Goal: Task Accomplishment & Management: Manage account settings

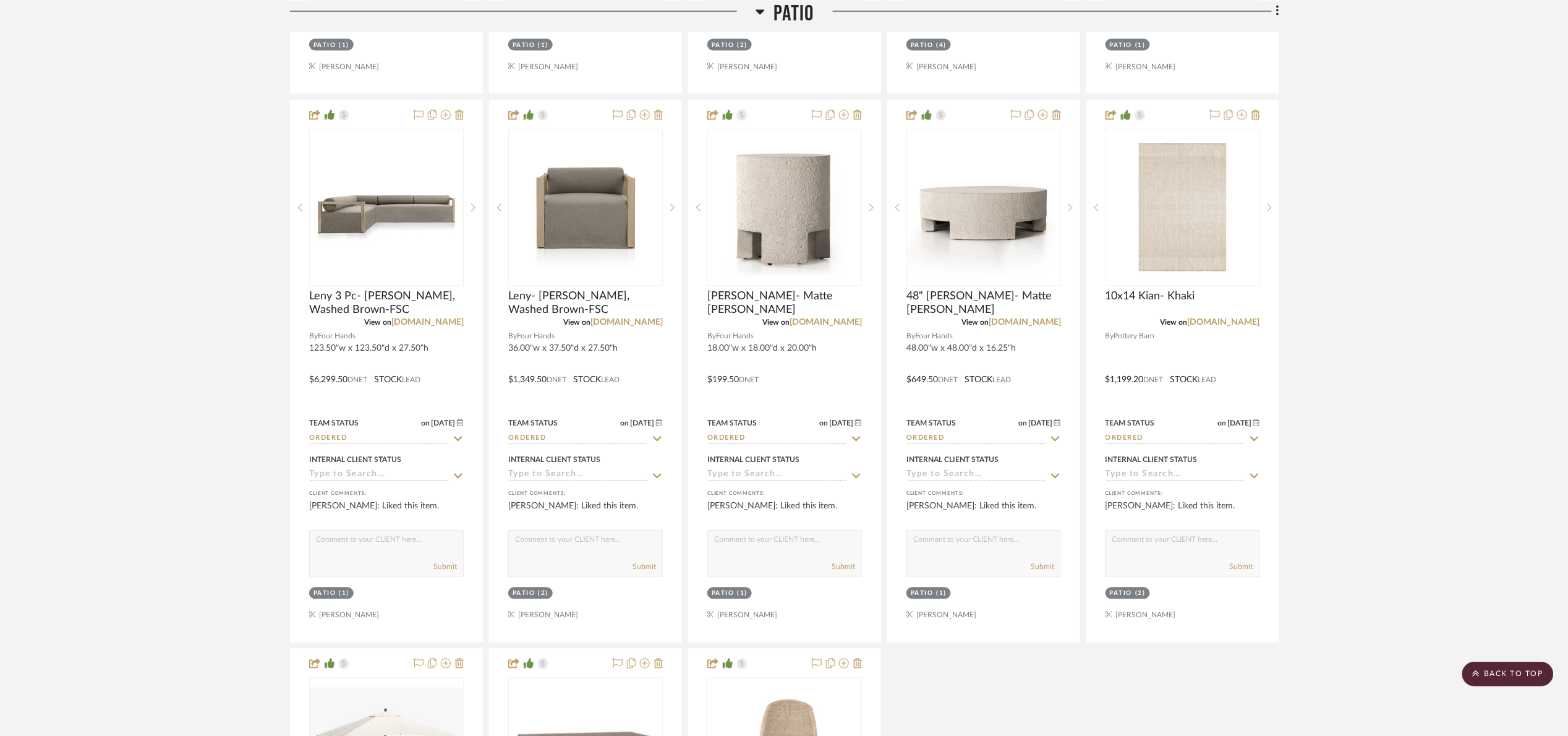
click at [774, 22] on span "Patio" at bounding box center [794, 13] width 40 height 26
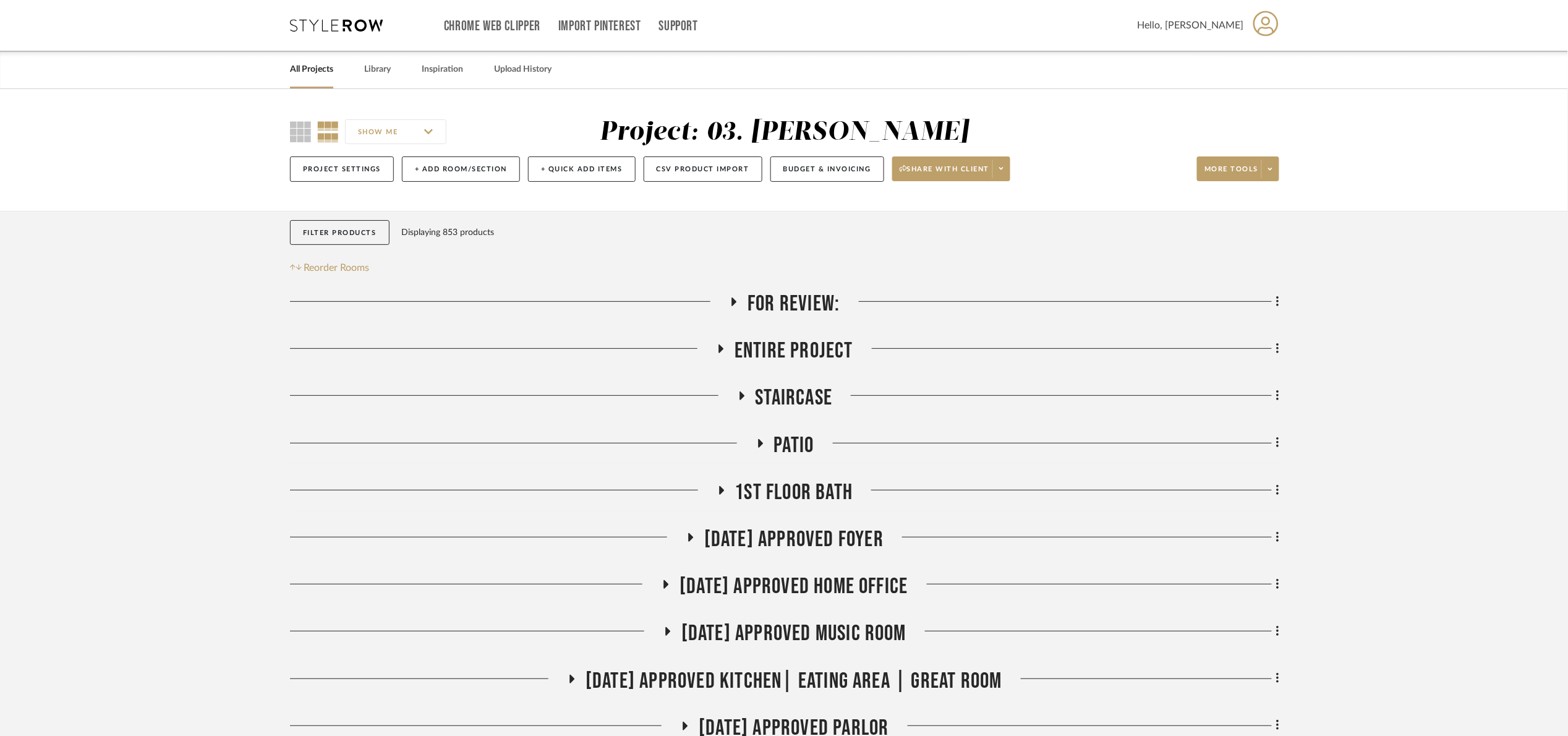
click at [783, 299] on span "For Review:" at bounding box center [793, 304] width 92 height 26
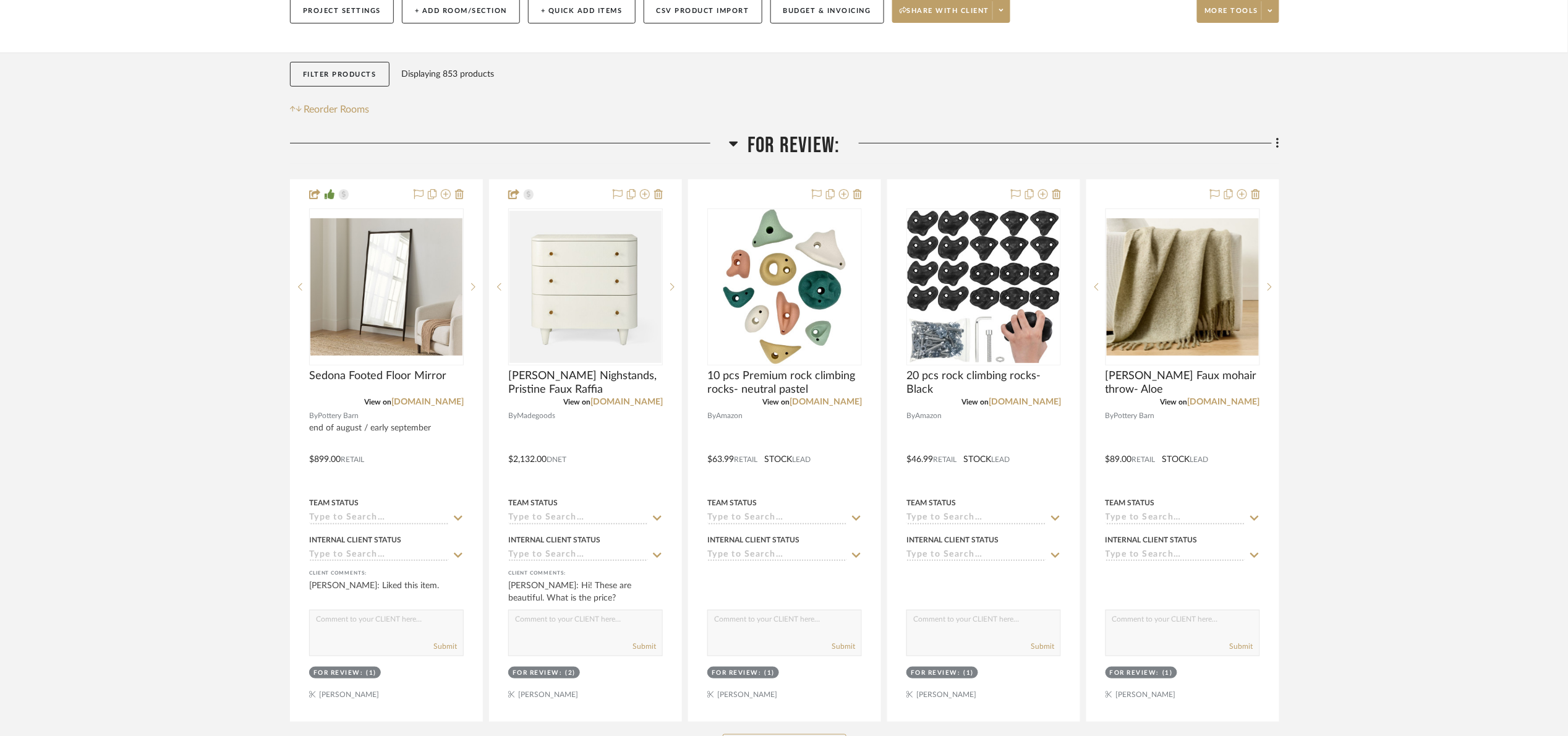
scroll to position [186, 0]
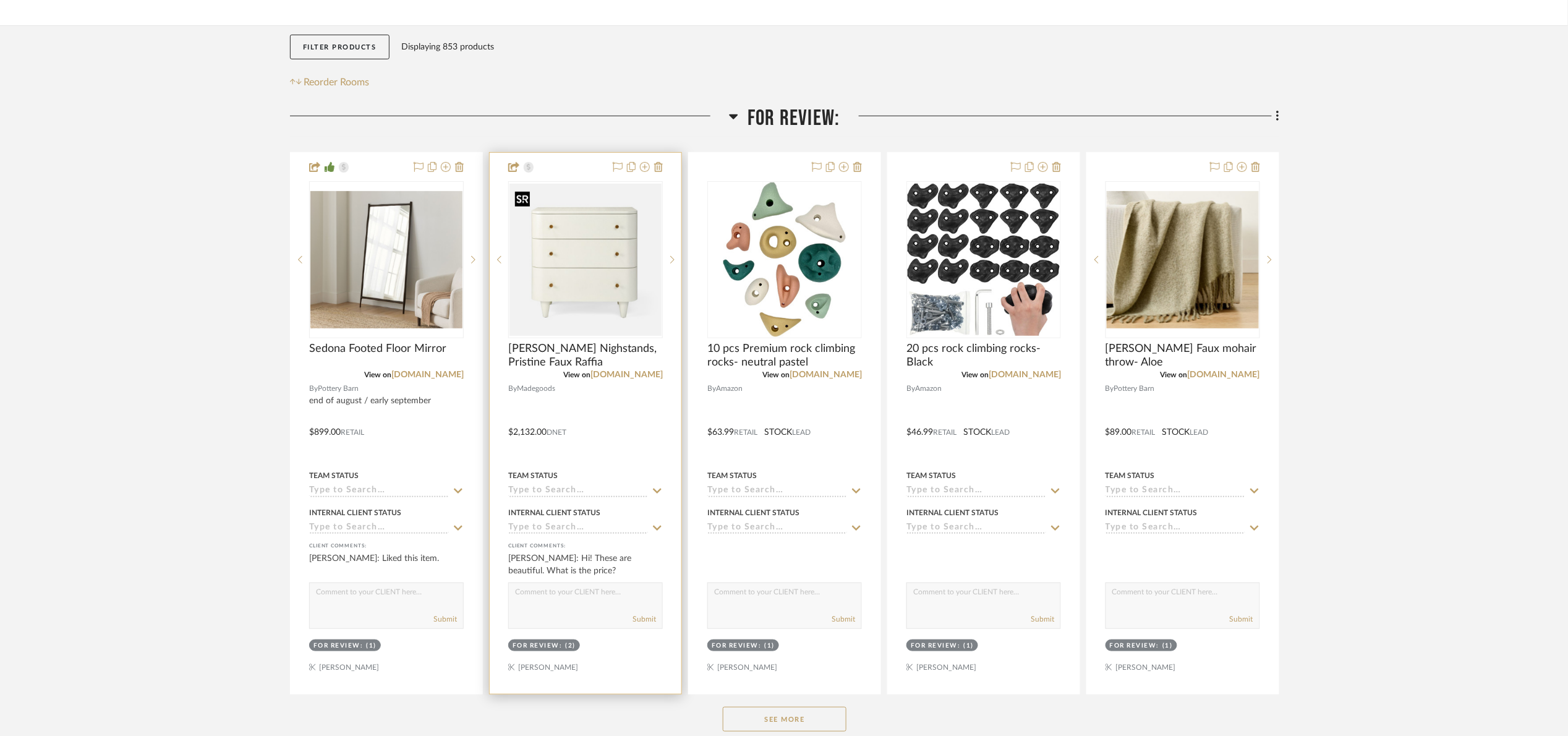
click at [625, 301] on img "0" at bounding box center [585, 260] width 152 height 152
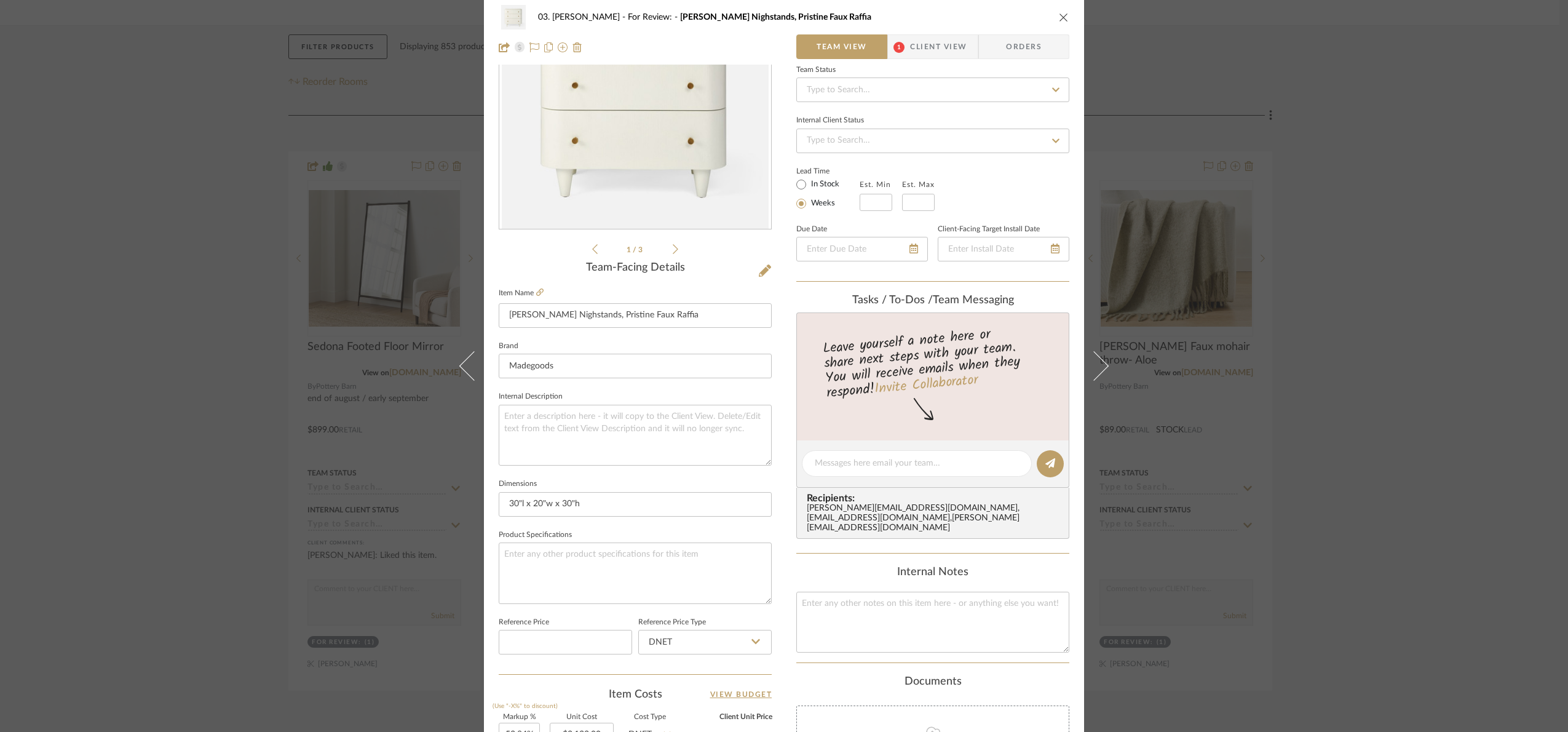
scroll to position [415, 0]
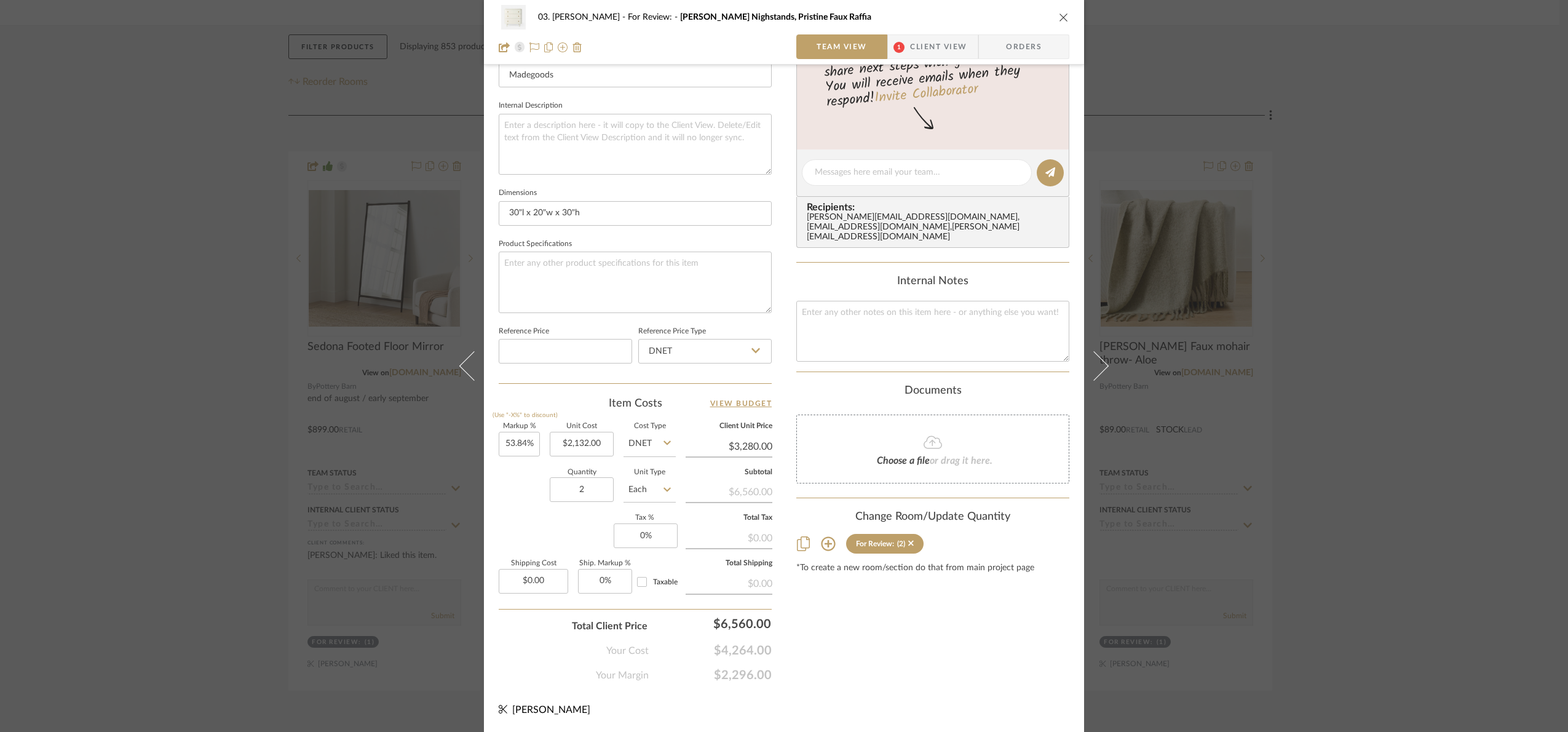
click at [1432, 574] on div "03. Jennifer For Review: Olvia Nighstands, Pristine Faux Raffia Team View 1 Cli…" at bounding box center [784, 366] width 1568 height 732
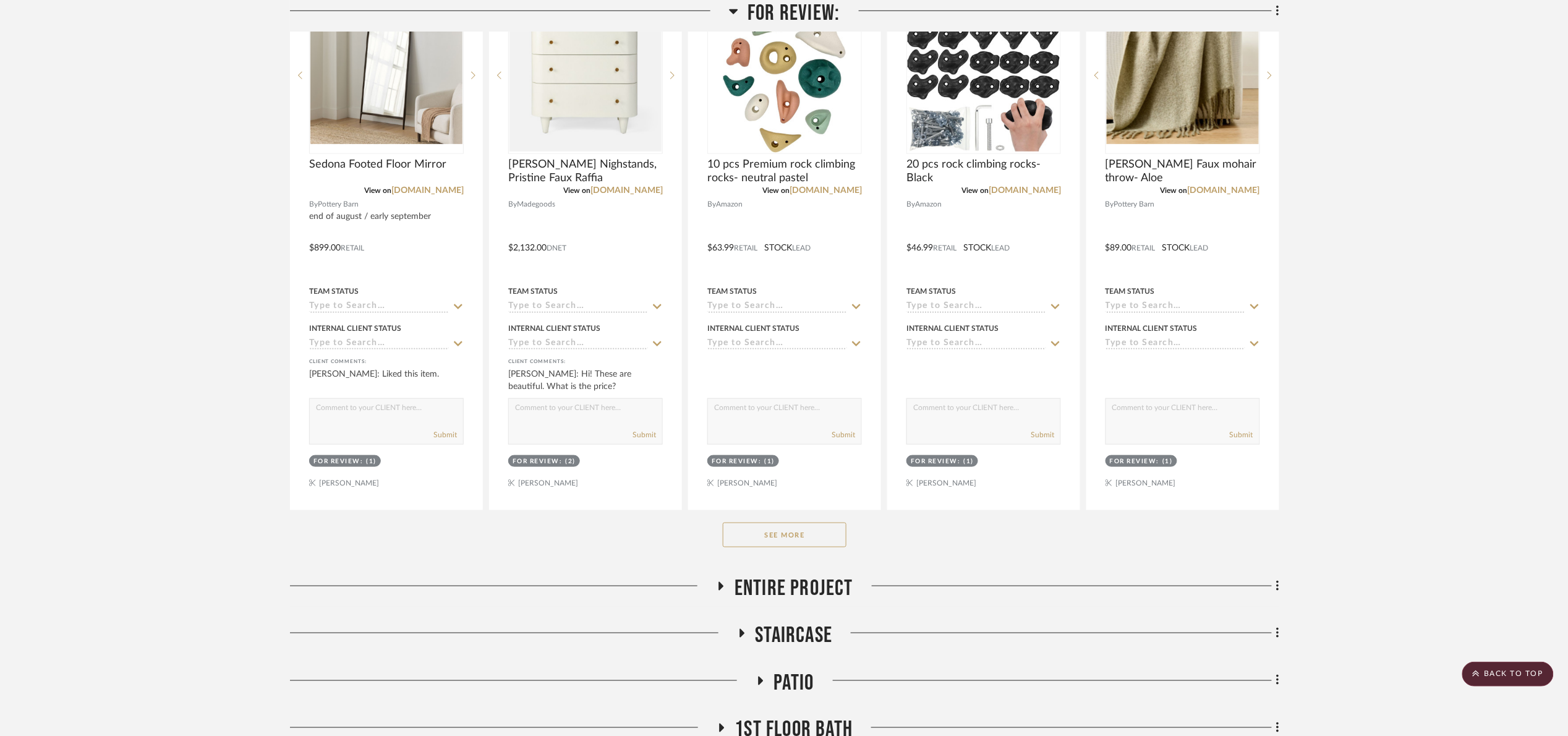
scroll to position [371, 0]
click at [794, 537] on button "See More" at bounding box center [784, 534] width 124 height 25
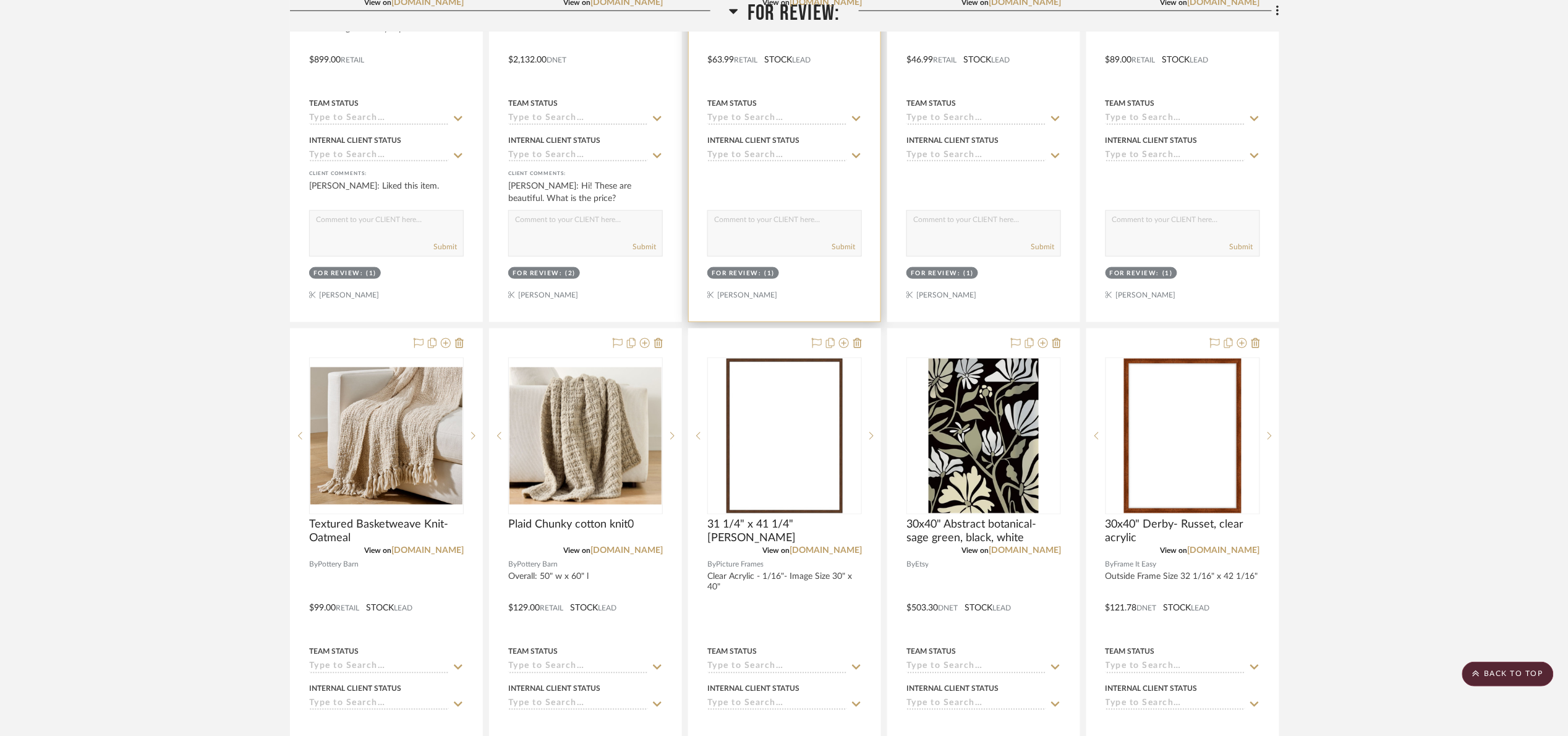
scroll to position [464, 0]
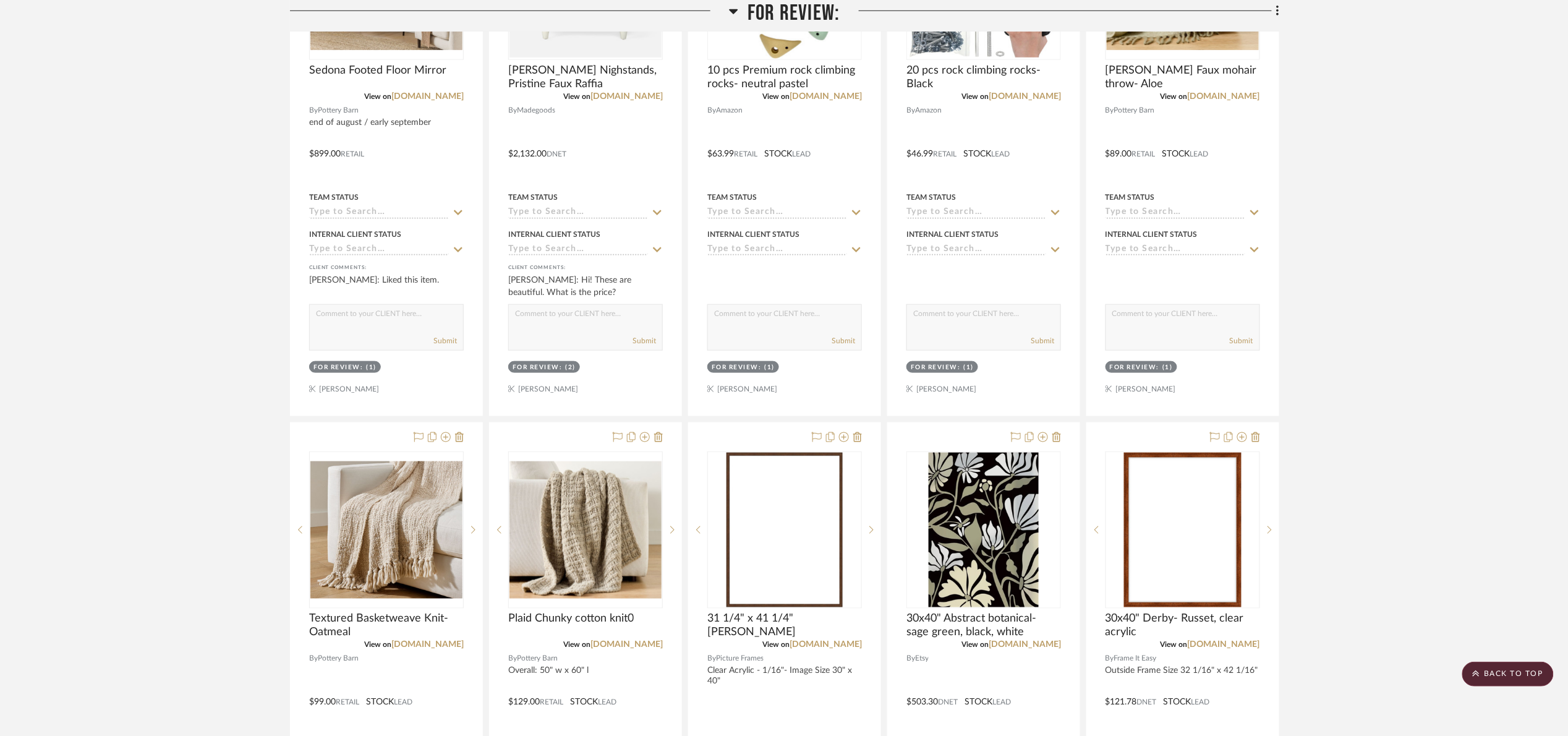
click at [768, 14] on span "For Review:" at bounding box center [793, 13] width 92 height 26
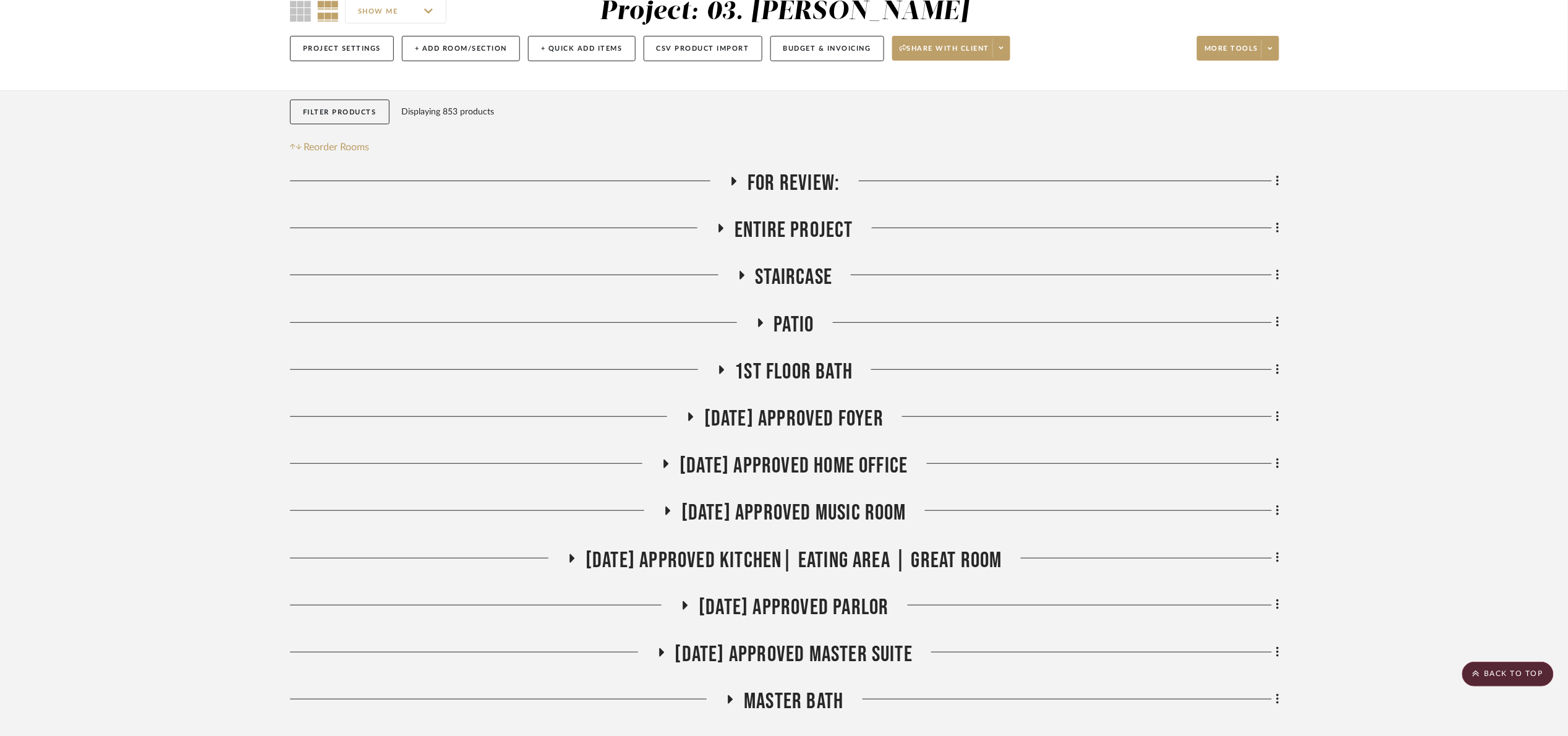
scroll to position [93, 0]
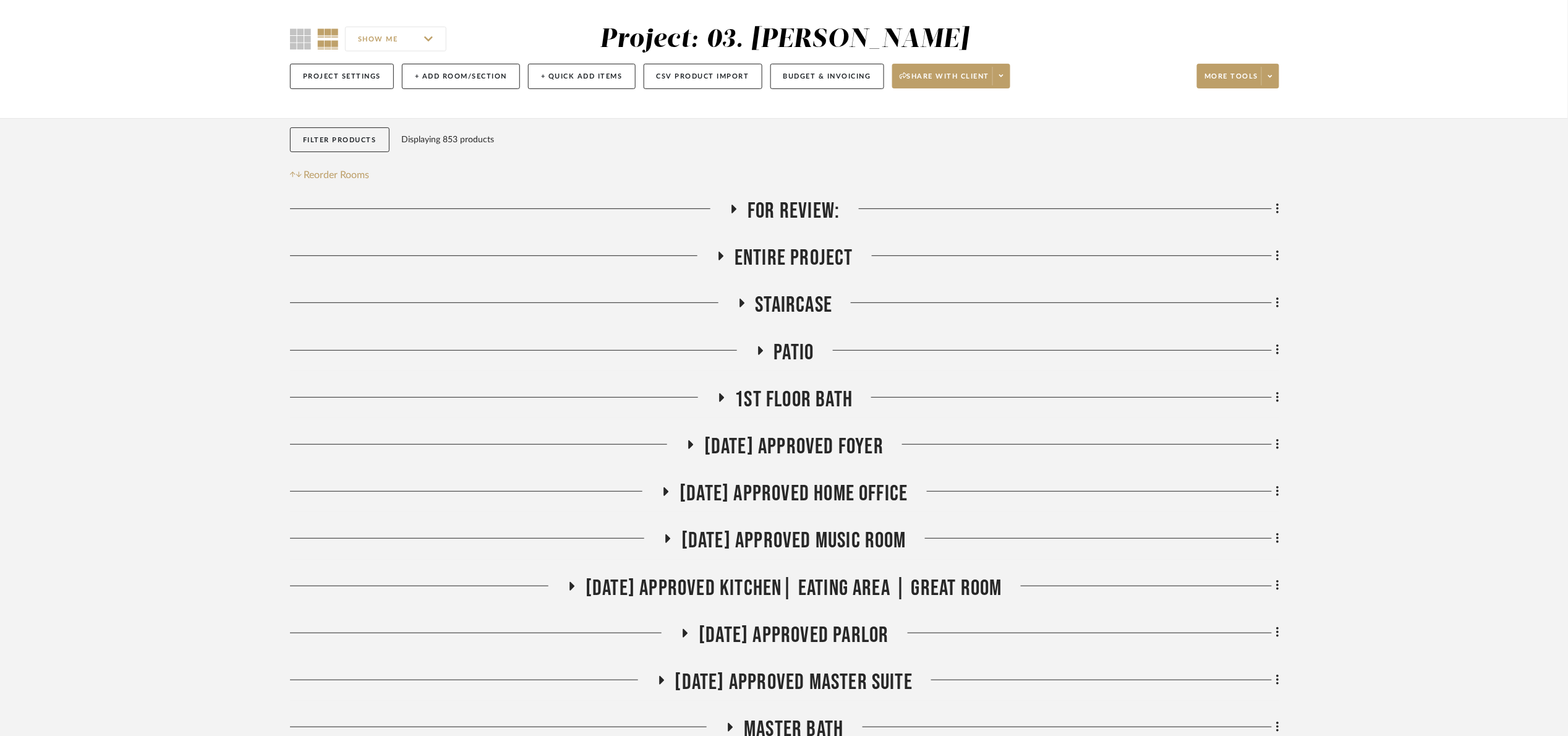
click at [830, 535] on span "07.02.25 Approved Music Room" at bounding box center [794, 540] width 225 height 26
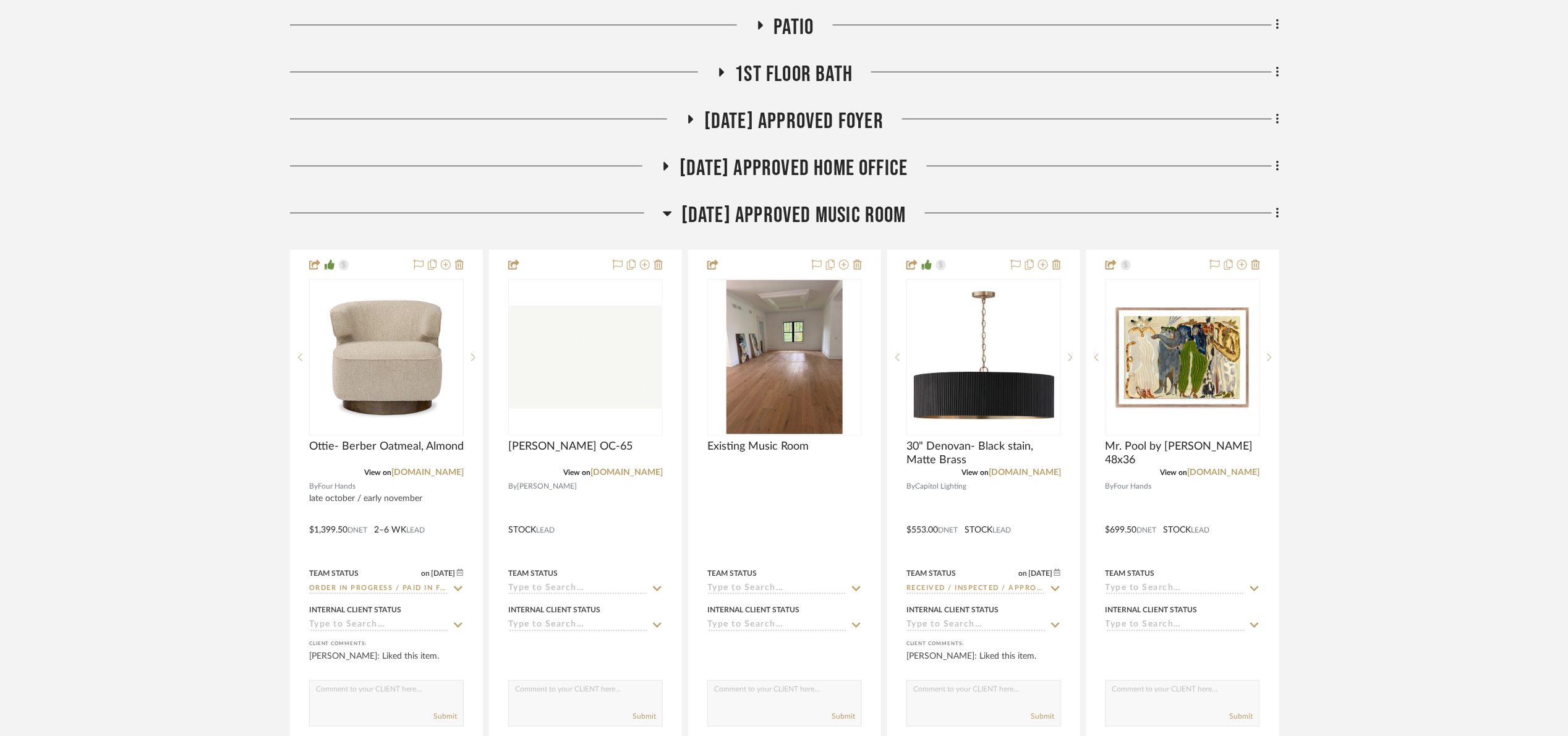
scroll to position [464, 0]
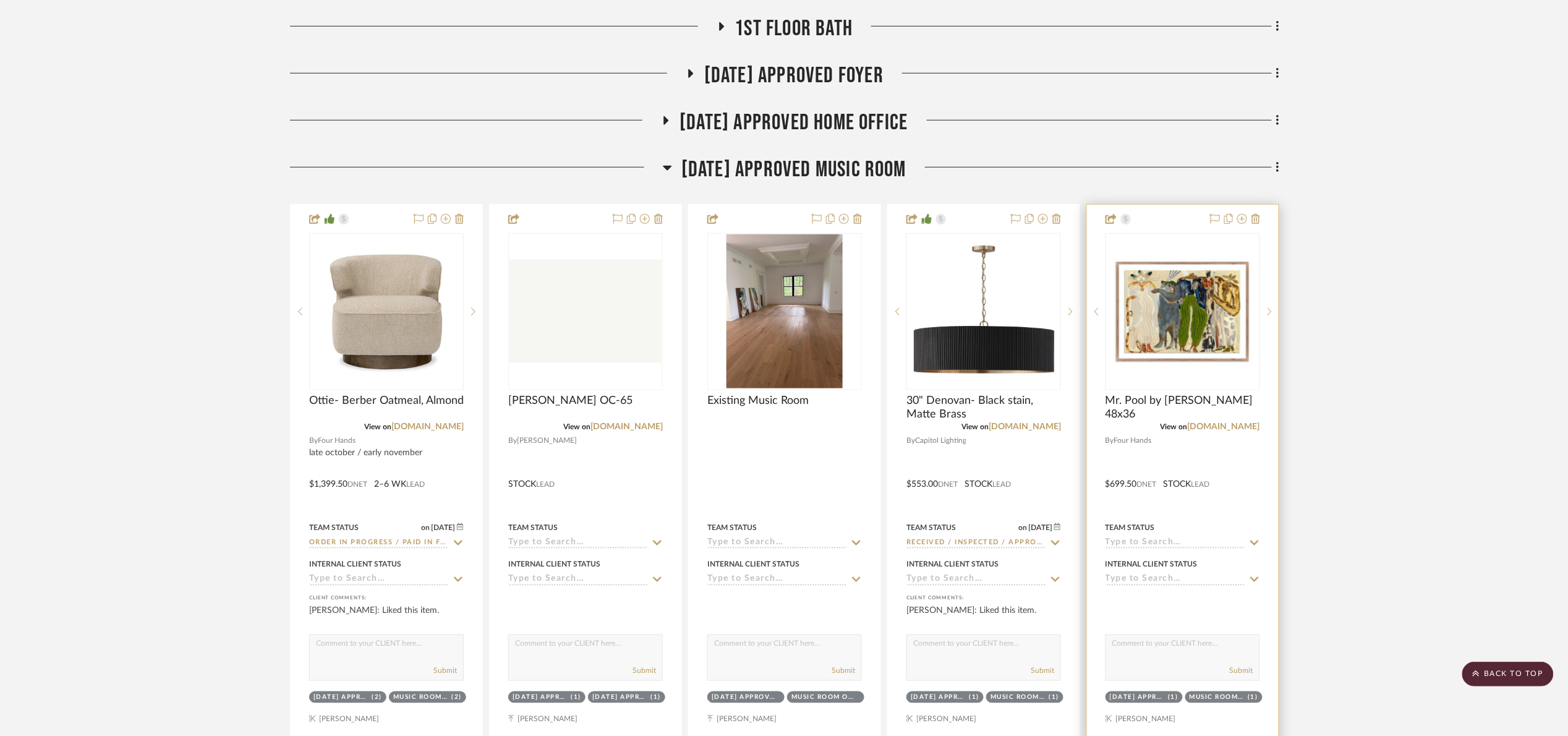
click at [1139, 540] on input at bounding box center [1175, 543] width 140 height 12
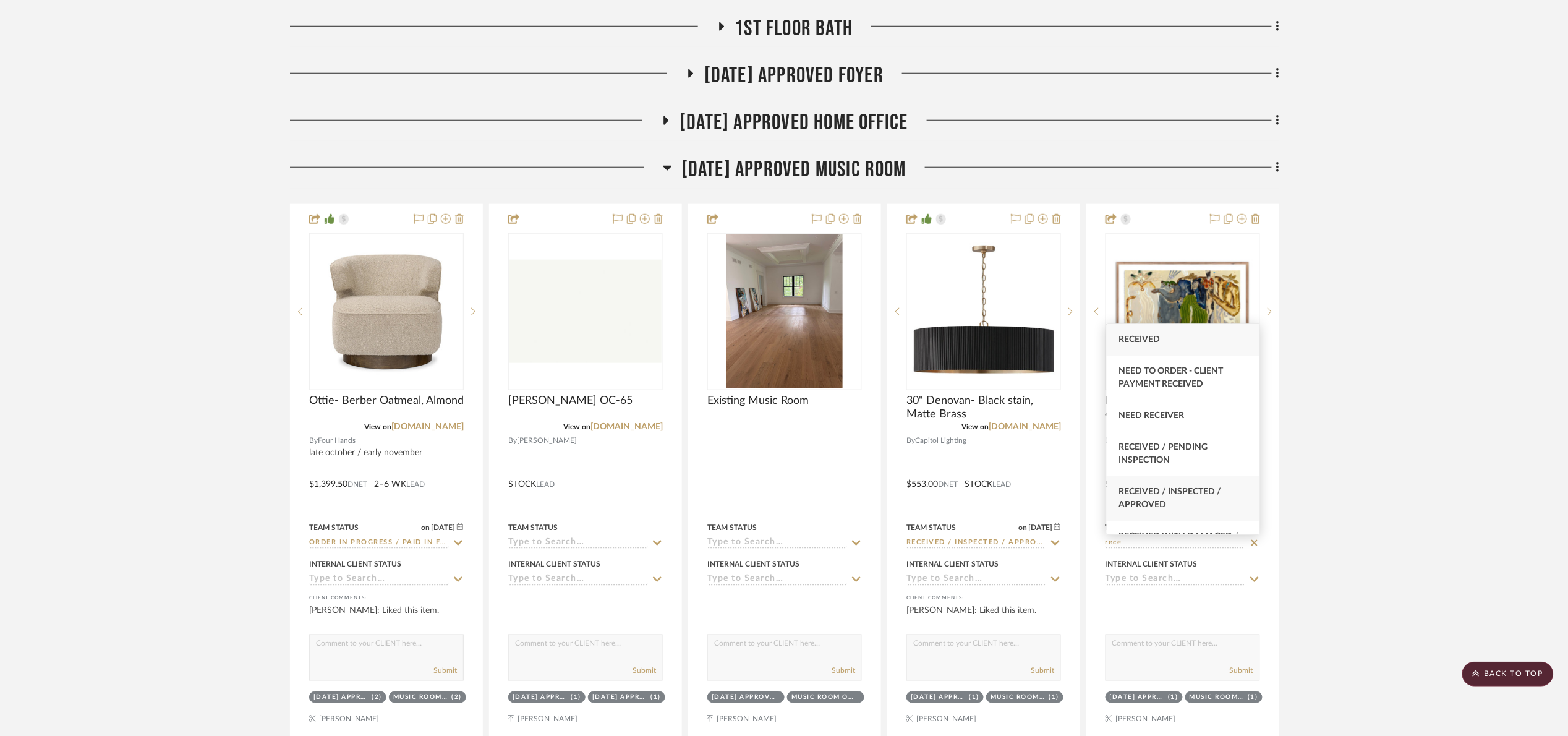
type input "rece"
click at [1222, 499] on div "Received / Inspected / Approved" at bounding box center [1183, 499] width 153 height 44
type input "8/18/2025"
type input "Received / Inspected / Approved"
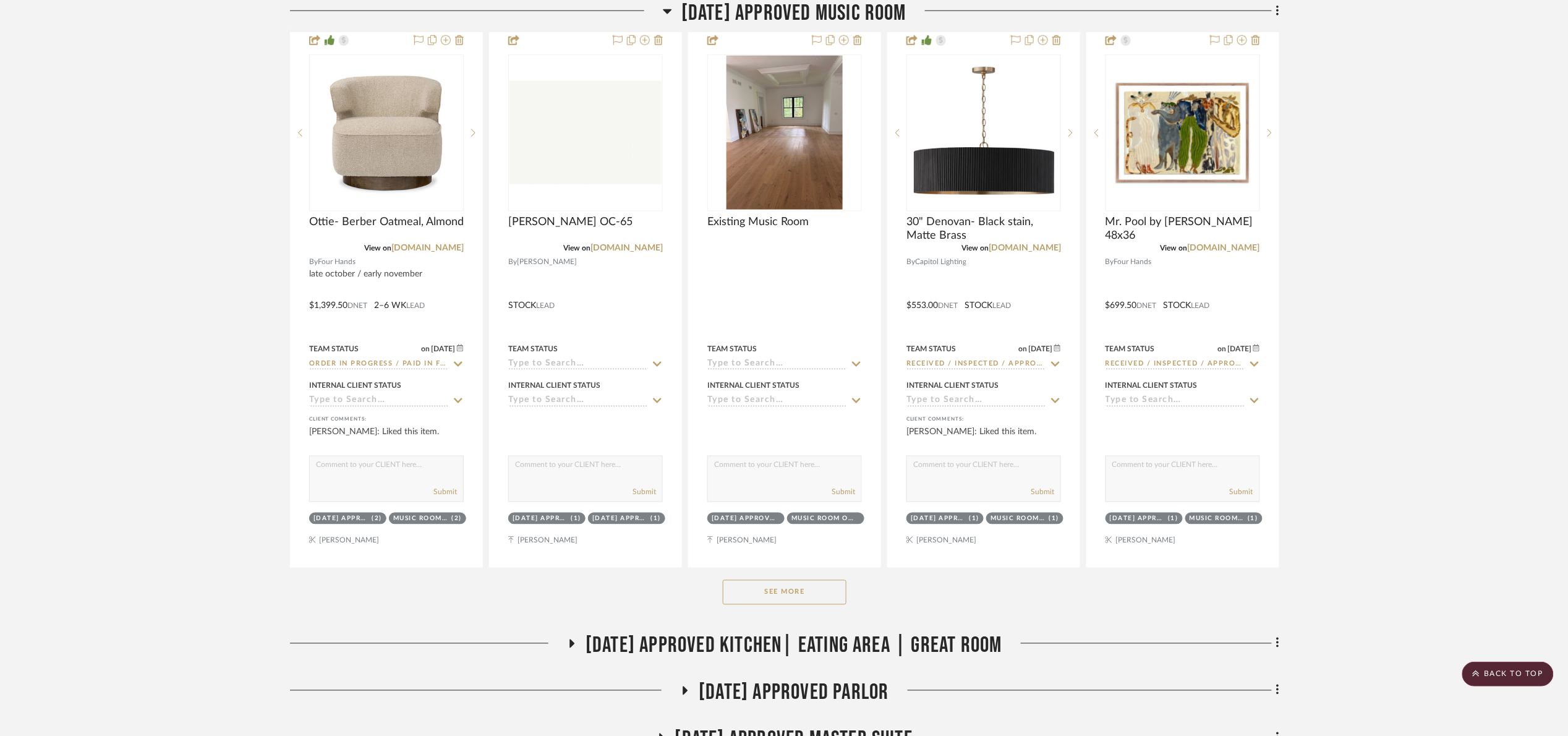
scroll to position [743, 0]
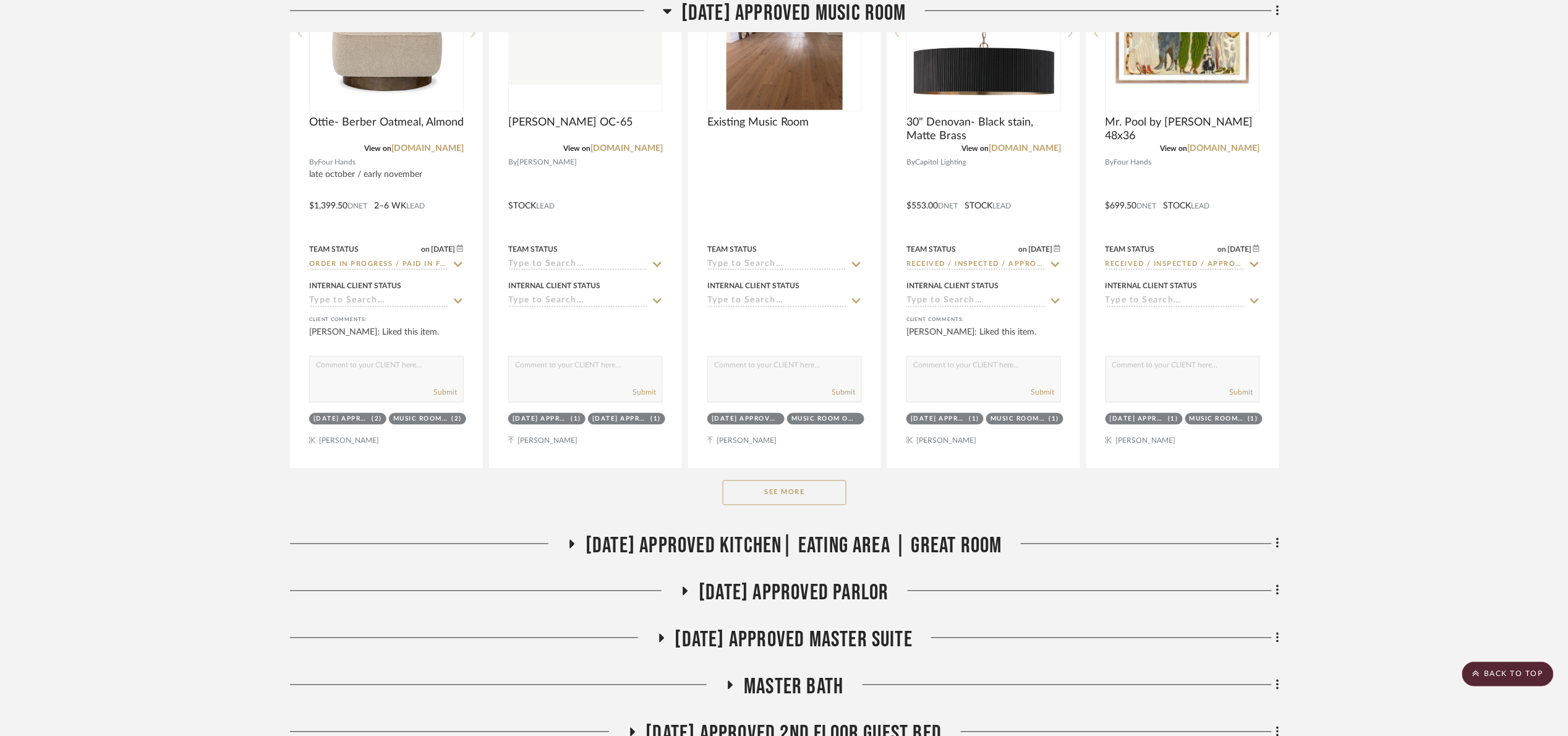
click at [771, 499] on button "See More" at bounding box center [784, 493] width 124 height 25
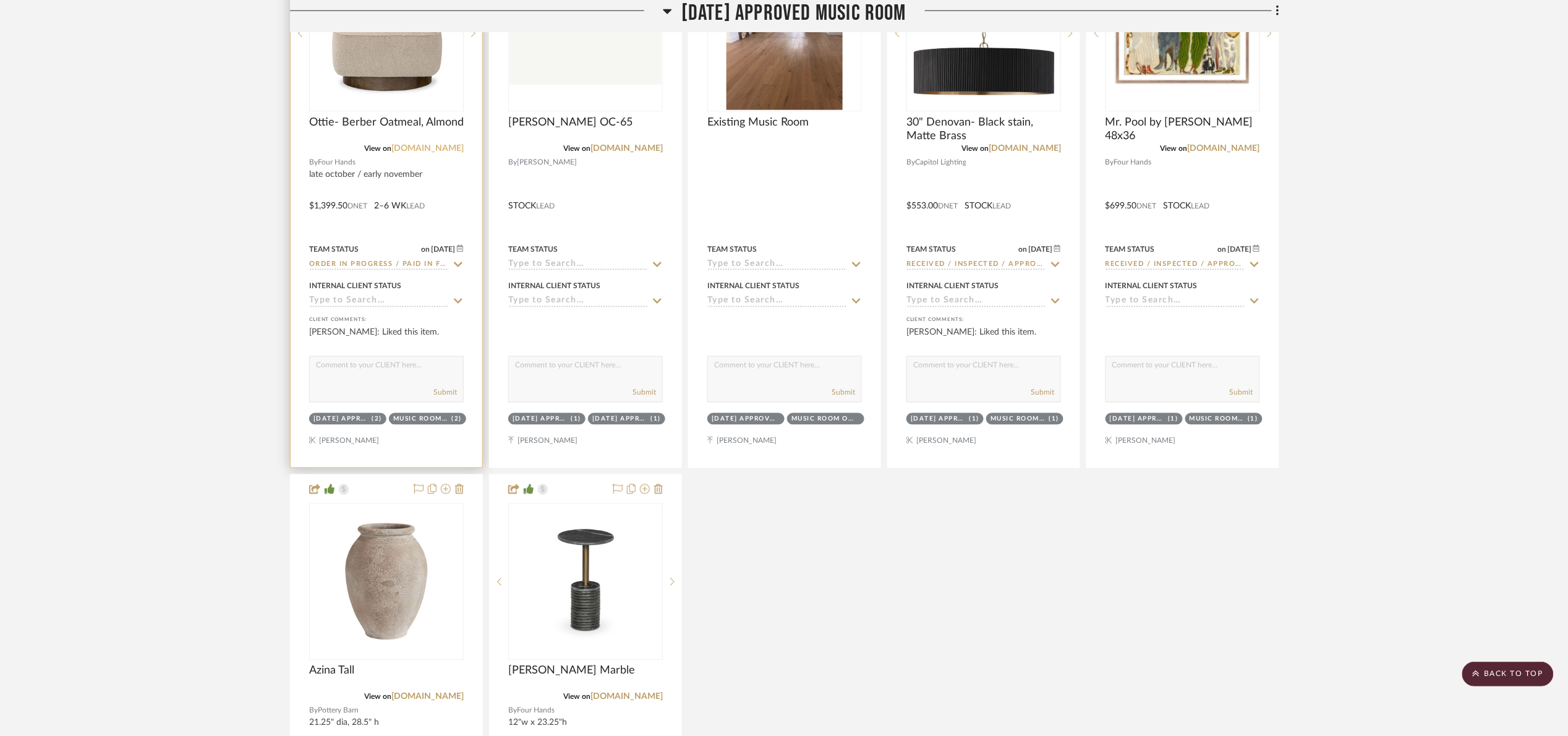
click at [430, 149] on link "fourhands.com" at bounding box center [428, 148] width 72 height 9
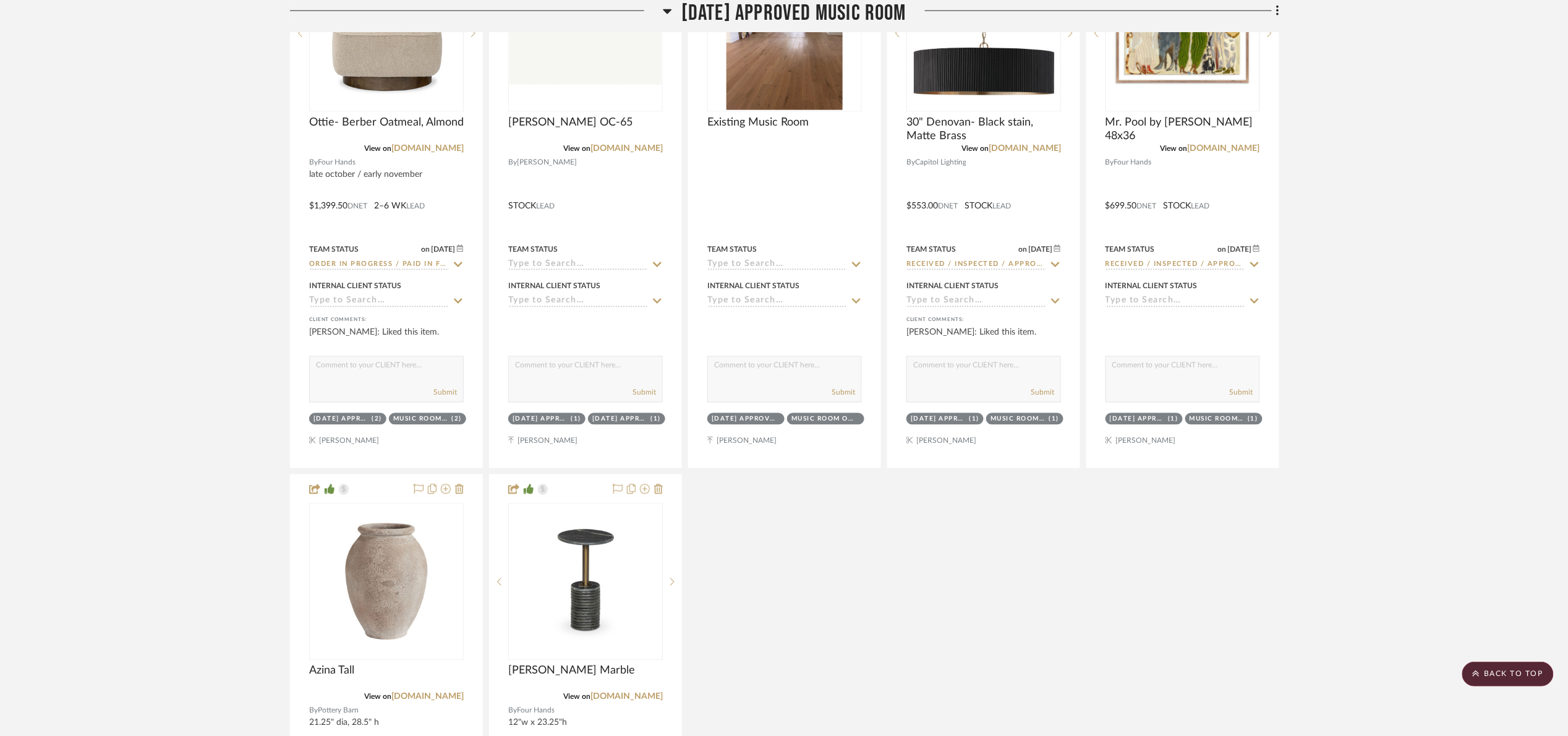
scroll to position [464, 0]
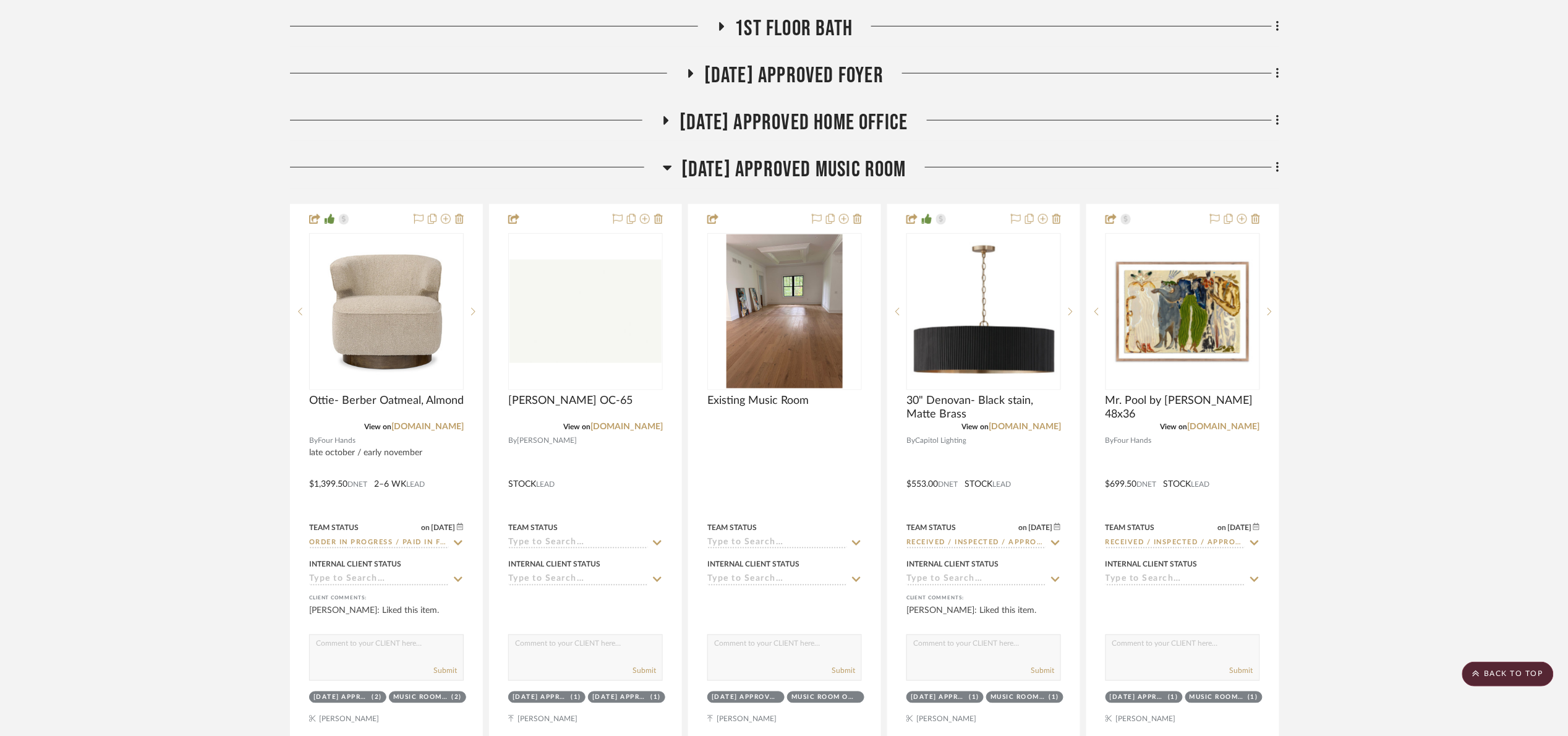
click at [869, 163] on span "07.02.25 Approved Music Room" at bounding box center [794, 170] width 225 height 26
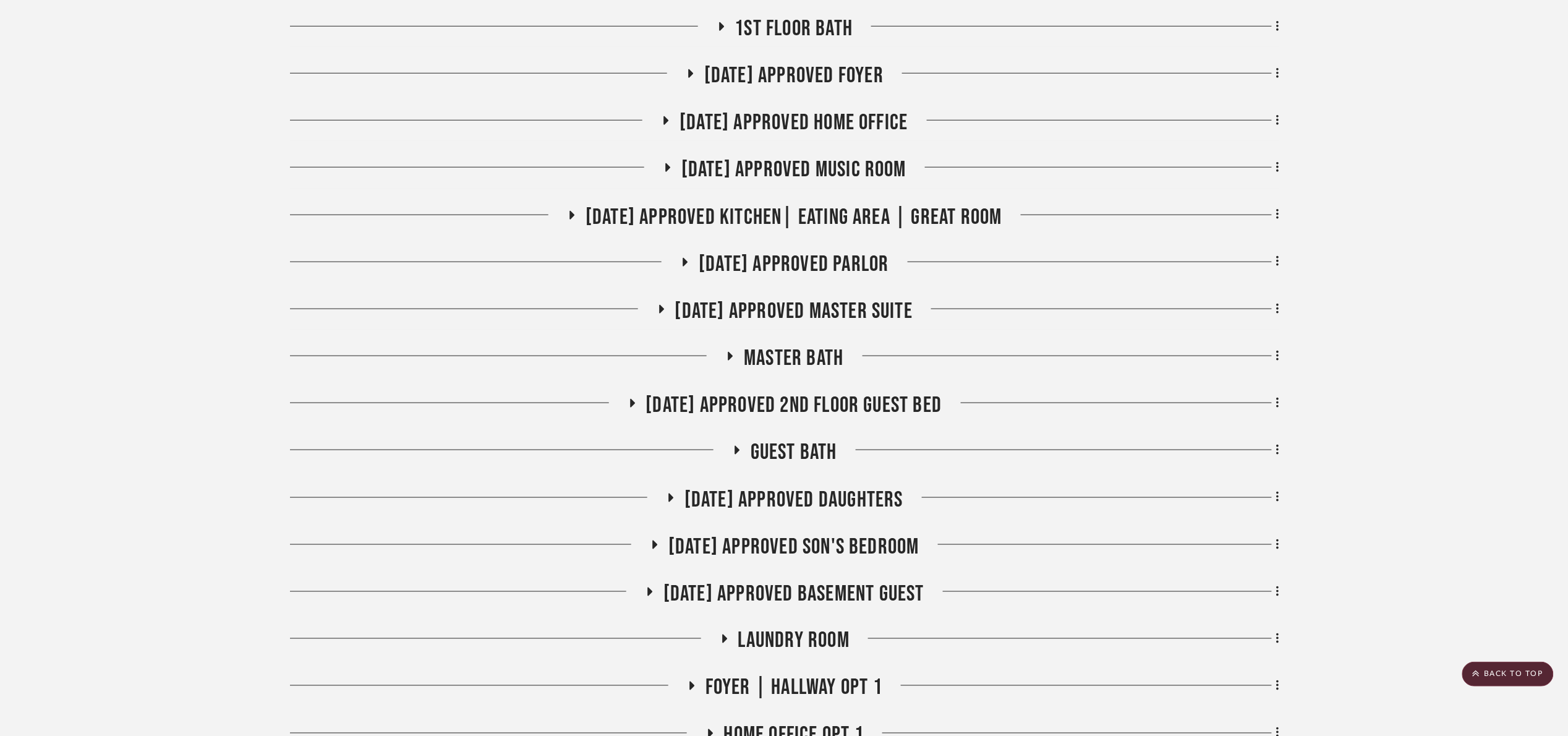
click at [775, 204] on span "07.02.25 Approved Kitchen| Eating Area | Great Room" at bounding box center [794, 217] width 417 height 26
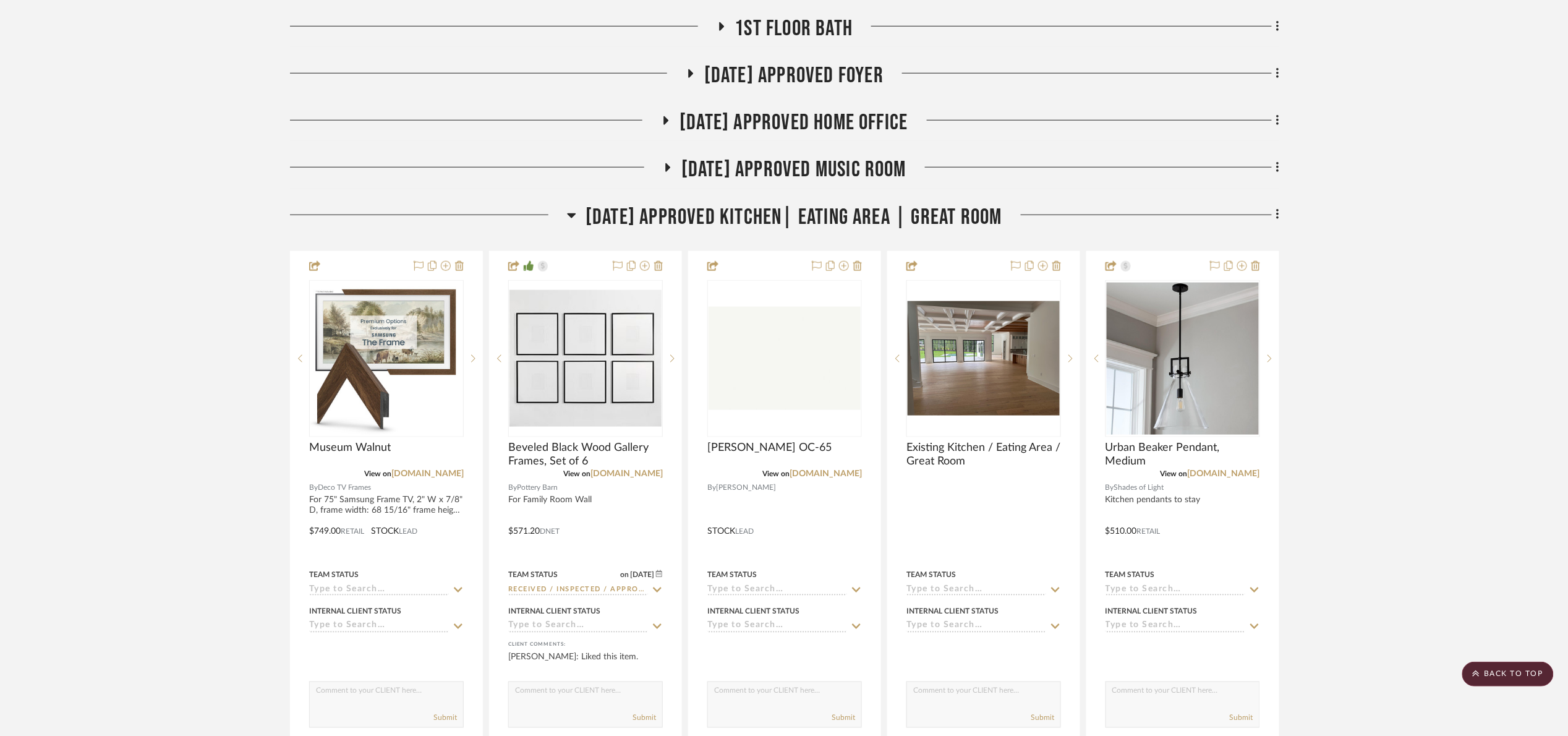
click at [713, 218] on span "07.02.25 Approved Kitchen| Eating Area | Great Room" at bounding box center [794, 217] width 417 height 26
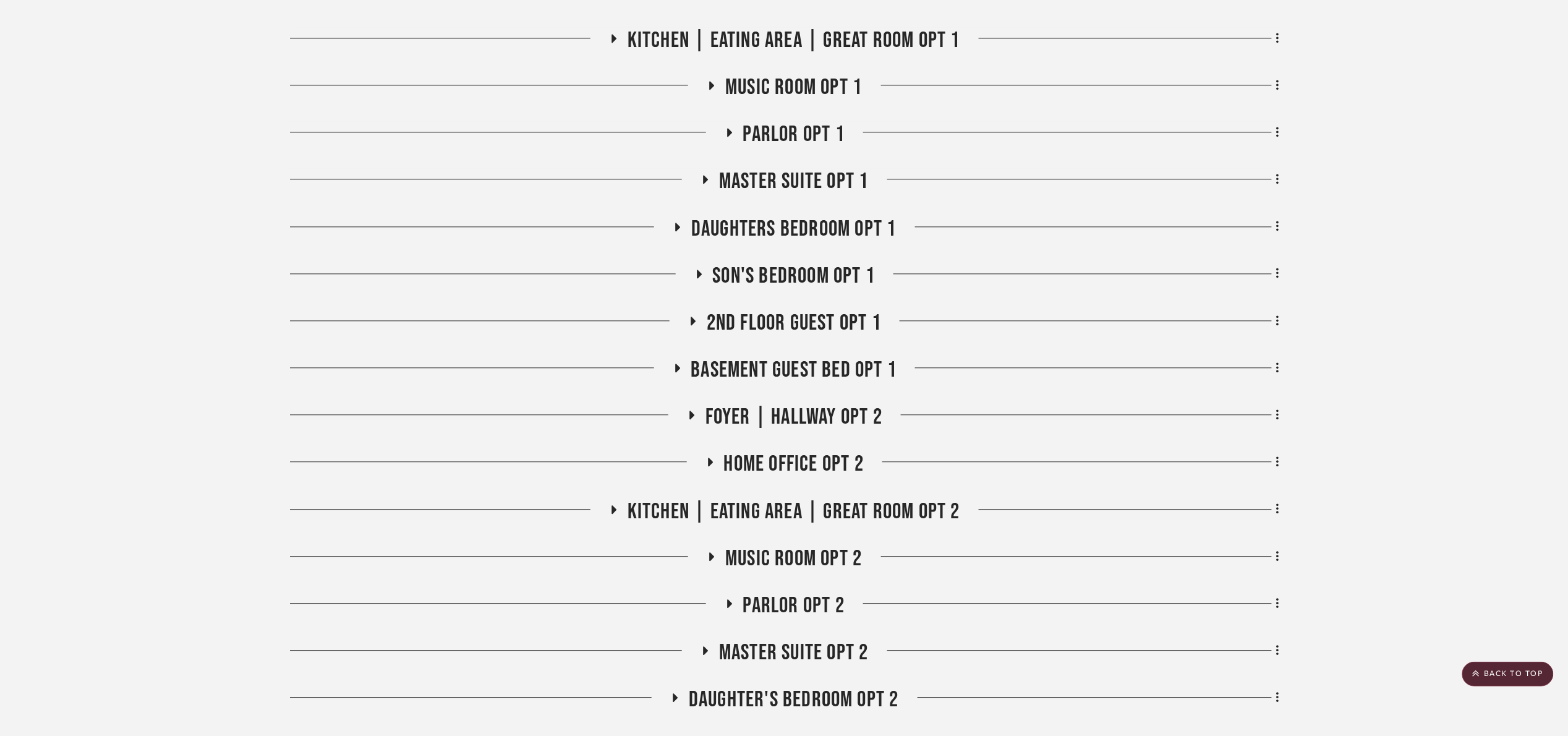
scroll to position [1299, 0]
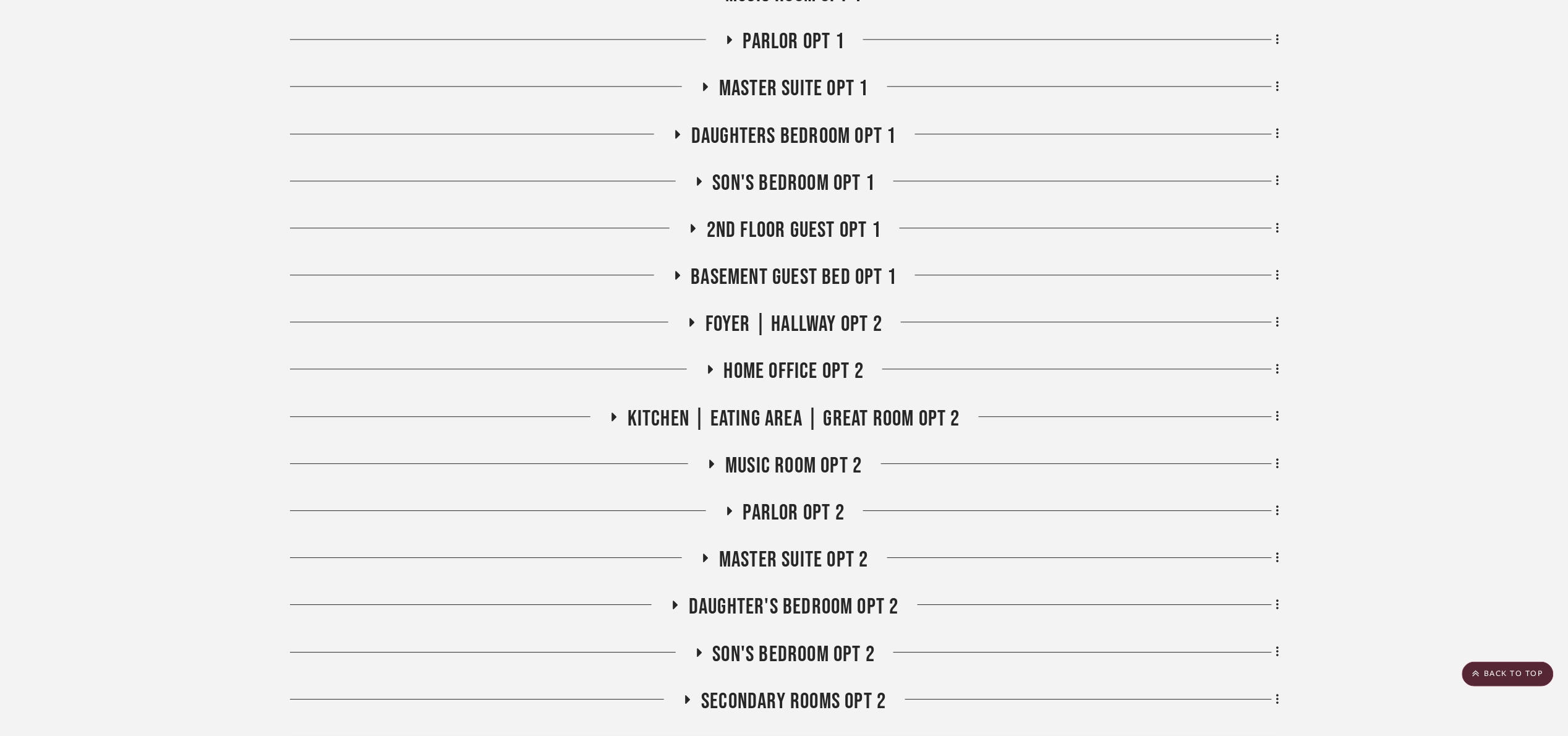
click at [818, 181] on span "Son's bedroom Opt 1" at bounding box center [794, 183] width 163 height 26
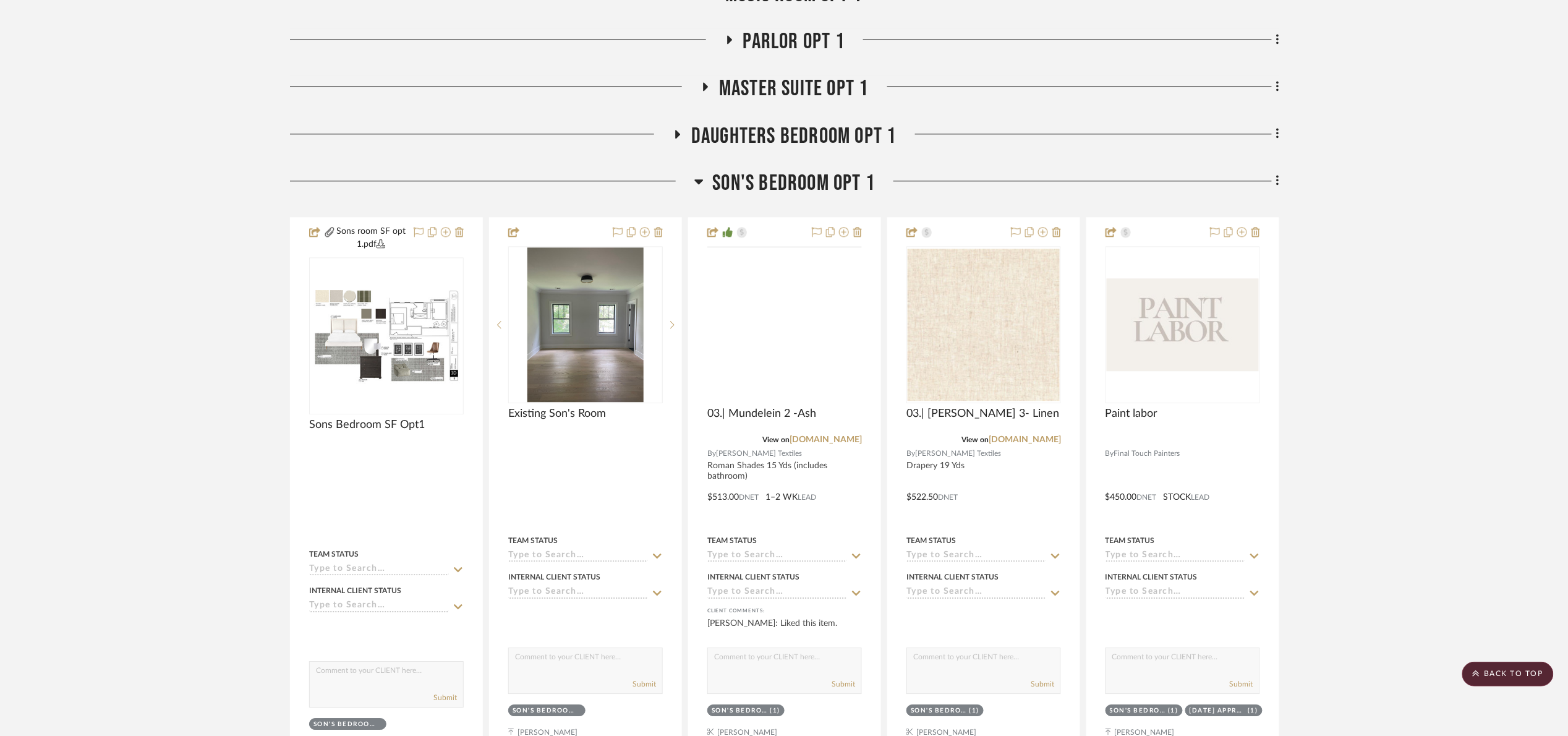
scroll to position [1763, 0]
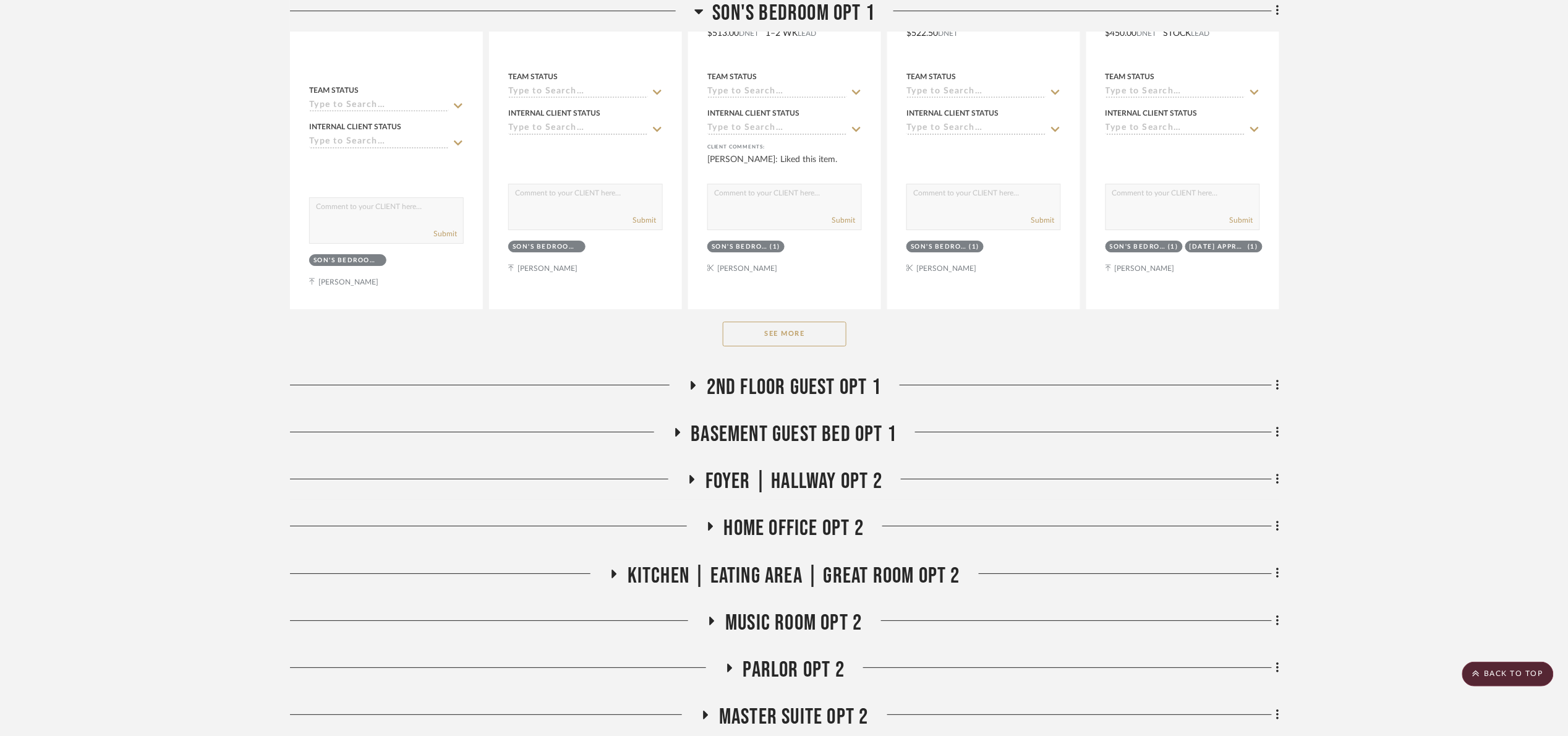
click at [805, 331] on button "See More" at bounding box center [784, 334] width 124 height 25
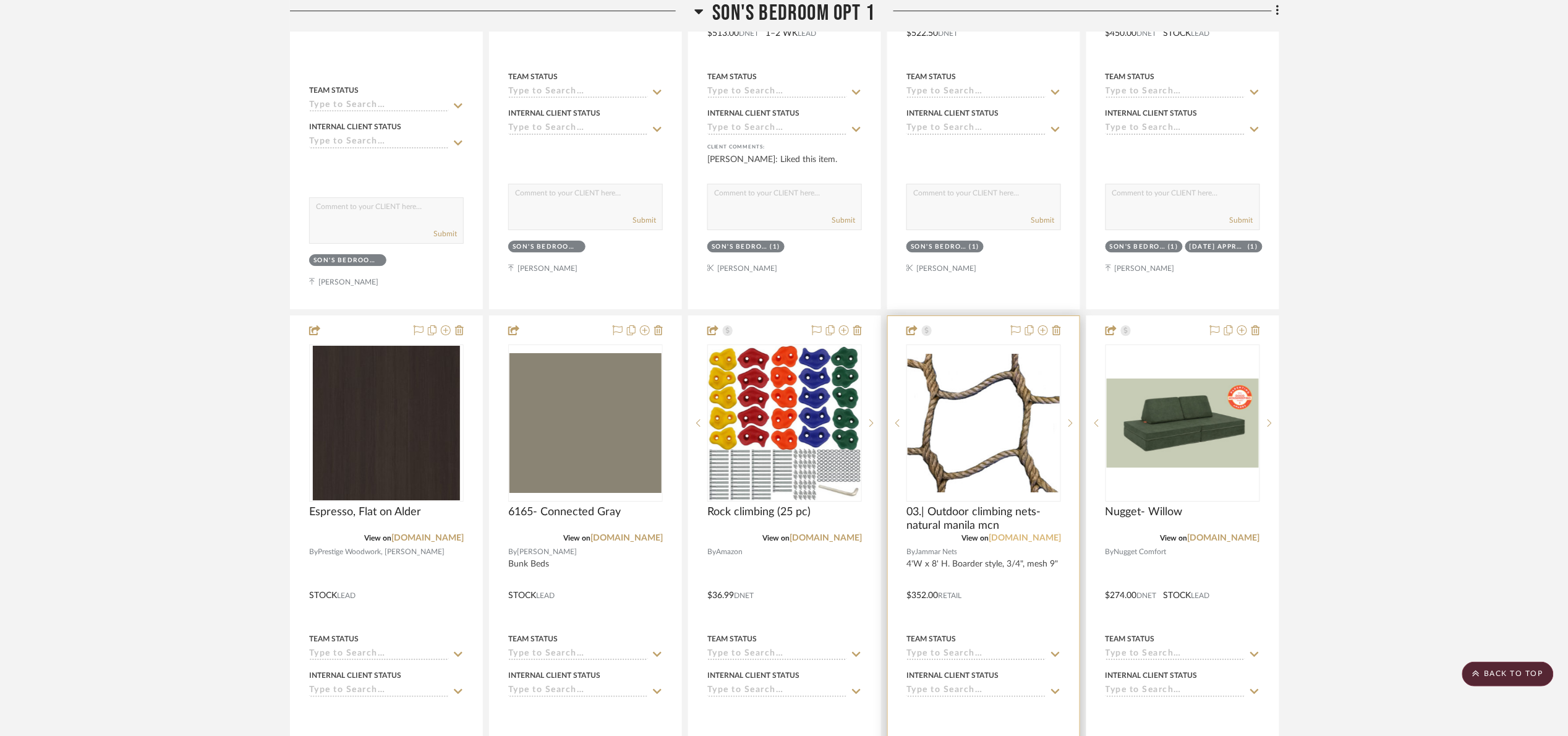
click at [1023, 541] on link "jammarnets.com" at bounding box center [1025, 538] width 72 height 9
click at [794, 15] on span "Son's bedroom Opt 1" at bounding box center [794, 13] width 163 height 26
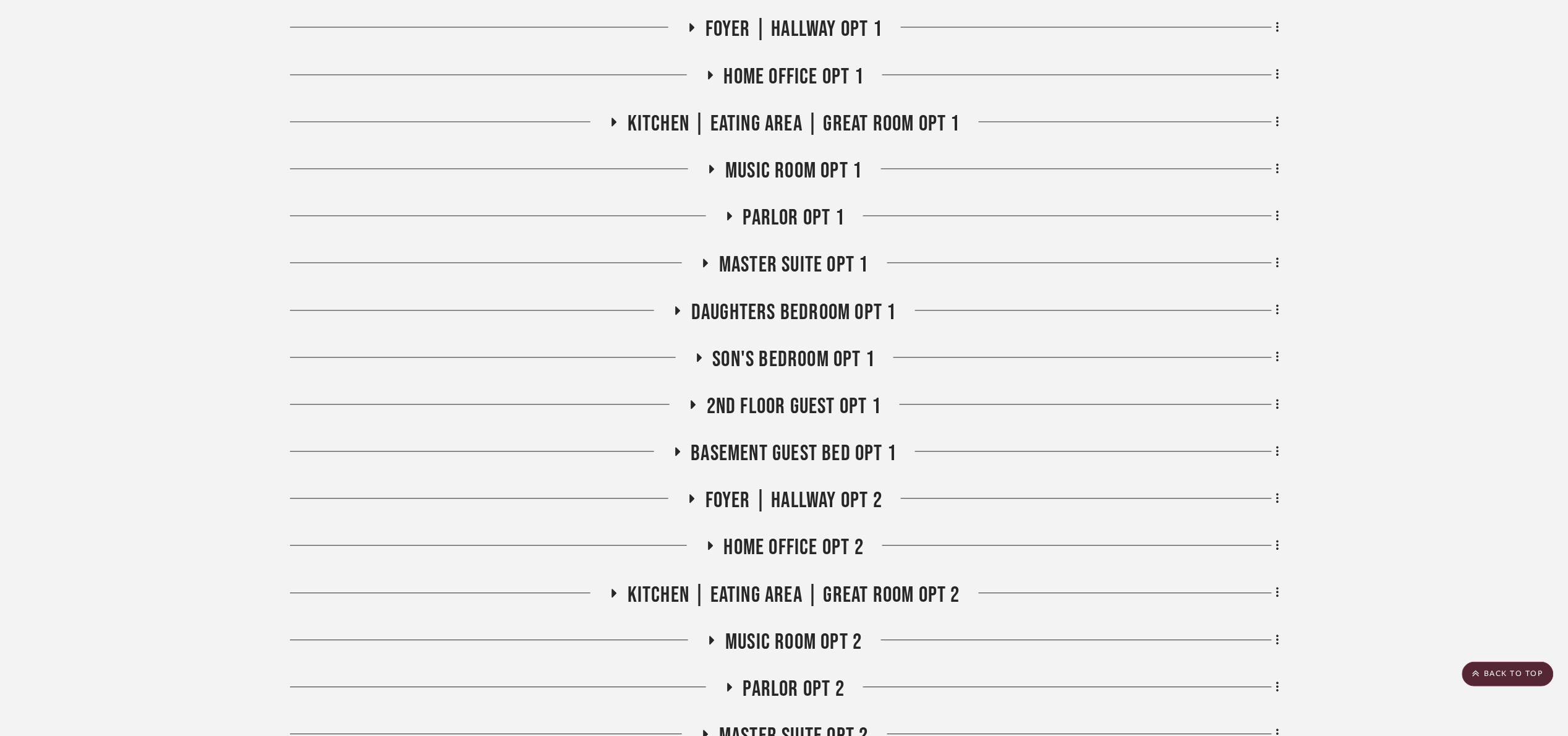
scroll to position [752, 0]
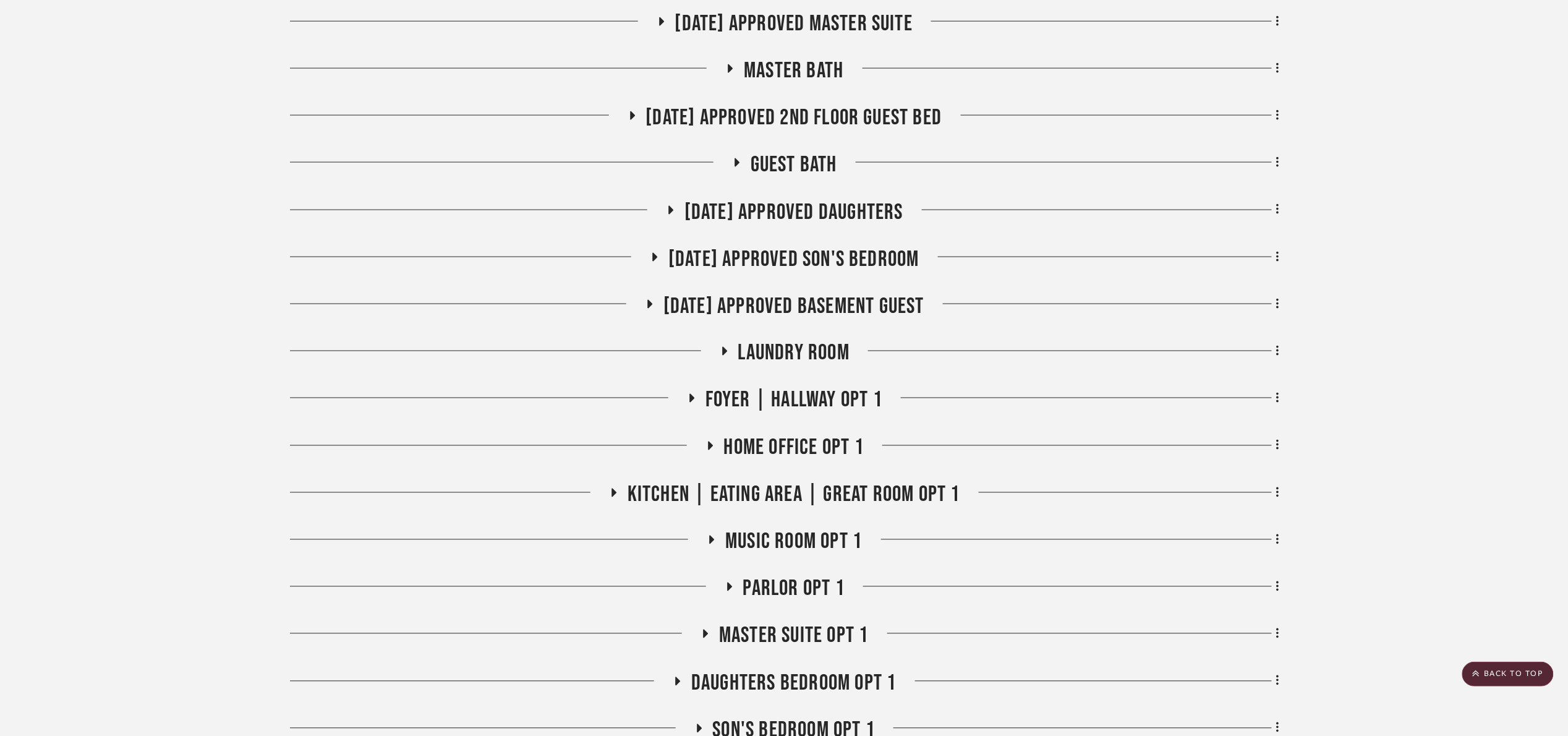
click at [817, 209] on span "[DATE] Approved Daughters" at bounding box center [794, 212] width 219 height 26
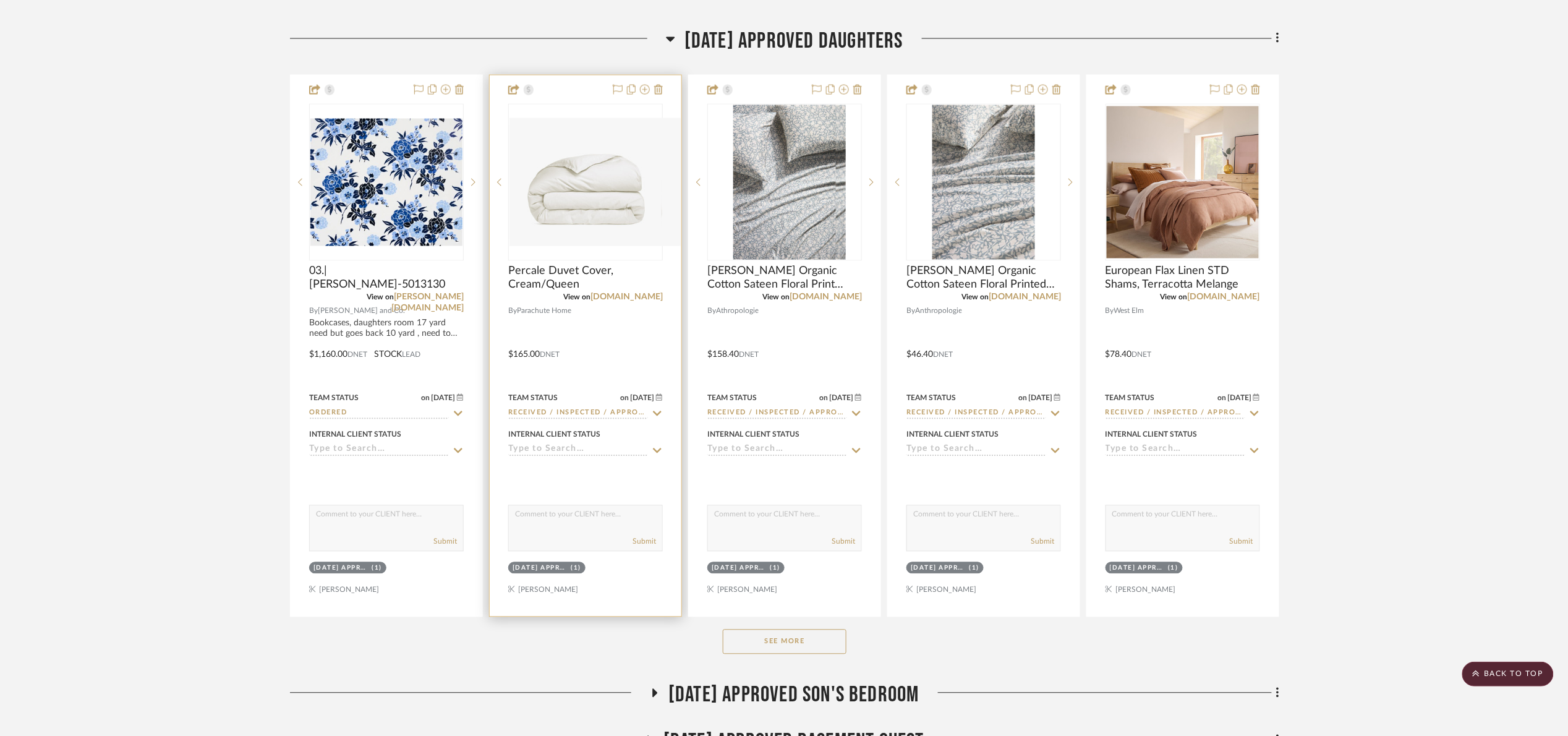
scroll to position [1030, 0]
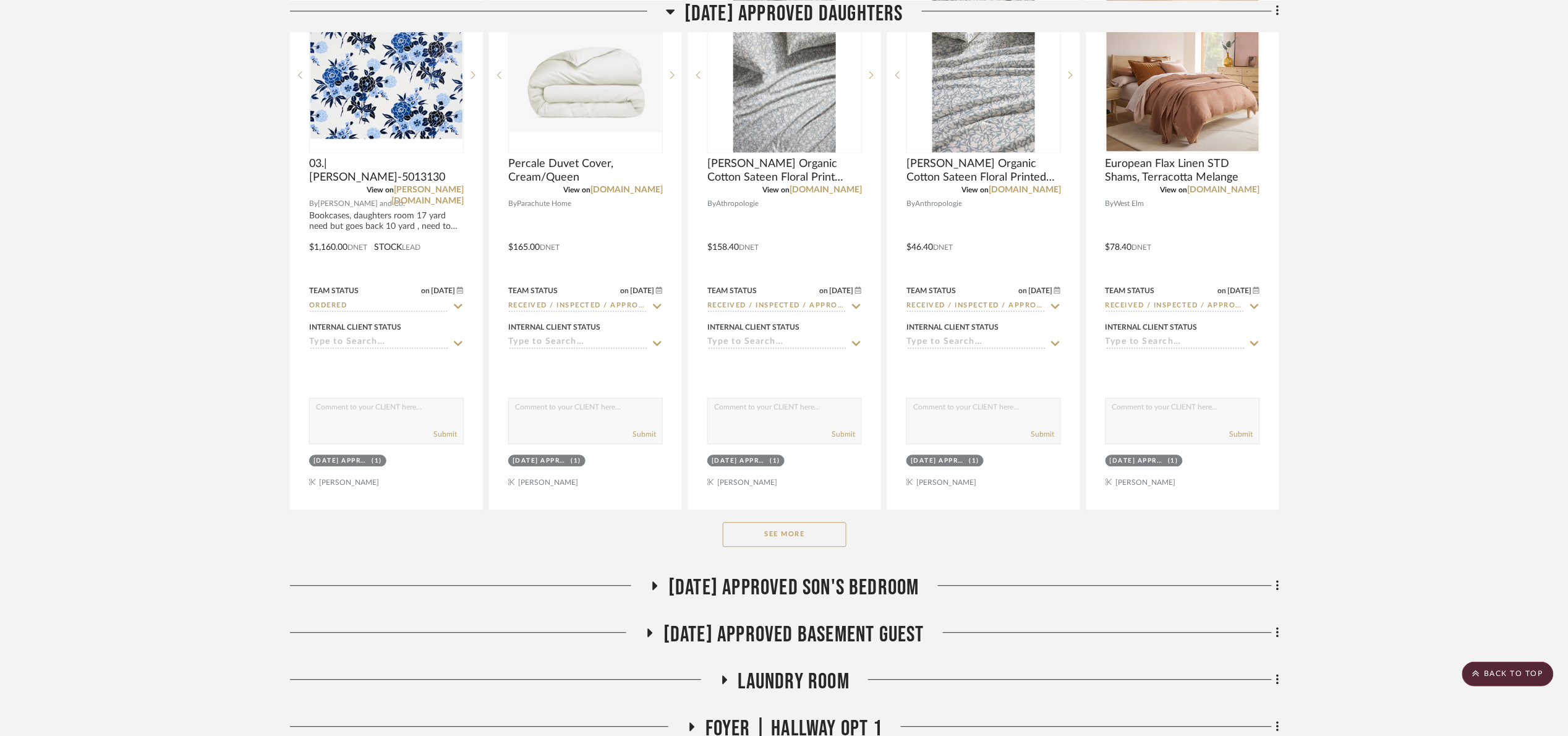
click at [760, 541] on button "See More" at bounding box center [784, 535] width 124 height 25
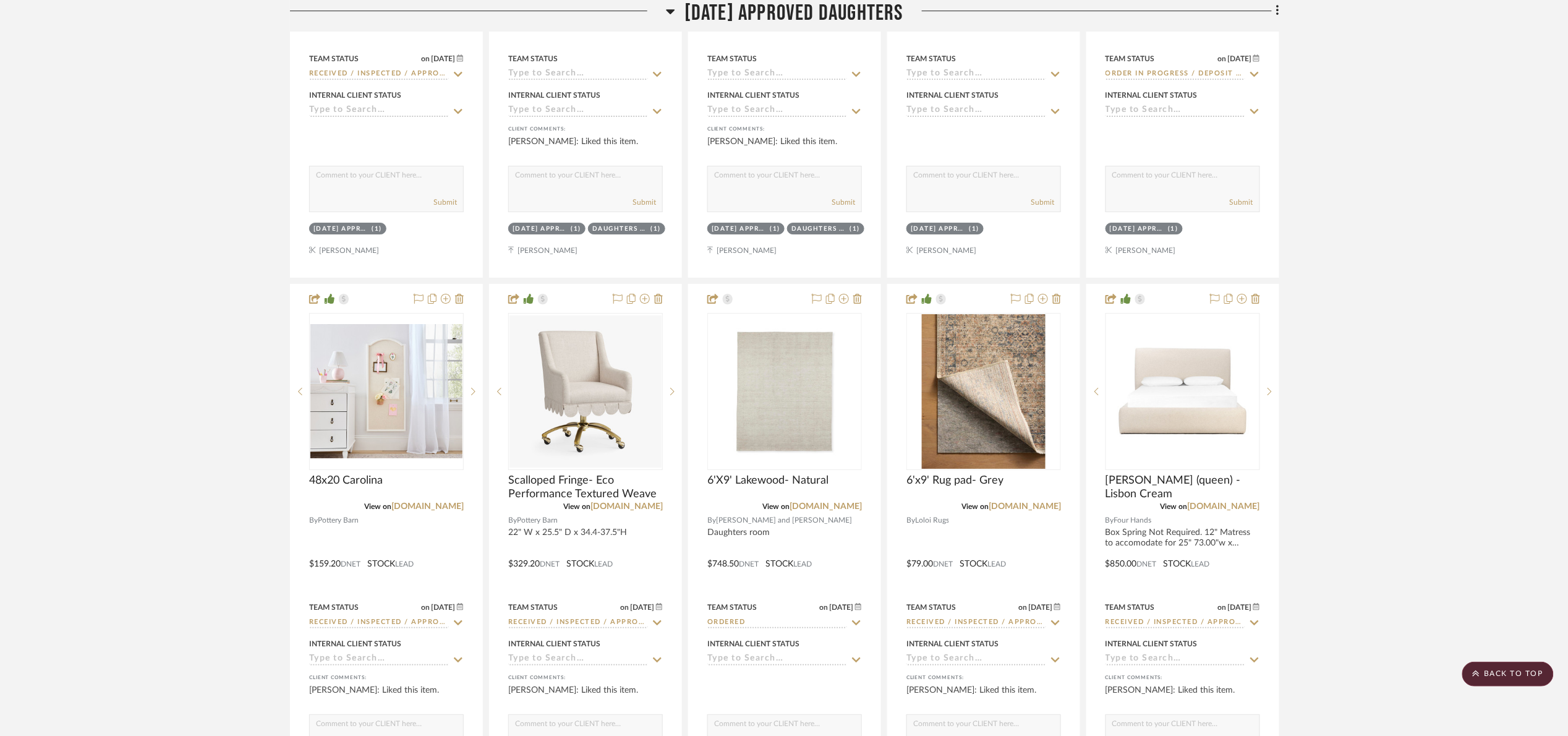
scroll to position [1957, 0]
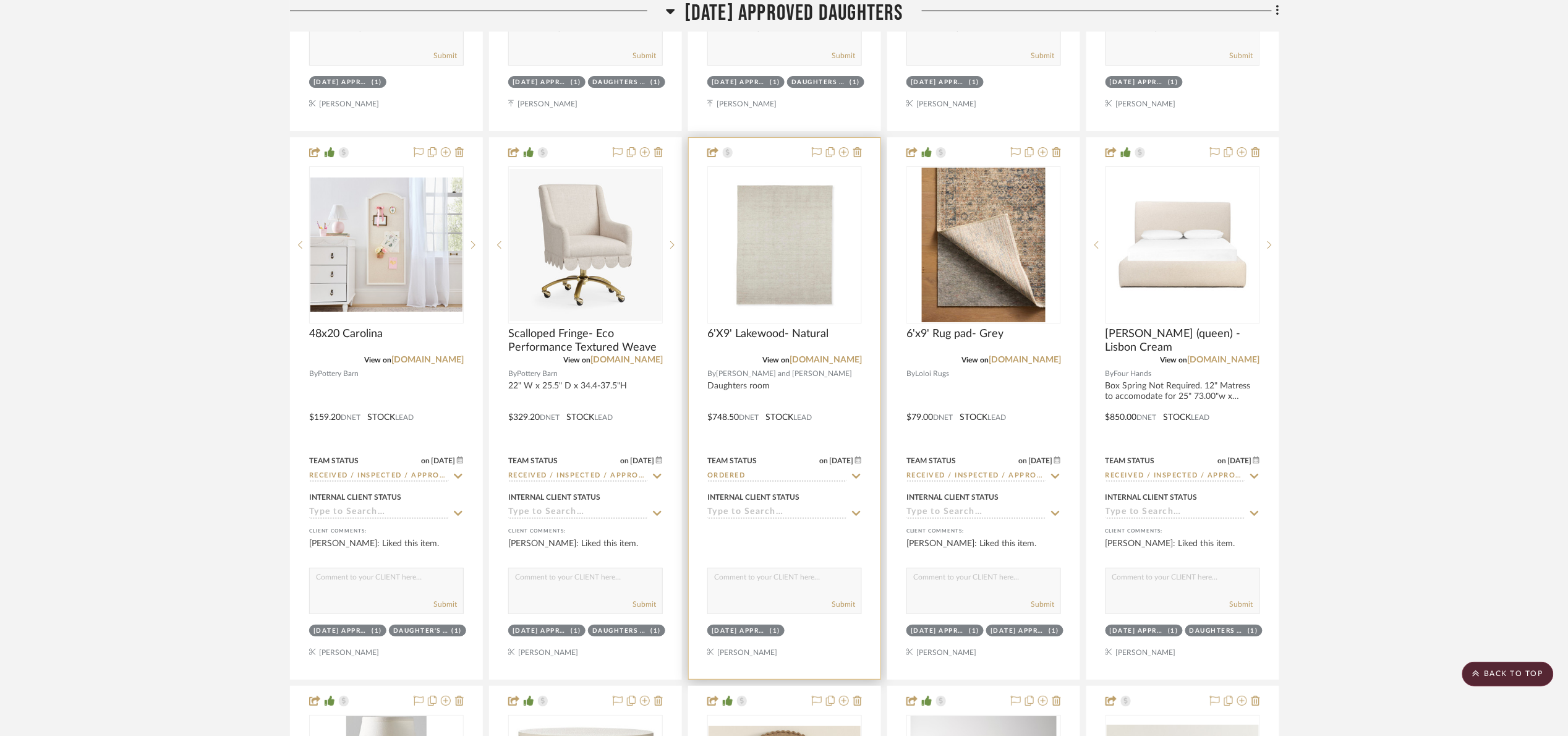
click at [778, 486] on div at bounding box center [784, 408] width 191 height 541
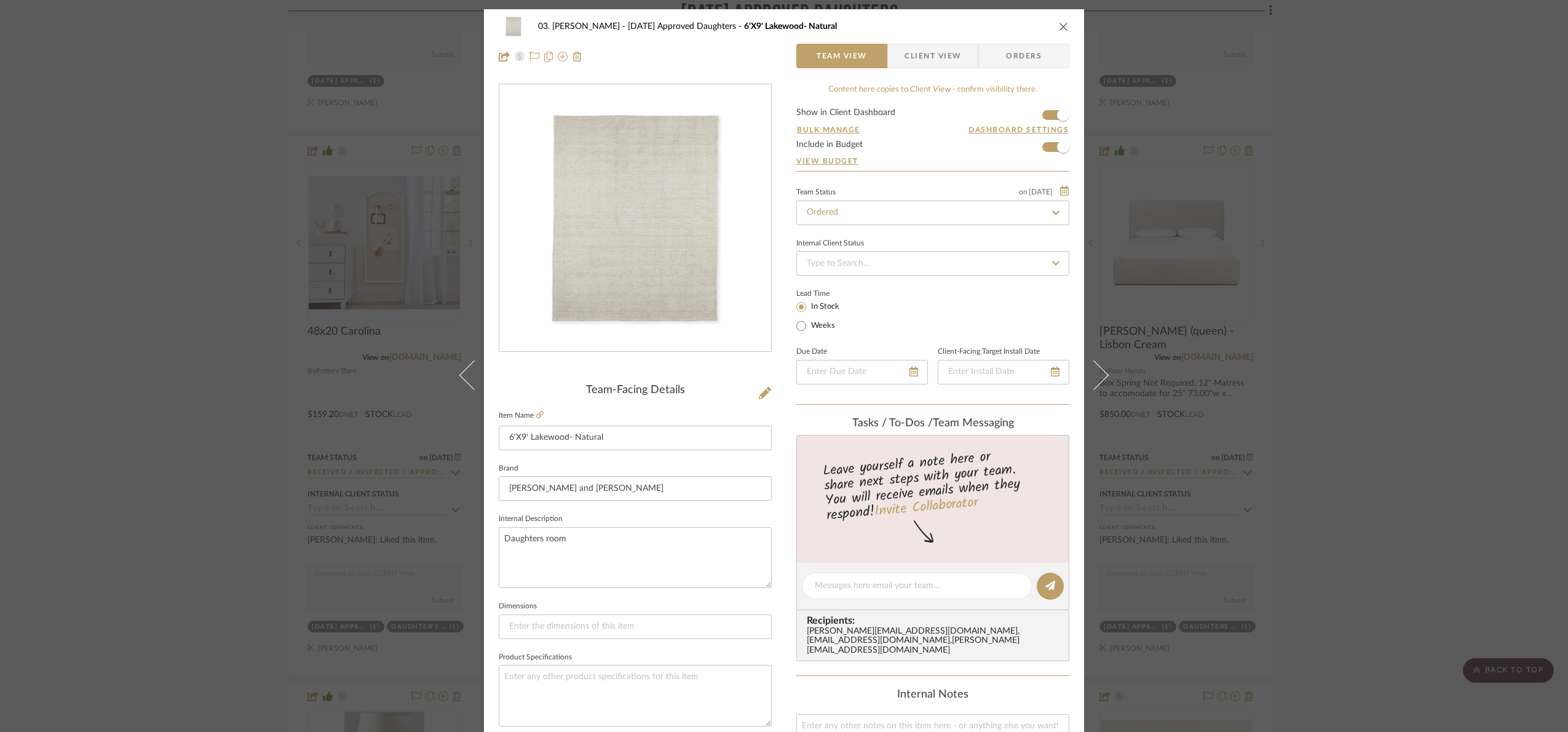
click at [1551, 493] on div "03. Jennifer 07.02.25 Approved Daughters 6'X9' Lakewood- Natural Team View Clie…" at bounding box center [784, 366] width 1568 height 732
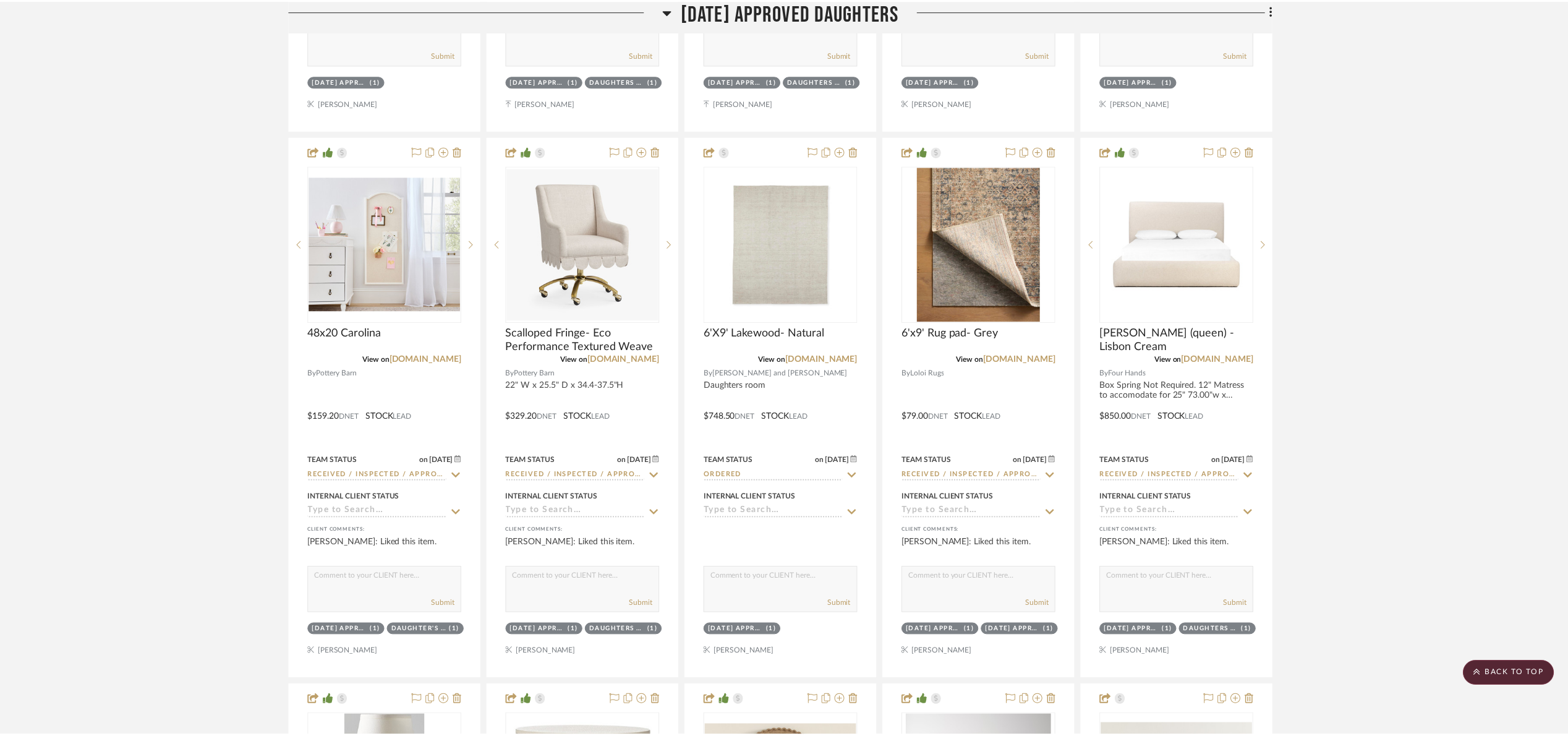
scroll to position [1957, 0]
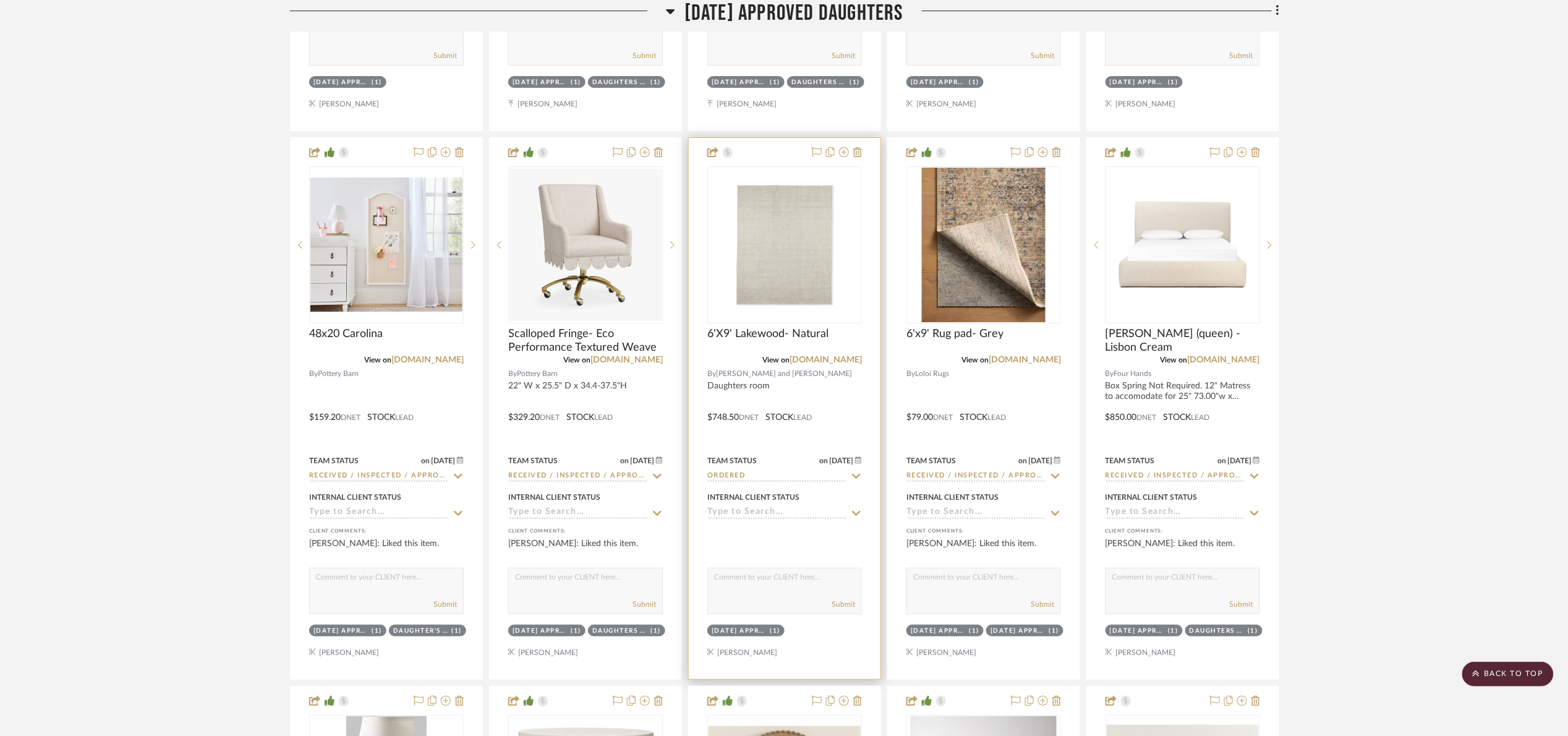
click at [759, 467] on div "Team Status on 7/31/2025" at bounding box center [784, 461] width 154 height 12
click at [758, 479] on input "Ordered" at bounding box center [777, 476] width 140 height 12
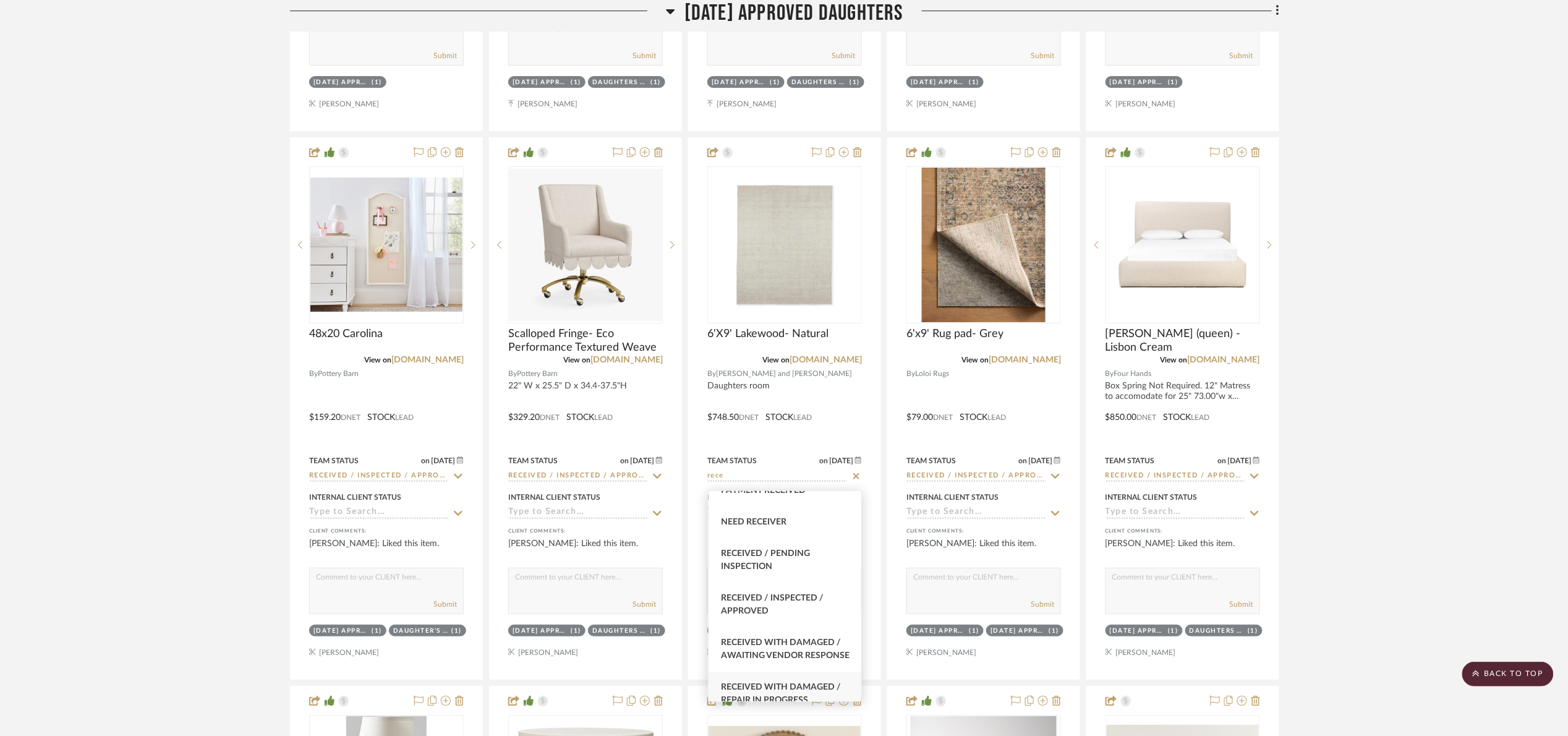
scroll to position [93, 0]
type input "rece"
click at [810, 577] on div "Received / Inspected / Approved" at bounding box center [785, 573] width 153 height 44
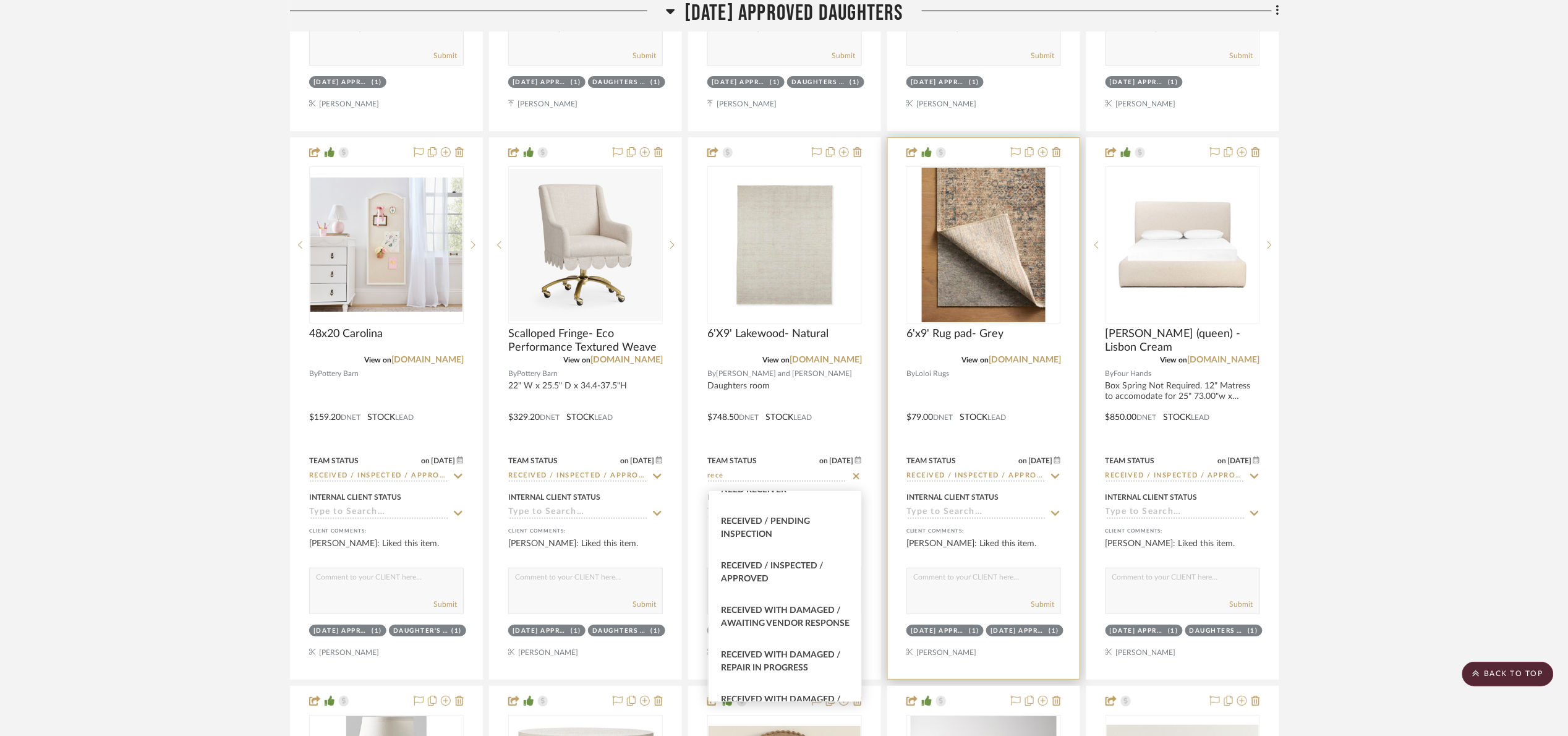
type input "[DATE]"
type input "Received / Inspected / Approved"
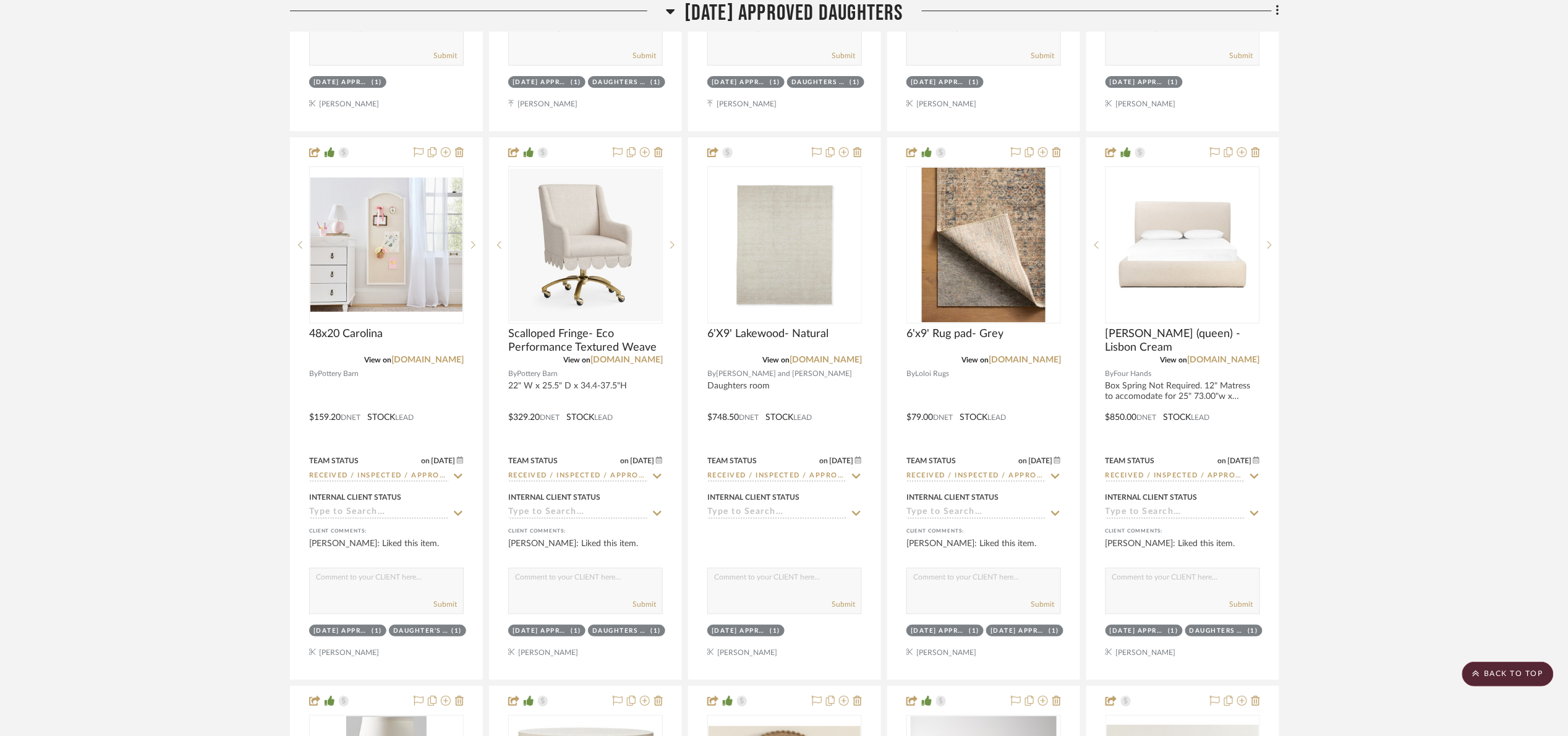
click at [1401, 415] on project-details-page "SHOW ME Project: 03. Jennifer Project Settings + Add Room/Section + Quick Add I…" at bounding box center [784, 620] width 1568 height 4979
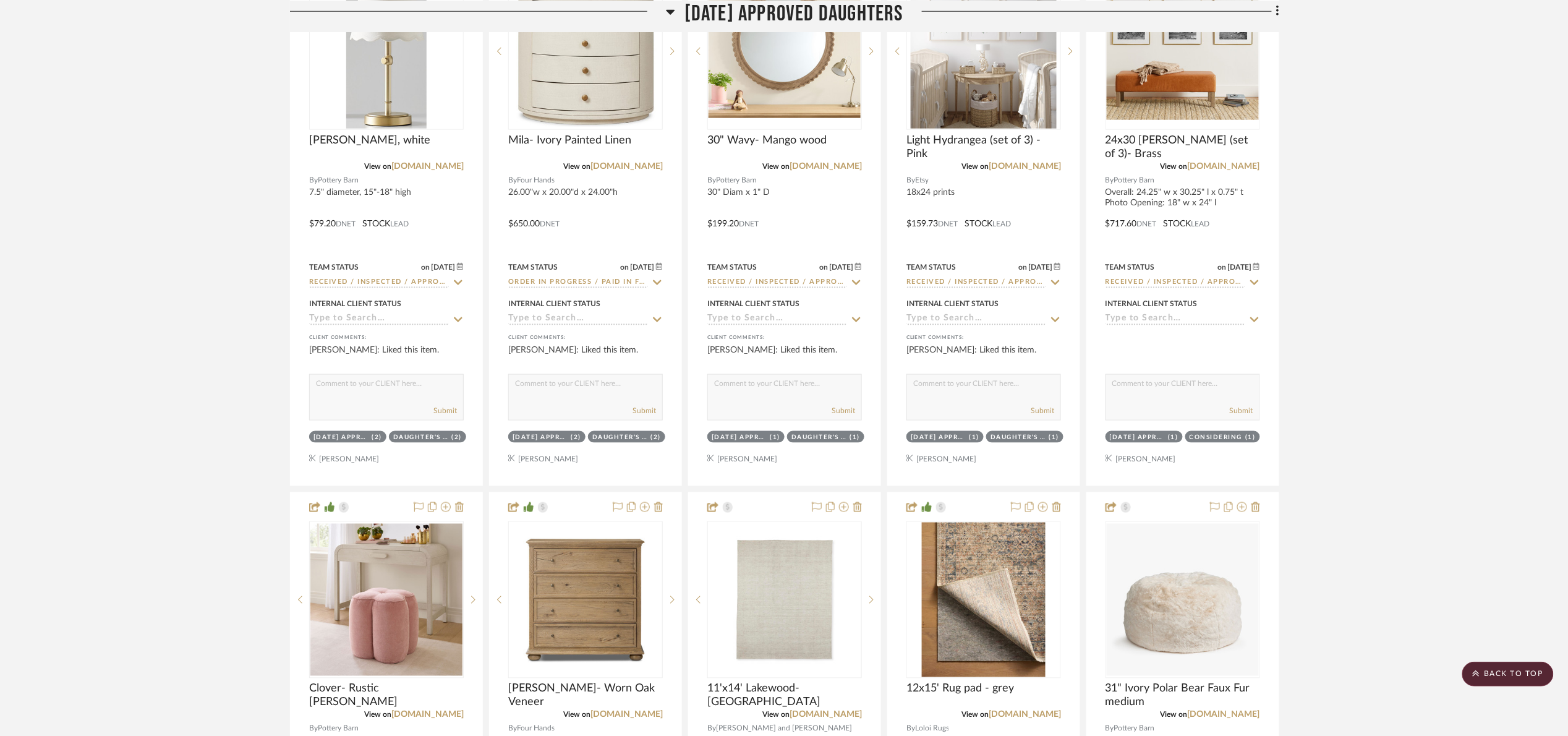
scroll to position [2886, 0]
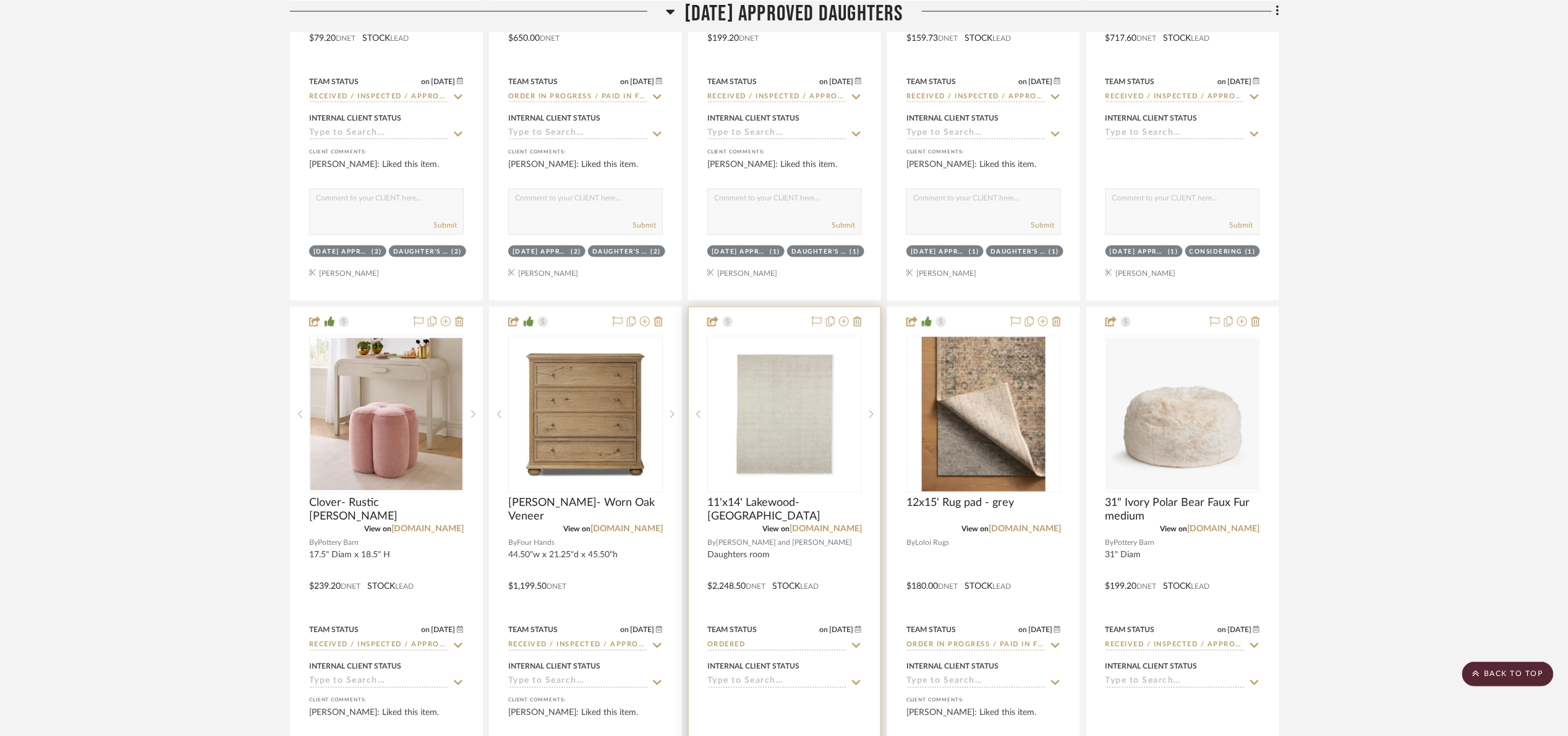
click at [759, 636] on div "Team Status on 7/31/2025" at bounding box center [784, 631] width 154 height 12
click at [758, 652] on input "Ordered" at bounding box center [777, 646] width 140 height 12
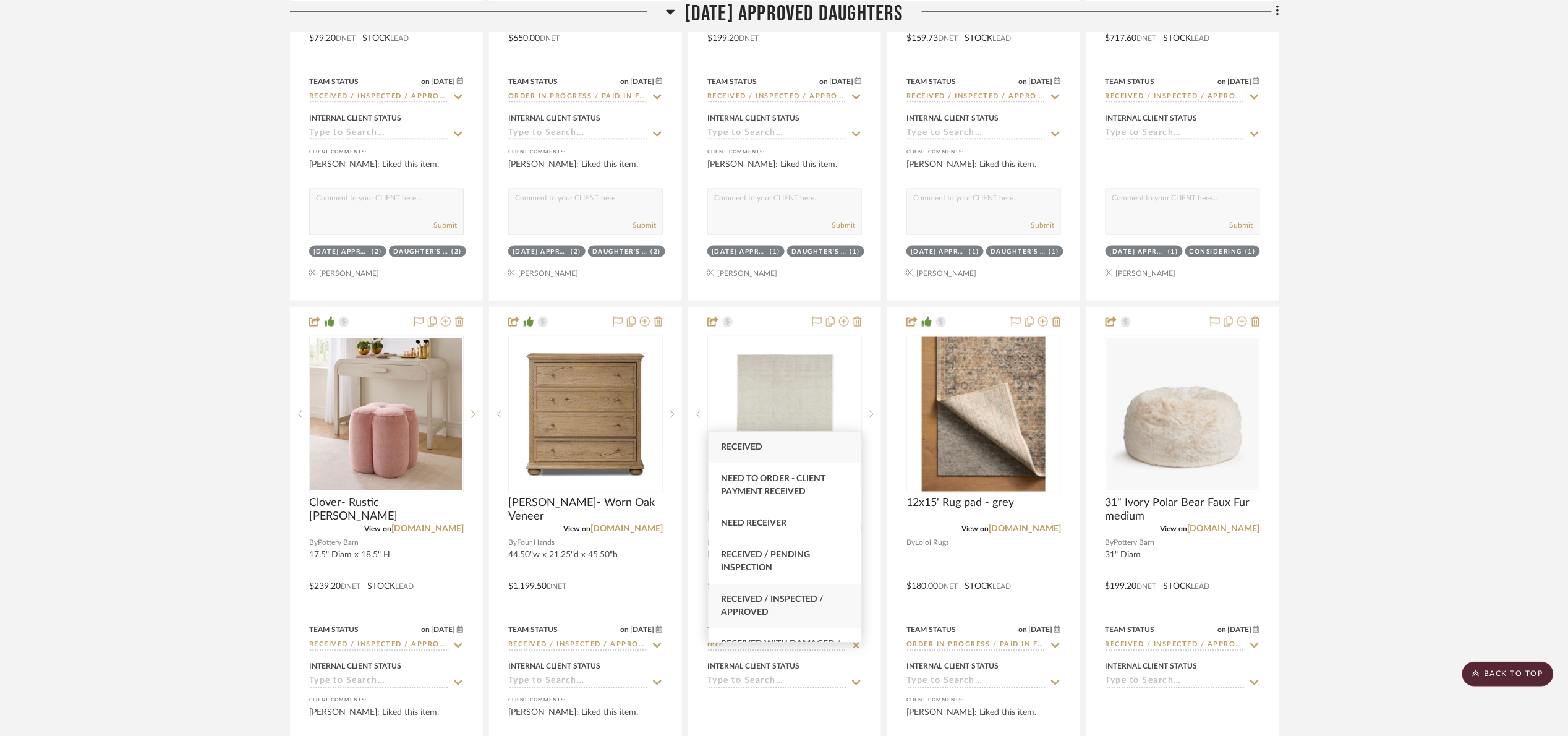
type input "rece"
click at [830, 599] on div "Received / Inspected / Approved" at bounding box center [785, 606] width 153 height 44
type input "[DATE]"
type input "Received / Inspected / Approved"
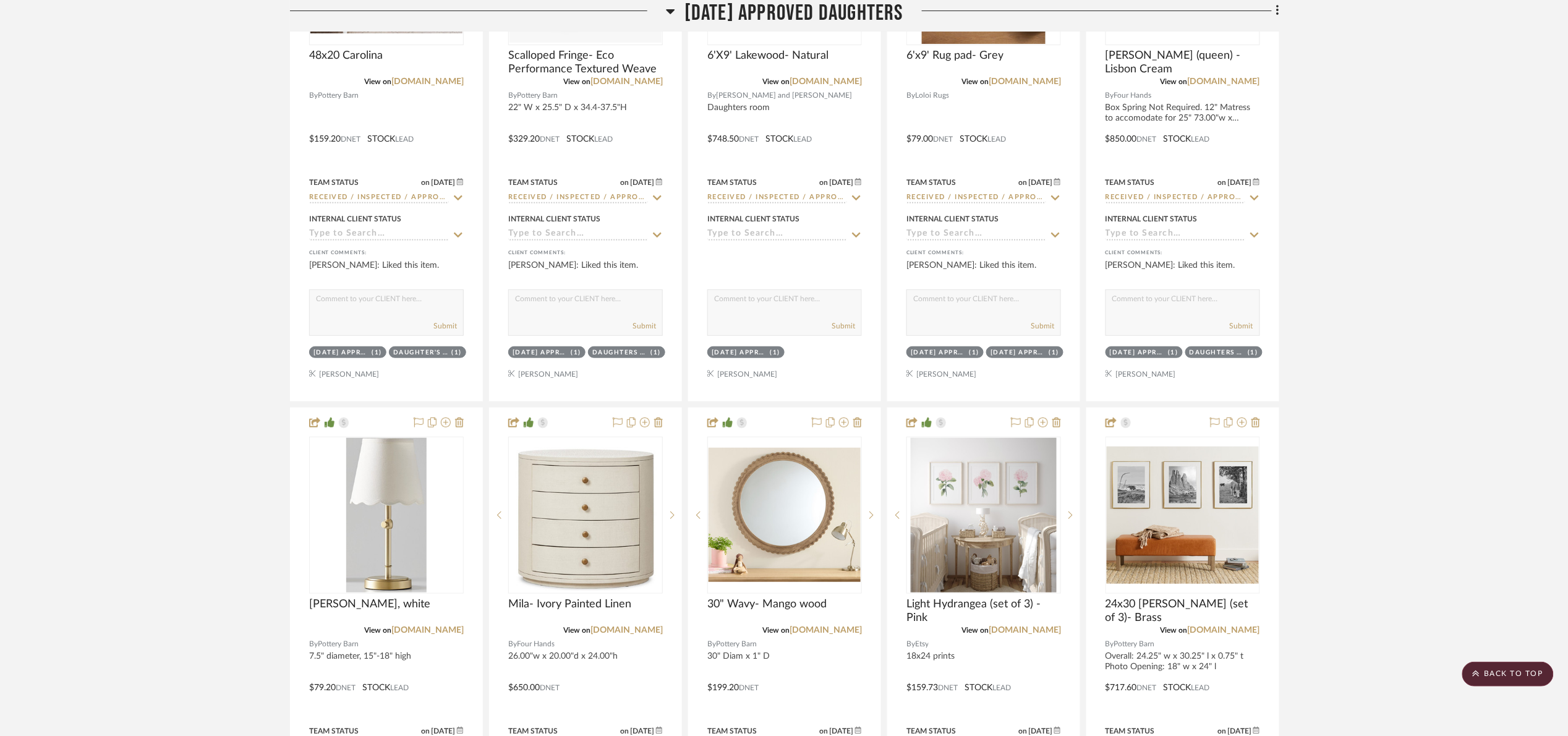
click at [730, 8] on span "[DATE] Approved Daughters" at bounding box center [794, 13] width 219 height 26
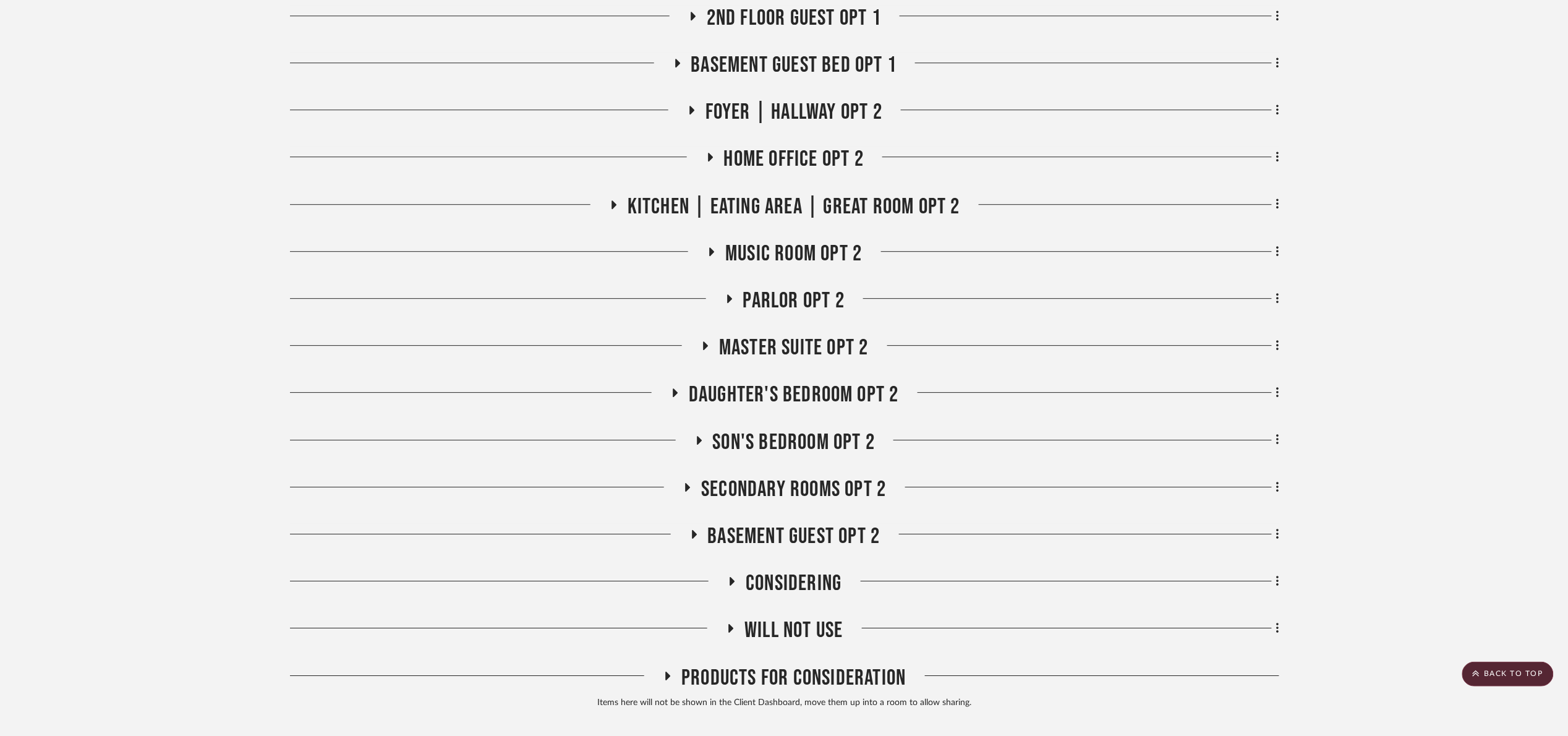
scroll to position [1123, 0]
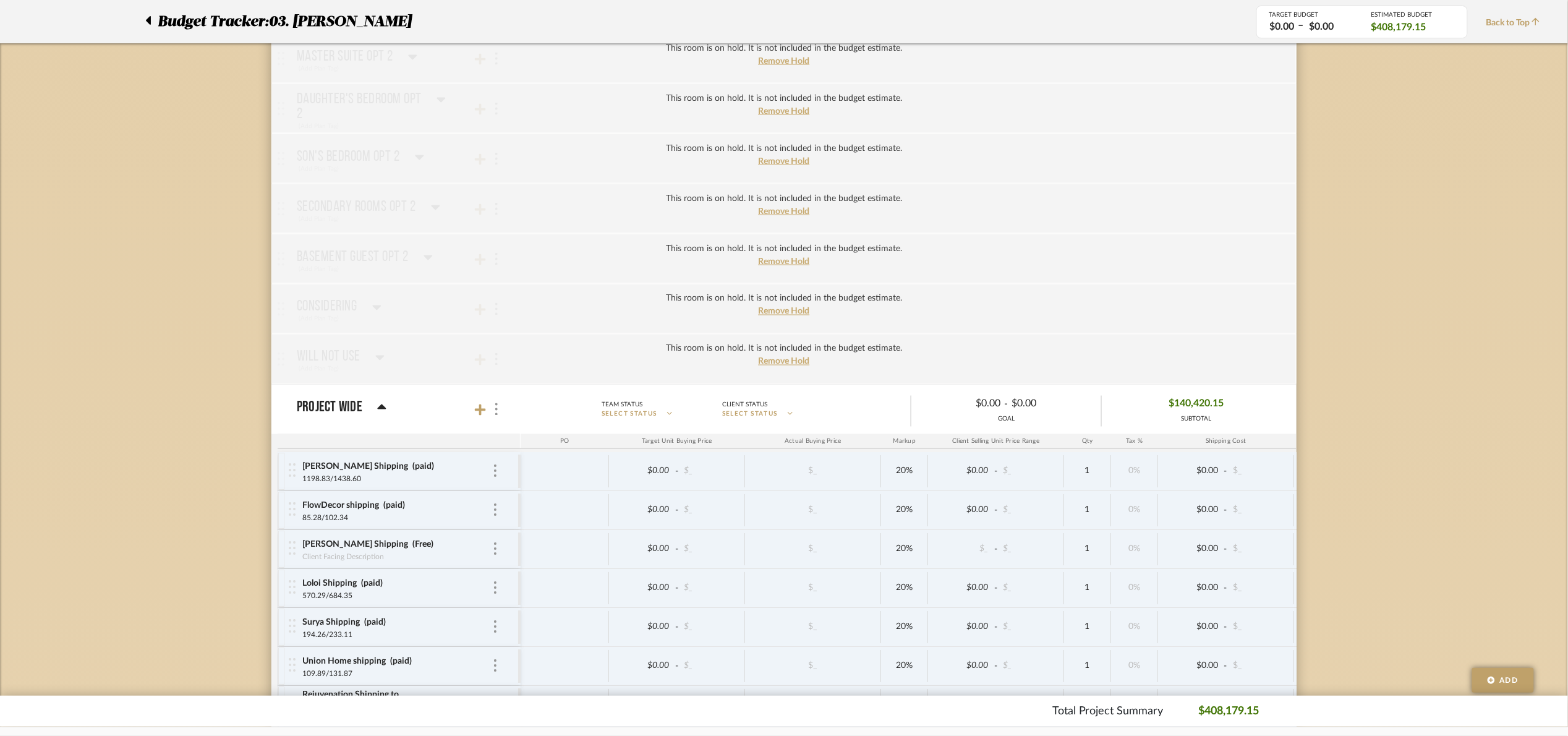
scroll to position [2877, 0]
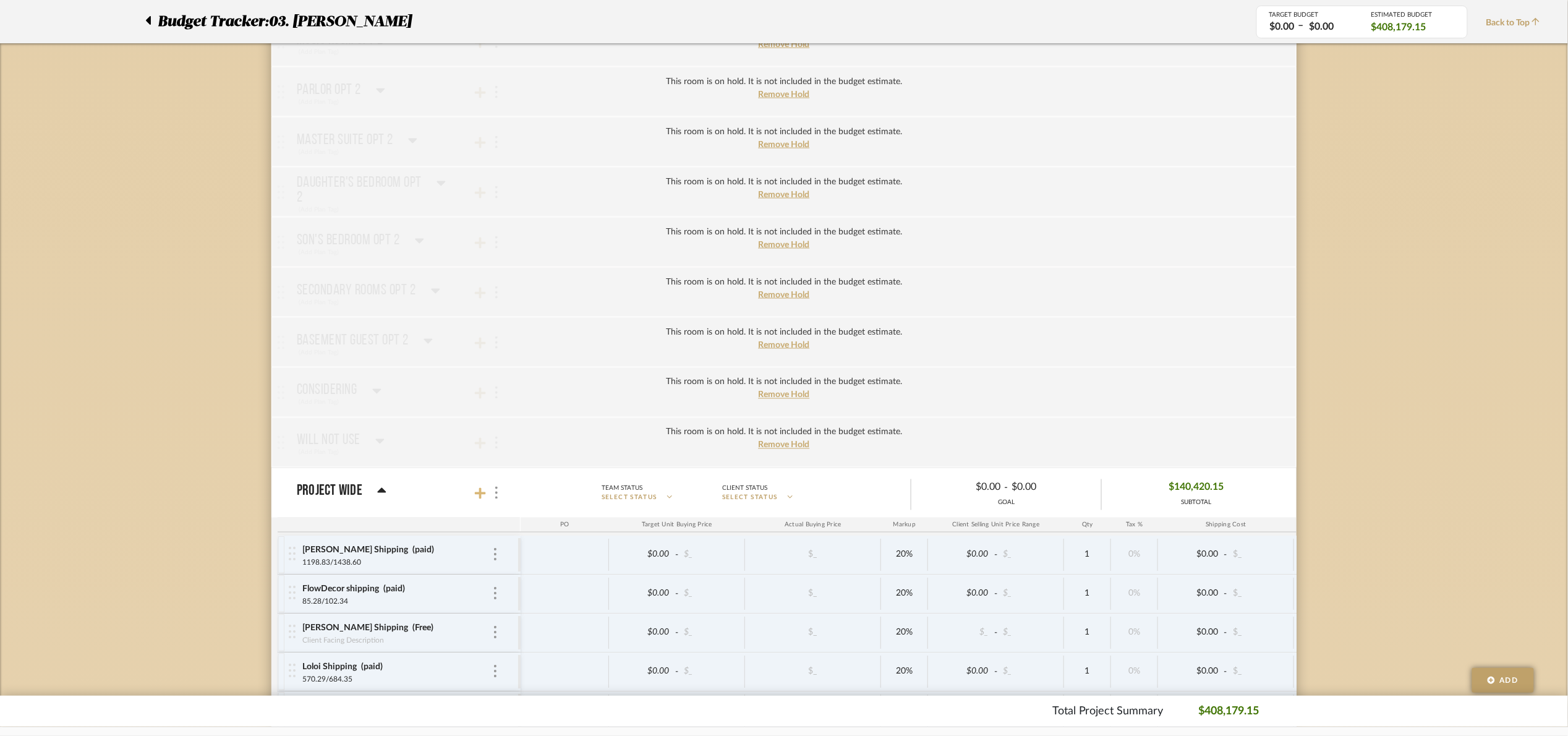
click at [475, 499] on icon at bounding box center [480, 493] width 11 height 12
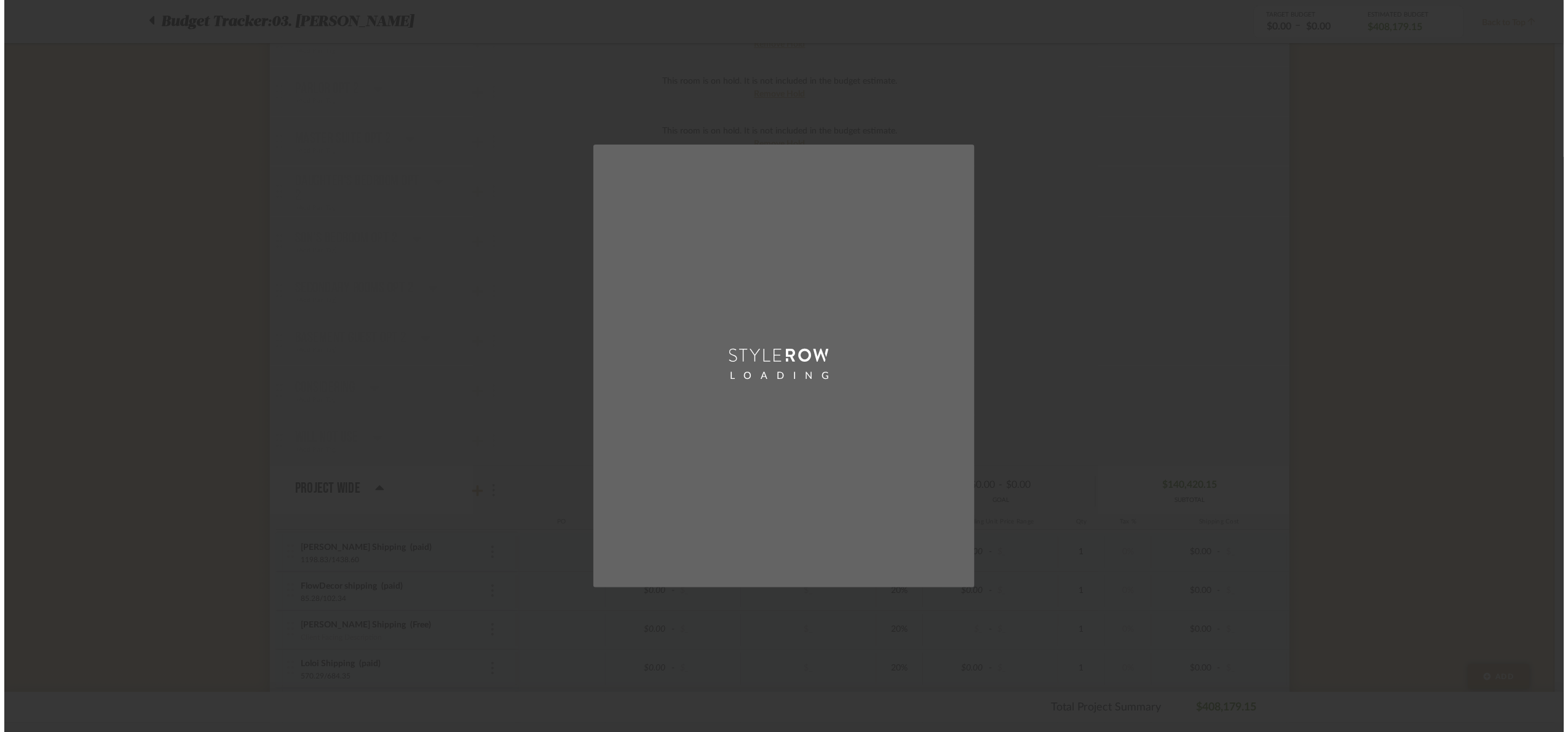
scroll to position [0, 0]
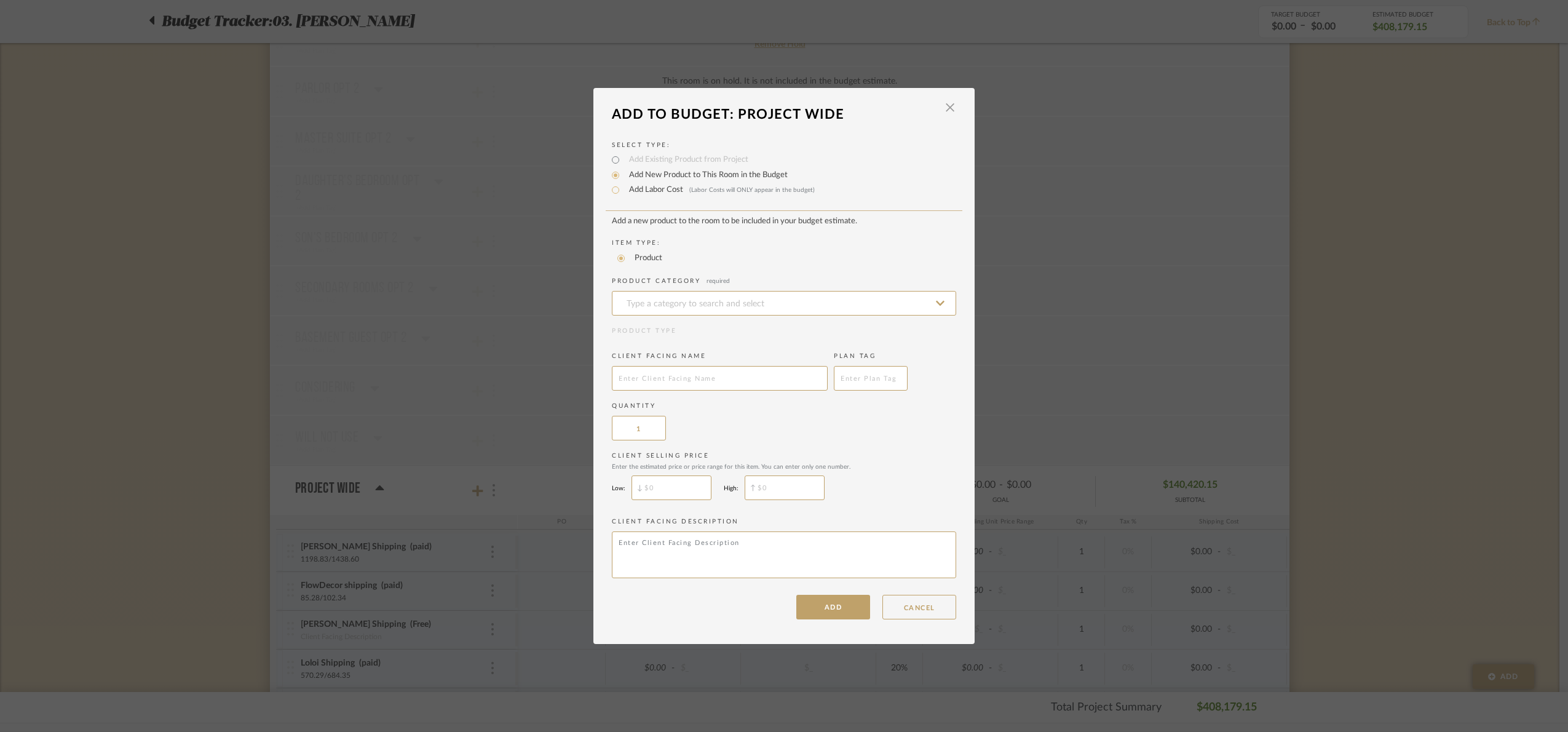
click at [624, 192] on label "Add Labor Cost (Labor Costs will ONLY appear in the budget)" at bounding box center [719, 190] width 192 height 12
click at [623, 192] on input "Add Labor Cost (Labor Costs will ONLY appear in the budget)" at bounding box center [616, 190] width 15 height 15
radio input "true"
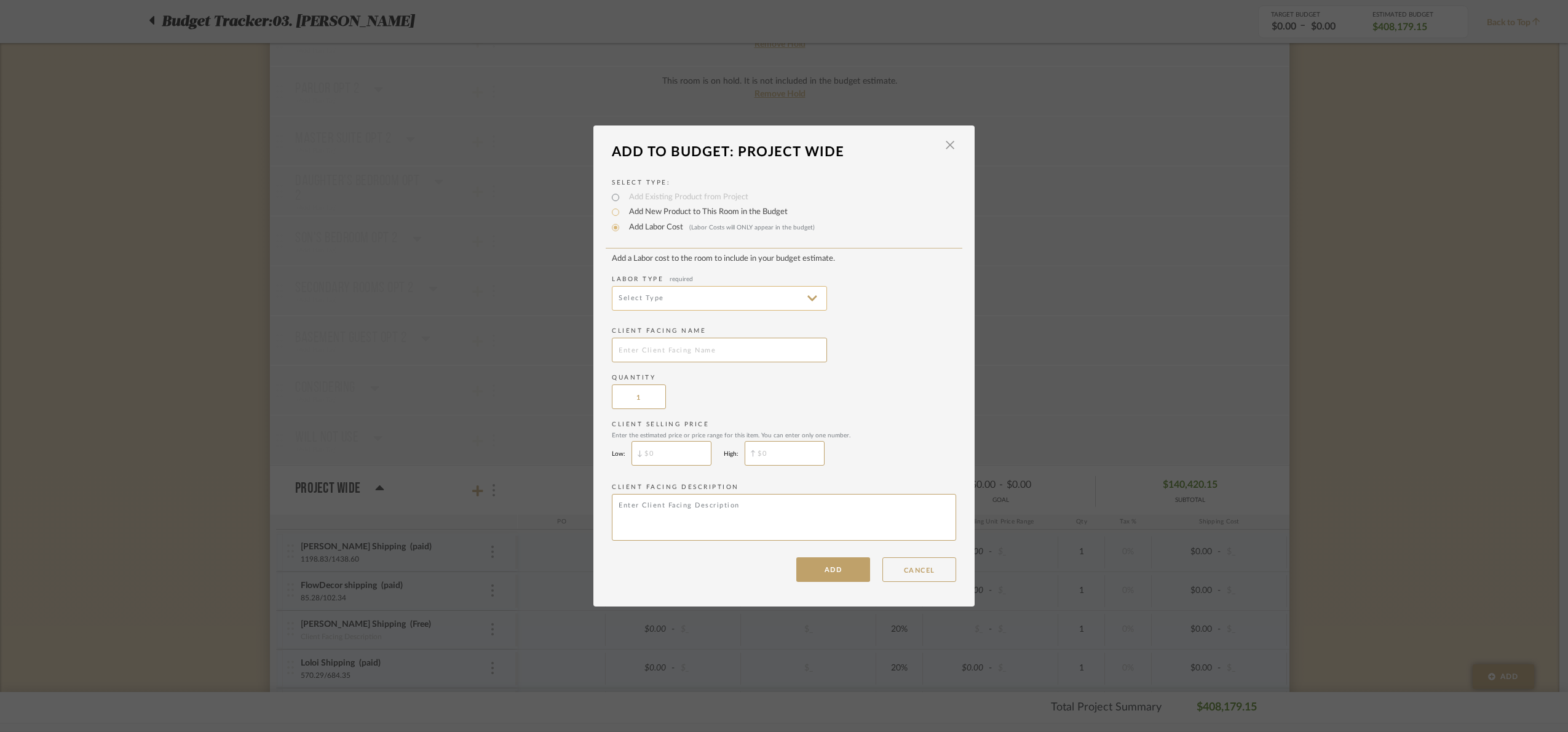
click at [664, 297] on input at bounding box center [719, 298] width 216 height 25
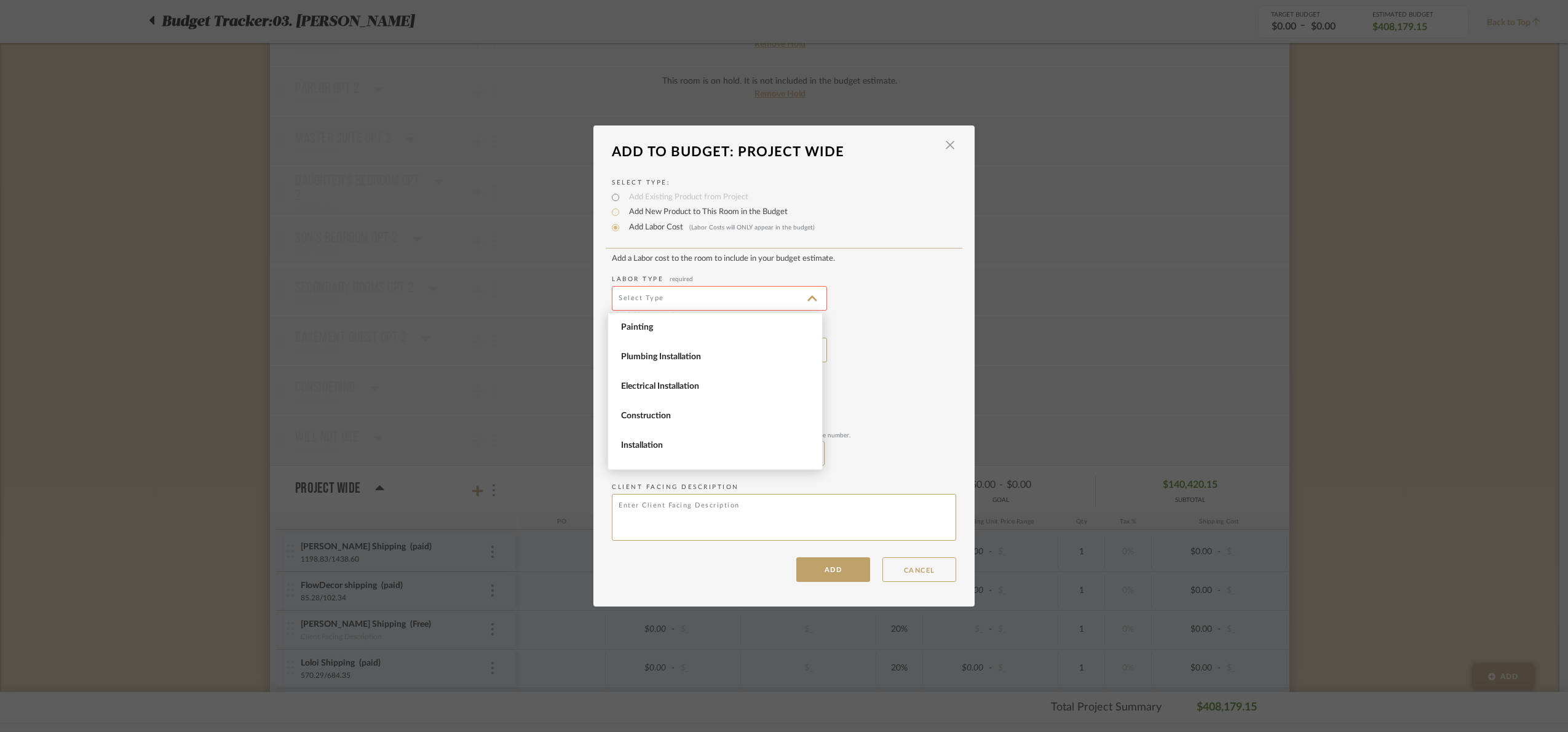
click at [681, 442] on span "Installation" at bounding box center [717, 445] width 191 height 11
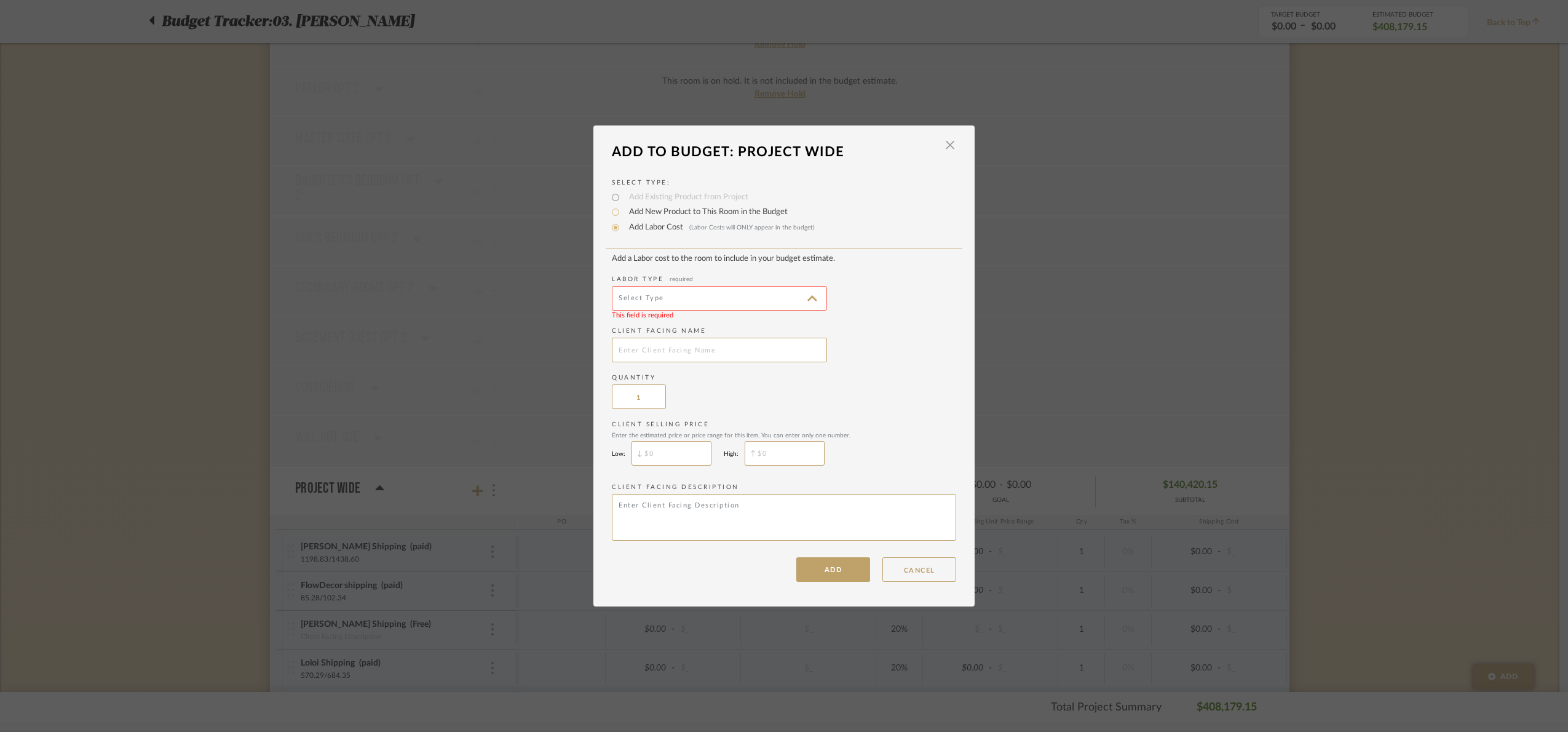
type input "Installation"
click at [634, 355] on input "text" at bounding box center [719, 350] width 216 height 25
type input "White glove"
click at [831, 572] on button "ADD" at bounding box center [833, 569] width 74 height 25
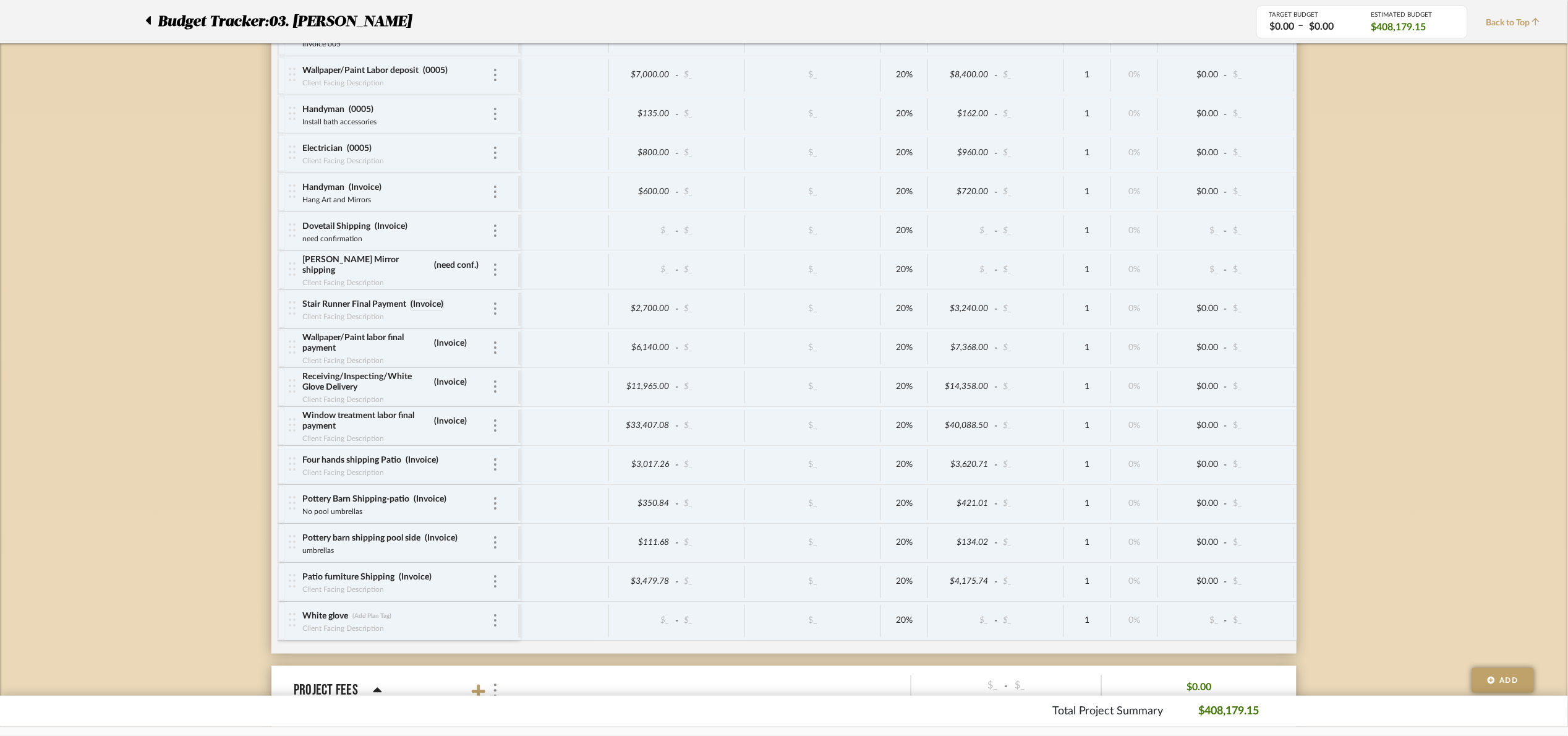
scroll to position [5196, 0]
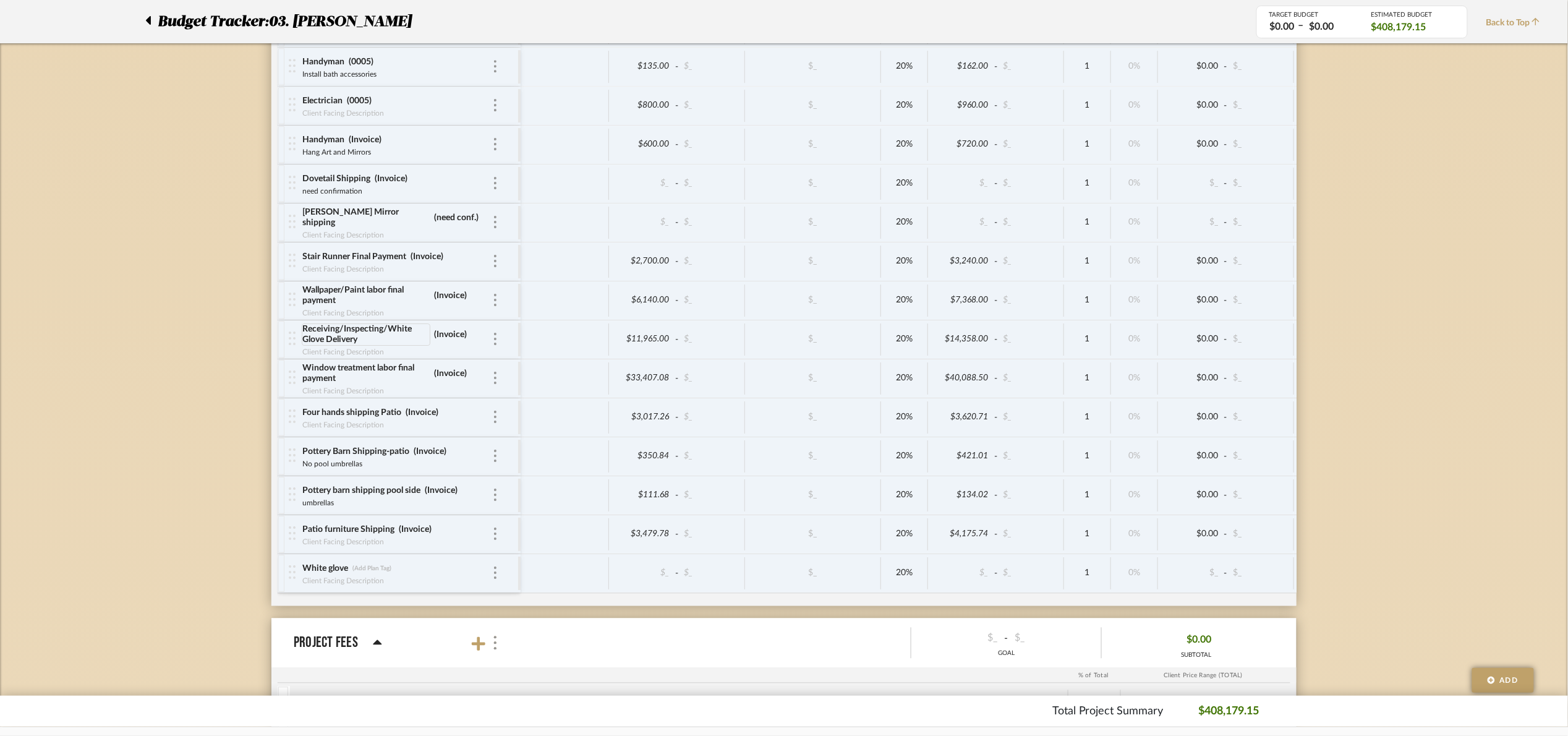
click at [324, 347] on div "Receiving/Inspecting/White Glove Delivery" at bounding box center [365, 335] width 129 height 22
drag, startPoint x: 420, startPoint y: 356, endPoint x: 269, endPoint y: 356, distance: 151.0
drag, startPoint x: 351, startPoint y: 590, endPoint x: 227, endPoint y: 595, distance: 124.1
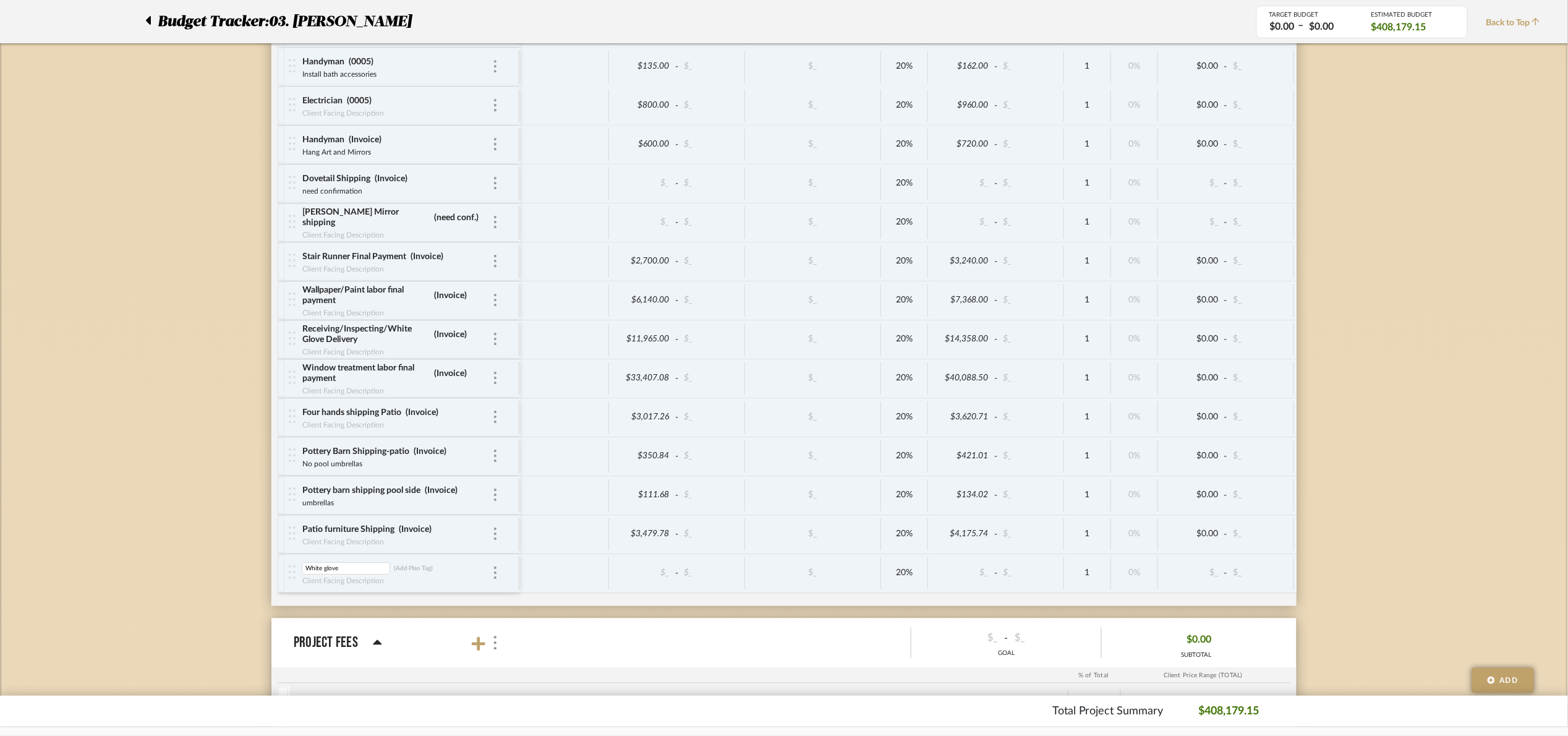
type input "Receiving/Inspecting/White Glove Deliver"
click at [347, 587] on div "Client Facing Description" at bounding box center [342, 581] width 83 height 12
type input "Patio"
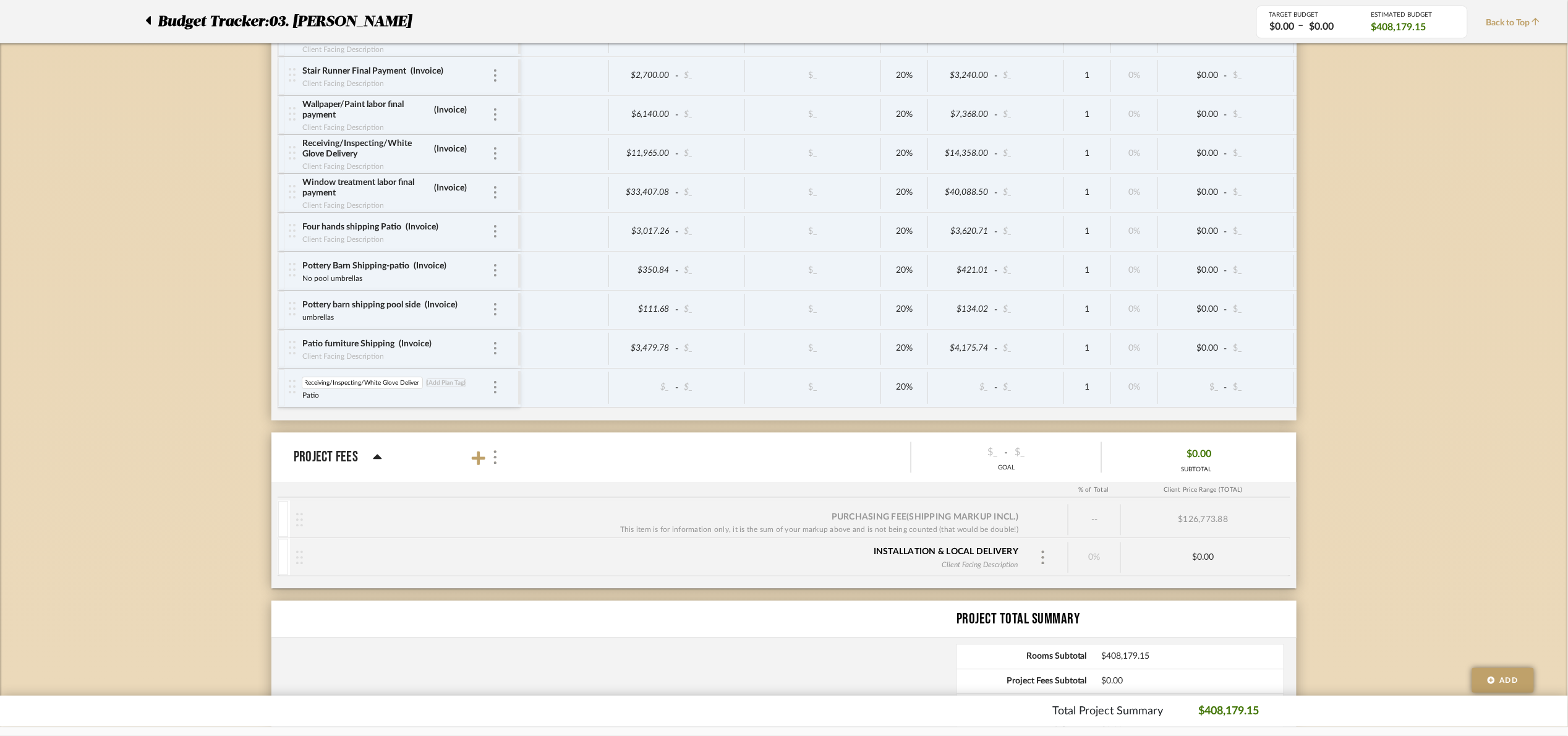
click at [444, 389] on div "Receiving/Inspecting/White Glove Deliver Receiving/Inspecting/White Glove Deliv…" at bounding box center [397, 383] width 190 height 12
type input "P"
click at [322, 389] on div "Installation" at bounding box center [323, 384] width 44 height 12
type input "I"
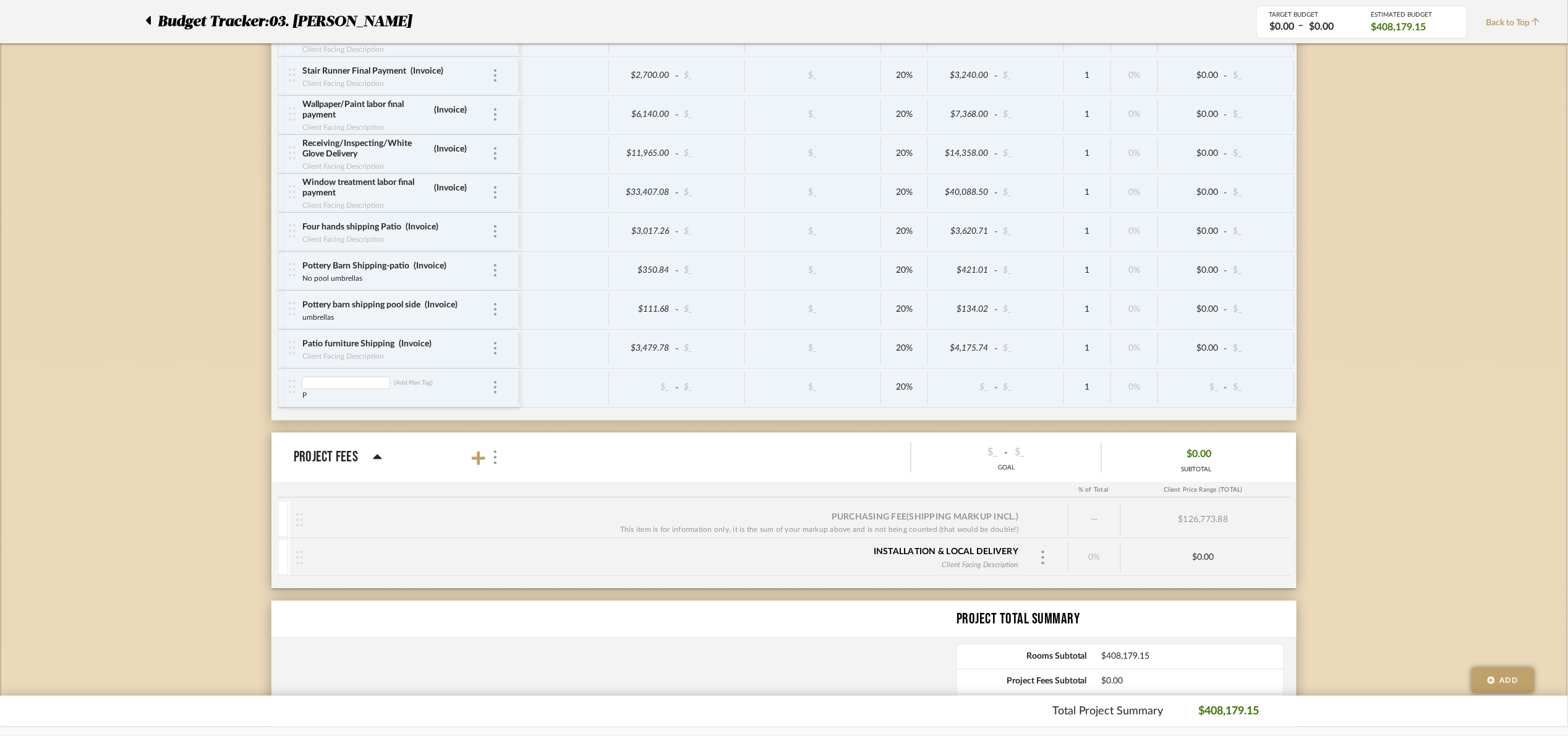
type input "W"
type input "Extra steams"
type input "Extra stemsfoyer"
click at [317, 399] on div "P" at bounding box center [384, 394] width 167 height 10
type input "Invoice"
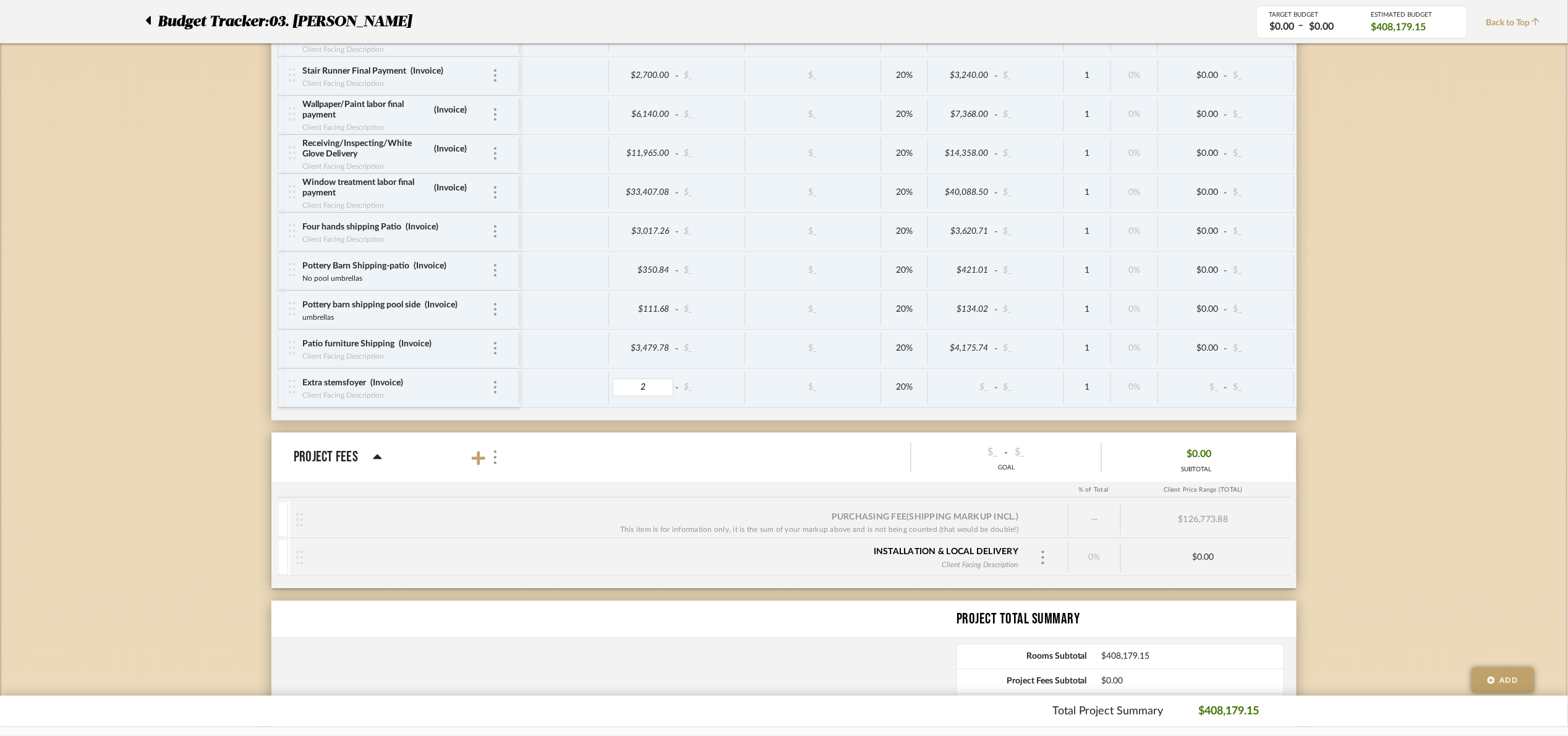
type input "22"
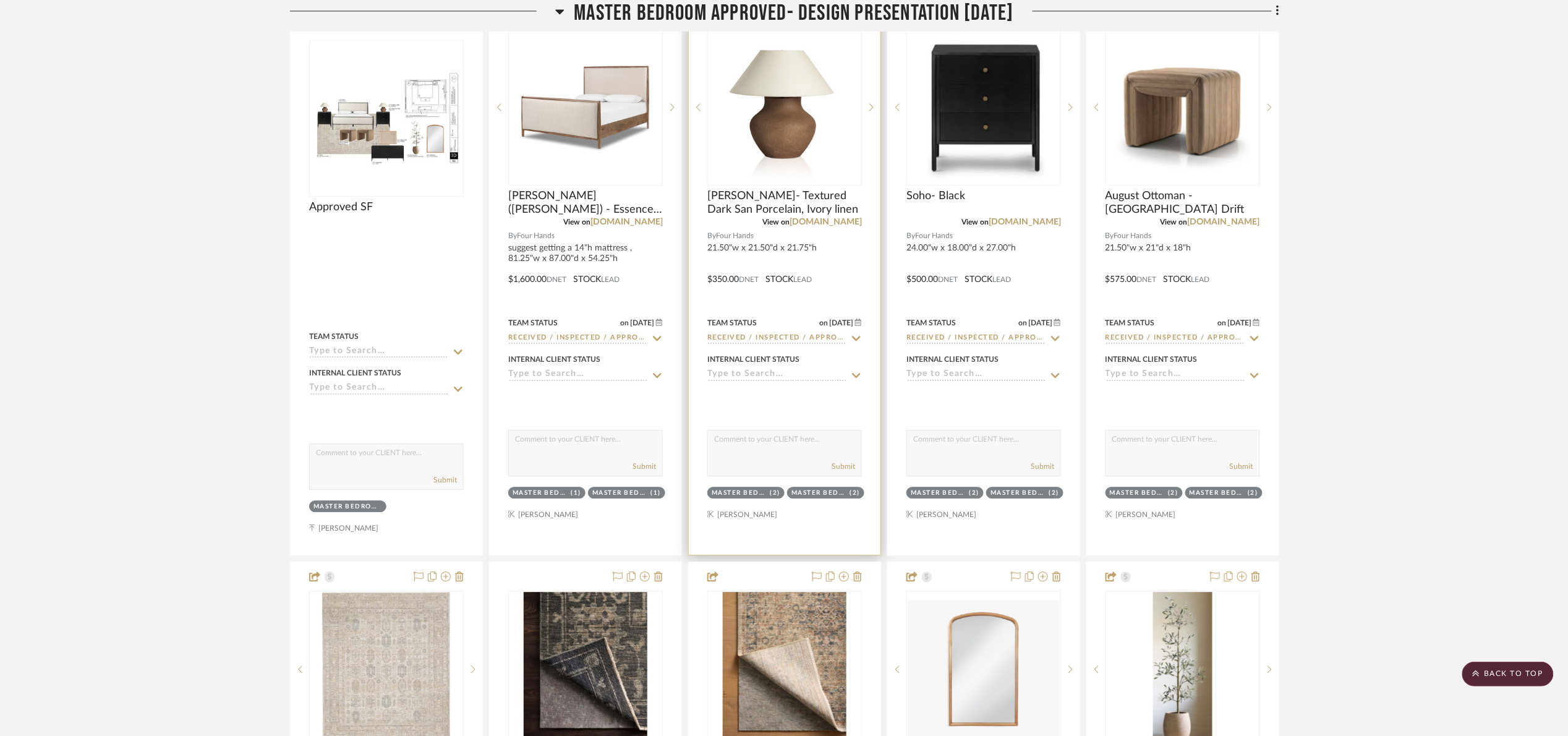
scroll to position [3247, 0]
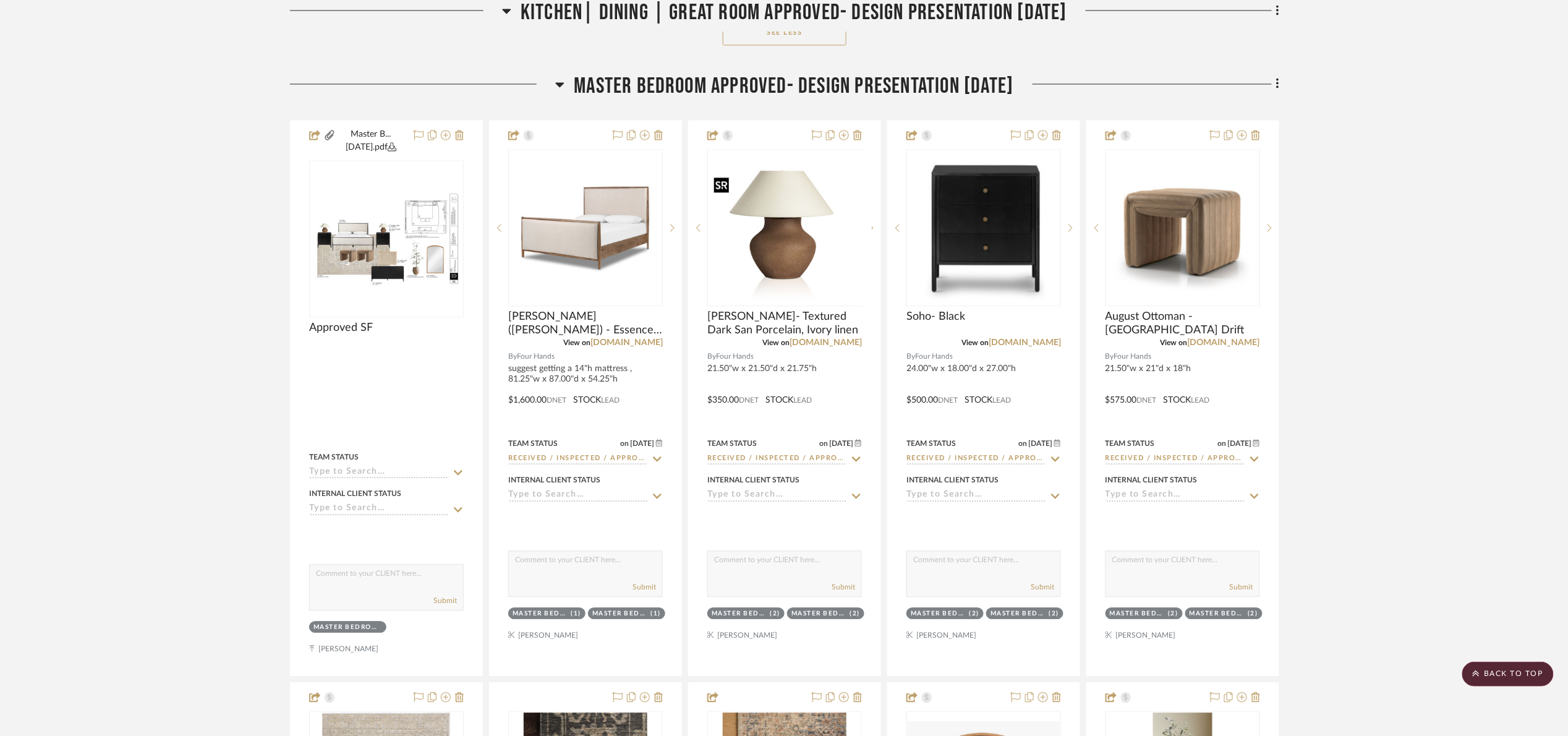
click at [754, 99] on span "Master bedroom Approved- Design Presentation 06/06/25" at bounding box center [793, 86] width 439 height 26
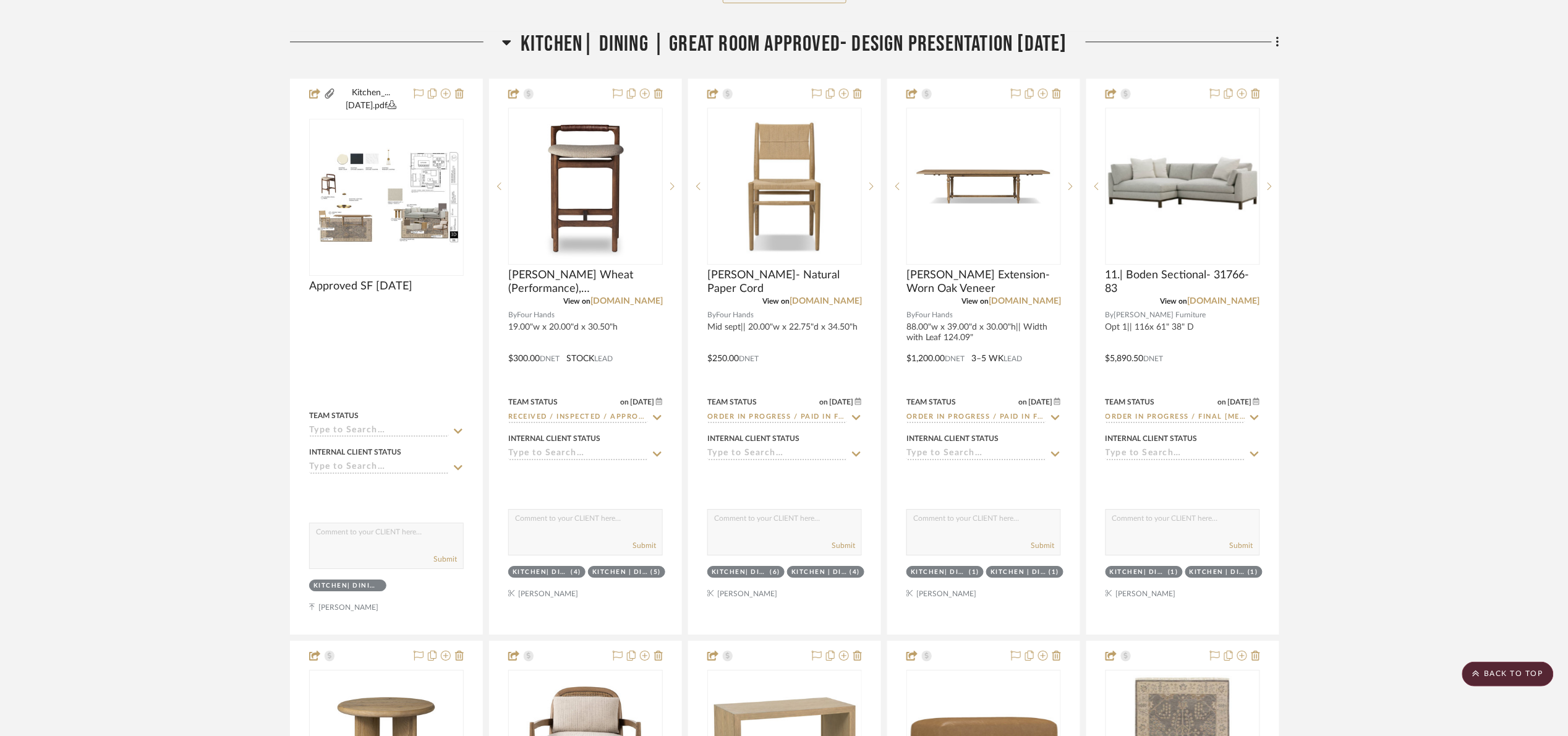
scroll to position [1299, 0]
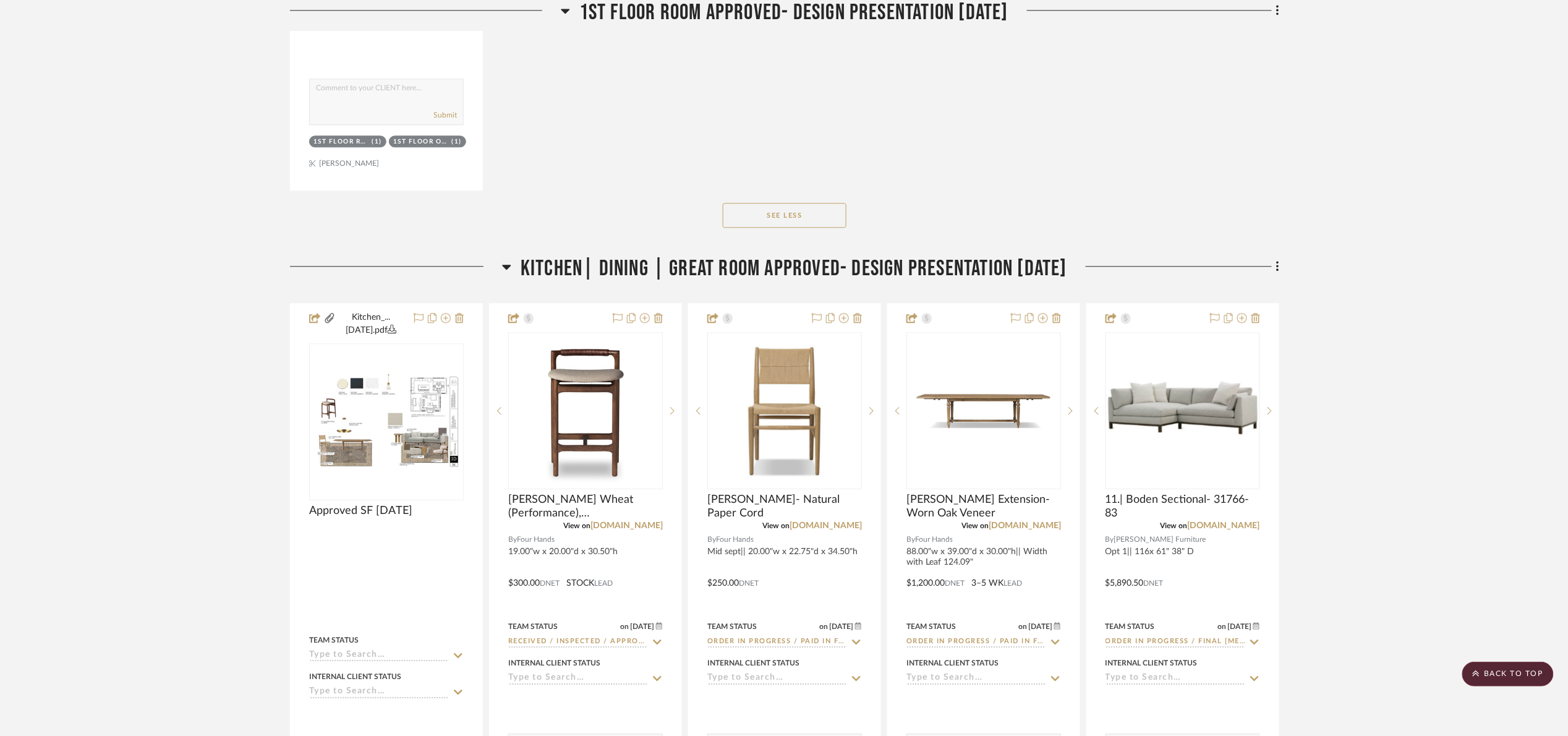
click at [704, 272] on span "Kitchen| Dining | Great room Approved- Design Presentation 06/06/25" at bounding box center [794, 269] width 547 height 26
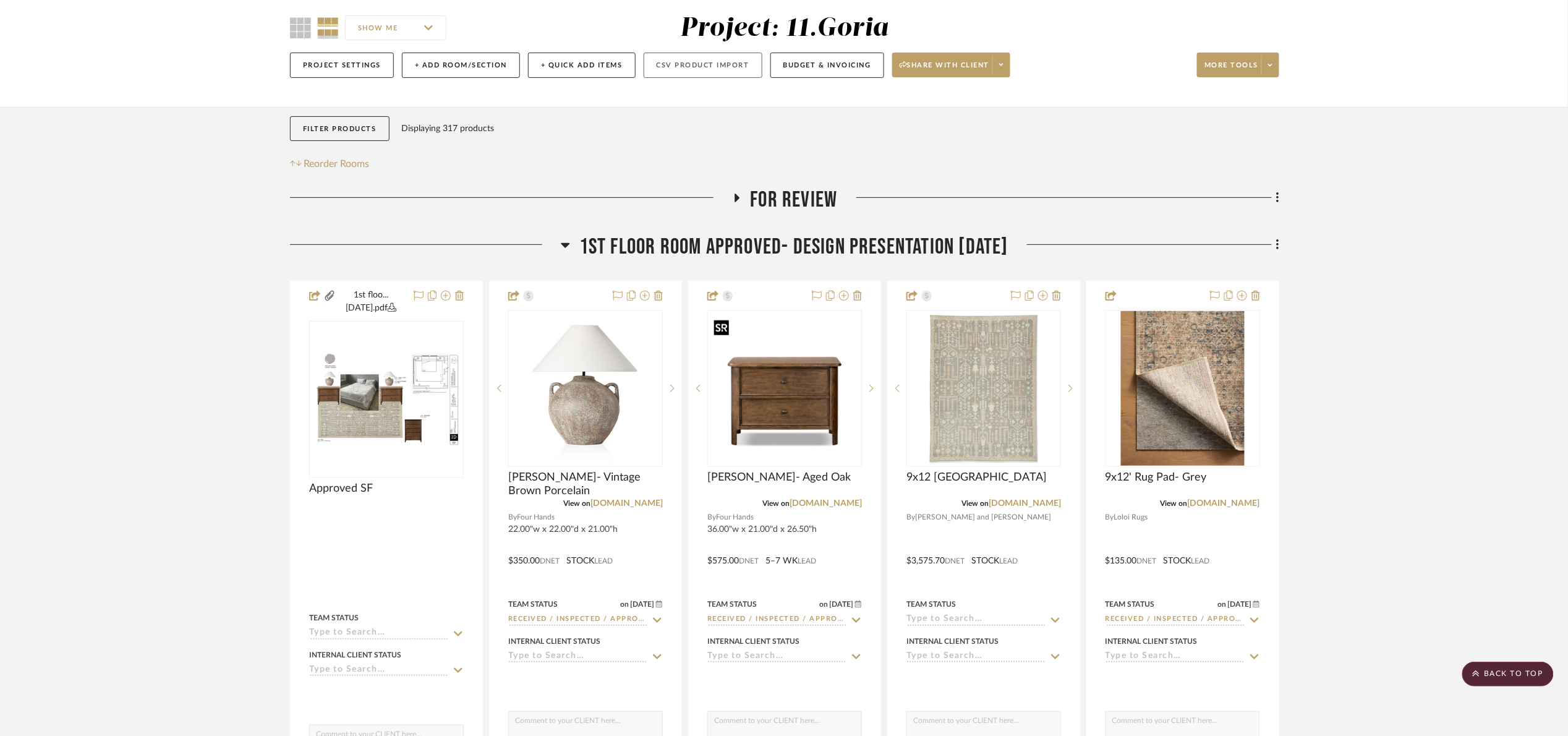
scroll to position [93, 0]
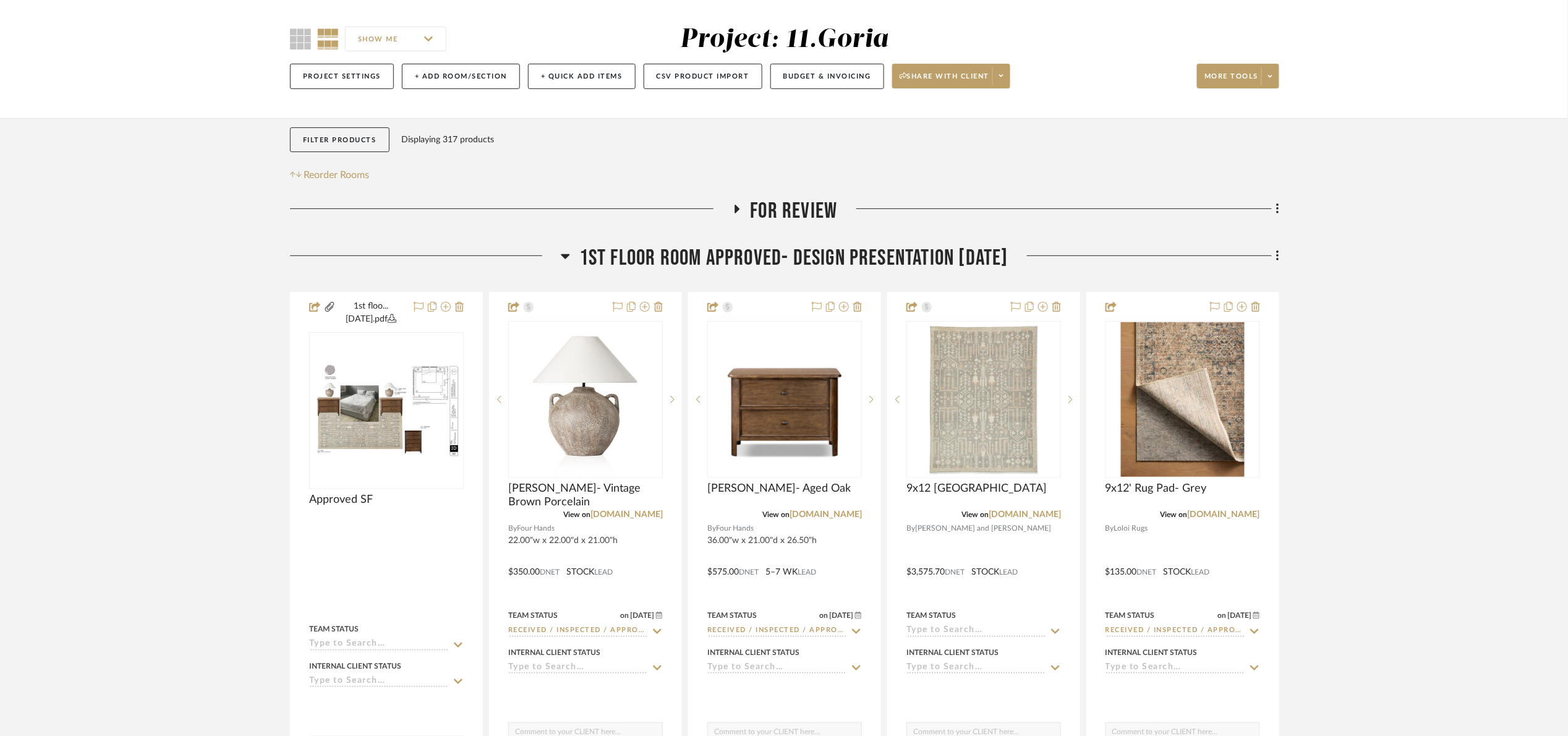
click at [711, 251] on span "1st floor room Approved- Design Presentation 06/06/25" at bounding box center [794, 258] width 429 height 26
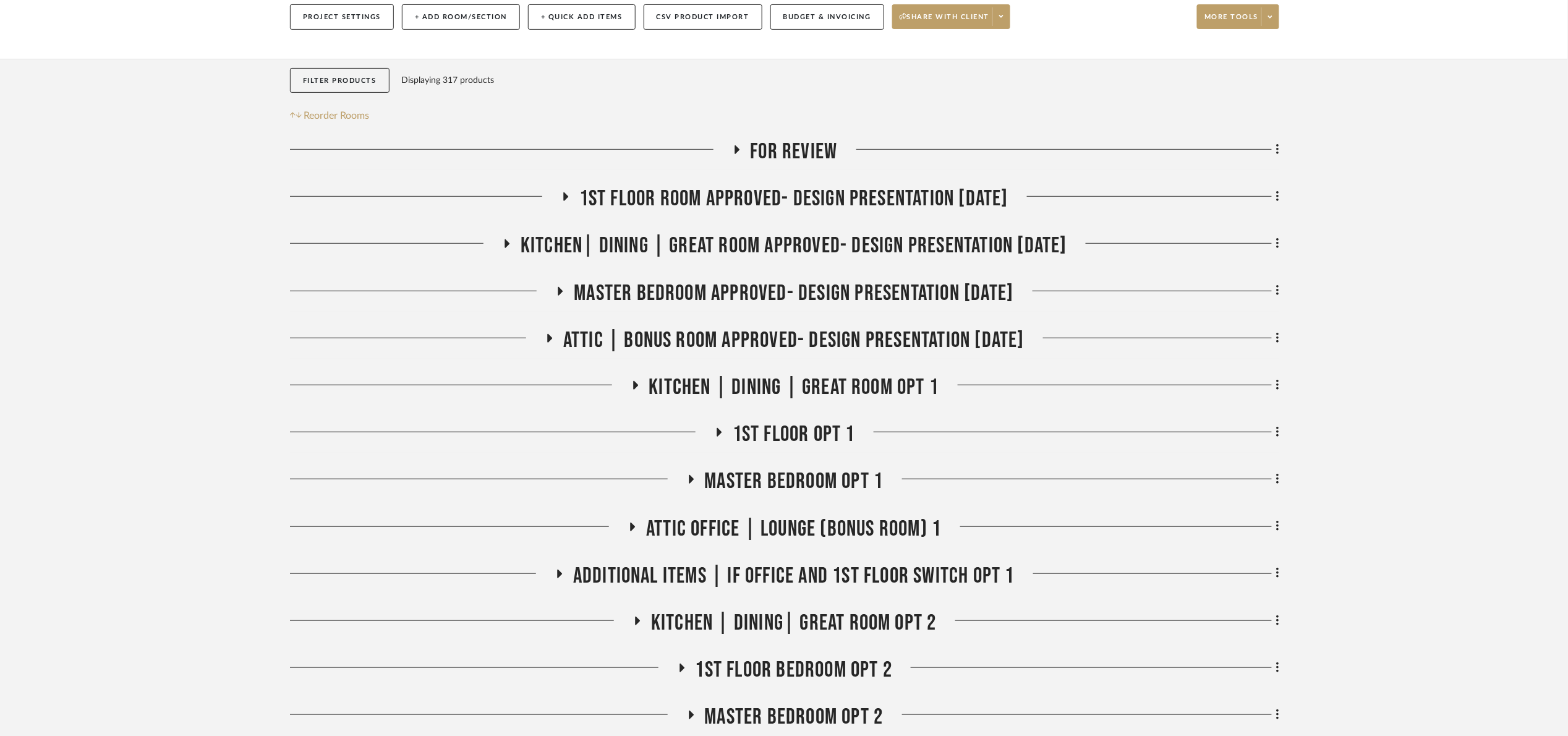
scroll to position [278, 0]
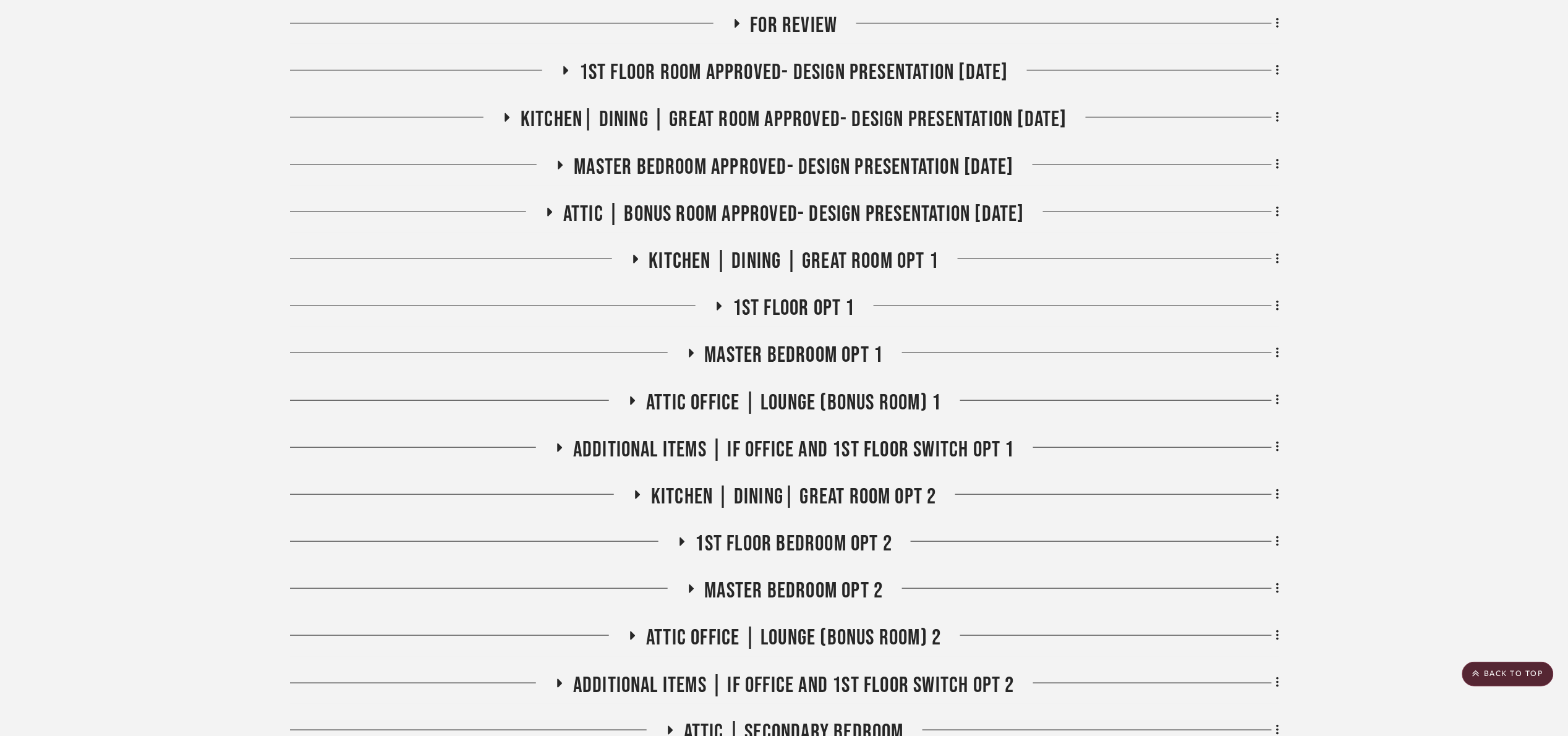
click at [848, 218] on span "Attic | Bonus room Approved- Design Presentation 06/06/25" at bounding box center [794, 214] width 461 height 26
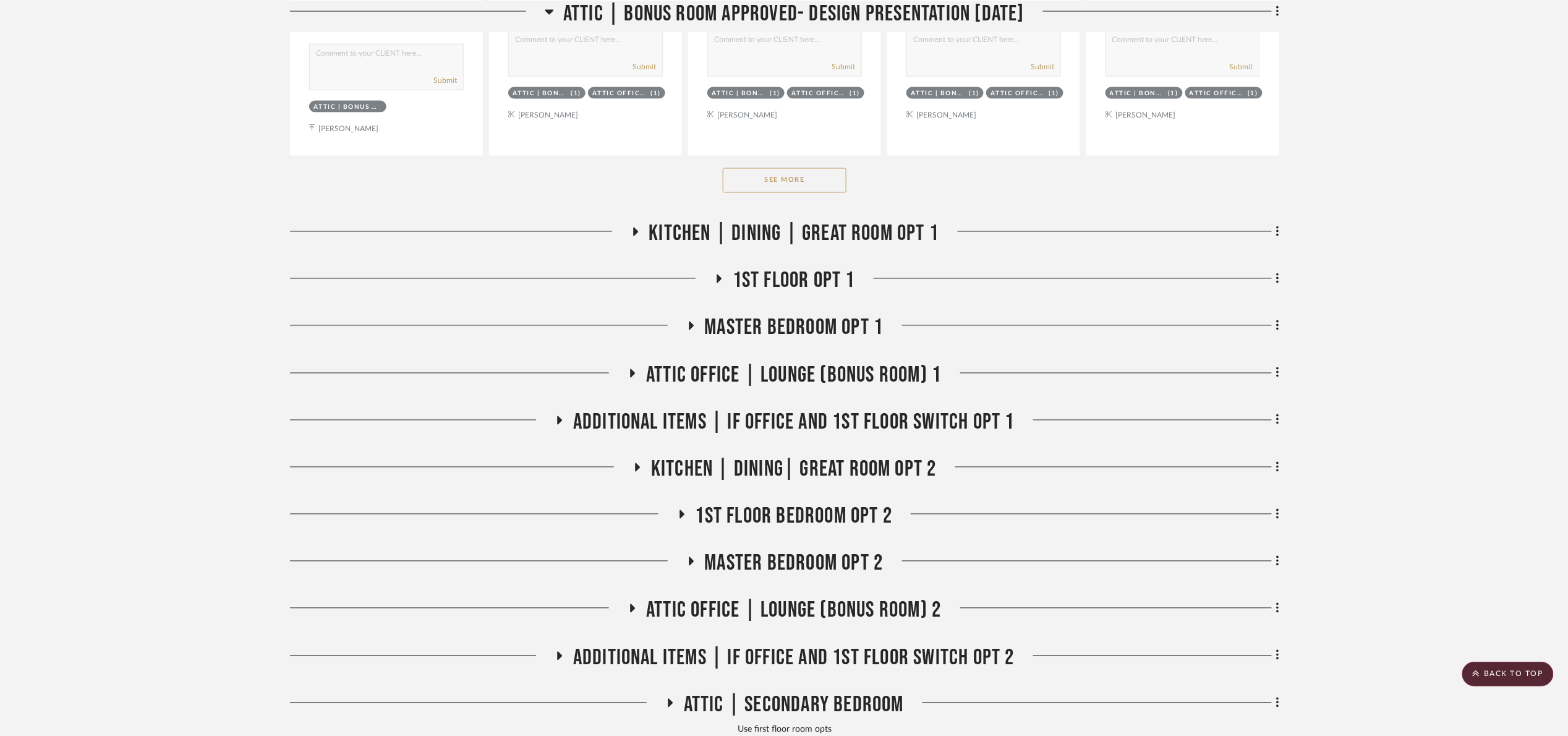
scroll to position [927, 0]
click at [783, 182] on button "See More" at bounding box center [784, 179] width 124 height 25
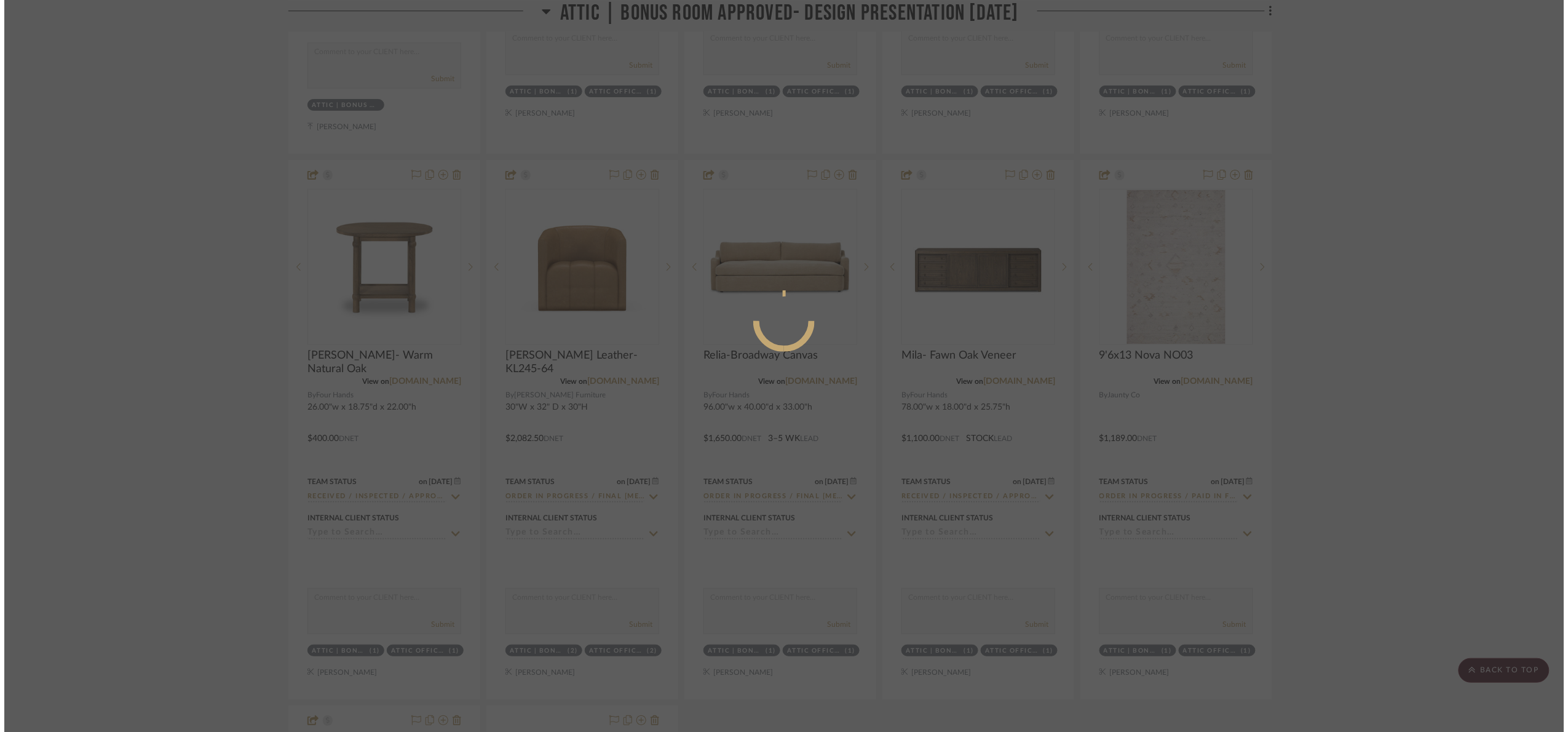
scroll to position [0, 0]
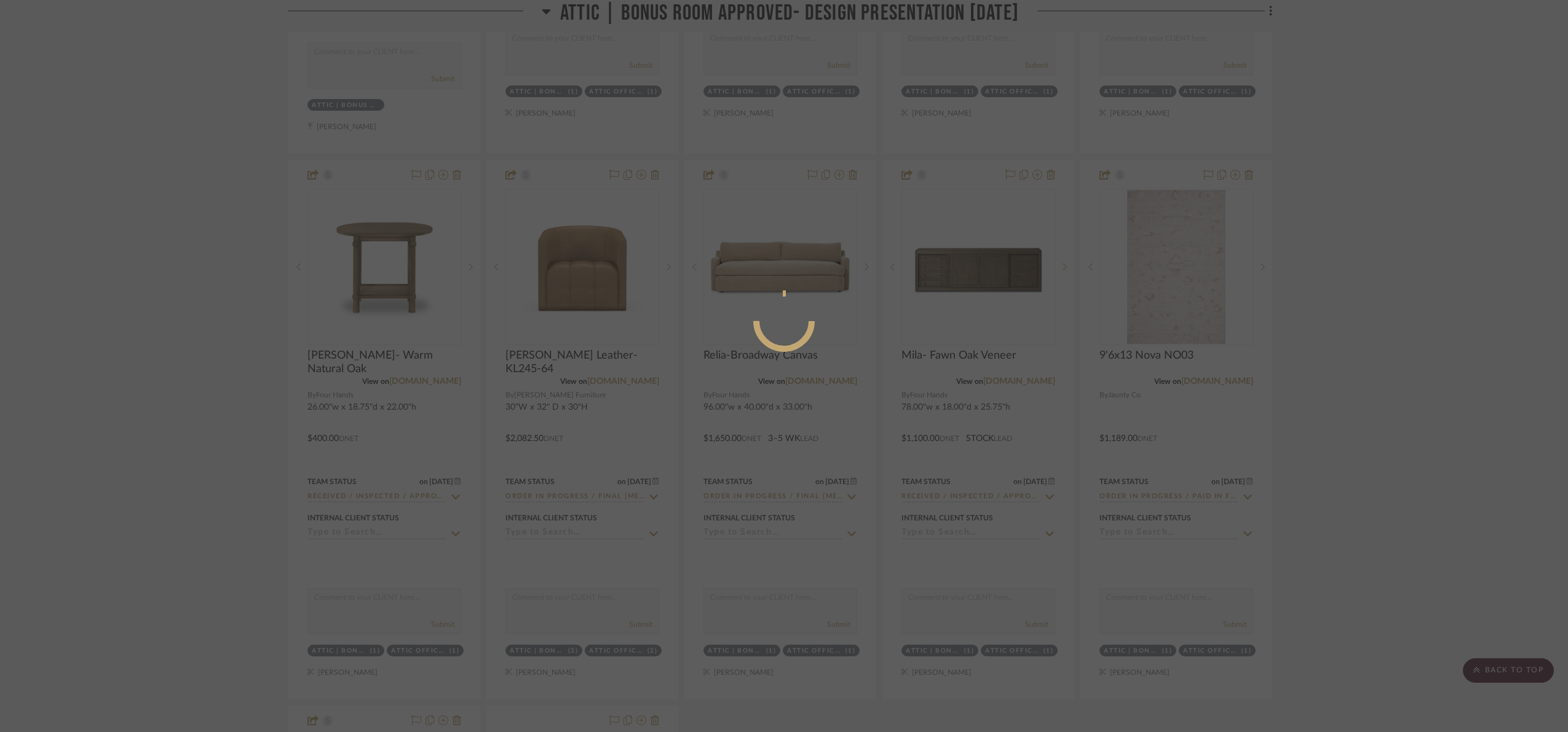
drag, startPoint x: 1477, startPoint y: 324, endPoint x: 1469, endPoint y: 322, distance: 8.2
click at [1474, 324] on div at bounding box center [784, 366] width 1568 height 732
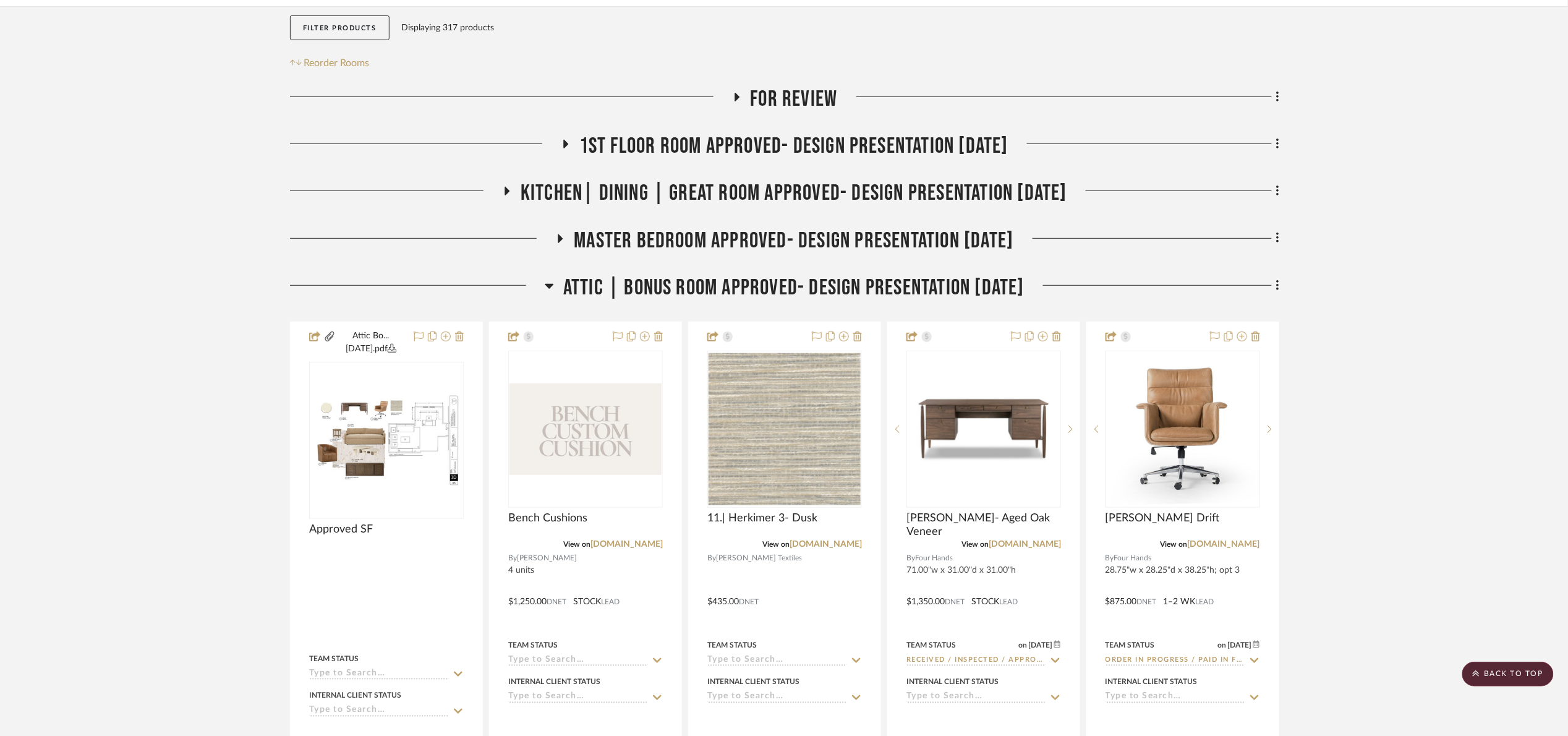
scroll to position [186, 0]
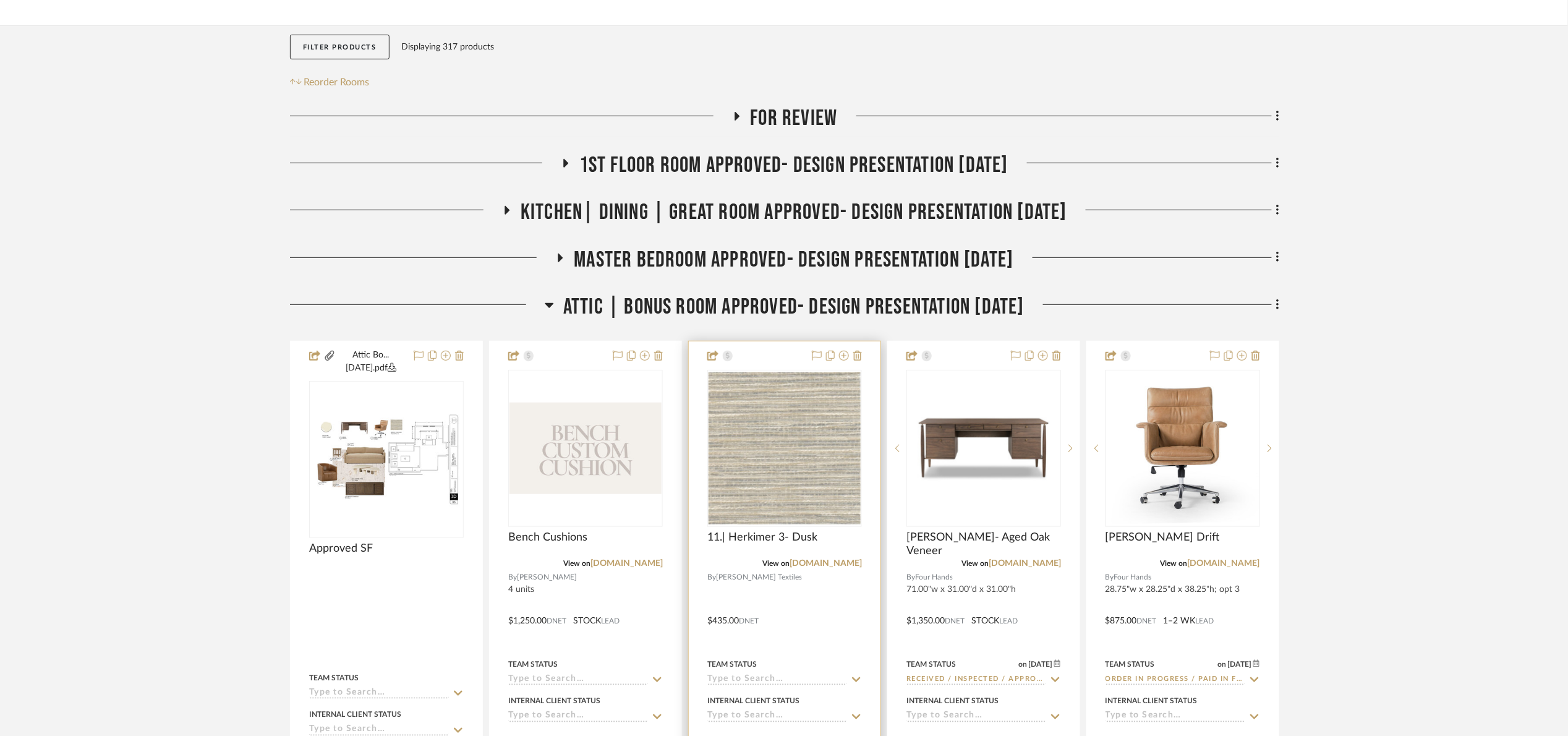
click at [833, 560] on link "[DOMAIN_NAME]" at bounding box center [826, 564] width 72 height 9
click at [685, 301] on span "Attic | Bonus room Approved- Design Presentation 06/06/25" at bounding box center [794, 307] width 461 height 26
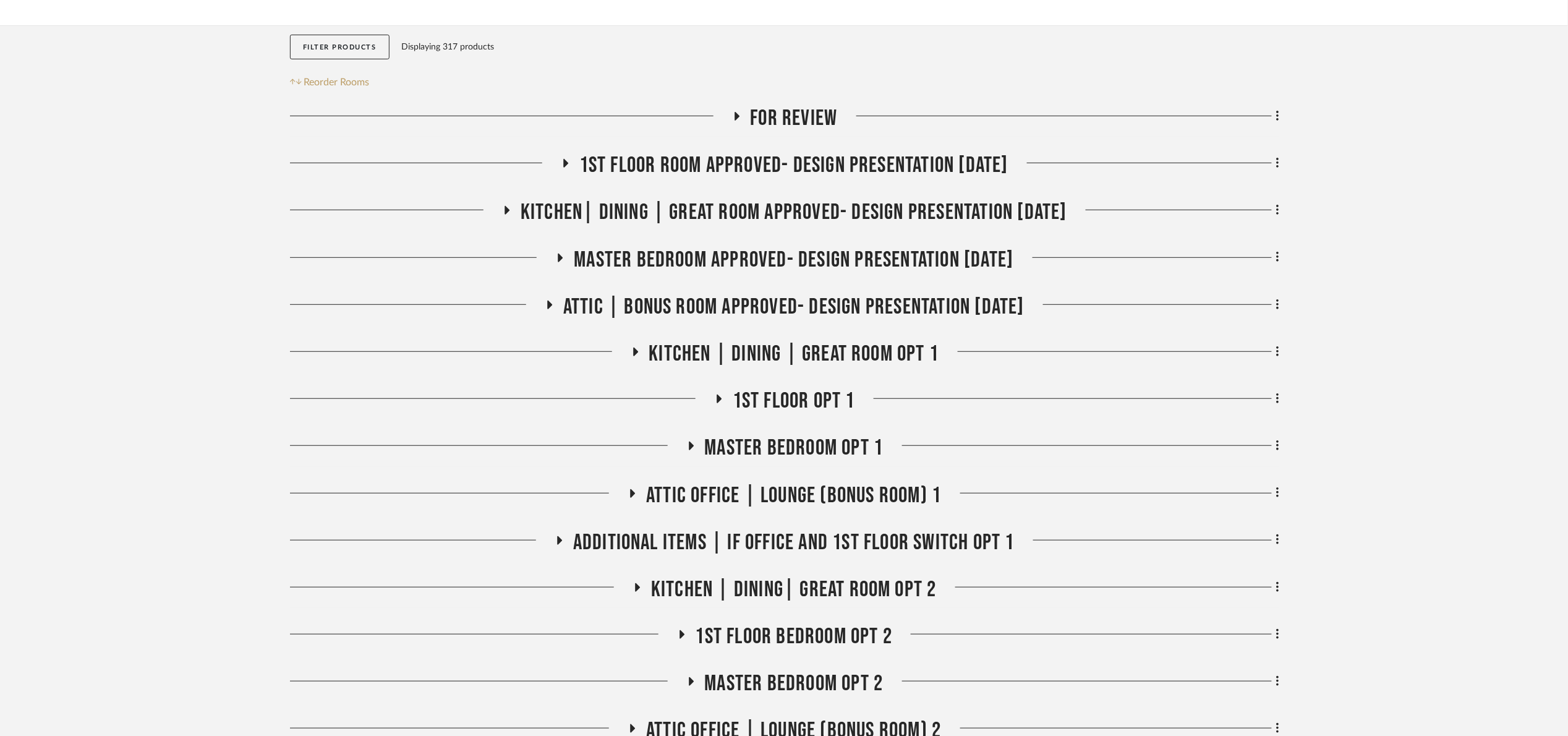
click at [695, 161] on span "1st floor room Approved- Design Presentation 06/06/25" at bounding box center [794, 165] width 429 height 26
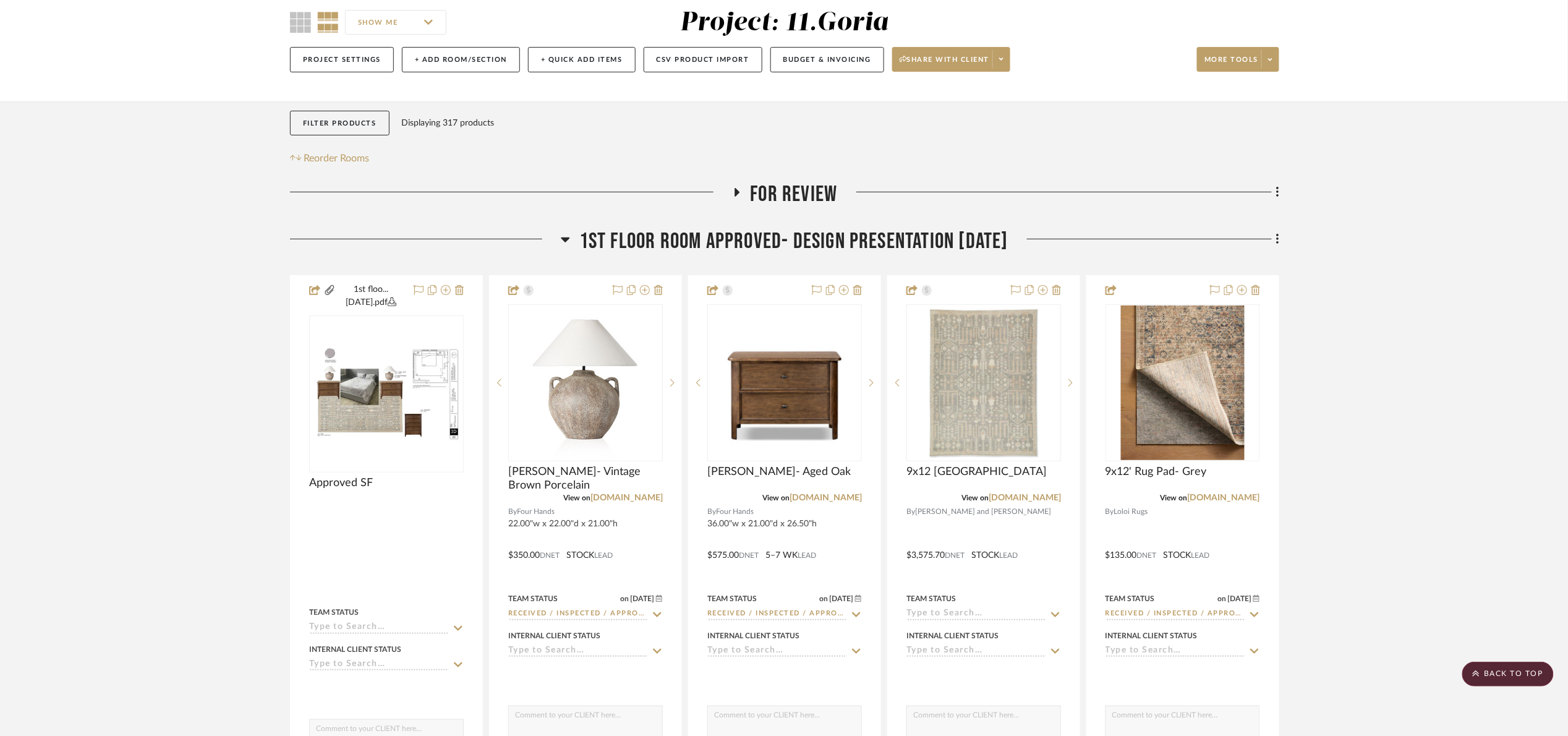
scroll to position [93, 0]
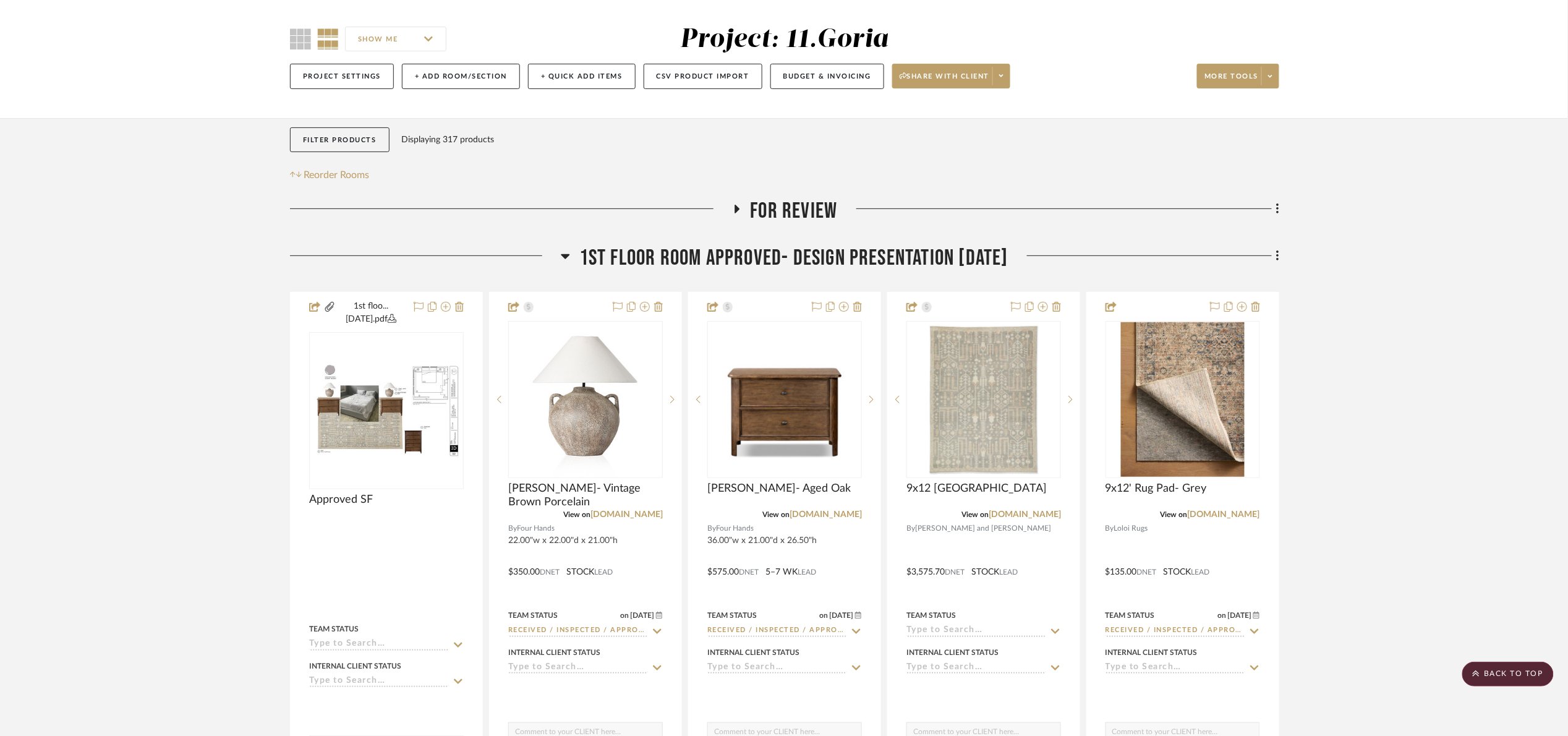
click at [740, 255] on span "1st floor room Approved- Design Presentation 06/06/25" at bounding box center [794, 258] width 429 height 26
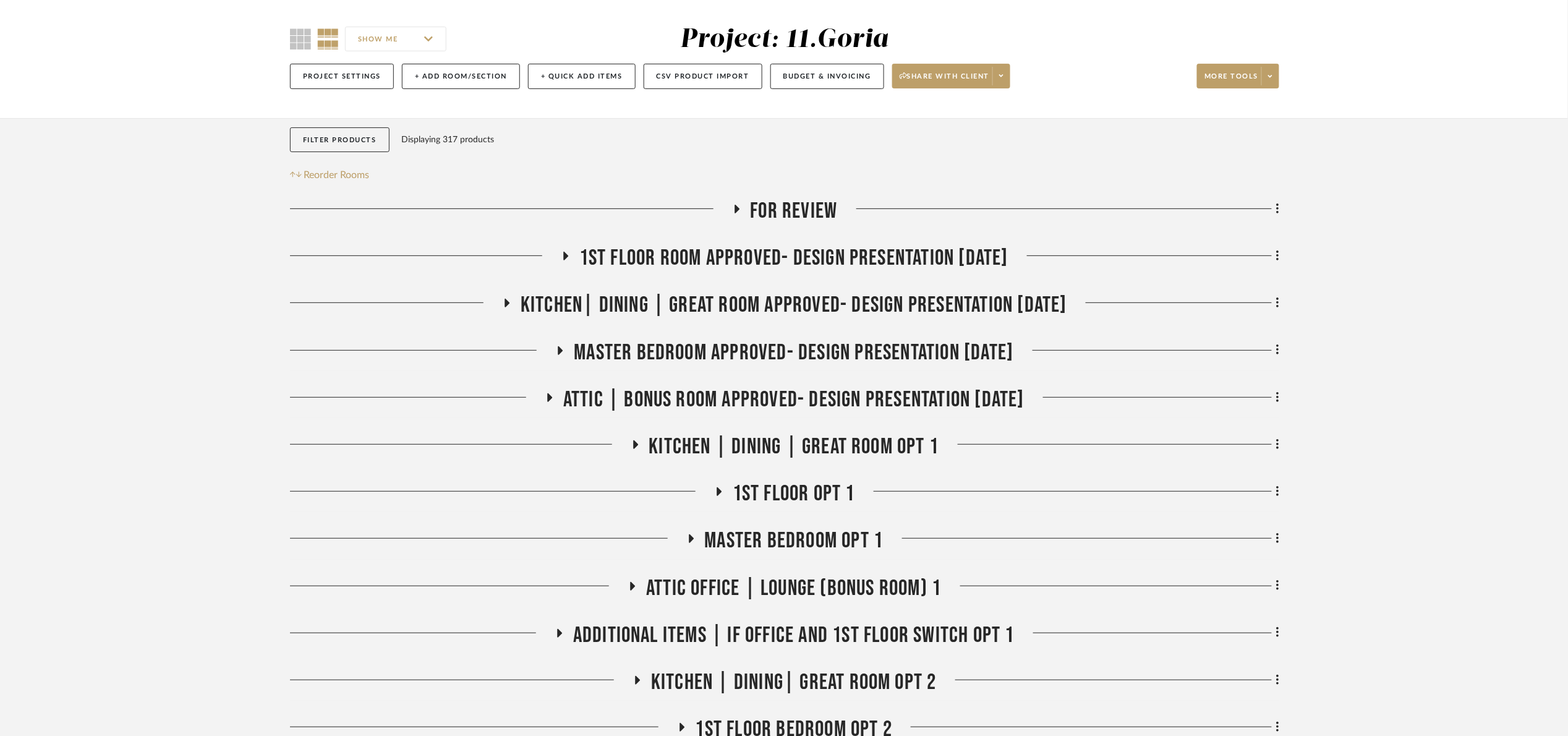
click at [775, 214] on span "For review" at bounding box center [794, 211] width 87 height 26
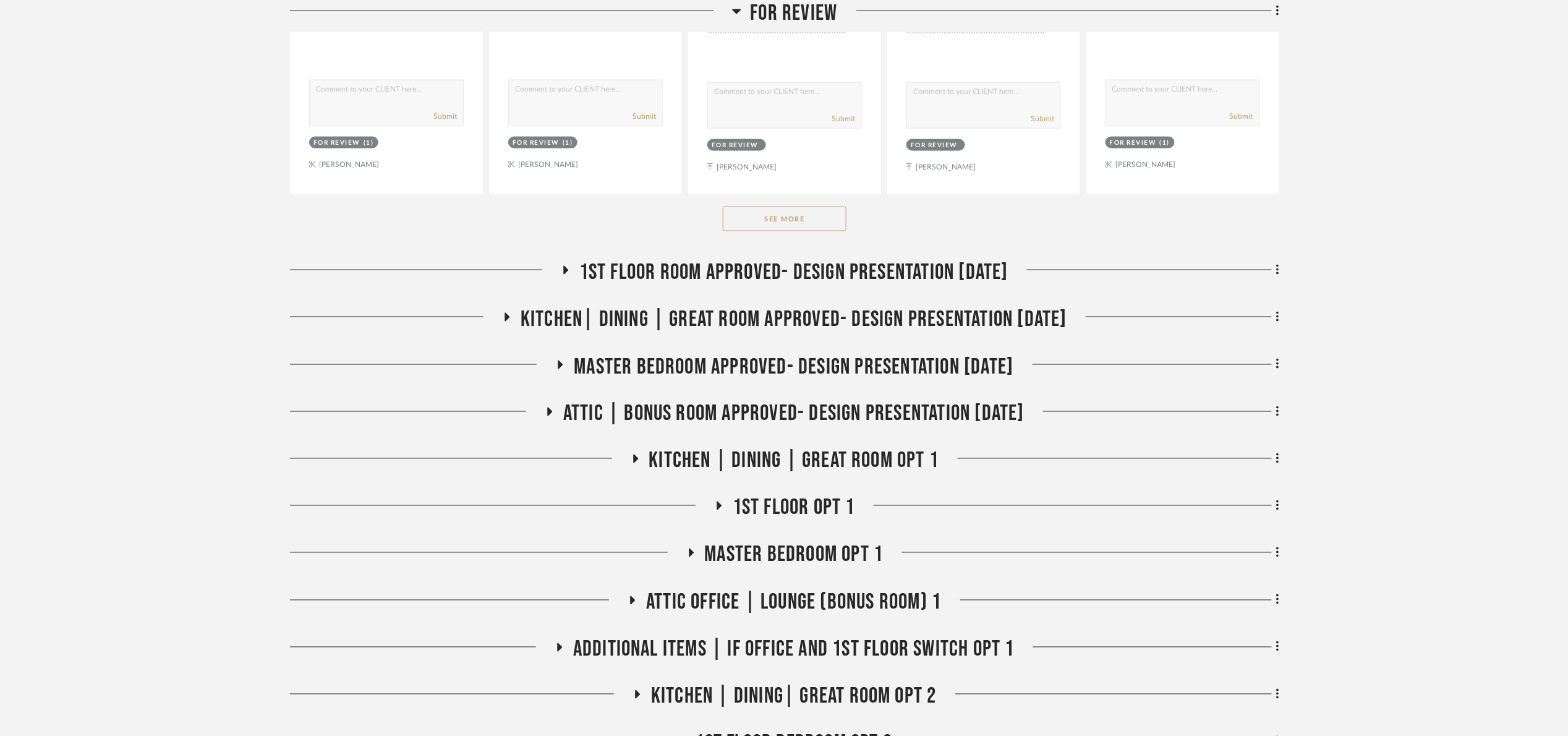
scroll to position [743, 0]
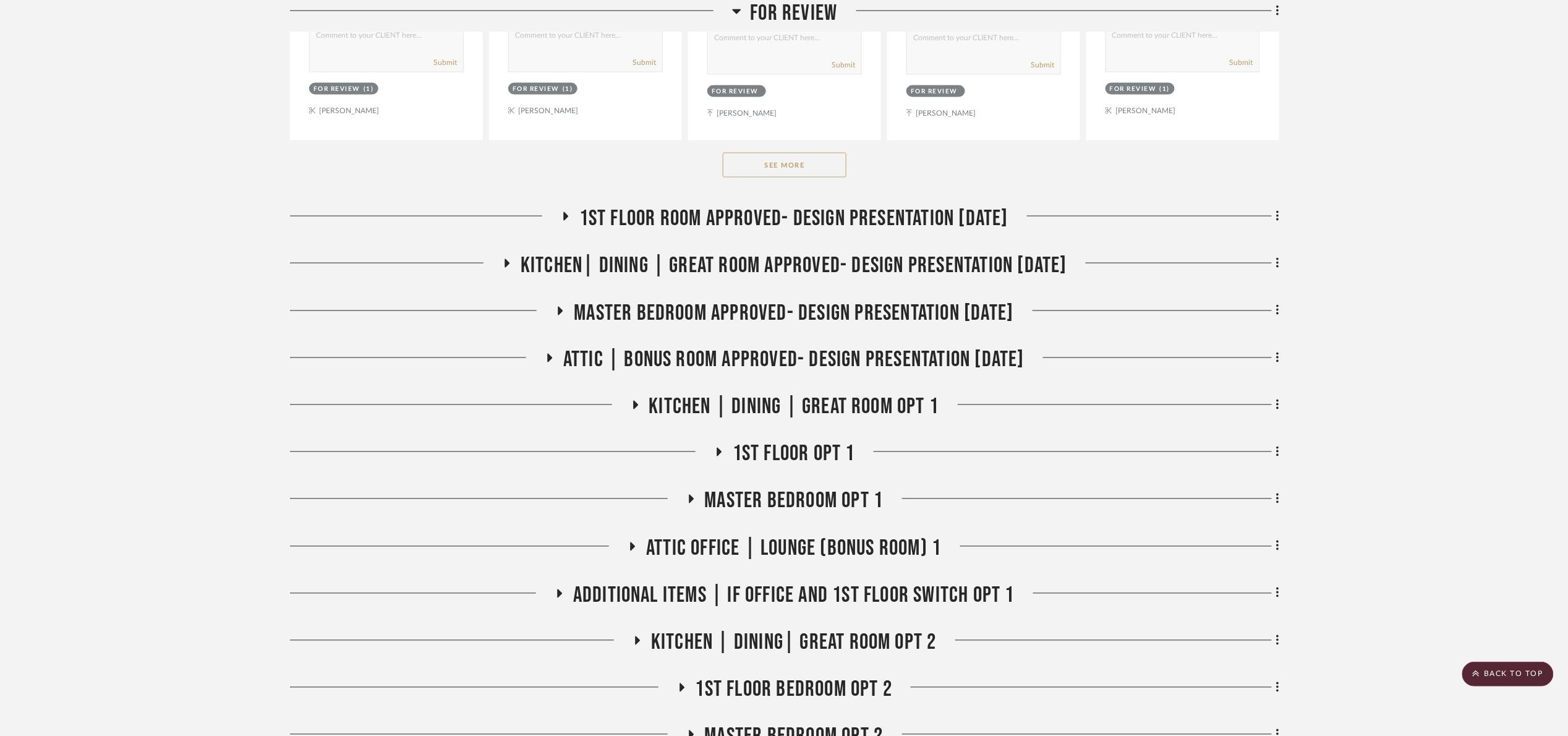
click at [761, 159] on button "See More" at bounding box center [784, 165] width 124 height 25
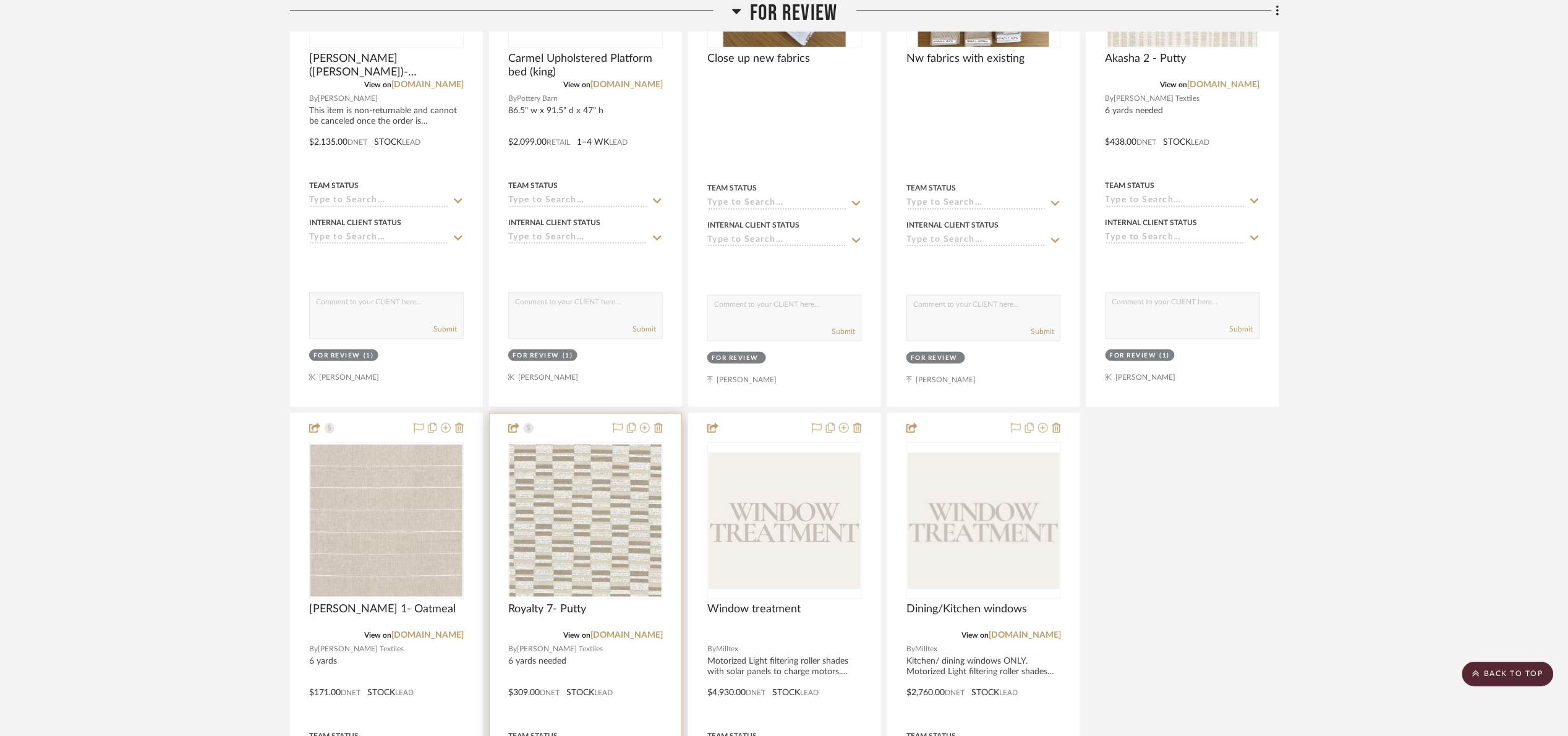
scroll to position [371, 0]
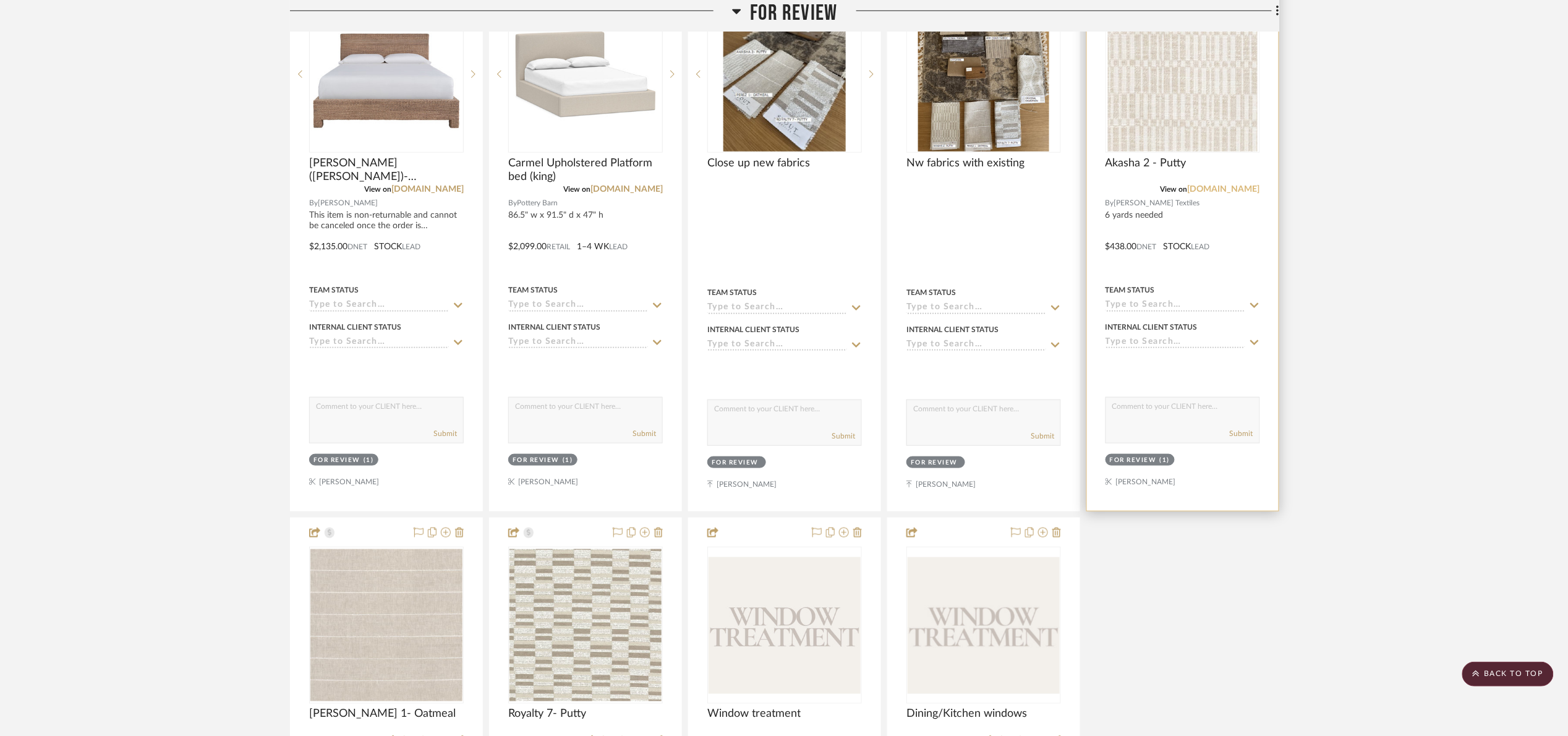
click at [1229, 191] on link "[DOMAIN_NAME]" at bounding box center [1223, 189] width 72 height 9
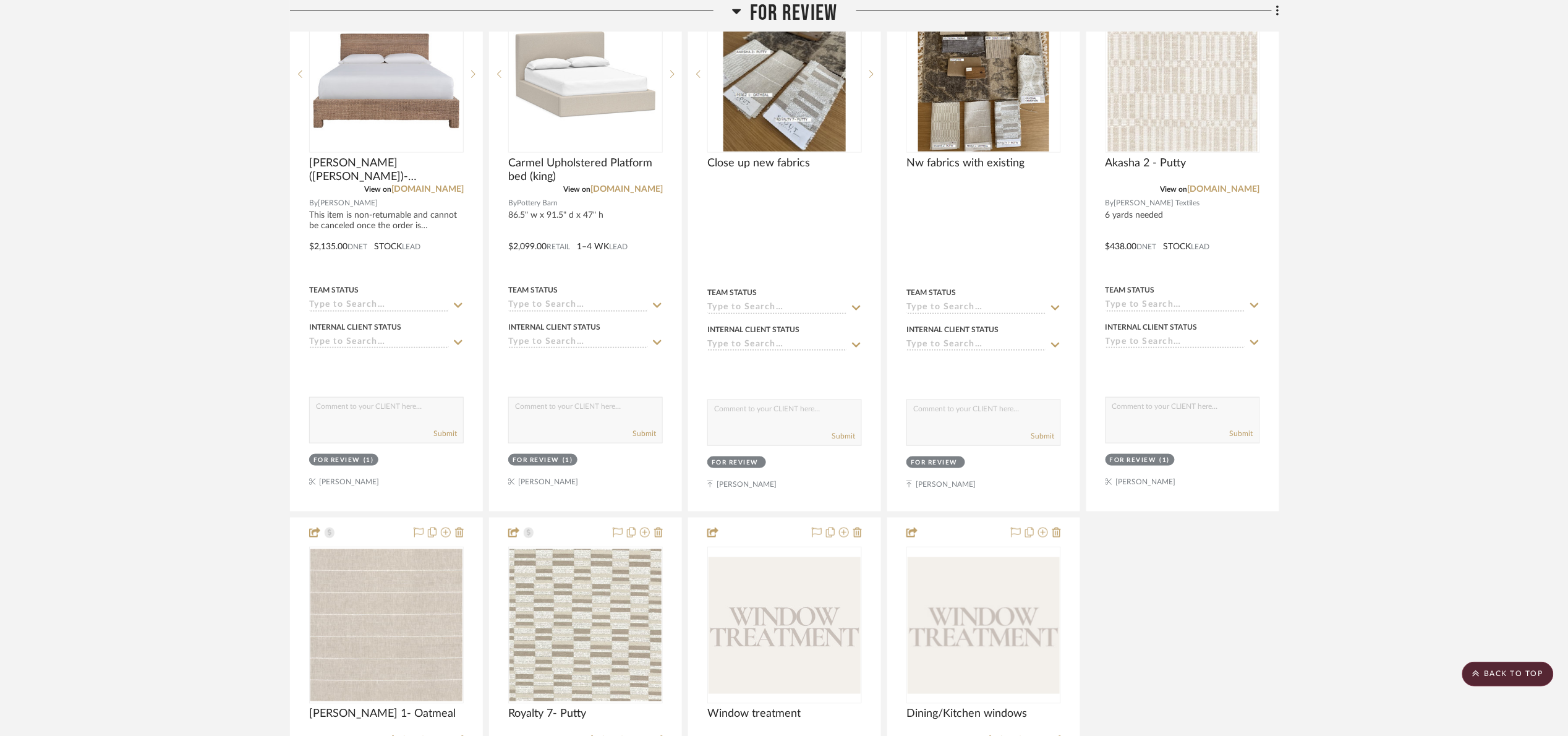
scroll to position [557, 0]
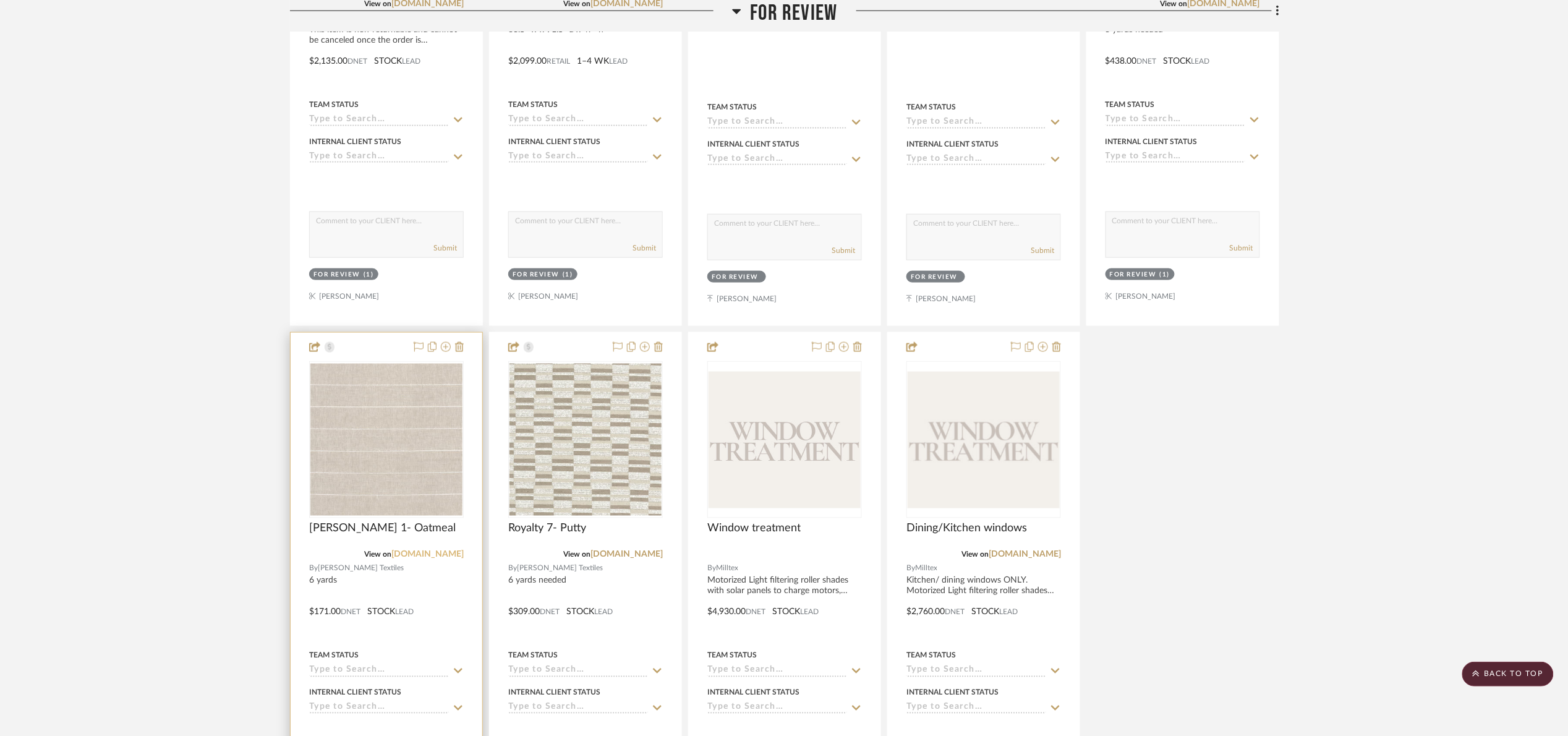
click at [437, 557] on link "[DOMAIN_NAME]" at bounding box center [428, 554] width 72 height 9
click at [630, 556] on link "[DOMAIN_NAME]" at bounding box center [626, 554] width 72 height 9
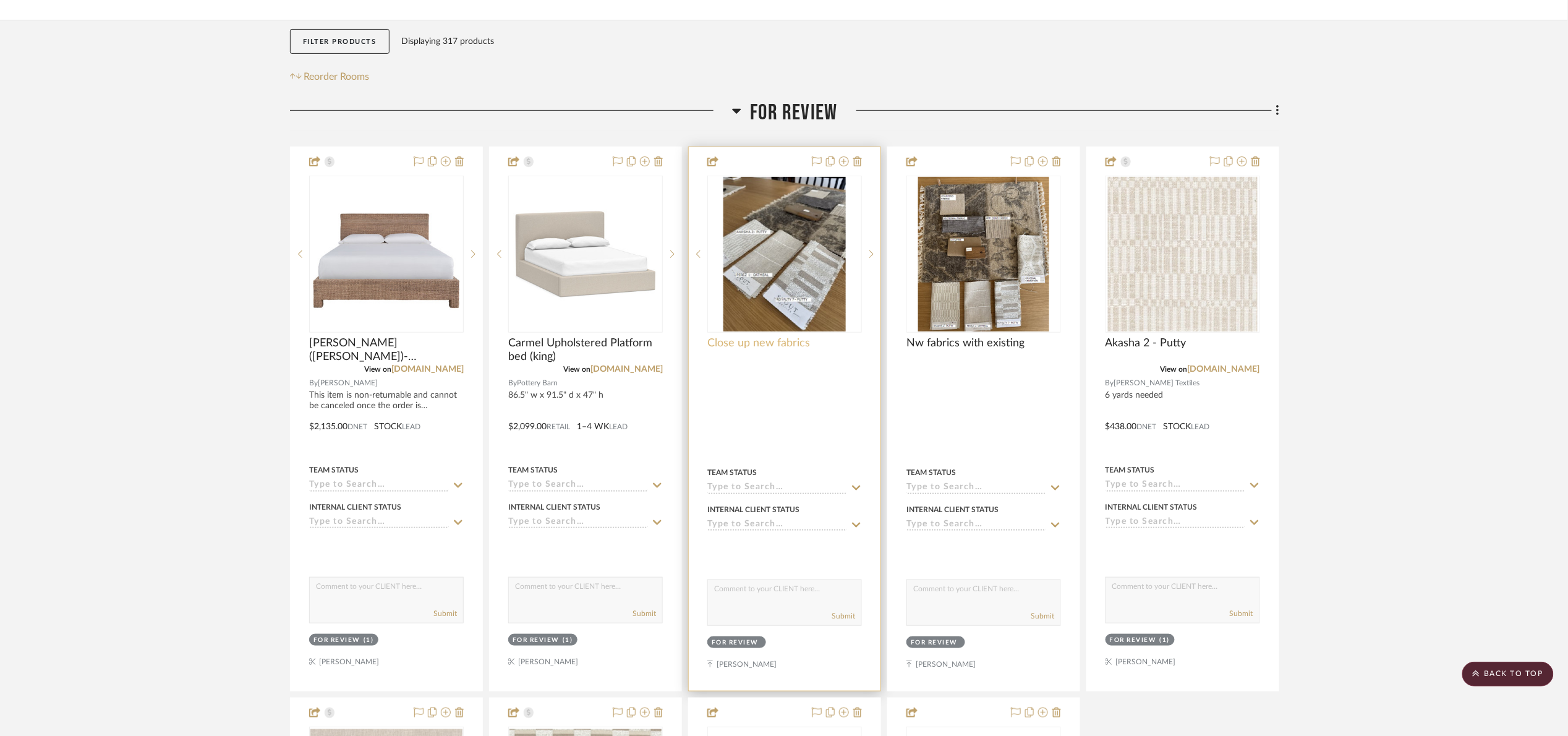
scroll to position [186, 0]
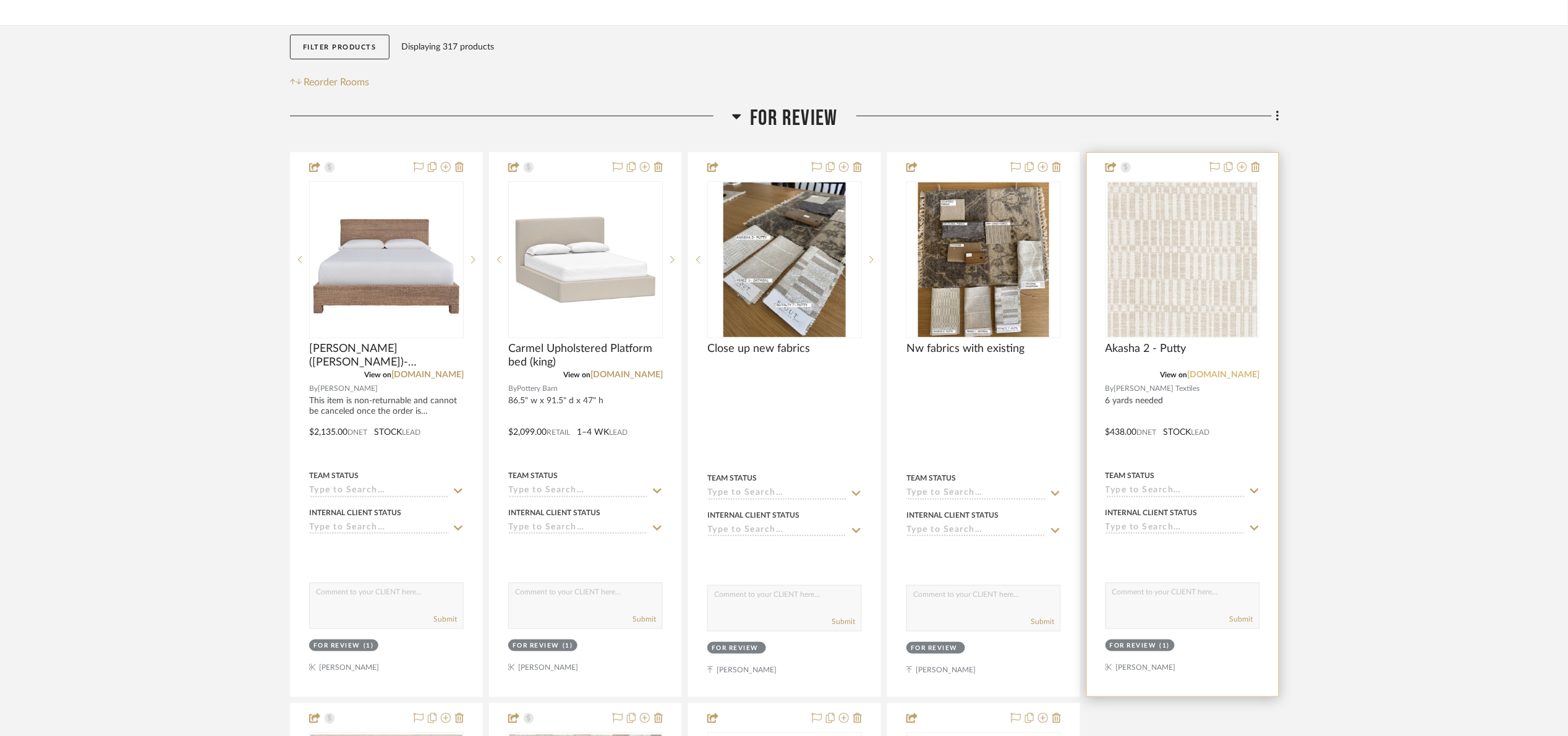
click at [1240, 373] on link "estout.com" at bounding box center [1223, 375] width 72 height 9
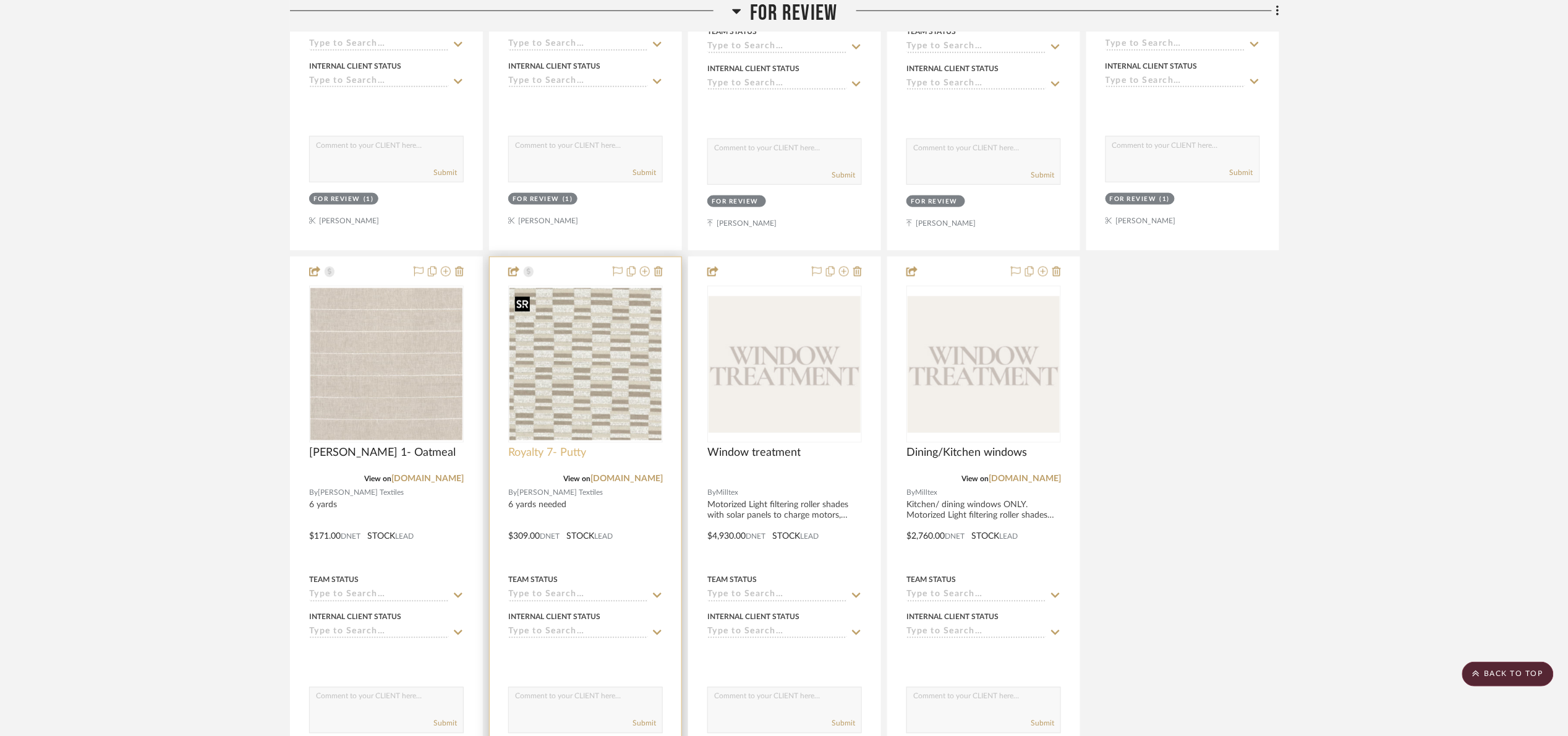
scroll to position [650, 0]
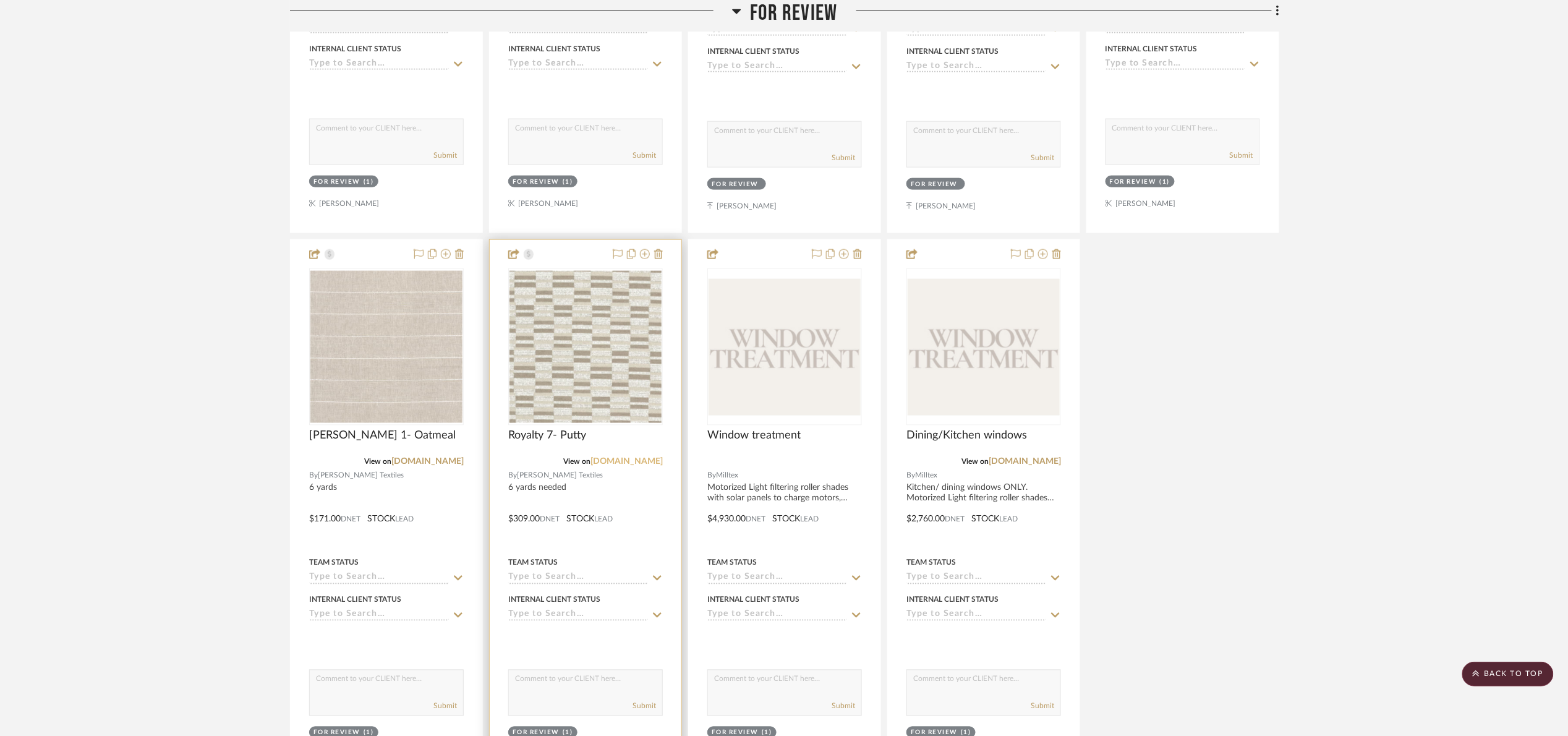
click at [645, 464] on link "estout.com" at bounding box center [626, 462] width 72 height 9
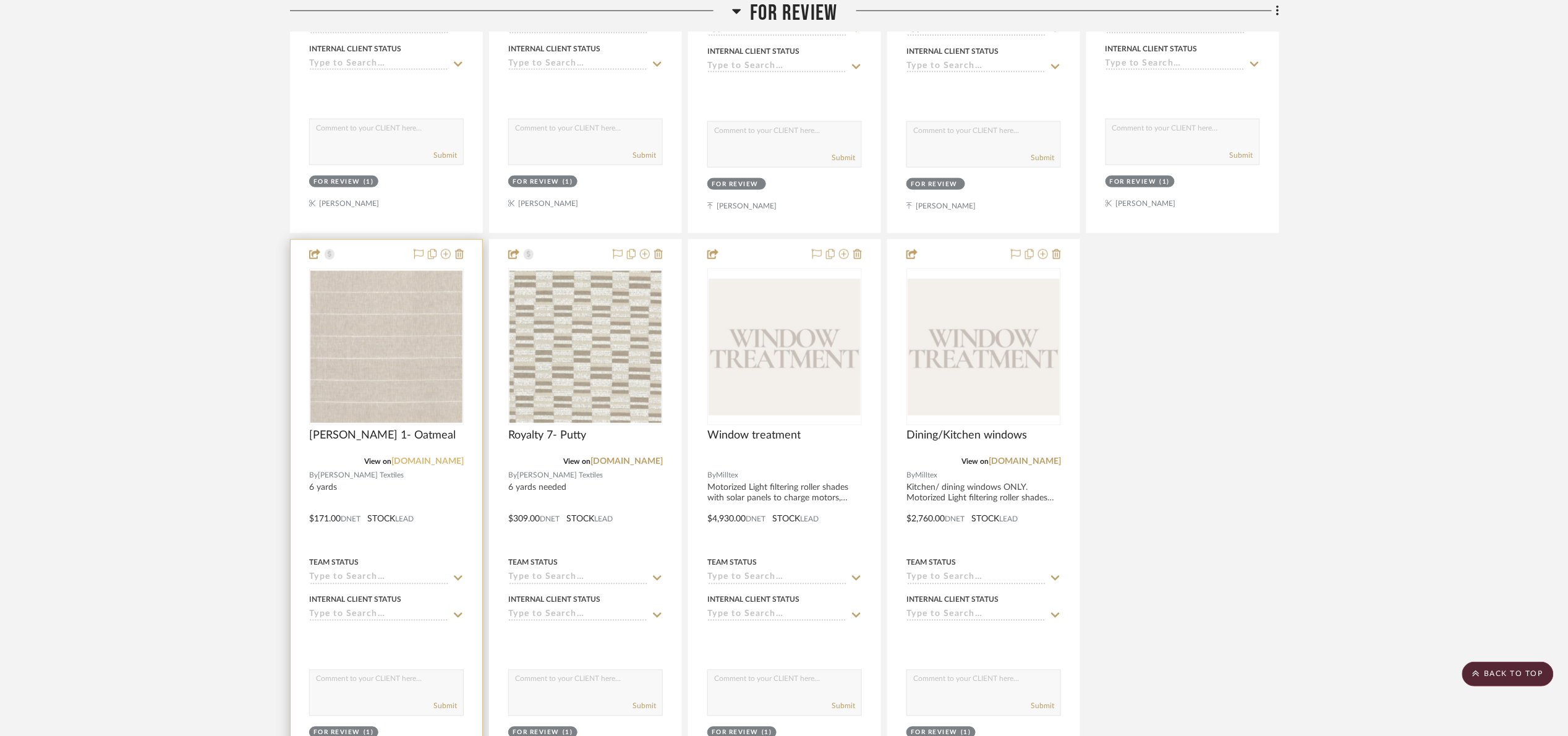
click at [447, 467] on link "estout.com" at bounding box center [428, 462] width 72 height 9
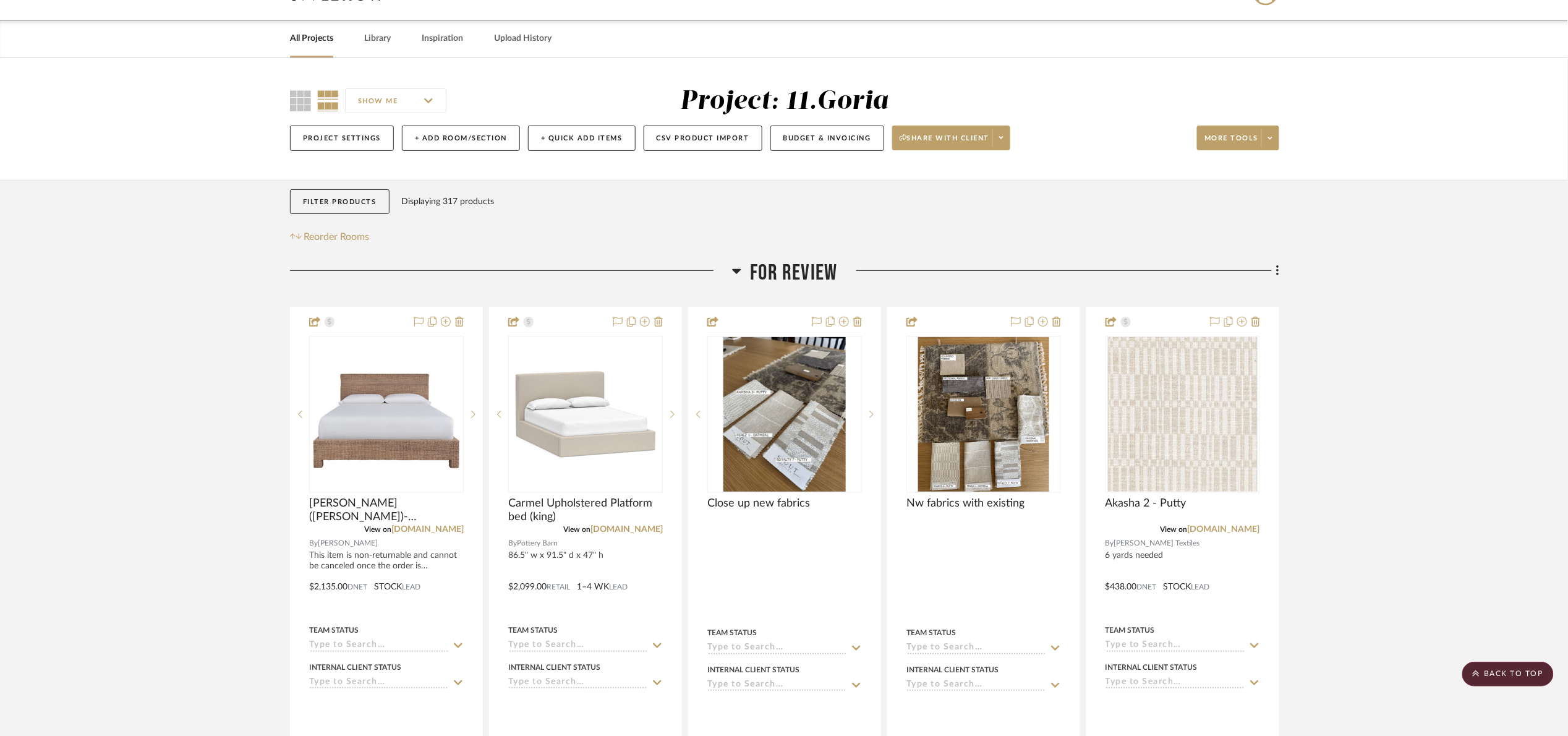
scroll to position [0, 0]
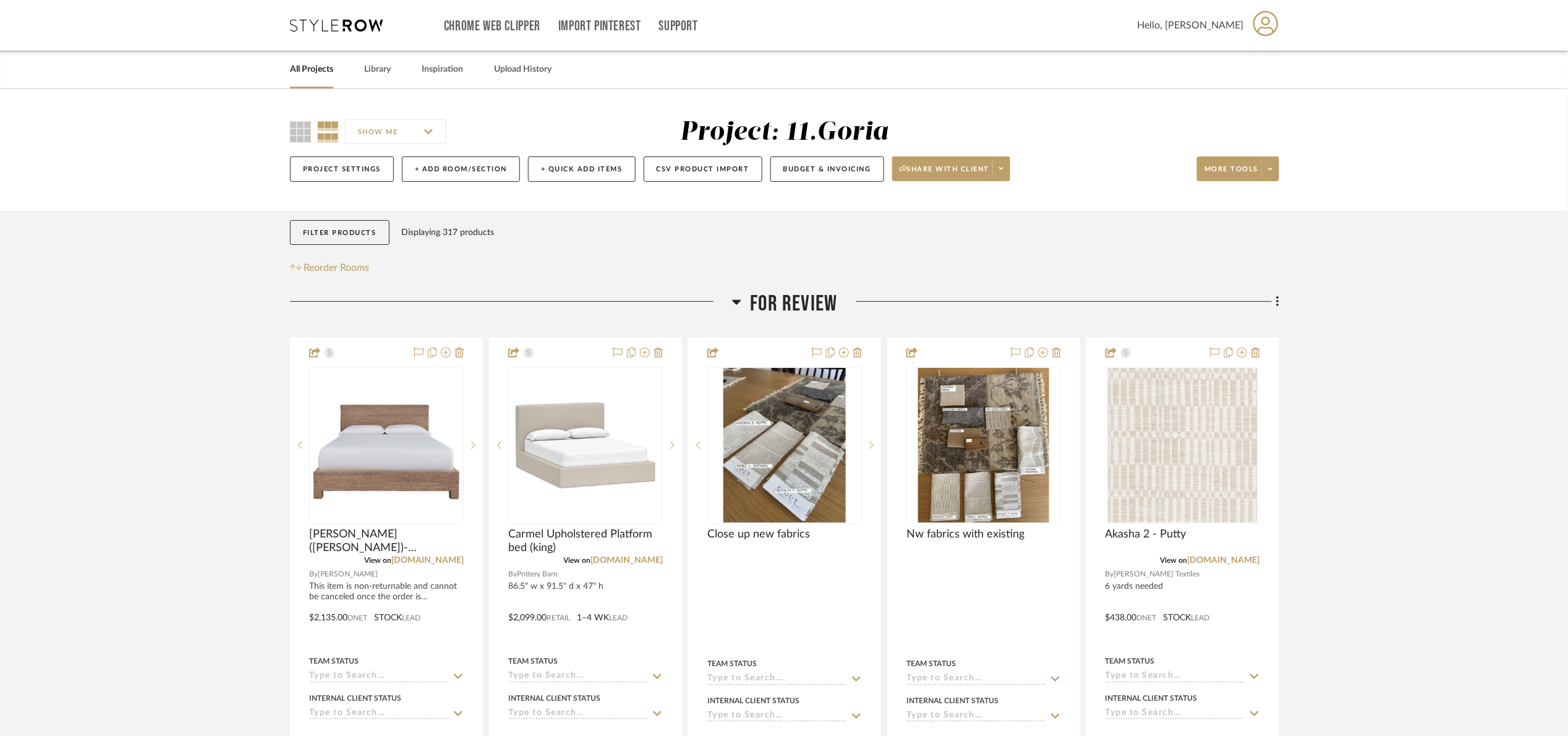
click at [773, 306] on span "For review" at bounding box center [794, 304] width 87 height 26
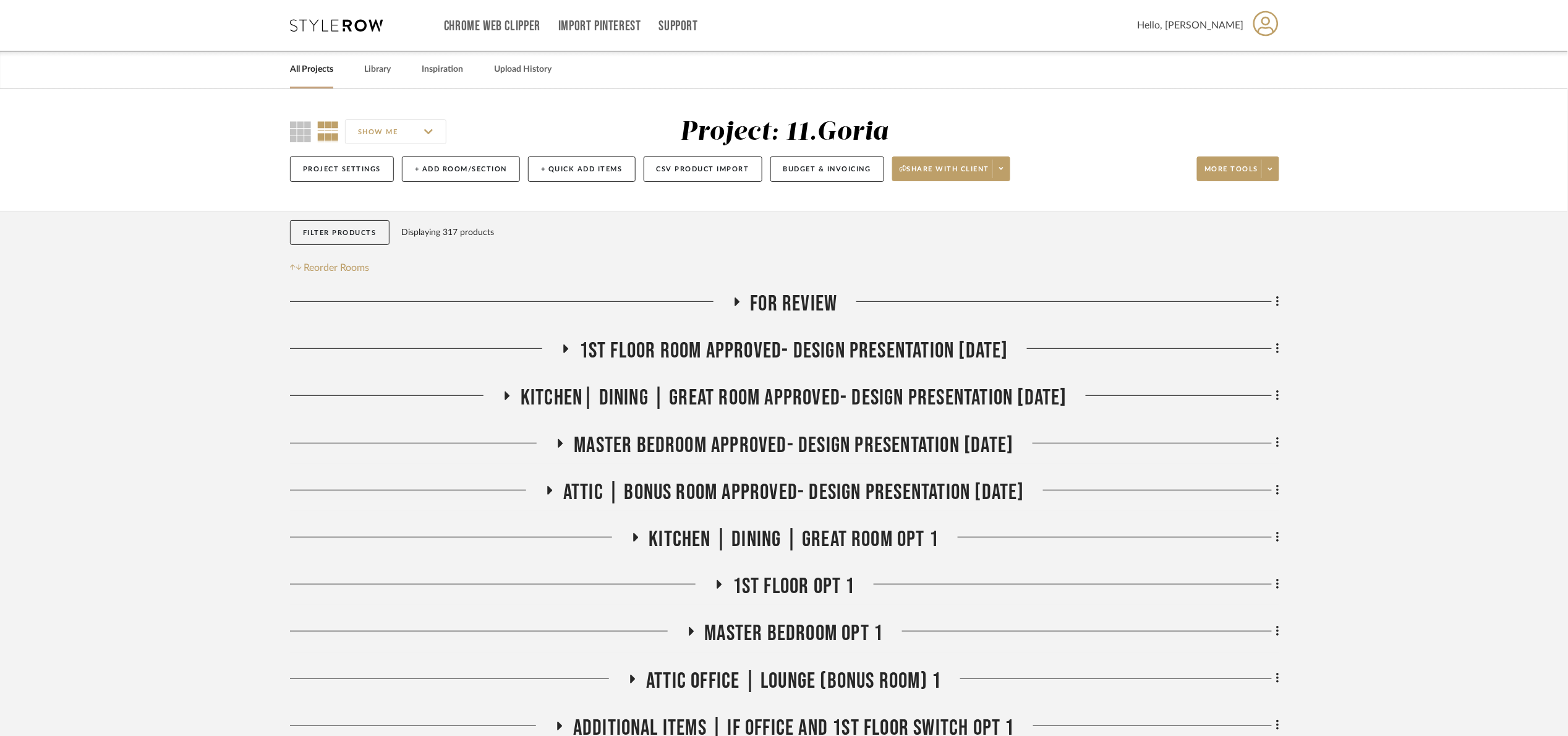
click at [774, 304] on span "For review" at bounding box center [794, 304] width 87 height 26
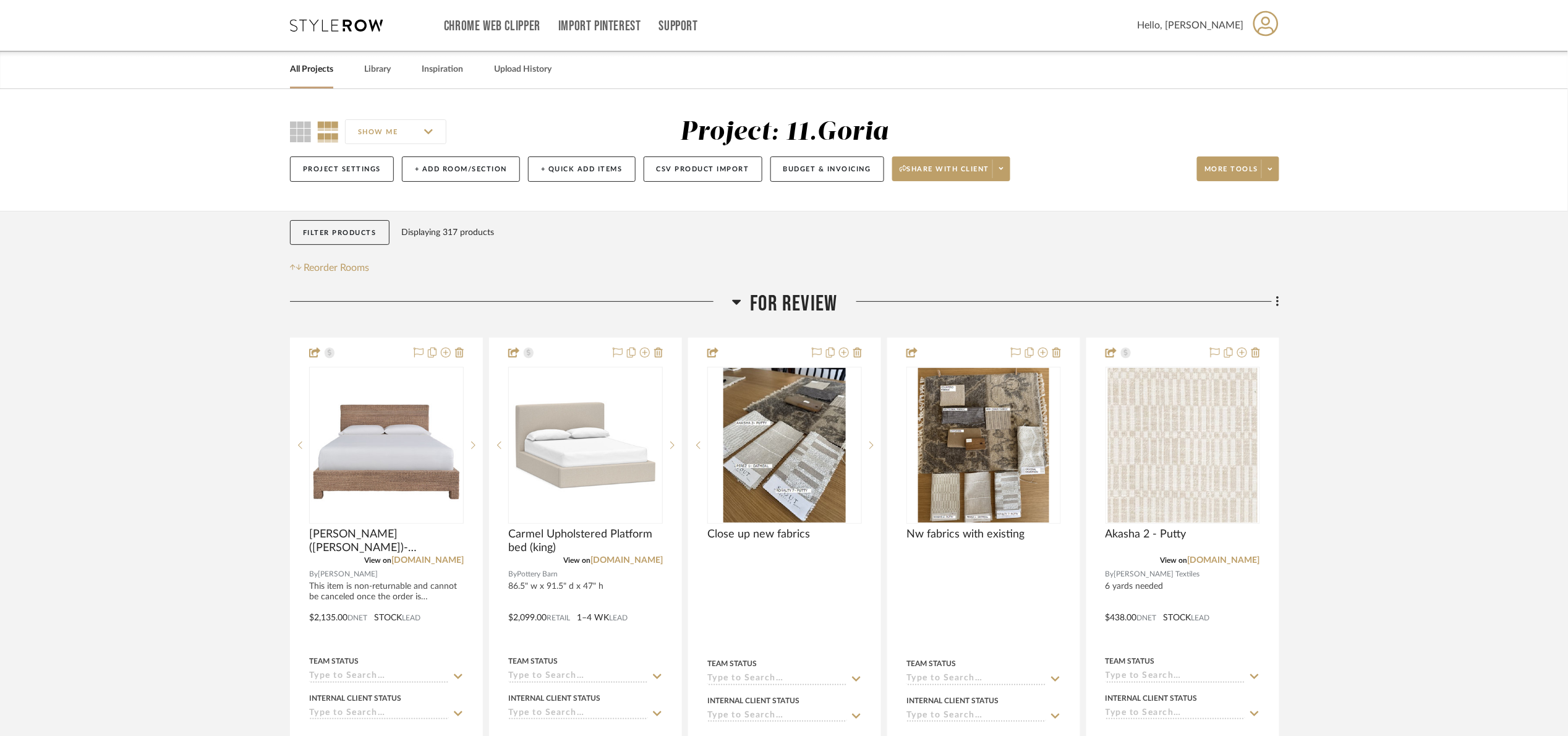
click at [795, 298] on span "For review" at bounding box center [794, 304] width 87 height 26
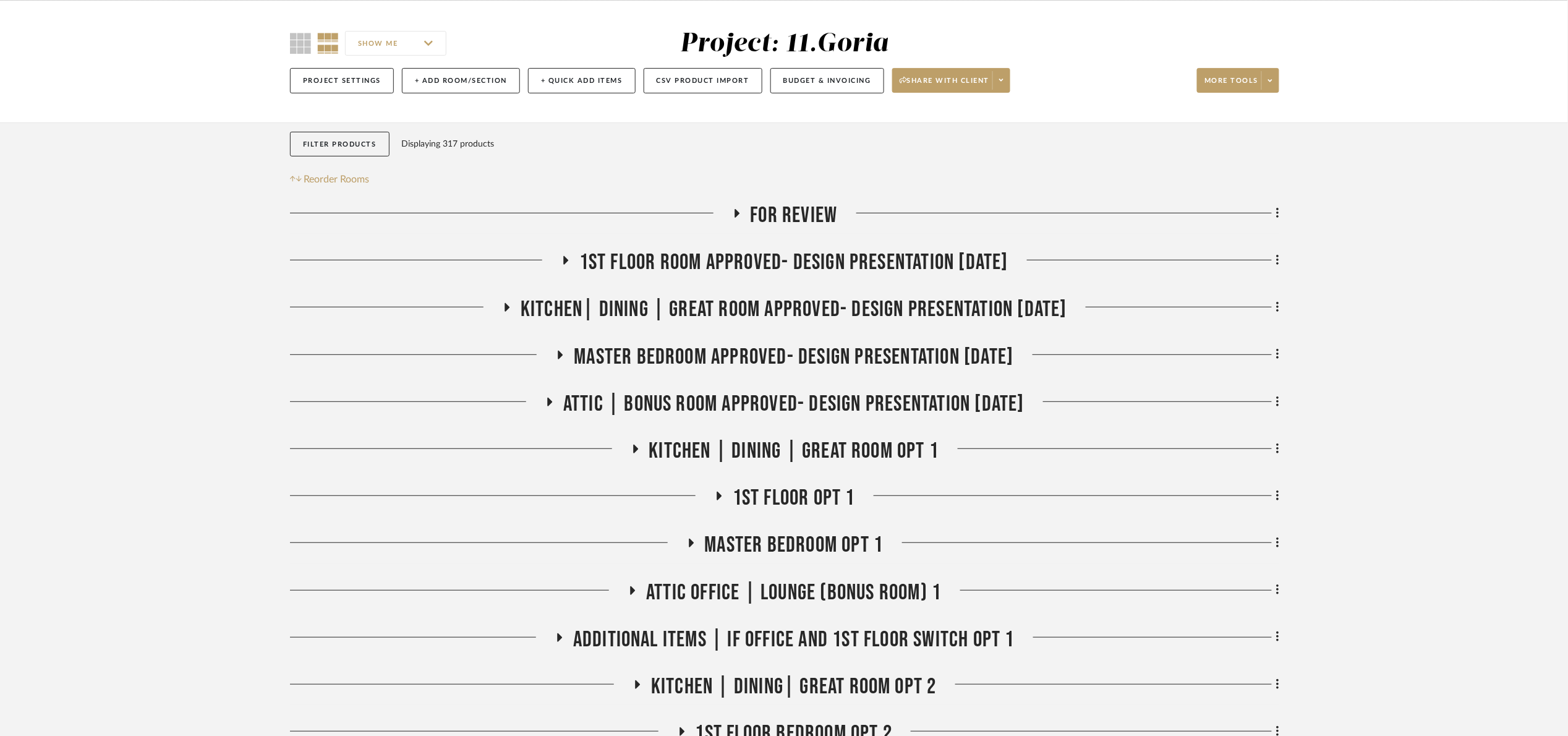
scroll to position [93, 0]
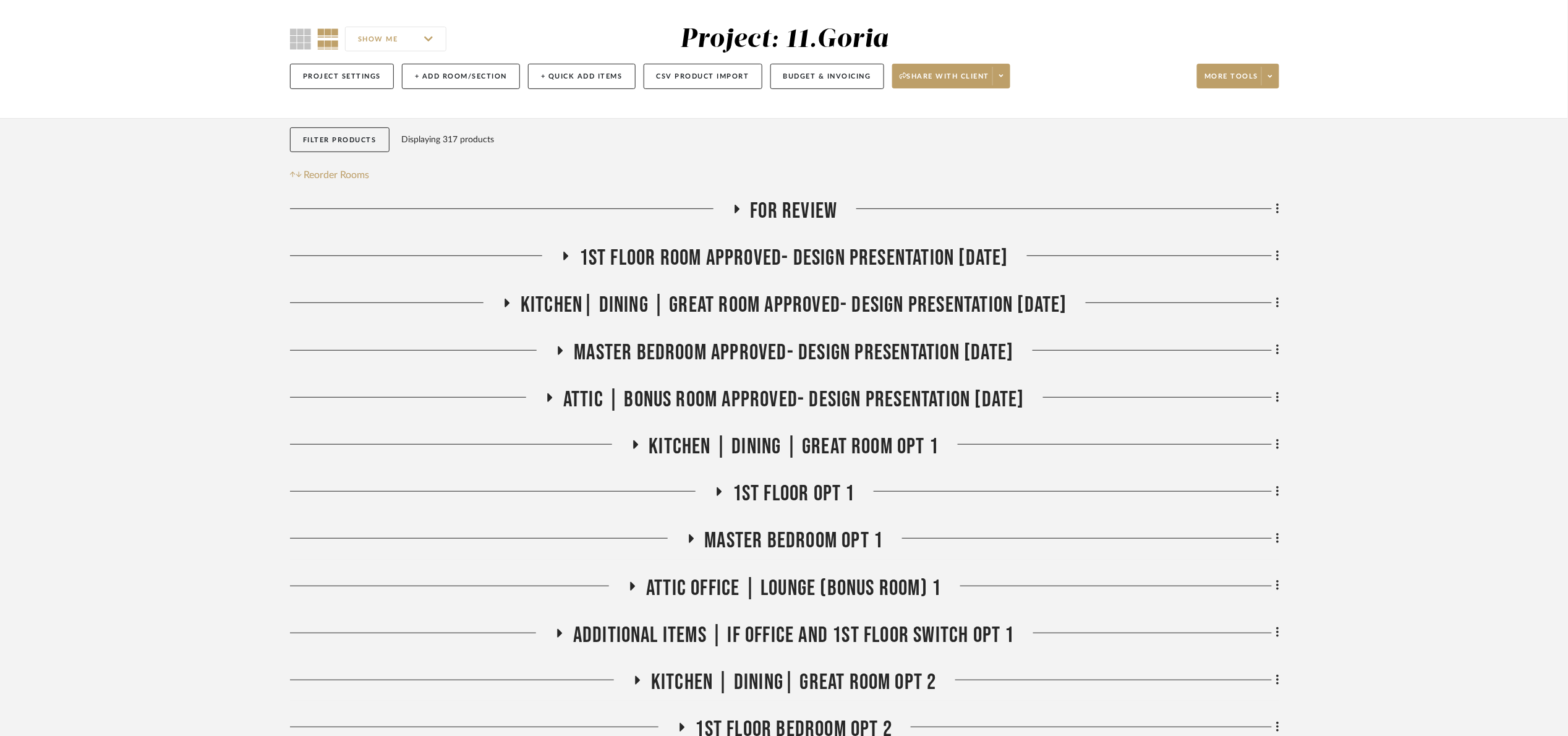
click at [719, 264] on span "1st floor room Approved- Design Presentation 06/06/25" at bounding box center [794, 258] width 429 height 26
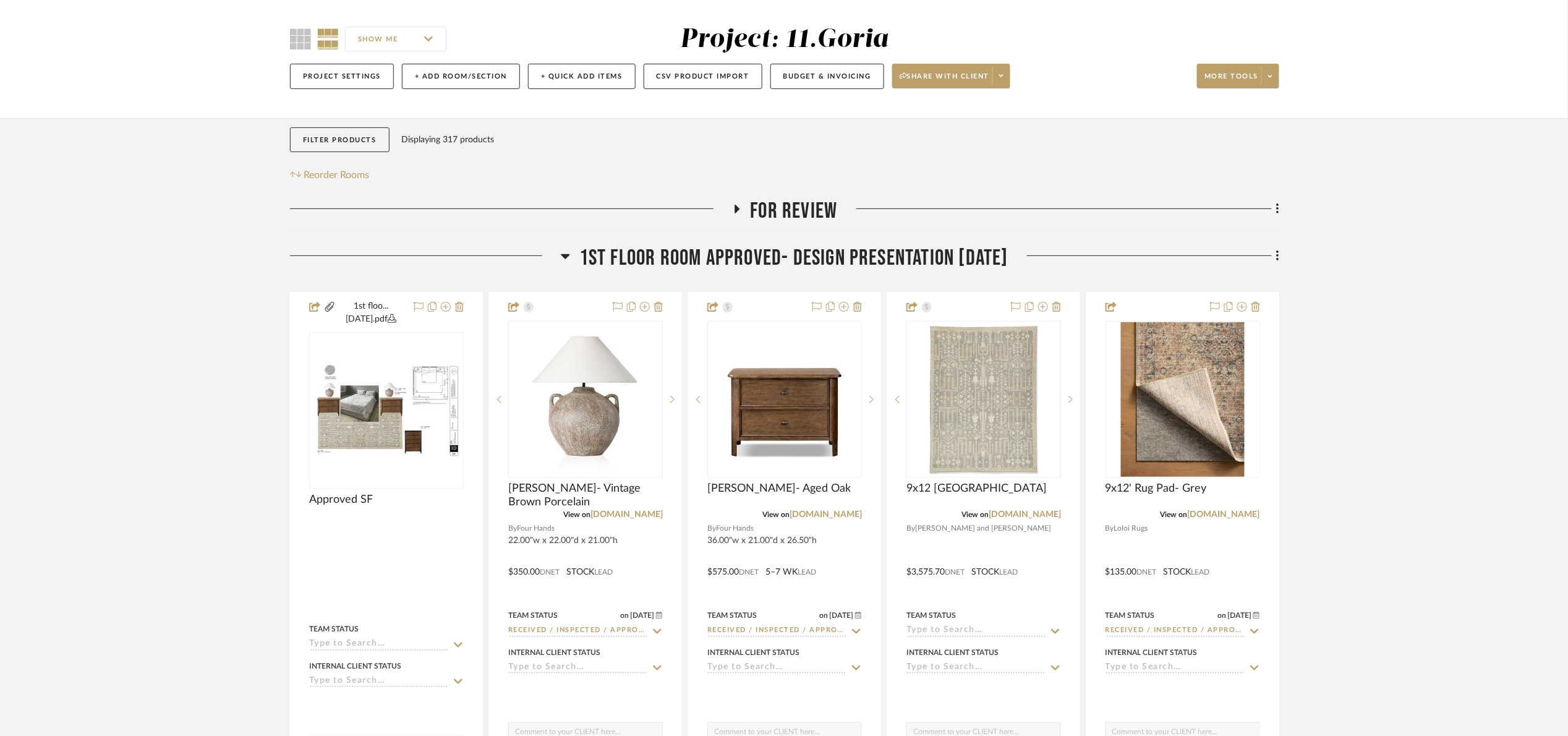
click at [720, 264] on span "1st floor room Approved- Design Presentation 06/06/25" at bounding box center [794, 258] width 429 height 26
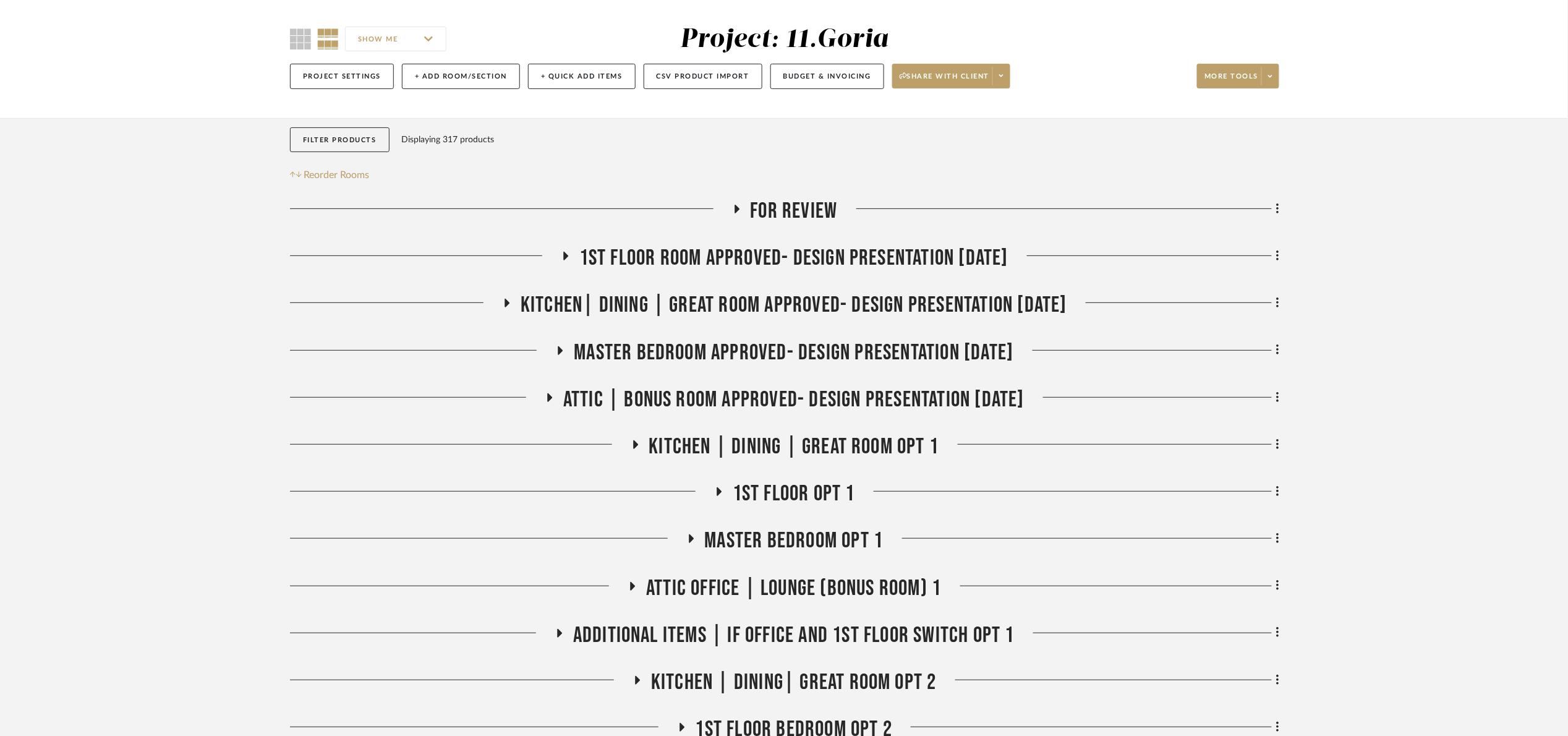
click at [757, 399] on span "Attic | Bonus room Approved- Design Presentation 06/06/25" at bounding box center [794, 400] width 461 height 26
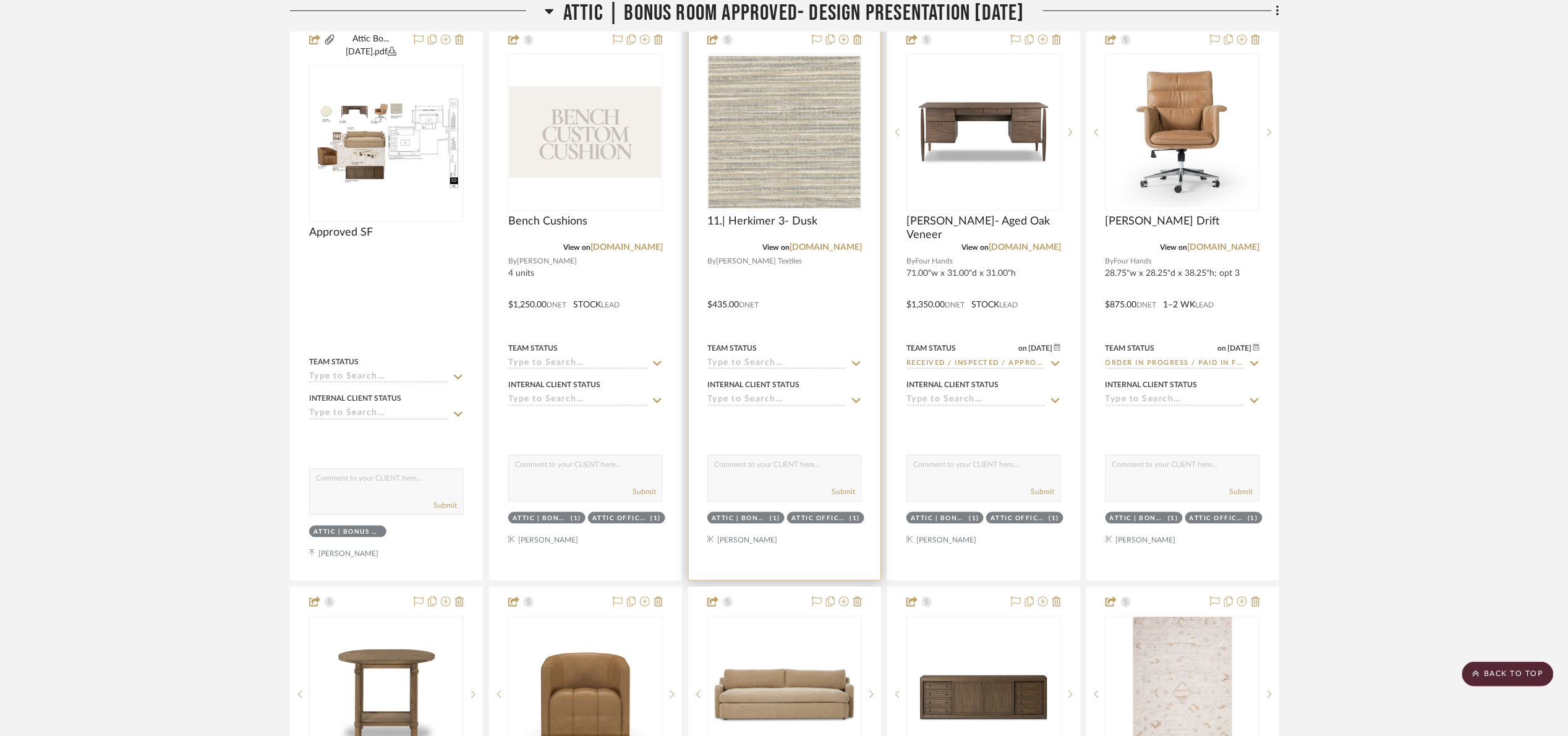
scroll to position [464, 0]
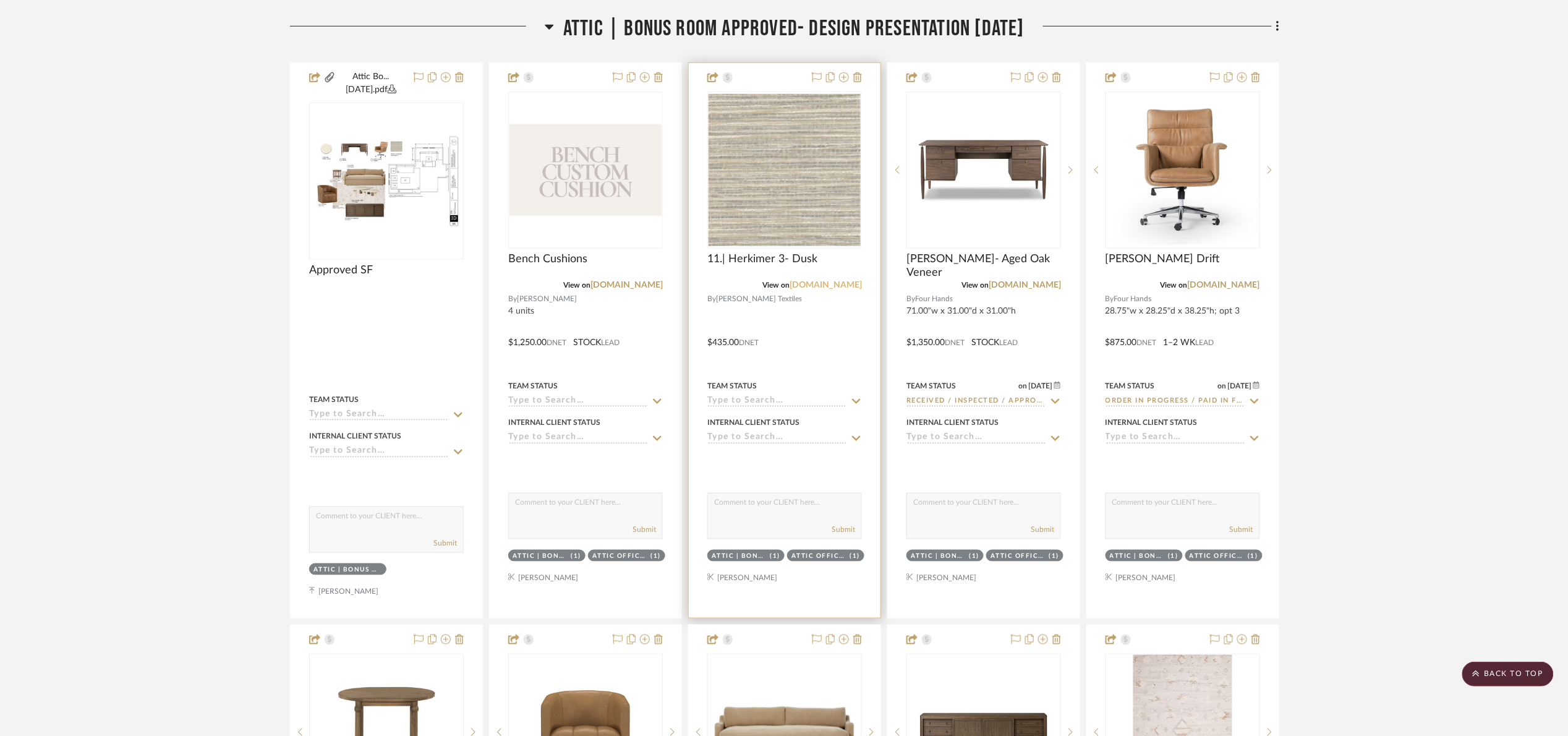
click at [837, 283] on link "estout.com" at bounding box center [826, 285] width 72 height 9
click at [830, 284] on link "estout.com" at bounding box center [826, 285] width 72 height 9
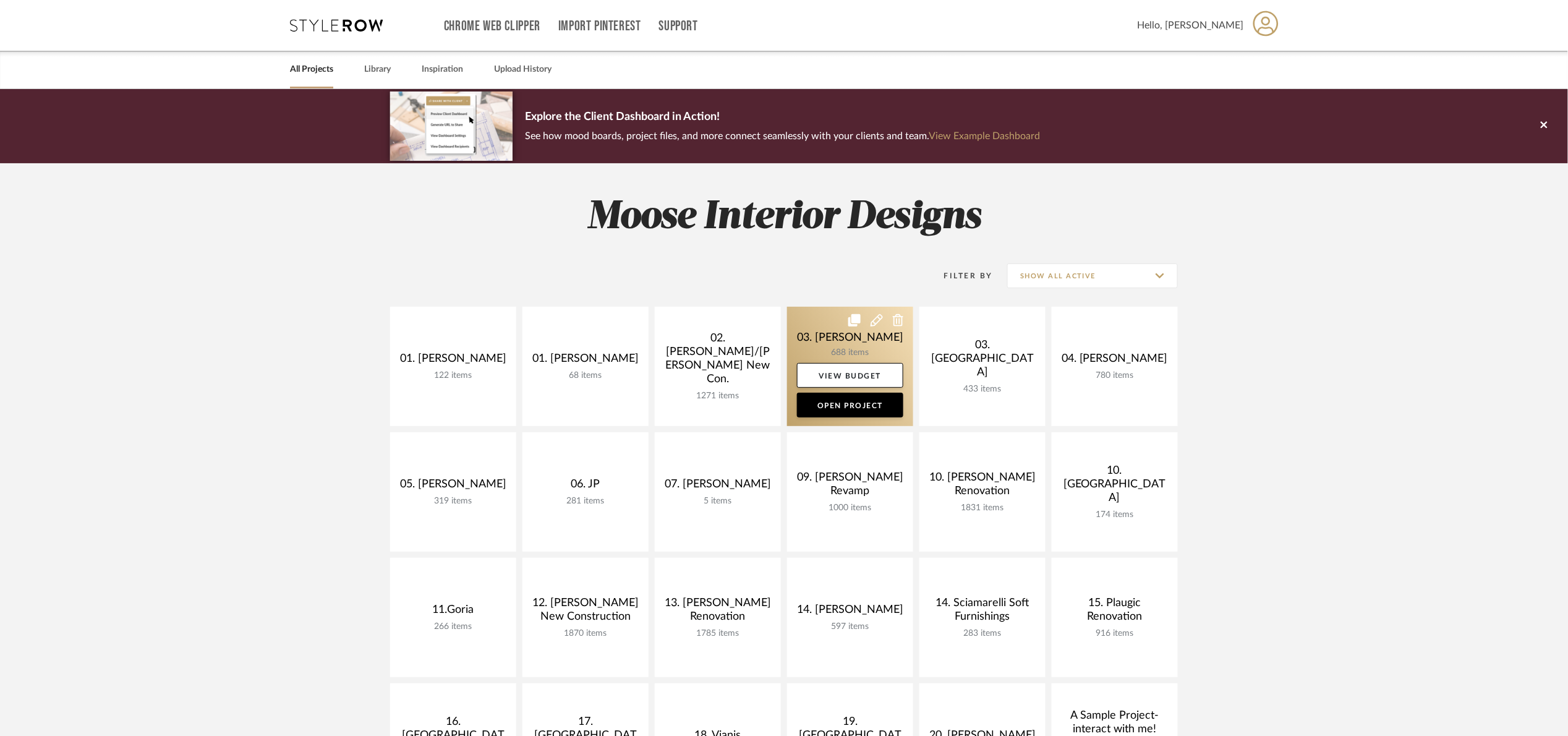
click at [811, 343] on link at bounding box center [850, 366] width 126 height 119
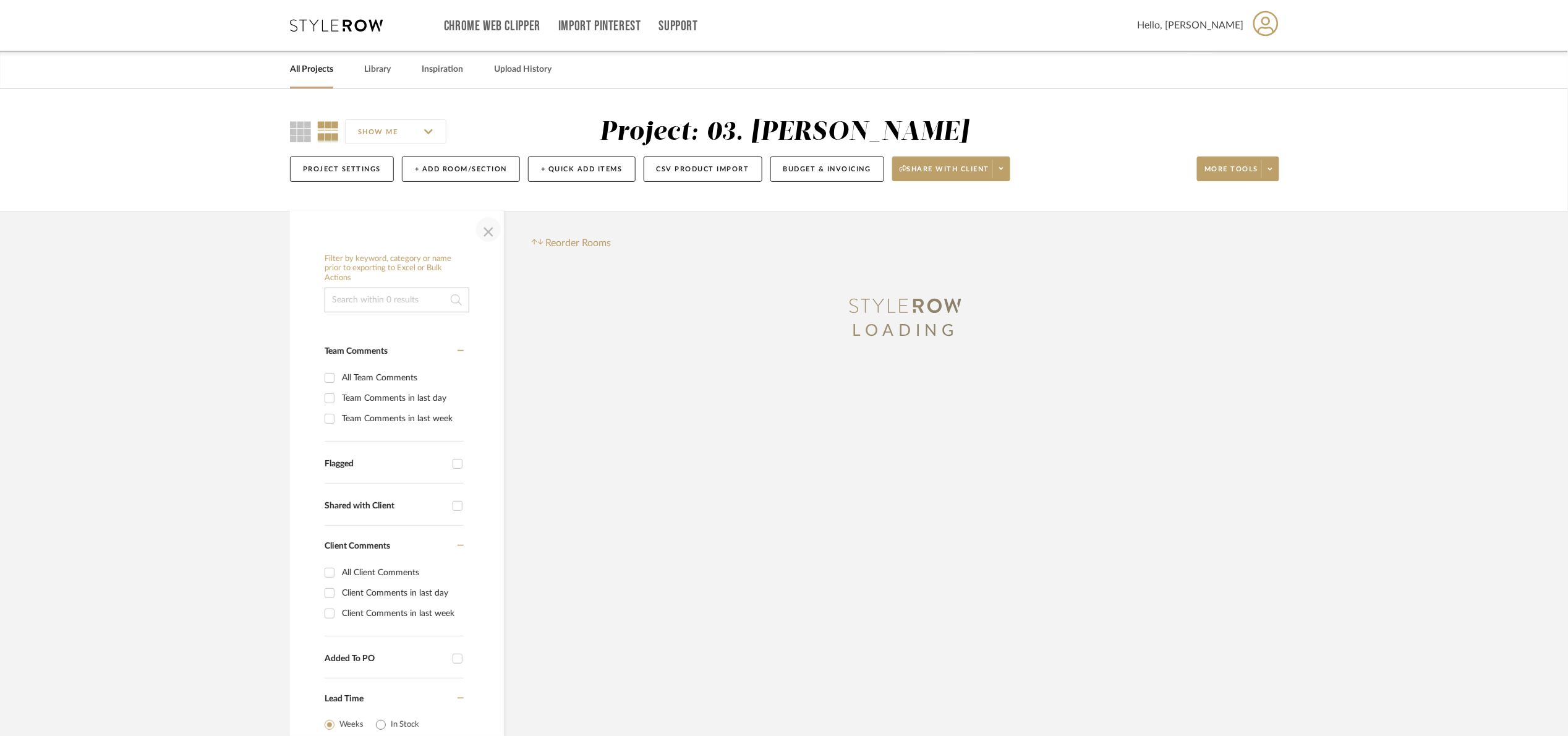
click at [484, 228] on span "button" at bounding box center [488, 229] width 30 height 30
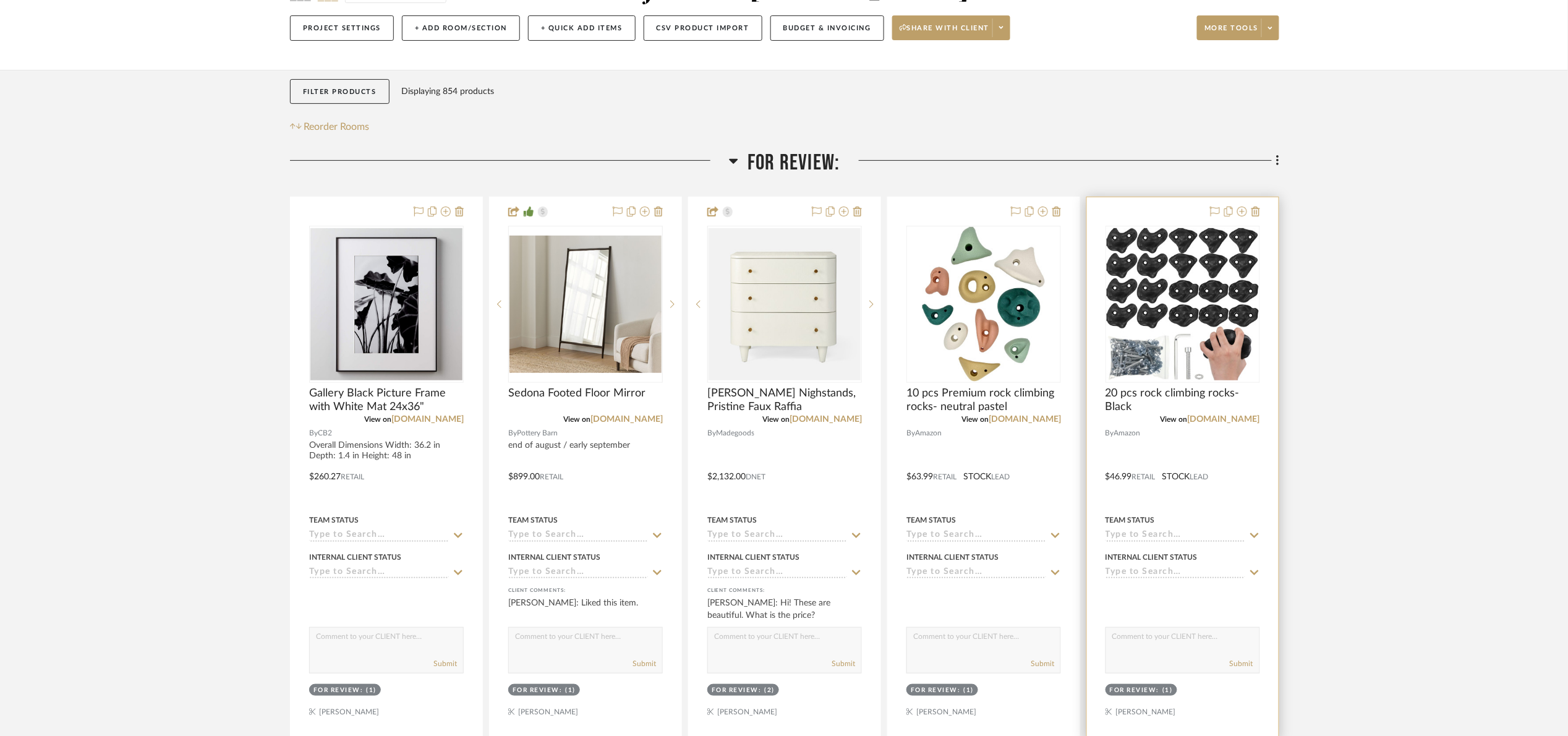
scroll to position [278, 0]
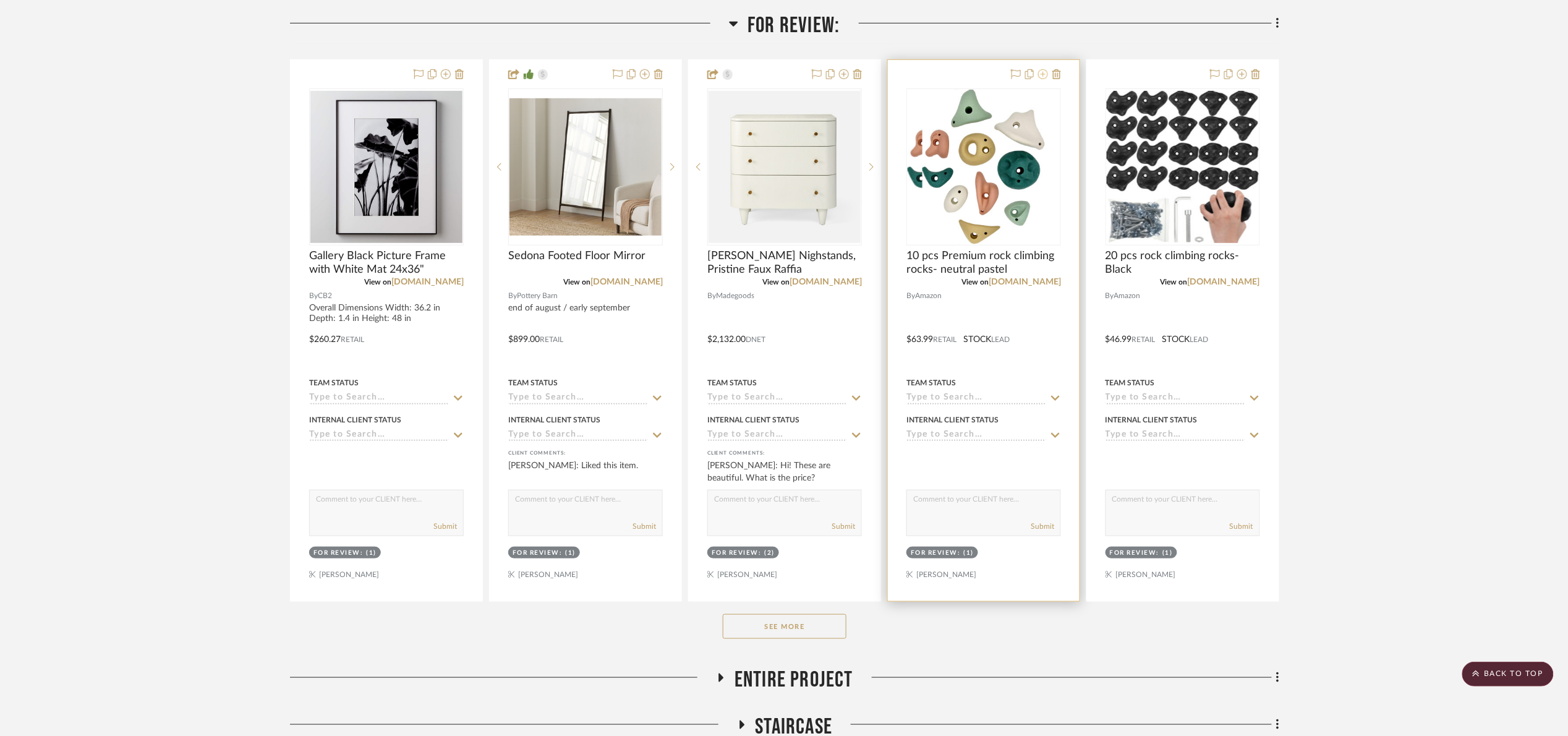
click at [955, 74] on icon at bounding box center [1043, 74] width 10 height 10
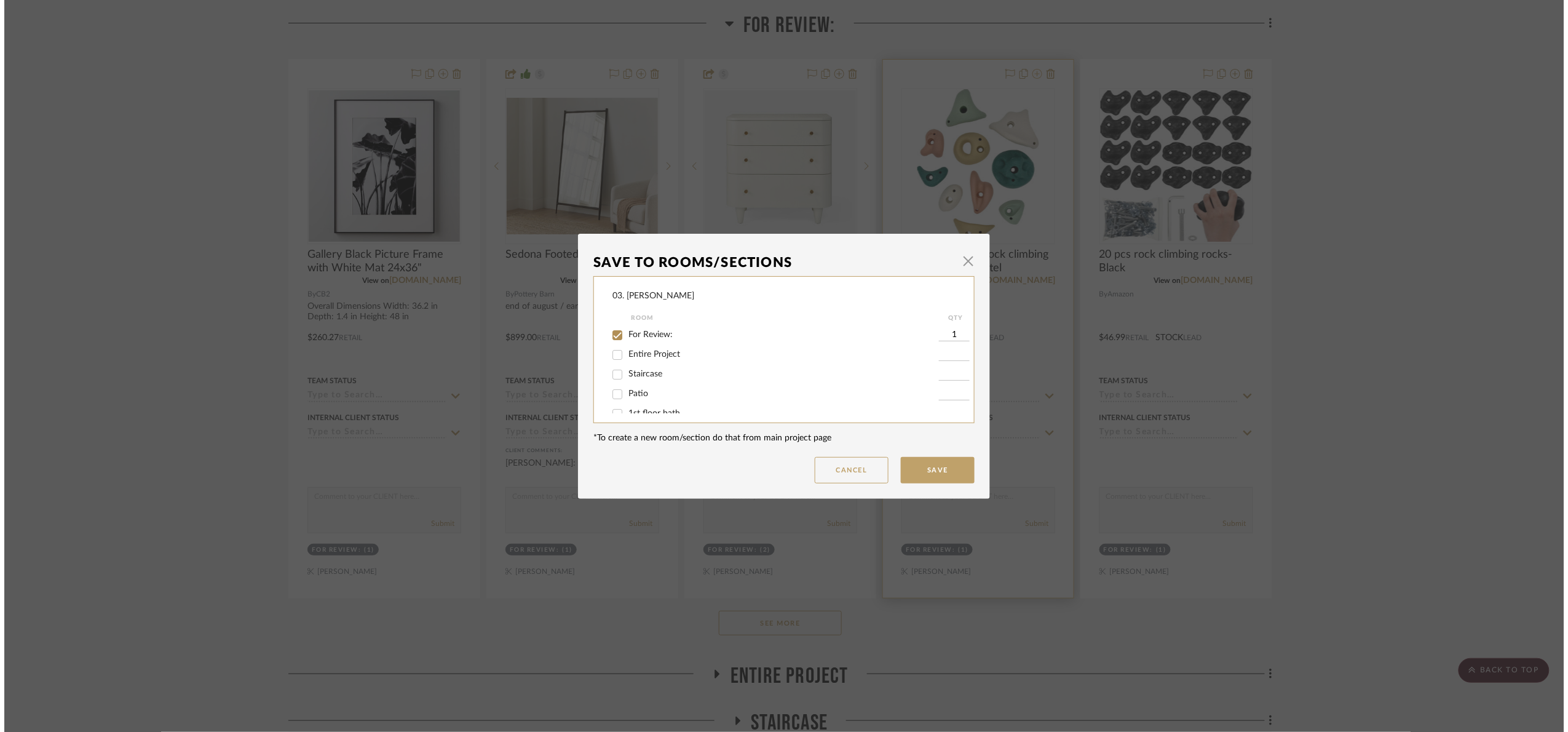
scroll to position [0, 0]
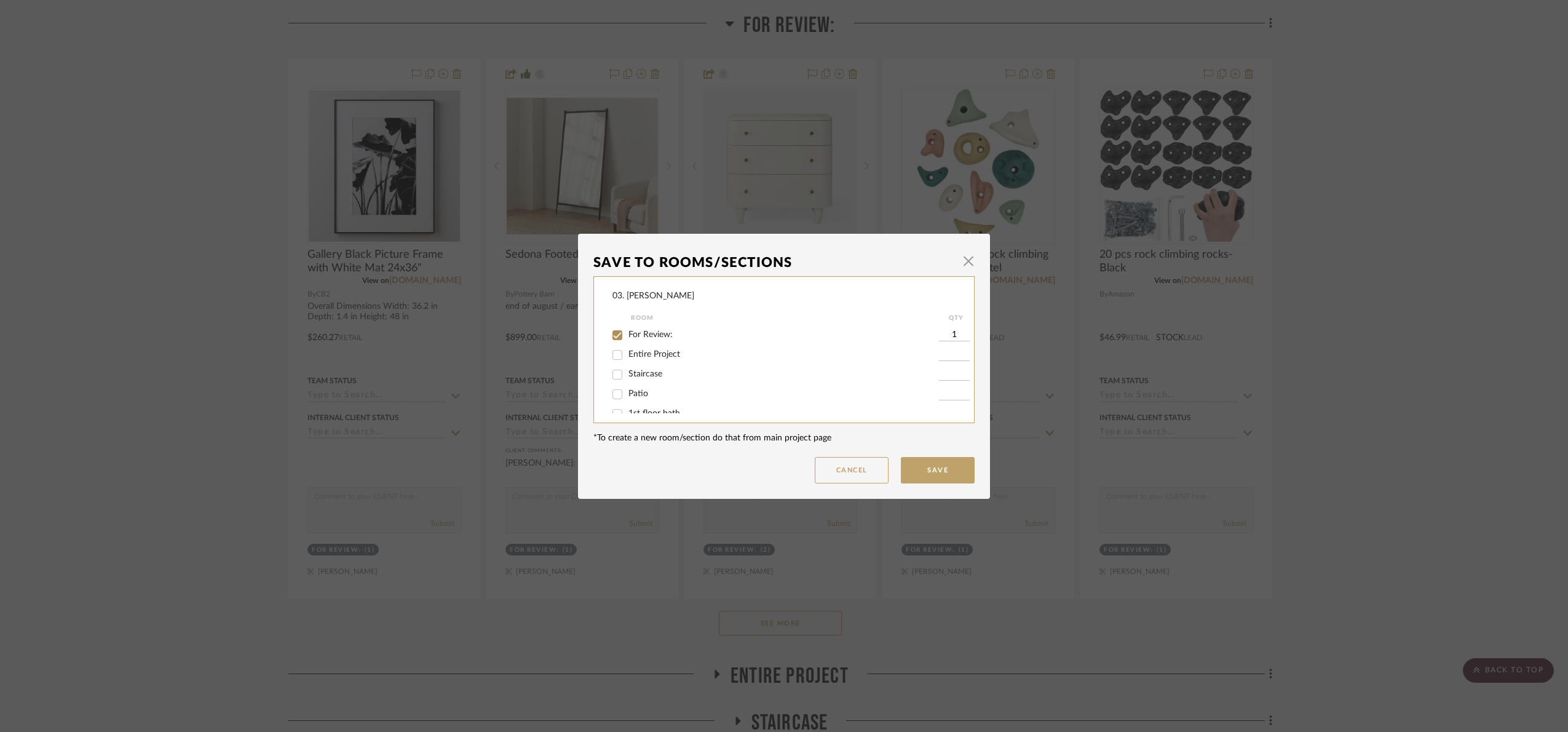
click at [635, 337] on span "For Review:" at bounding box center [651, 334] width 44 height 9
click at [627, 337] on input "For Review:" at bounding box center [617, 335] width 20 height 20
checkbox input "false"
click at [653, 397] on span "Will Not Use" at bounding box center [653, 400] width 48 height 9
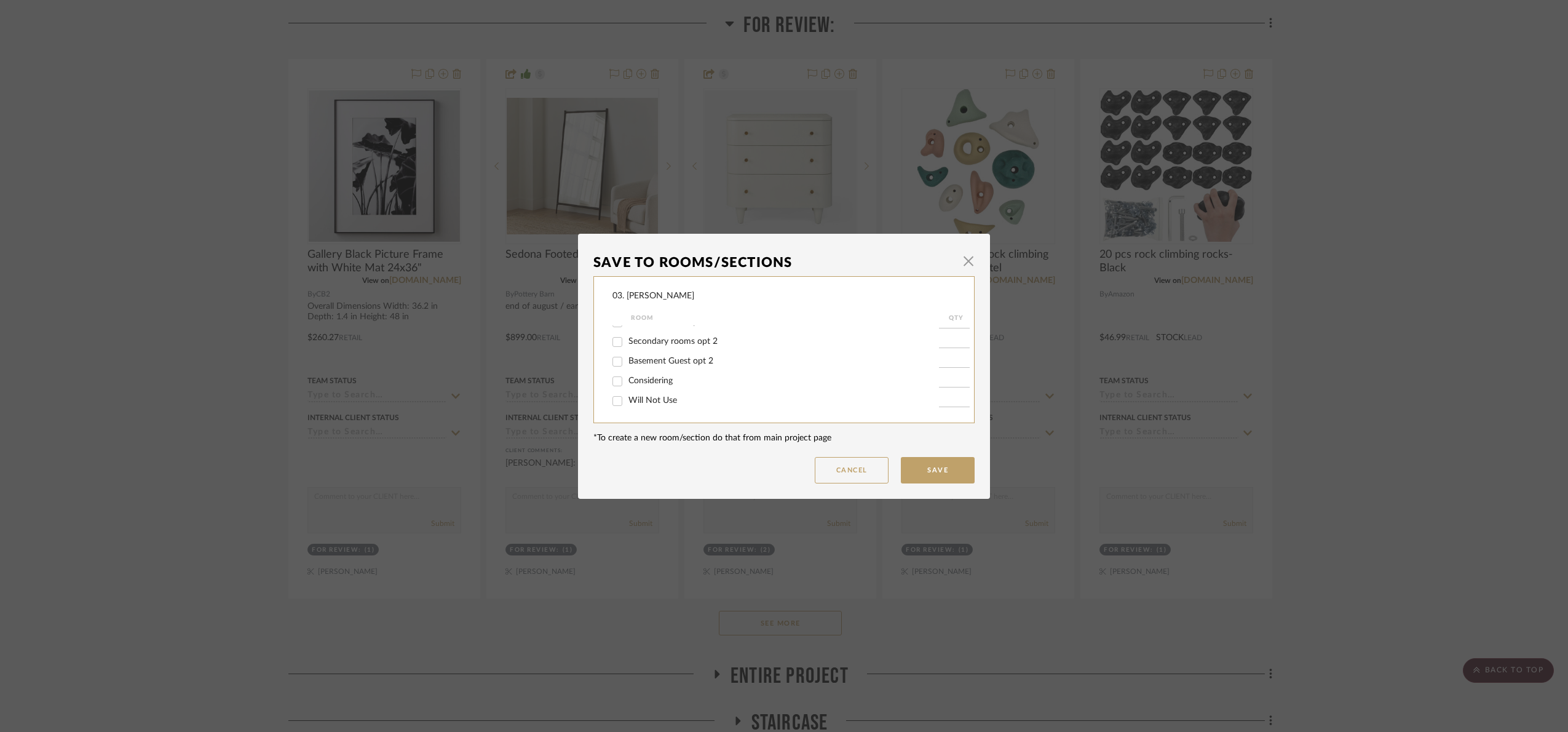
click at [627, 397] on input "Will Not Use" at bounding box center [617, 401] width 20 height 20
checkbox input "true"
type input "1"
click at [925, 444] on button "Save" at bounding box center [938, 470] width 74 height 26
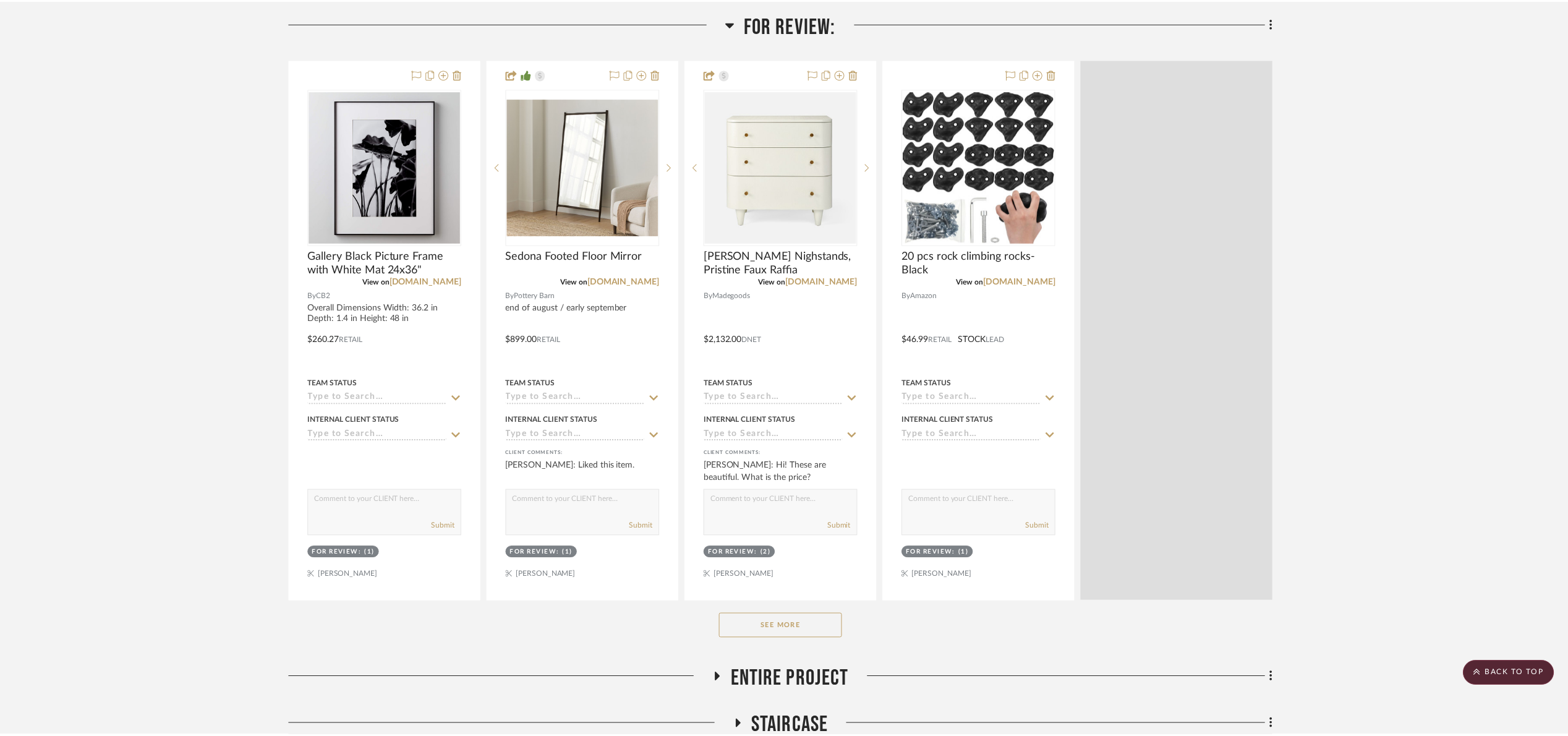
scroll to position [278, 0]
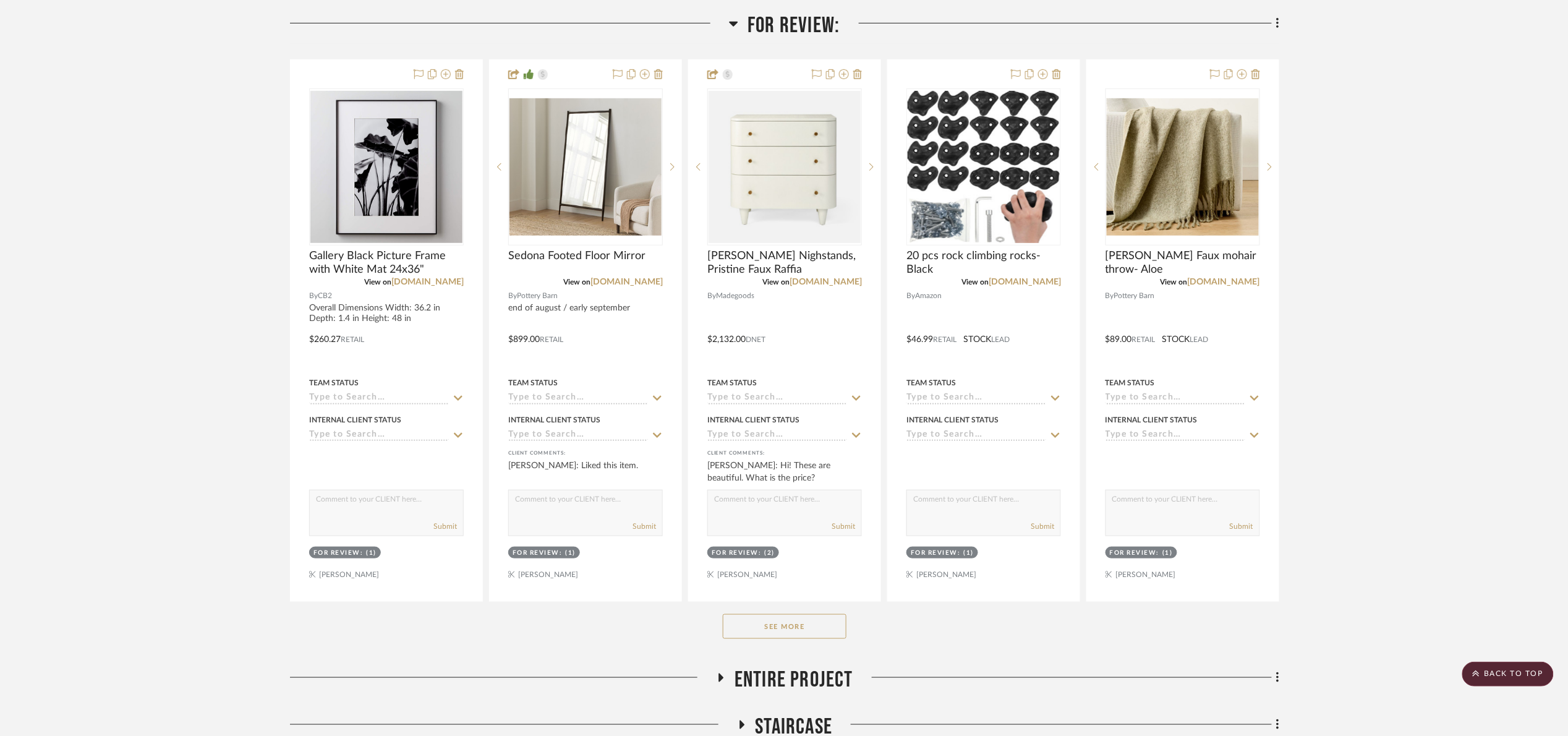
click at [763, 27] on span "For Review:" at bounding box center [793, 25] width 92 height 26
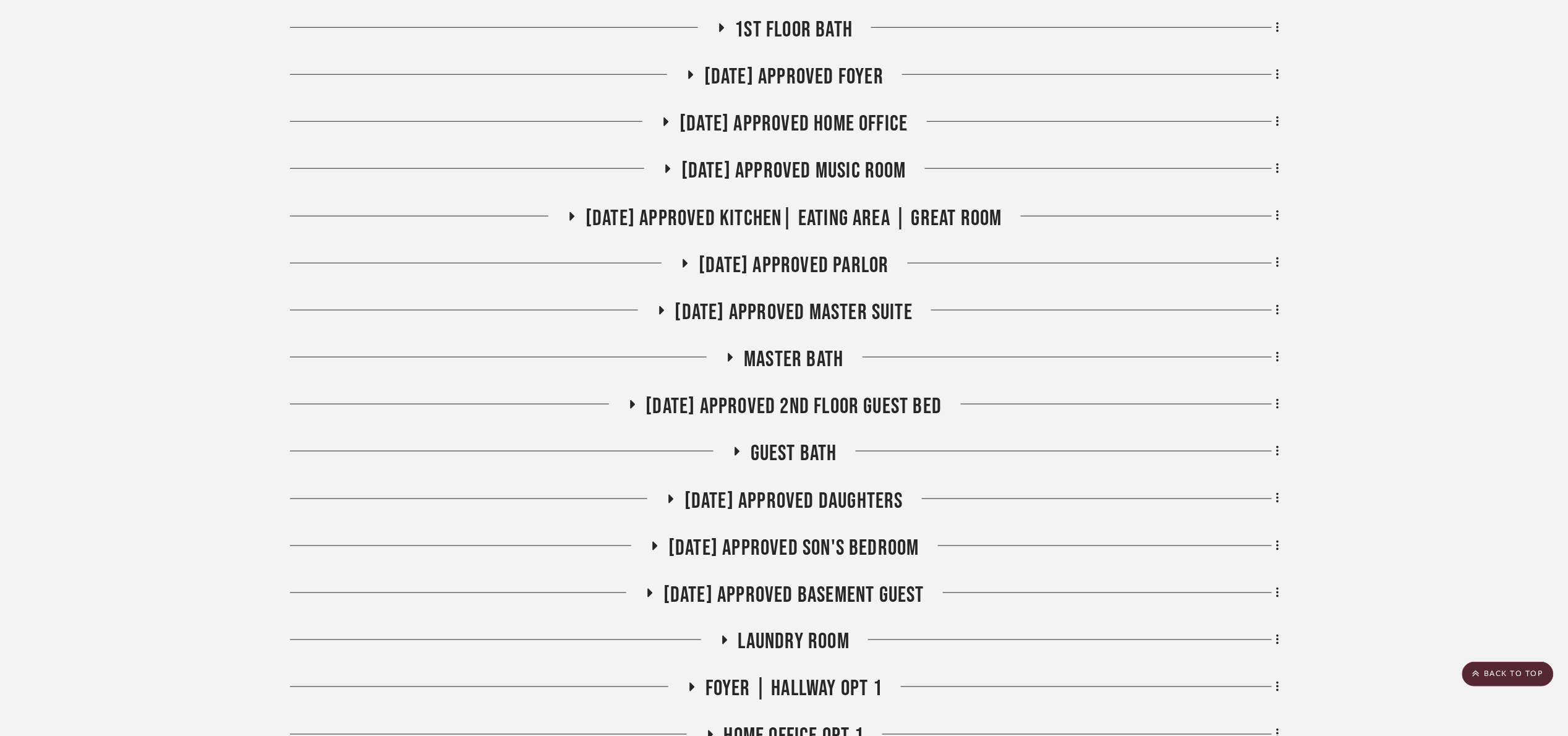
scroll to position [464, 0]
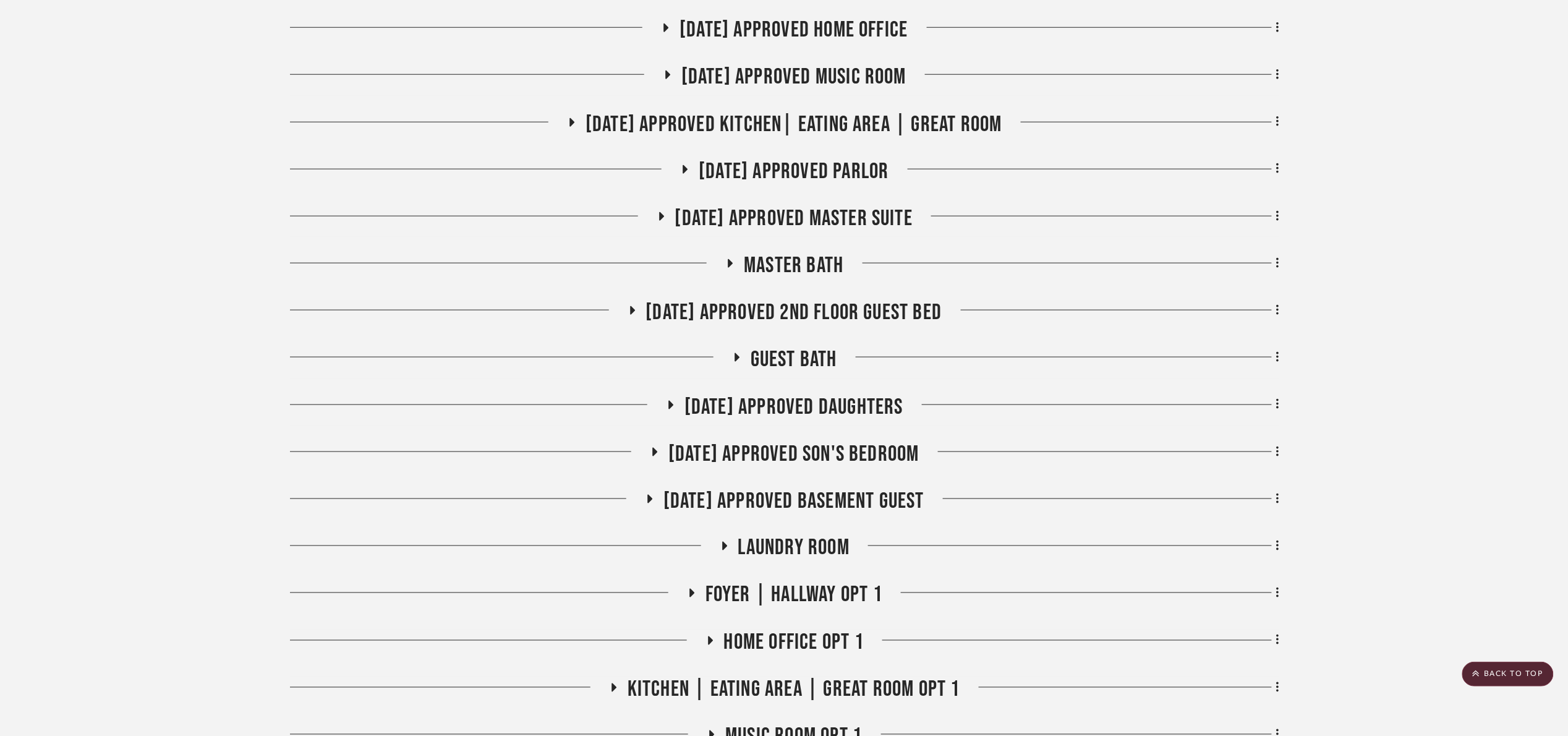
click at [853, 446] on span "[DATE] Approved Son's Bedroom" at bounding box center [794, 454] width 251 height 26
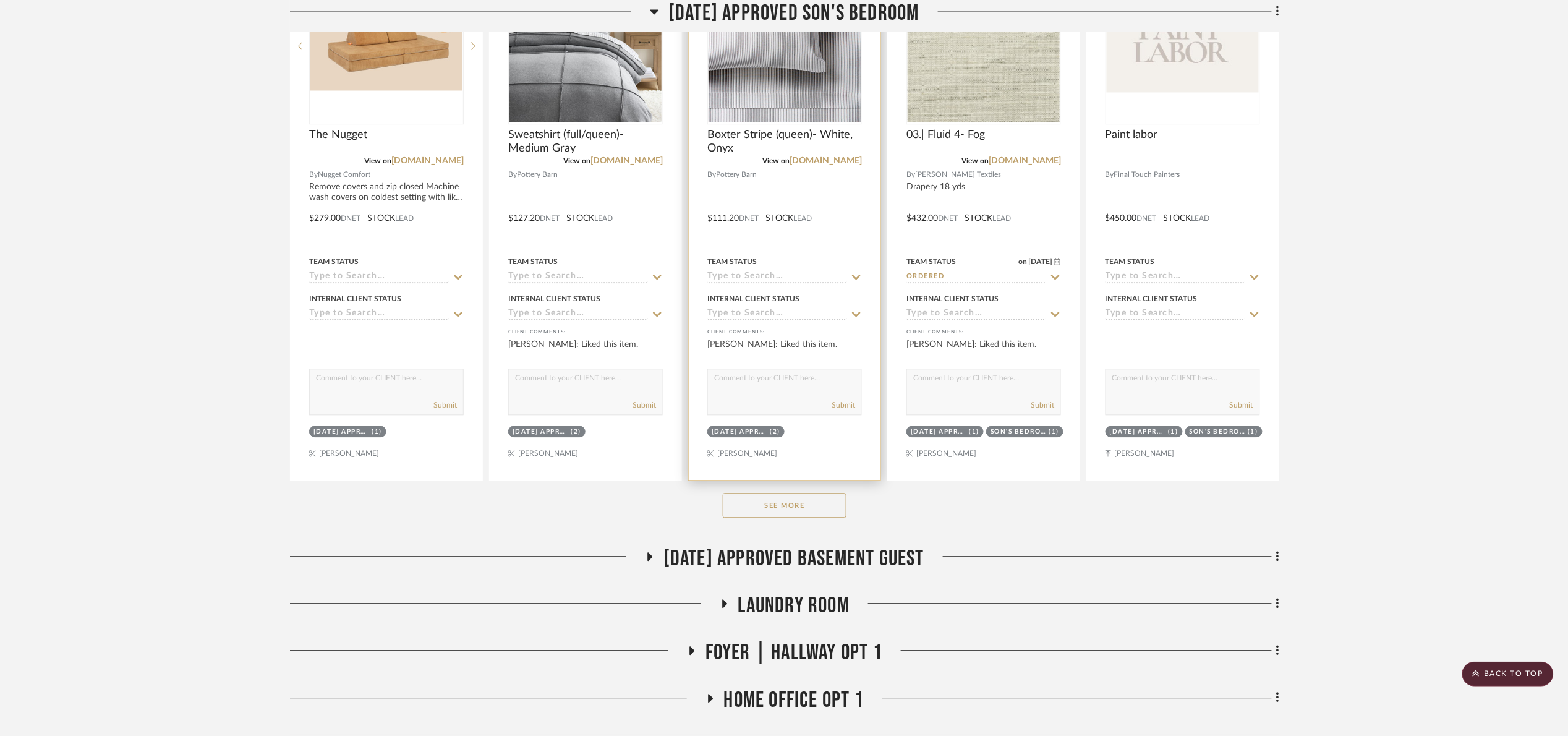
scroll to position [1113, 0]
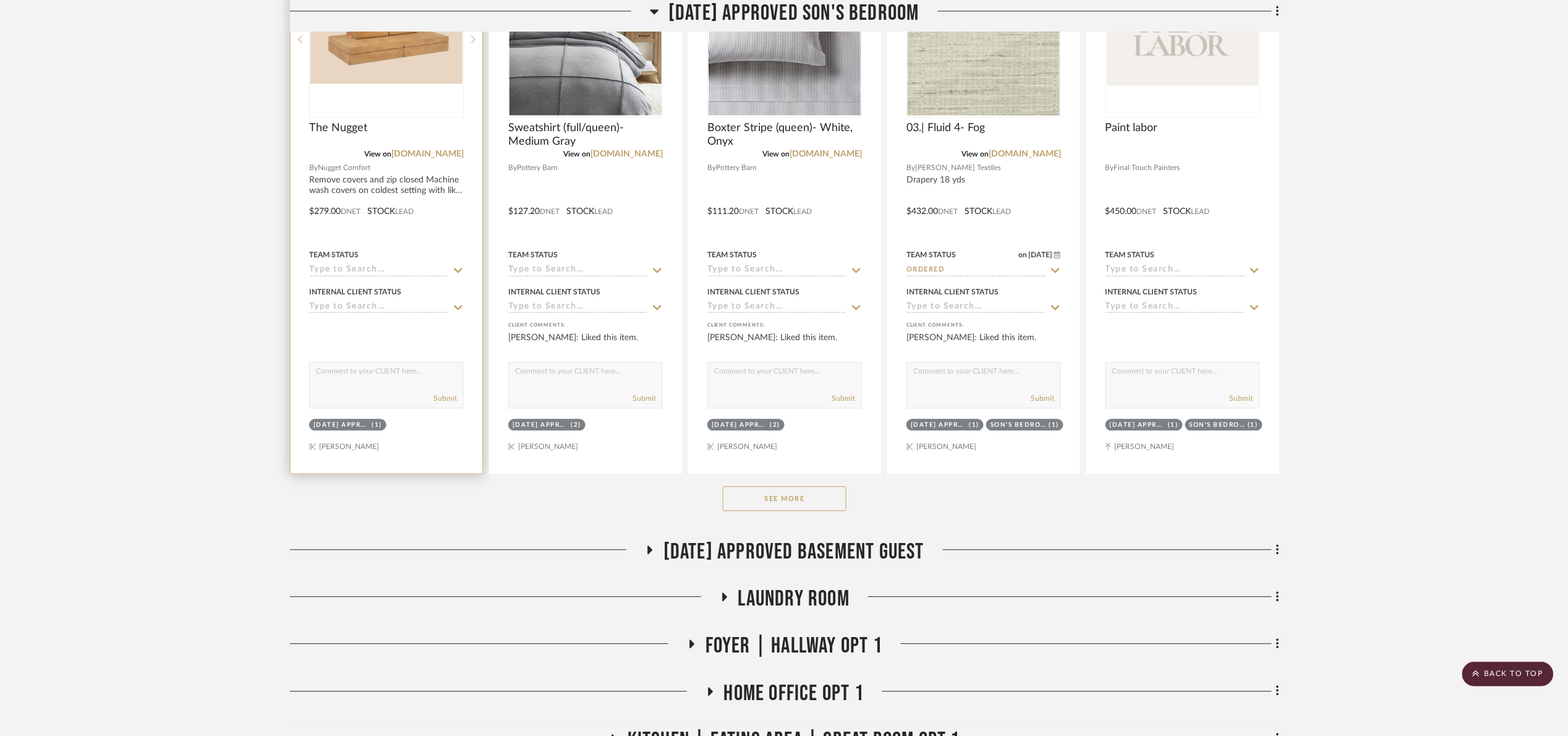
click at [335, 274] on input at bounding box center [378, 270] width 140 height 12
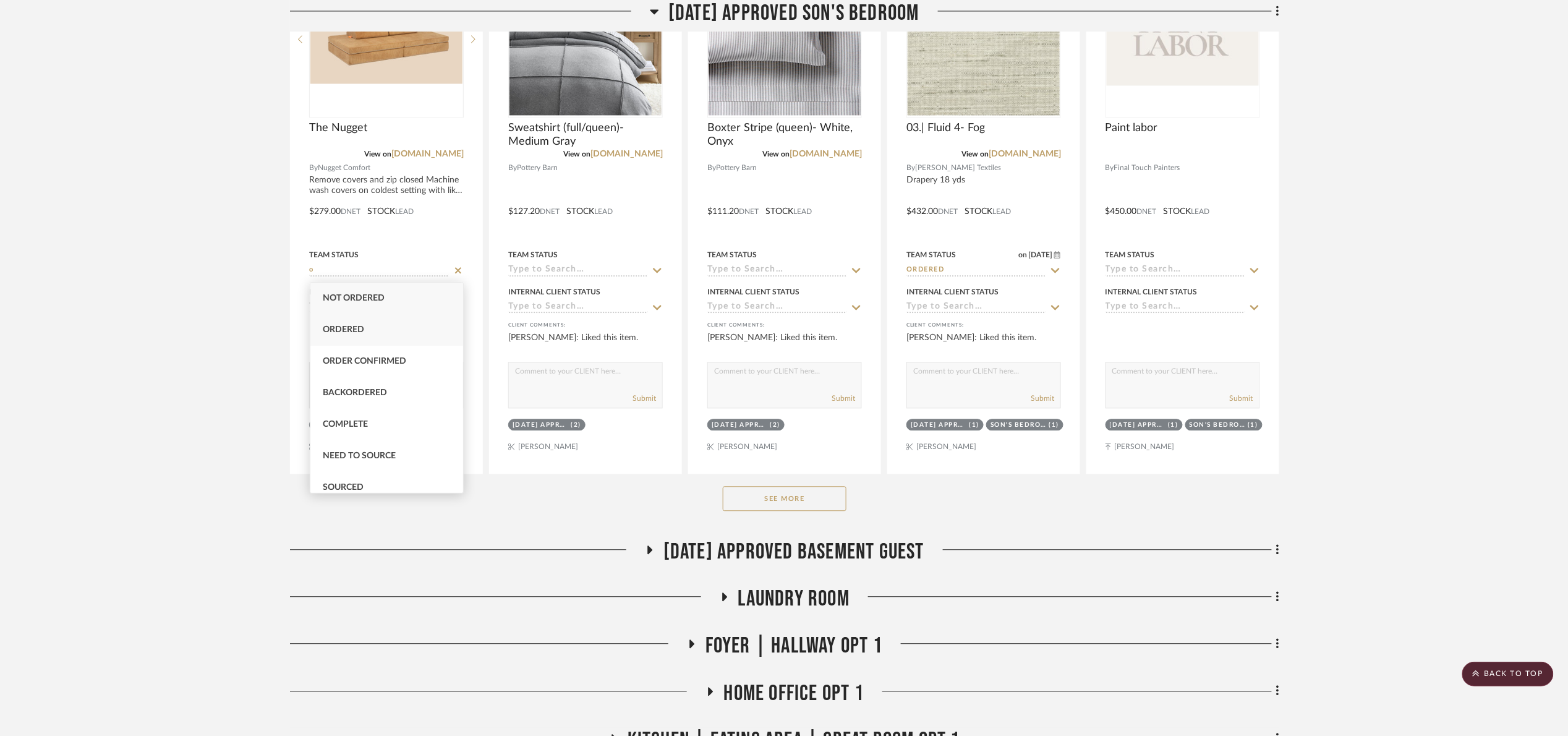
type input "o"
click at [367, 328] on div "Ordered" at bounding box center [387, 330] width 153 height 31
type input "[DATE]"
type input "Ordered"
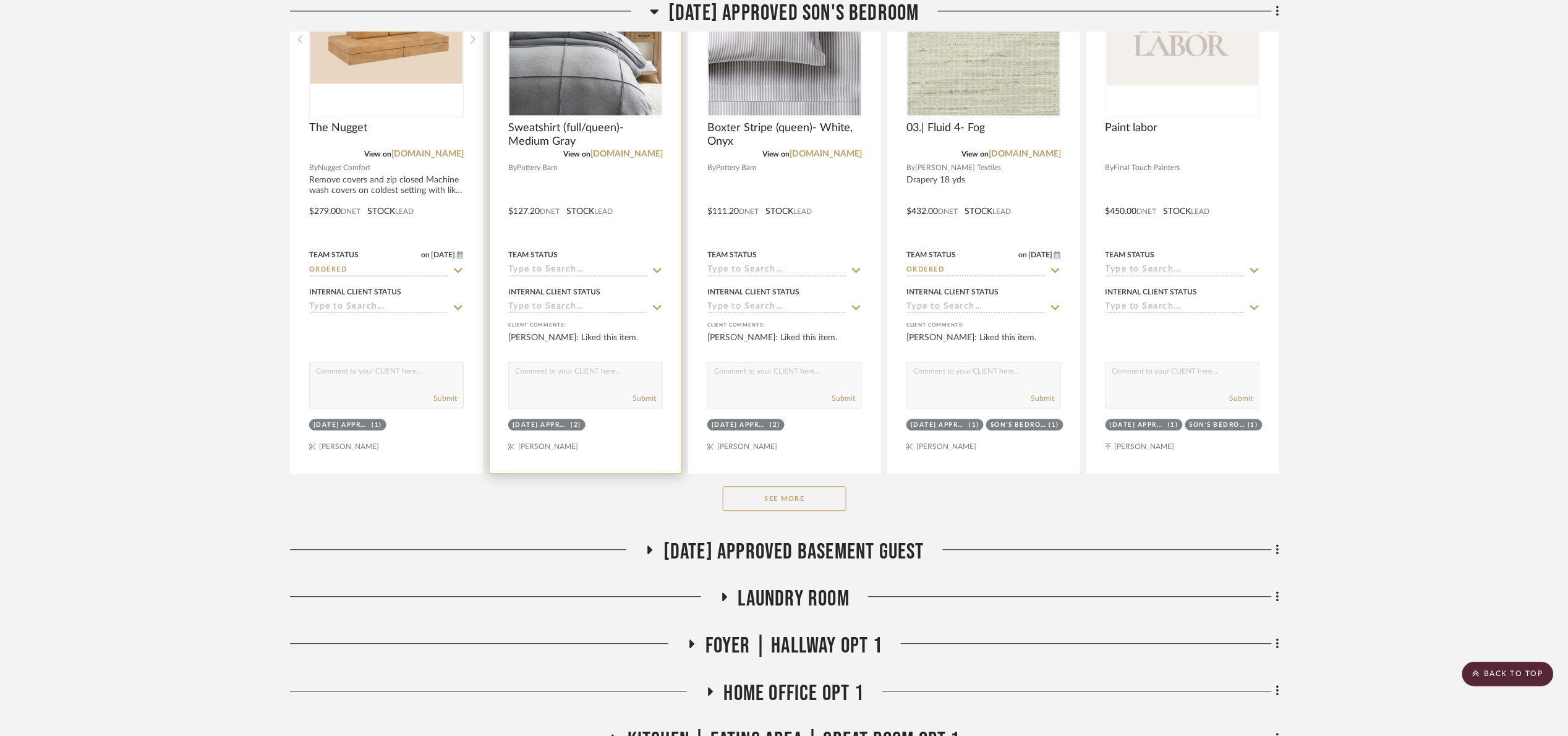
click at [589, 281] on div at bounding box center [585, 202] width 191 height 541
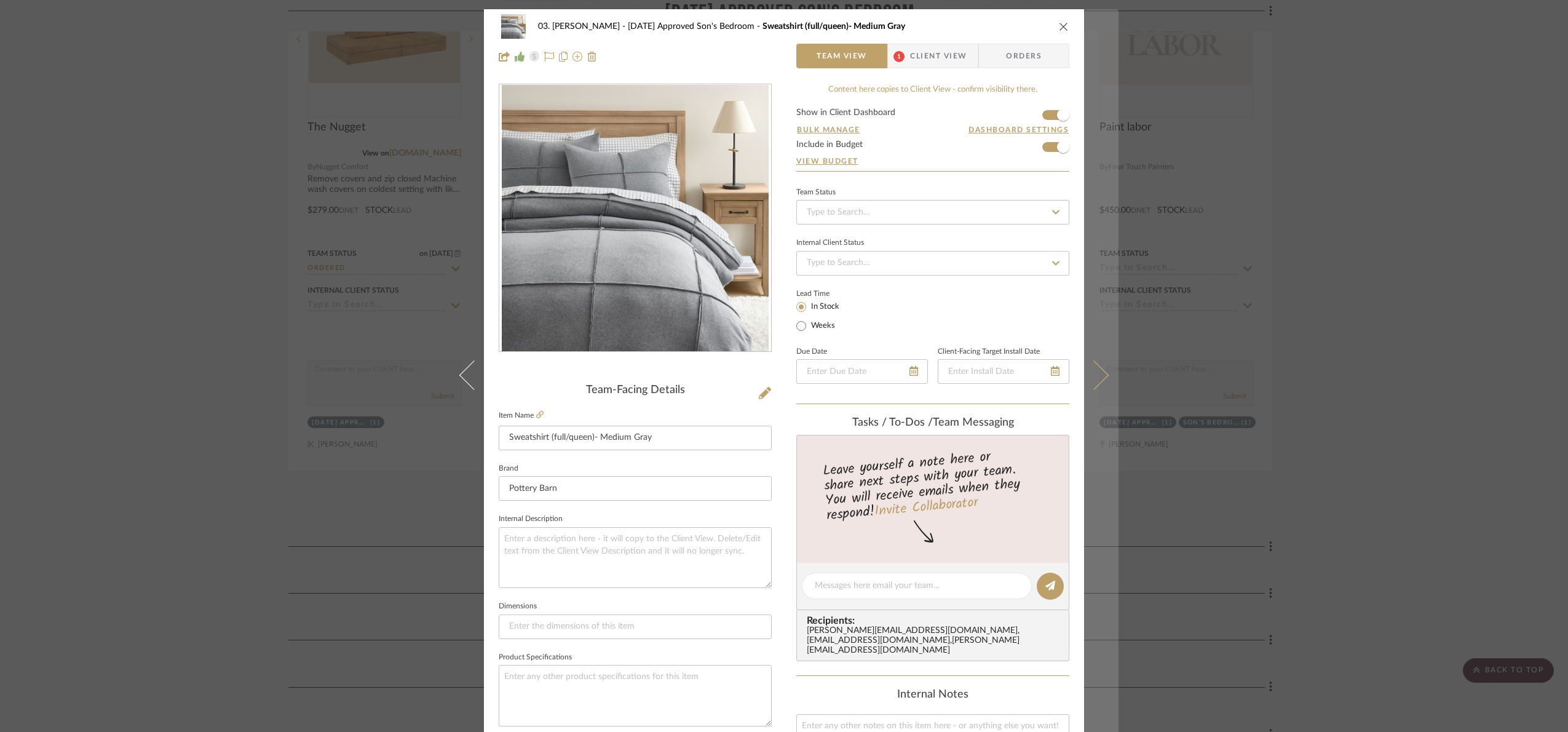
drag, startPoint x: 1368, startPoint y: 390, endPoint x: 1092, endPoint y: 319, distance: 285.0
click at [950, 377] on div "03. [PERSON_NAME] [DATE] Approved Son's Bedroom Sweatshirt (full/queen)- Medium…" at bounding box center [784, 366] width 1568 height 732
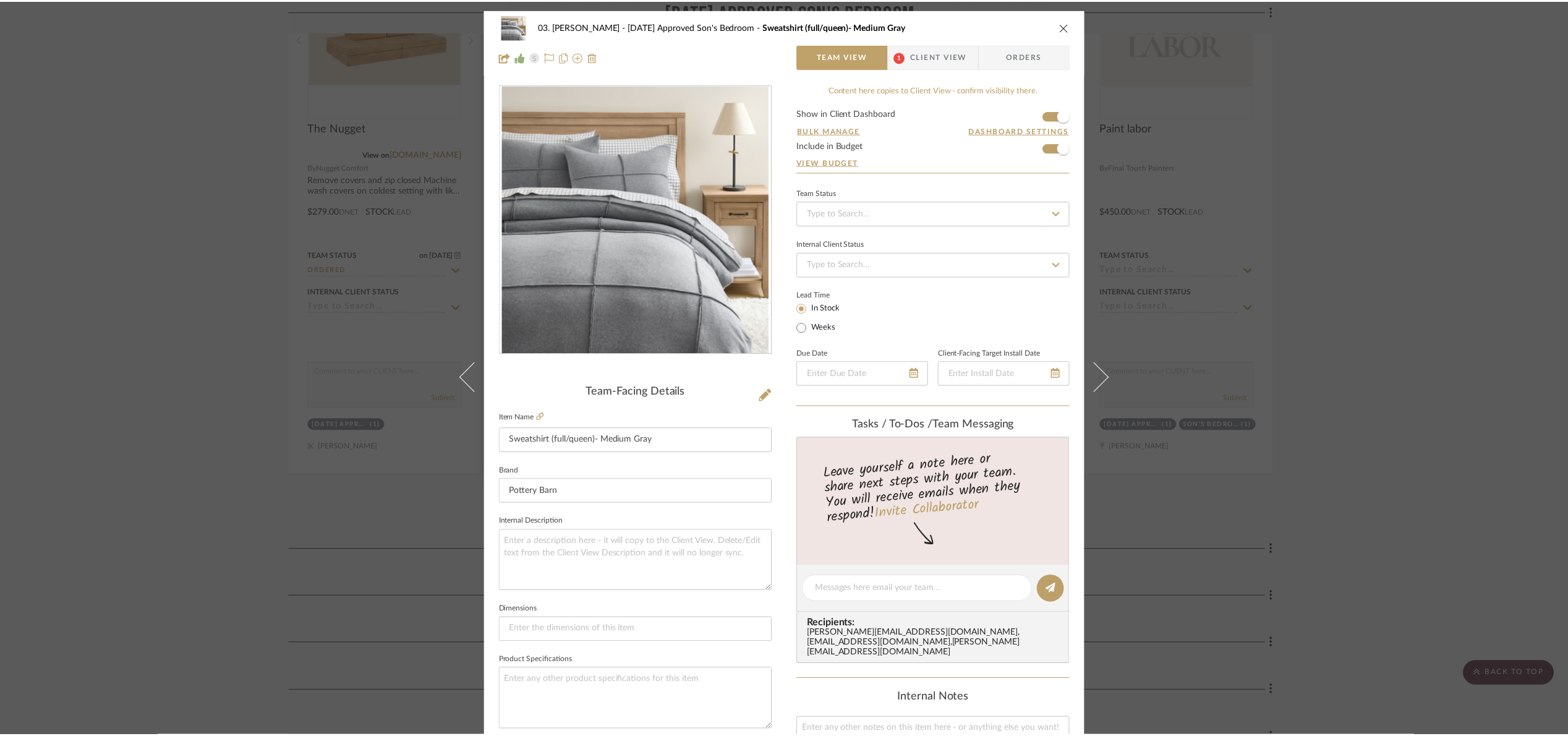
scroll to position [1113, 0]
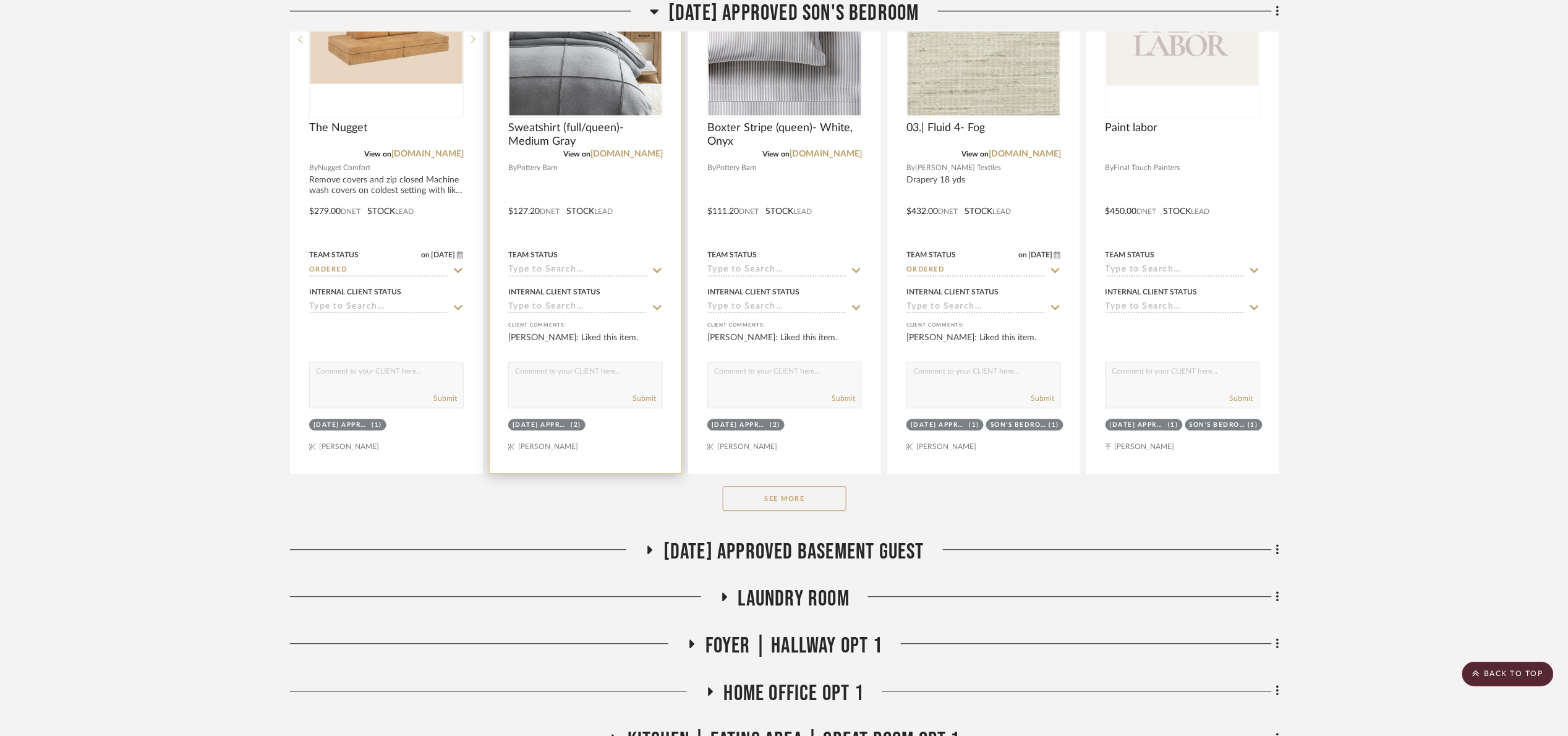
click at [593, 276] on input at bounding box center [578, 270] width 140 height 12
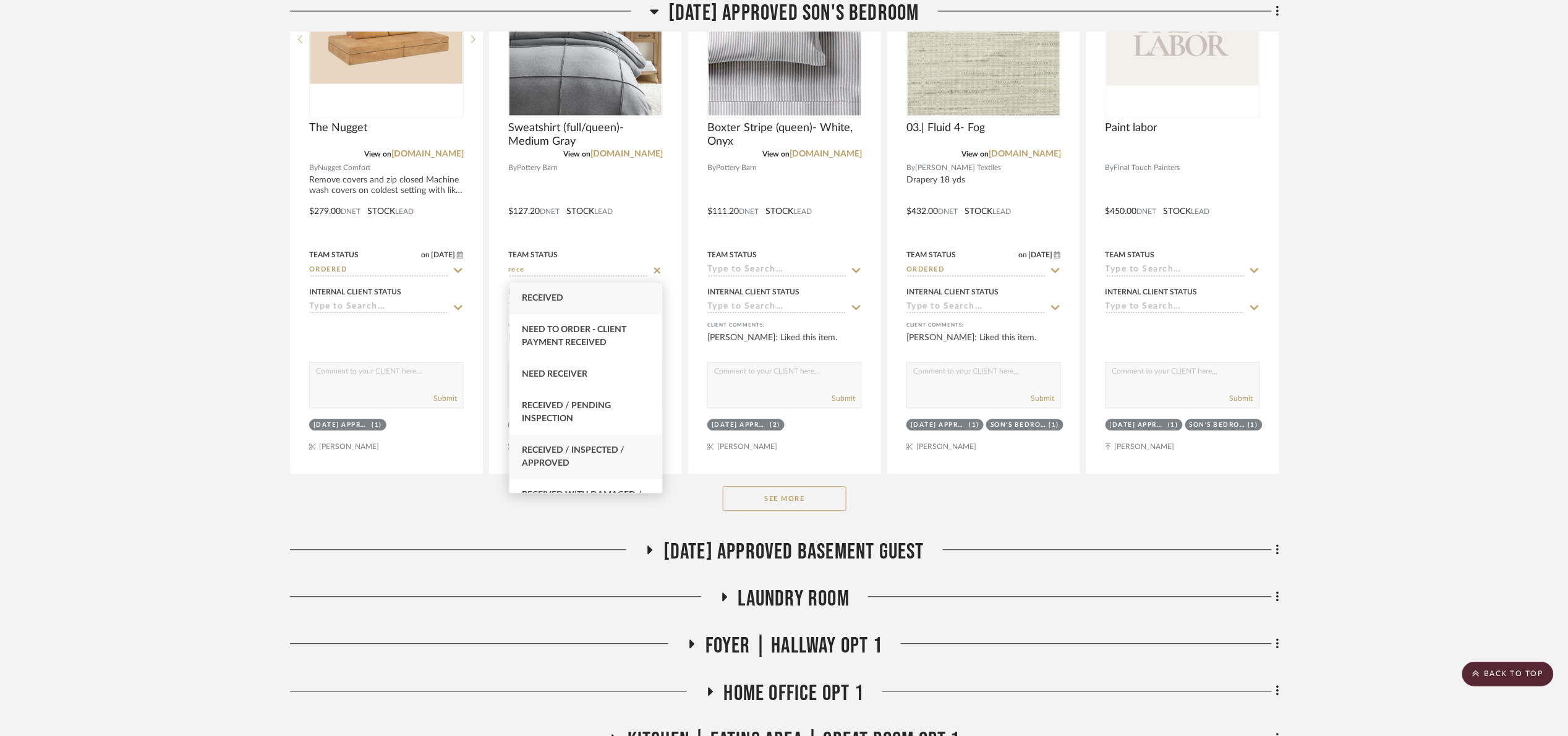
type input "rece"
click at [612, 446] on span "Received / Inspected / Approved" at bounding box center [573, 457] width 103 height 21
type input "8/18/2025"
type input "Received / Inspected / Approved"
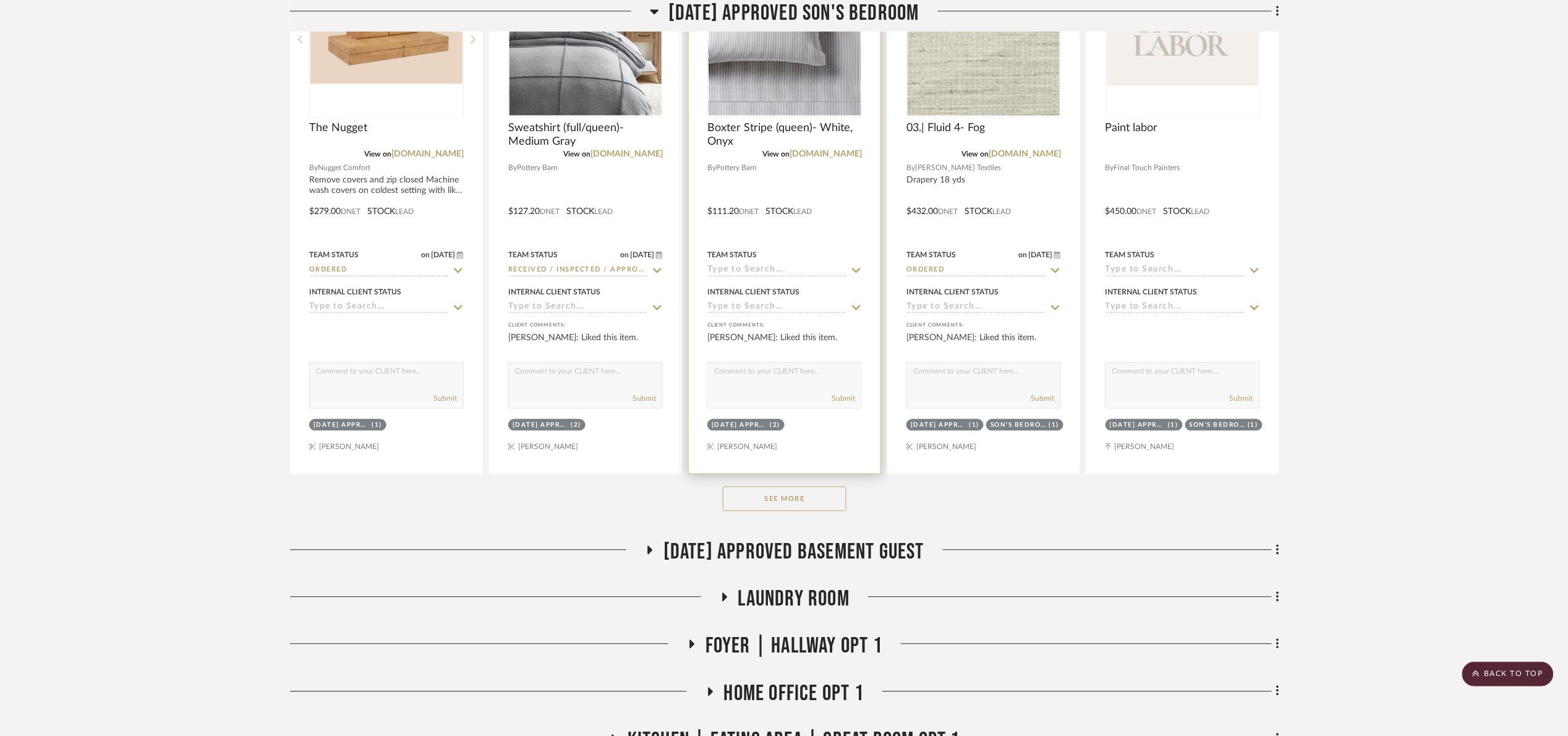
click at [754, 269] on input at bounding box center [777, 270] width 140 height 12
type input "rece"
click at [816, 446] on span "Received / Inspected / Approved" at bounding box center [772, 457] width 103 height 21
type input "8/18/2025"
type input "Received / Inspected / Approved"
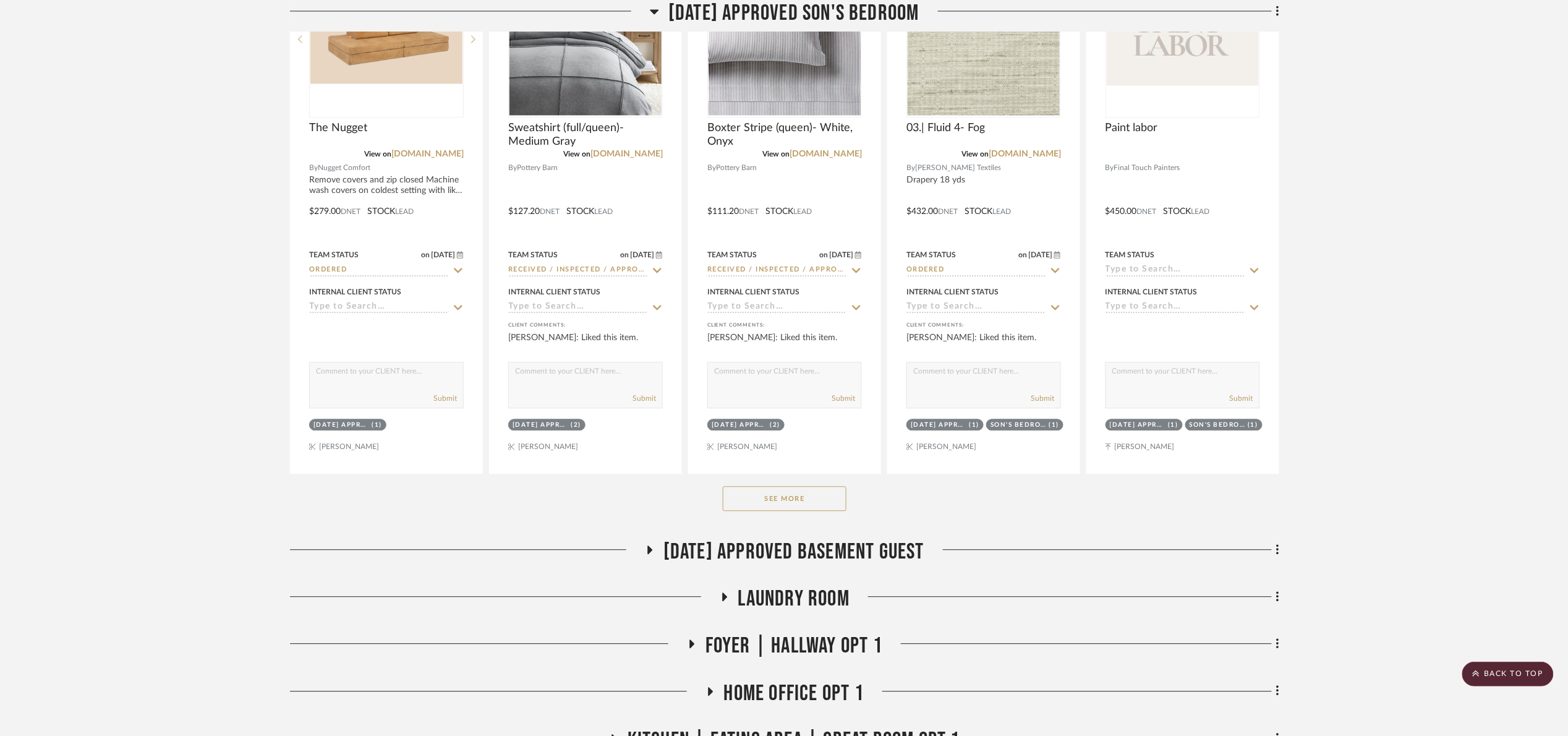
click at [787, 446] on button "See More" at bounding box center [784, 499] width 124 height 25
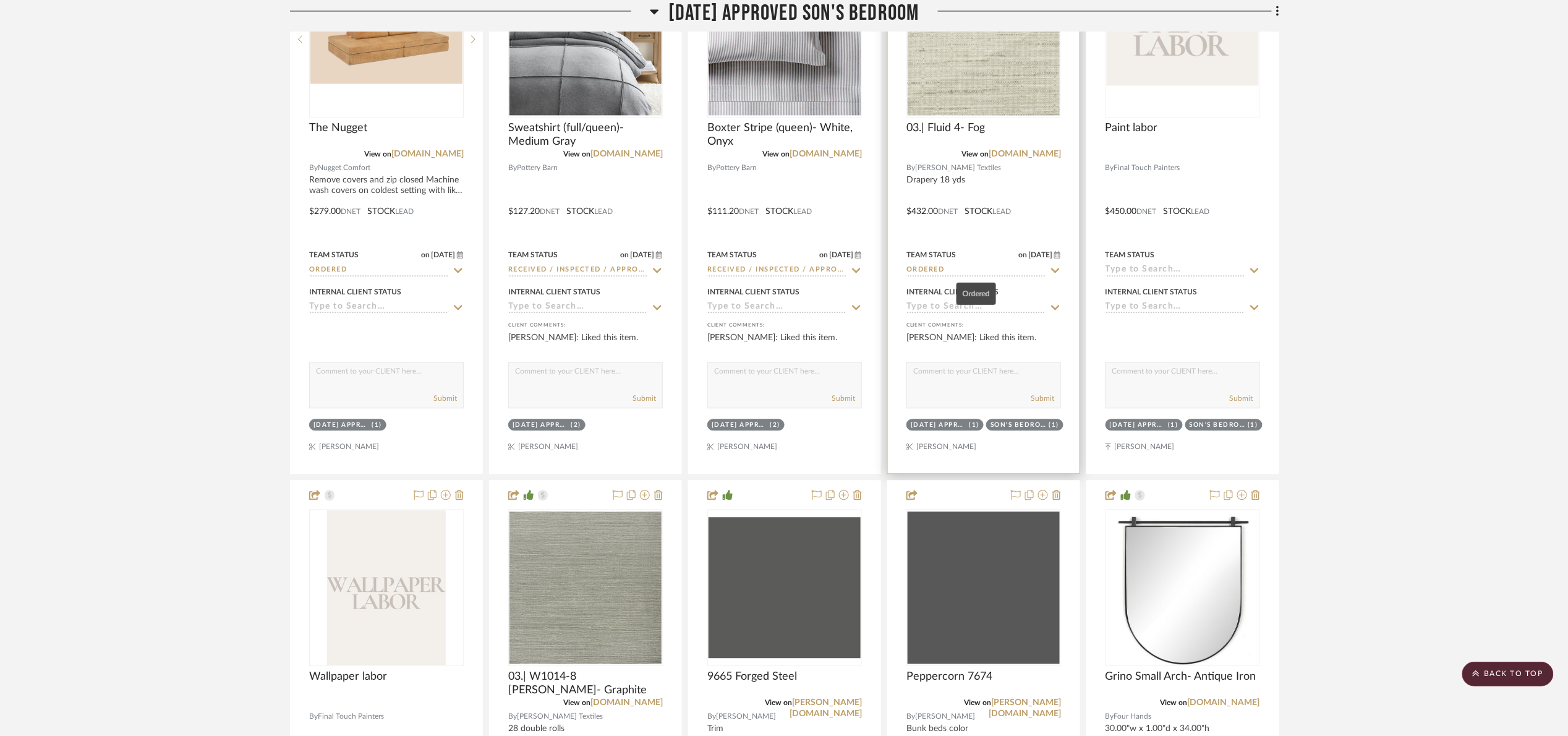
click at [955, 269] on input "Ordered" at bounding box center [976, 270] width 140 height 12
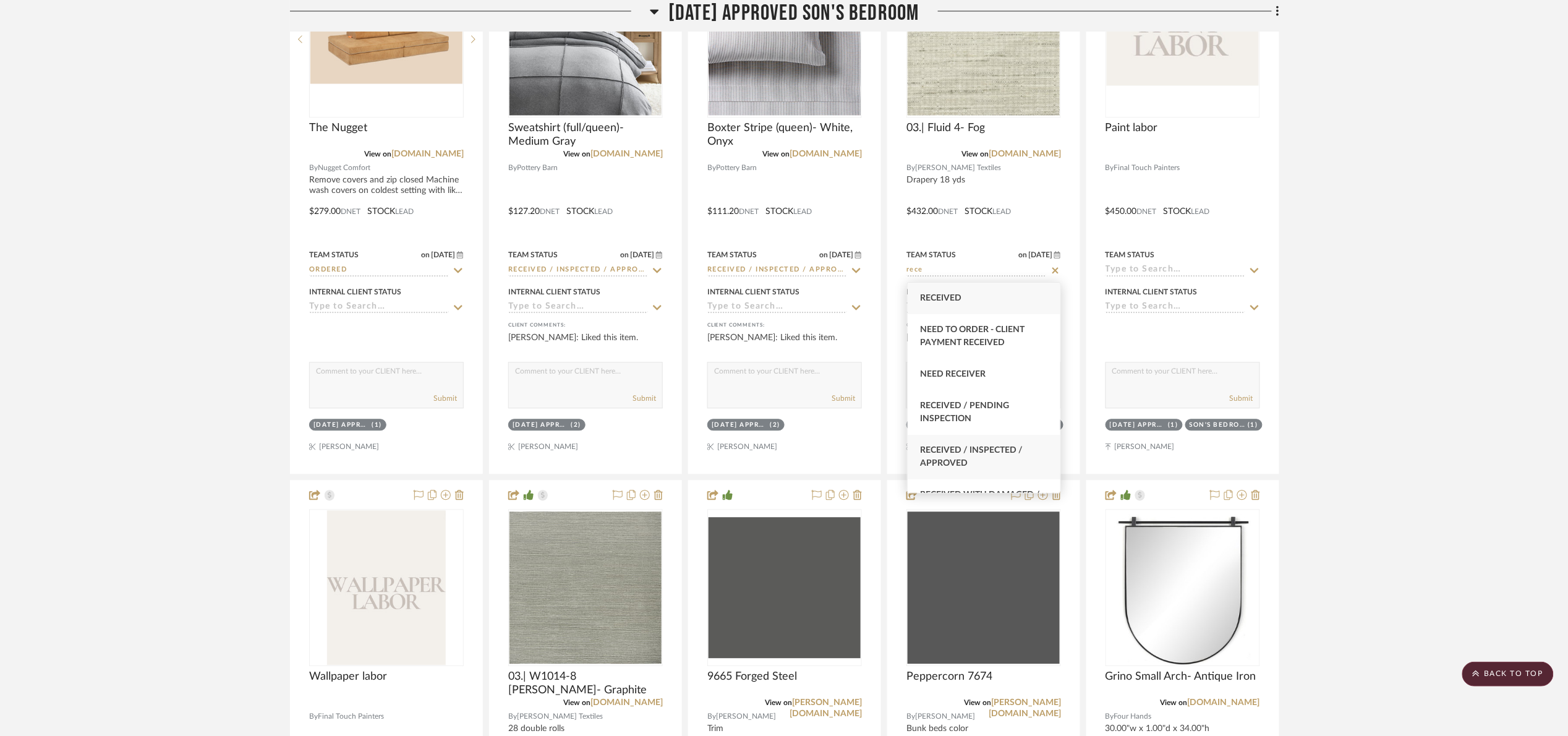
type input "rece"
click at [955, 446] on span "Received / Inspected / Approved" at bounding box center [970, 457] width 103 height 21
type input "8/18/2025"
type input "Received / Inspected / Approved"
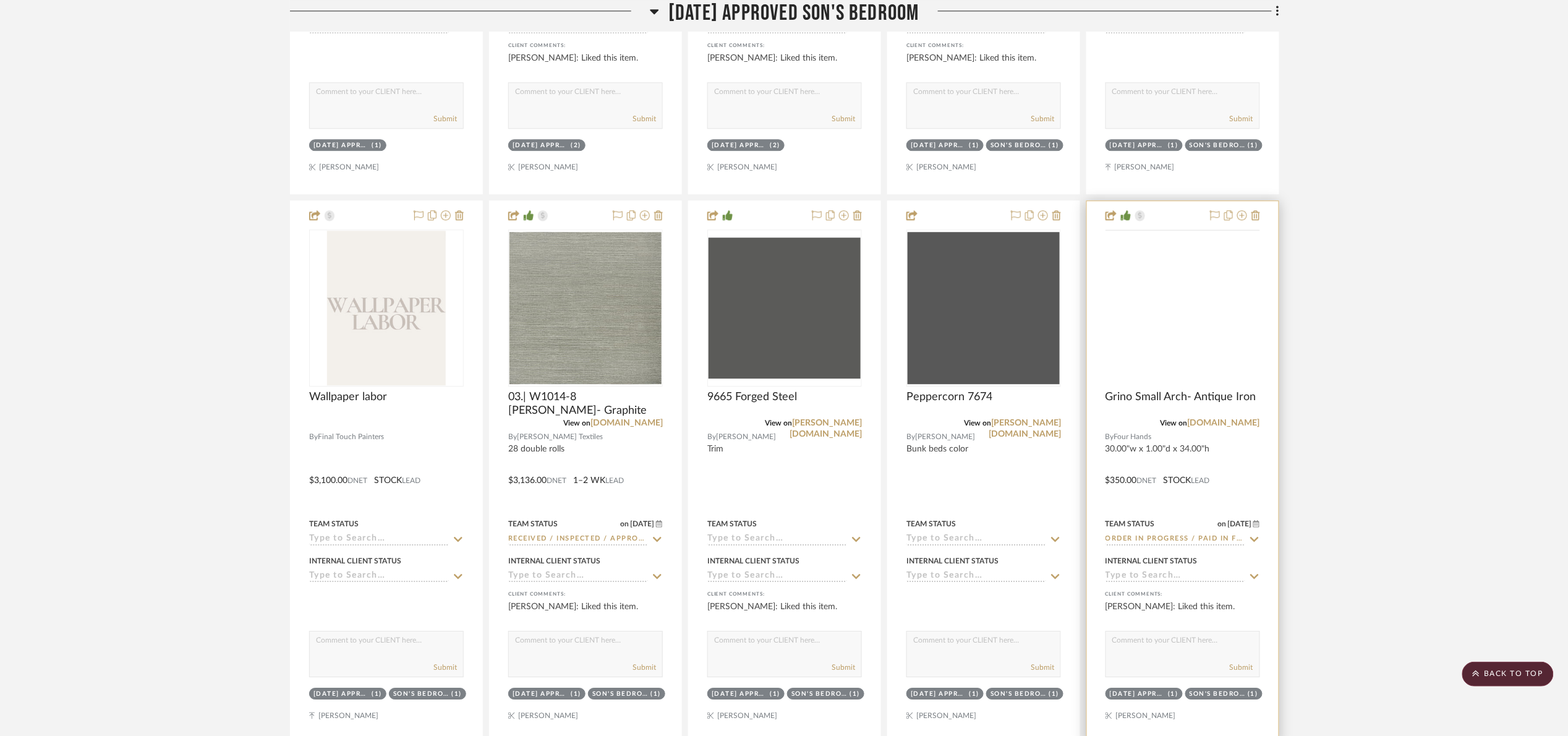
scroll to position [1392, 0]
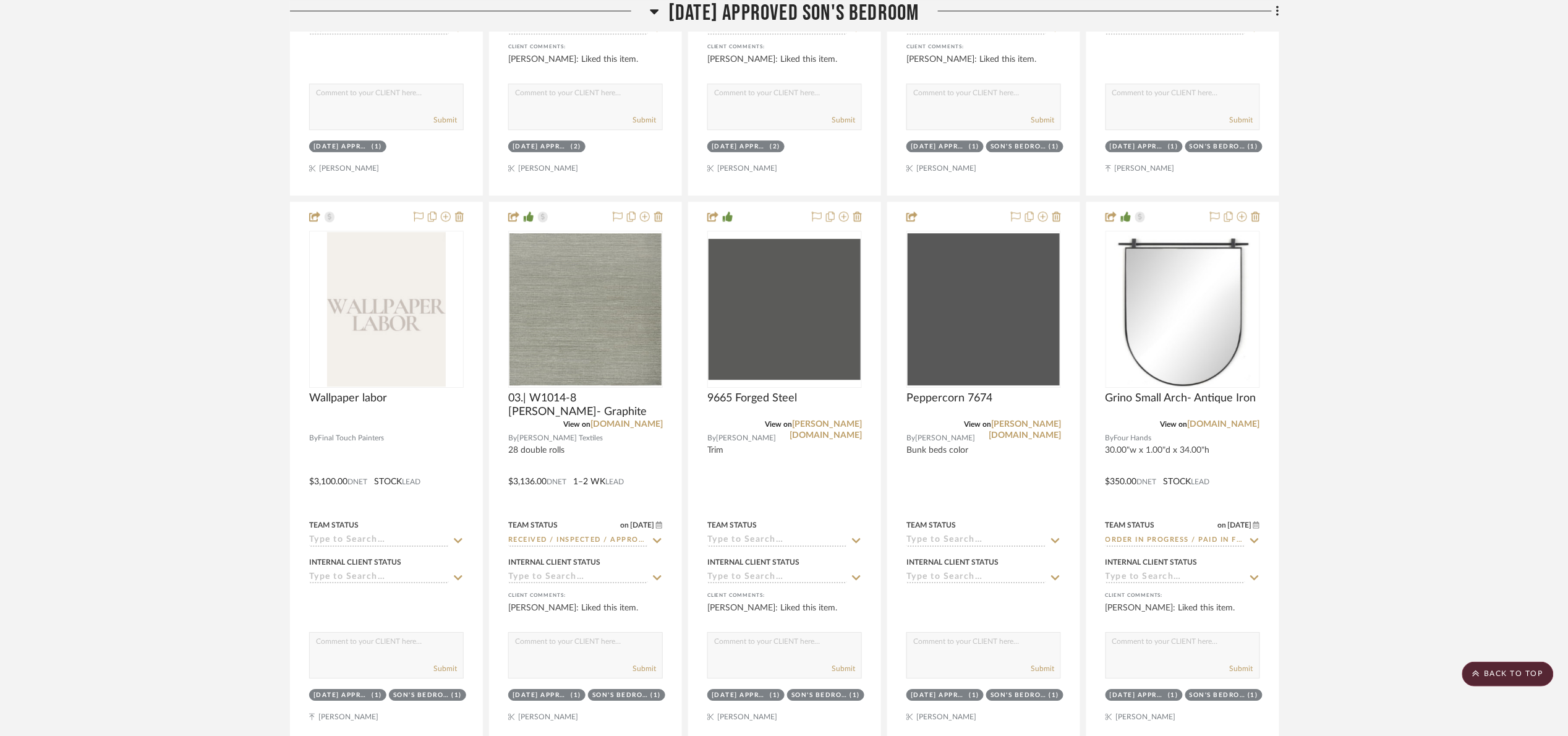
drag, startPoint x: 1422, startPoint y: 301, endPoint x: 1304, endPoint y: 472, distance: 207.8
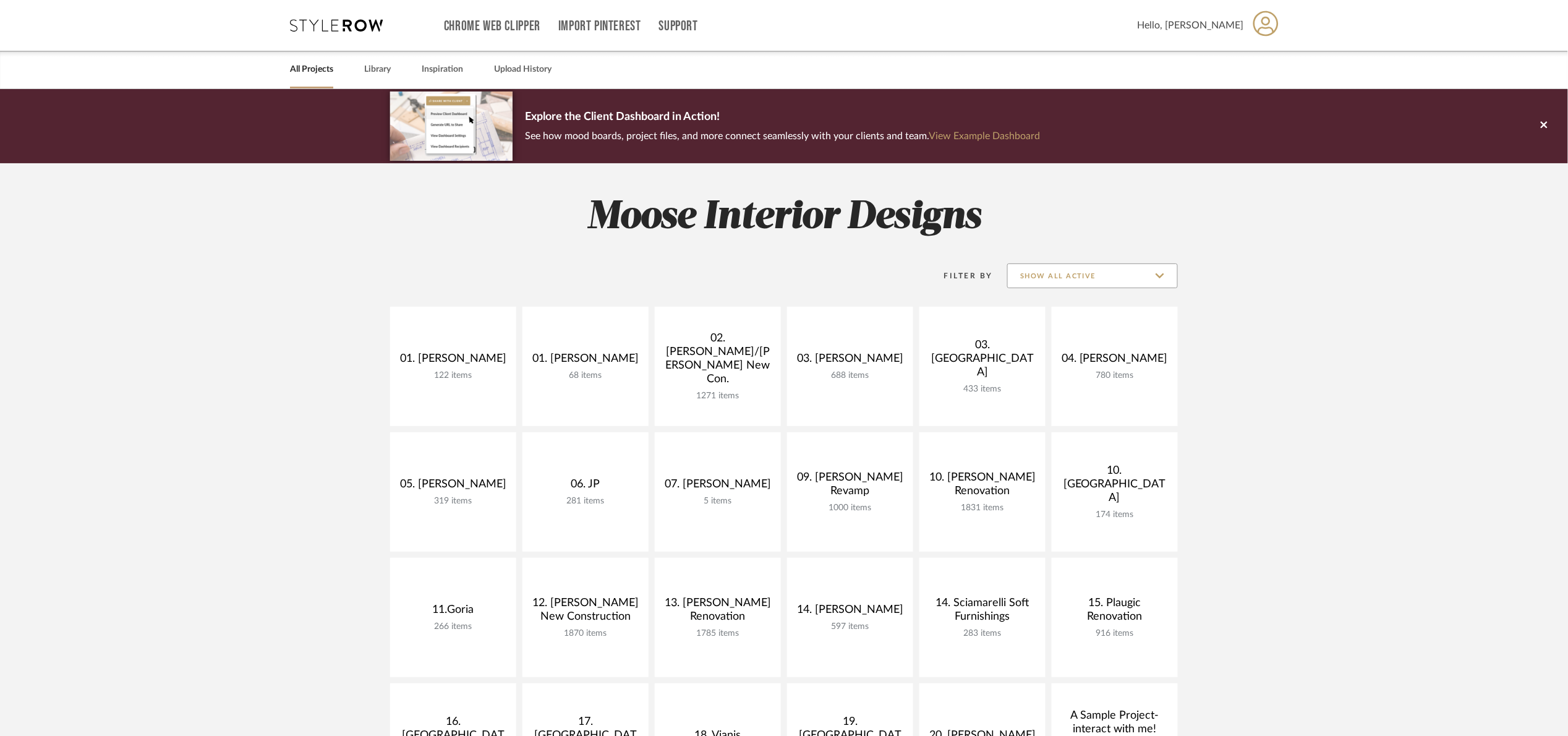
click at [1088, 281] on input "Show All Active" at bounding box center [1093, 276] width 171 height 25
click at [1079, 367] on span "Archived" at bounding box center [1093, 366] width 146 height 11
type input "Archived"
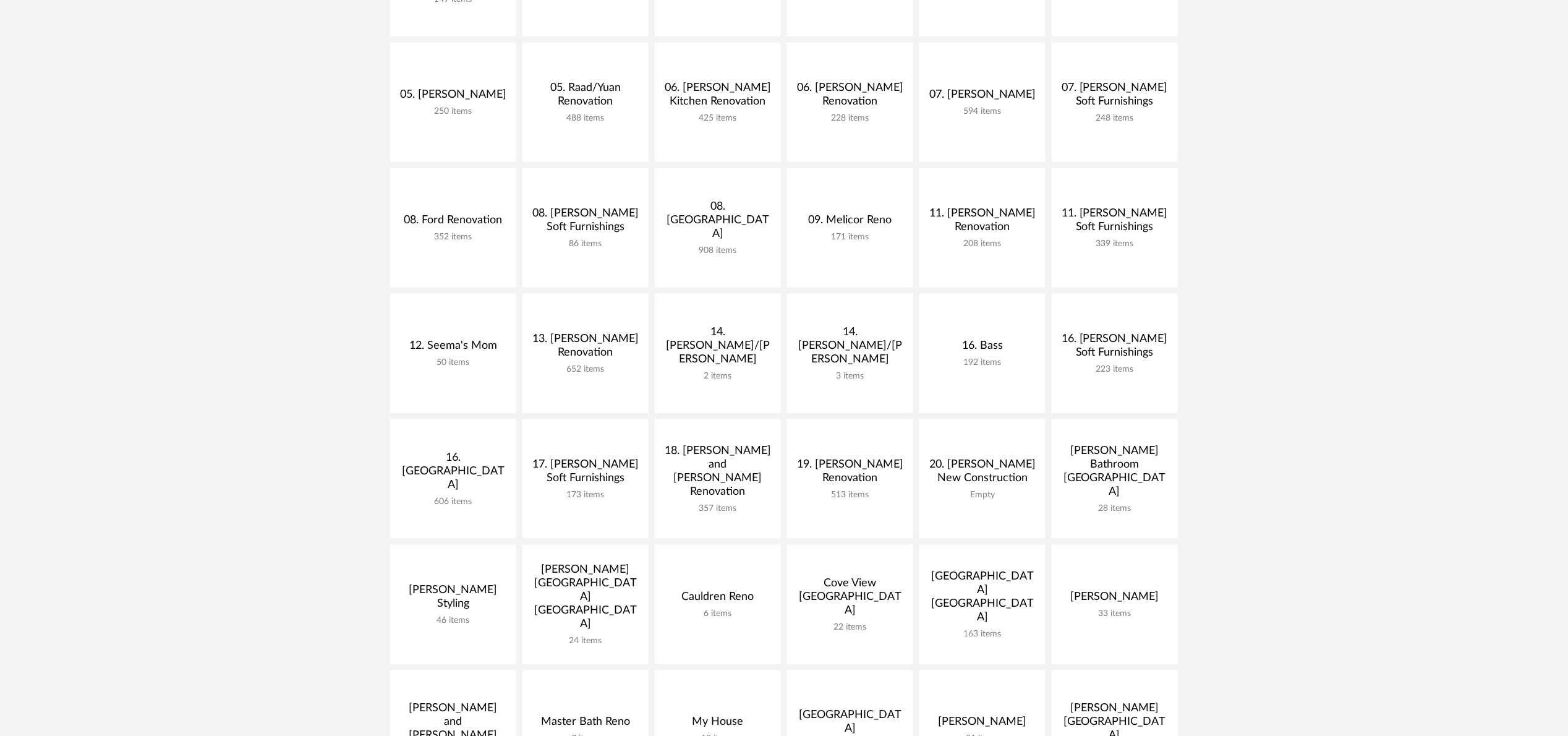
scroll to position [464, 0]
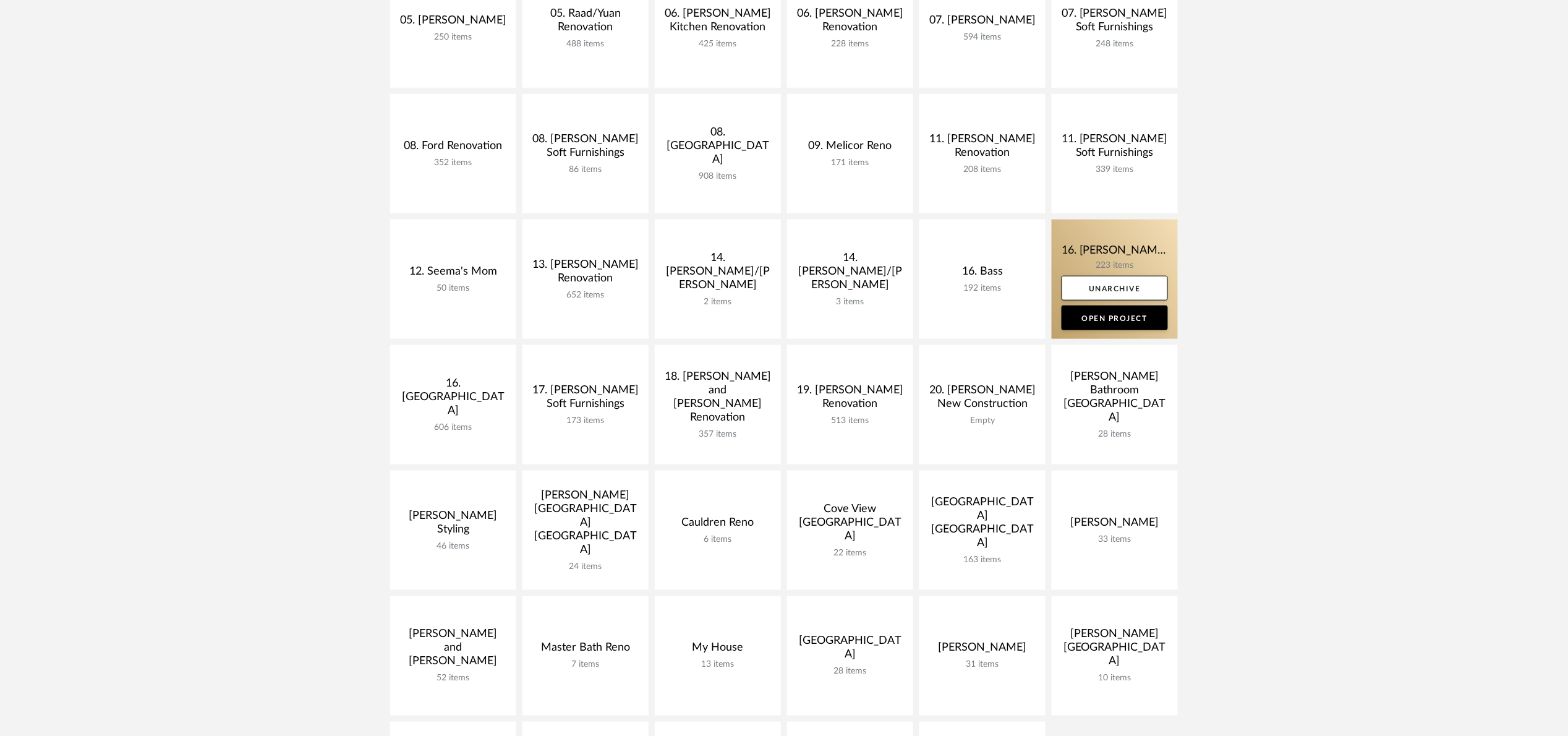
click at [1084, 260] on link at bounding box center [1115, 278] width 126 height 119
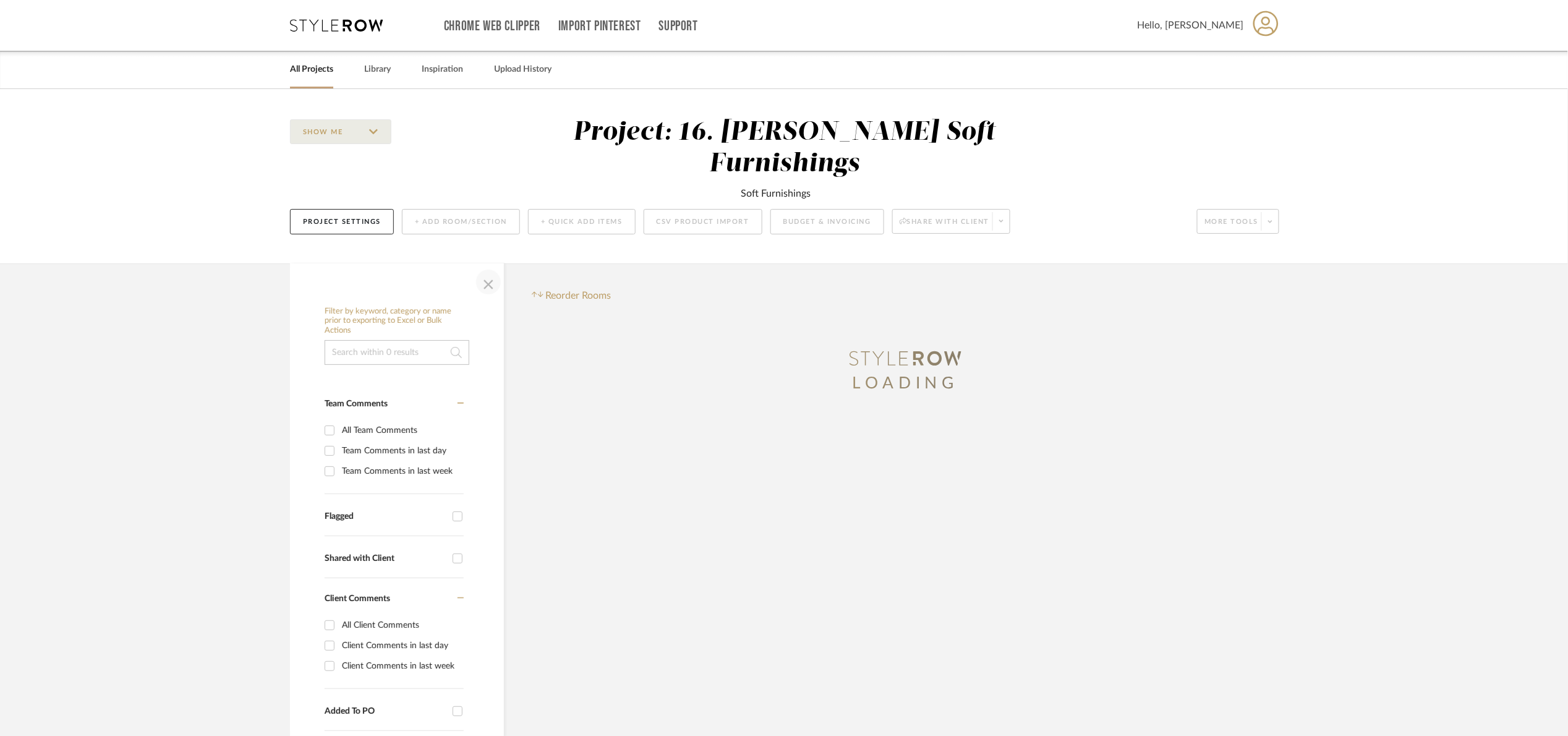
click at [488, 267] on span "button" at bounding box center [488, 282] width 30 height 30
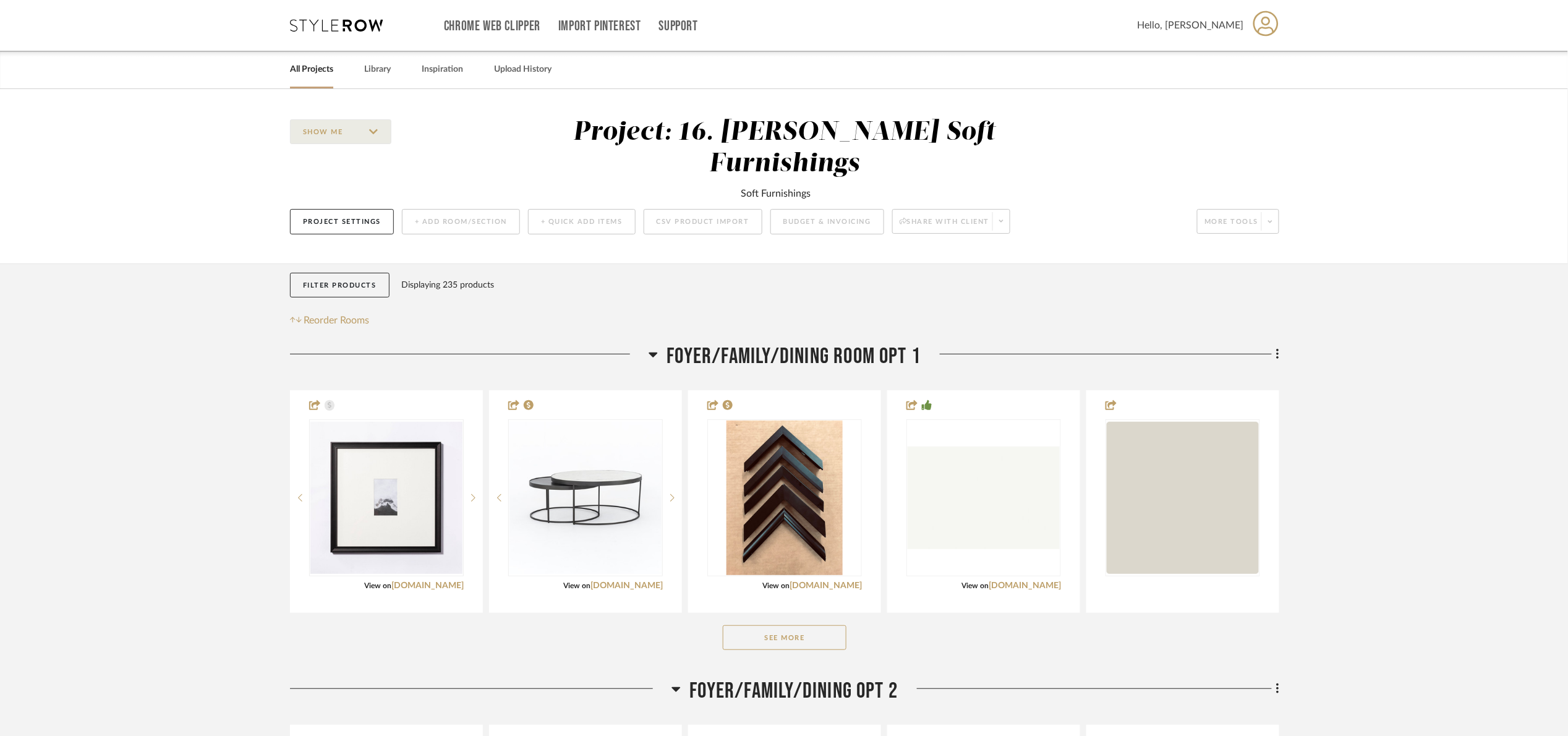
click at [846, 343] on span "Foyer/Family/Dining Room Opt 1" at bounding box center [793, 356] width 254 height 26
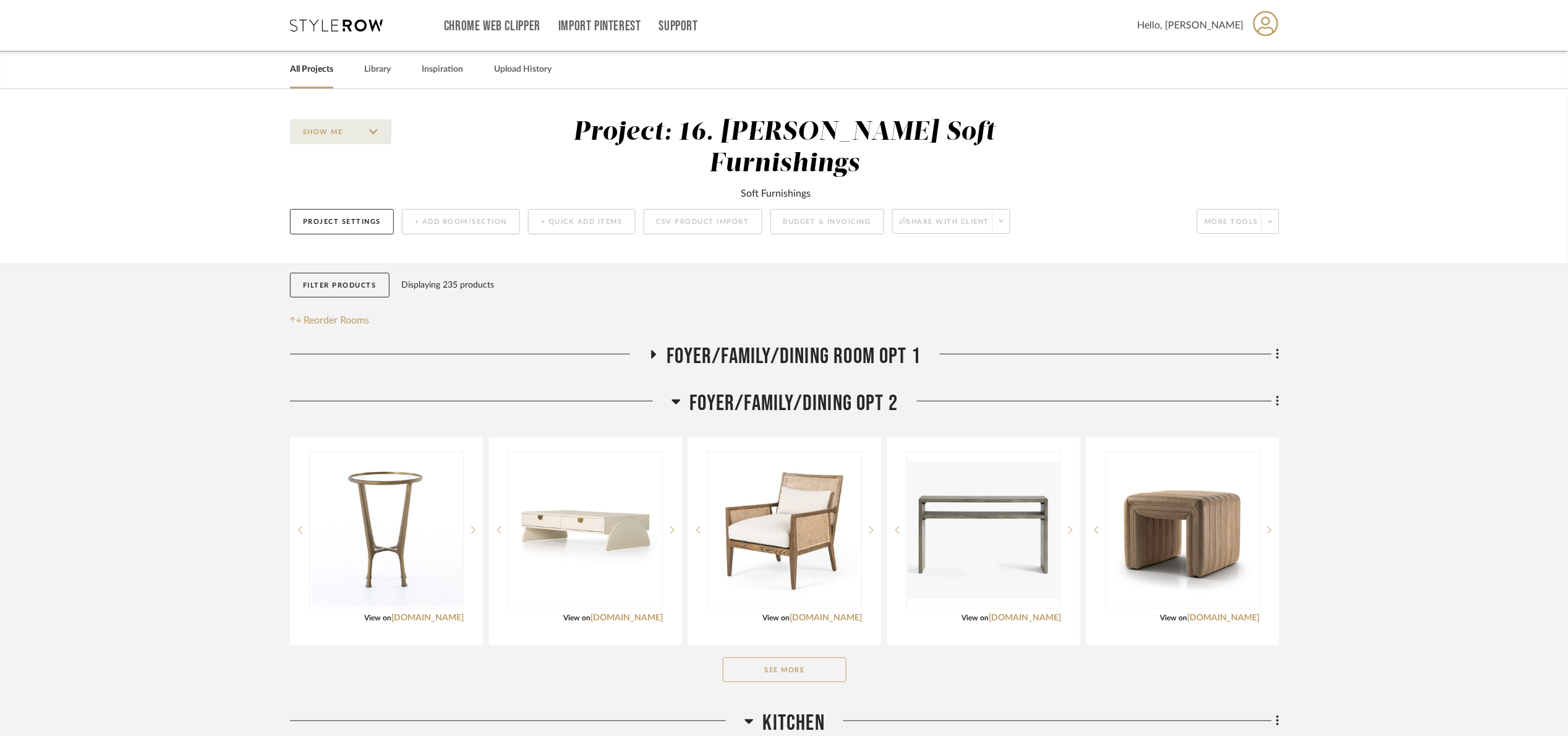
click at [853, 390] on span "Foyer/Family/Dining Opt 2" at bounding box center [794, 403] width 209 height 26
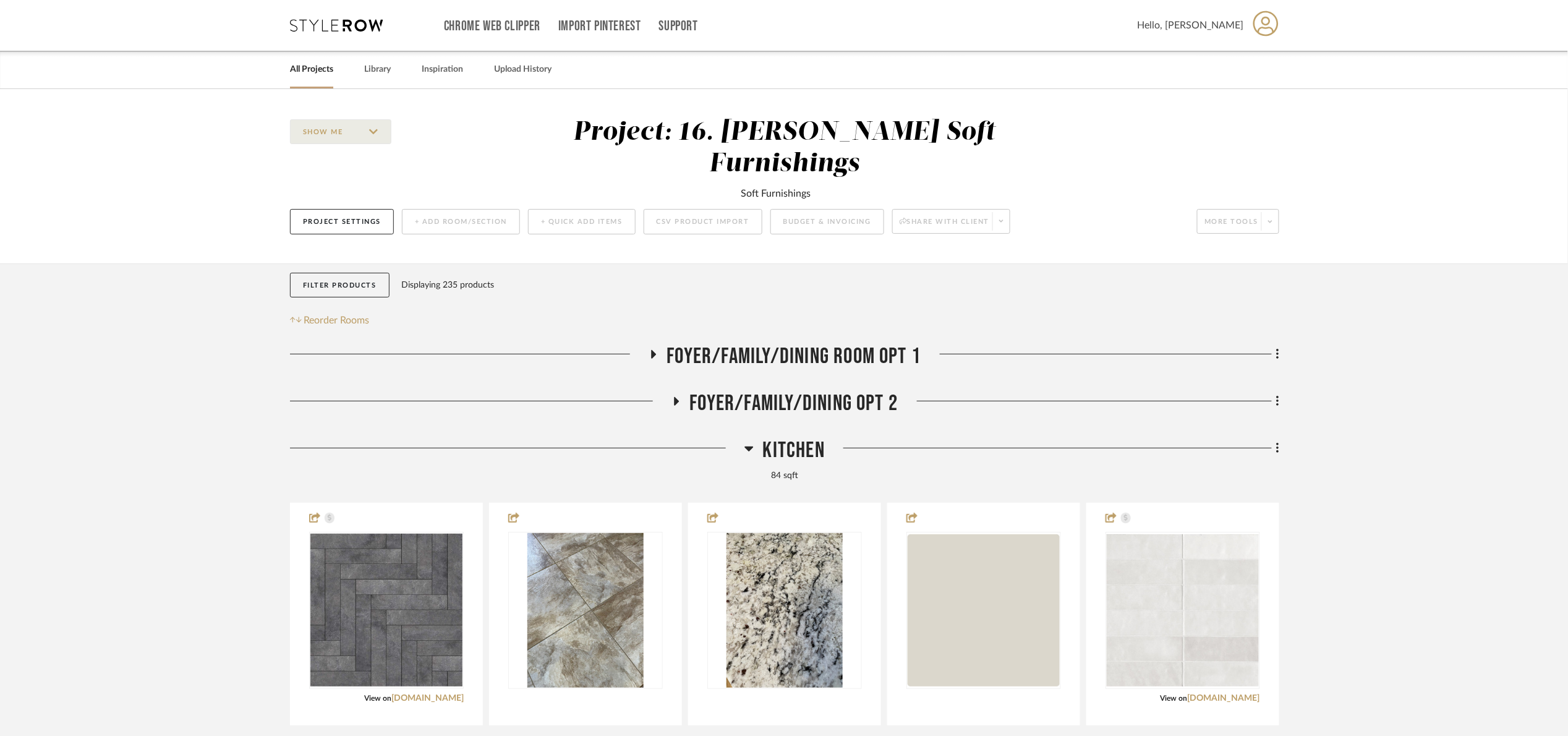
click at [810, 437] on span "Kitchen" at bounding box center [793, 450] width 62 height 26
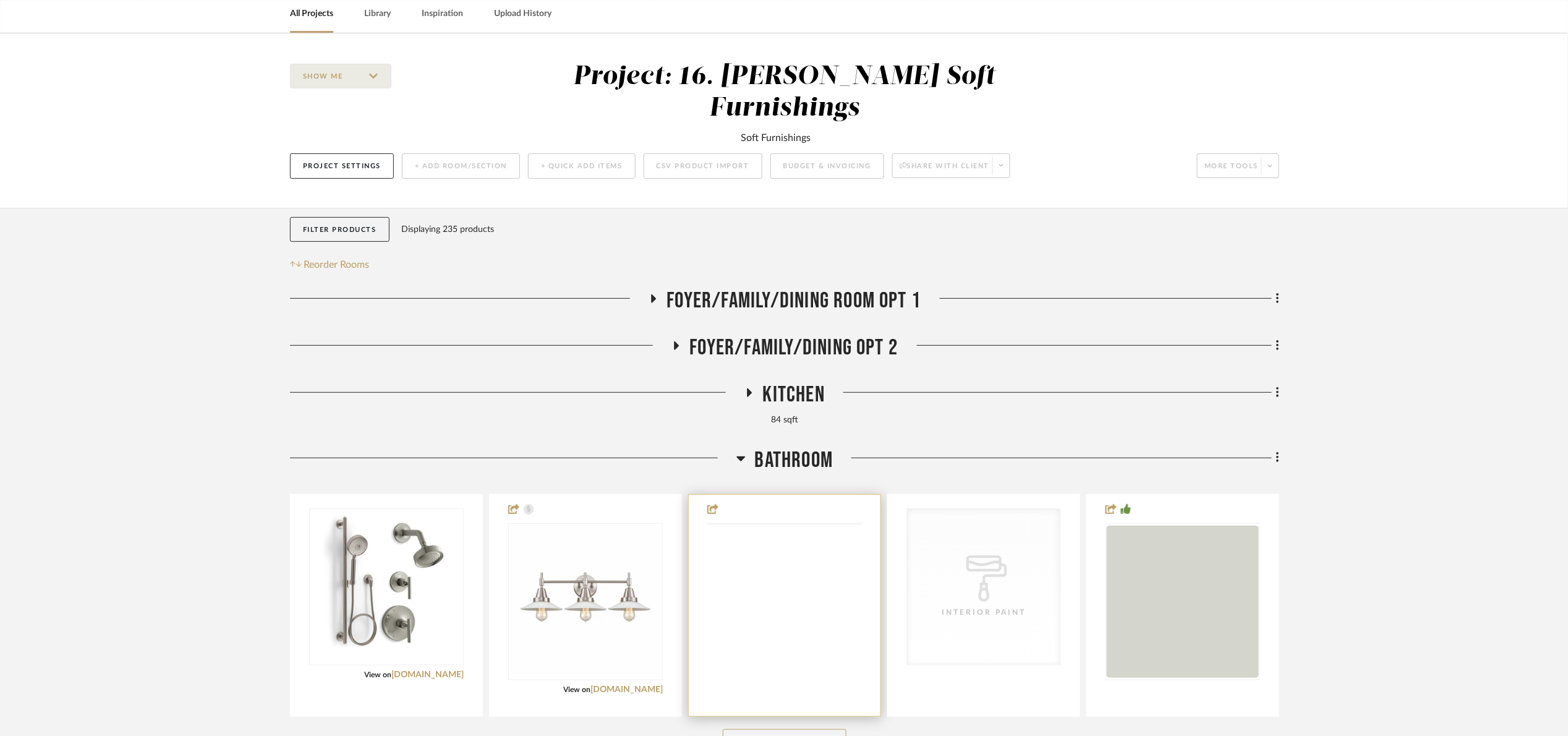
scroll to position [186, 0]
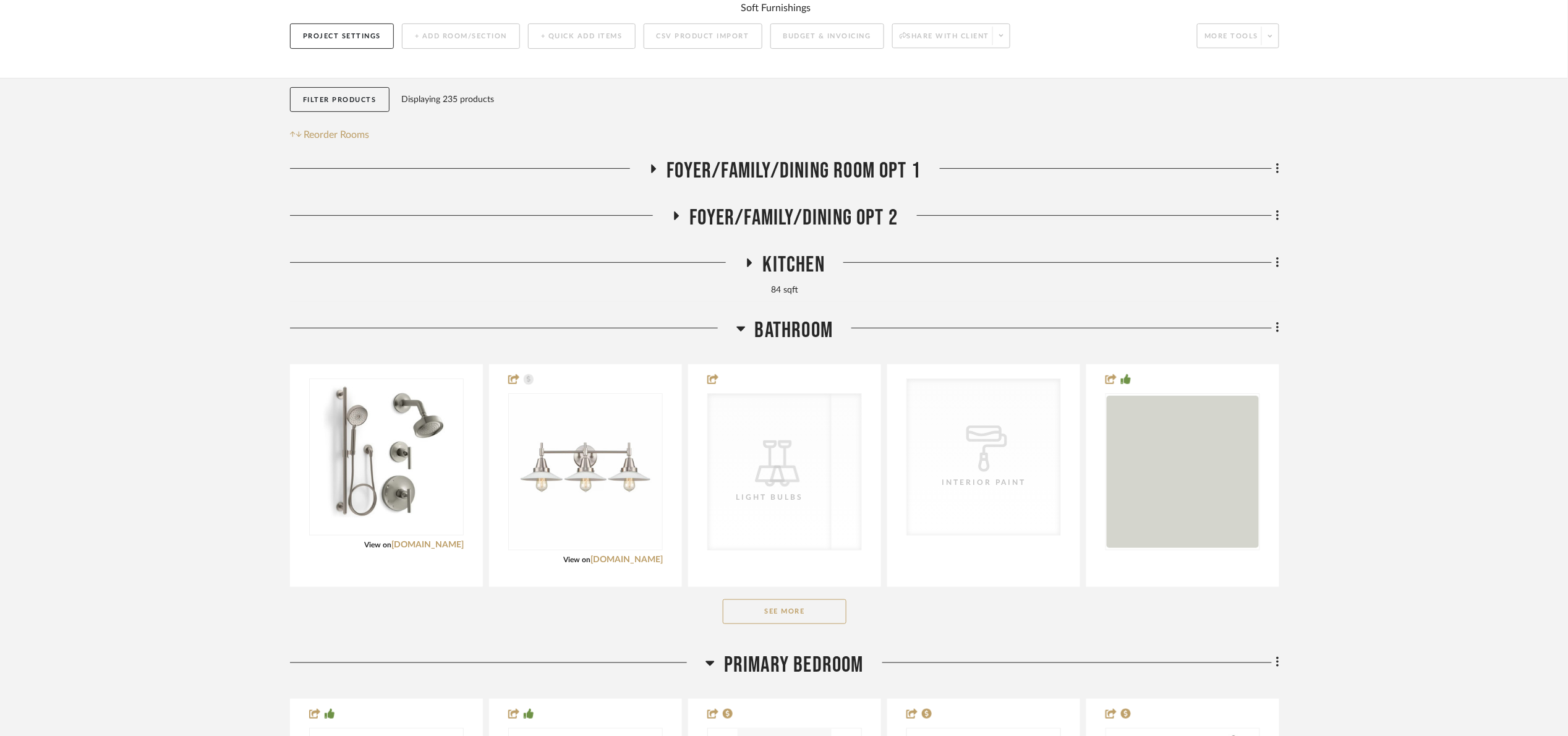
click at [768, 317] on span "Bathroom" at bounding box center [794, 330] width 79 height 26
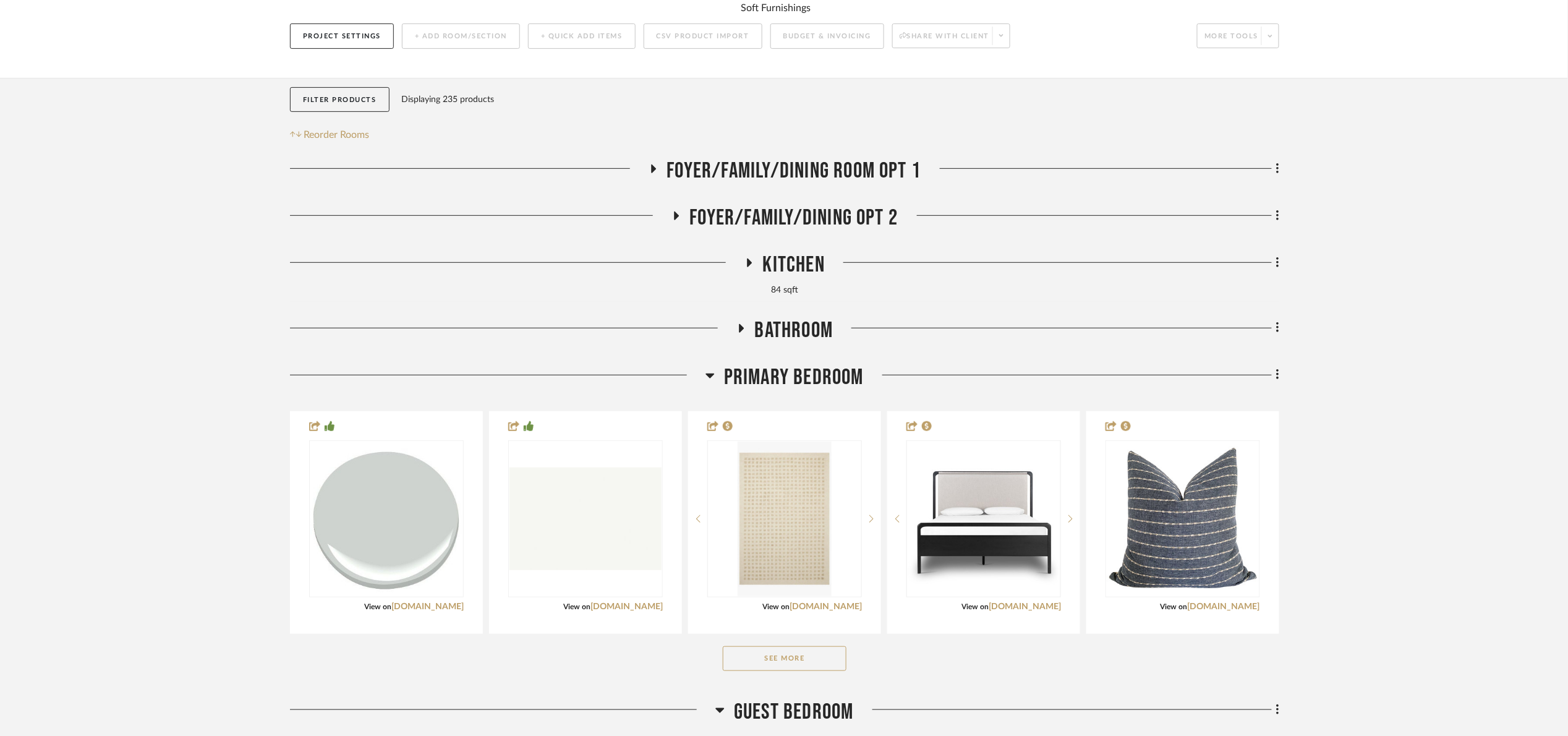
click at [780, 365] on span "Primary Bedroom" at bounding box center [794, 378] width 140 height 26
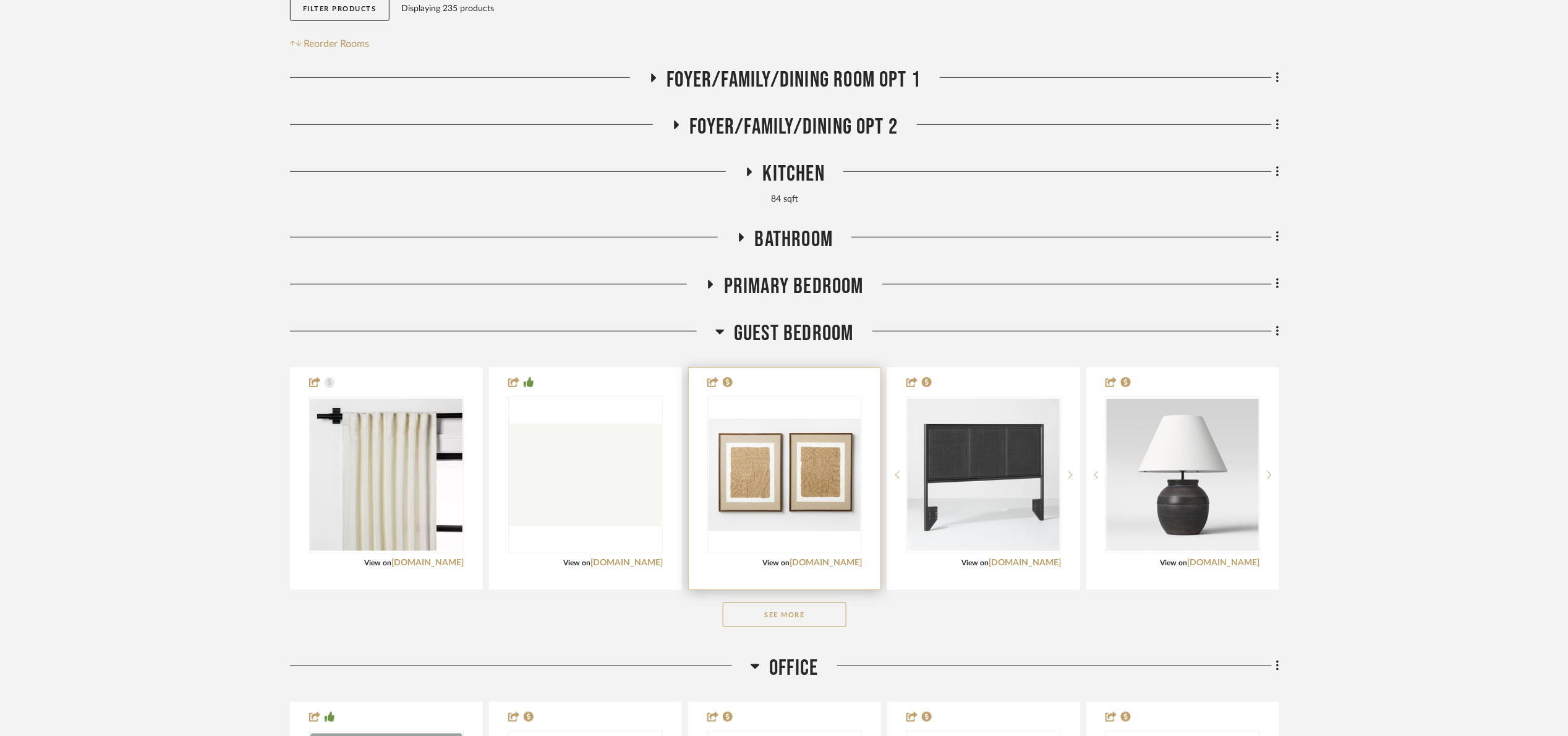
scroll to position [278, 0]
click at [792, 319] on span "Guest Bedroom" at bounding box center [794, 332] width 120 height 26
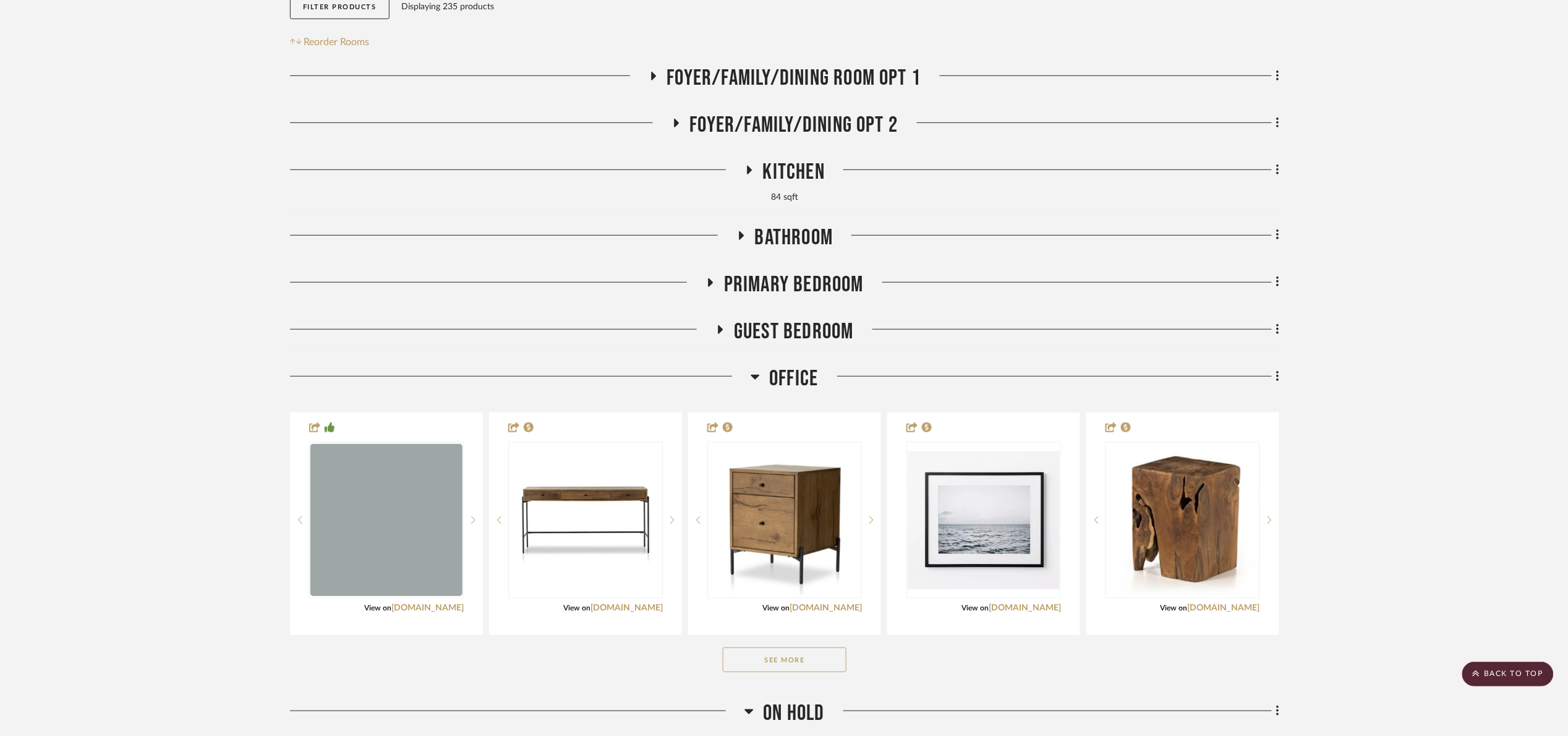
click at [785, 366] on span "Office" at bounding box center [793, 379] width 48 height 26
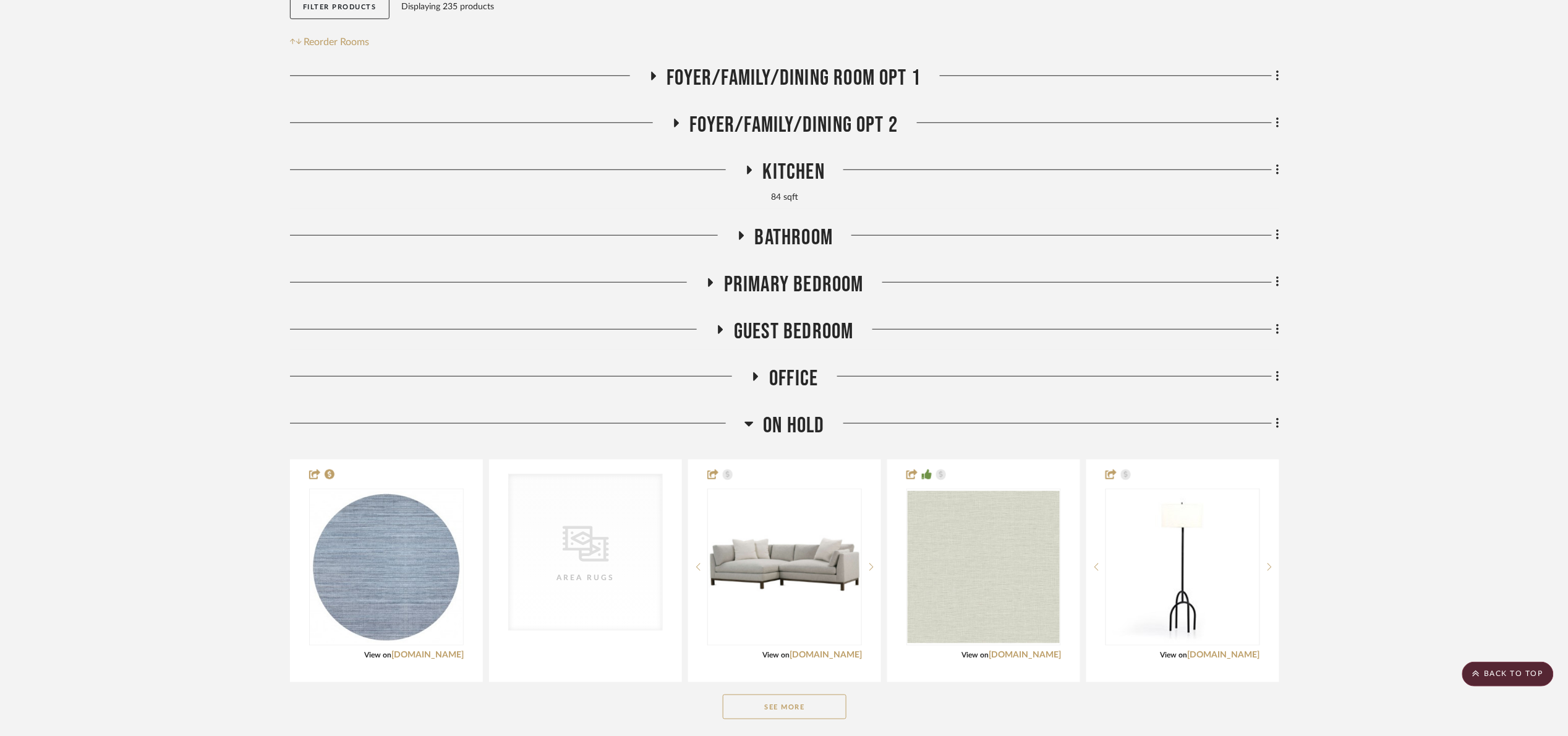
click at [797, 412] on span "On Hold" at bounding box center [793, 426] width 62 height 26
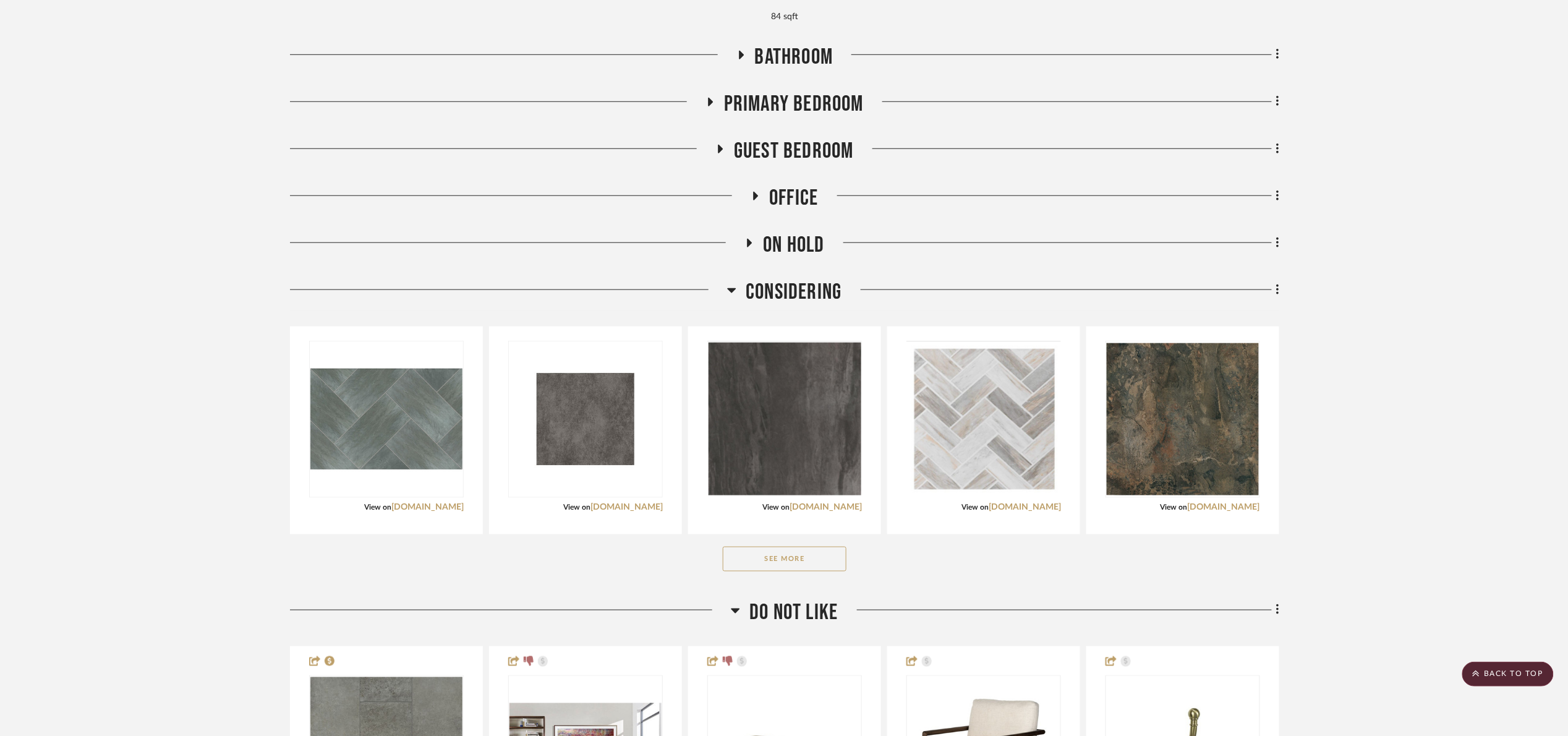
scroll to position [464, 0]
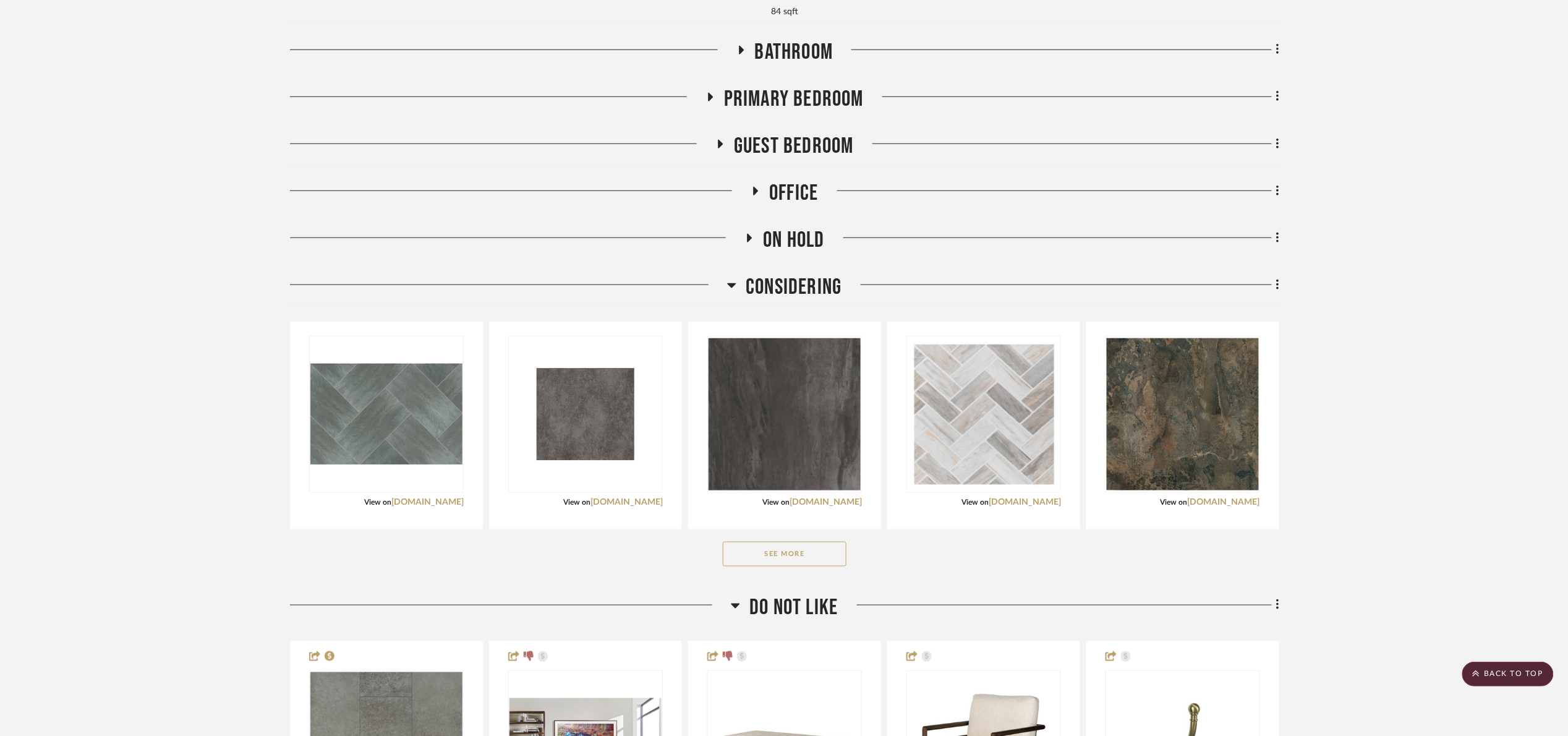
click at [774, 274] on div "Considering" at bounding box center [784, 290] width 989 height 31
click at [774, 274] on span "Considering" at bounding box center [793, 288] width 96 height 26
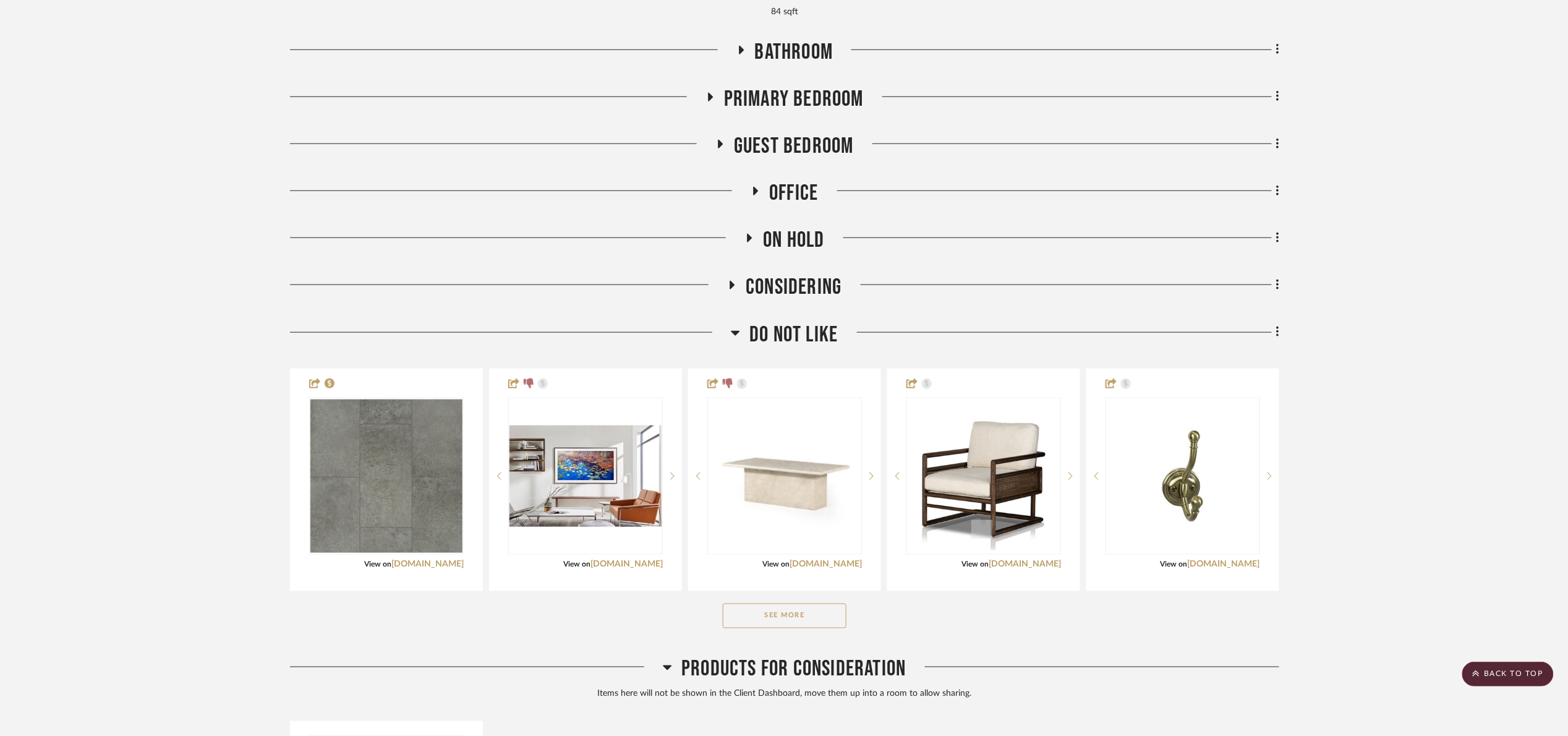
click at [821, 322] on span "Do Not Like" at bounding box center [794, 335] width 89 height 26
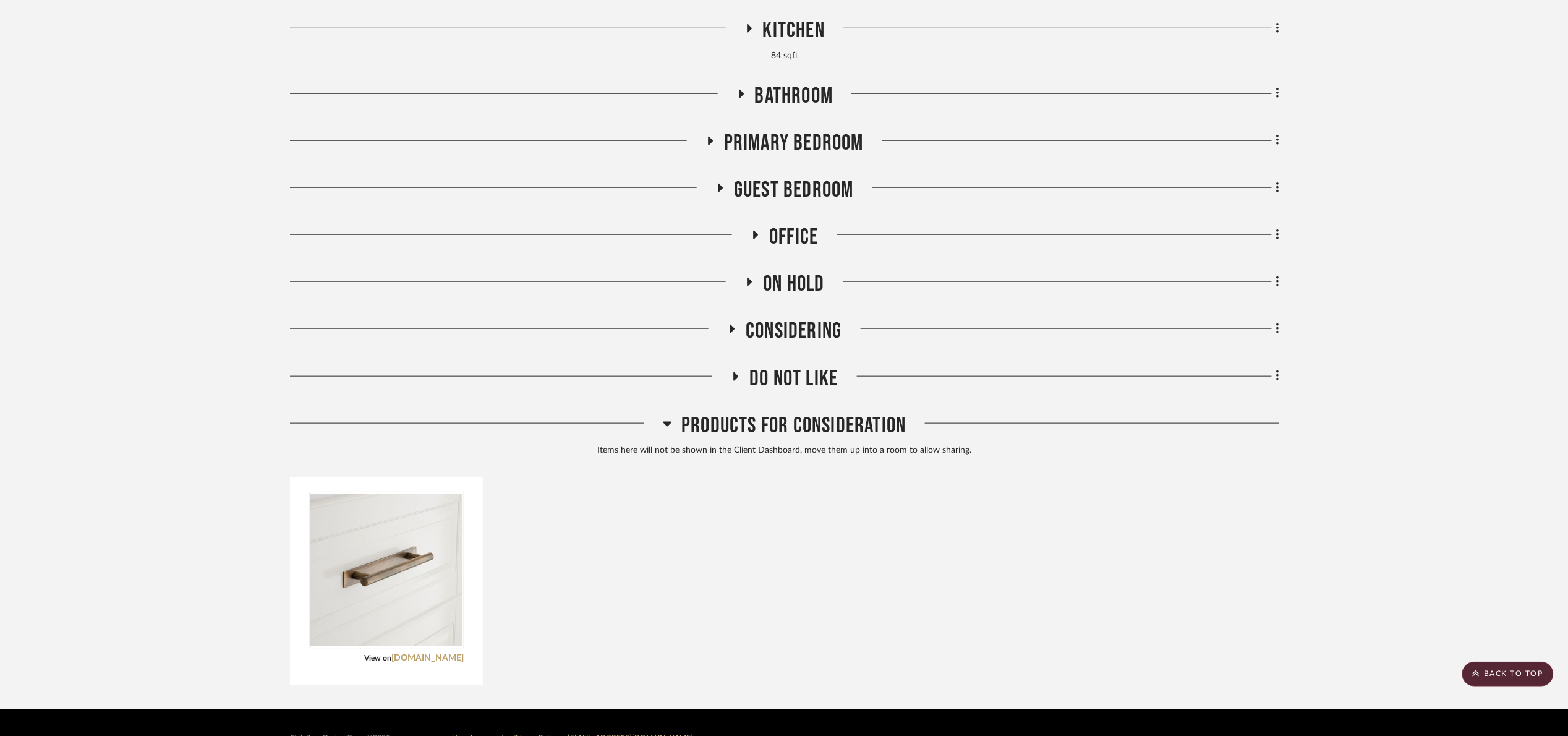
drag, startPoint x: 745, startPoint y: 389, endPoint x: 768, endPoint y: 358, distance: 38.6
click at [746, 412] on span "Products For Consideration" at bounding box center [793, 426] width 224 height 26
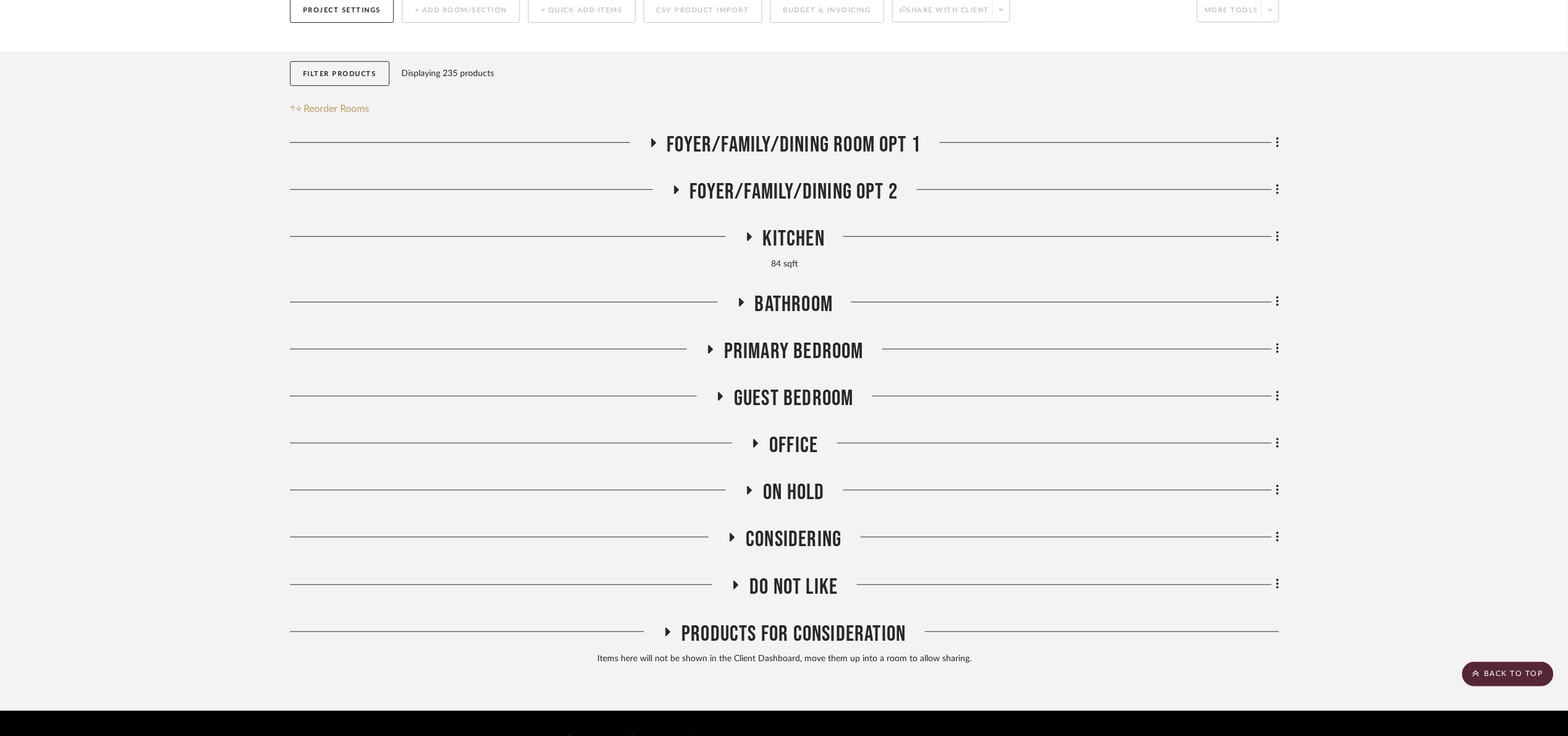
click at [791, 574] on span "Do Not Like" at bounding box center [794, 587] width 89 height 26
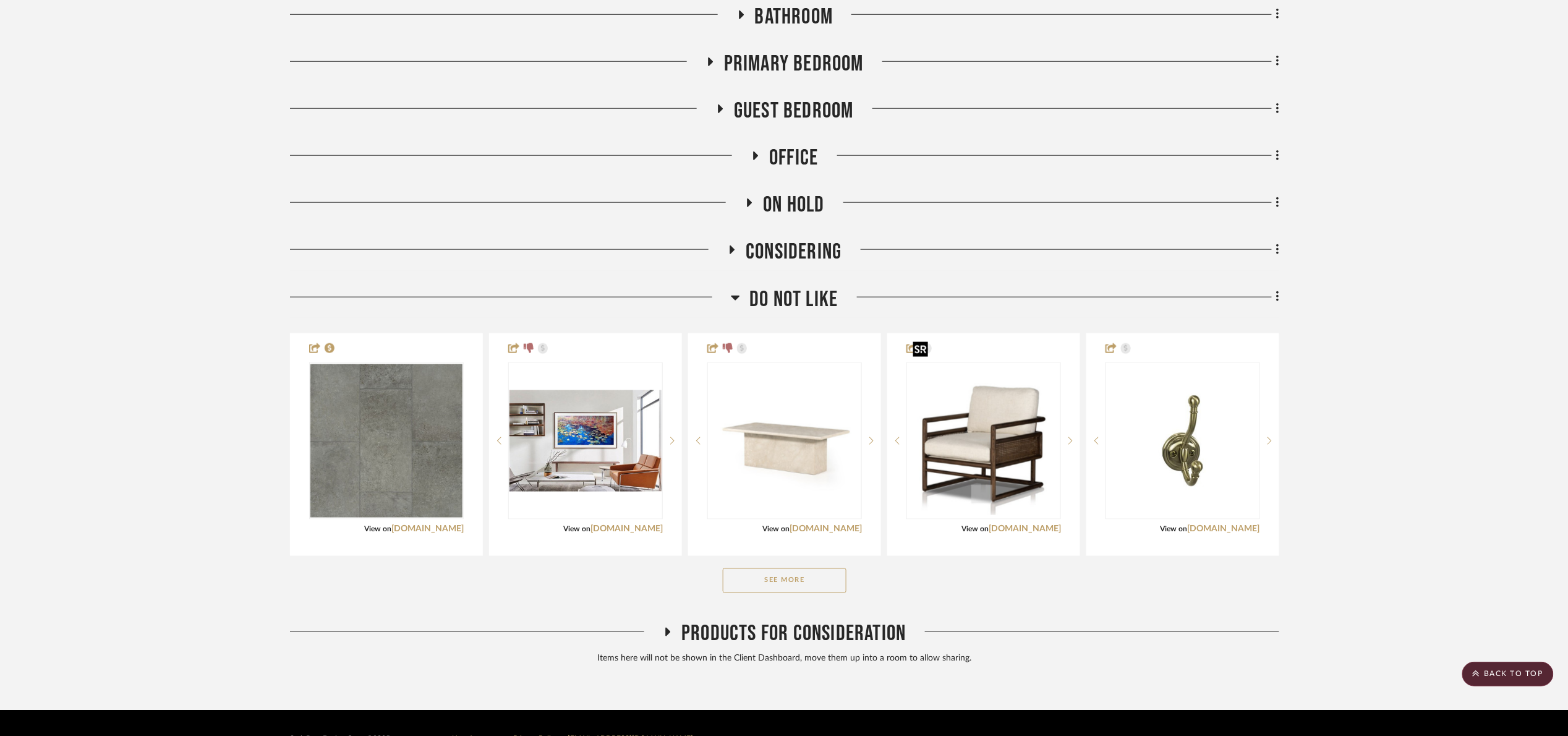
scroll to position [499, 0]
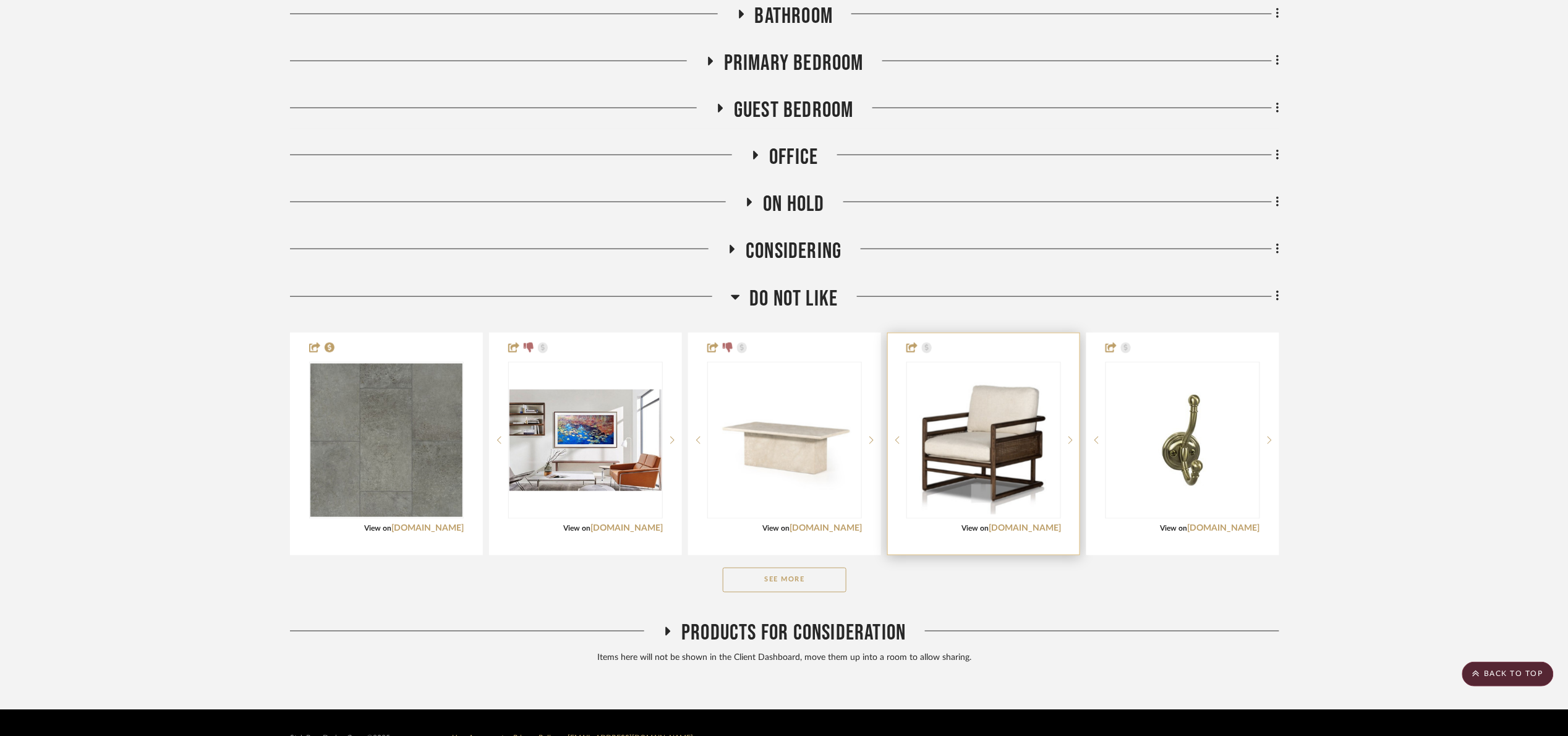
drag, startPoint x: 807, startPoint y: 550, endPoint x: 1005, endPoint y: 515, distance: 201.1
click at [818, 568] on button "See More" at bounding box center [784, 580] width 124 height 25
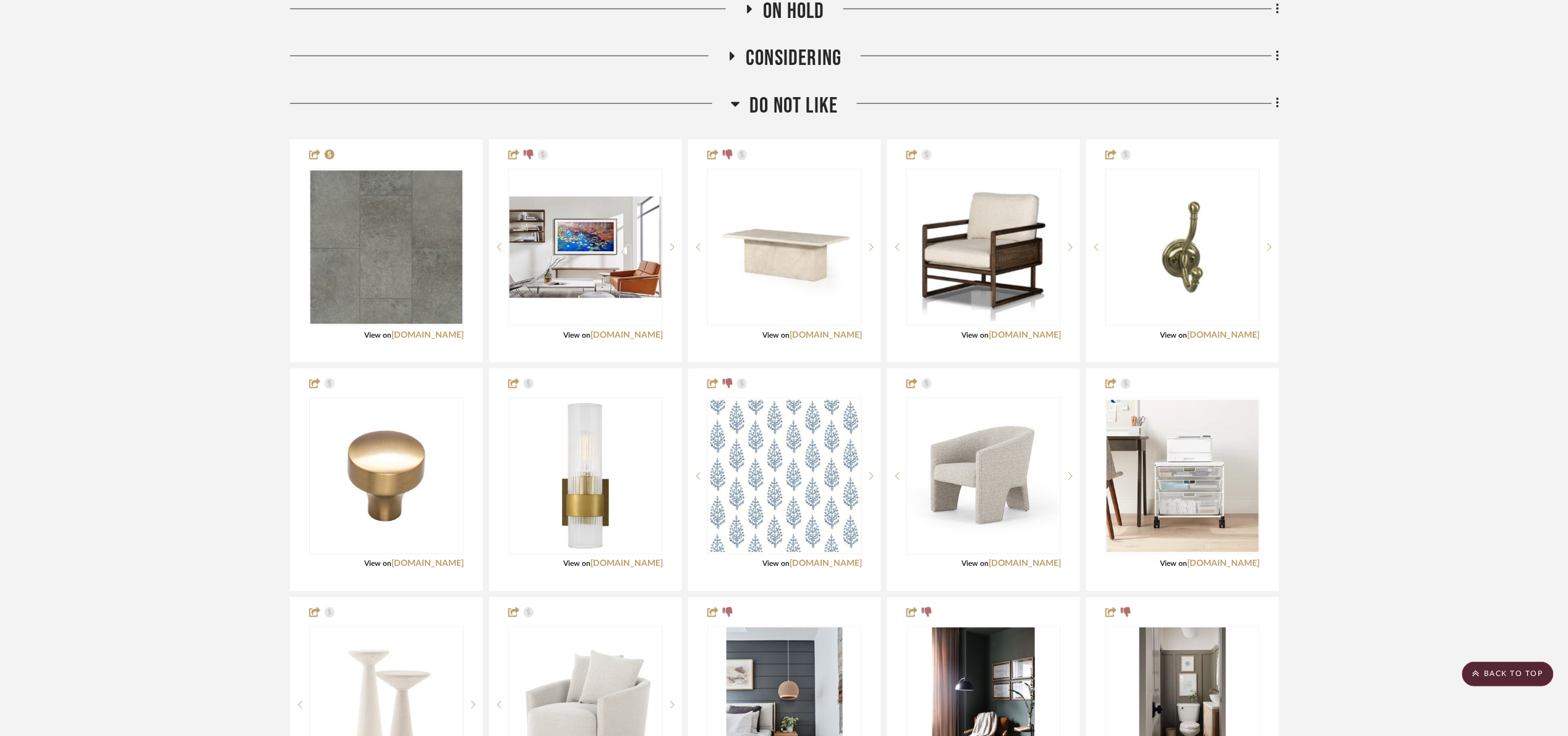
scroll to position [685, 0]
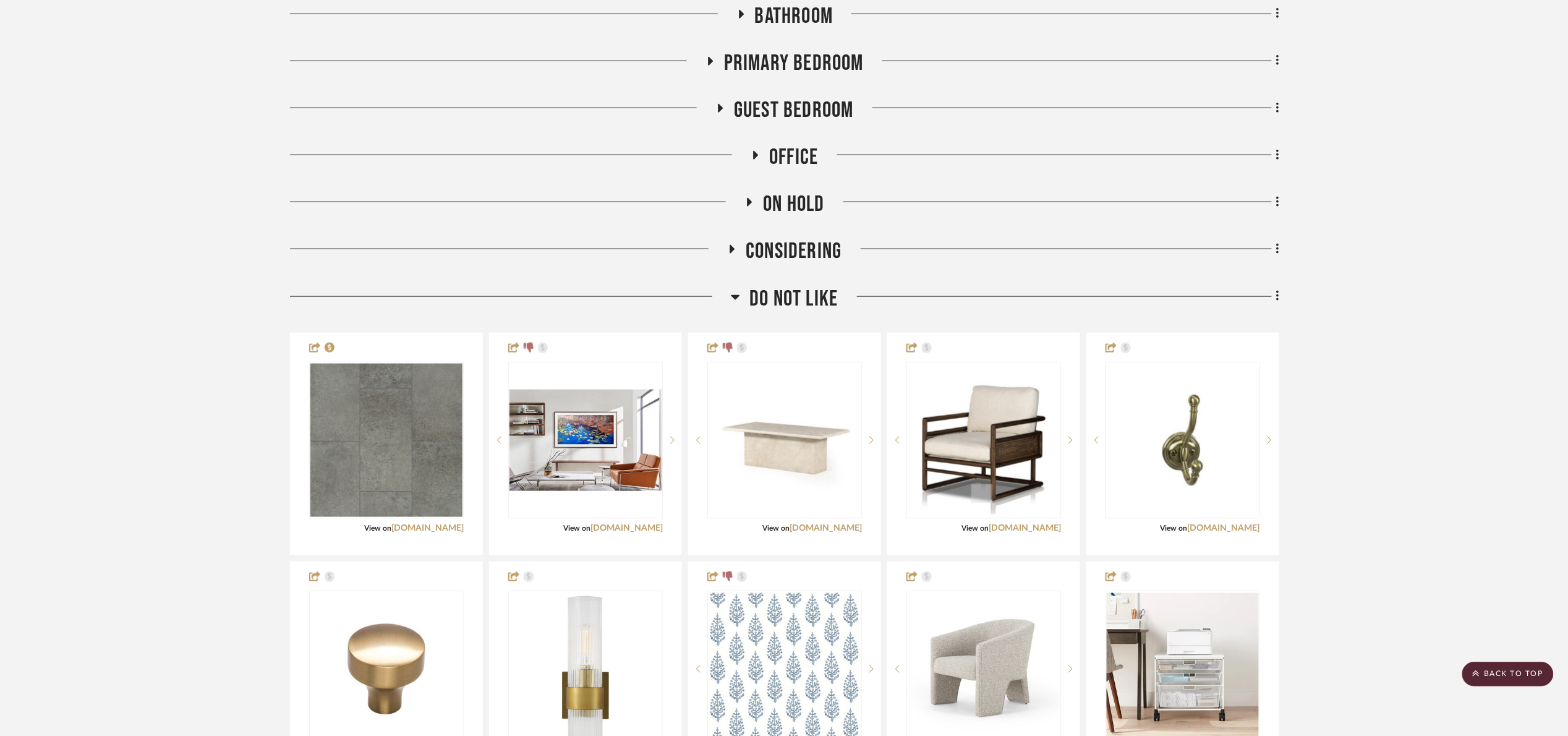
click at [794, 286] on span "Do Not Like" at bounding box center [794, 299] width 89 height 26
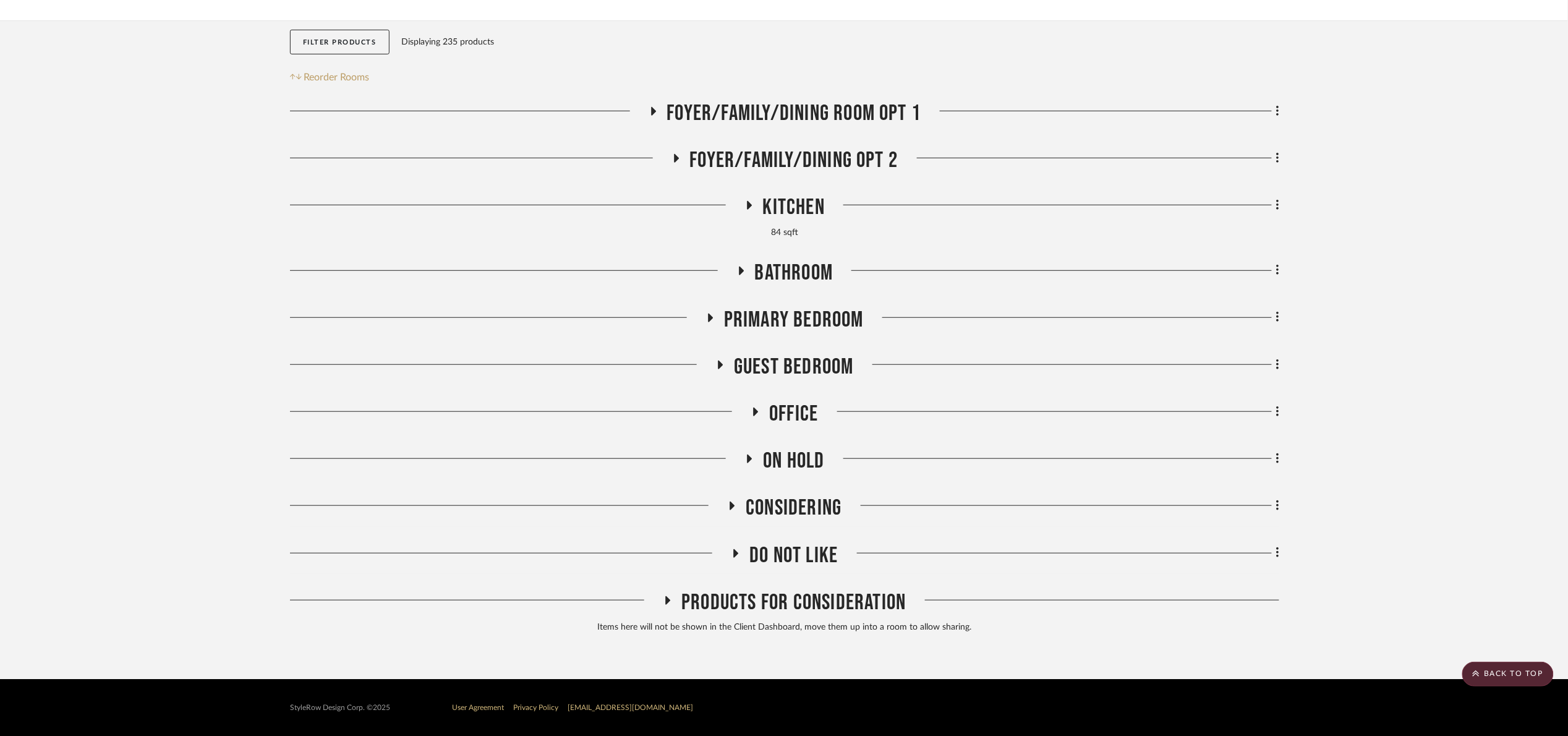
scroll to position [212, 0]
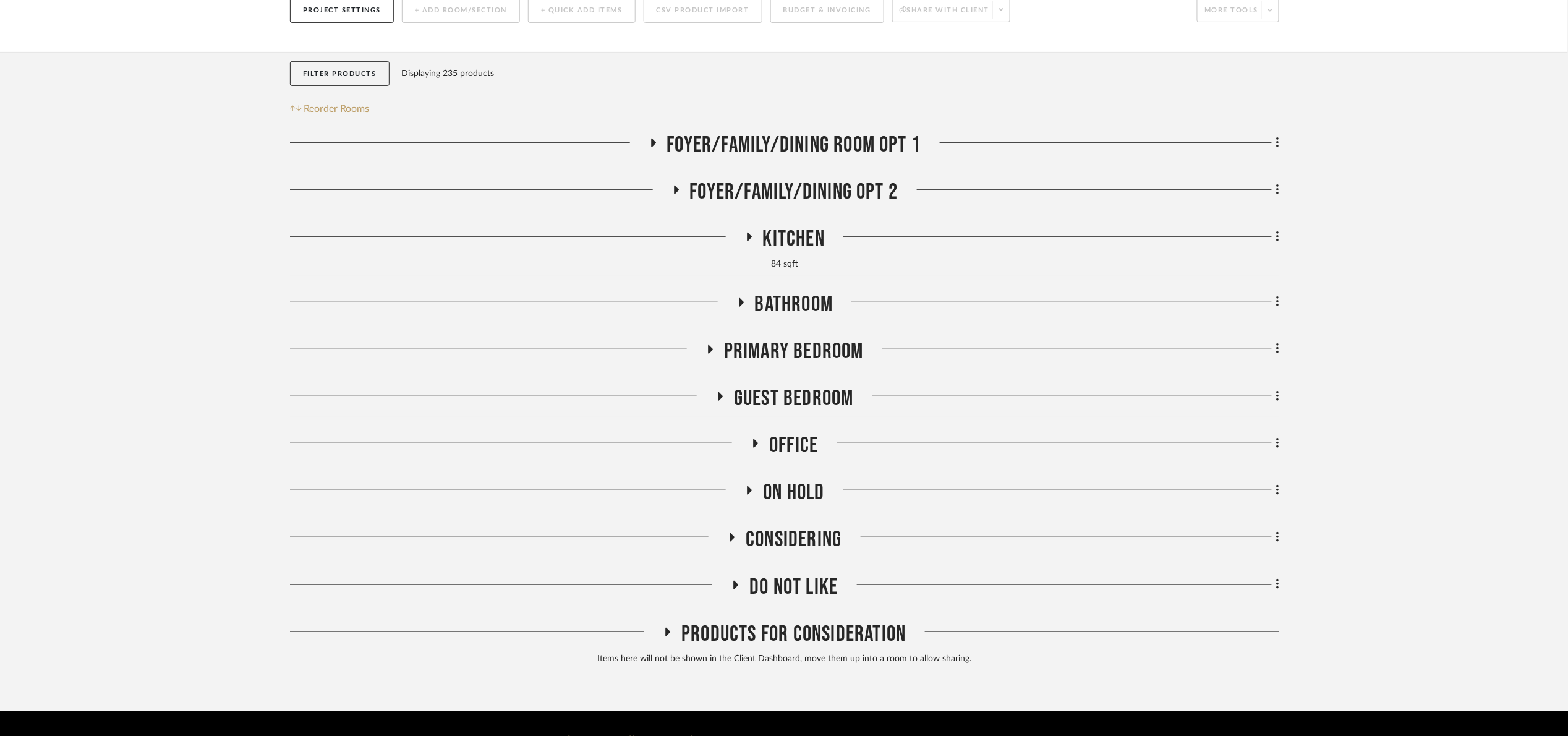
click at [791, 527] on span "Considering" at bounding box center [793, 540] width 96 height 26
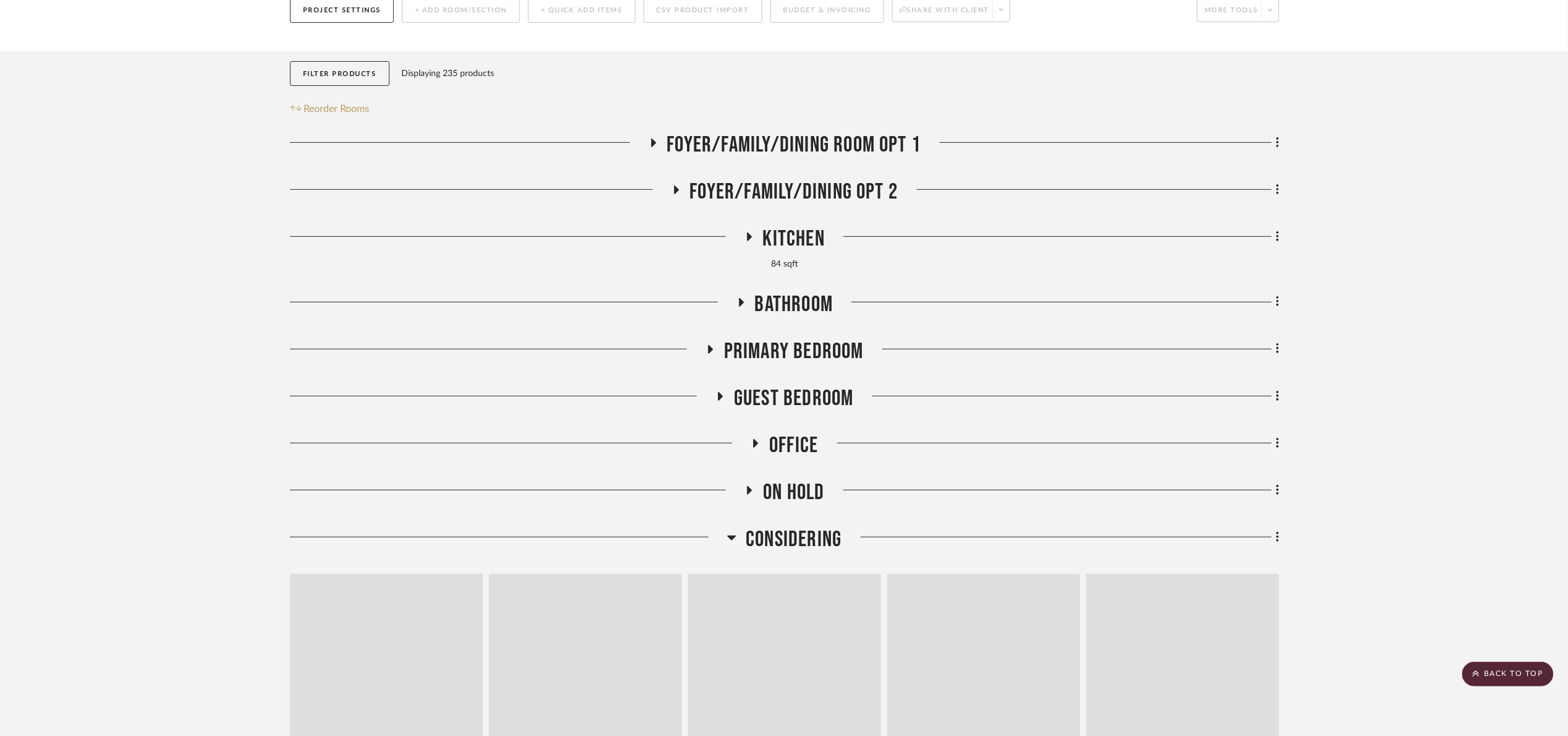
scroll to position [485, 0]
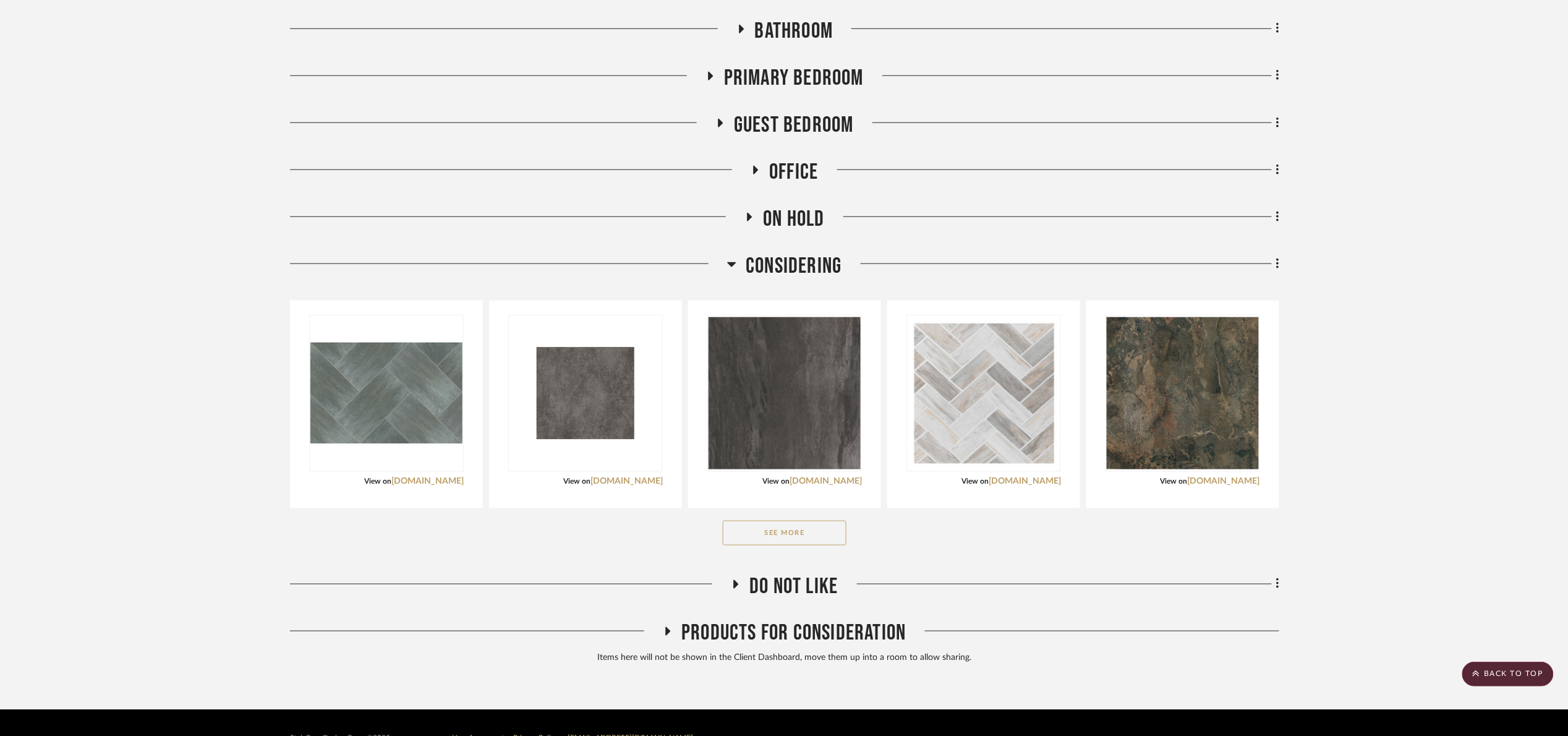
click at [828, 521] on button "See More" at bounding box center [784, 533] width 124 height 25
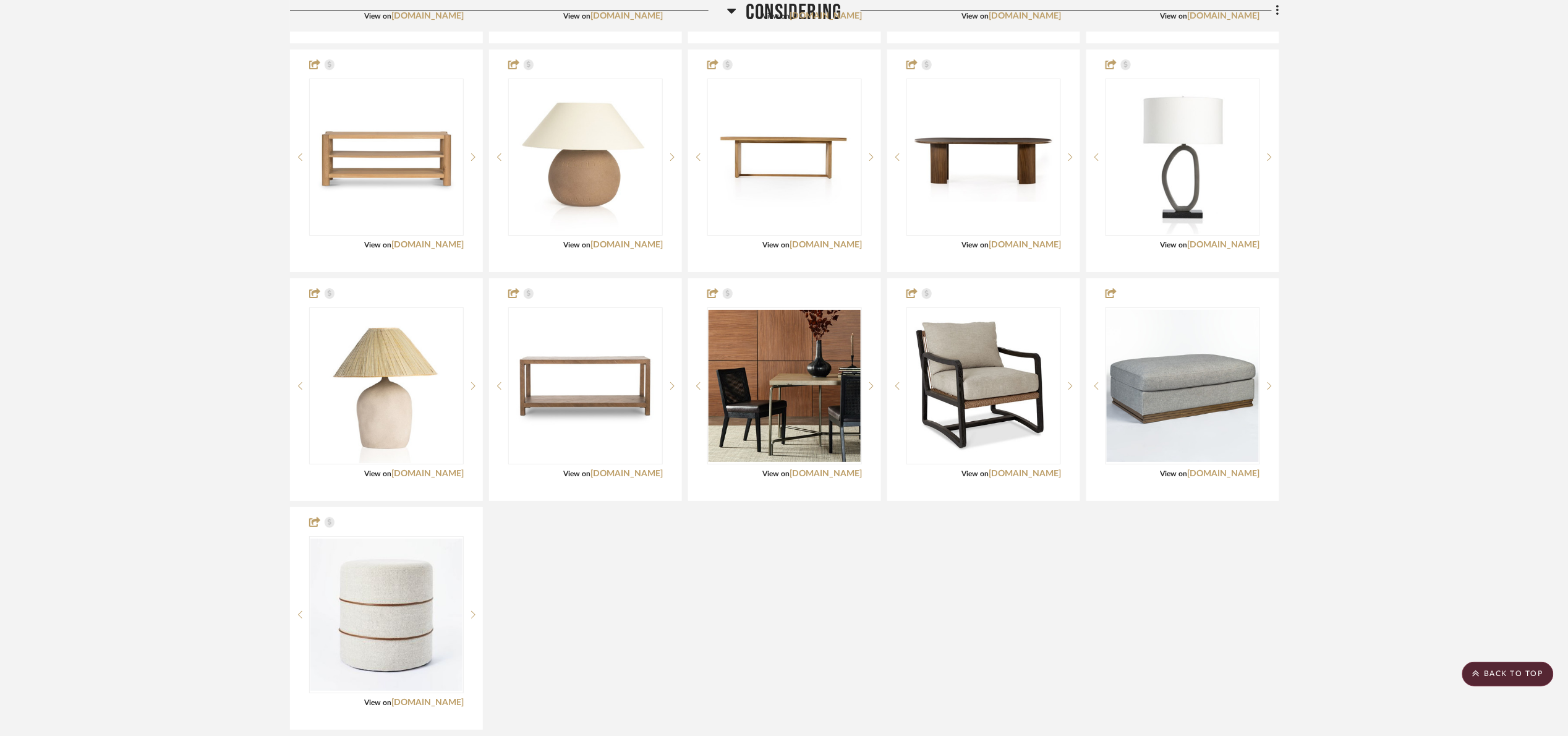
scroll to position [4196, 0]
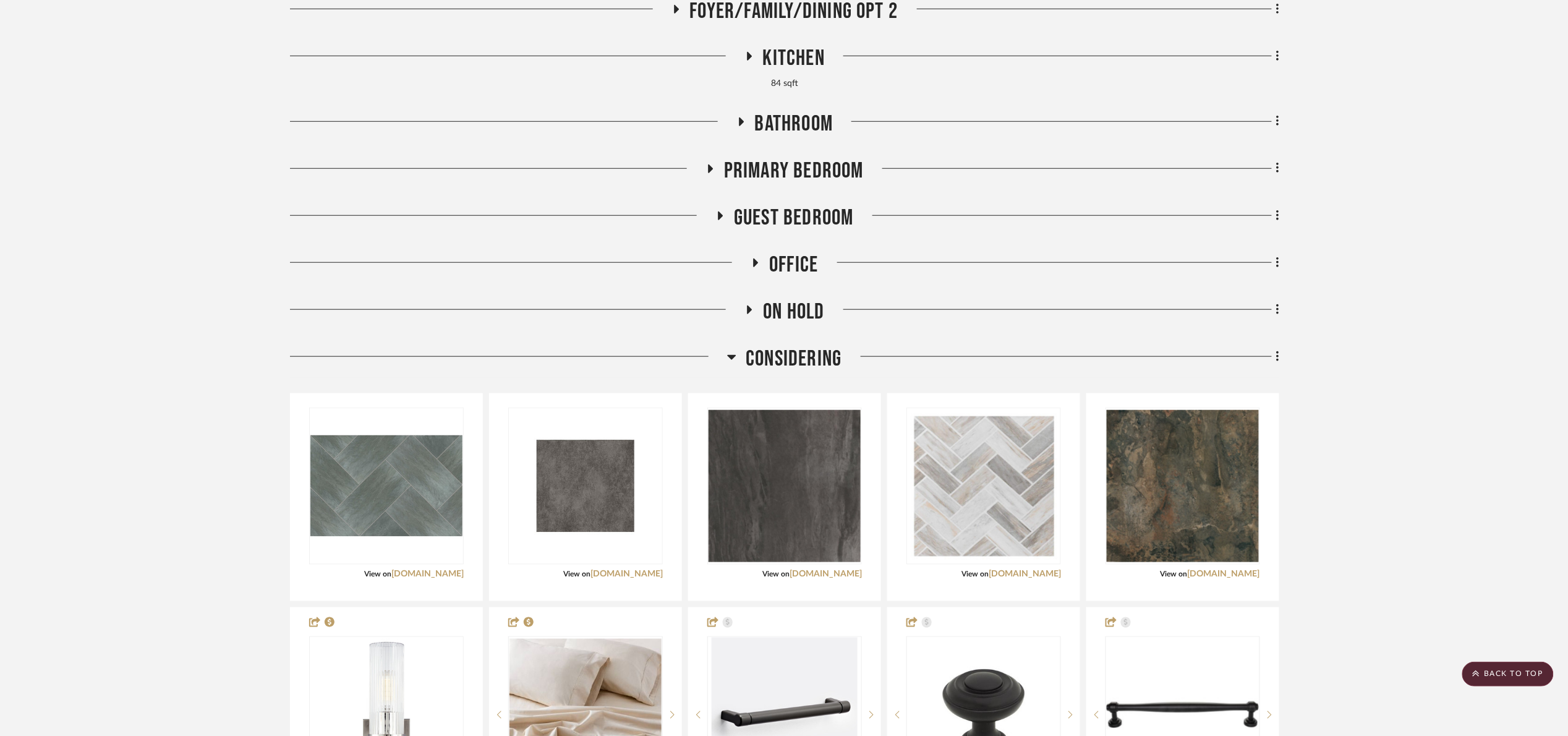
click at [814, 346] on span "Considering" at bounding box center [793, 359] width 96 height 26
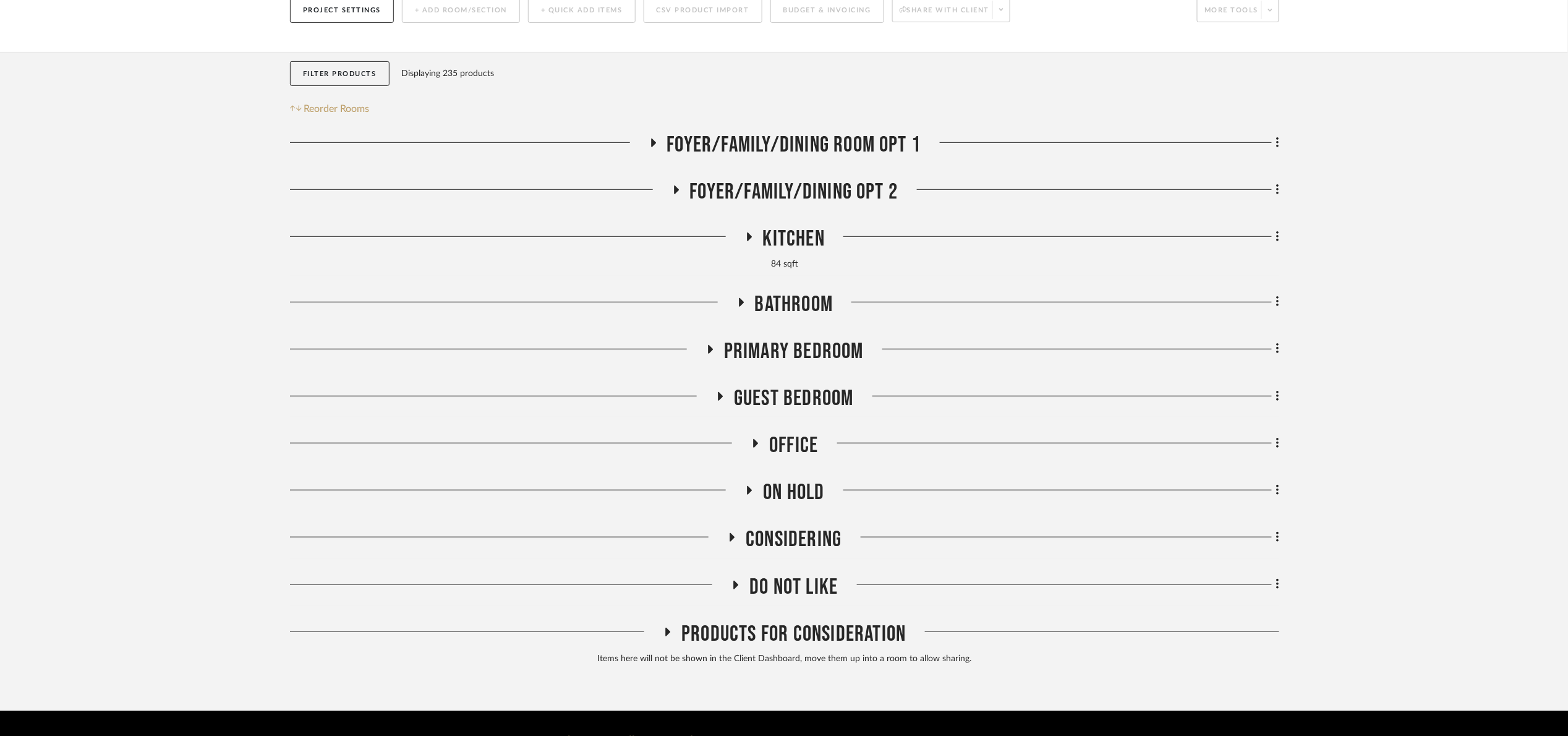
click at [794, 480] on span "On Hold" at bounding box center [793, 493] width 62 height 26
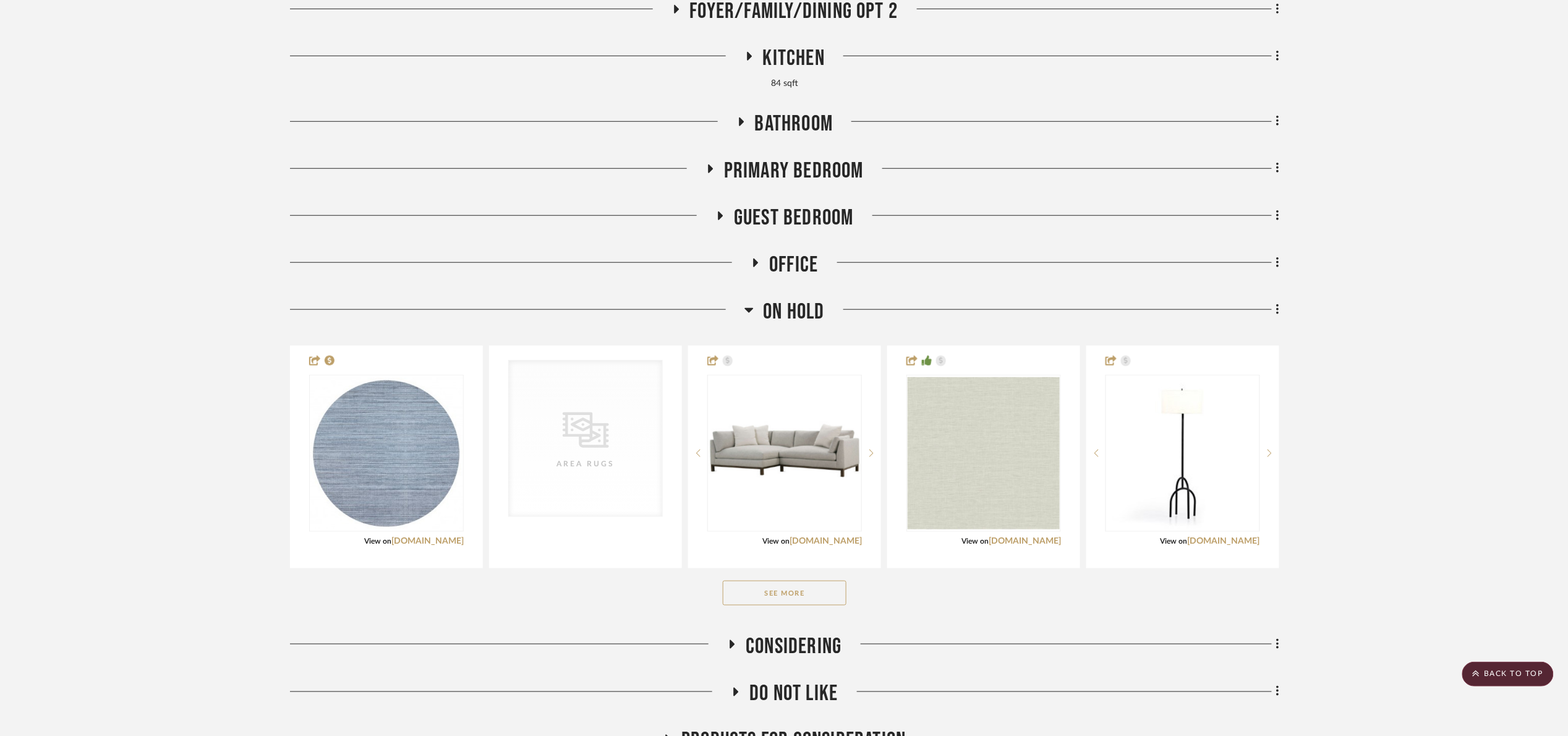
drag, startPoint x: 768, startPoint y: 564, endPoint x: 773, endPoint y: 557, distance: 8.6
click at [768, 581] on button "See More" at bounding box center [784, 593] width 124 height 25
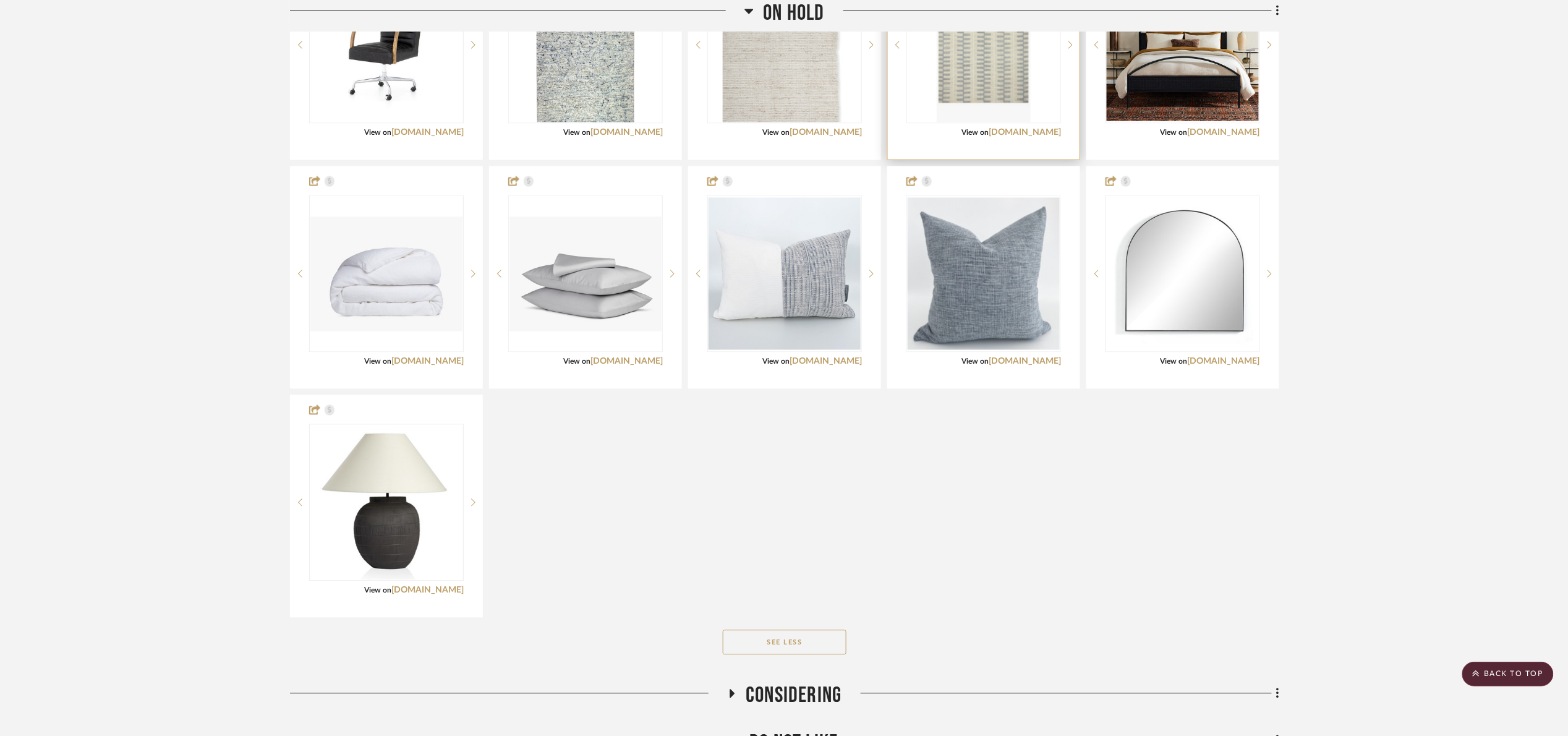
scroll to position [1042, 0]
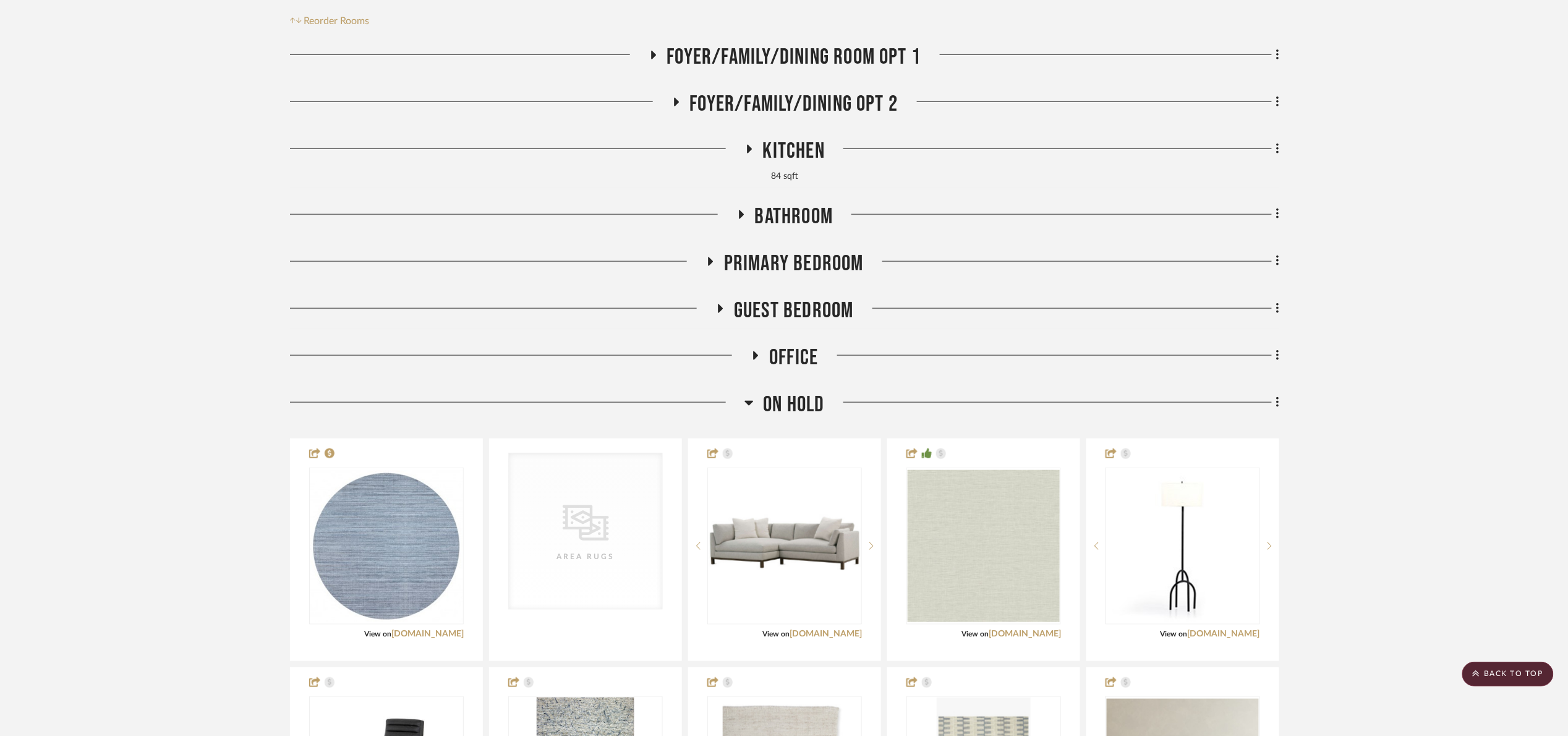
click at [795, 392] on span "On Hold" at bounding box center [793, 405] width 62 height 26
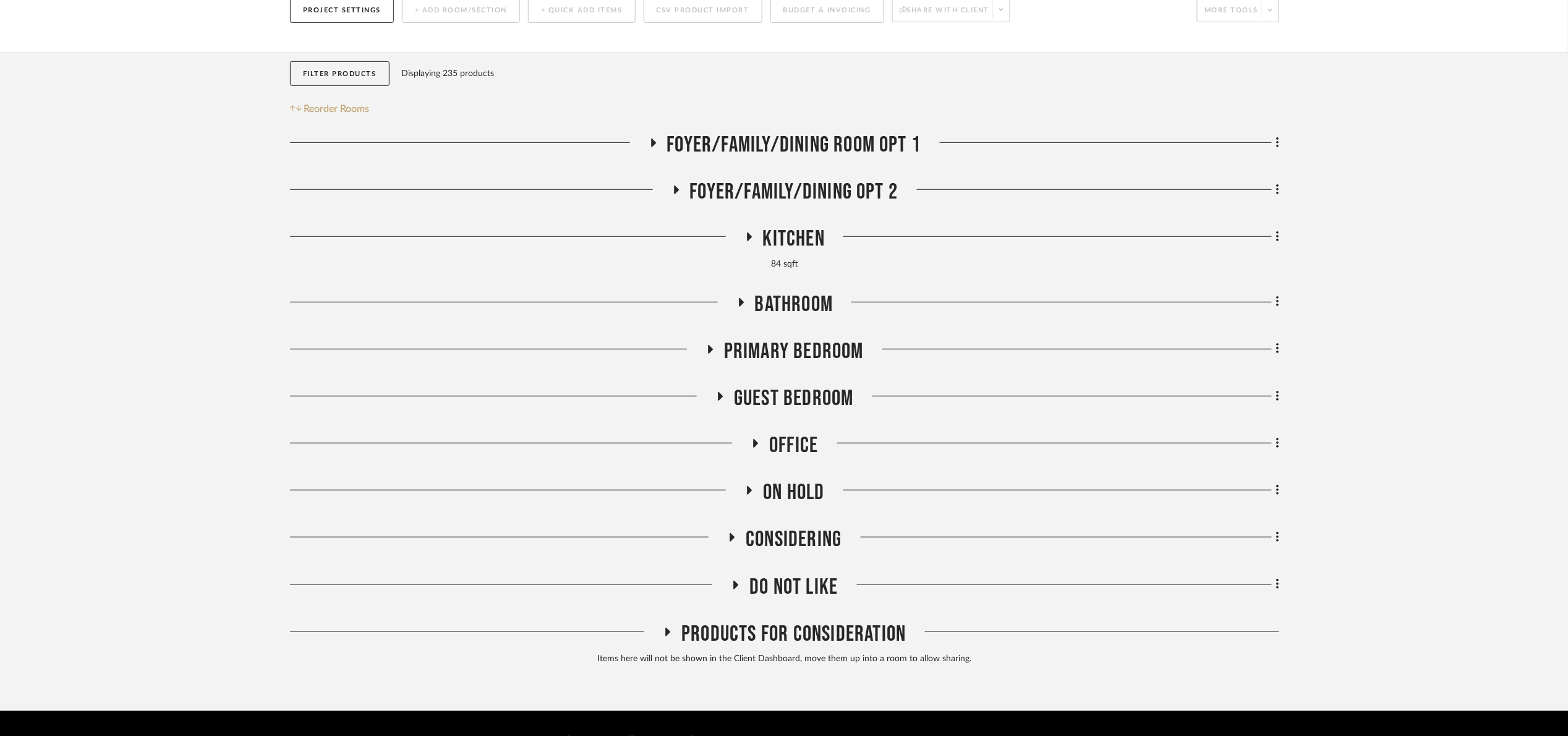
click at [805, 432] on span "Office" at bounding box center [793, 445] width 48 height 26
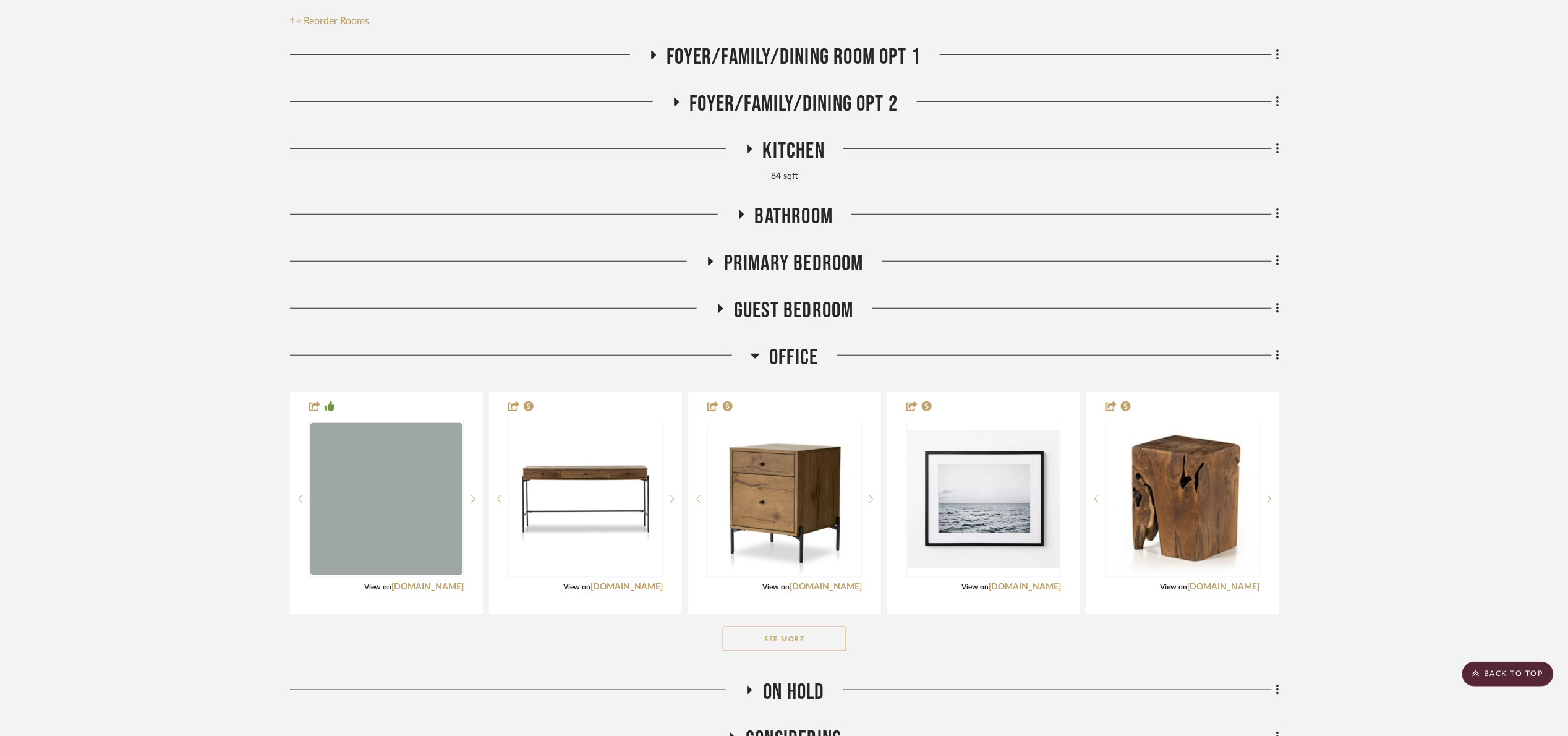
click at [795, 344] on span "Office" at bounding box center [793, 357] width 48 height 26
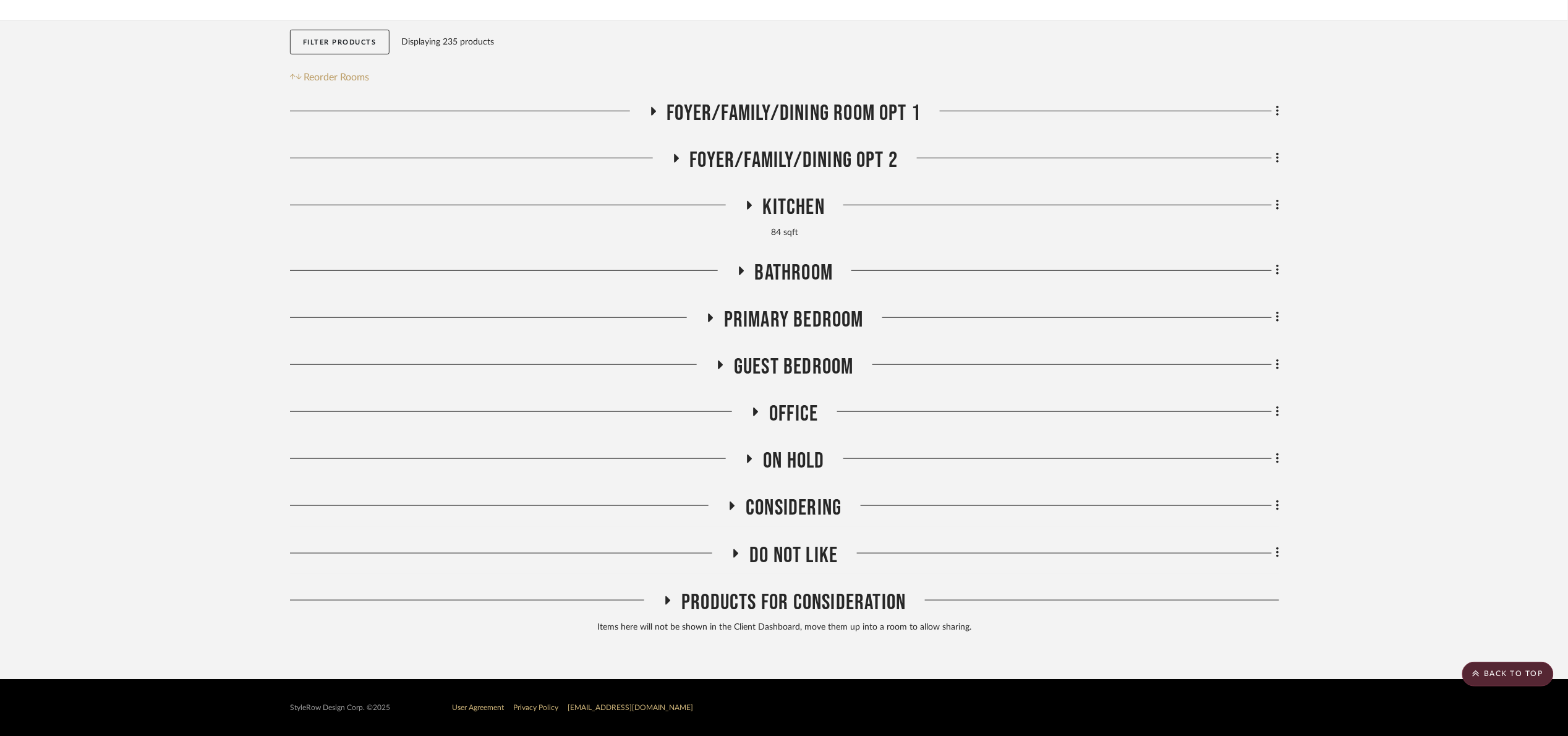
scroll to position [212, 0]
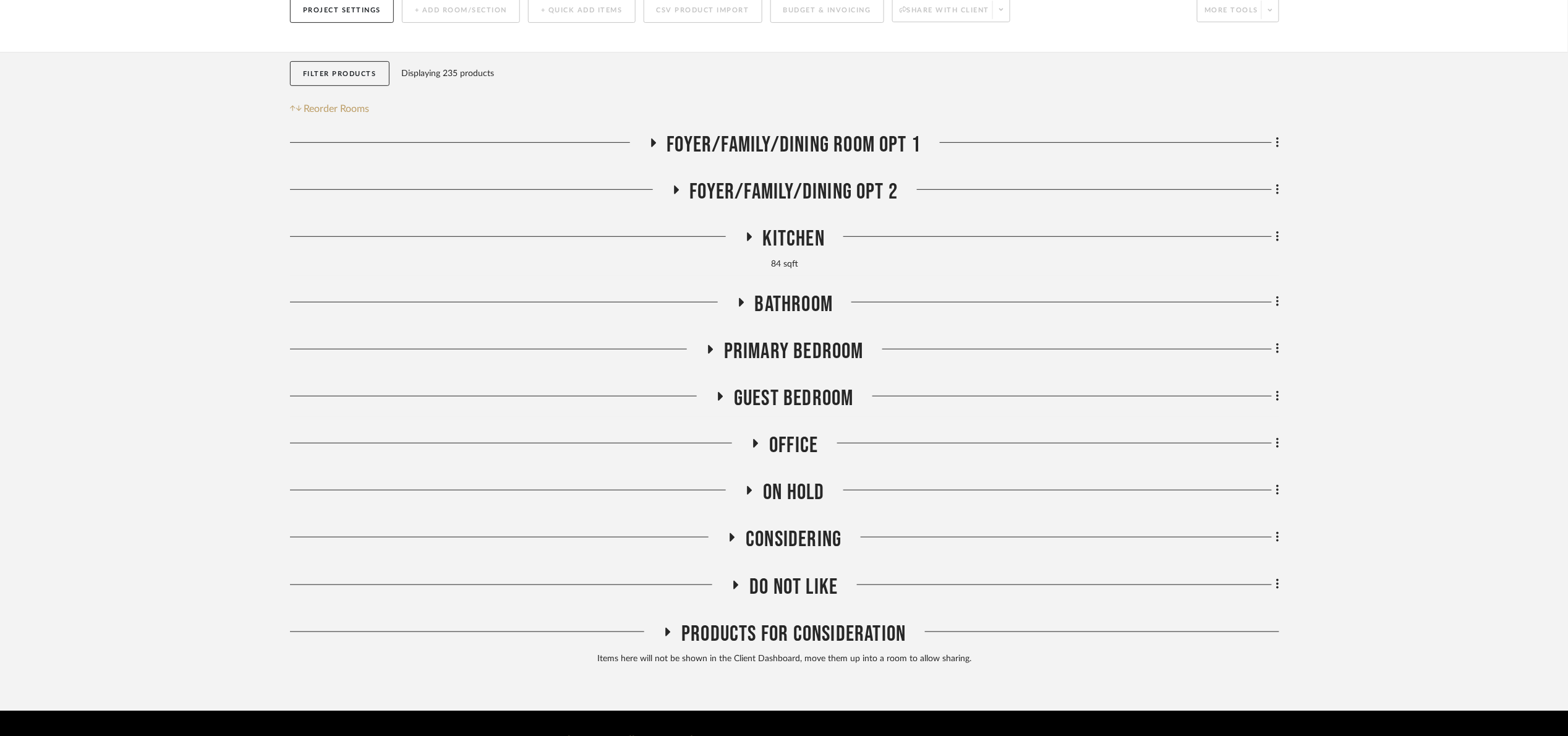
click at [816, 621] on span "Products For Consideration" at bounding box center [793, 634] width 224 height 26
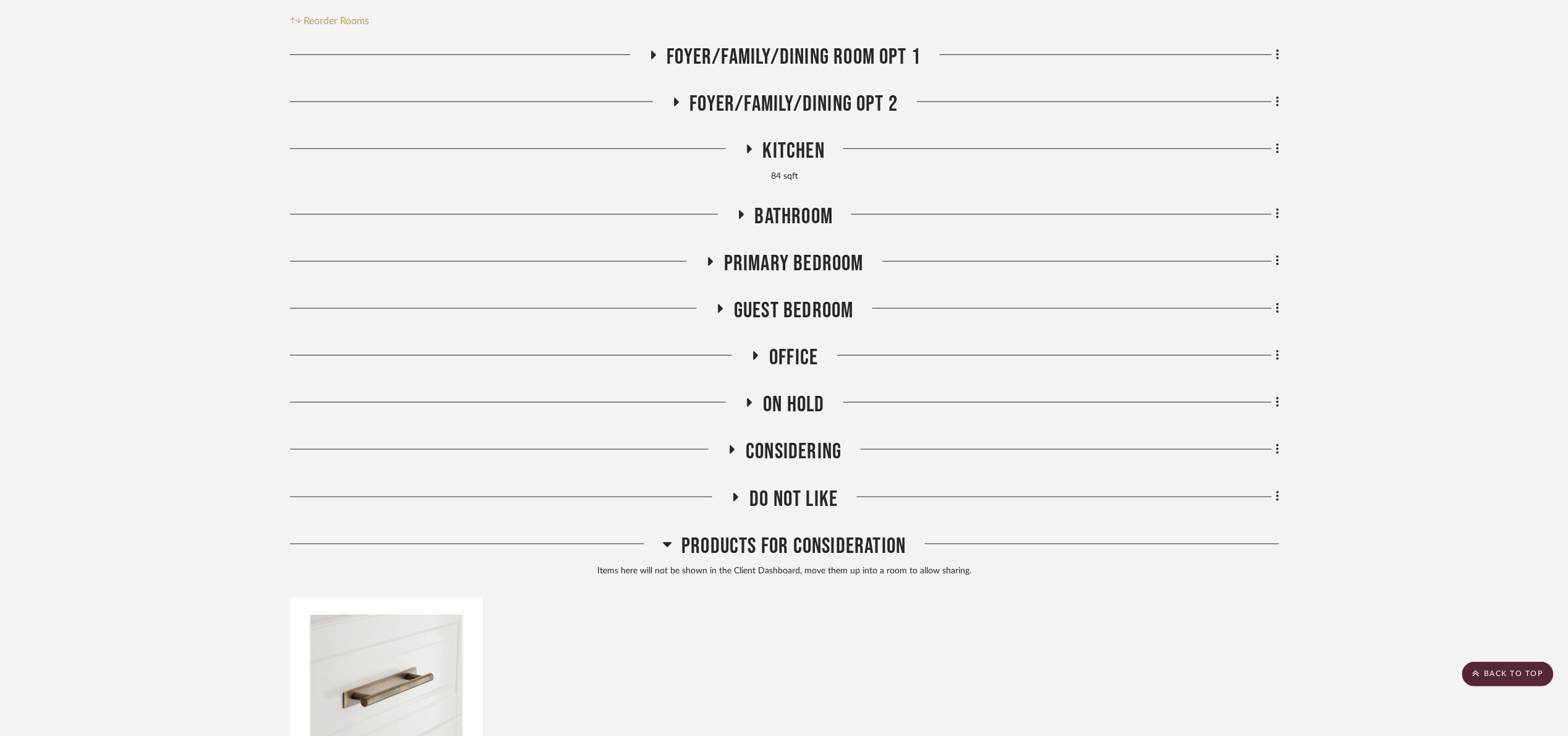
drag, startPoint x: 889, startPoint y: 506, endPoint x: 817, endPoint y: 481, distance: 76.2
click at [888, 533] on span "Products For Consideration" at bounding box center [793, 546] width 224 height 26
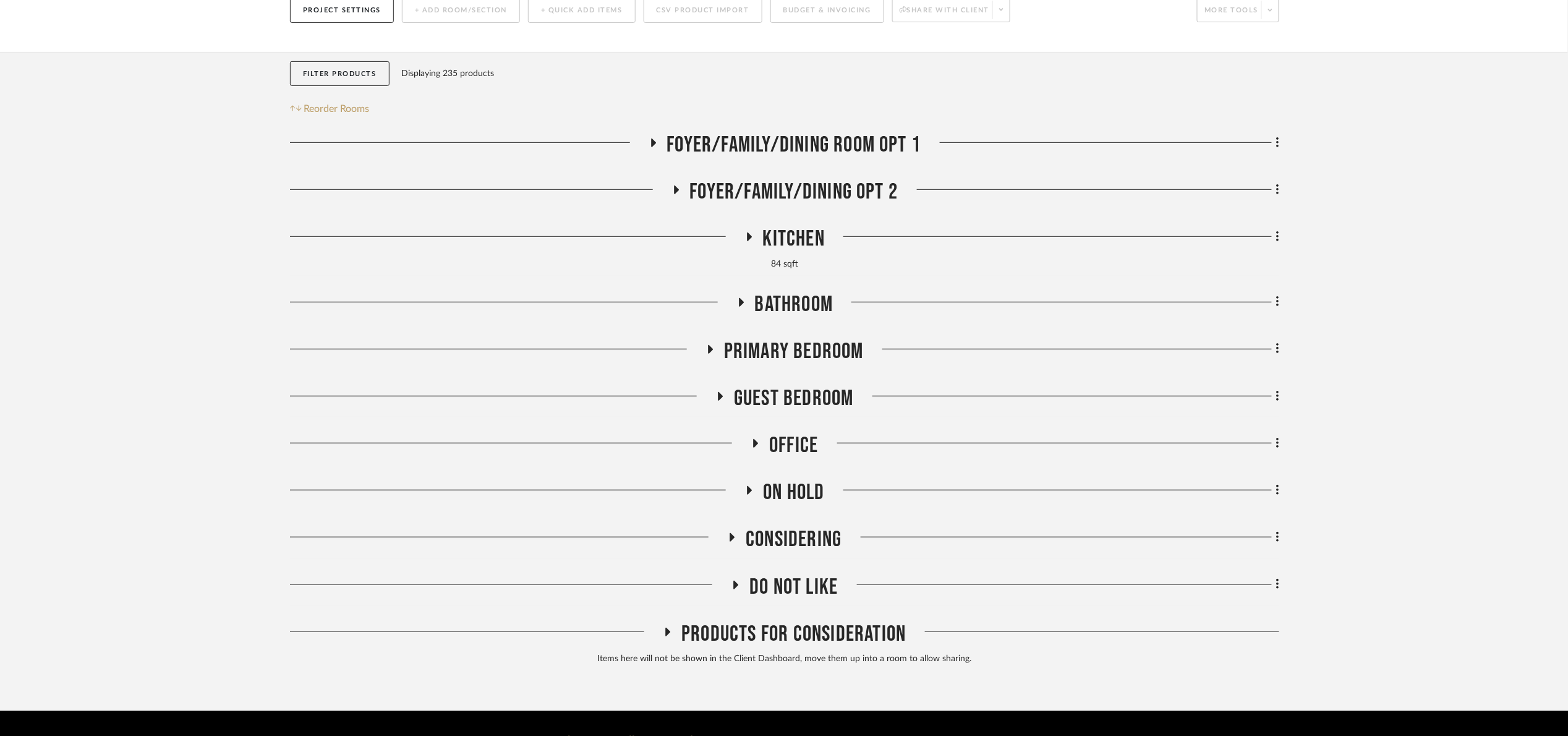
click at [791, 574] on span "Do Not Like" at bounding box center [794, 587] width 89 height 26
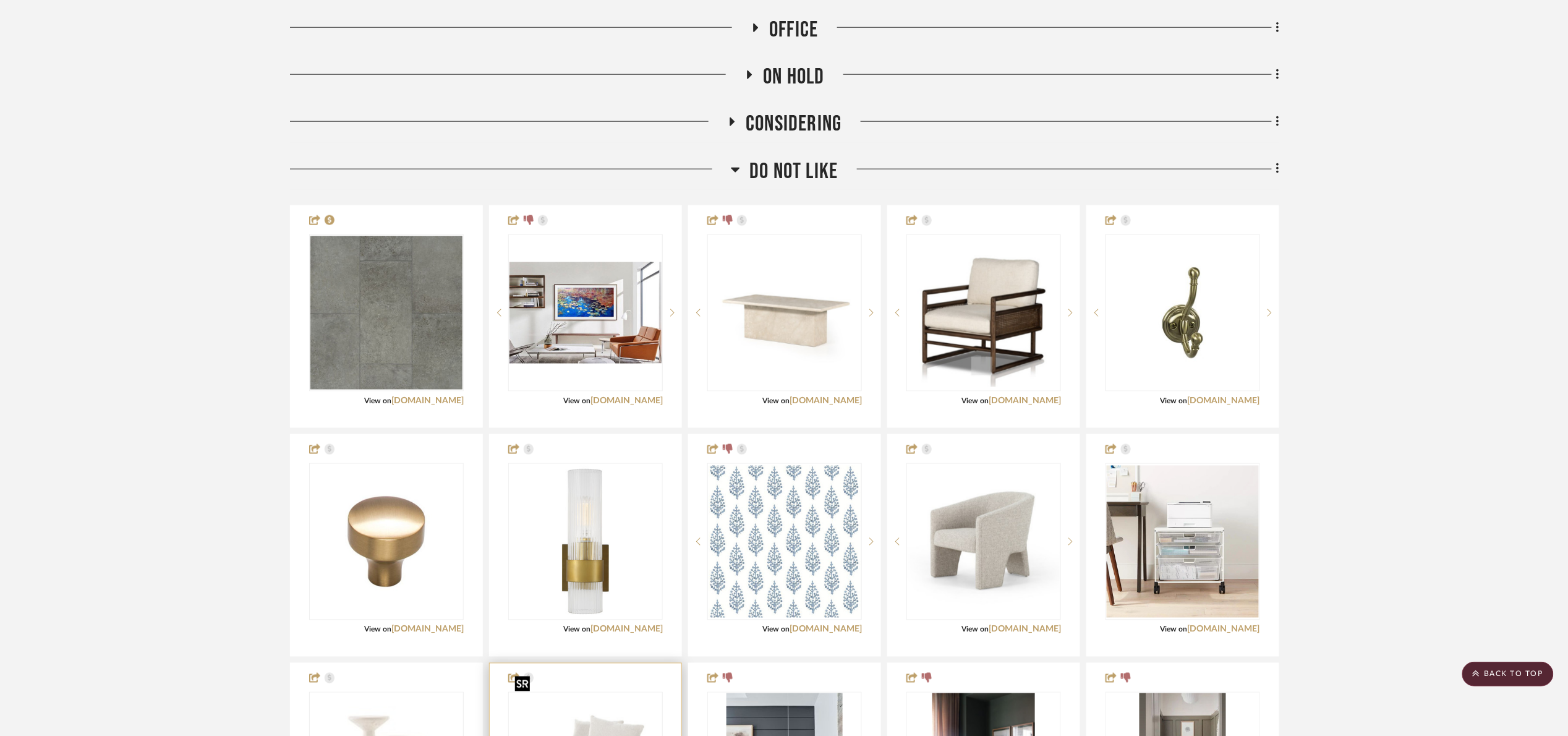
scroll to position [577, 0]
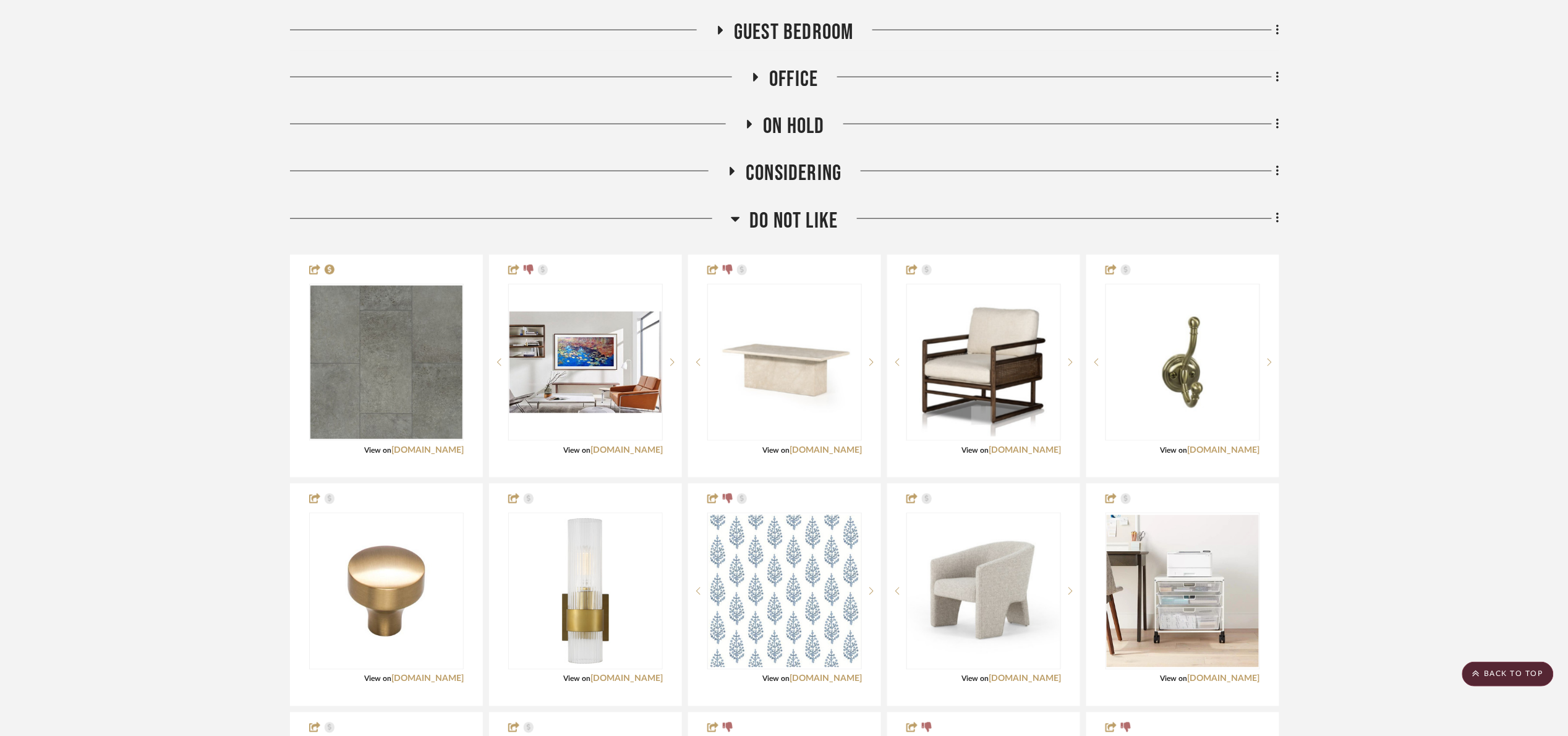
click at [780, 208] on span "Do Not Like" at bounding box center [794, 221] width 89 height 26
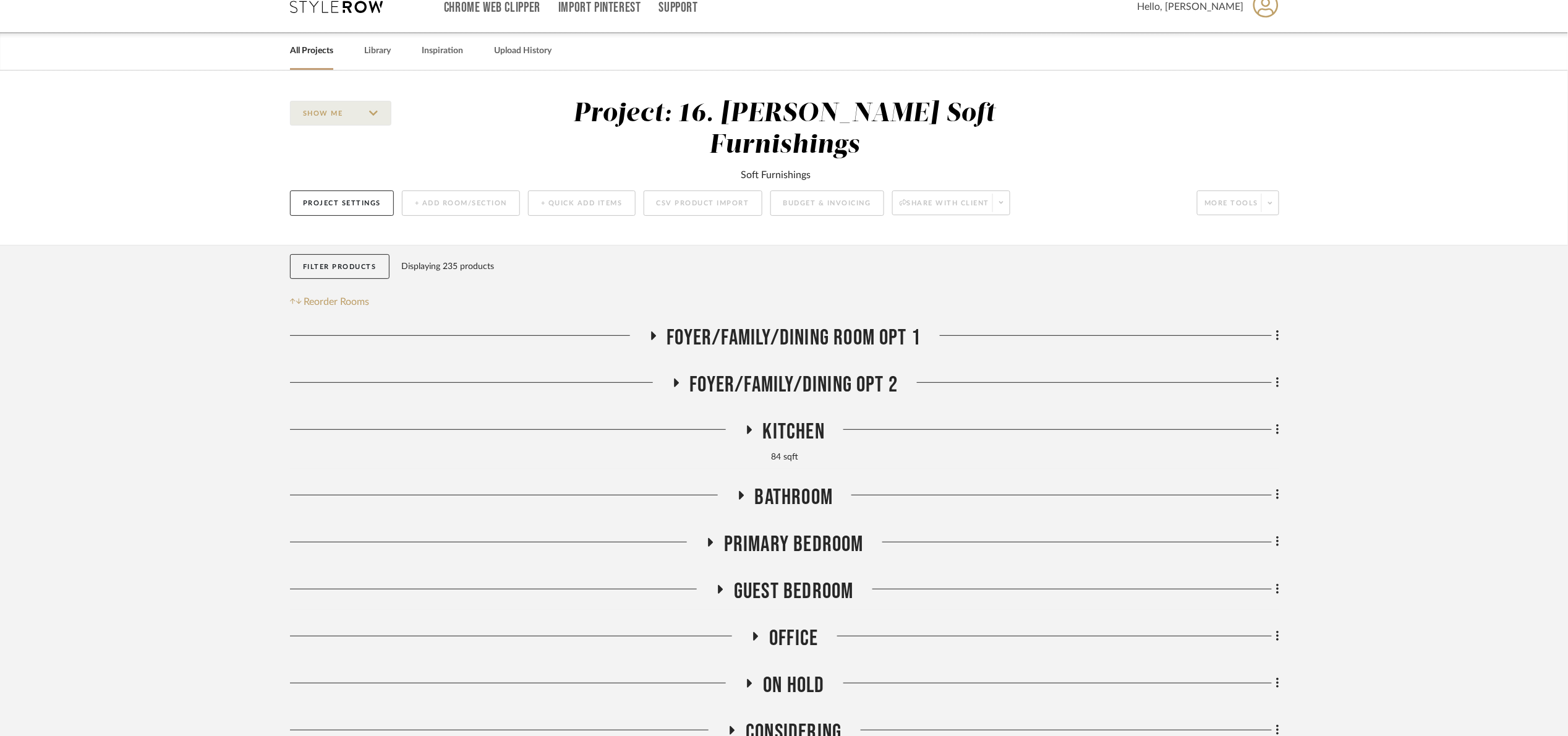
scroll to position [0, 0]
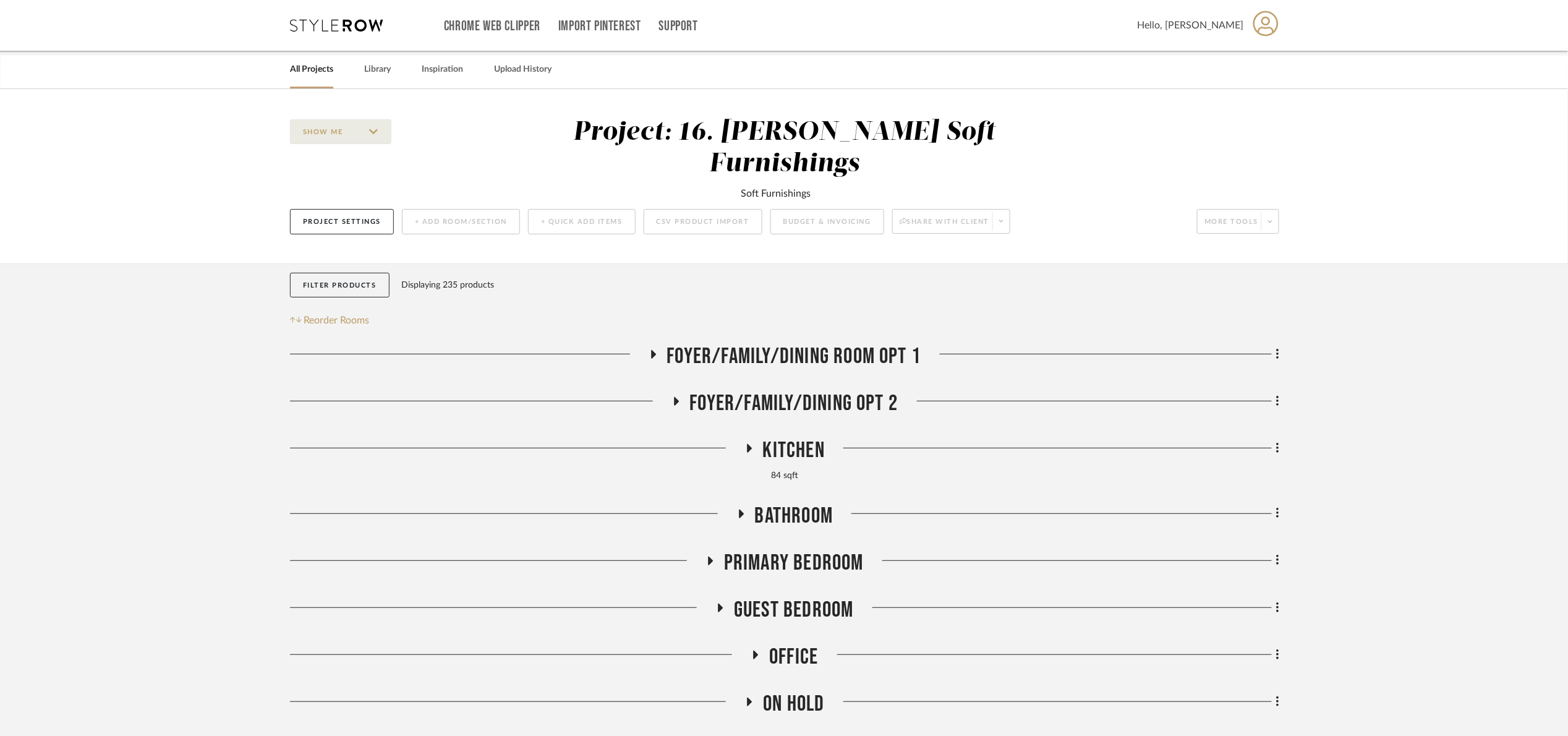
click at [324, 66] on link "All Projects" at bounding box center [311, 70] width 44 height 16
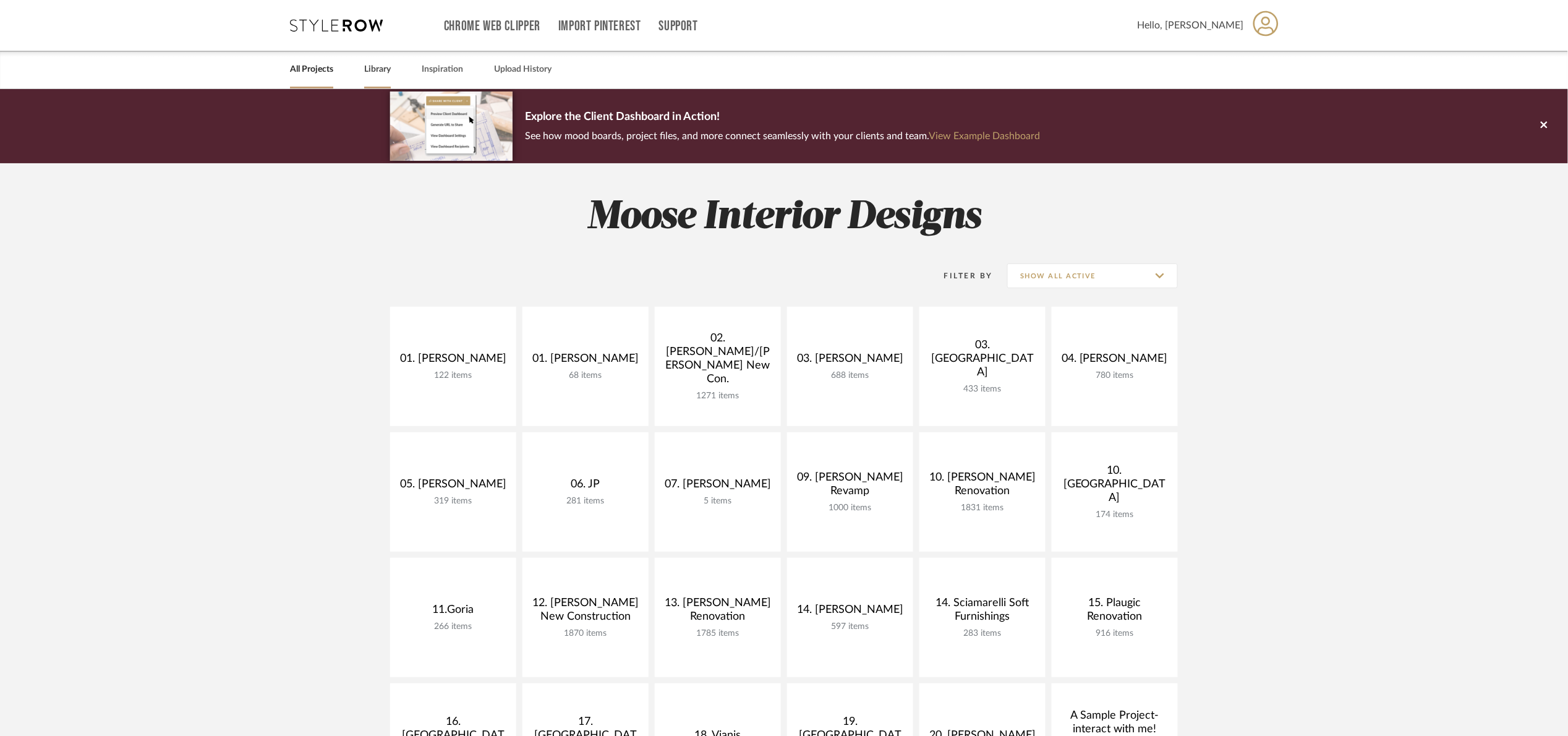
click at [367, 72] on link "Library" at bounding box center [378, 70] width 26 height 16
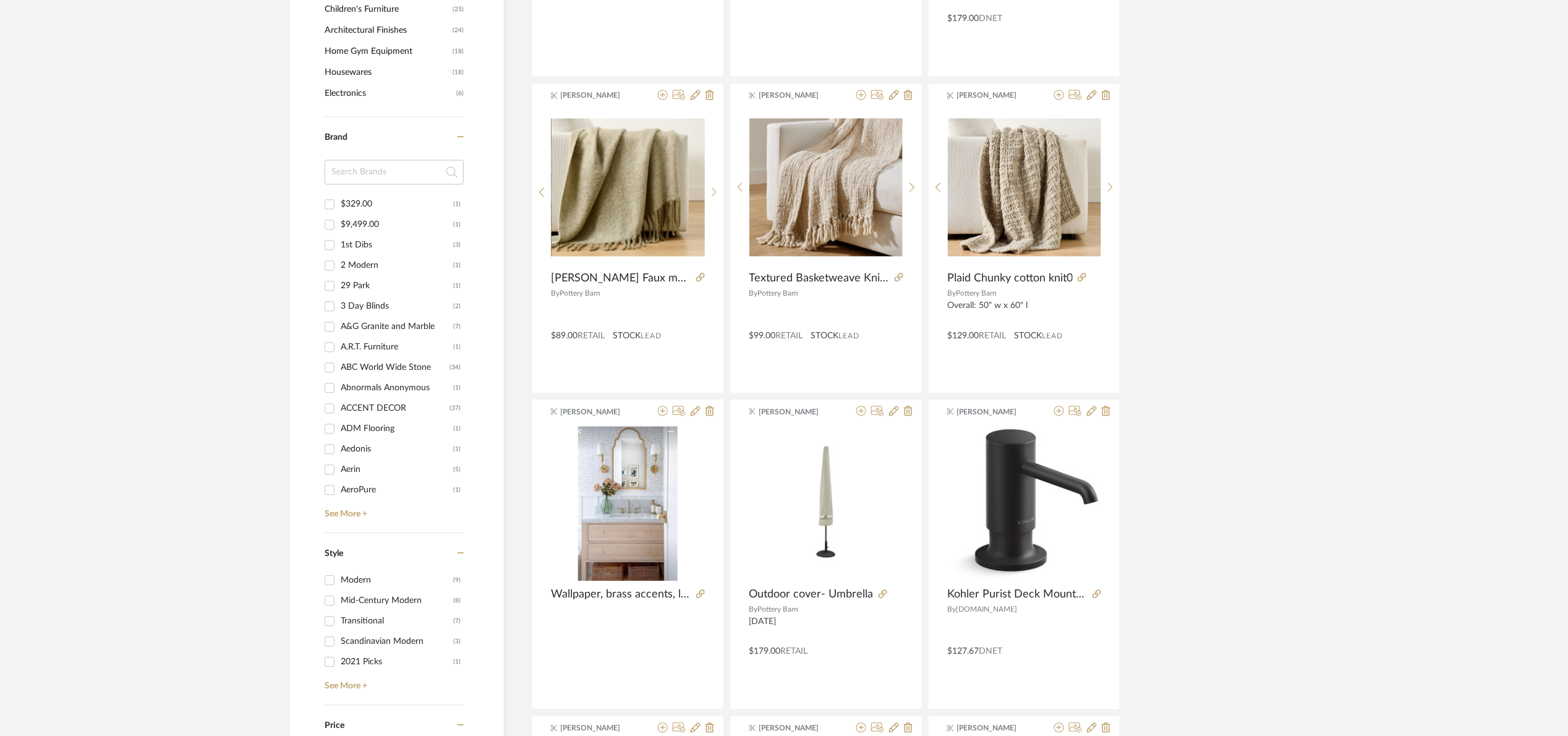
scroll to position [1113, 0]
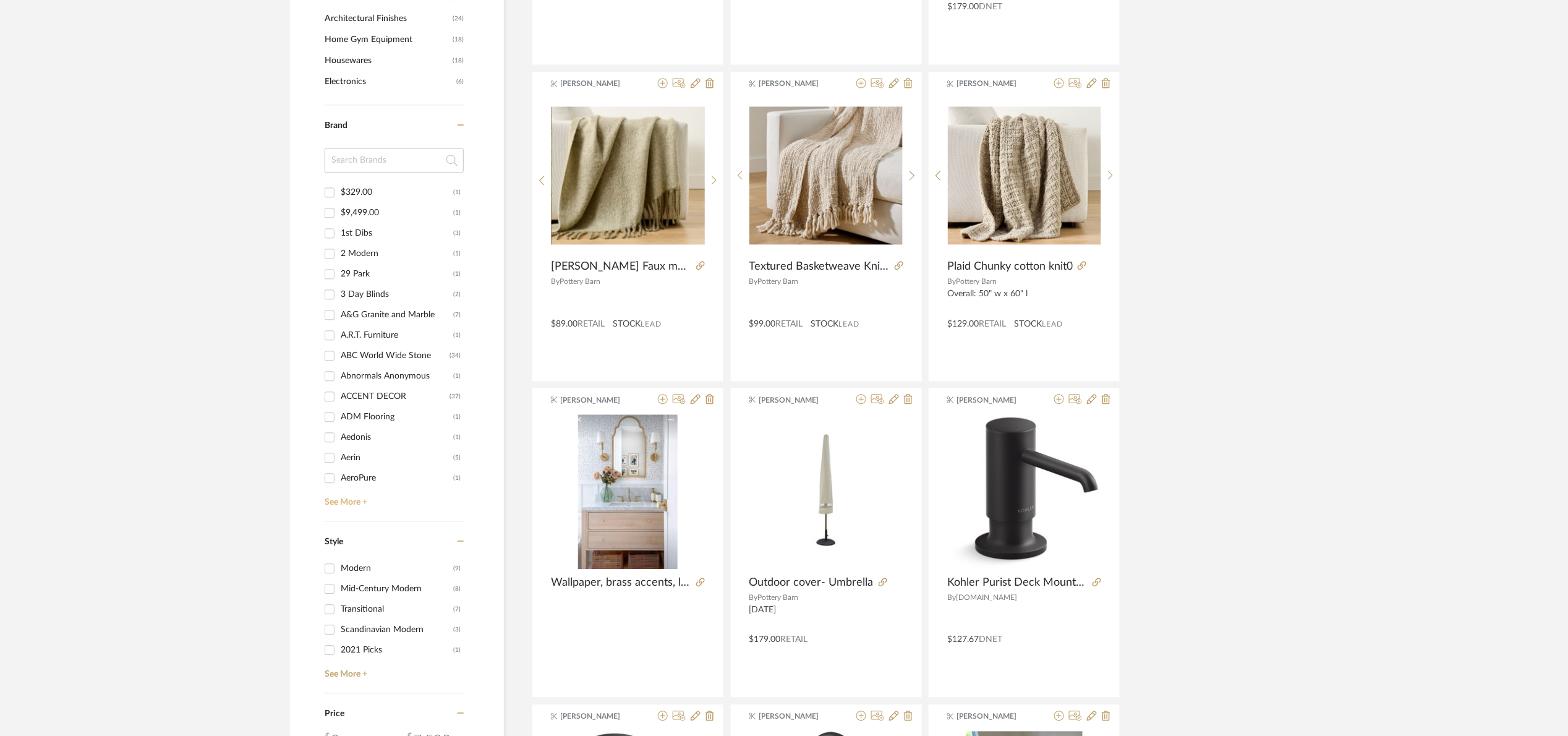
click at [355, 499] on link "See More +" at bounding box center [392, 498] width 142 height 20
click at [332, 437] on input "CB2 (67)" at bounding box center [329, 434] width 20 height 20
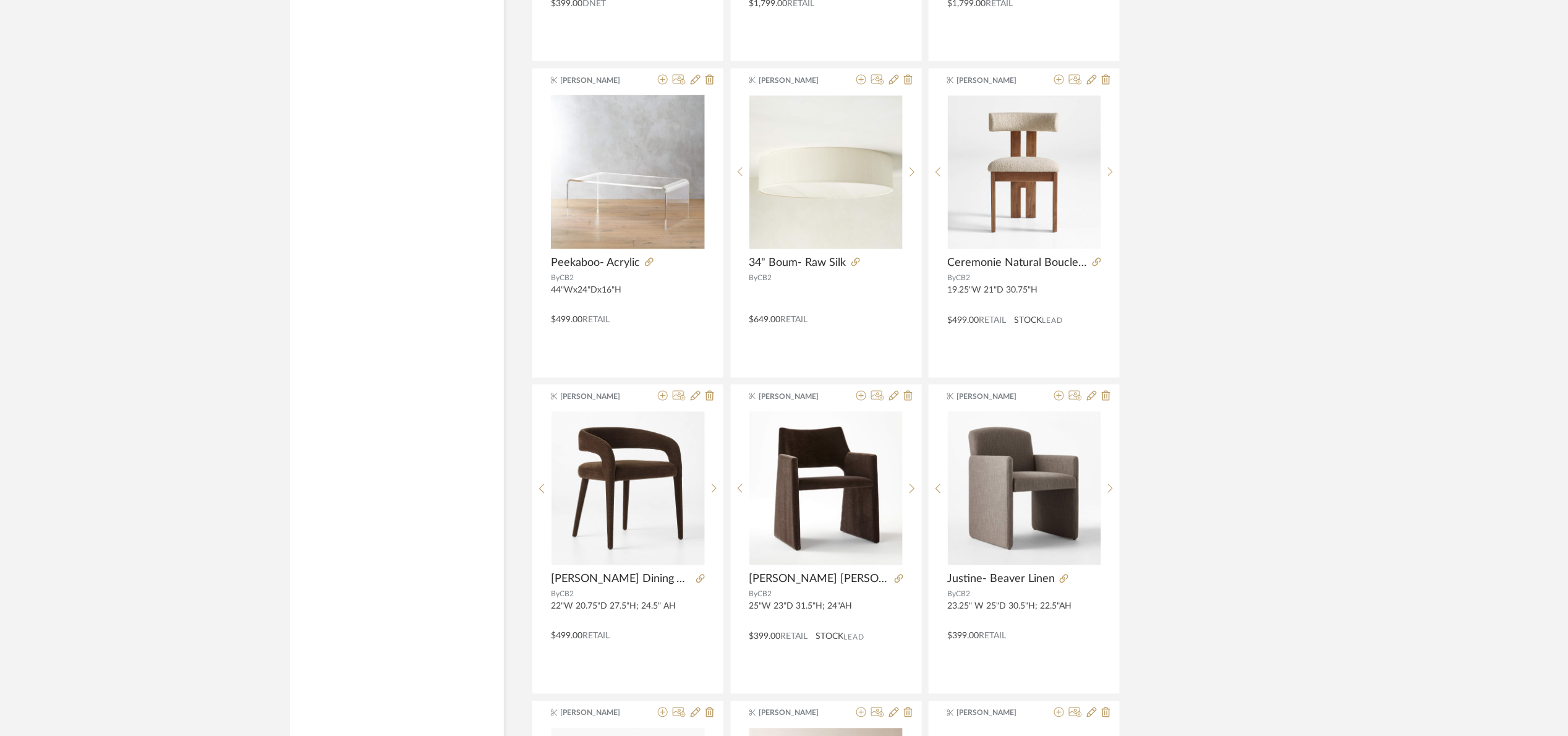
scroll to position [3462, 0]
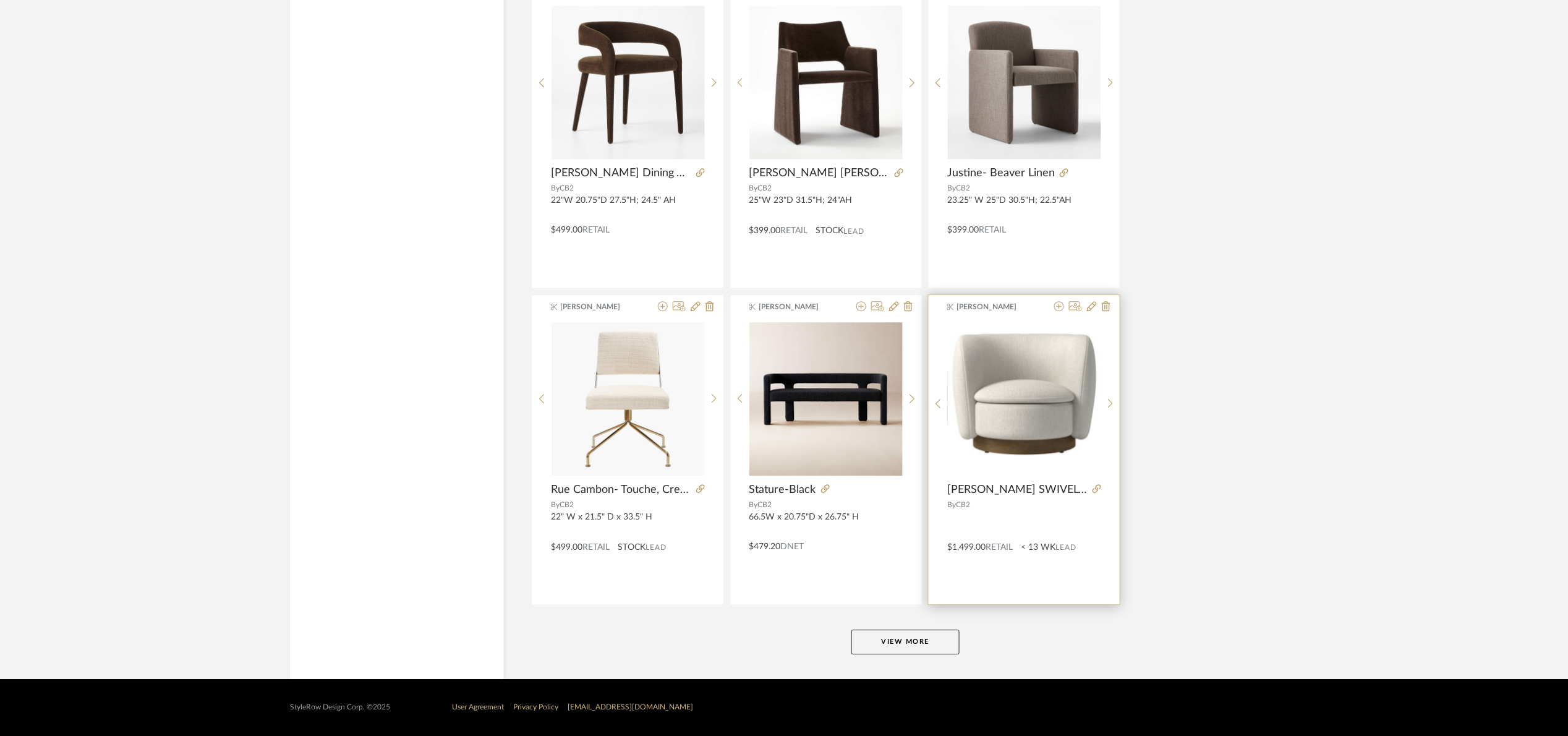
drag, startPoint x: 919, startPoint y: 637, endPoint x: 963, endPoint y: 594, distance: 61.5
click at [920, 634] on button "View More" at bounding box center [905, 642] width 108 height 25
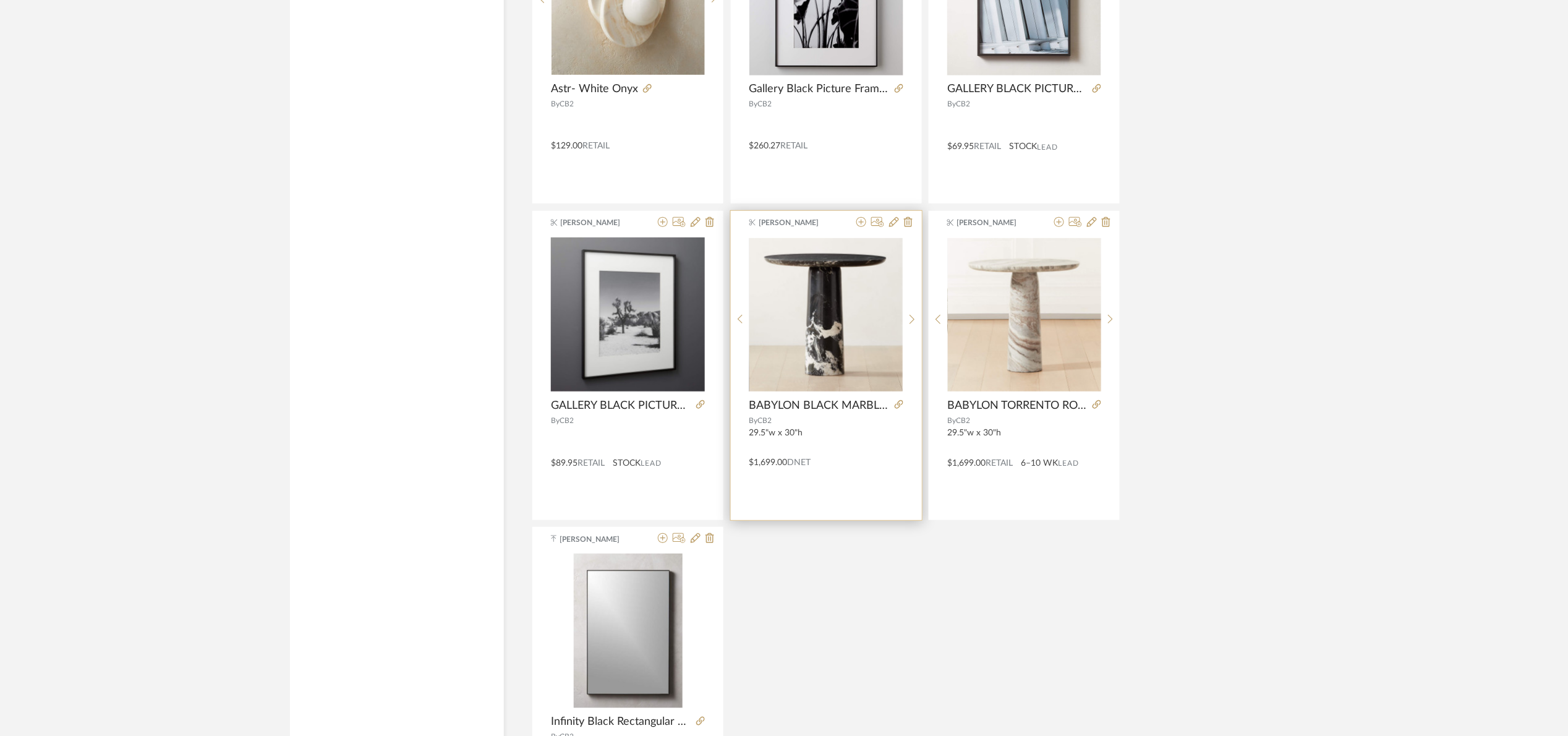
scroll to position [6709, 0]
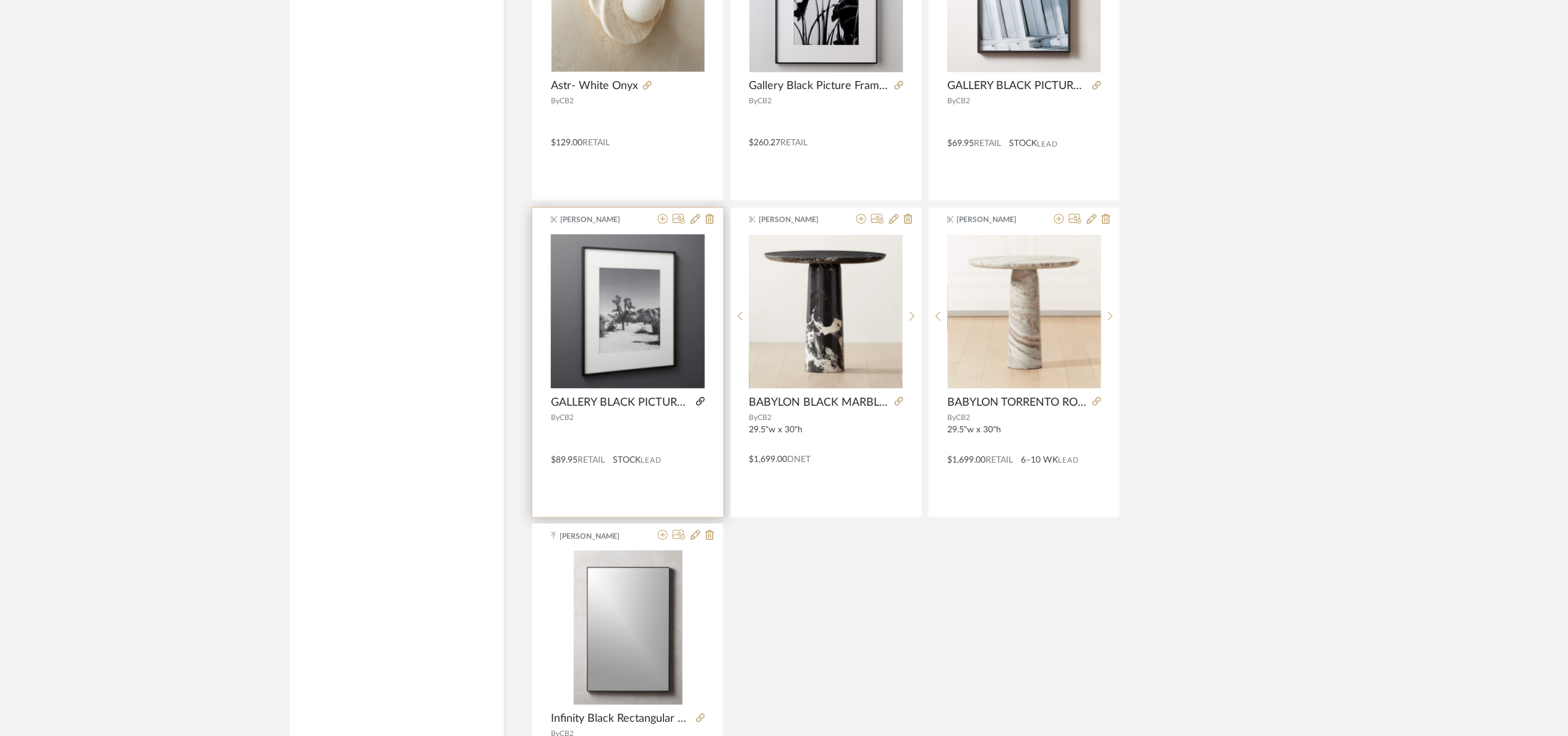
click at [698, 406] on icon at bounding box center [700, 401] width 9 height 9
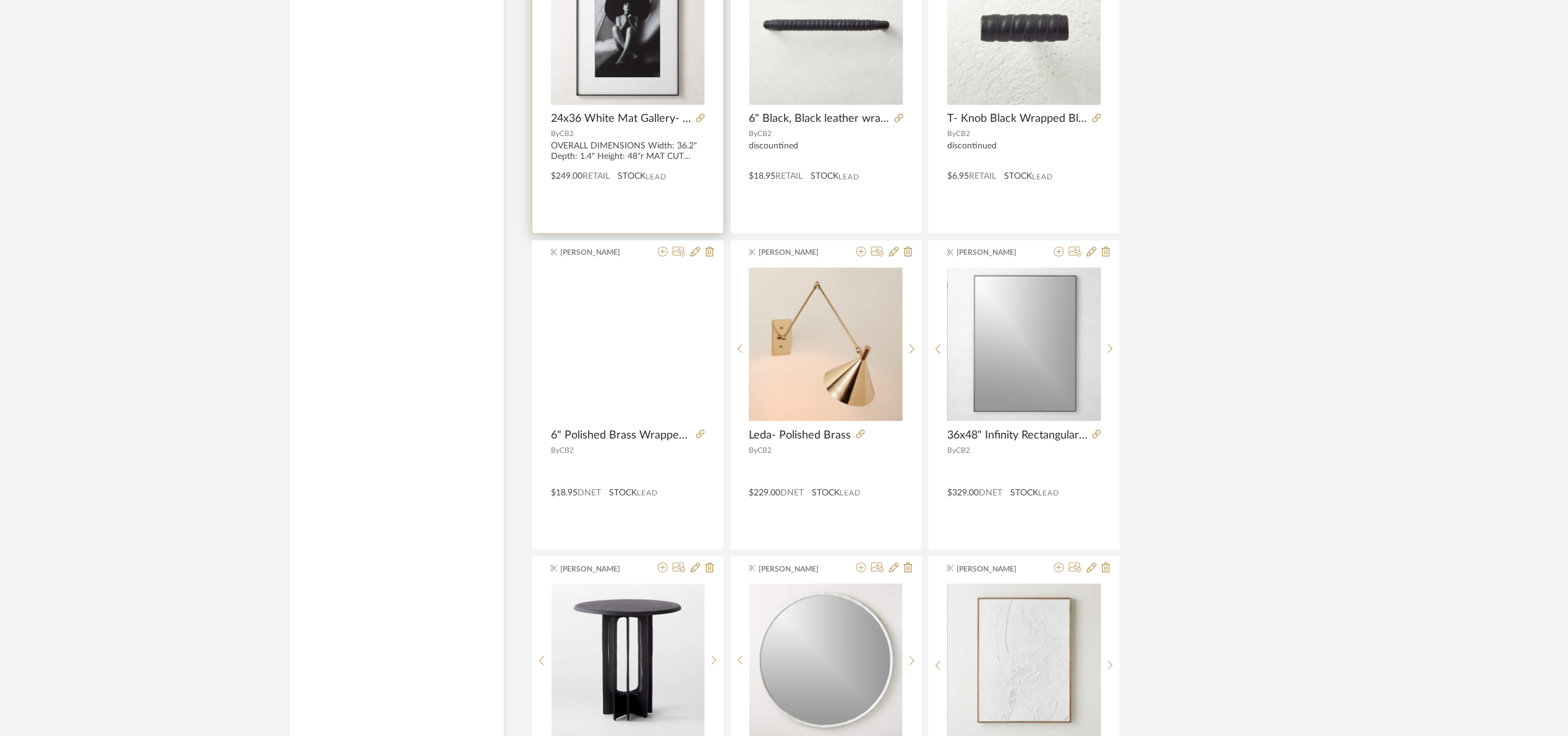
scroll to position [4484, 0]
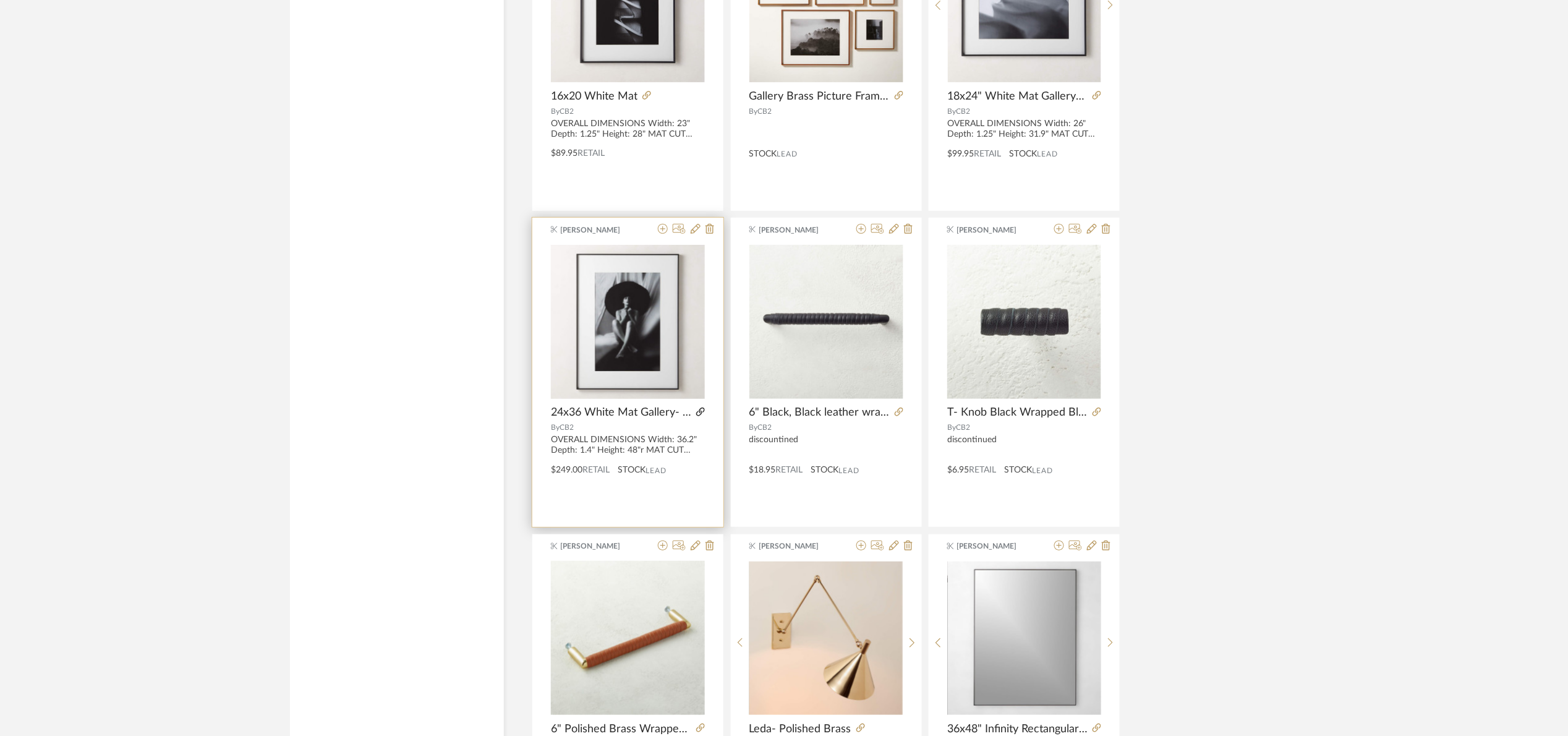
click at [701, 414] on icon at bounding box center [700, 412] width 9 height 9
click at [621, 324] on img "0" at bounding box center [627, 321] width 154 height 154
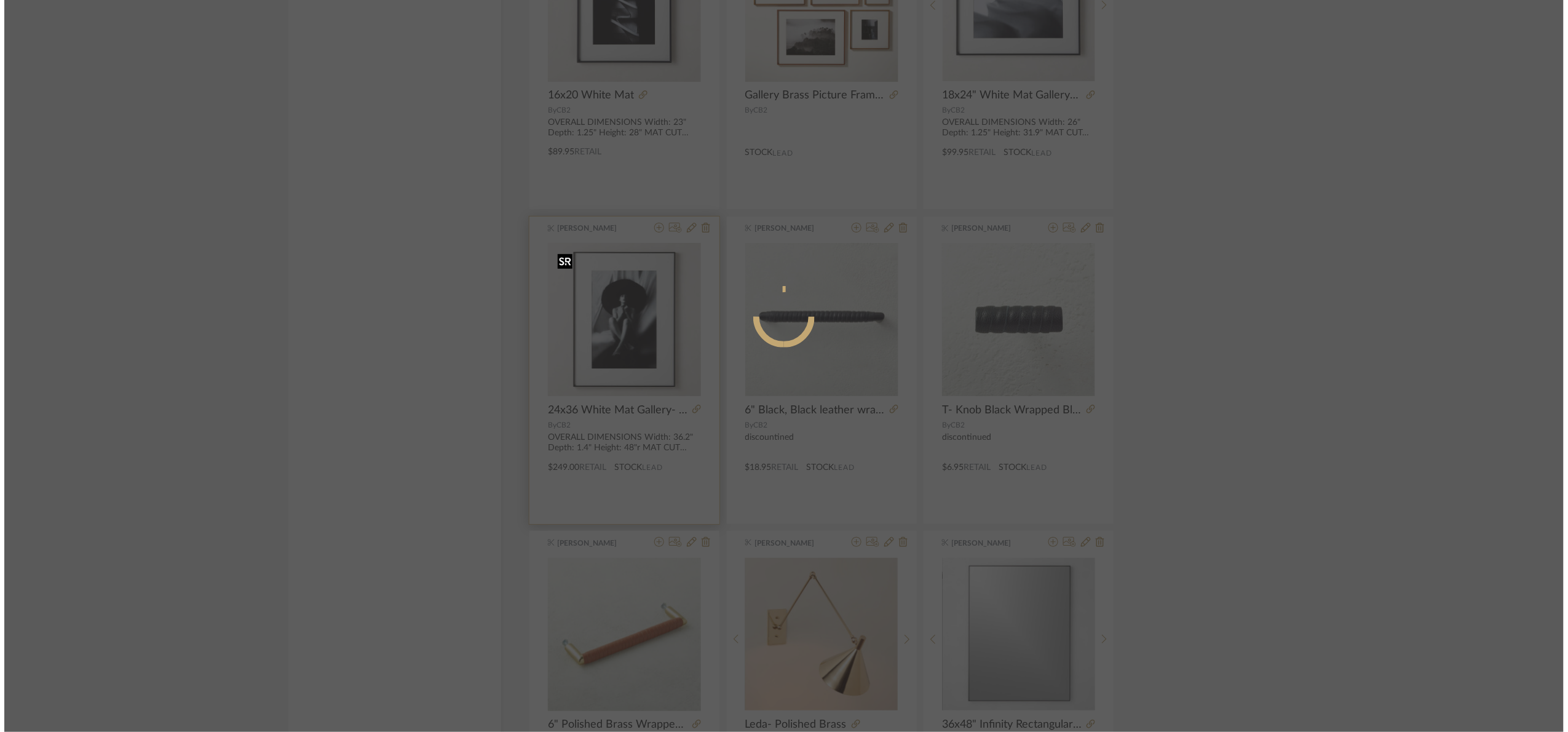
scroll to position [0, 0]
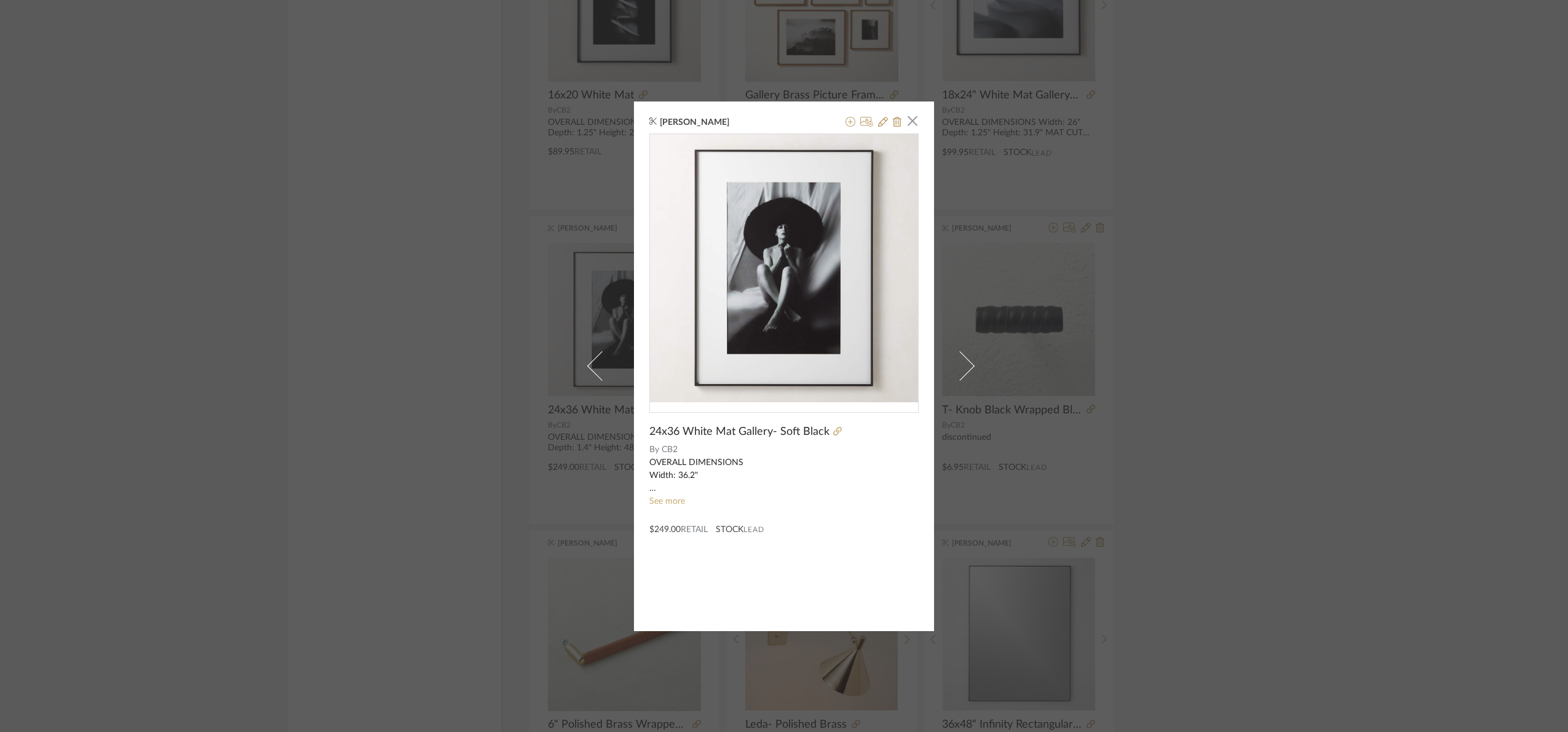
click at [1131, 325] on div "Maria Ortega × 24x36 White Mat Gallery- Soft Black By CB2 OVERALL DIMENSIONS Wi…" at bounding box center [784, 366] width 1568 height 732
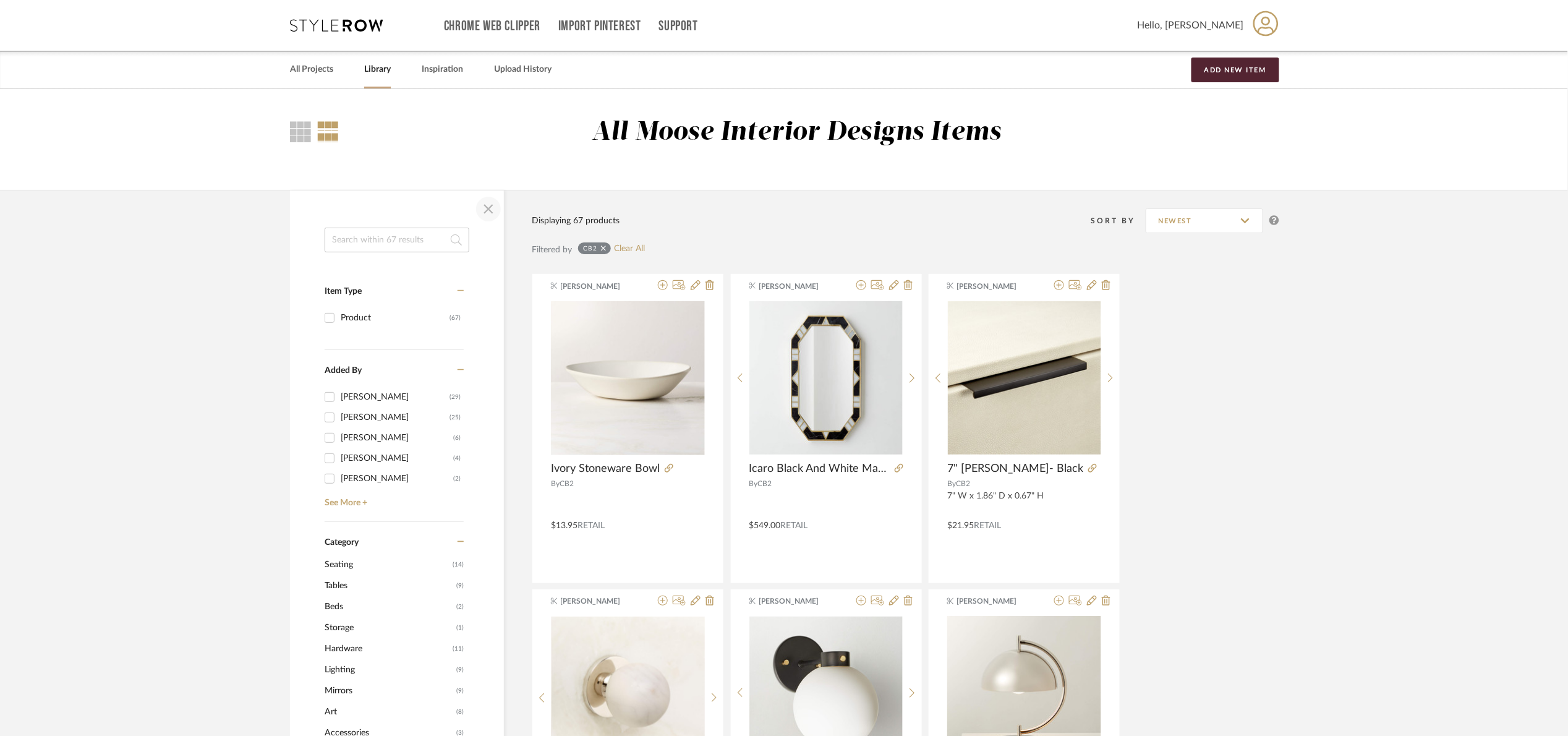
click at [485, 206] on span "button" at bounding box center [488, 209] width 30 height 30
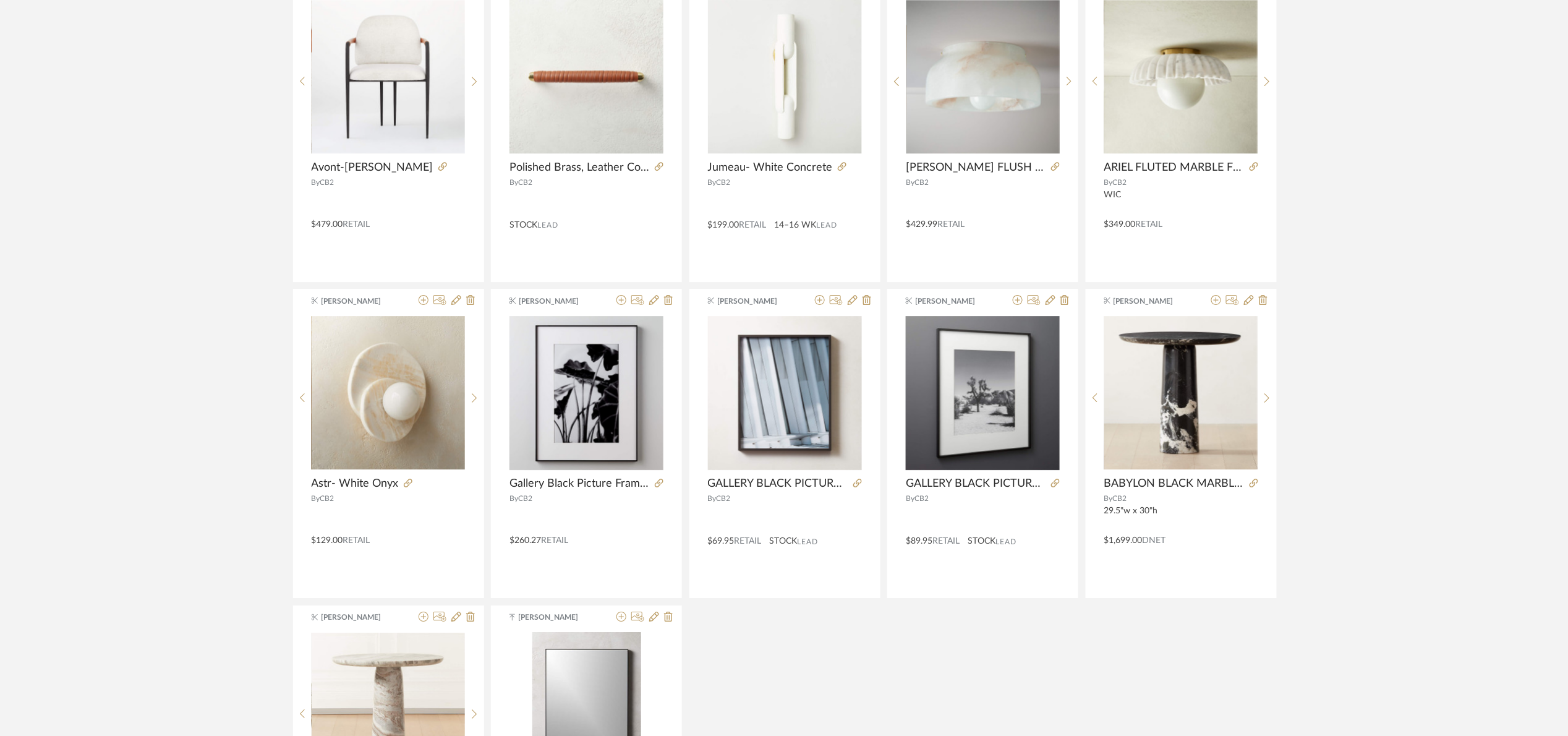
scroll to position [3897, 0]
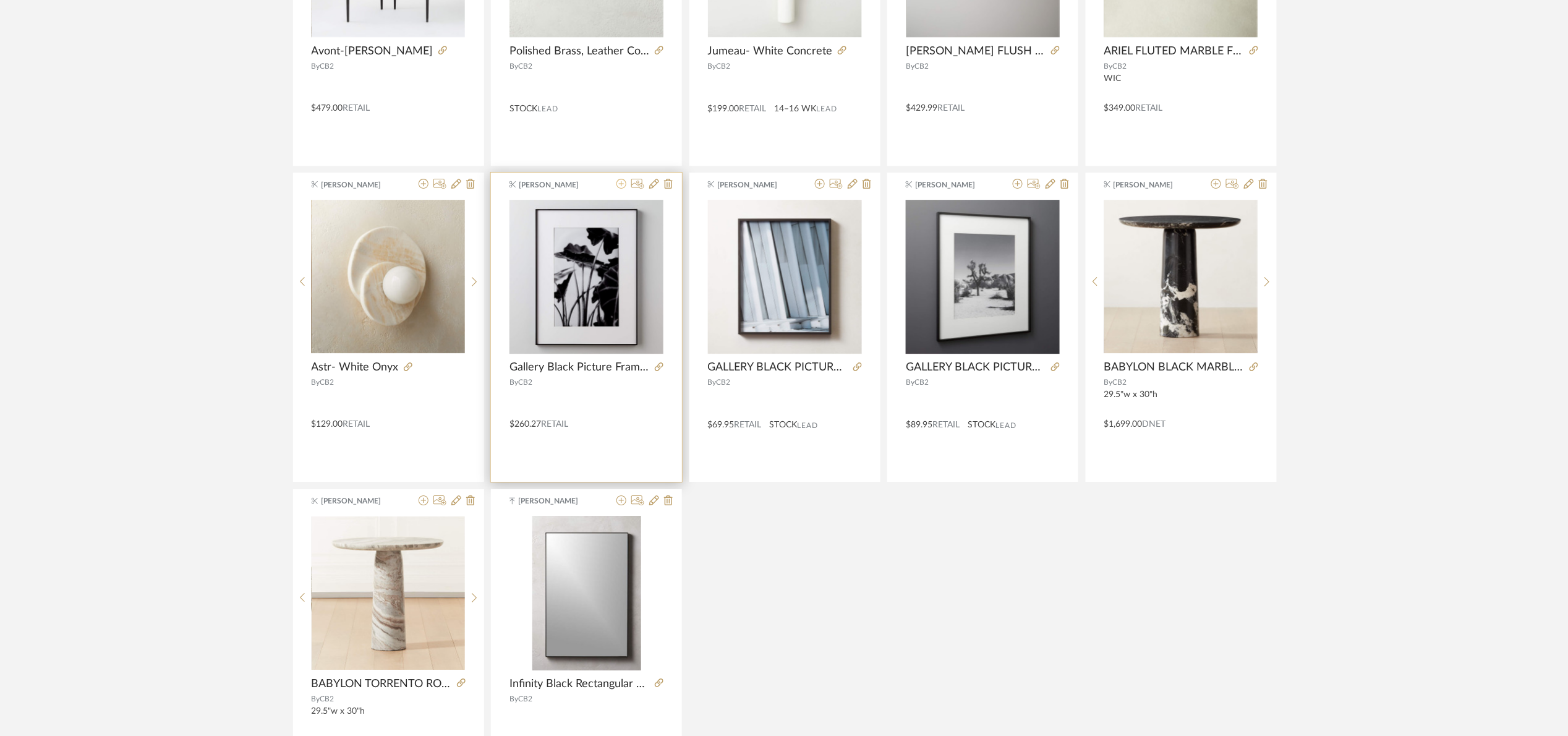
click at [622, 188] on icon at bounding box center [621, 184] width 10 height 10
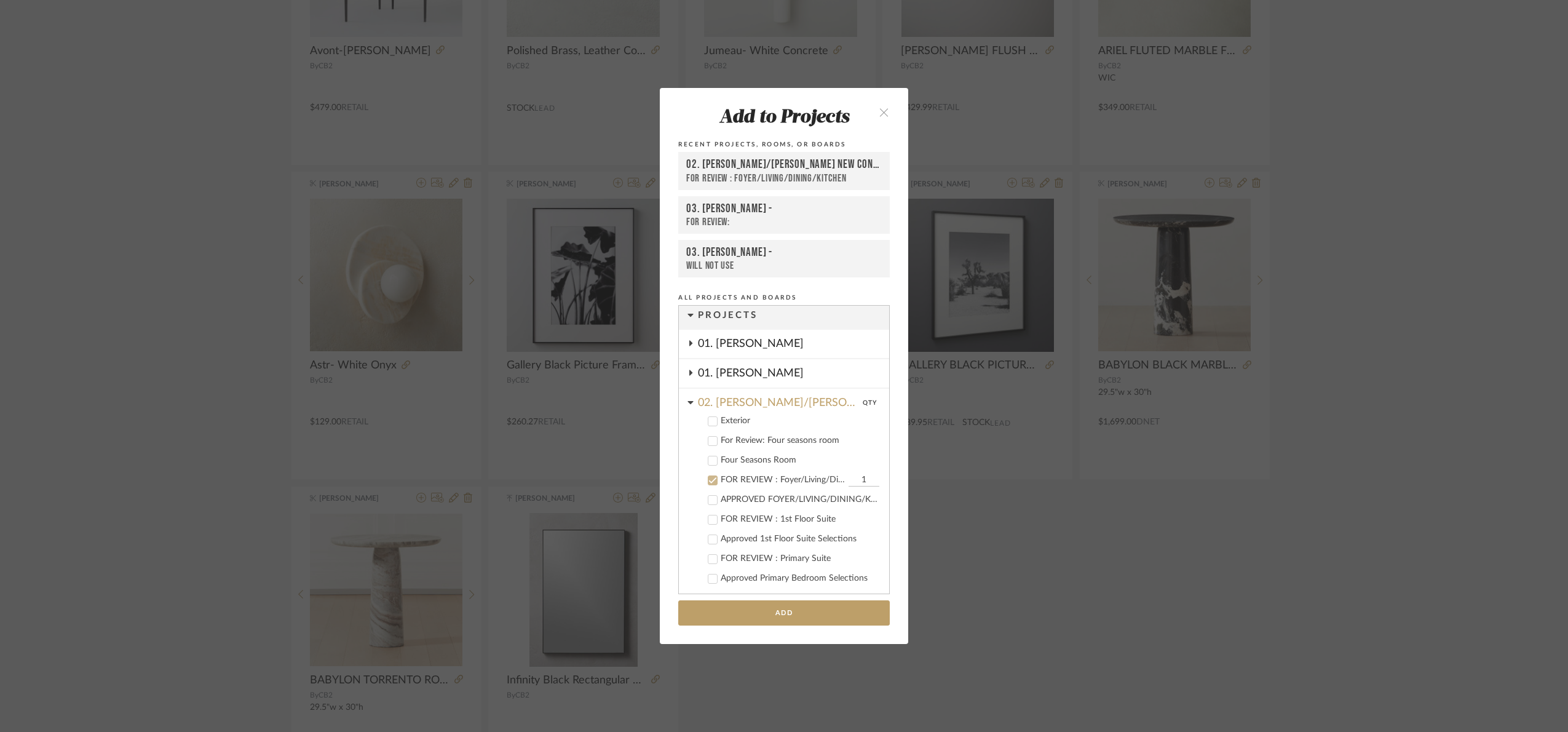
scroll to position [0, 0]
click at [739, 484] on div "FOR REVIEW : Foyer/Living/Dining/Kitchen" at bounding box center [783, 484] width 125 height 11
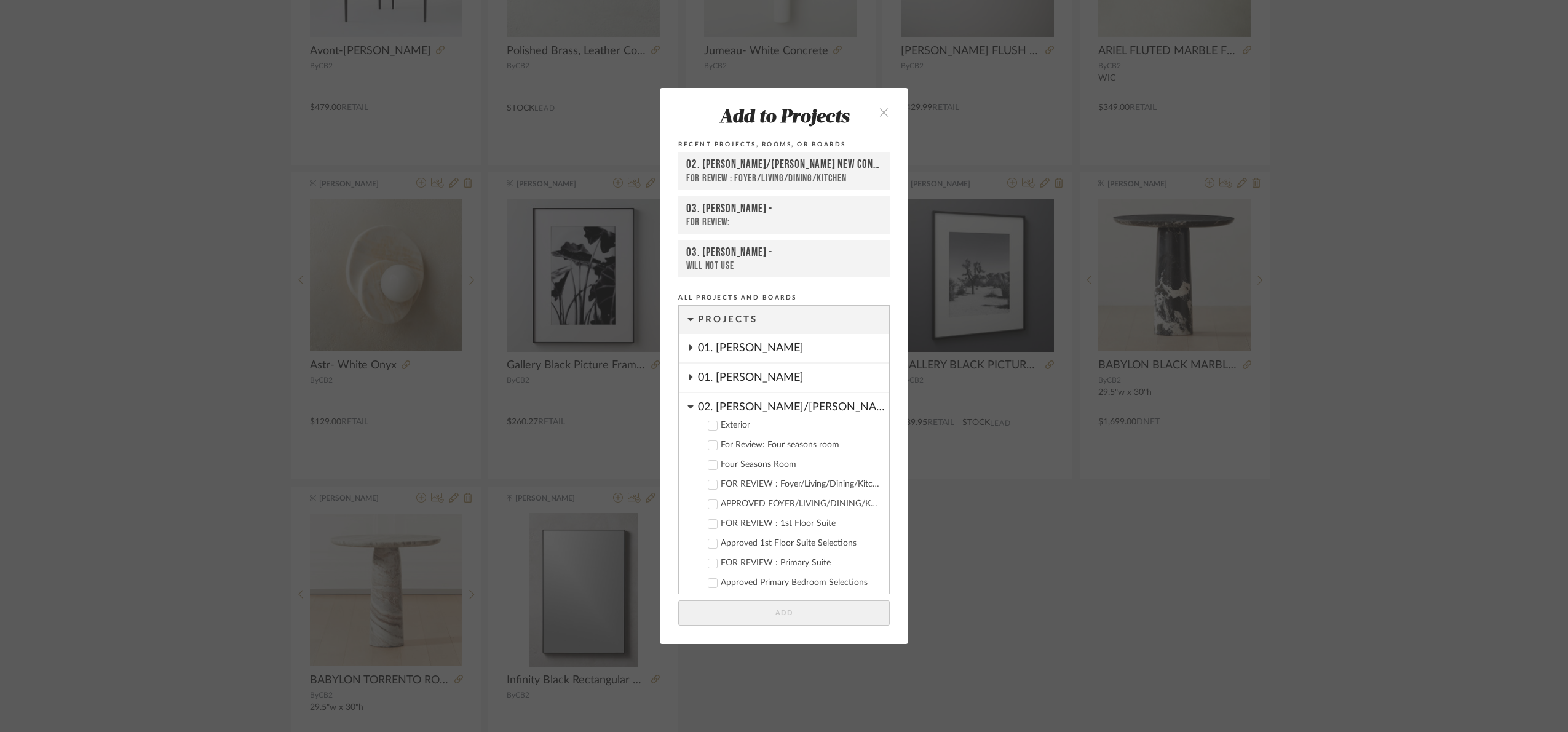
click at [736, 408] on div "02. Mazzarelli/Rothstein New Con." at bounding box center [794, 404] width 191 height 21
click at [756, 442] on div "03. Jennifer" at bounding box center [794, 436] width 191 height 29
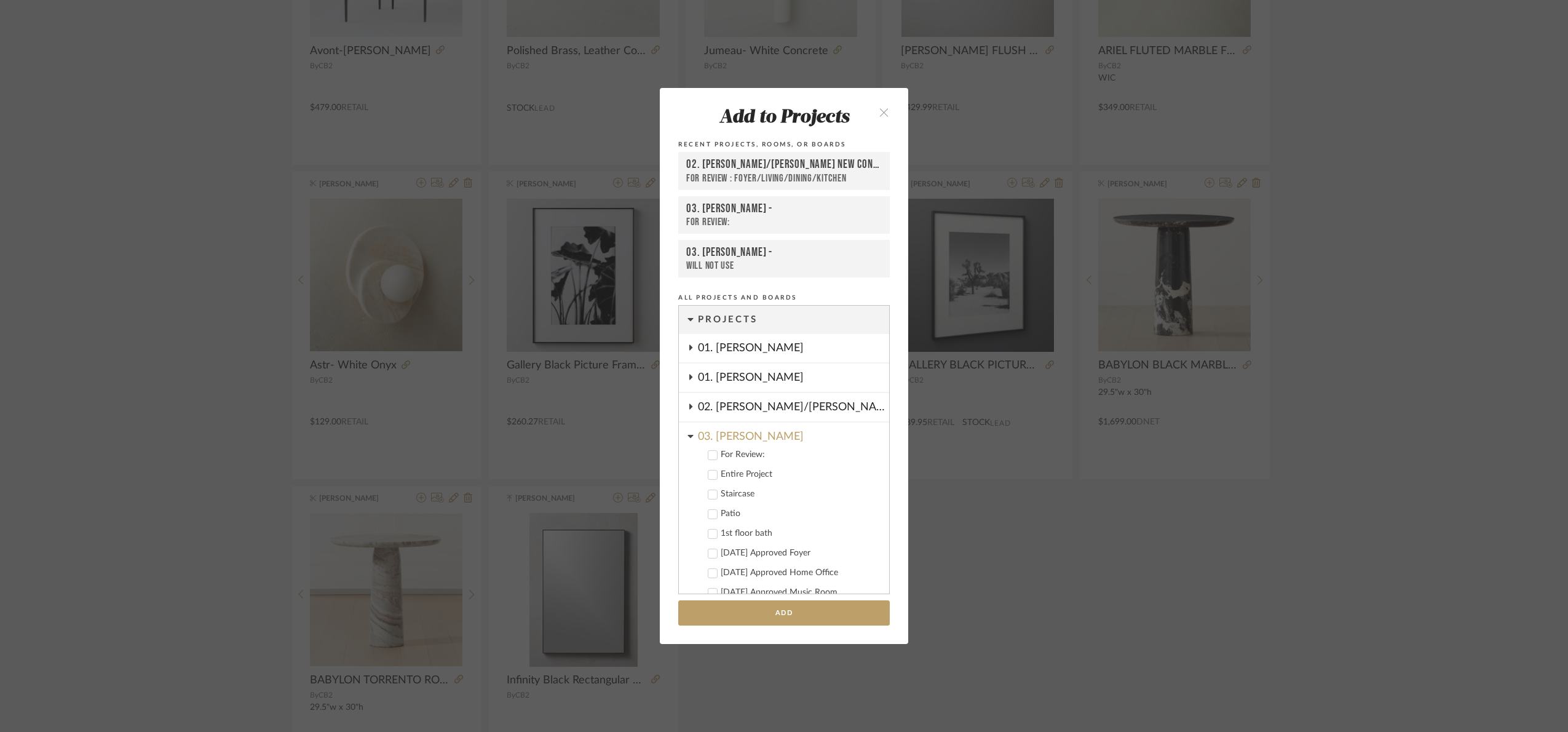
click at [728, 459] on div "For Review:" at bounding box center [800, 454] width 158 height 11
click at [773, 624] on button "Add" at bounding box center [784, 613] width 212 height 25
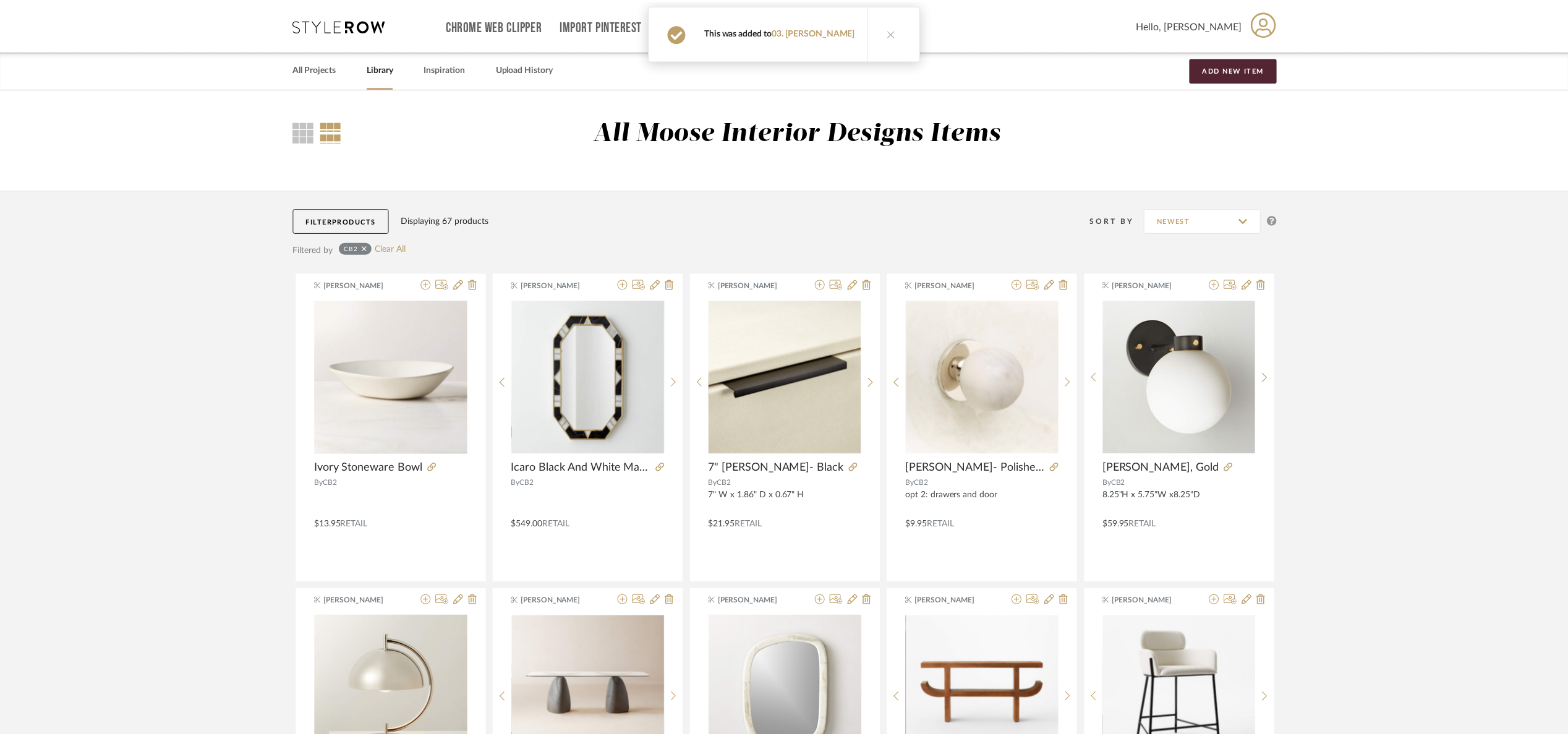
scroll to position [3897, 0]
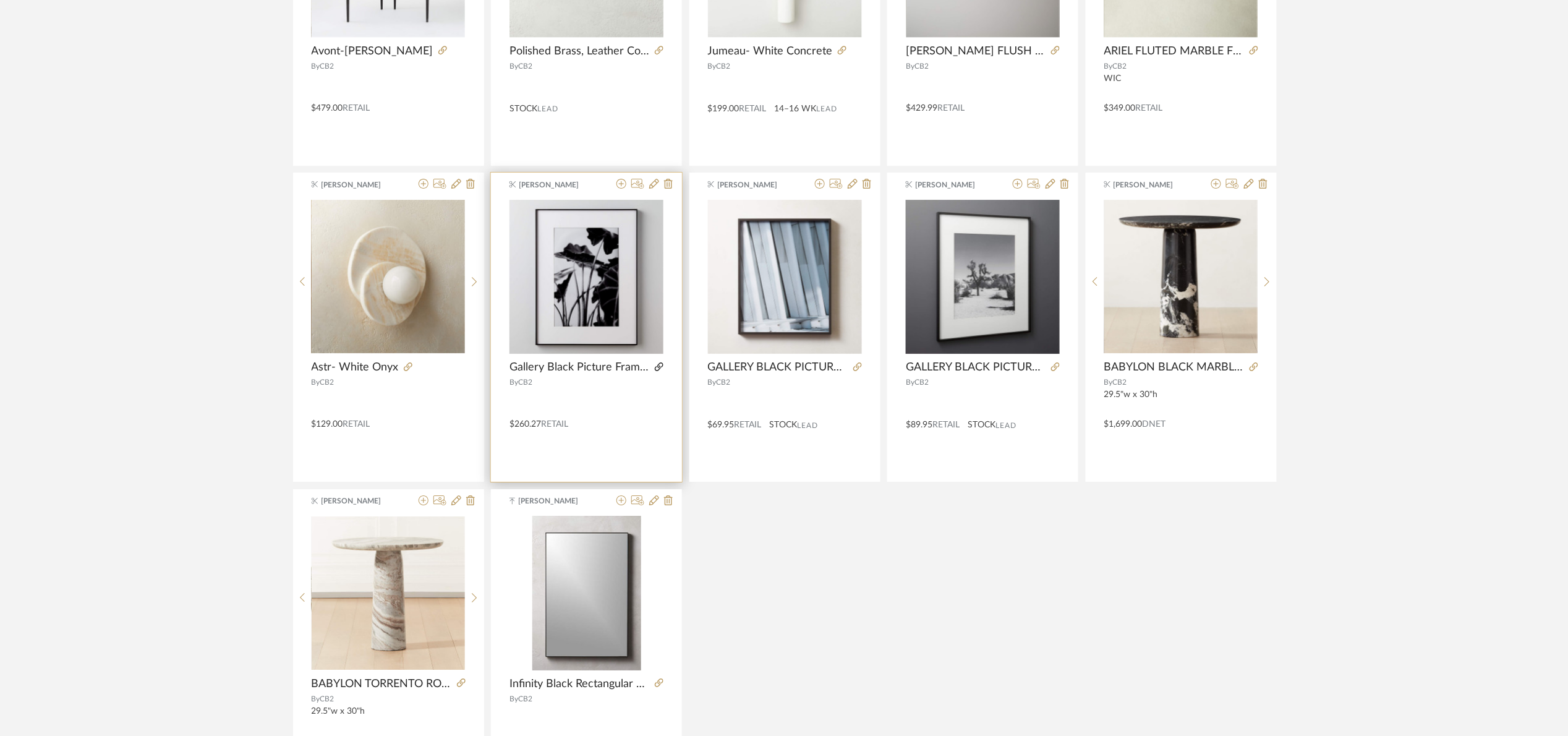
click at [659, 370] on icon at bounding box center [658, 366] width 9 height 9
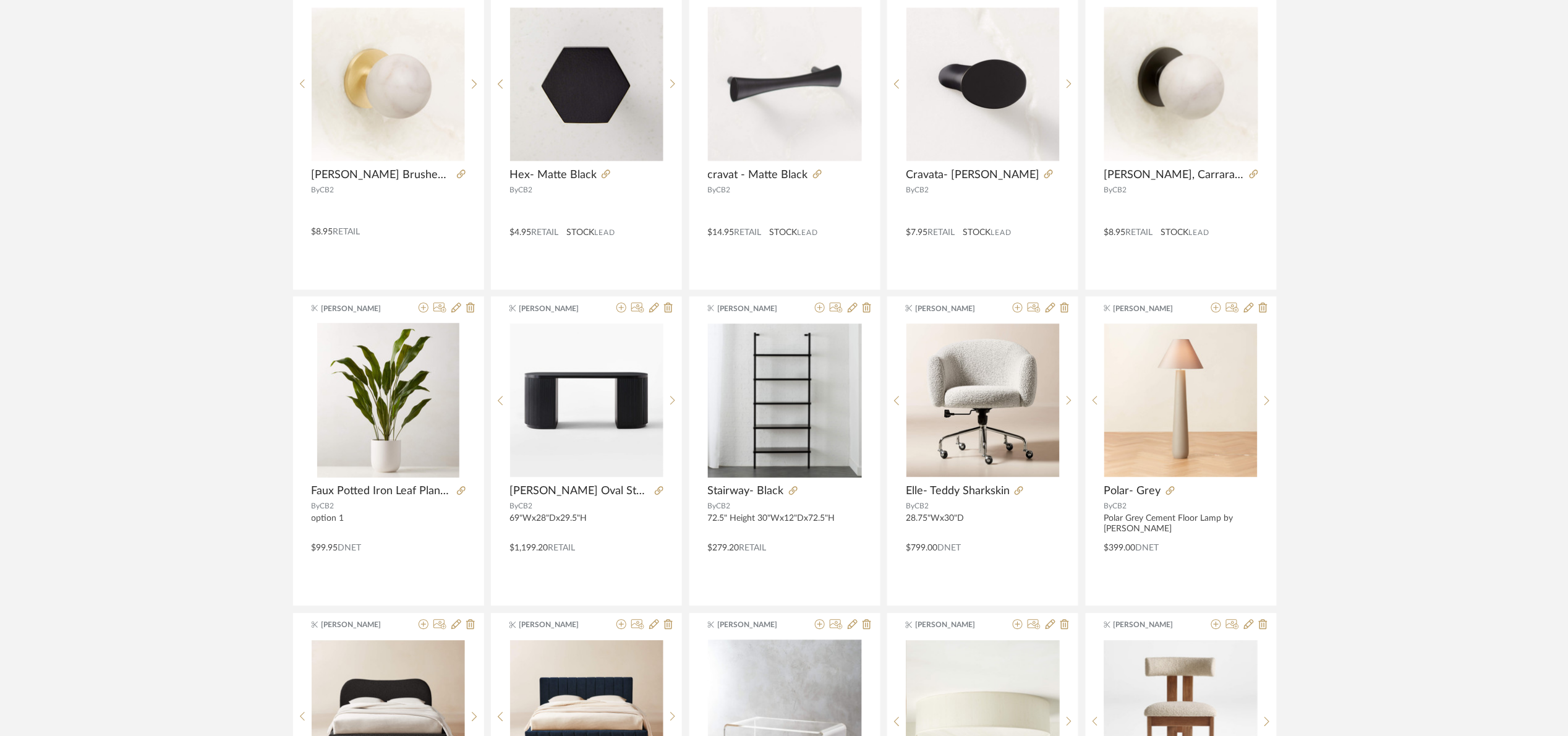
scroll to position [0, 0]
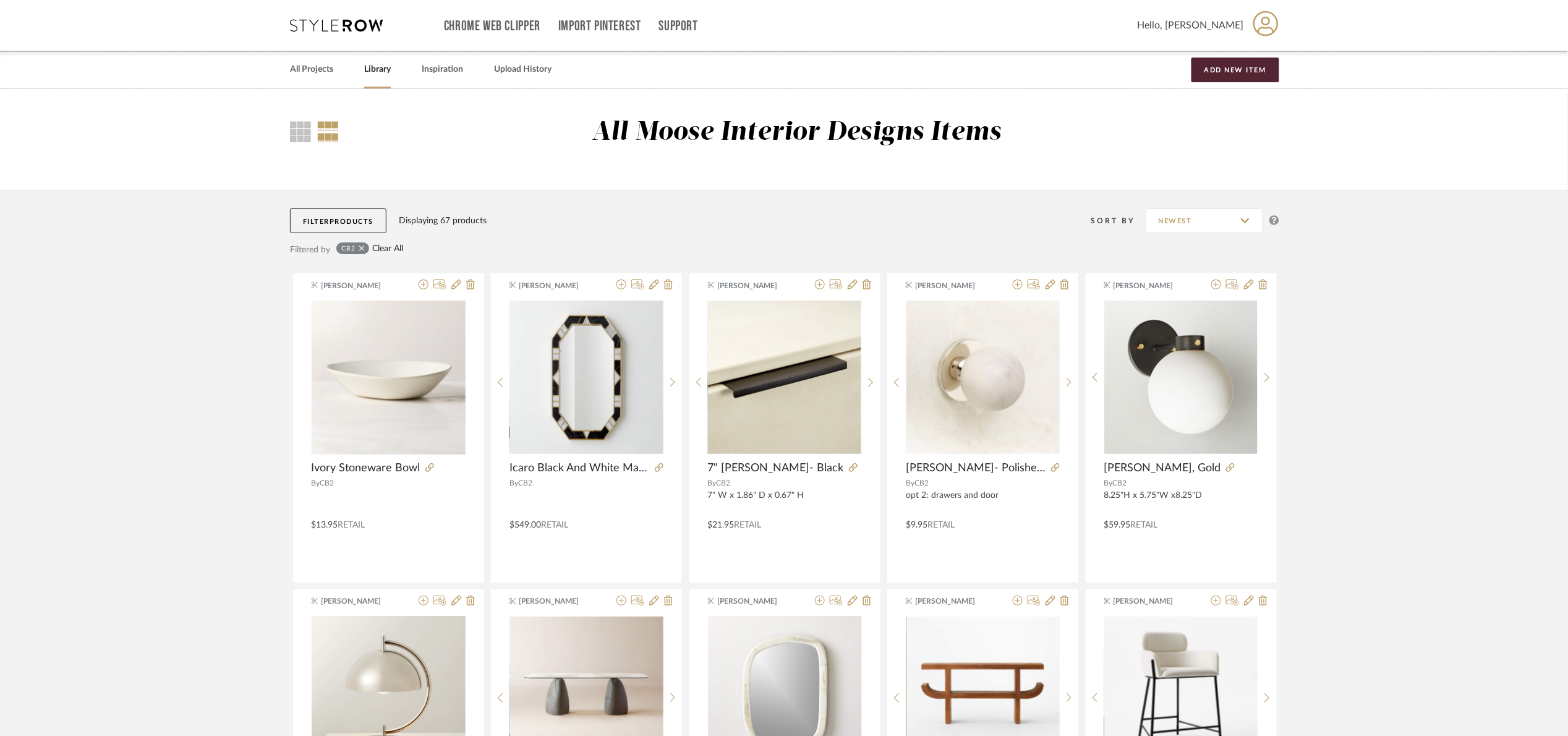
click at [377, 251] on link "Clear All" at bounding box center [387, 249] width 31 height 11
checkbox input "false"
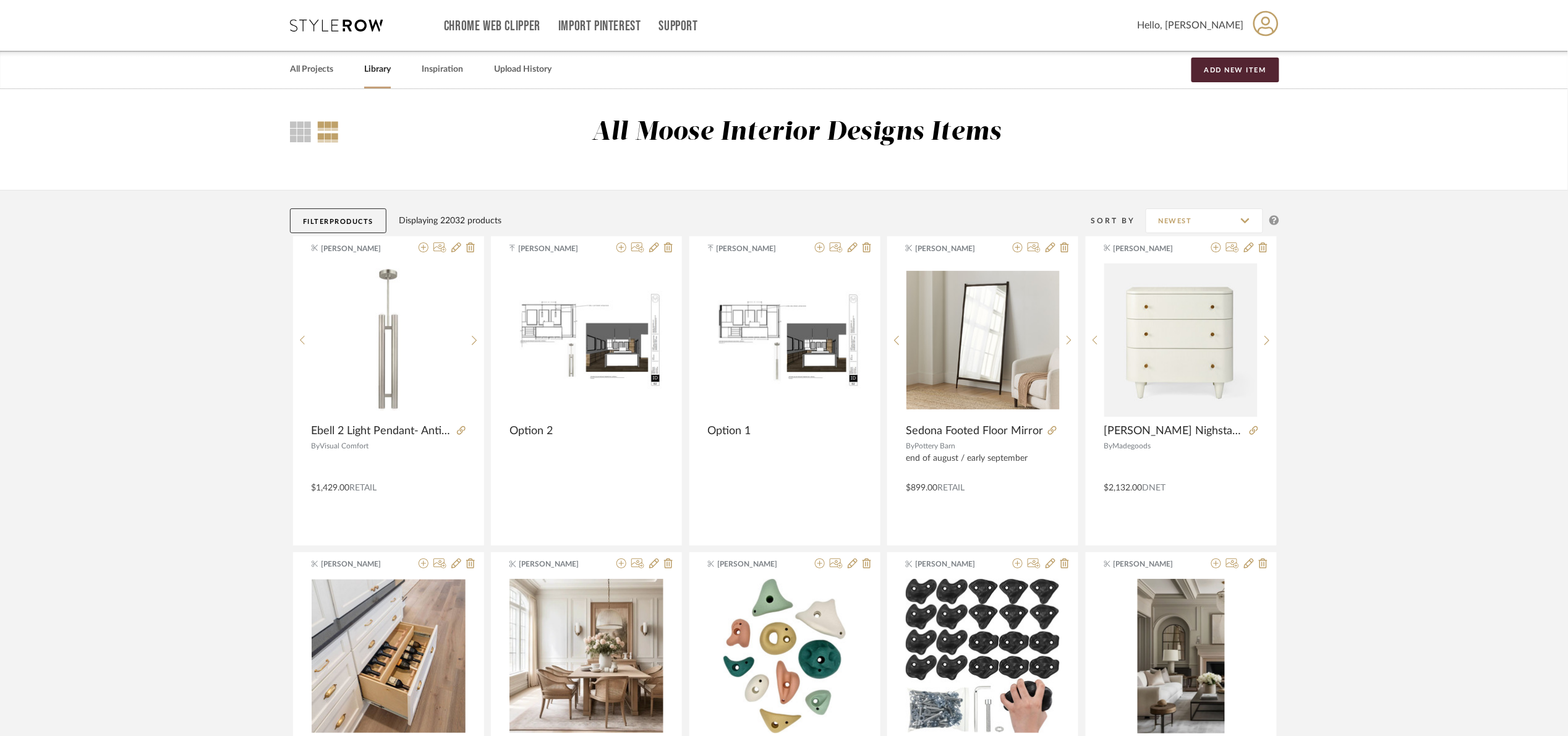
click at [337, 223] on span "Products" at bounding box center [351, 222] width 44 height 7
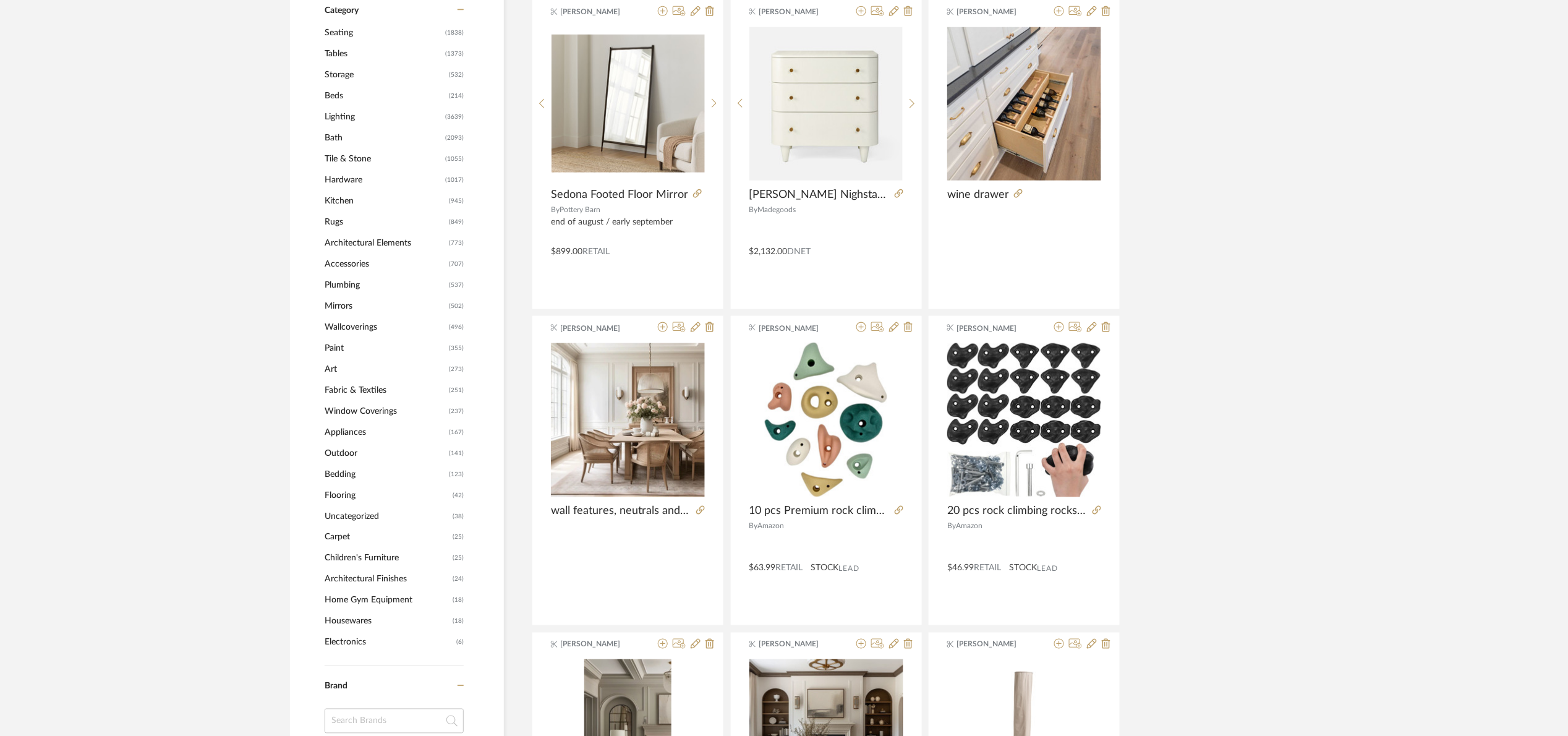
scroll to position [557, 0]
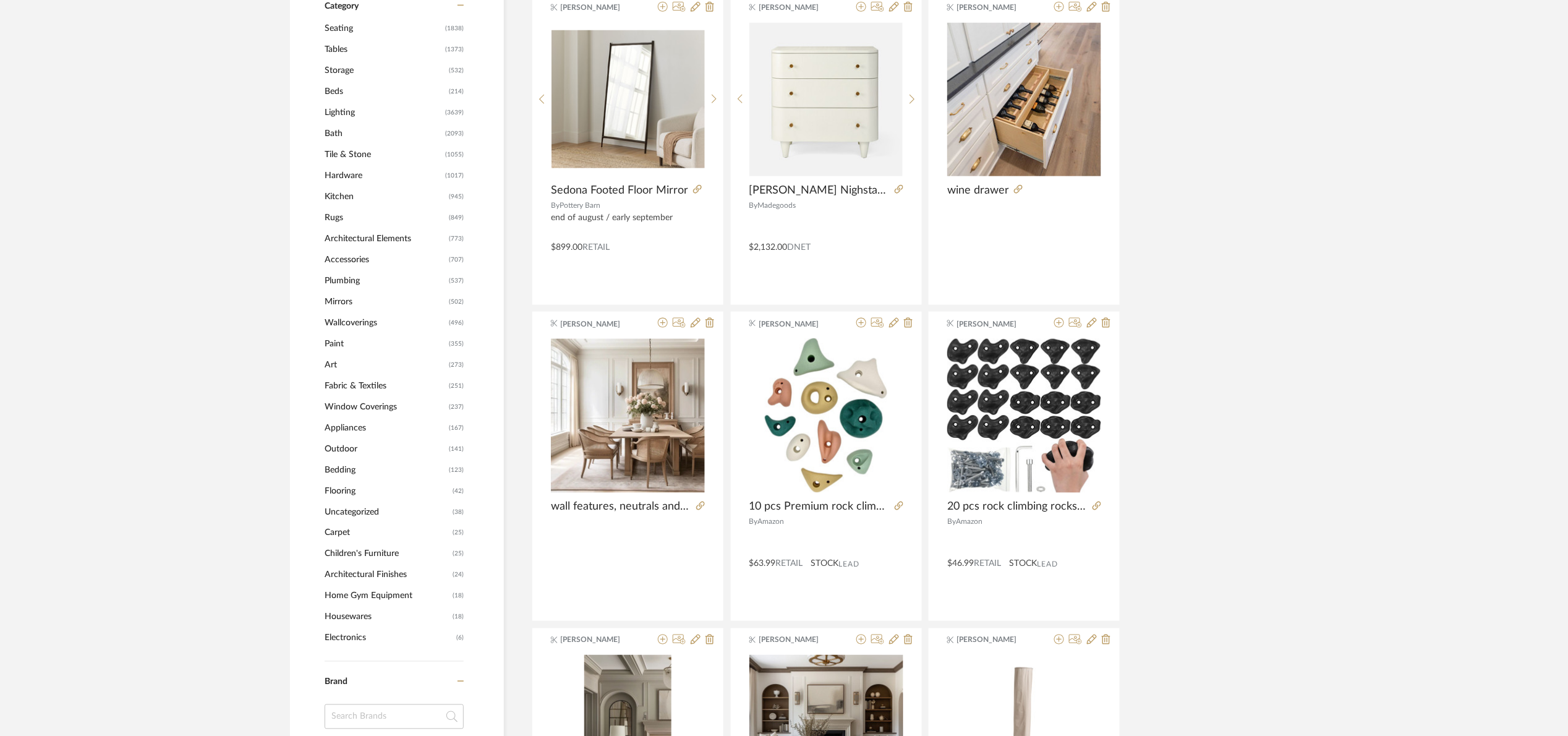
click at [344, 299] on span "Mirrors" at bounding box center [385, 302] width 121 height 21
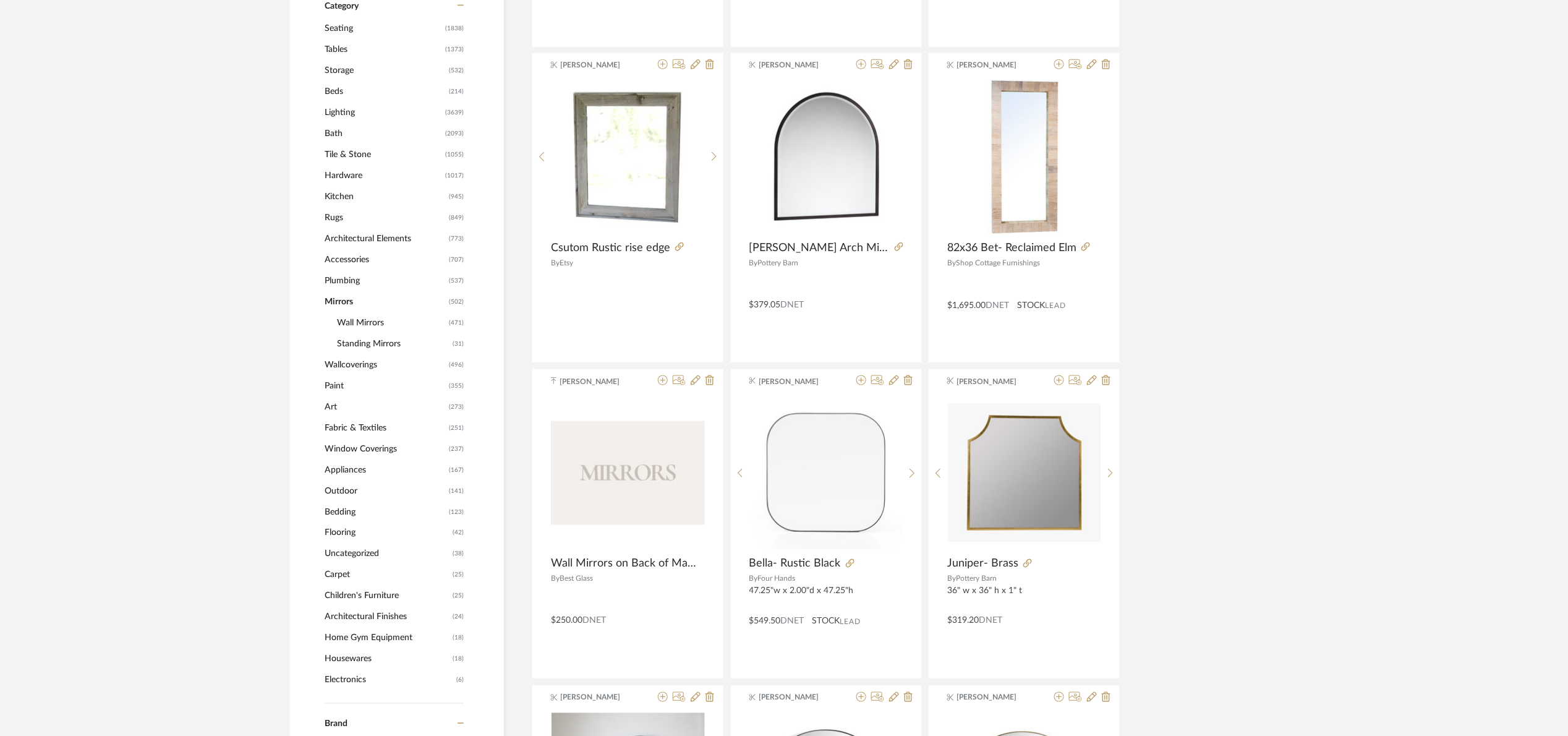
scroll to position [24, 0]
click at [351, 319] on span "Wall Mirrors" at bounding box center [391, 323] width 109 height 21
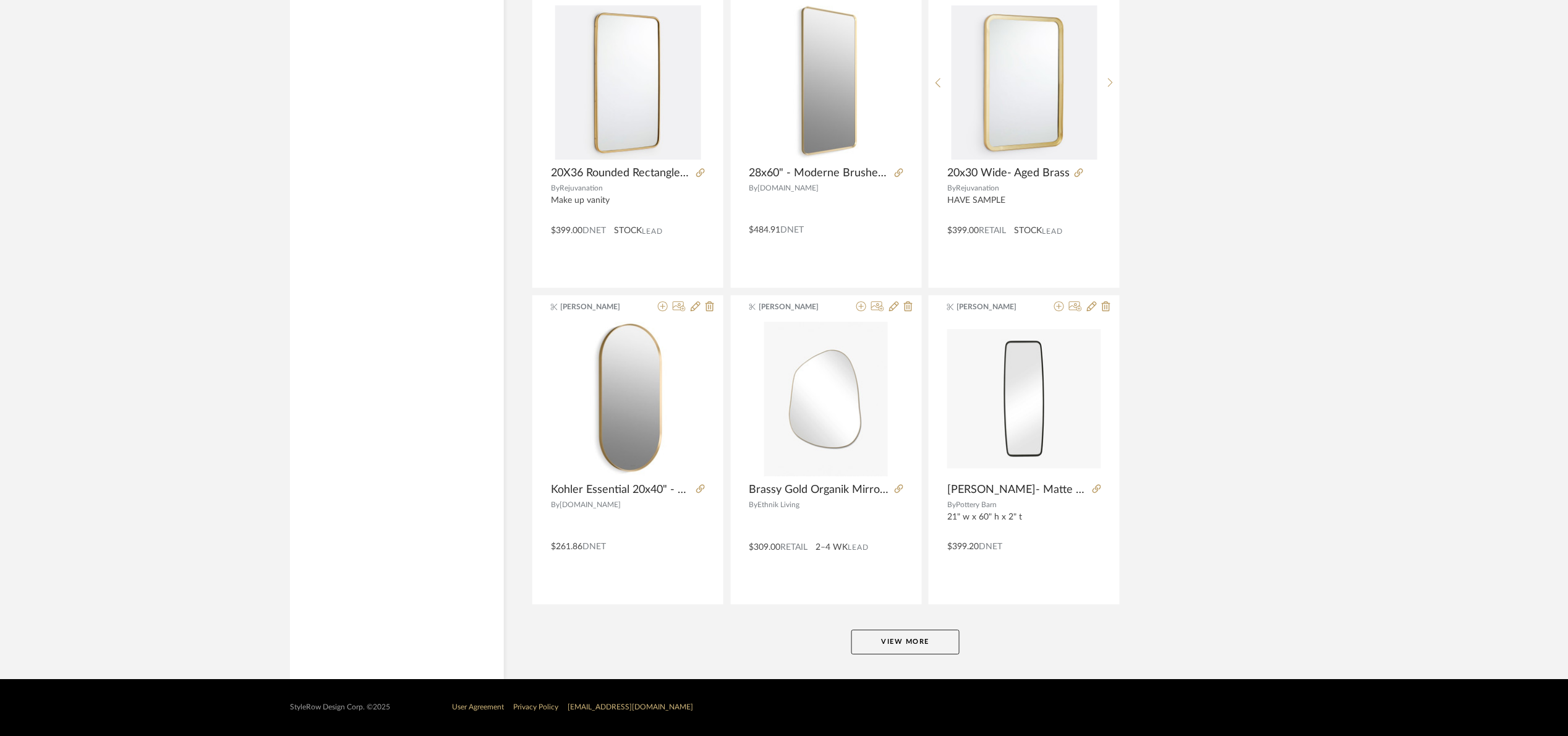
scroll to position [3480, 0]
drag, startPoint x: 937, startPoint y: 649, endPoint x: 968, endPoint y: 612, distance: 48.3
click at [937, 647] on button "View More" at bounding box center [905, 642] width 108 height 25
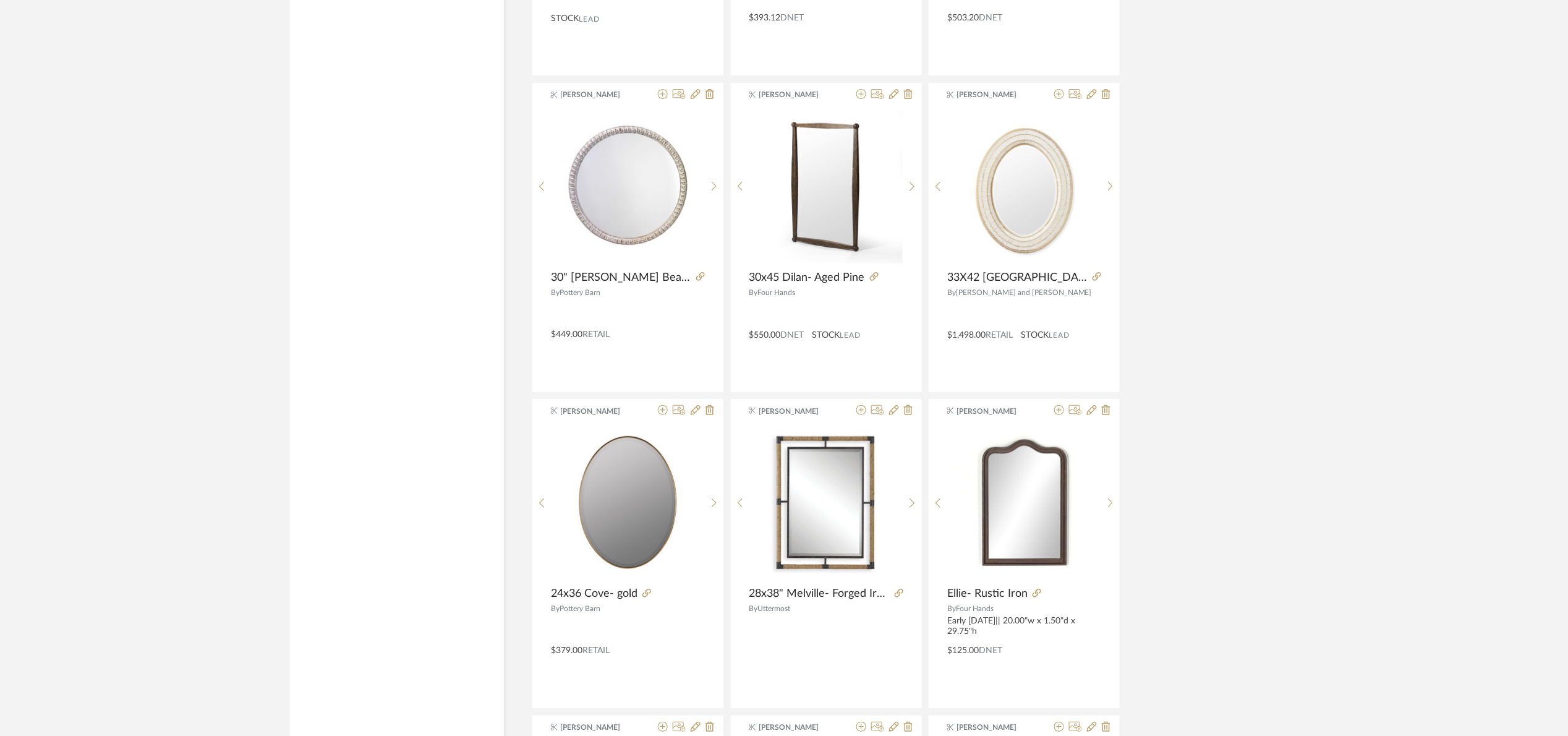
scroll to position [4327, 0]
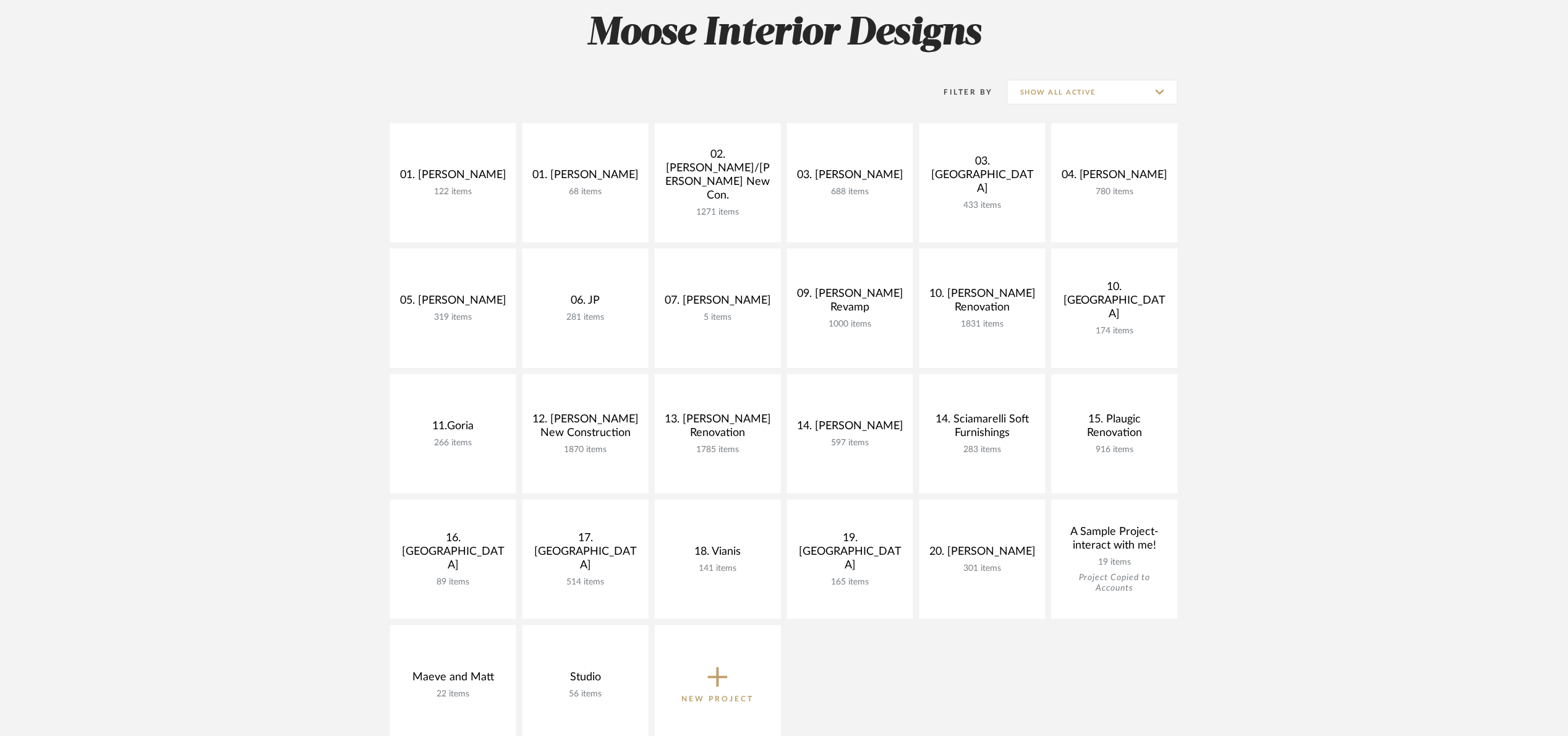
scroll to position [186, 0]
click at [1072, 80] on input "Show All Active" at bounding box center [1093, 90] width 171 height 25
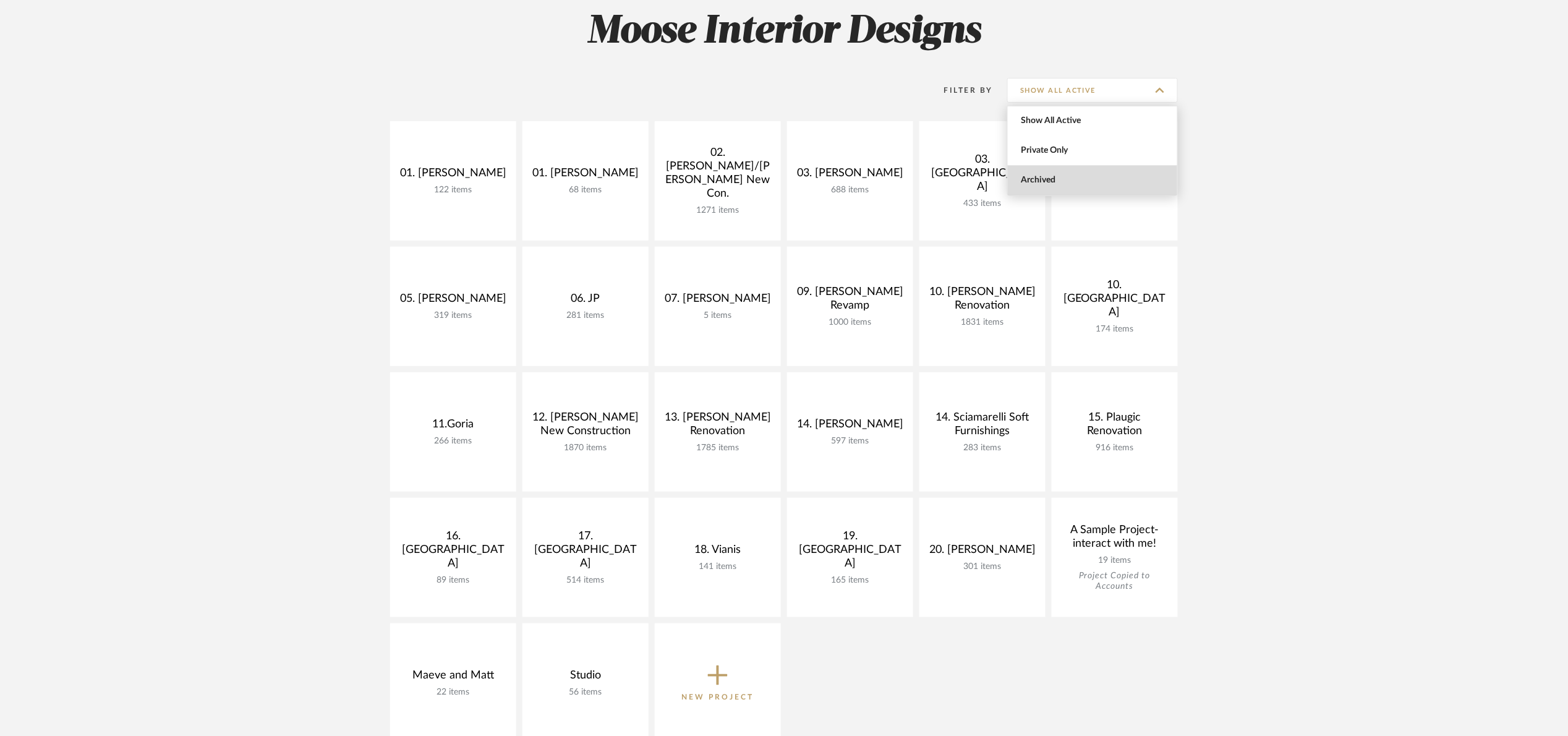
click at [1084, 172] on span "Archived" at bounding box center [1092, 181] width 169 height 30
type input "Archived"
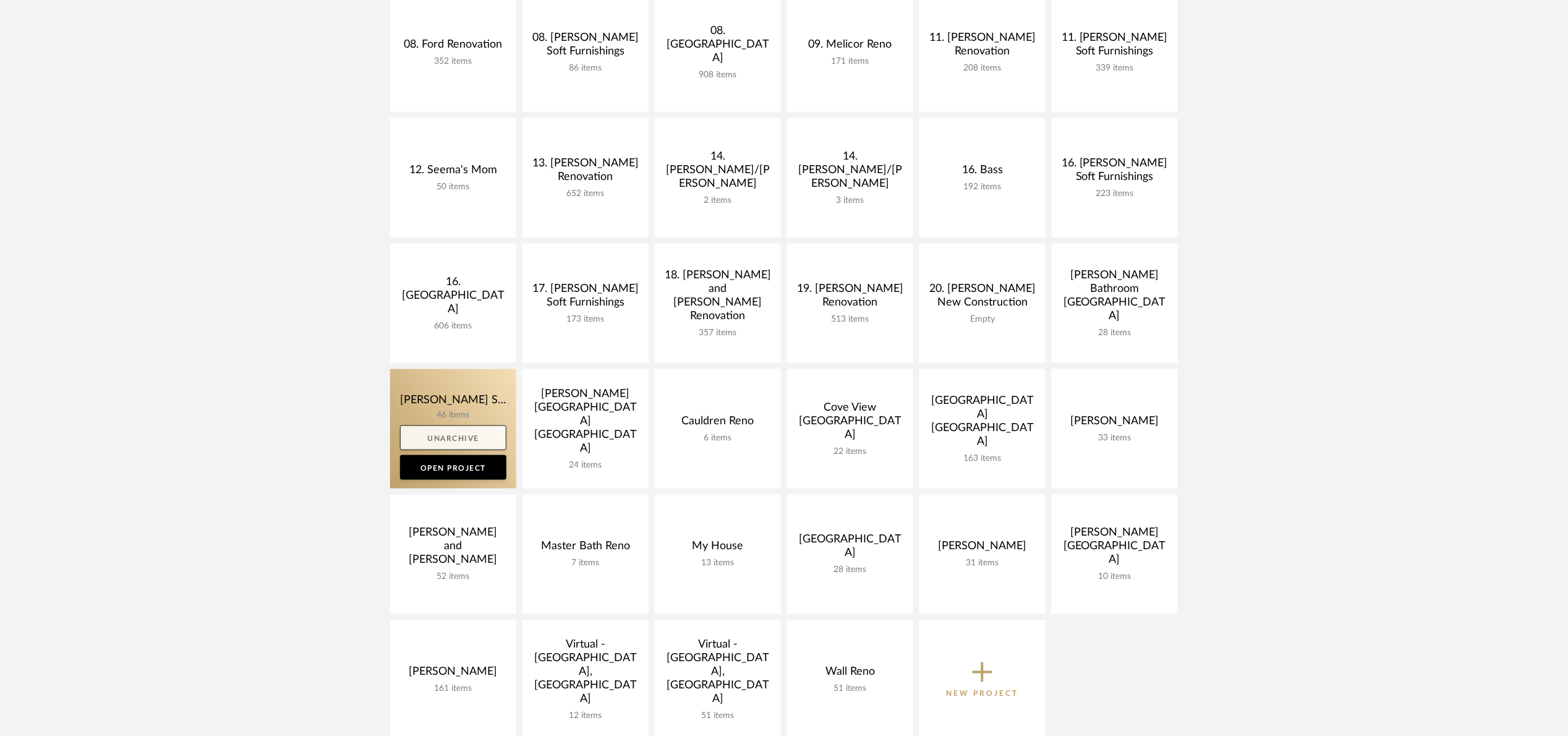
scroll to position [557, 0]
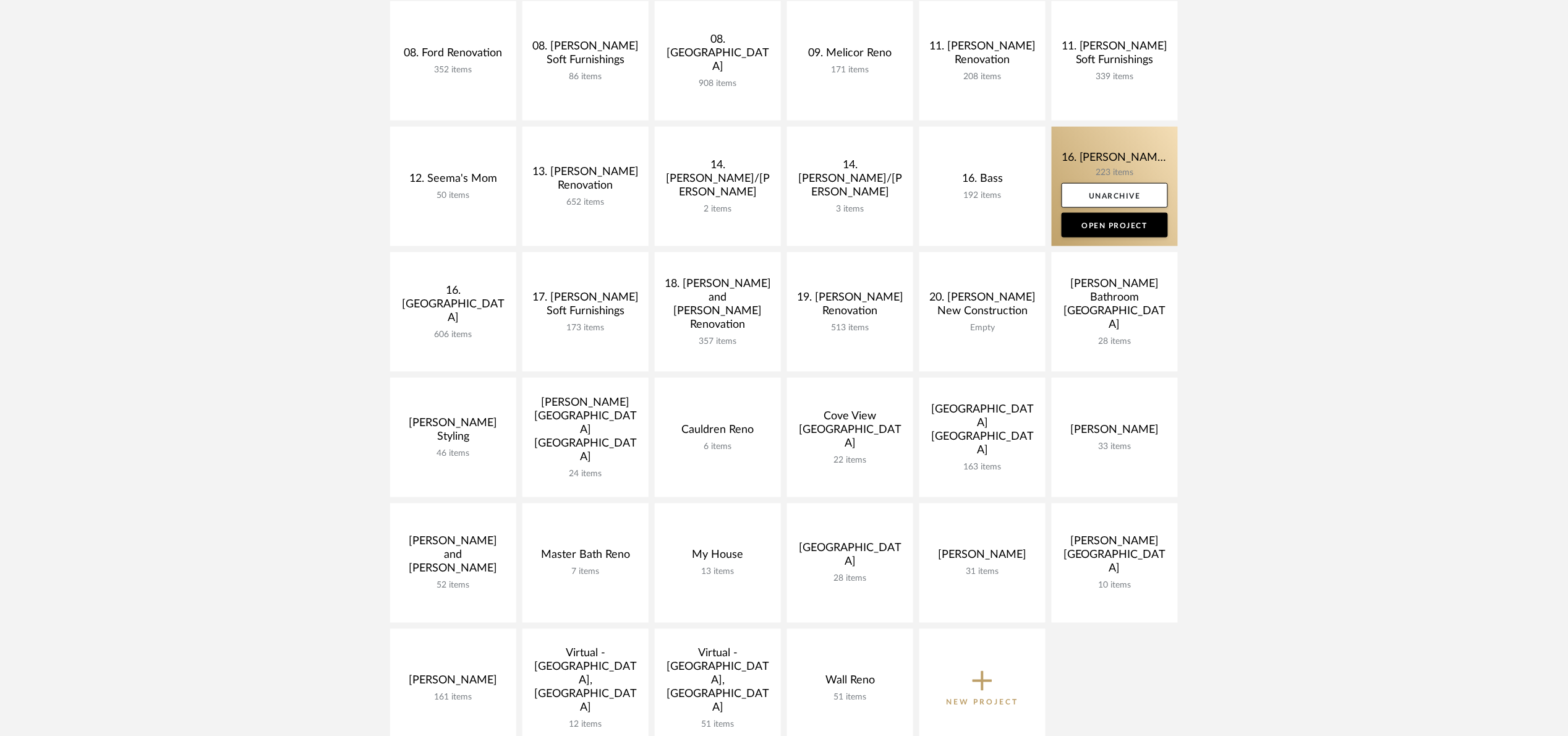
click at [1077, 157] on link at bounding box center [1115, 186] width 126 height 119
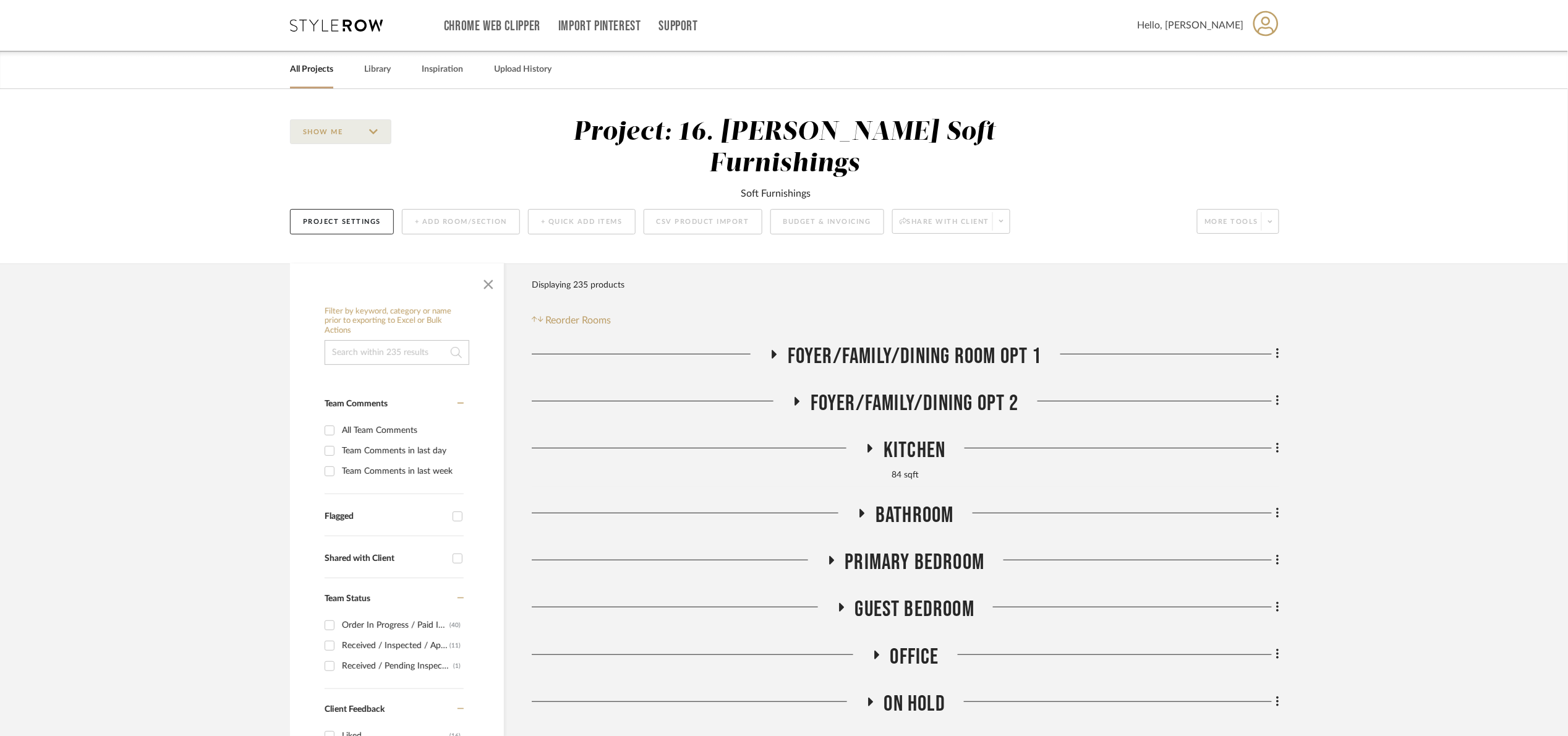
click at [831, 343] on span "Foyer/Family/Dining Room Opt 1" at bounding box center [914, 356] width 254 height 26
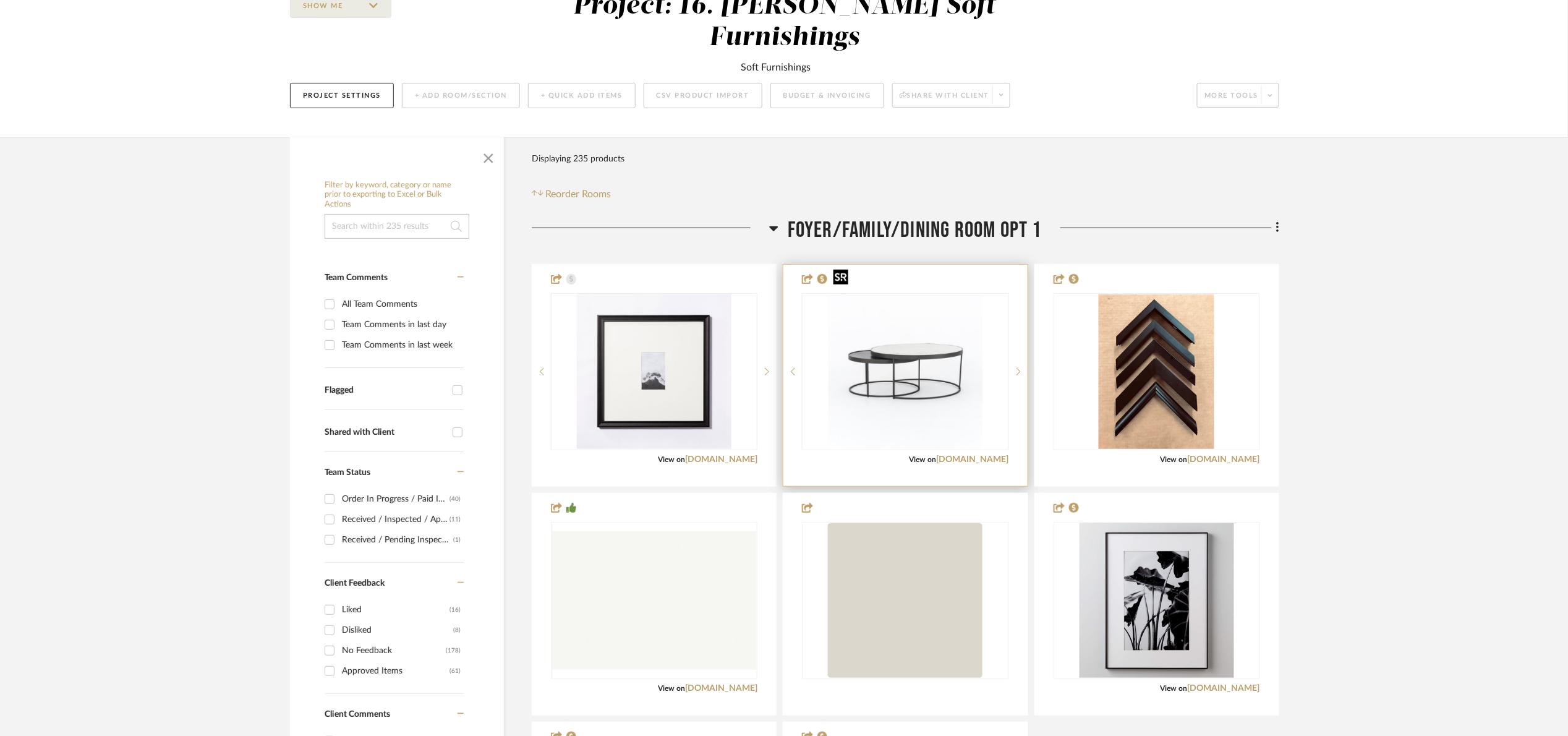
scroll to position [464, 0]
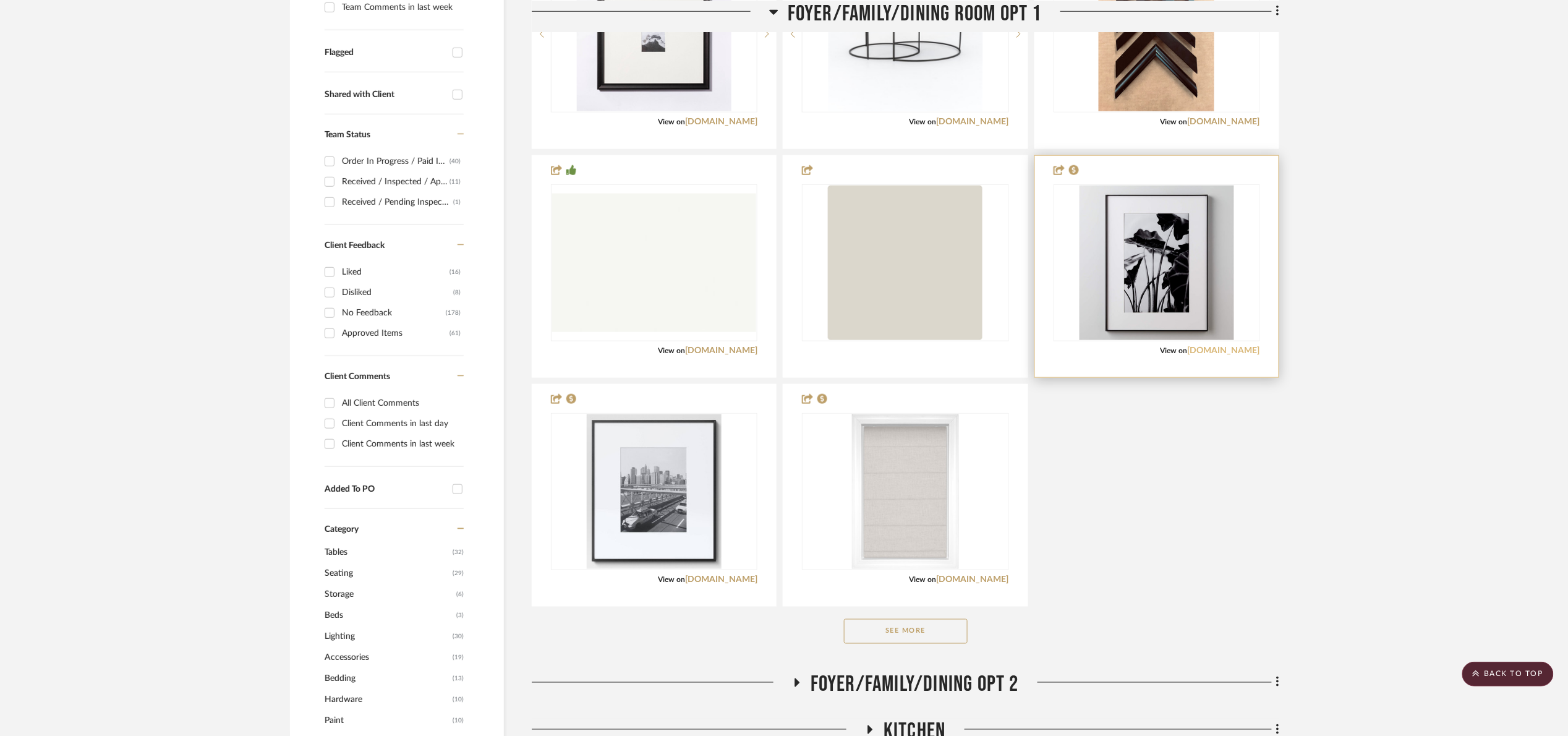
click at [1240, 347] on link "[DOMAIN_NAME]" at bounding box center [1223, 351] width 72 height 9
click at [1195, 244] on img "0" at bounding box center [1157, 263] width 154 height 154
click at [1181, 244] on img "0" at bounding box center [1157, 263] width 154 height 154
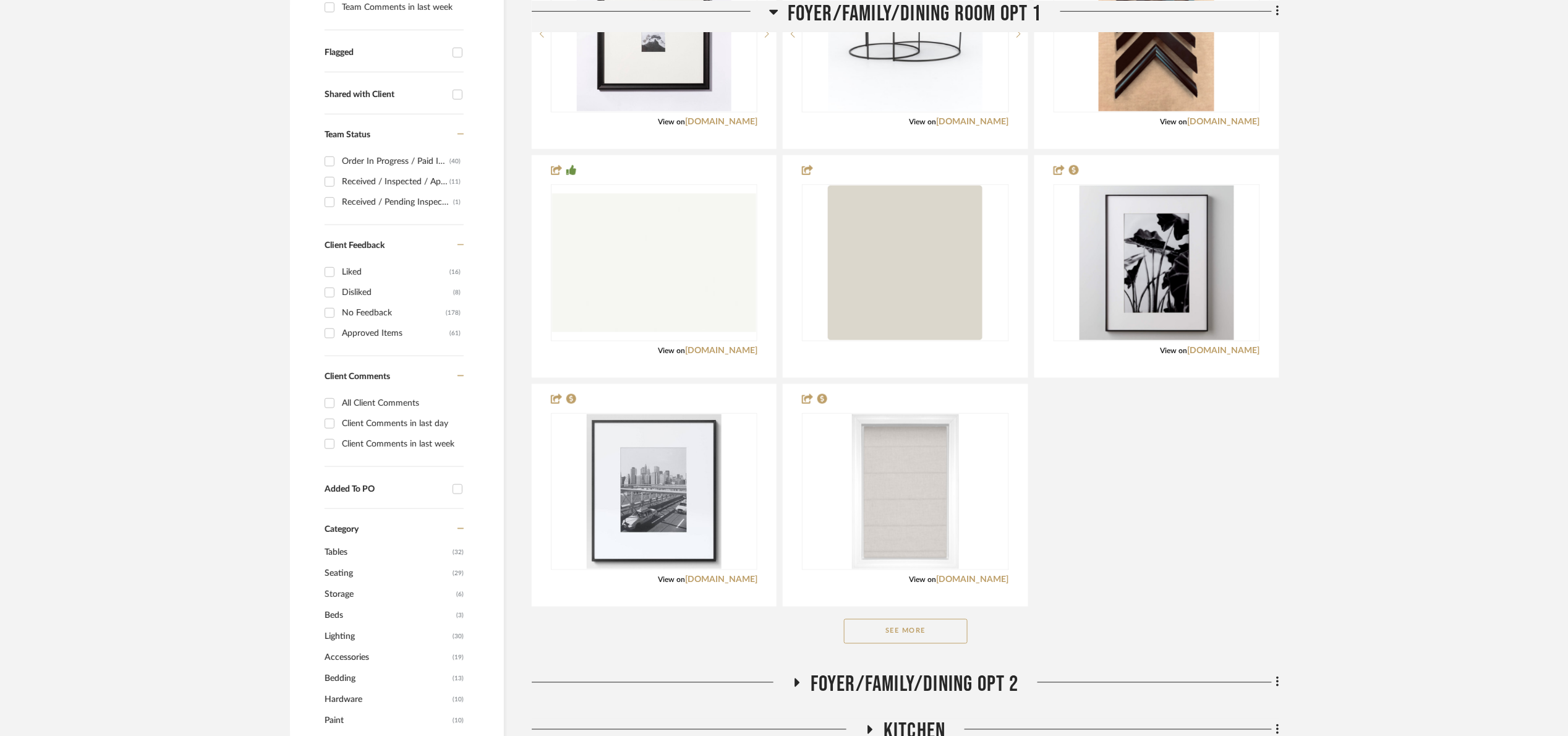
drag, startPoint x: 895, startPoint y: 606, endPoint x: 1029, endPoint y: 522, distance: 158.2
click at [896, 619] on button "See More" at bounding box center [905, 632] width 124 height 25
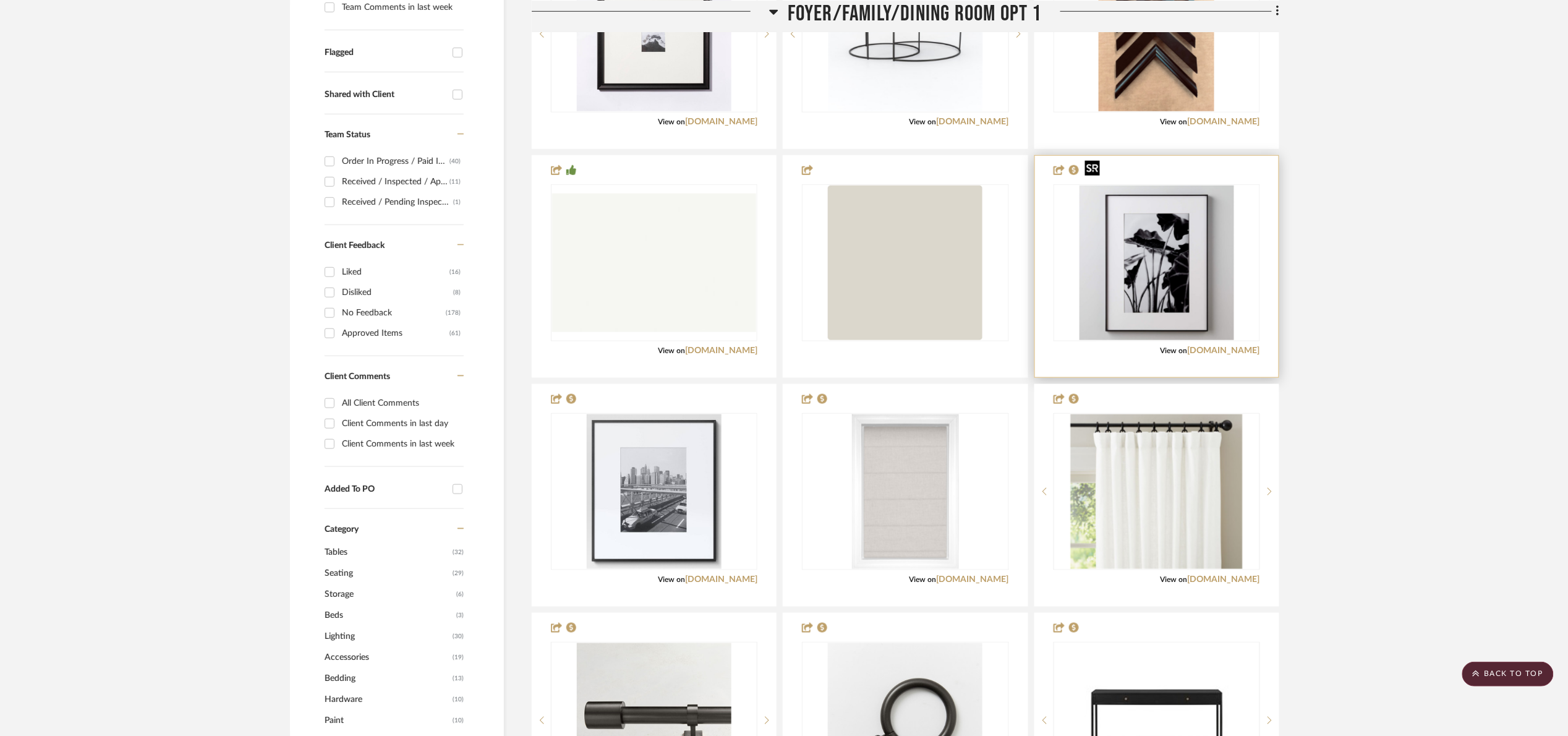
click at [1154, 269] on img "0" at bounding box center [1157, 263] width 154 height 154
click at [1117, 345] on div "View on cb2.com" at bounding box center [1156, 351] width 206 height 12
click at [1057, 284] on div "0" at bounding box center [1157, 263] width 205 height 156
click at [1171, 264] on img "0" at bounding box center [1157, 263] width 154 height 154
click at [1111, 339] on div at bounding box center [1157, 267] width 244 height 222
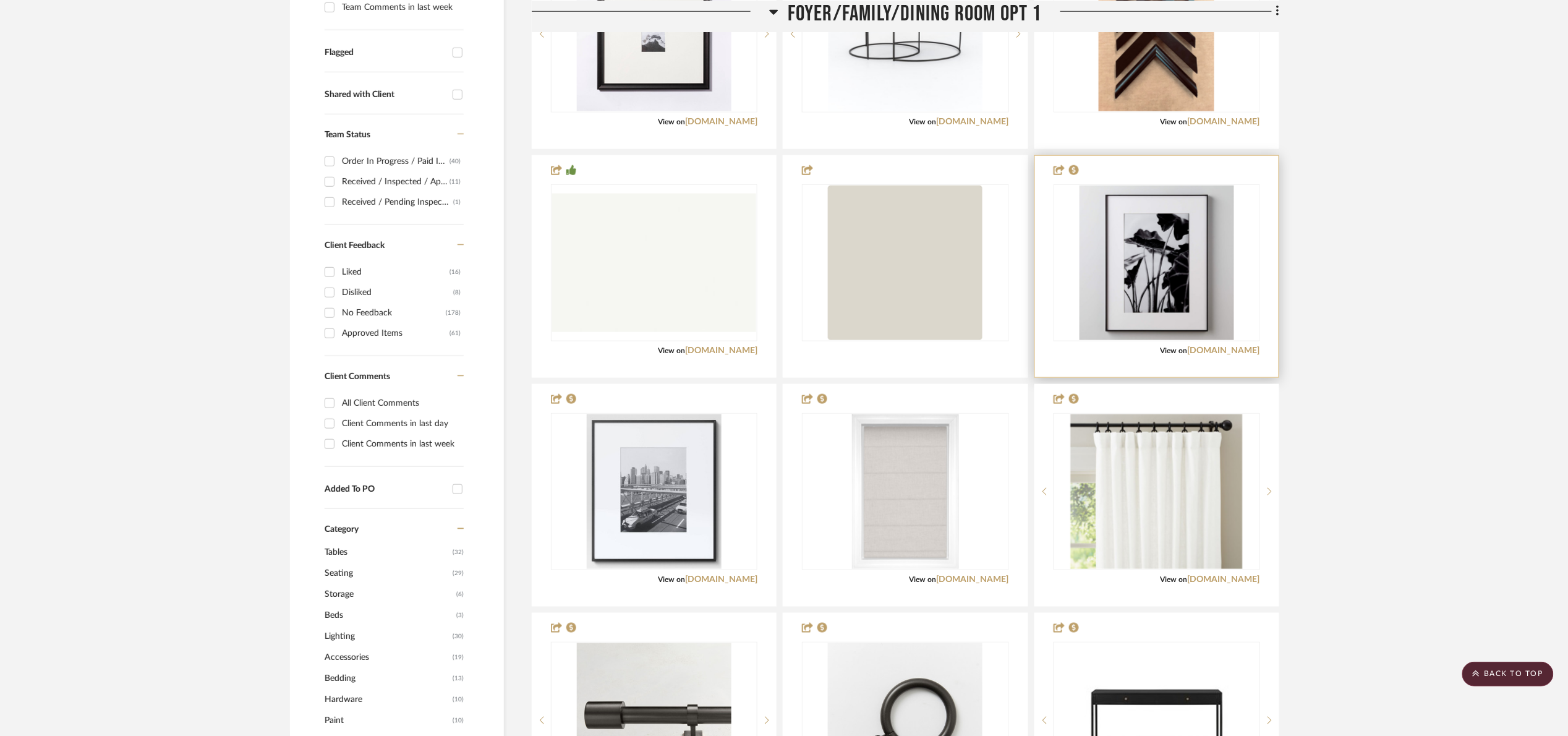
click at [1111, 339] on div at bounding box center [1157, 267] width 244 height 222
click at [1126, 211] on img "0" at bounding box center [1157, 263] width 154 height 154
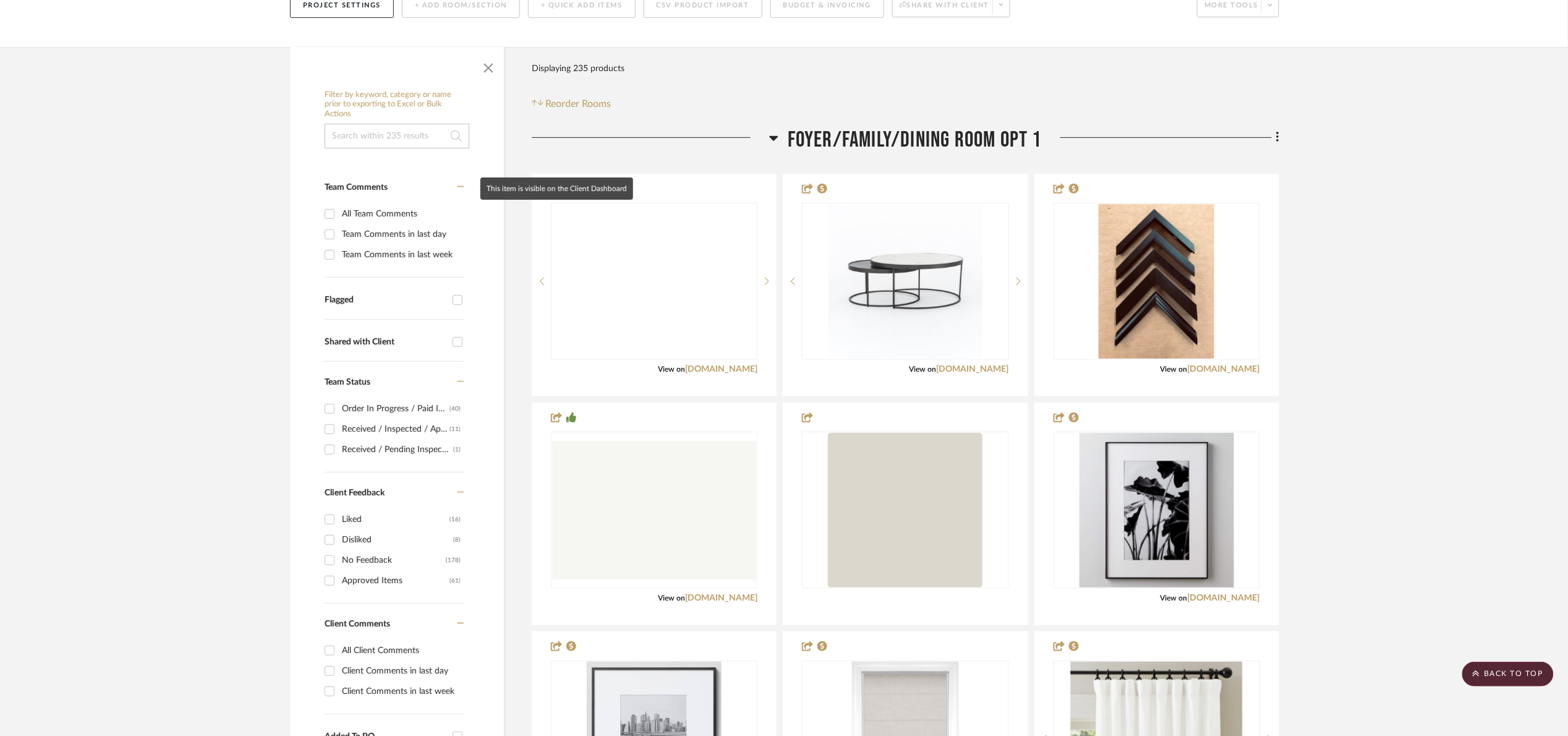
scroll to position [0, 0]
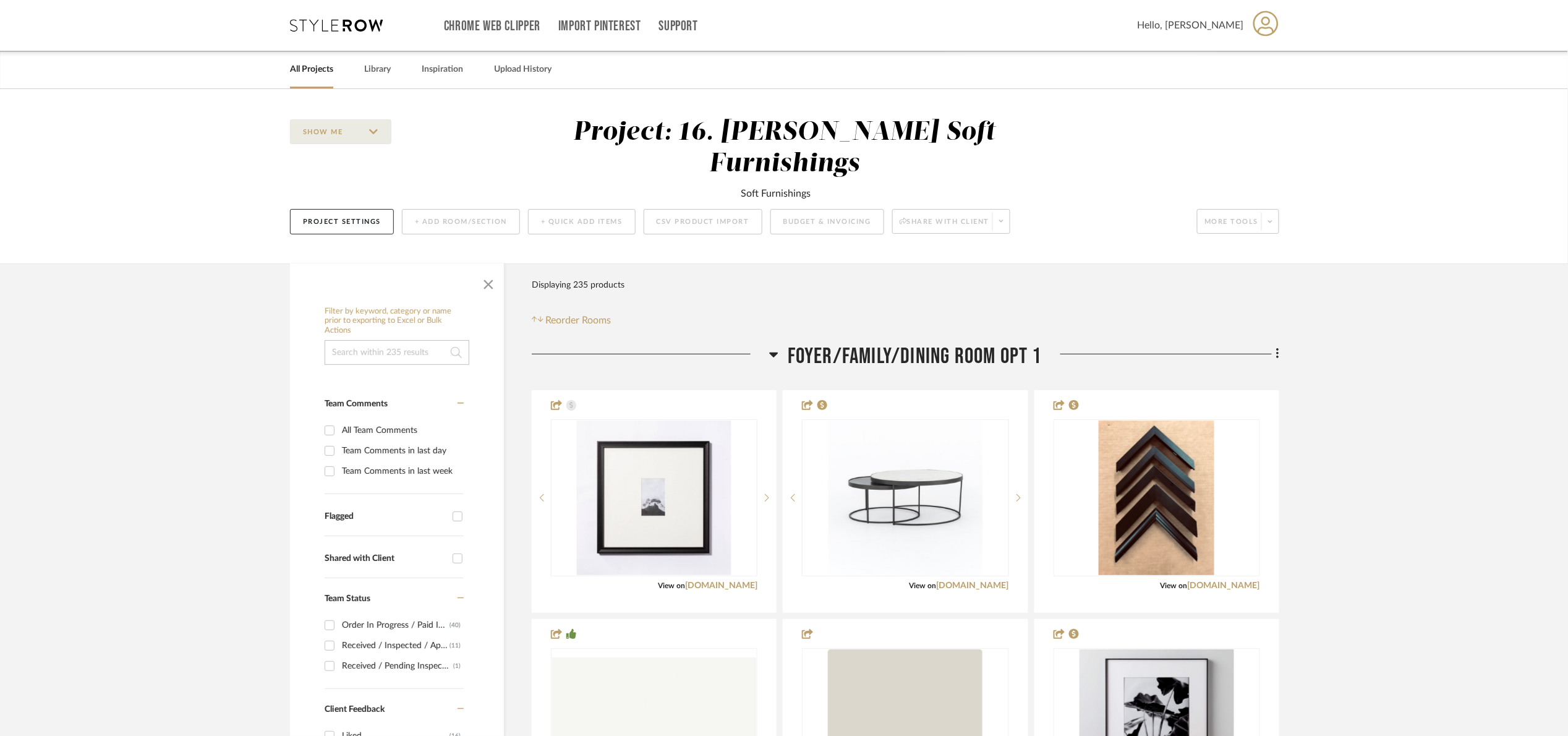
click at [480, 267] on span "button" at bounding box center [488, 282] width 30 height 30
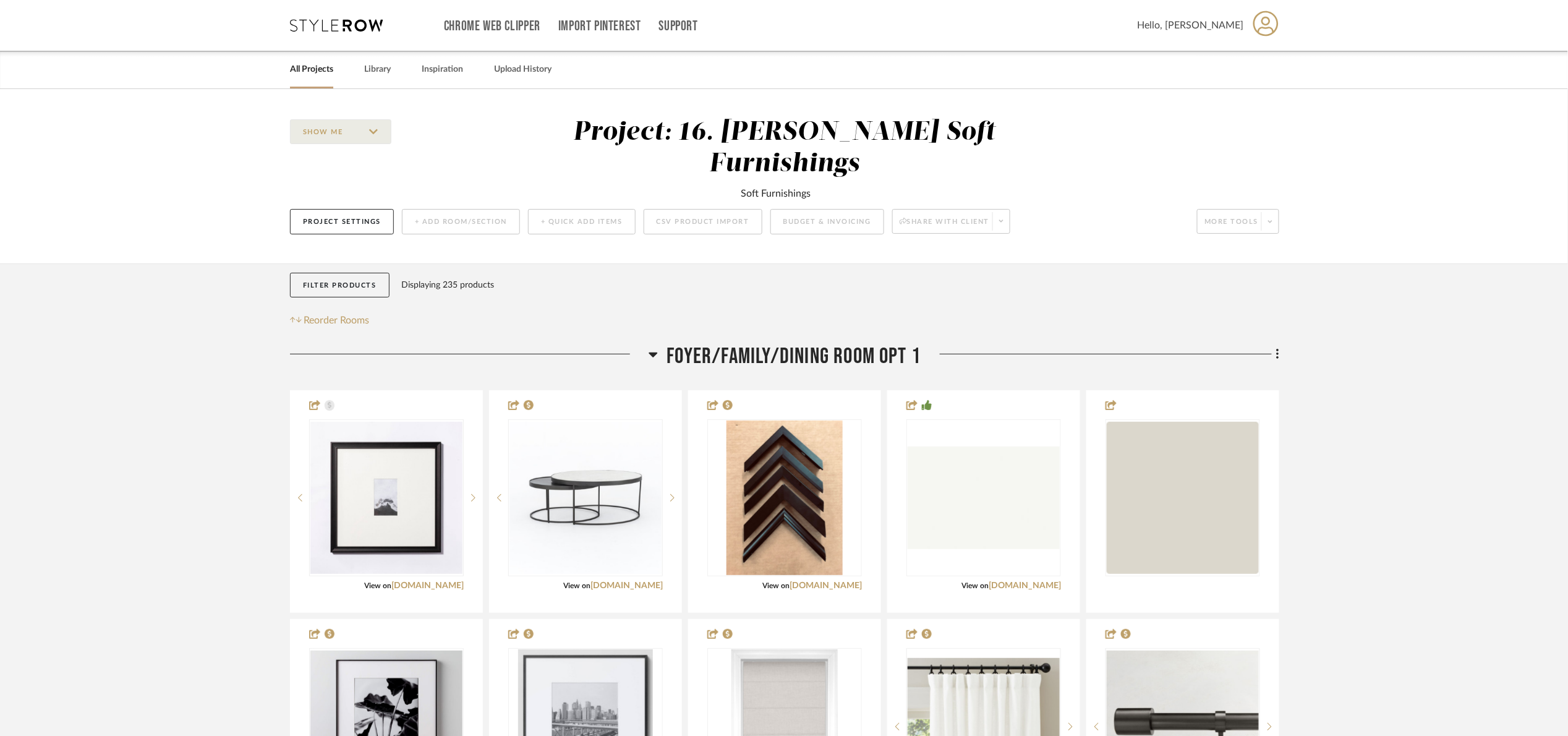
click at [744, 343] on span "Foyer/Family/Dining Room Opt 1" at bounding box center [793, 356] width 254 height 26
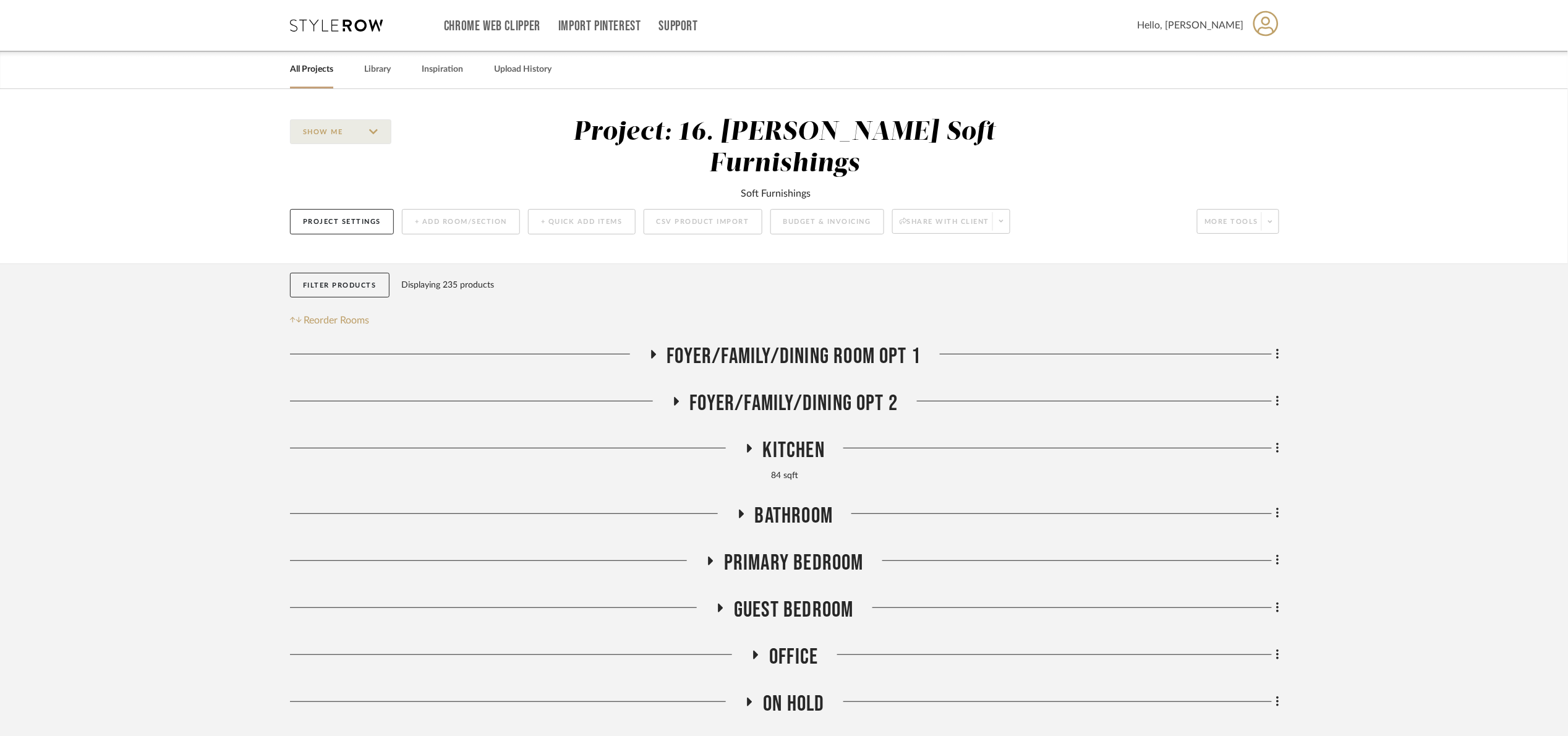
click at [749, 390] on span "Foyer/Family/Dining Opt 2" at bounding box center [794, 403] width 209 height 26
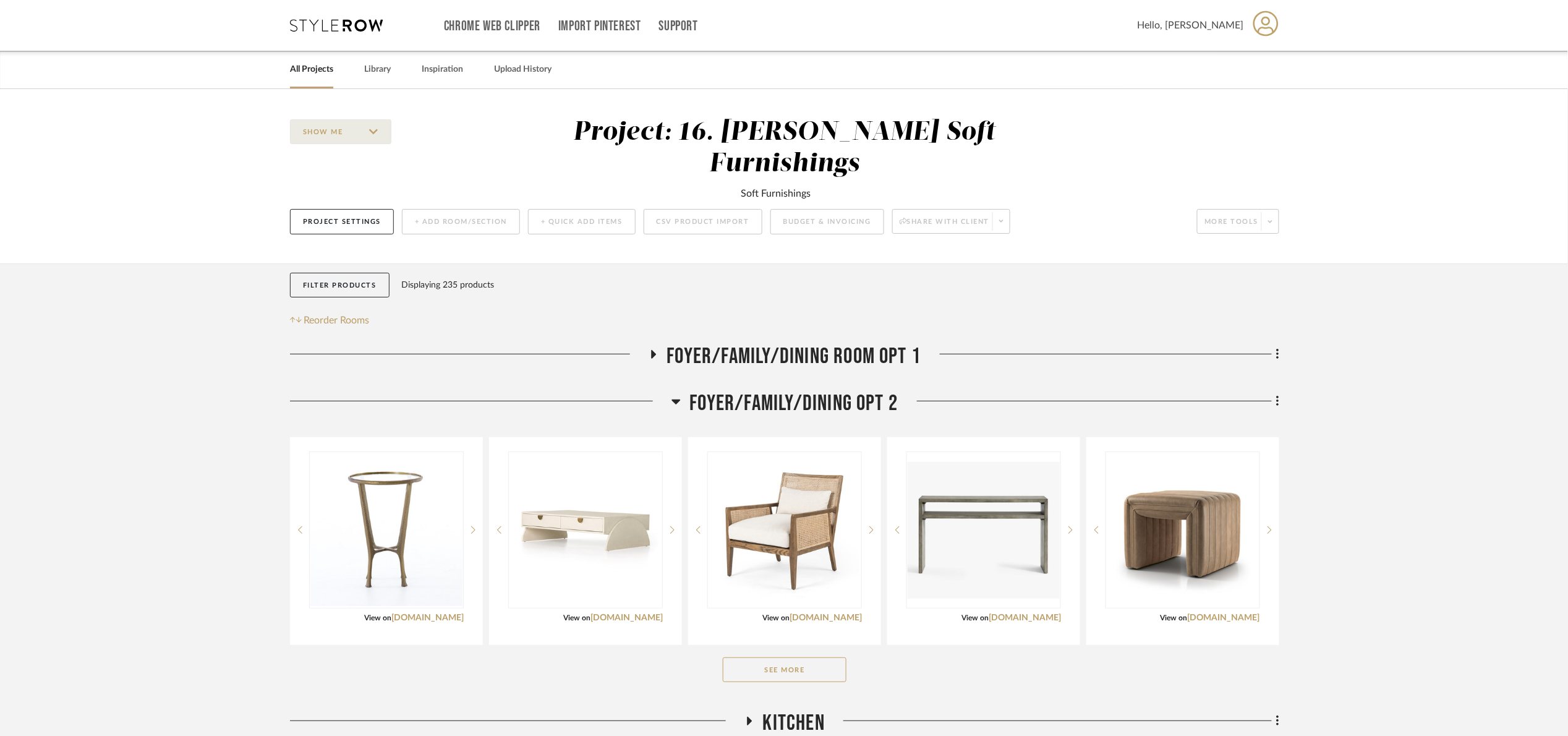
click at [748, 390] on span "Foyer/Family/Dining Opt 2" at bounding box center [794, 403] width 209 height 26
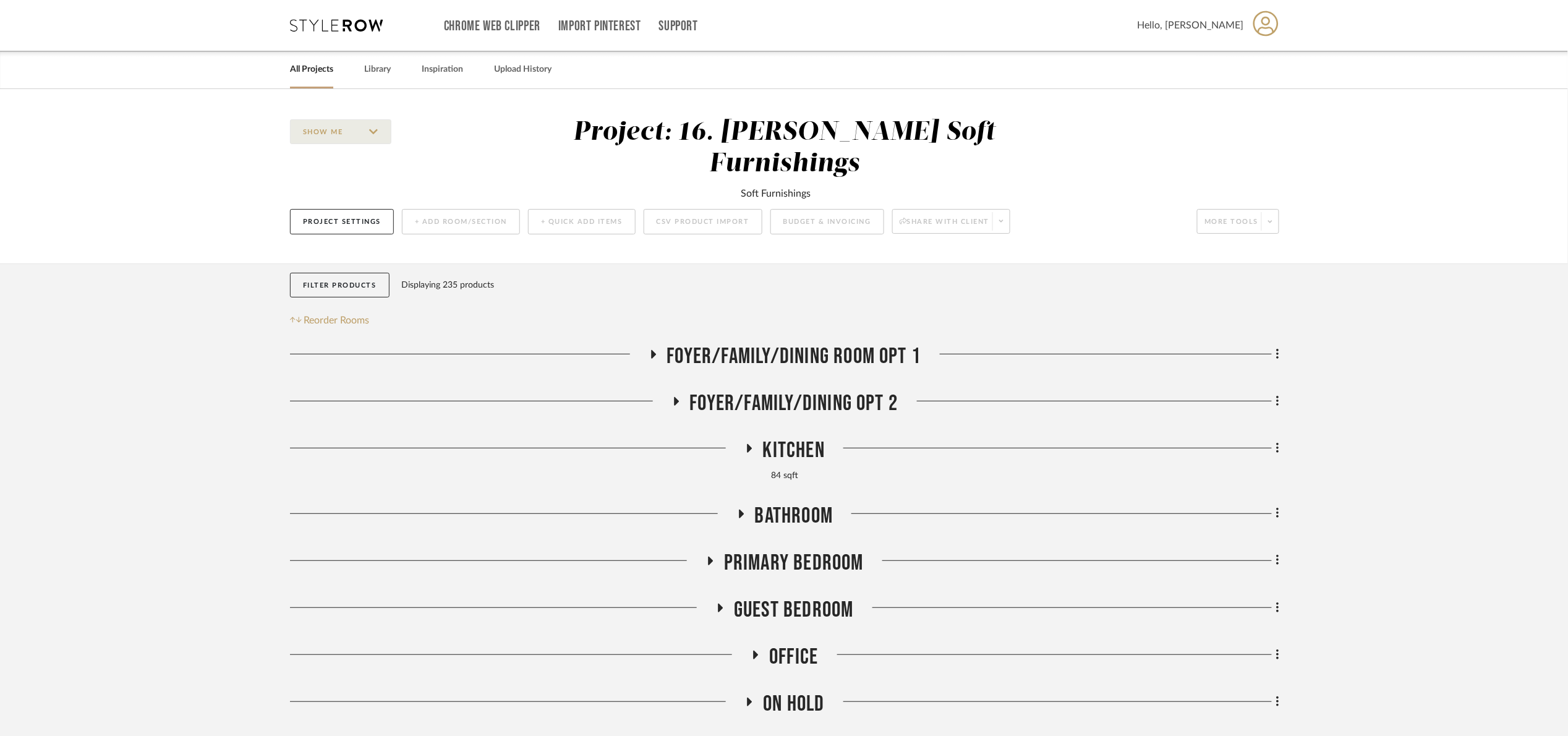
click at [777, 304] on div "Filter Products Displaying 235 products Reorder Rooms LOADING Foyer/Family/Dini…" at bounding box center [784, 593] width 989 height 660
click at [783, 343] on span "Foyer/Family/Dining Room Opt 1" at bounding box center [793, 356] width 254 height 26
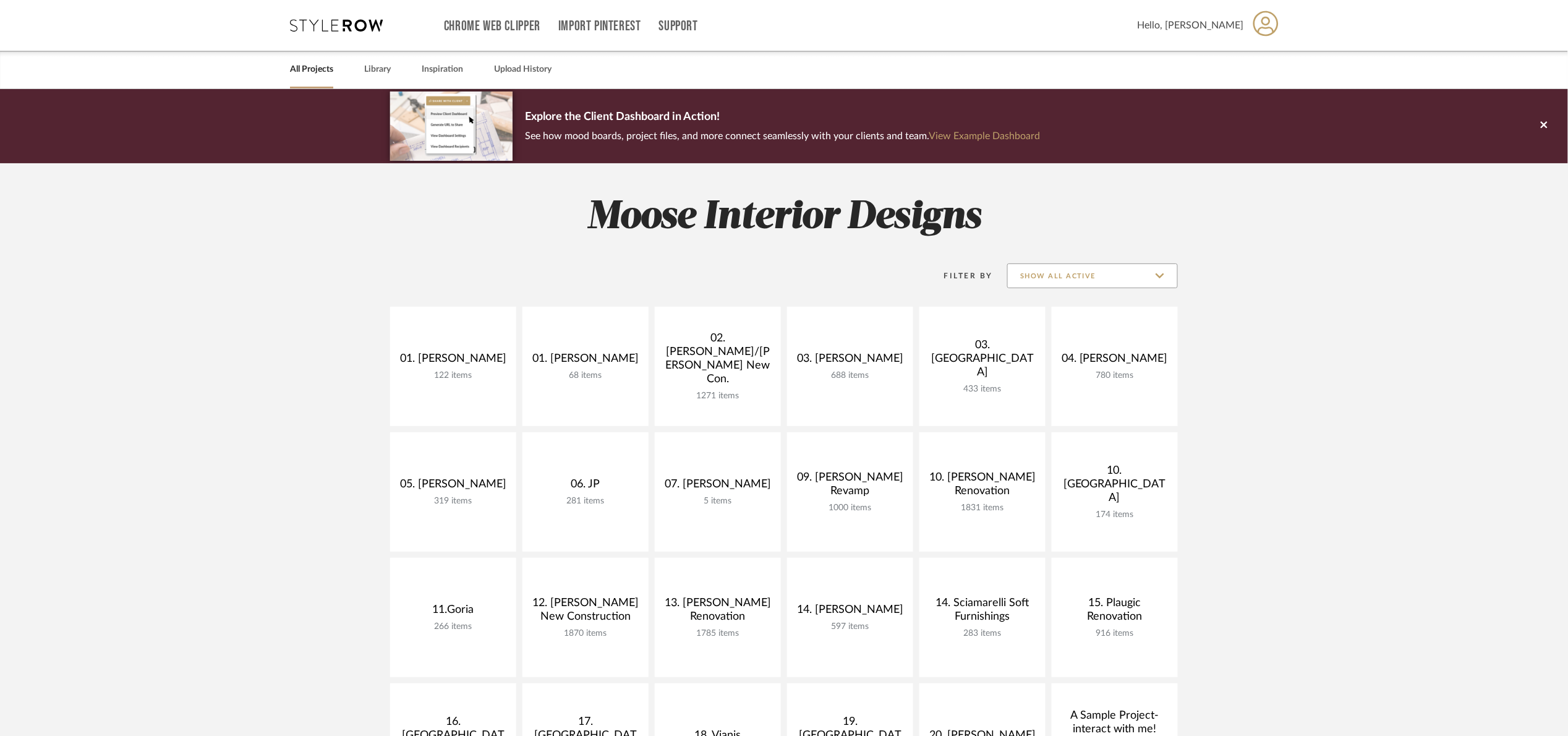
click at [1078, 261] on div "Filter By Show All Active" at bounding box center [1046, 276] width 264 height 31
click at [1079, 273] on input "Show All Active" at bounding box center [1093, 276] width 171 height 25
click at [1071, 365] on span "Archived" at bounding box center [1093, 366] width 146 height 11
type input "Archived"
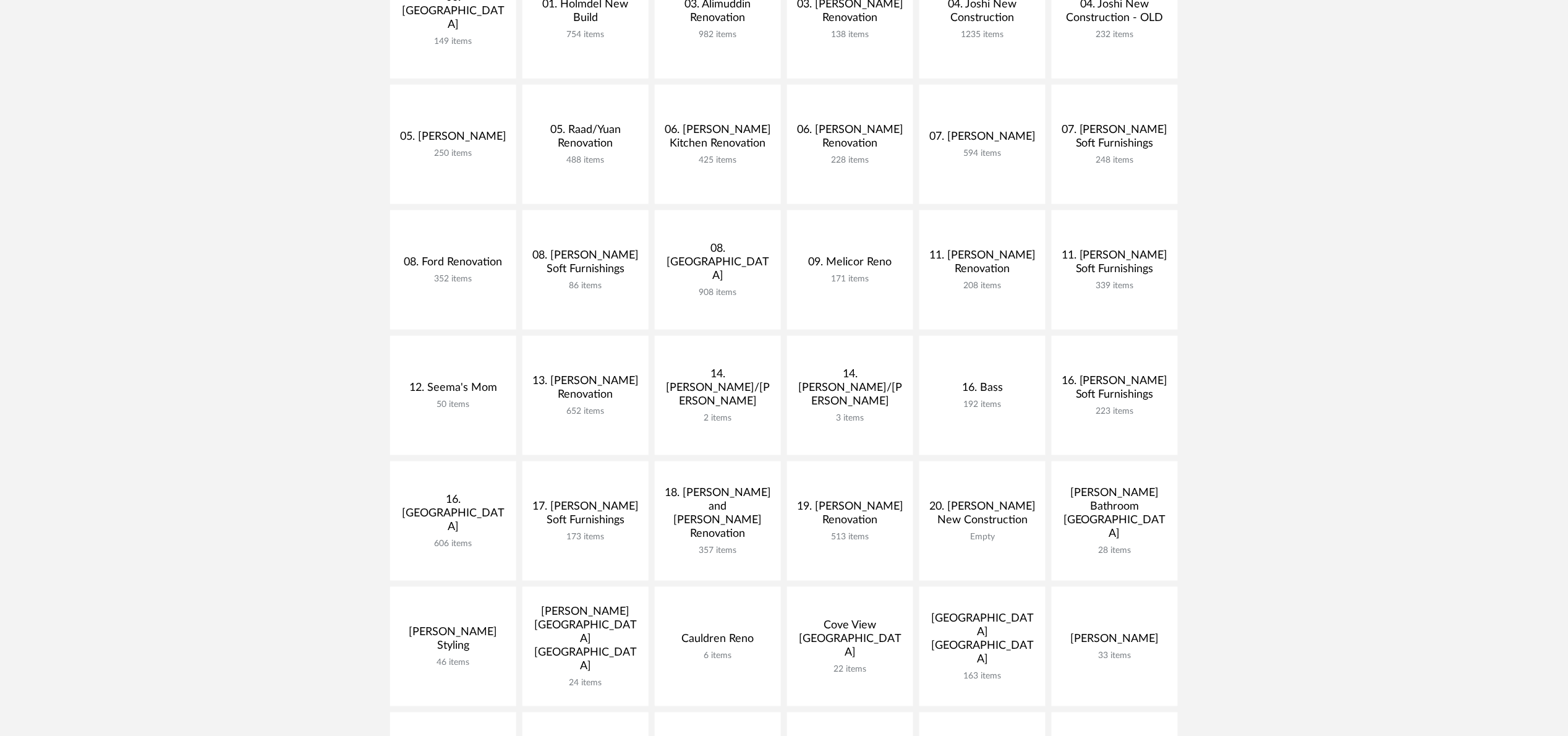
scroll to position [371, 0]
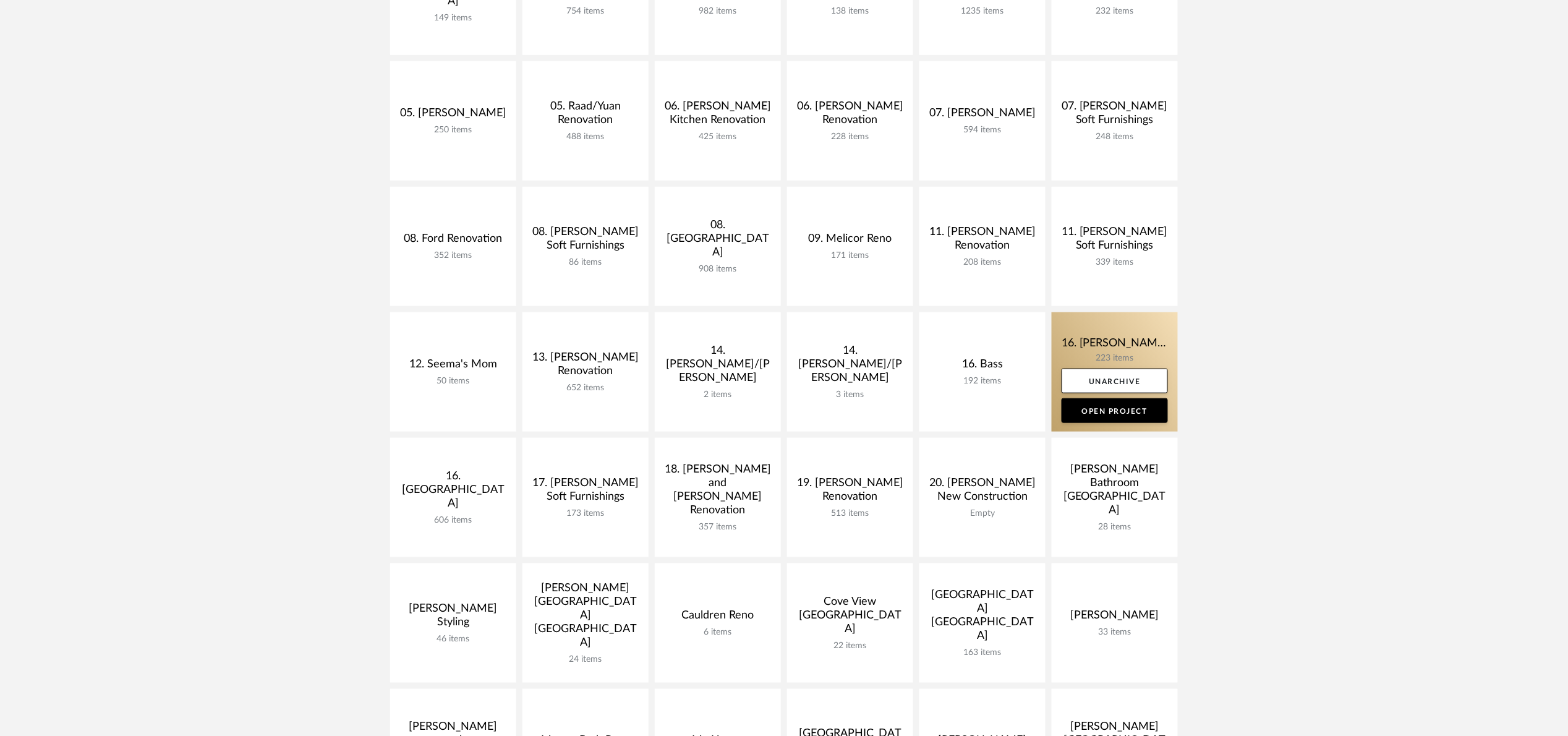
click at [1071, 352] on link at bounding box center [1115, 371] width 126 height 119
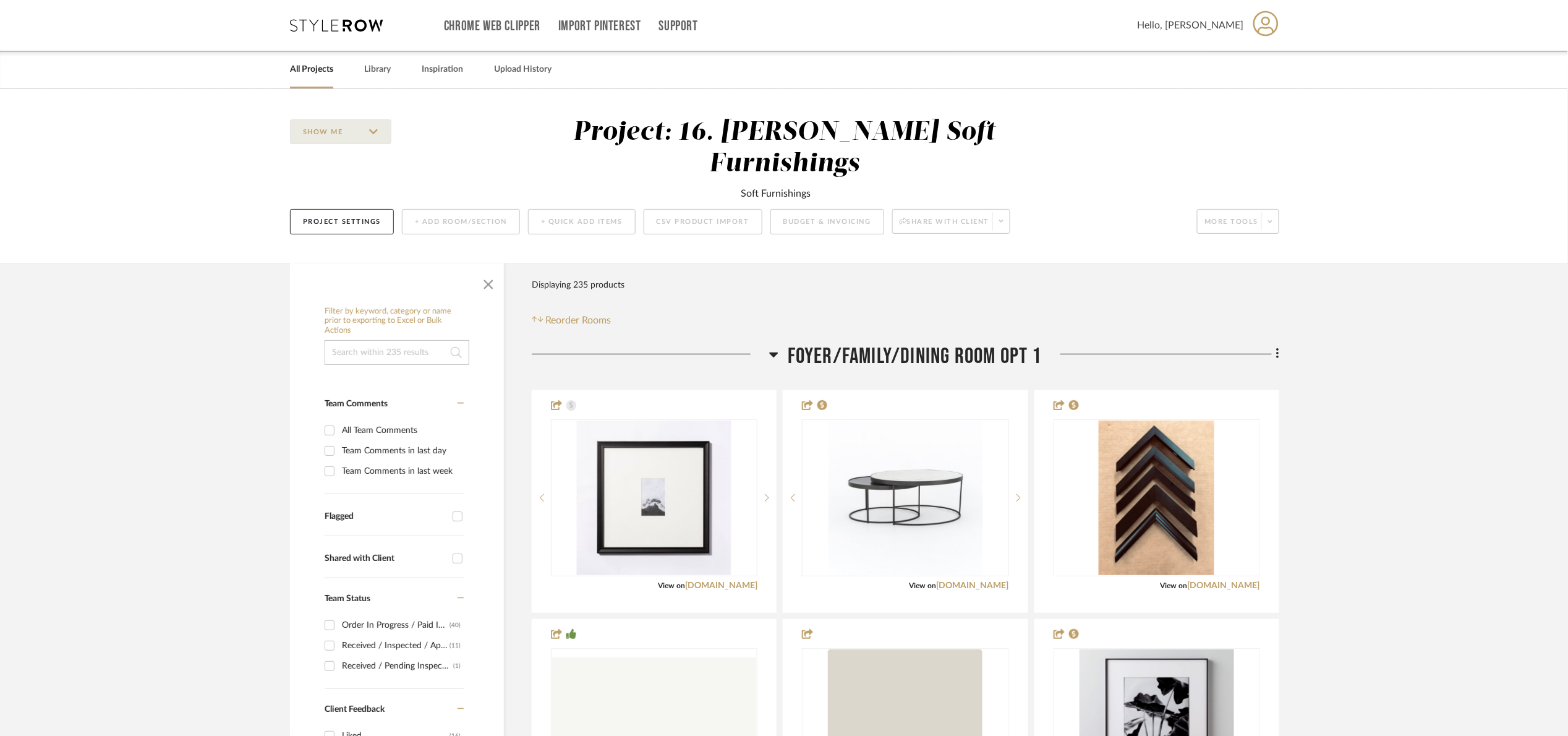
click at [323, 68] on link "All Projects" at bounding box center [311, 70] width 44 height 16
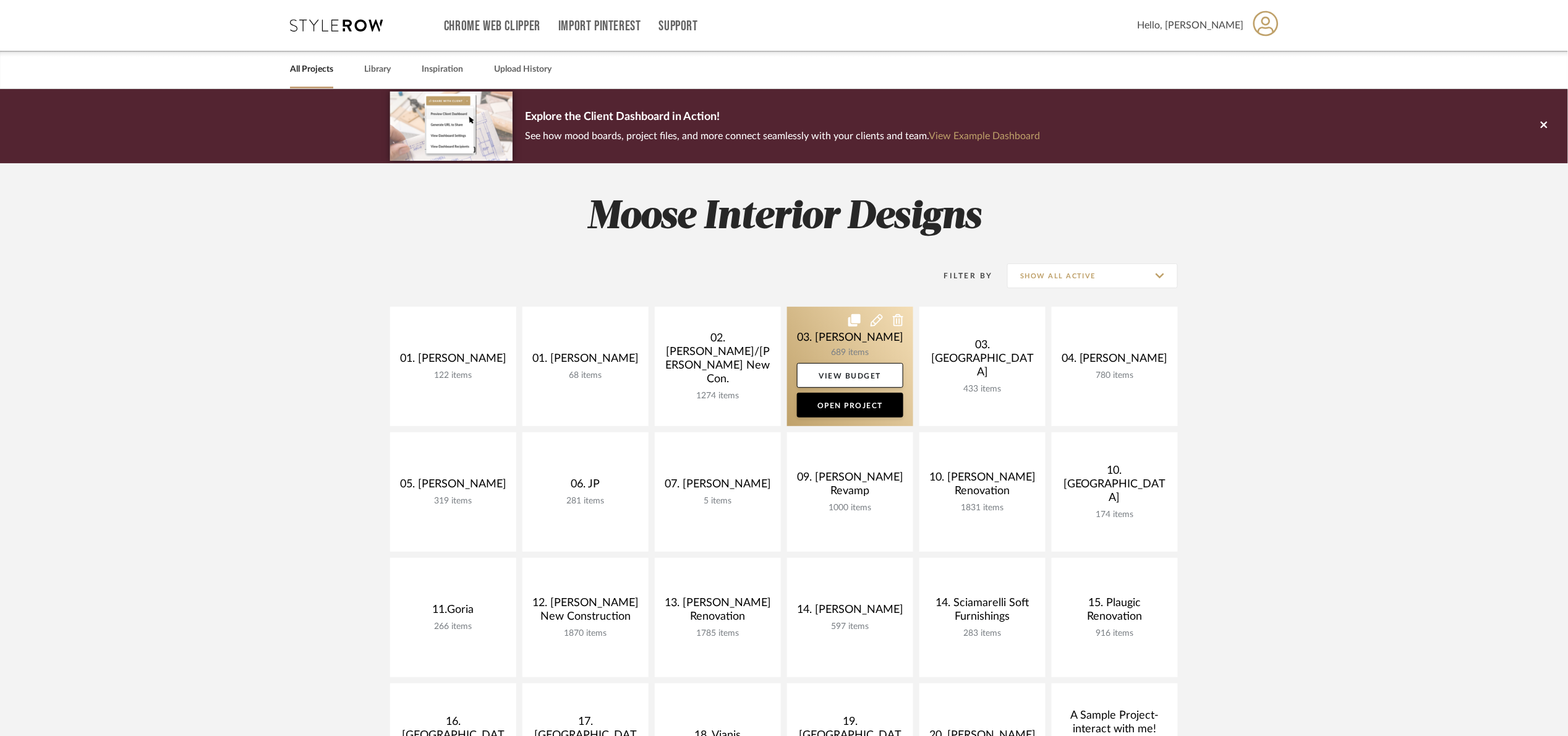
click at [816, 334] on link at bounding box center [850, 366] width 126 height 119
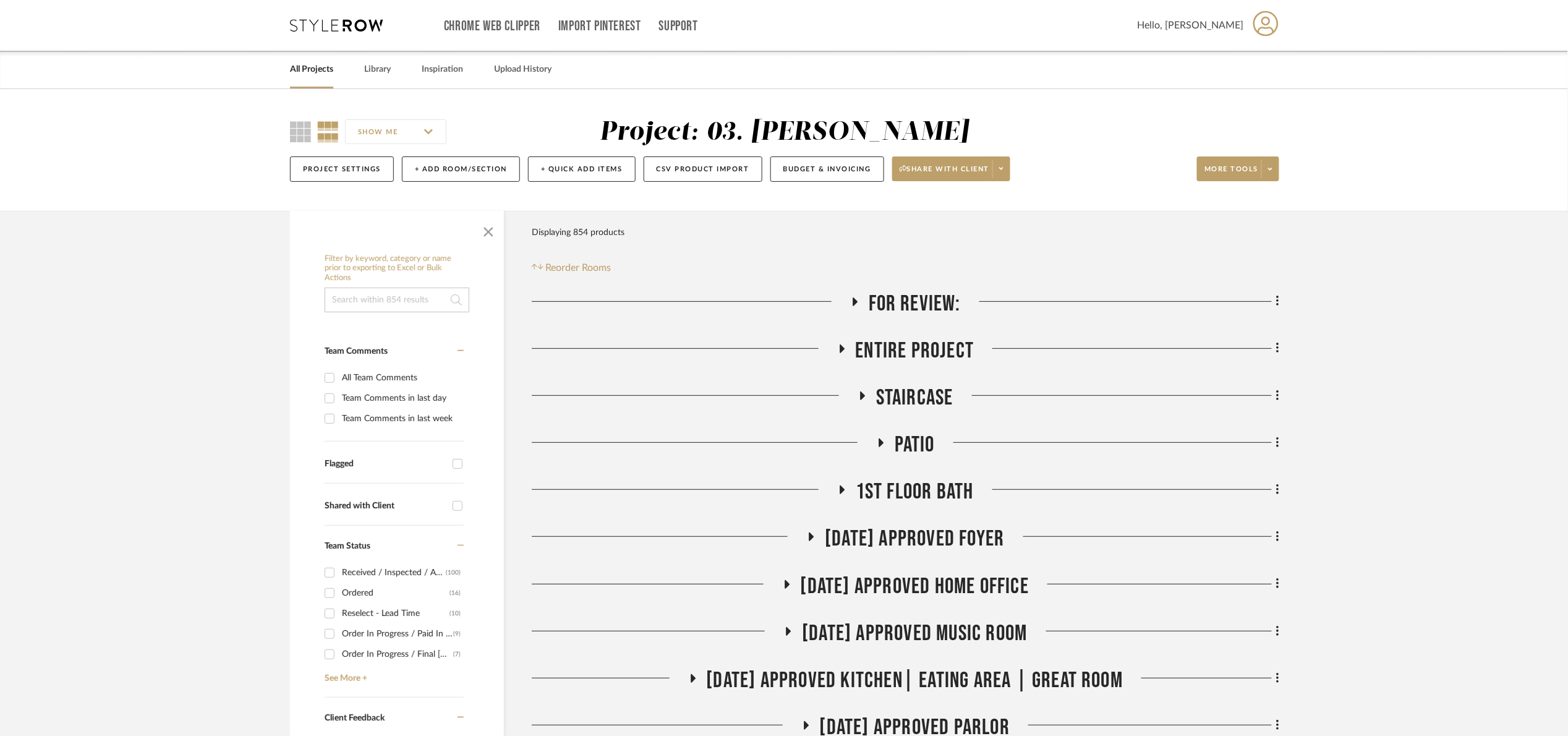
click at [902, 309] on span "For Review:" at bounding box center [915, 304] width 92 height 26
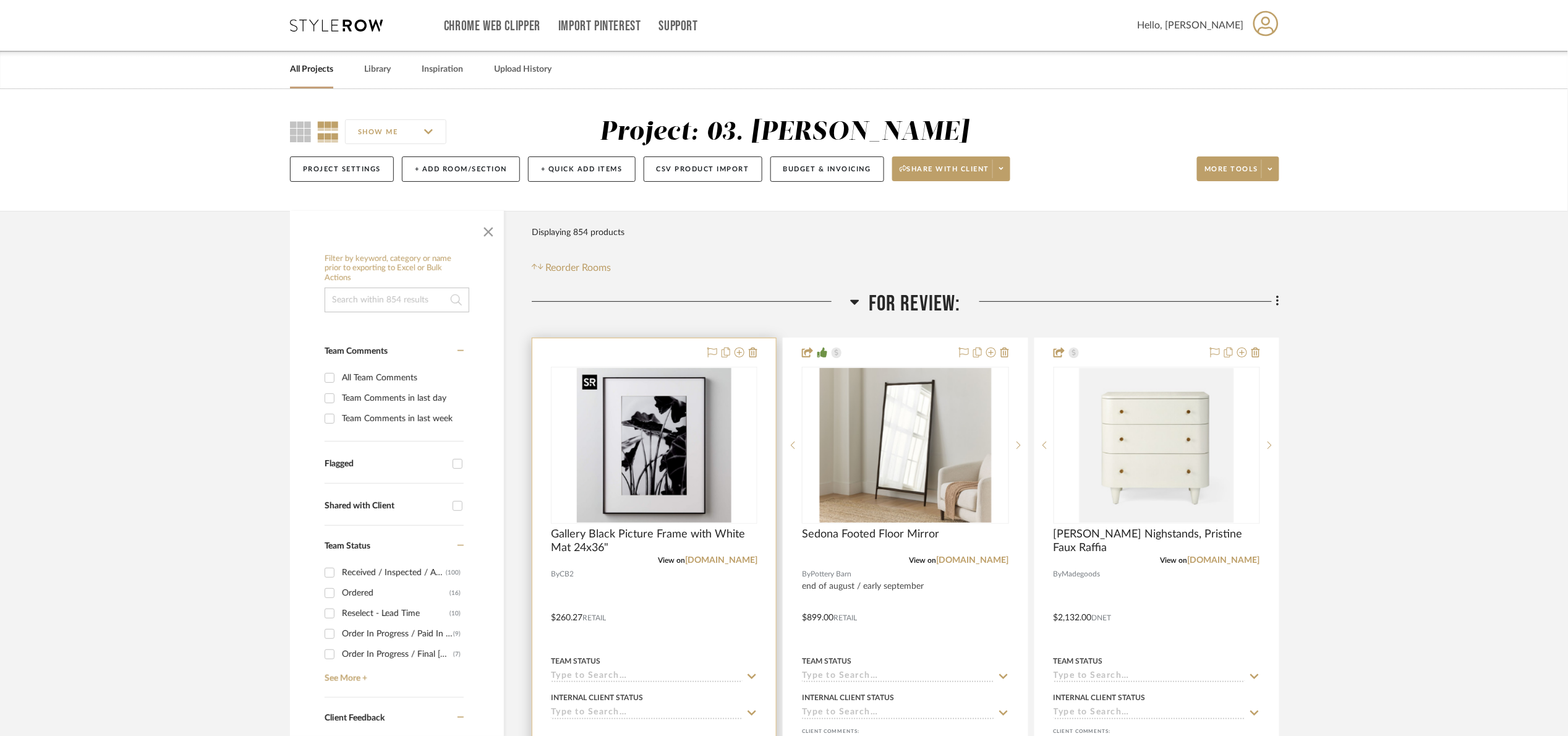
click at [0, 0] on img at bounding box center [0, 0] width 0 height 0
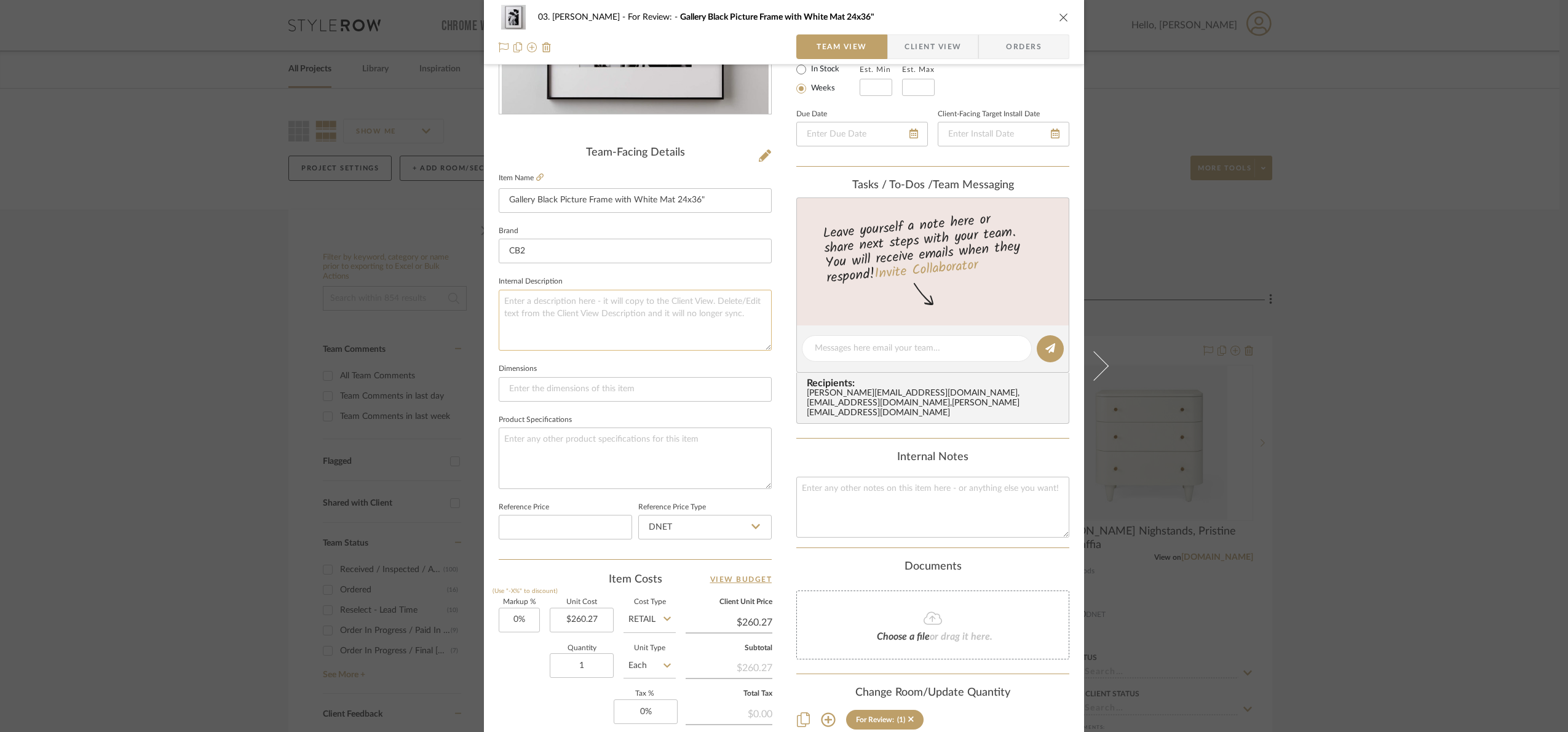
scroll to position [230, 0]
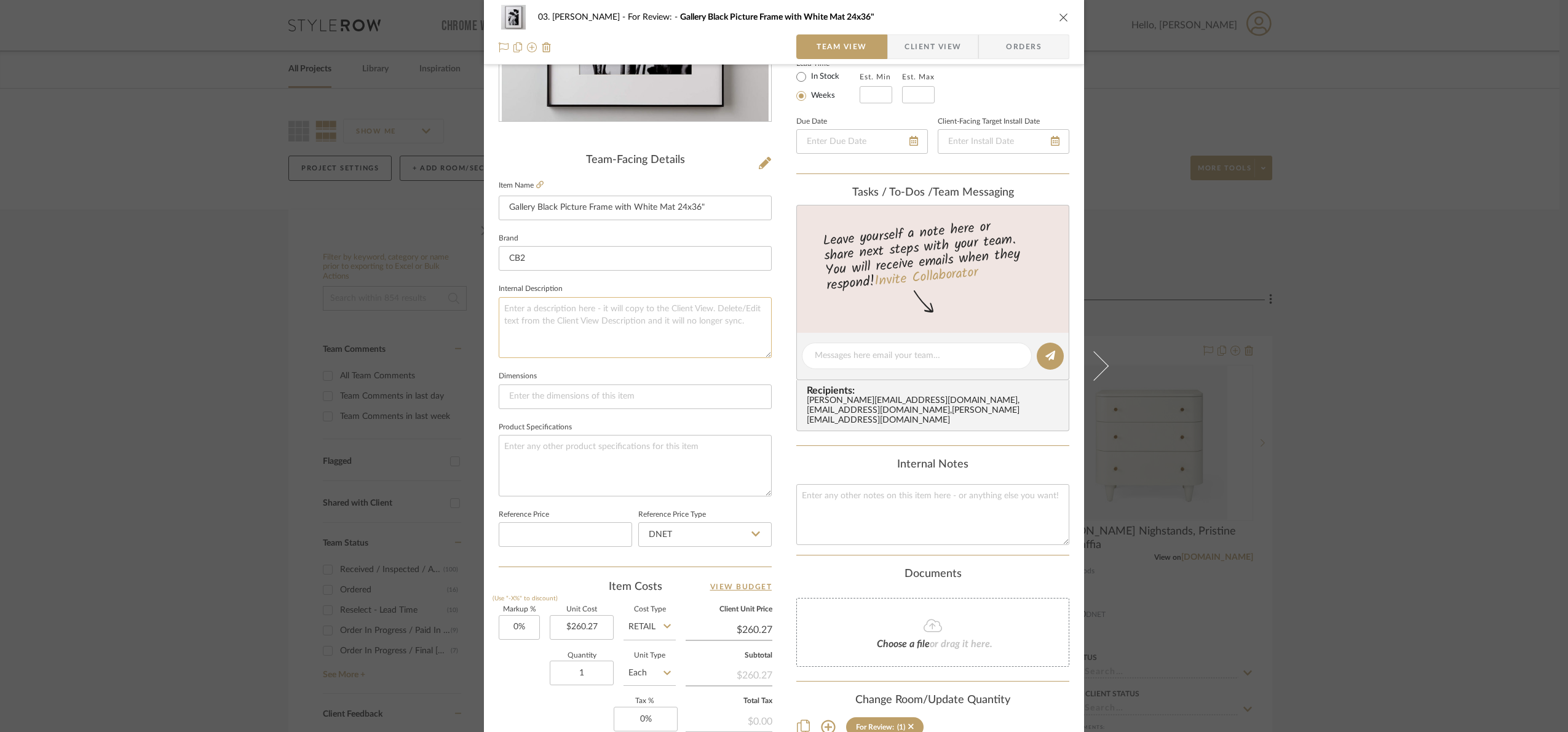
click at [569, 324] on textarea at bounding box center [635, 328] width 273 height 61
paste textarea "Overall Dimensions Width: 36.2 in Depth: 1.4 in Height: 48 in"
click at [499, 346] on textarea "Overall Dimensions Width: 36.2 in Depth: 1.4 in Height: 48 in" at bounding box center [635, 328] width 273 height 61
click at [501, 354] on textarea "Overall Dimensions Width: 36.2 in Depth: 1.4 in Height: 48 in" at bounding box center [635, 328] width 273 height 61
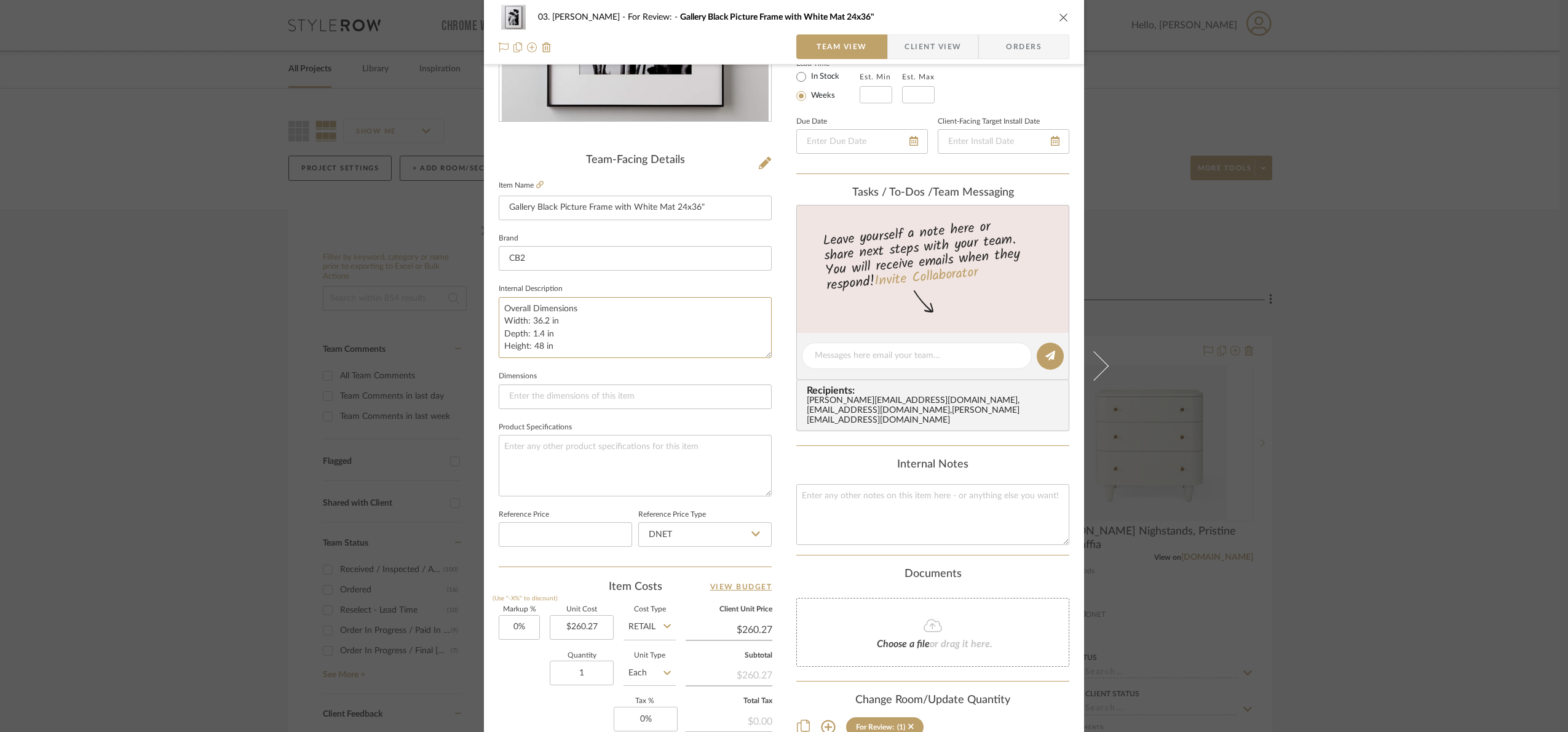
type textarea "Overall Dimensions Width: 36.2 in Depth: 1.4 in Height: 48 in"
click at [599, 375] on fieldset "Dimensions" at bounding box center [635, 388] width 273 height 41
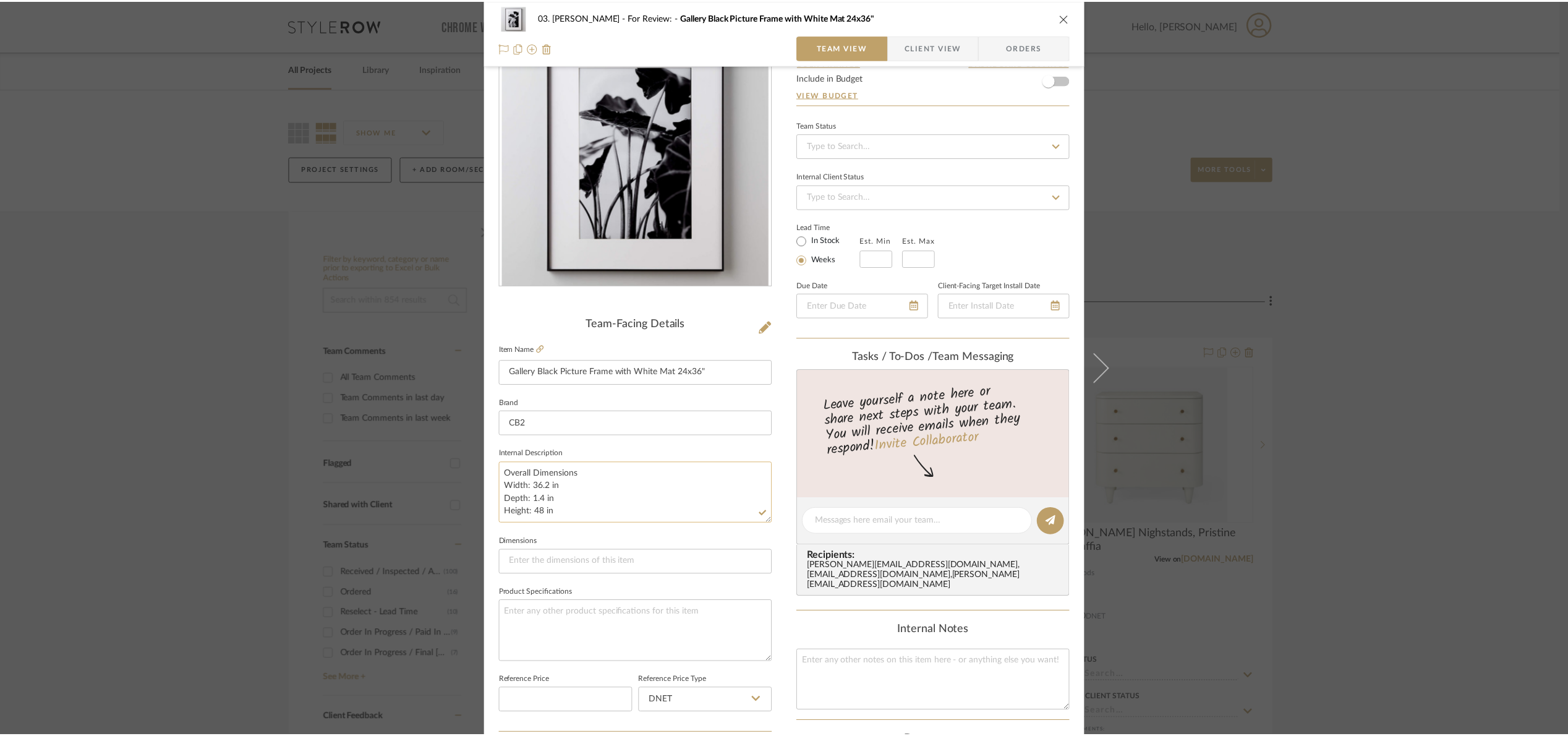
scroll to position [46, 0]
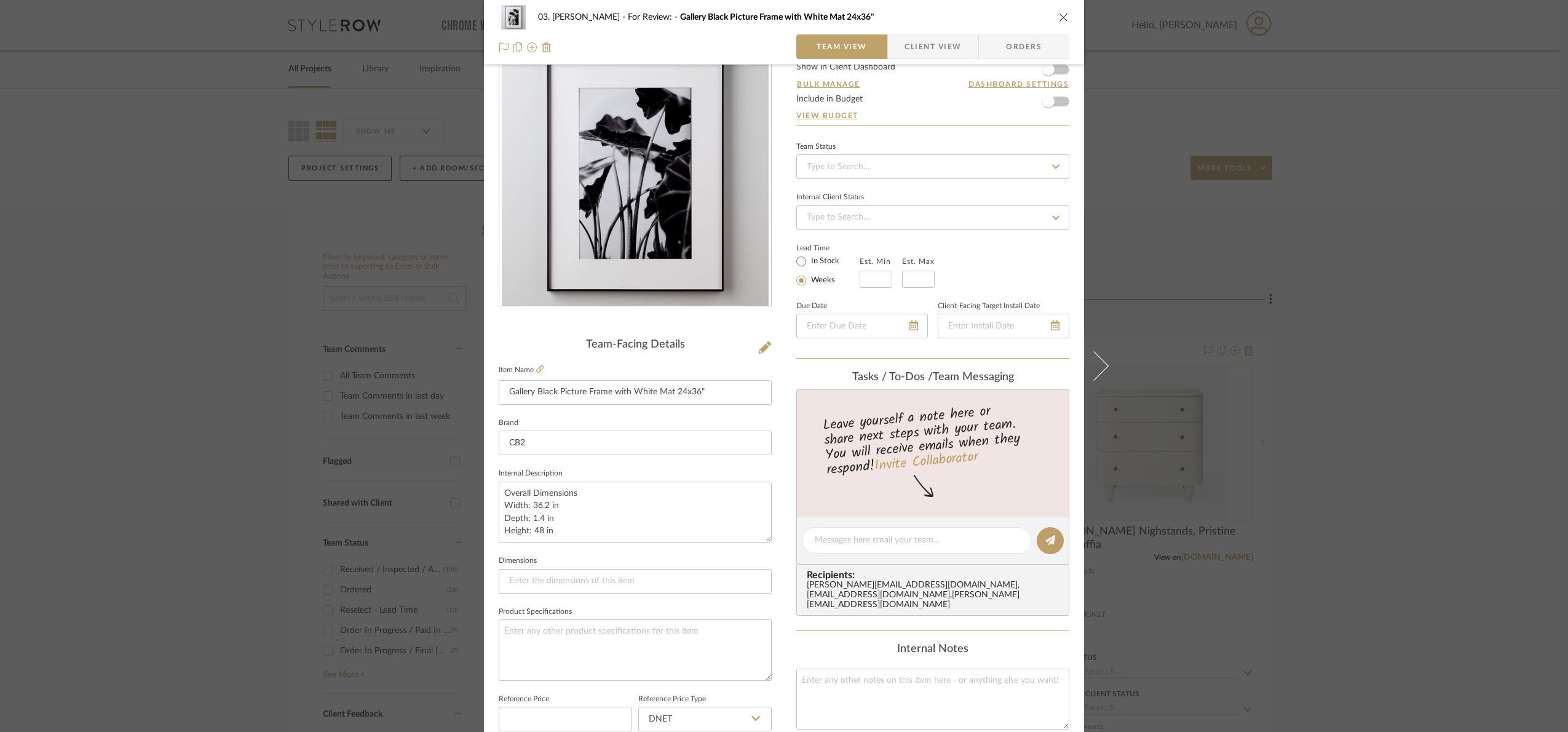
click at [1391, 366] on div "03. [PERSON_NAME] For Review: Gallery Black Picture Frame with White Mat 24x36"…" at bounding box center [784, 366] width 1568 height 732
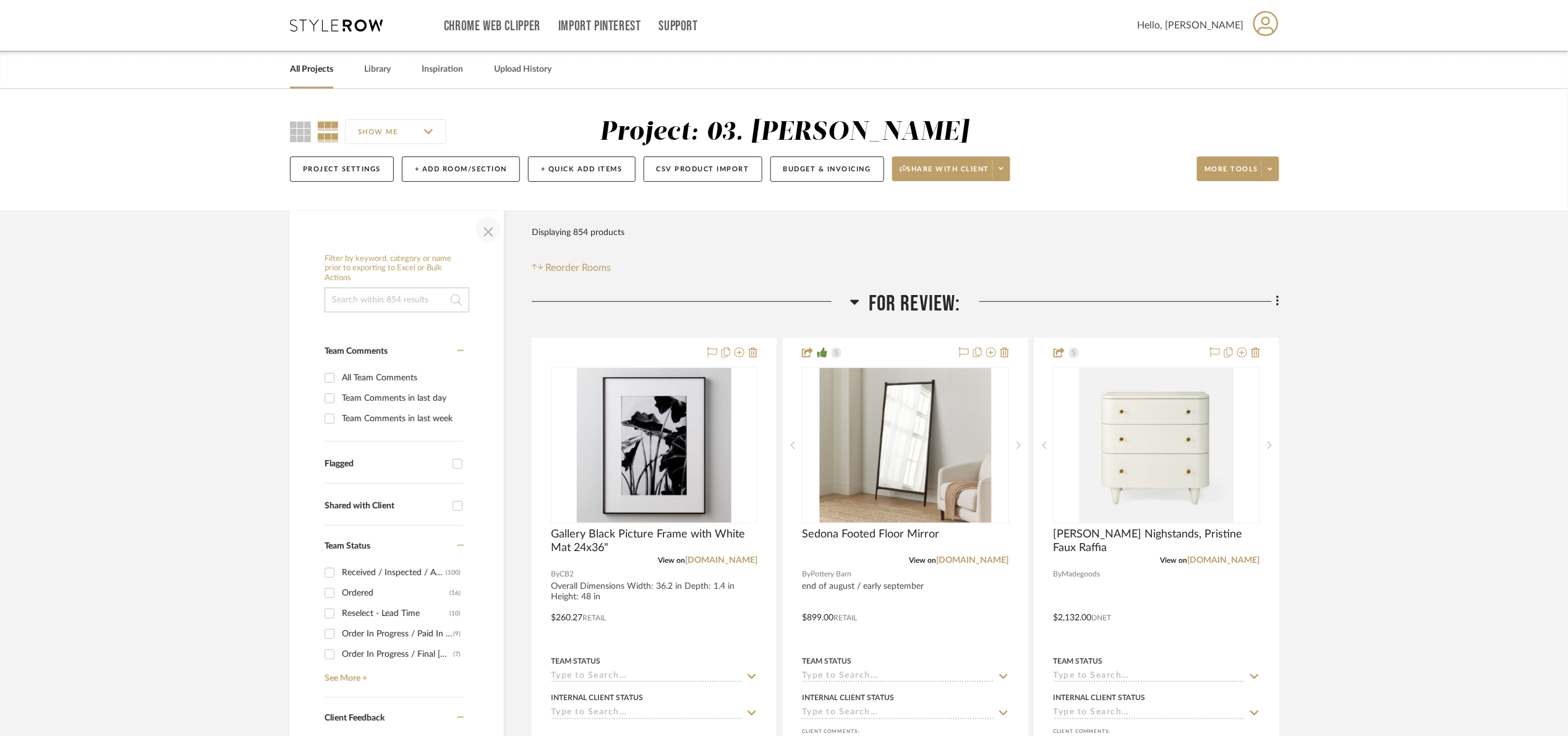
click at [489, 231] on span "button" at bounding box center [488, 229] width 30 height 30
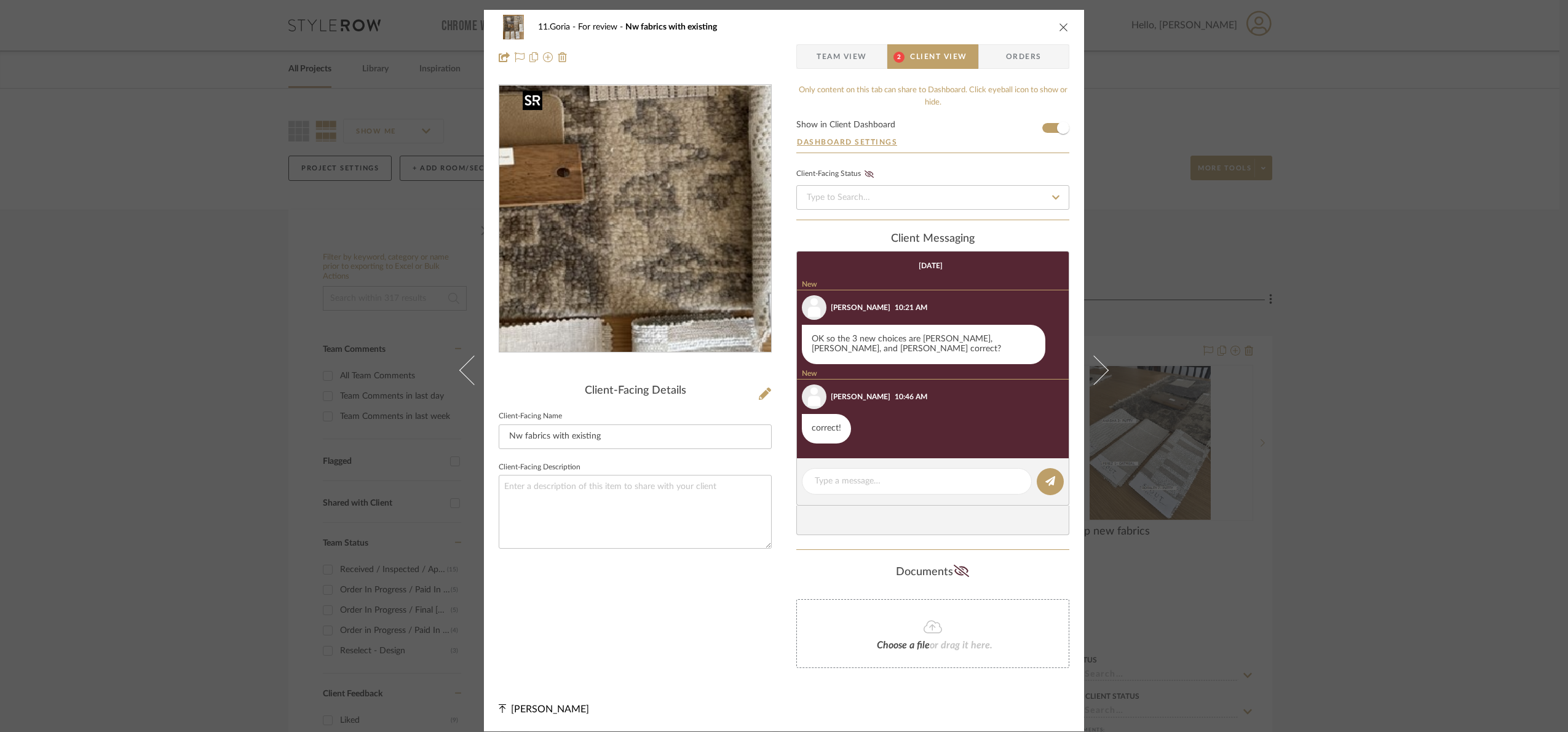
click at [651, 231] on img "0" at bounding box center [635, 219] width 226 height 267
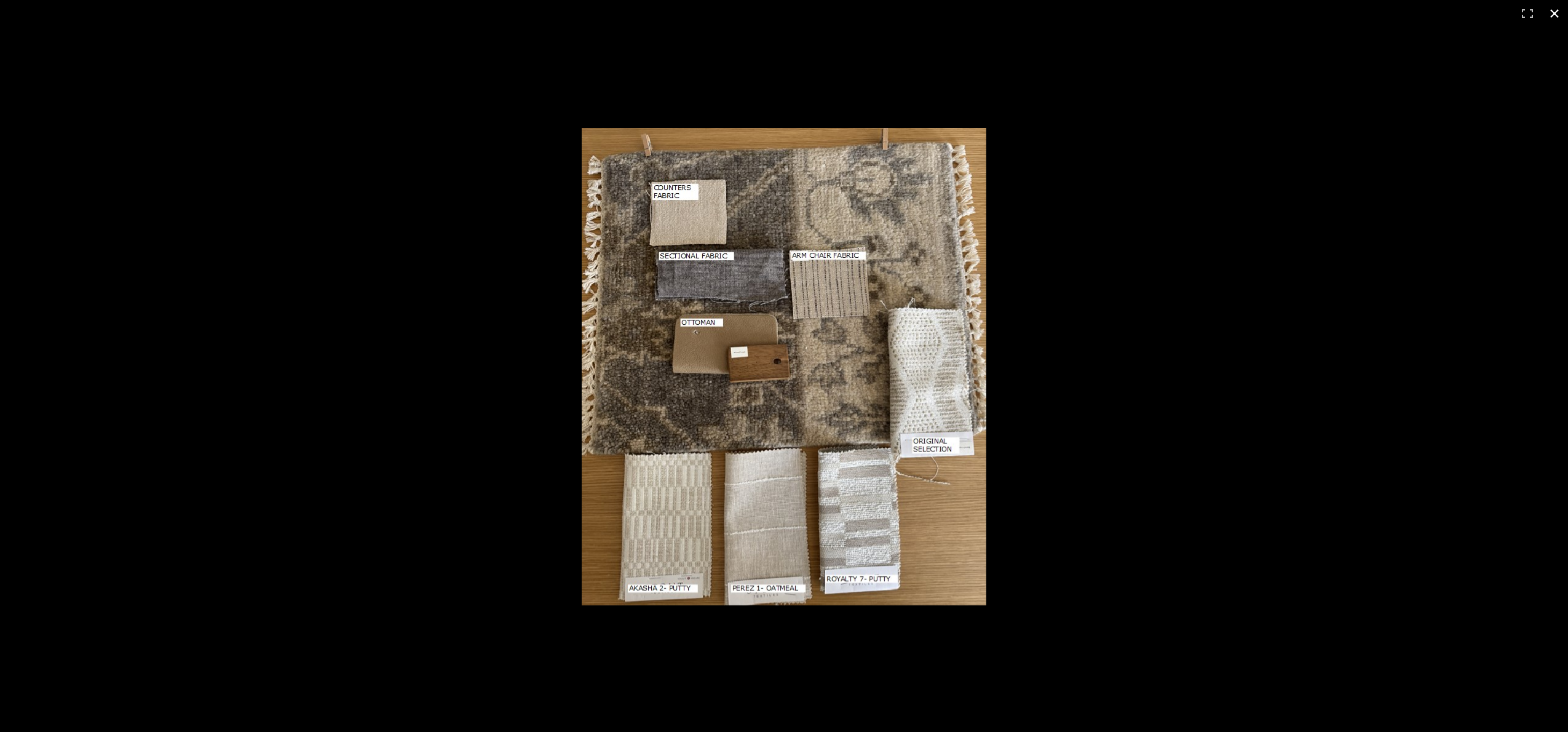
click at [1203, 502] on div at bounding box center [1133, 386] width 1103 height 515
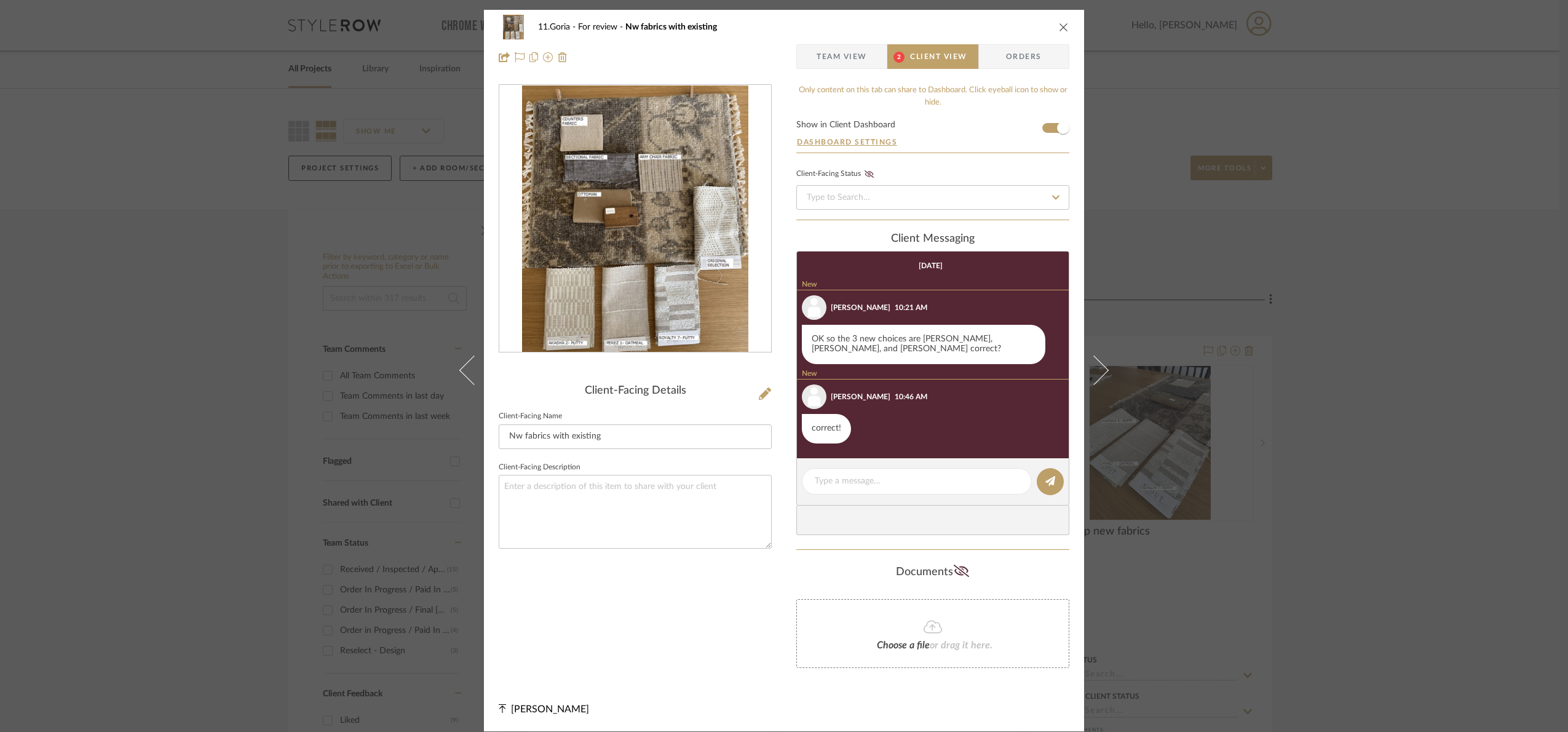
click at [1409, 389] on div "11.Goria For review Nw fabrics with existing Team View 2 Client View Orders Cli…" at bounding box center [784, 366] width 1568 height 732
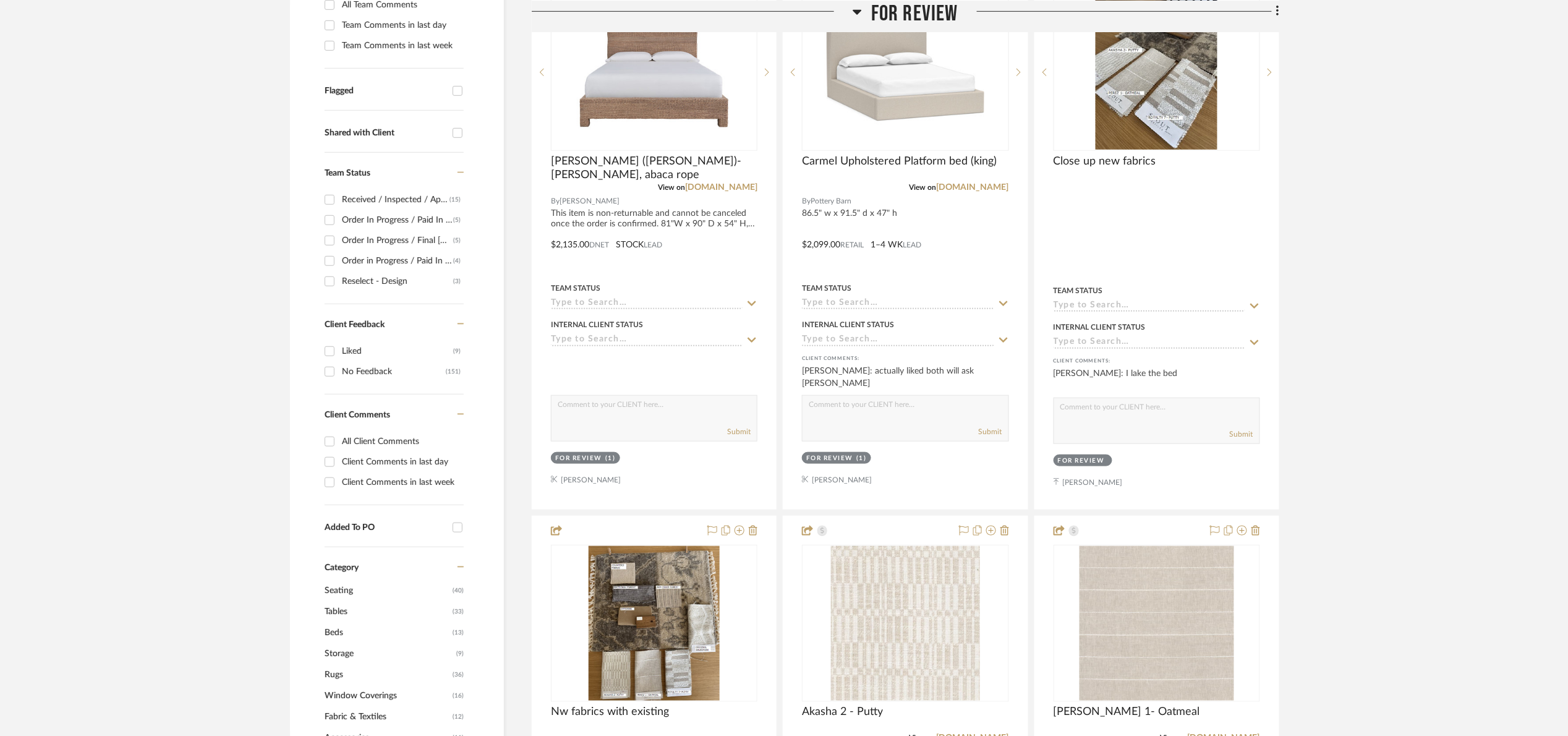
scroll to position [557, 0]
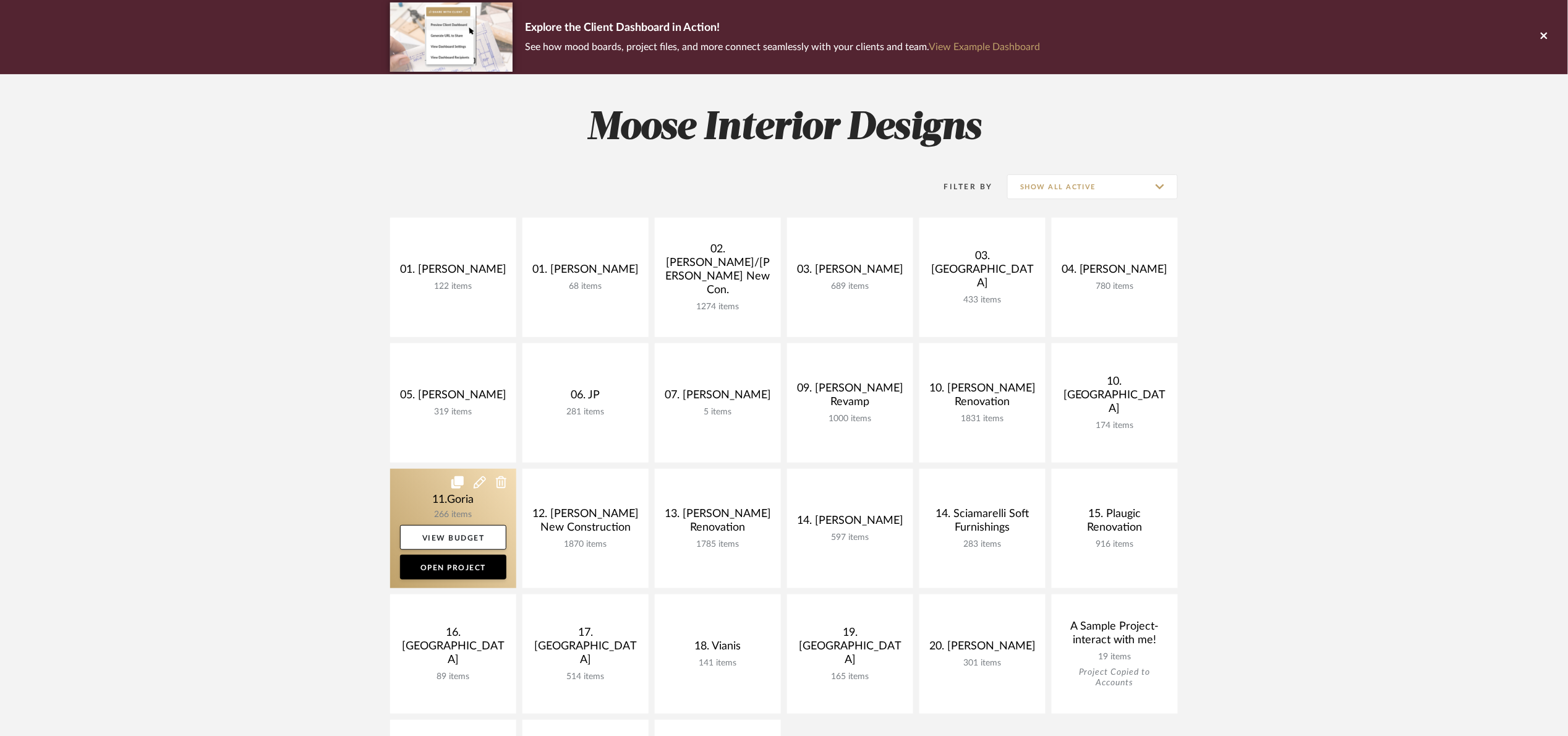
scroll to position [93, 0]
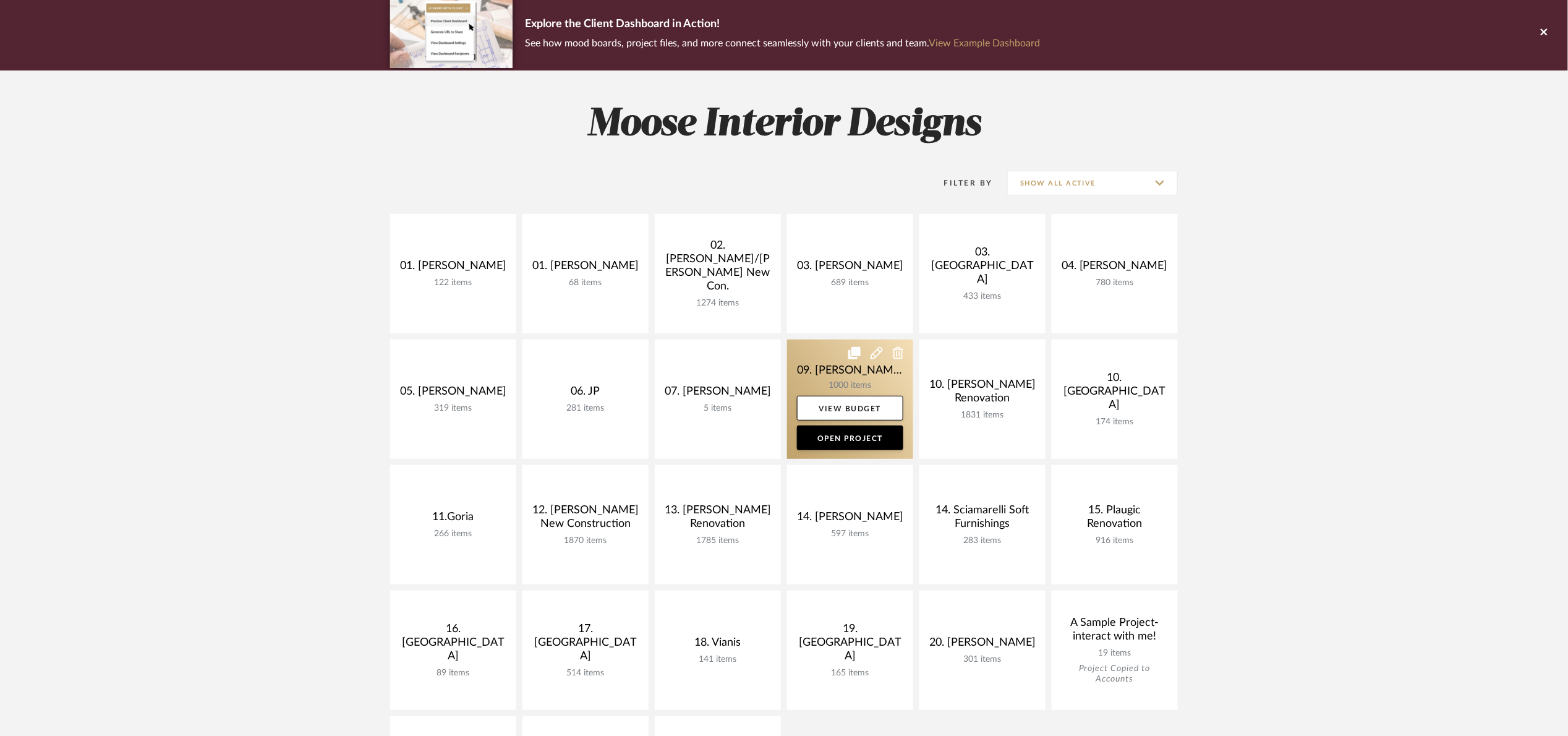
click at [831, 379] on link at bounding box center [850, 398] width 126 height 119
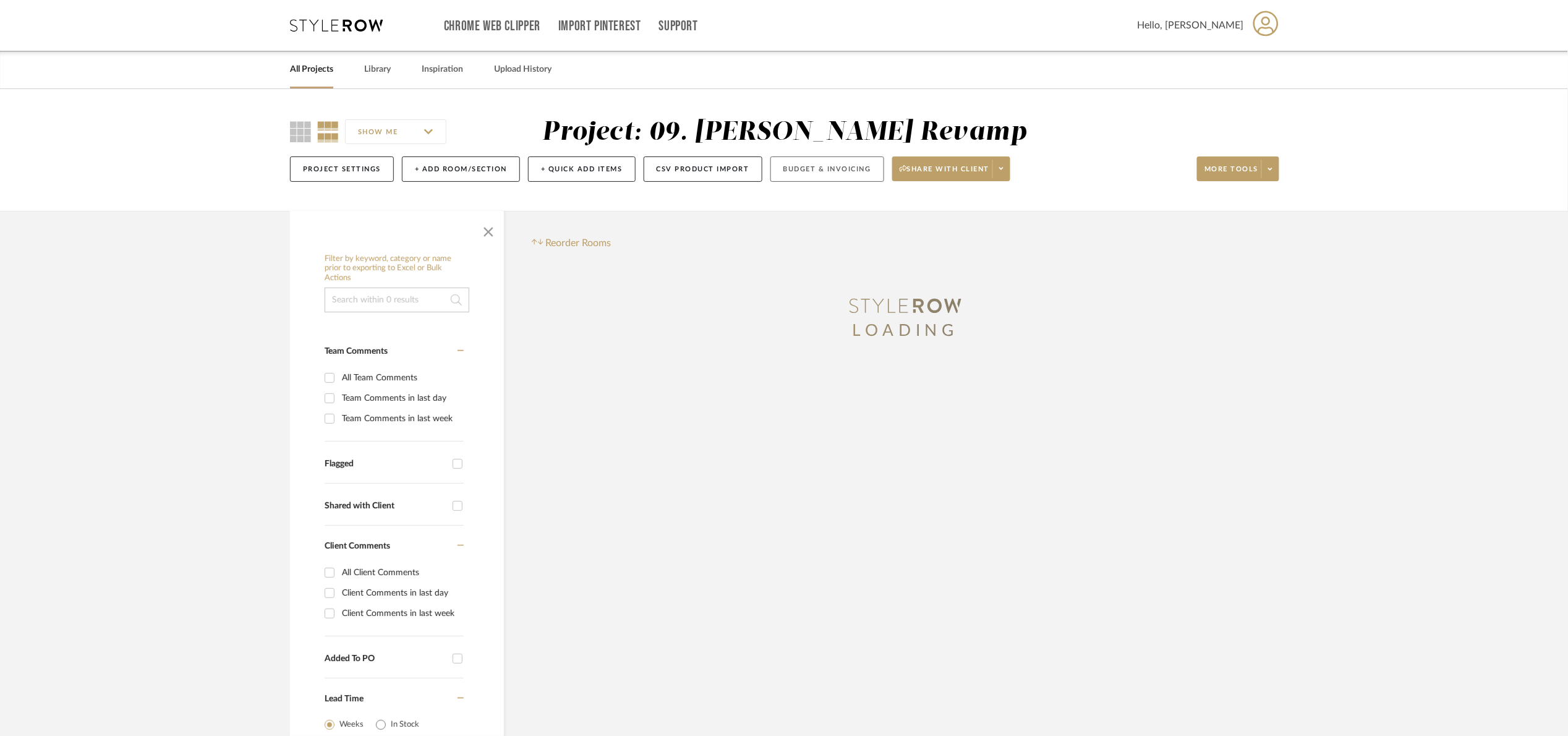
click at [808, 178] on button "Budget & Invoicing" at bounding box center [827, 169] width 114 height 25
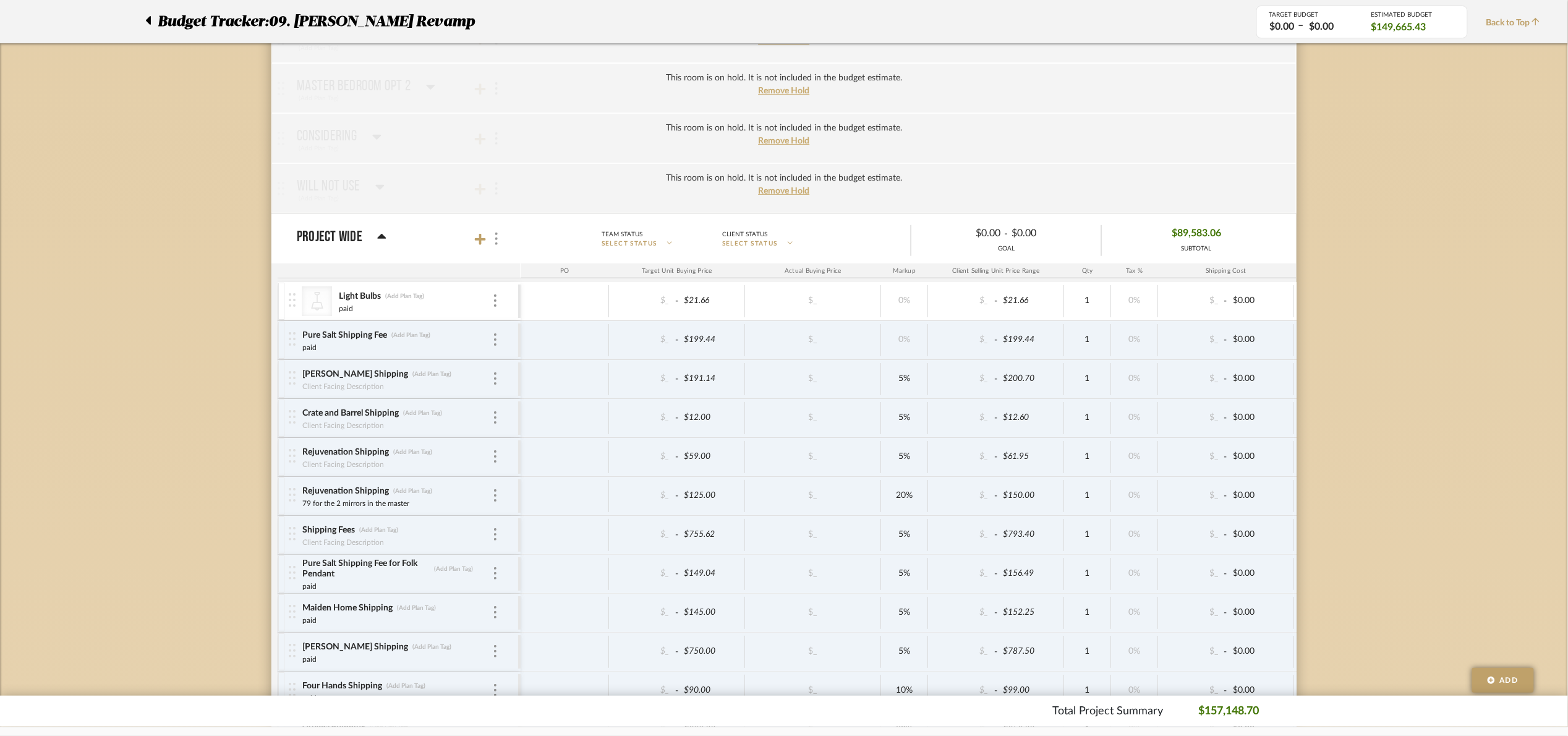
scroll to position [2320, 0]
click at [484, 249] on icon at bounding box center [480, 243] width 11 height 12
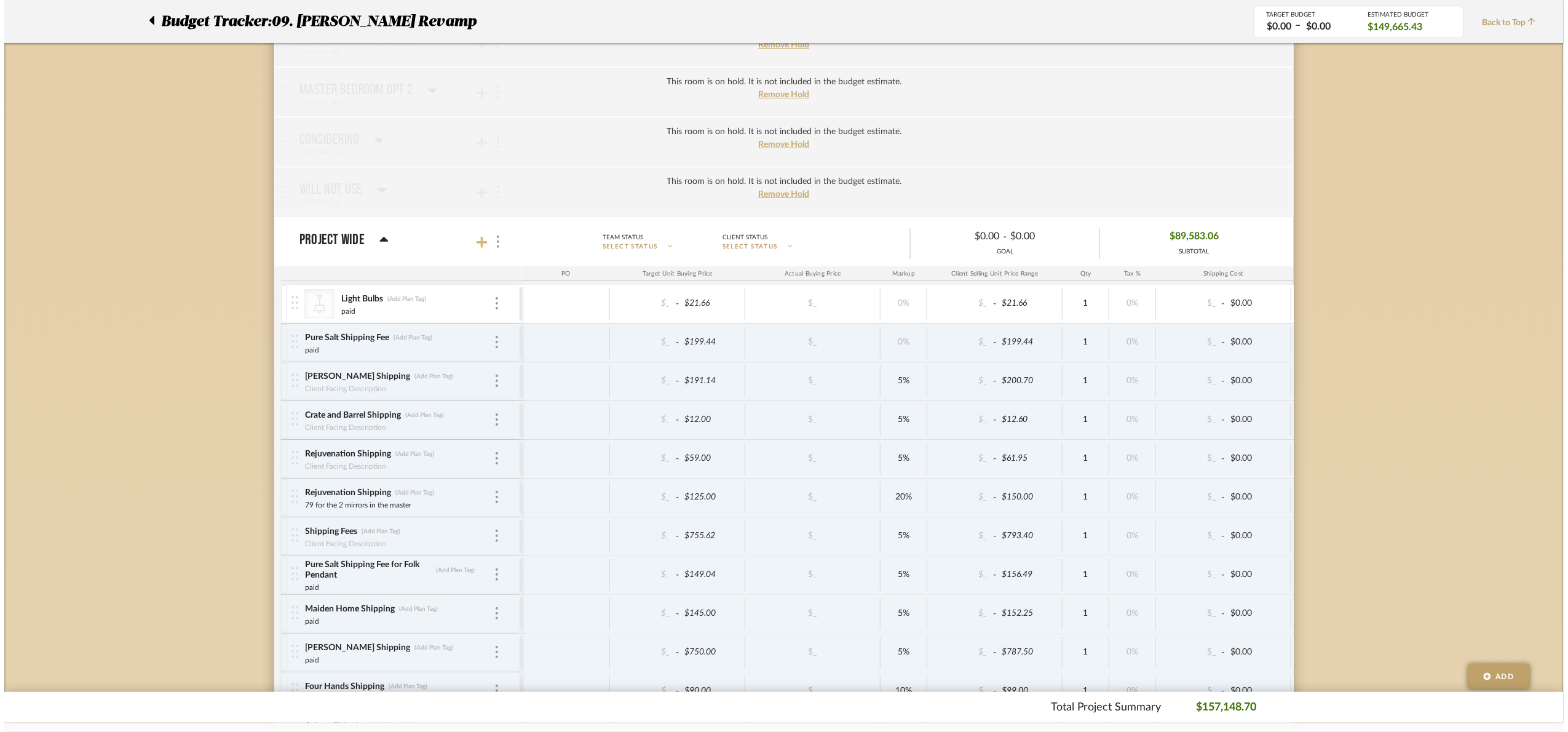
scroll to position [0, 0]
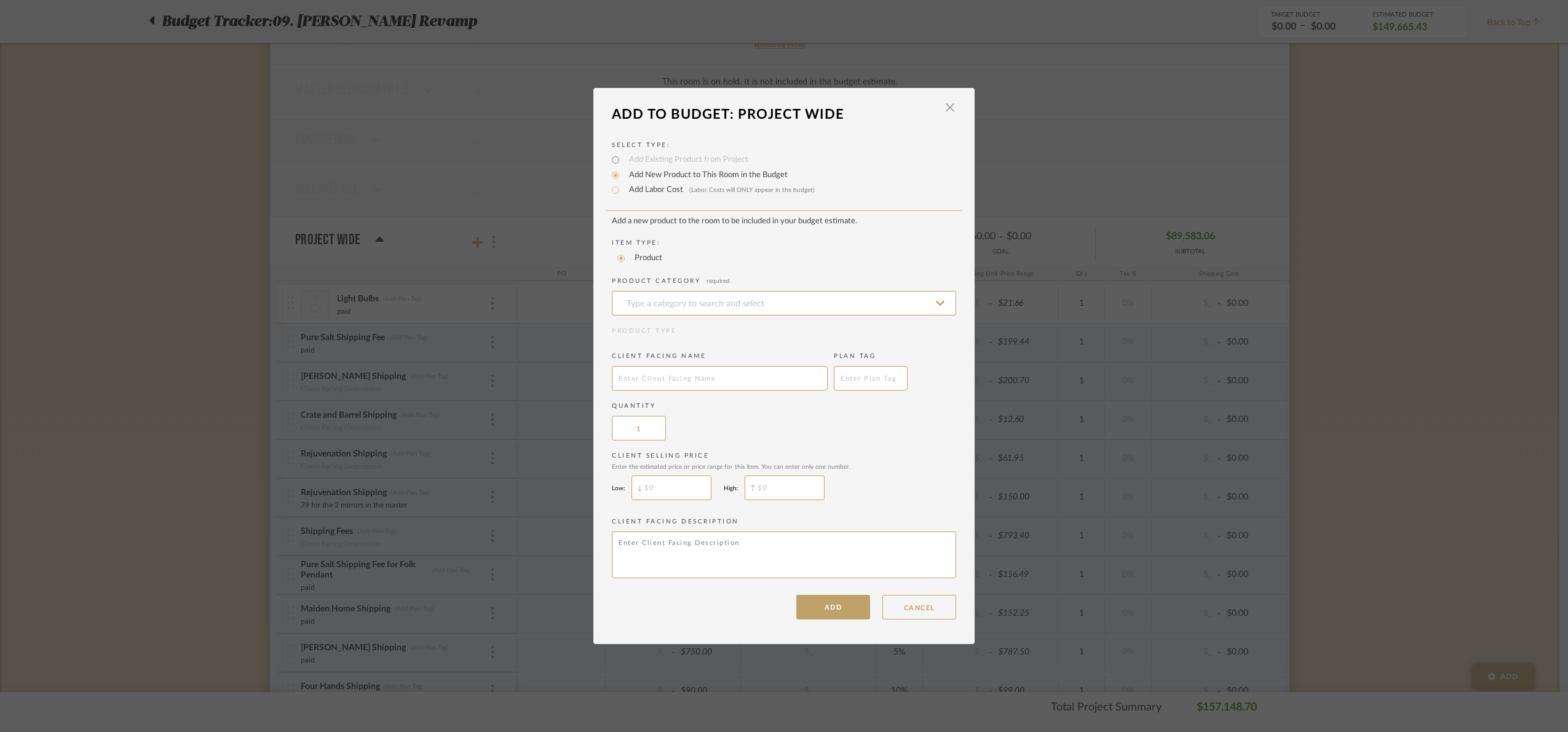
click at [623, 193] on label "Add Labor Cost (Labor Costs will ONLY appear in the budget)" at bounding box center [719, 190] width 192 height 12
click at [622, 193] on input "Add Labor Cost (Labor Costs will ONLY appear in the budget)" at bounding box center [616, 190] width 15 height 15
radio input "true"
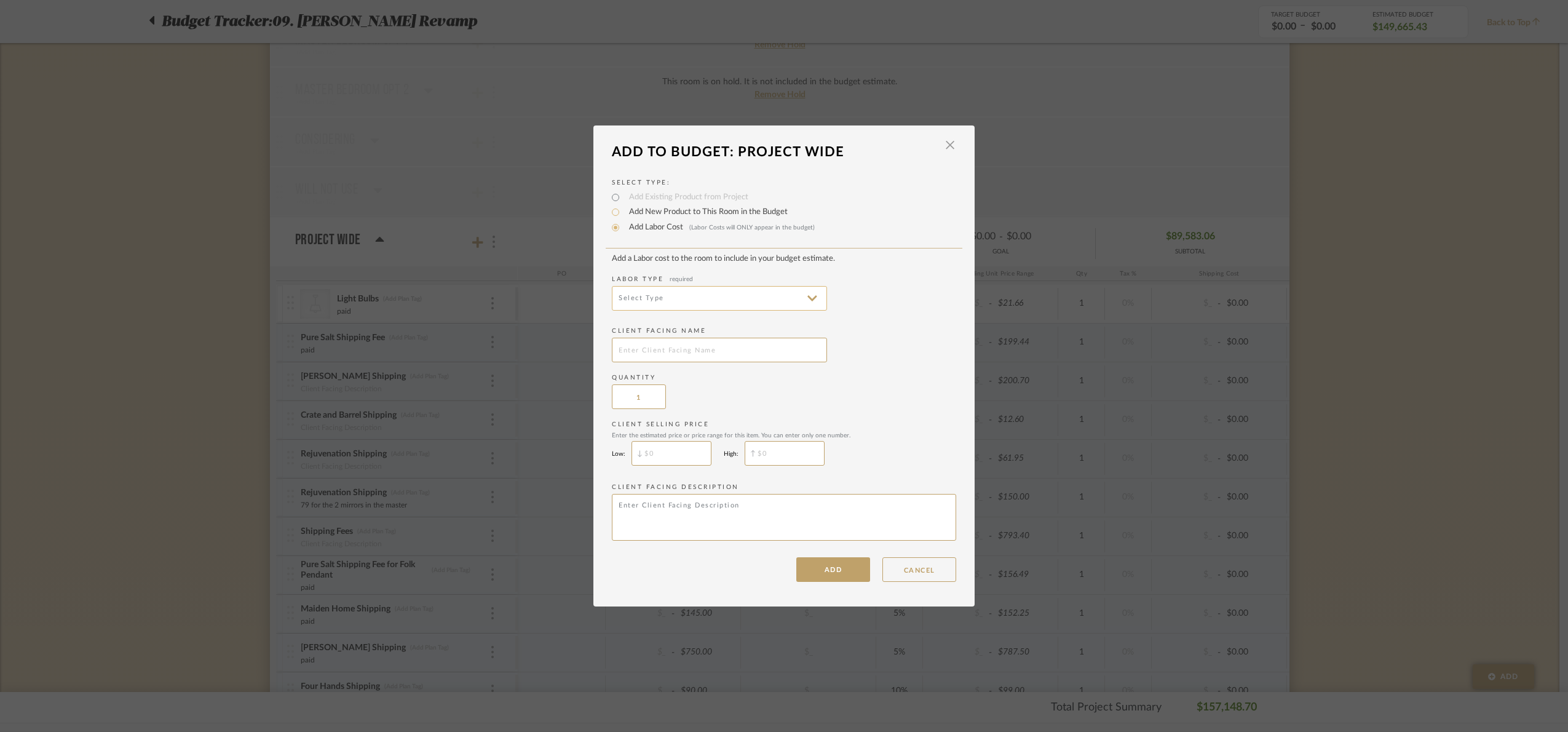
click at [644, 292] on input at bounding box center [719, 298] width 216 height 25
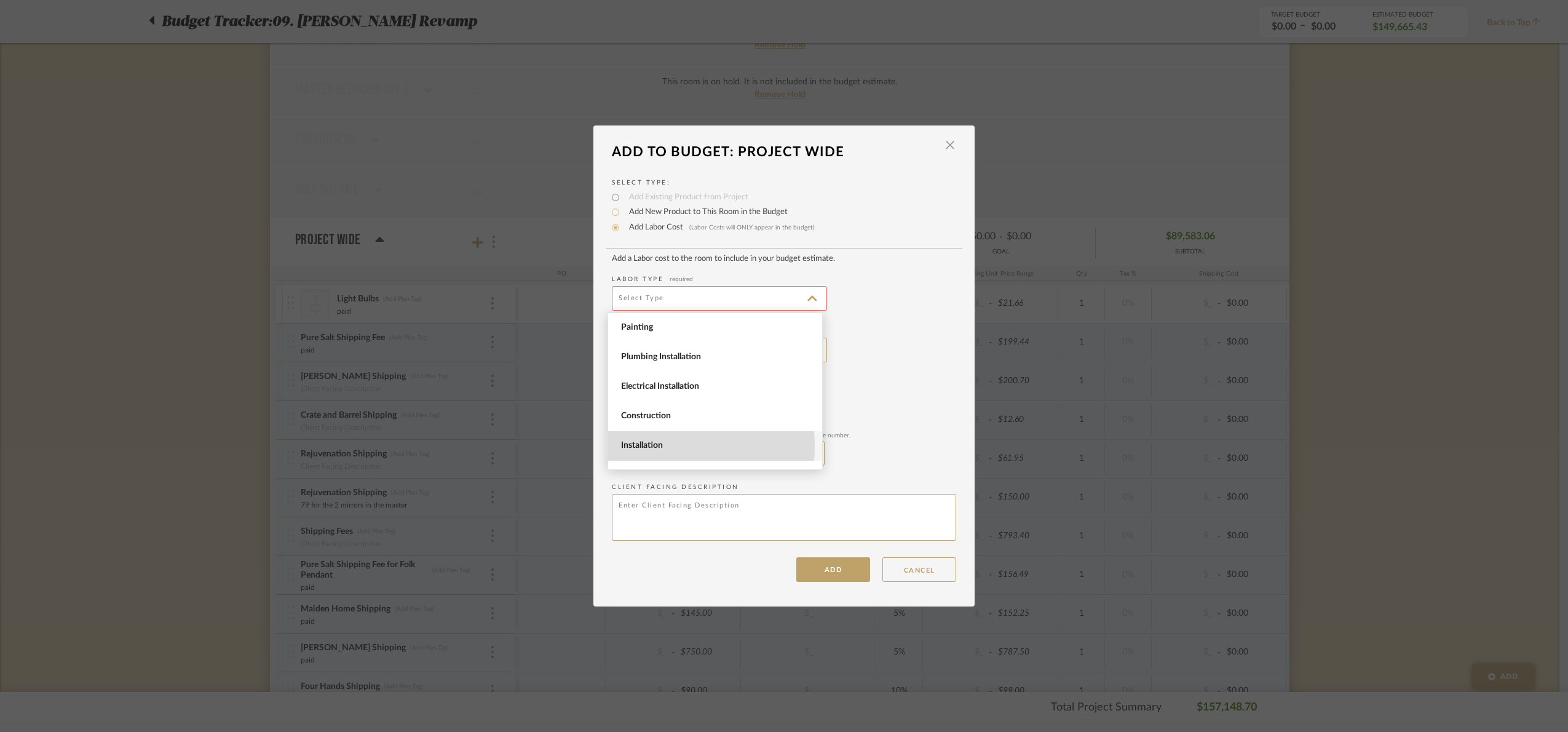
click at [660, 446] on span "Installation" at bounding box center [717, 445] width 191 height 11
type input "Installation"
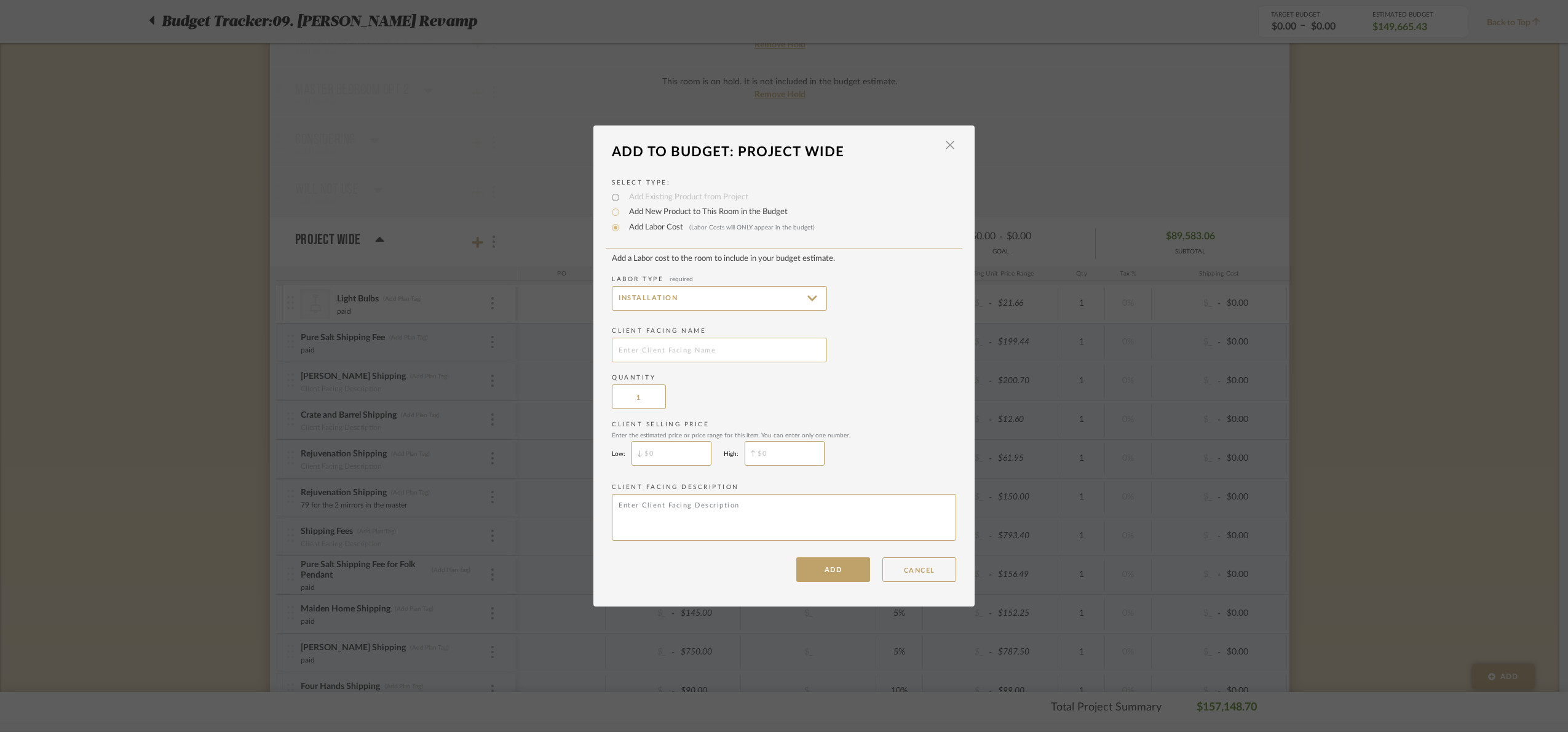
click at [652, 352] on input "text" at bounding box center [719, 350] width 216 height 25
drag, startPoint x: 660, startPoint y: 350, endPoint x: 637, endPoint y: 352, distance: 23.1
click at [637, 352] on input "Build extra items" at bounding box center [719, 350] width 216 height 25
type input "Build new items"
click at [698, 384] on div "Quantity 1" at bounding box center [784, 391] width 345 height 36
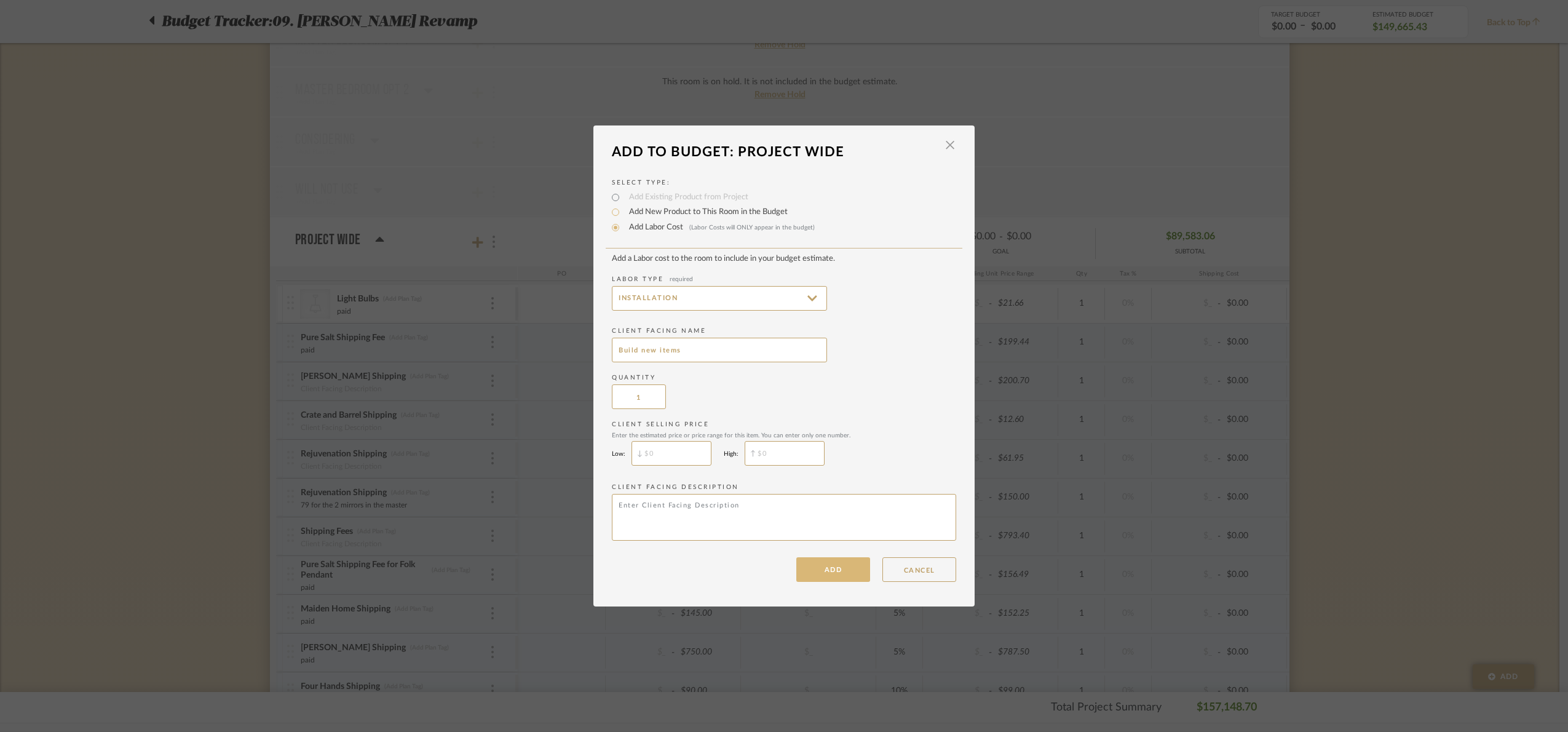
click at [826, 577] on button "ADD" at bounding box center [833, 569] width 74 height 25
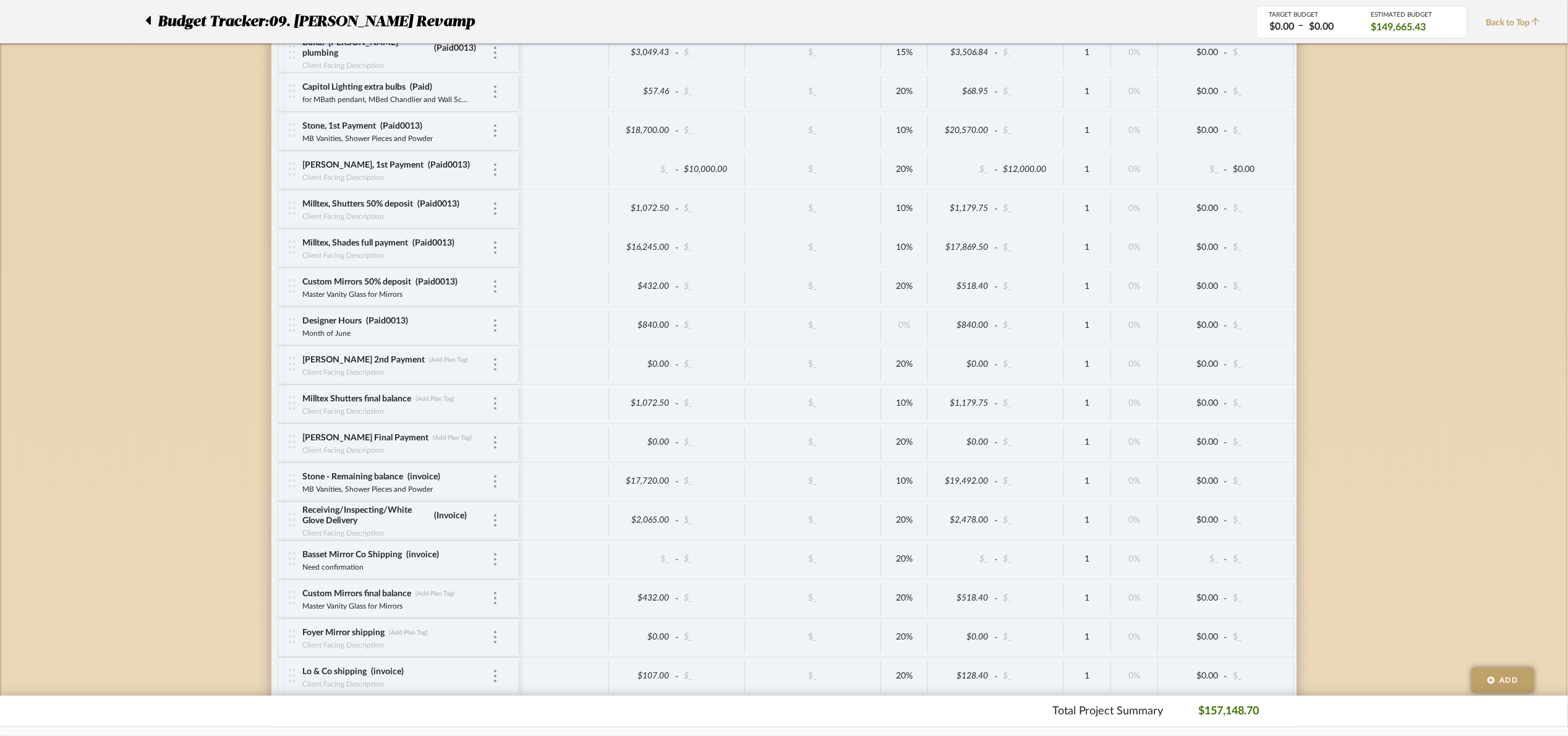
scroll to position [4361, 0]
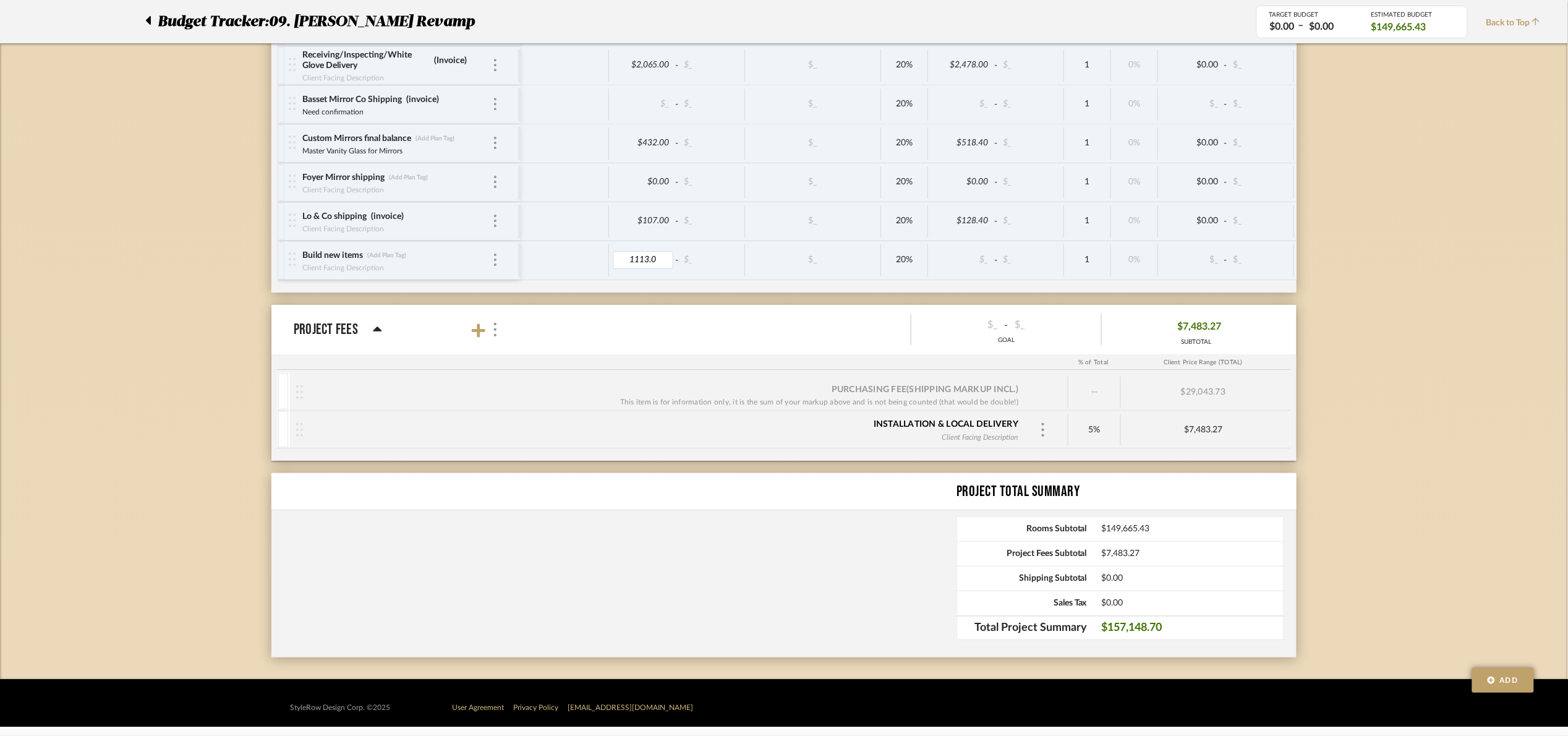
type input "1113.02"
drag, startPoint x: 1468, startPoint y: 281, endPoint x: 1453, endPoint y: 291, distance: 18.0
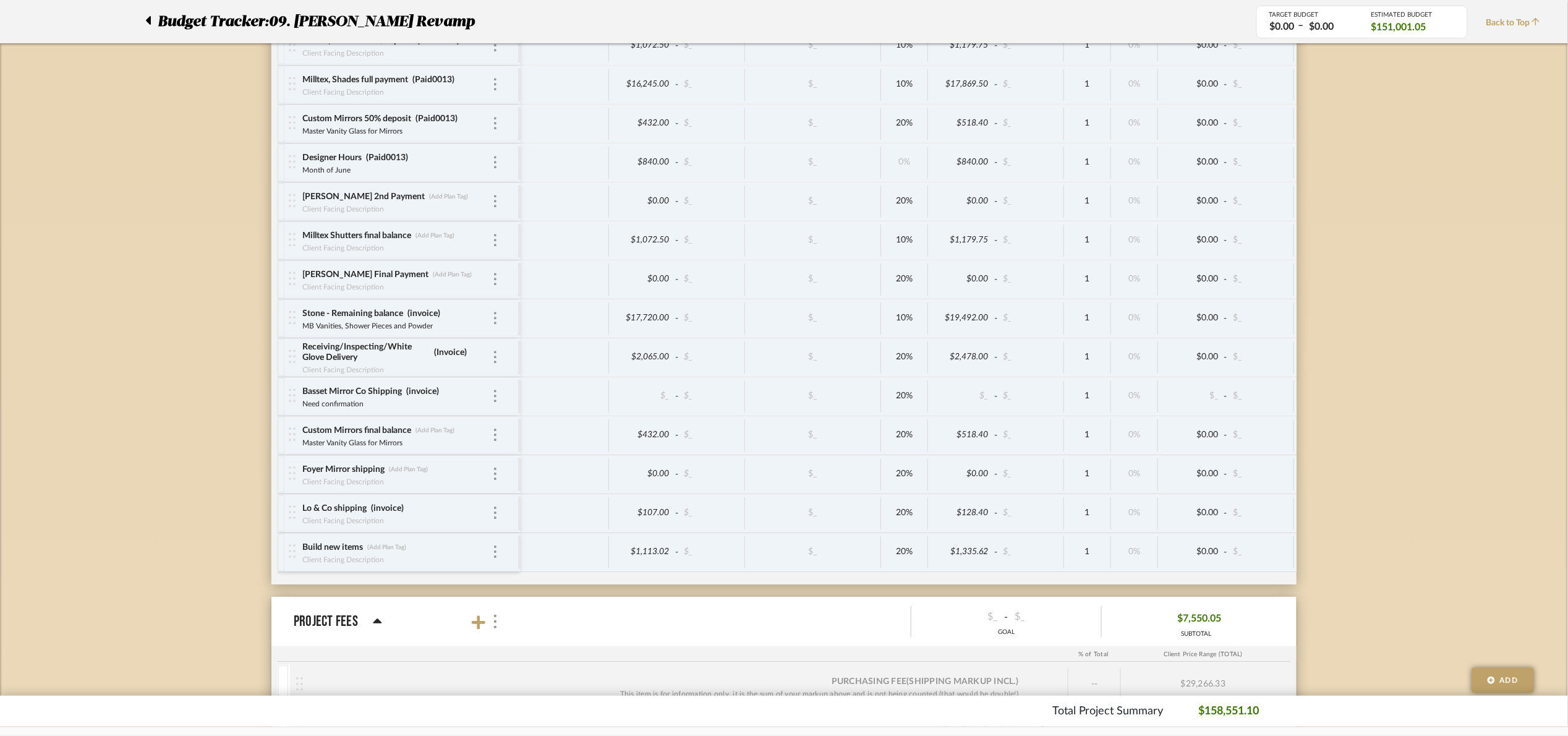
scroll to position [4372, 0]
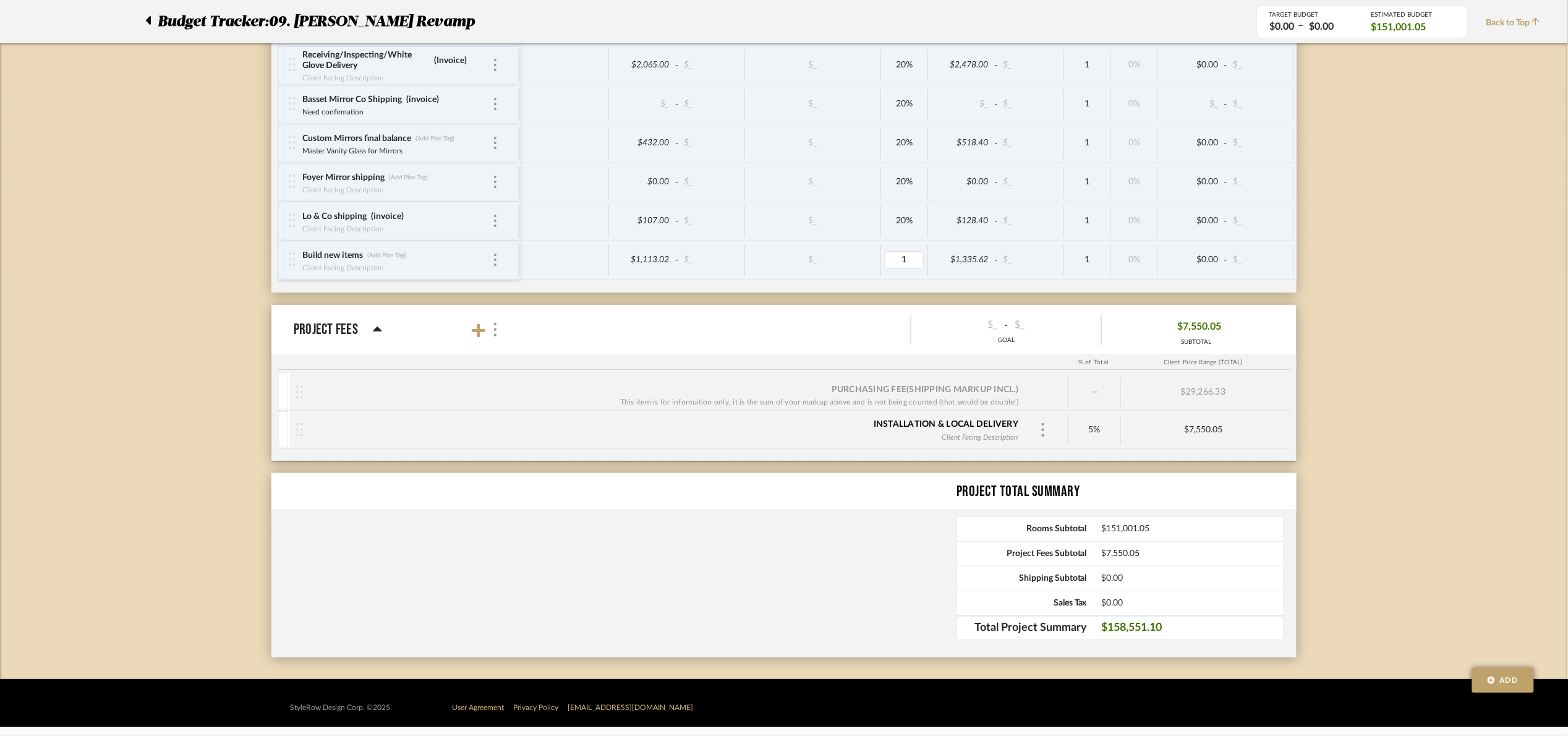
type input "15"
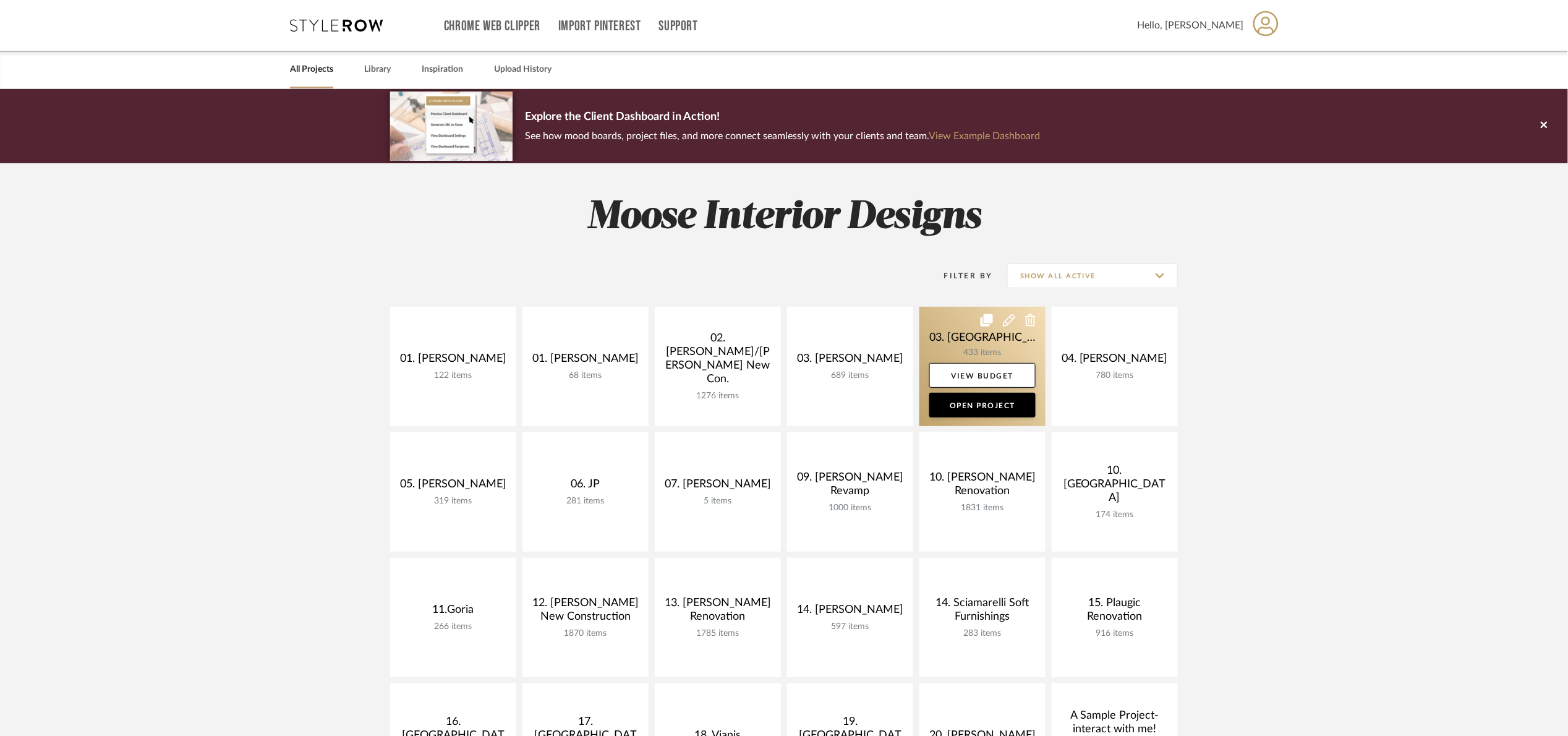
click at [947, 316] on link at bounding box center [983, 366] width 126 height 119
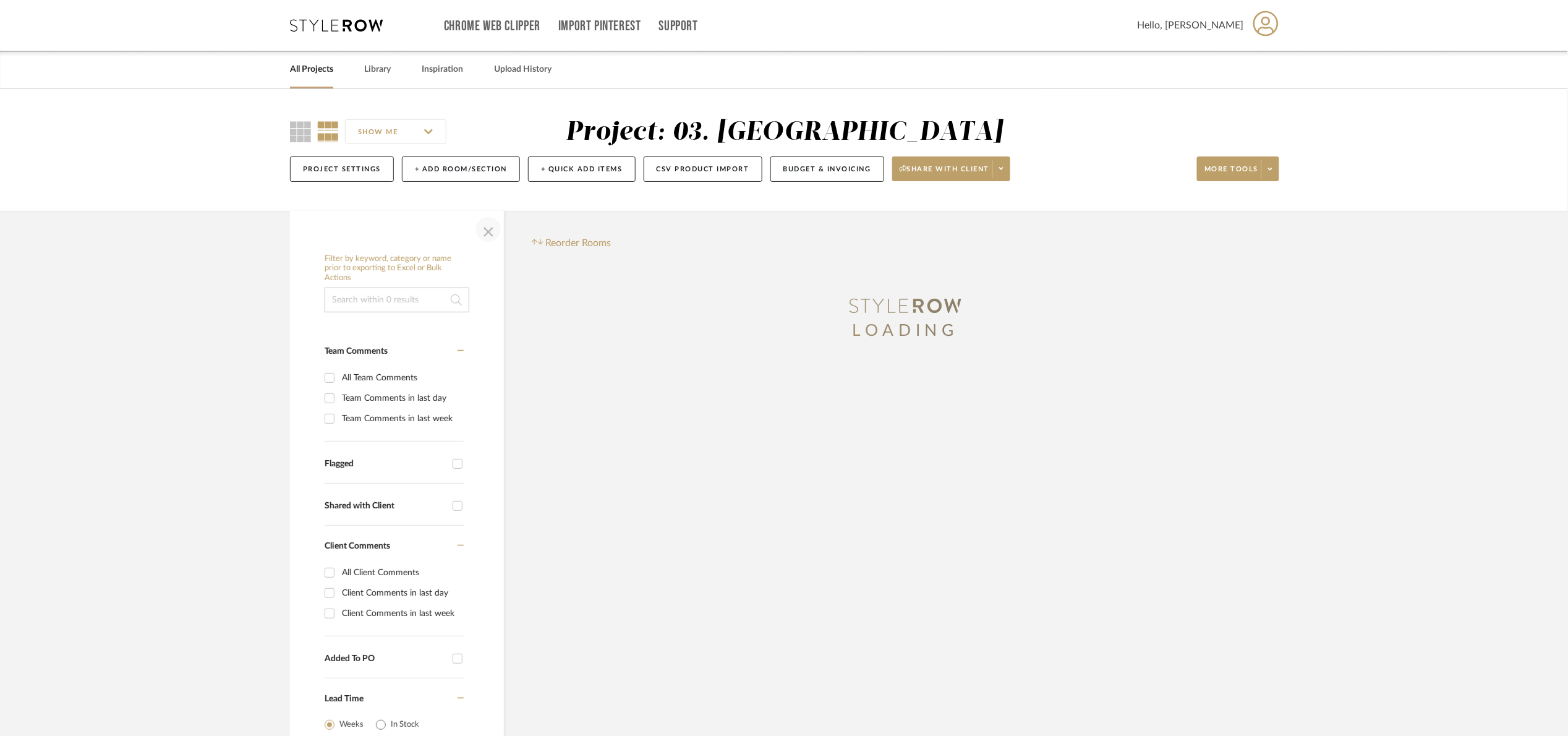
click at [488, 234] on span "button" at bounding box center [488, 229] width 30 height 30
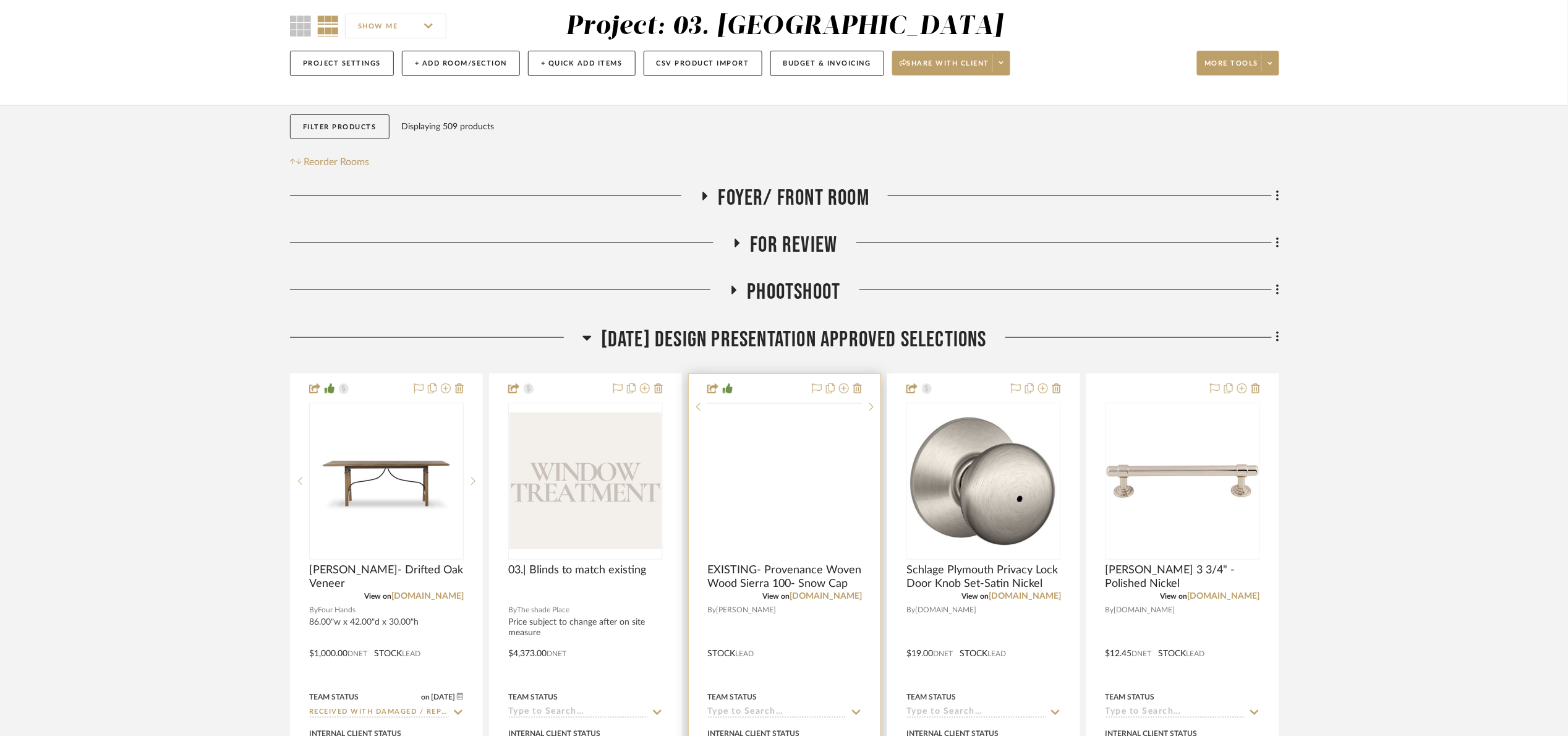
scroll to position [186, 0]
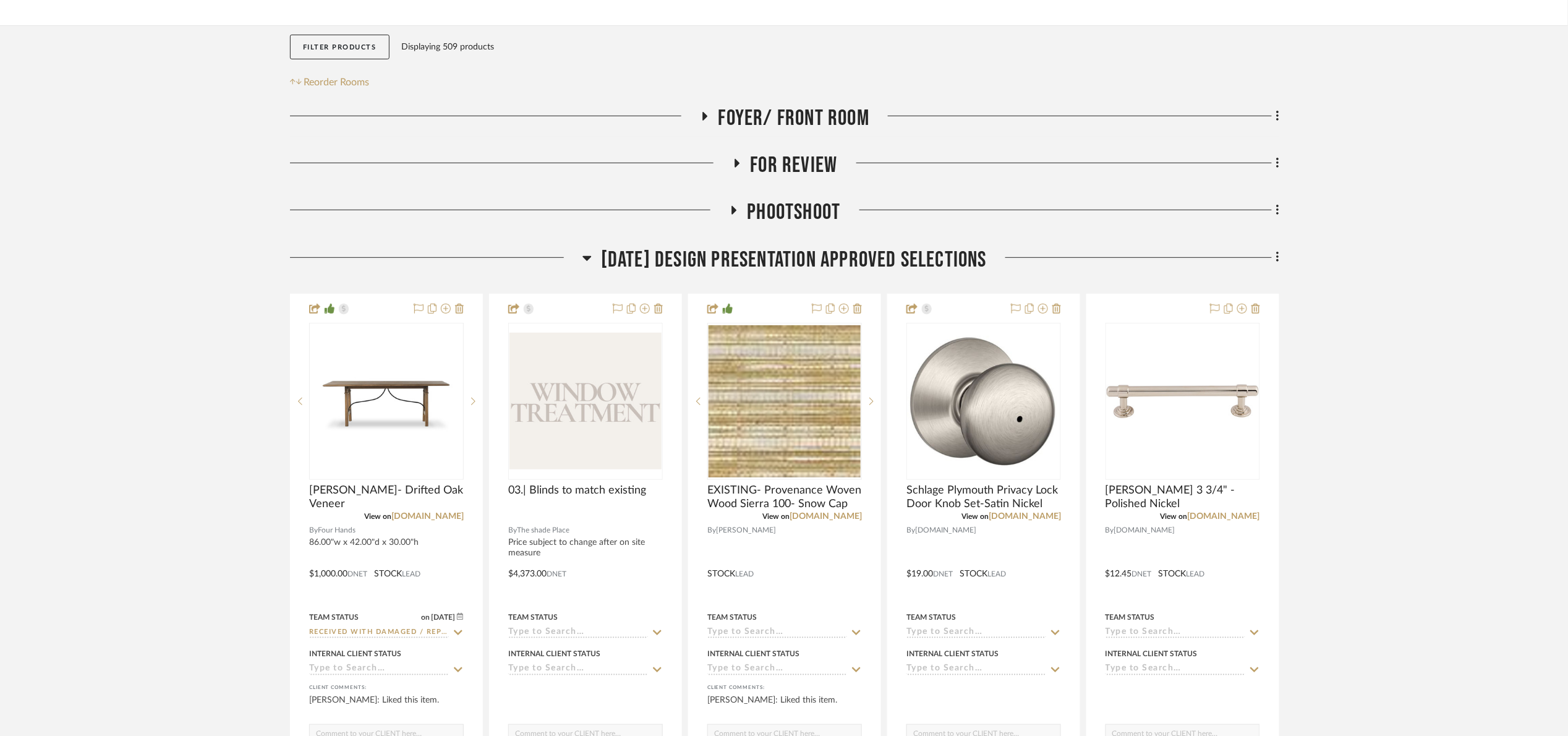
click at [687, 260] on span "[DATE] Design Presentation Approved selections" at bounding box center [794, 260] width 386 height 26
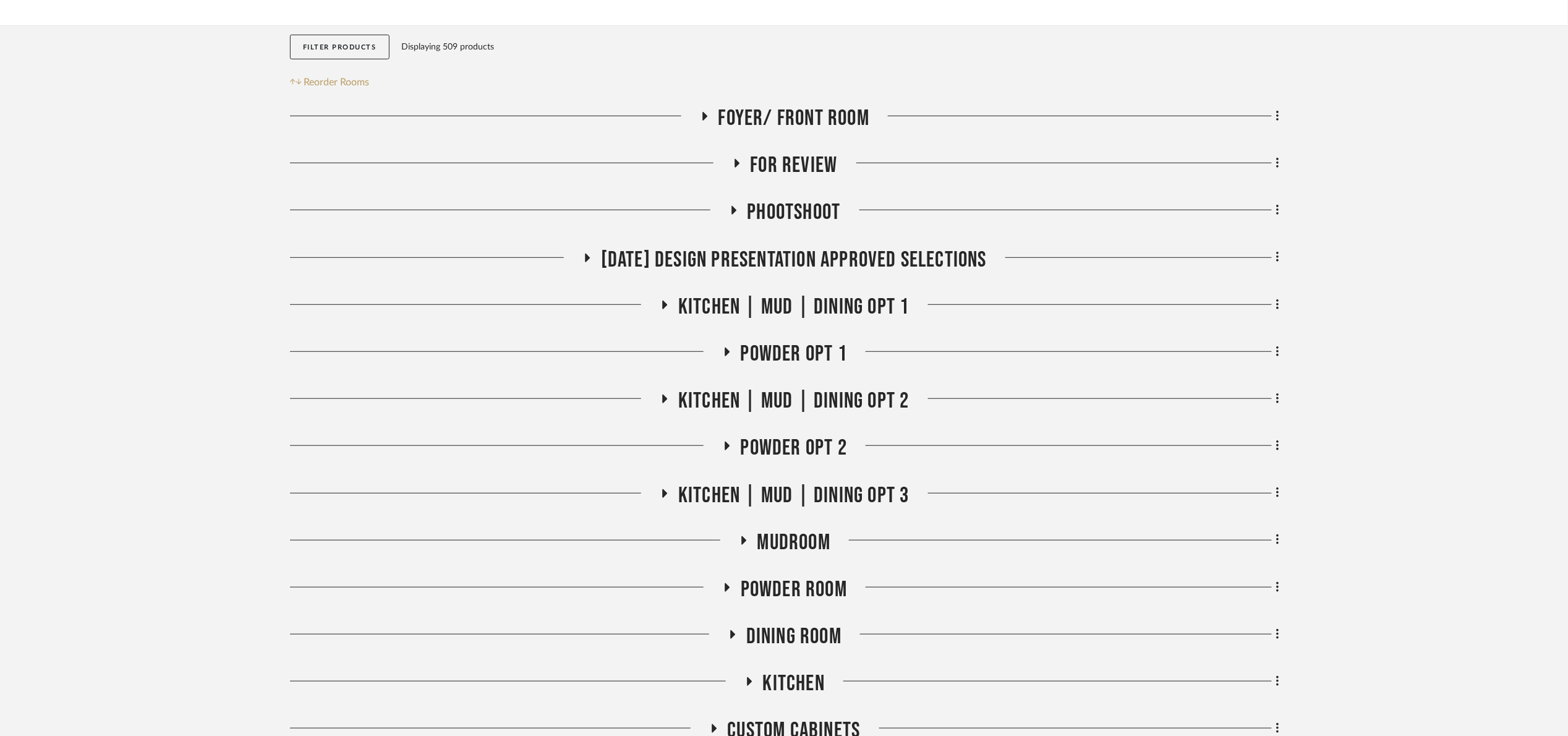
click at [795, 164] on span "For Review" at bounding box center [794, 165] width 87 height 26
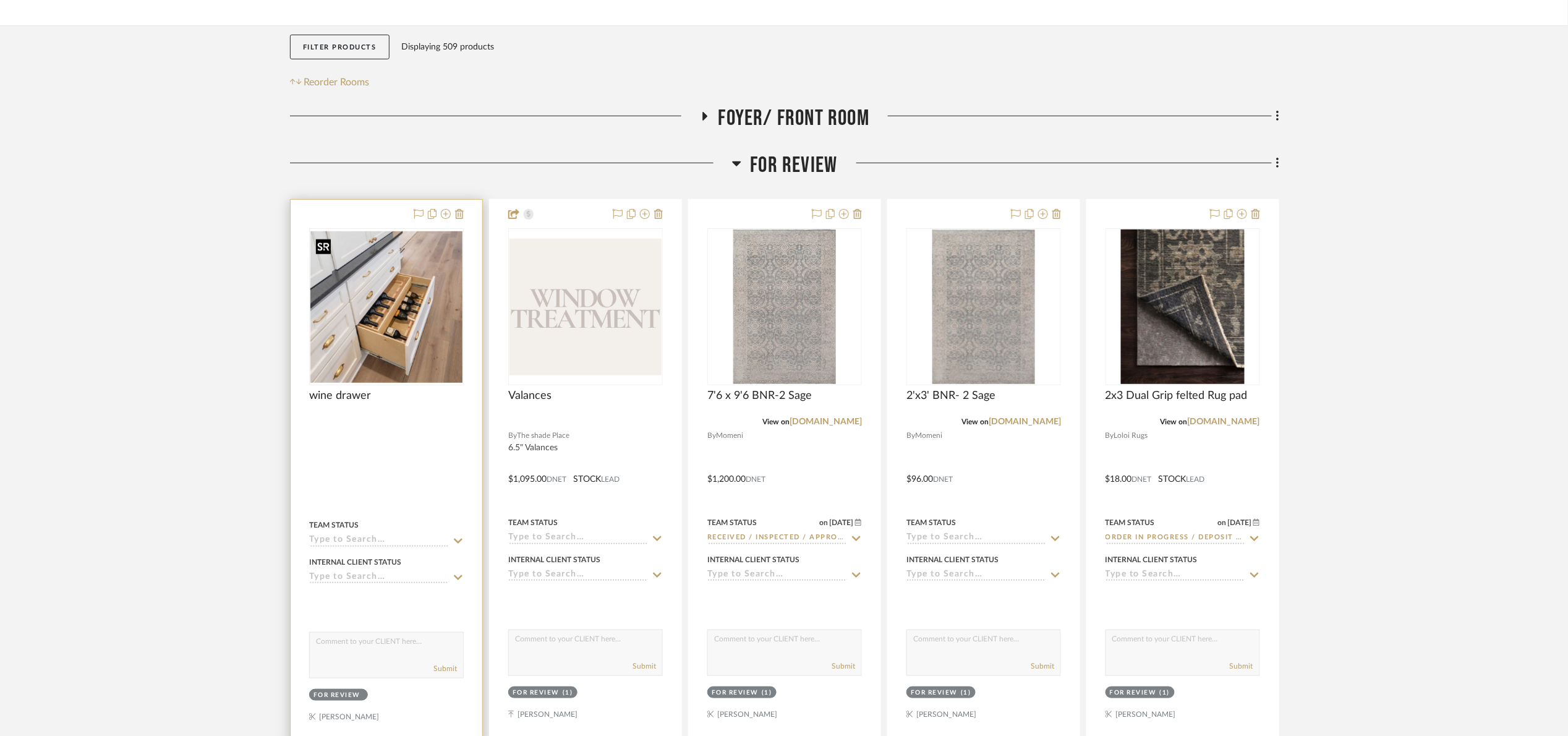
click at [0, 0] on img at bounding box center [0, 0] width 0 height 0
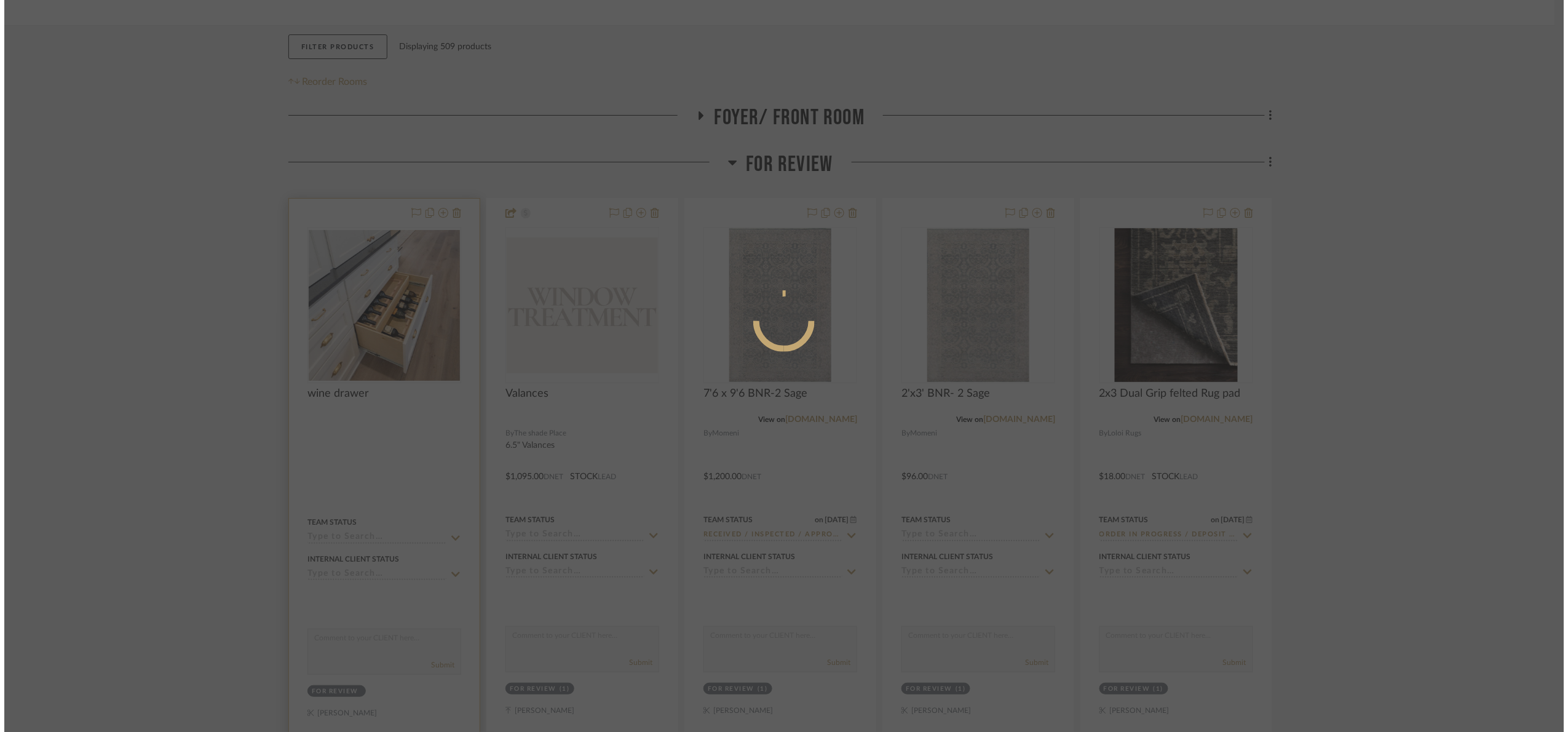
scroll to position [0, 0]
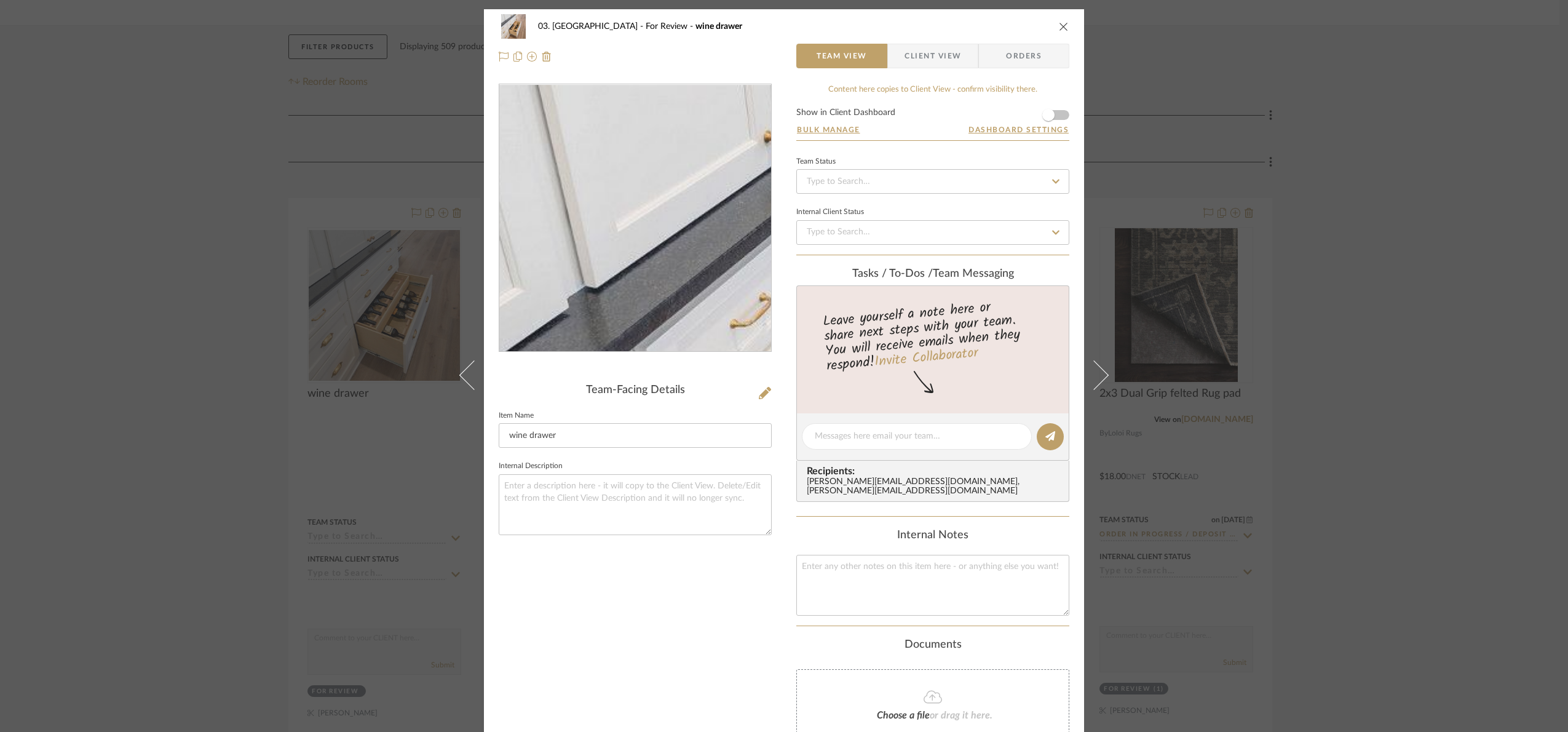
click at [558, 127] on img "0" at bounding box center [635, 218] width 268 height 267
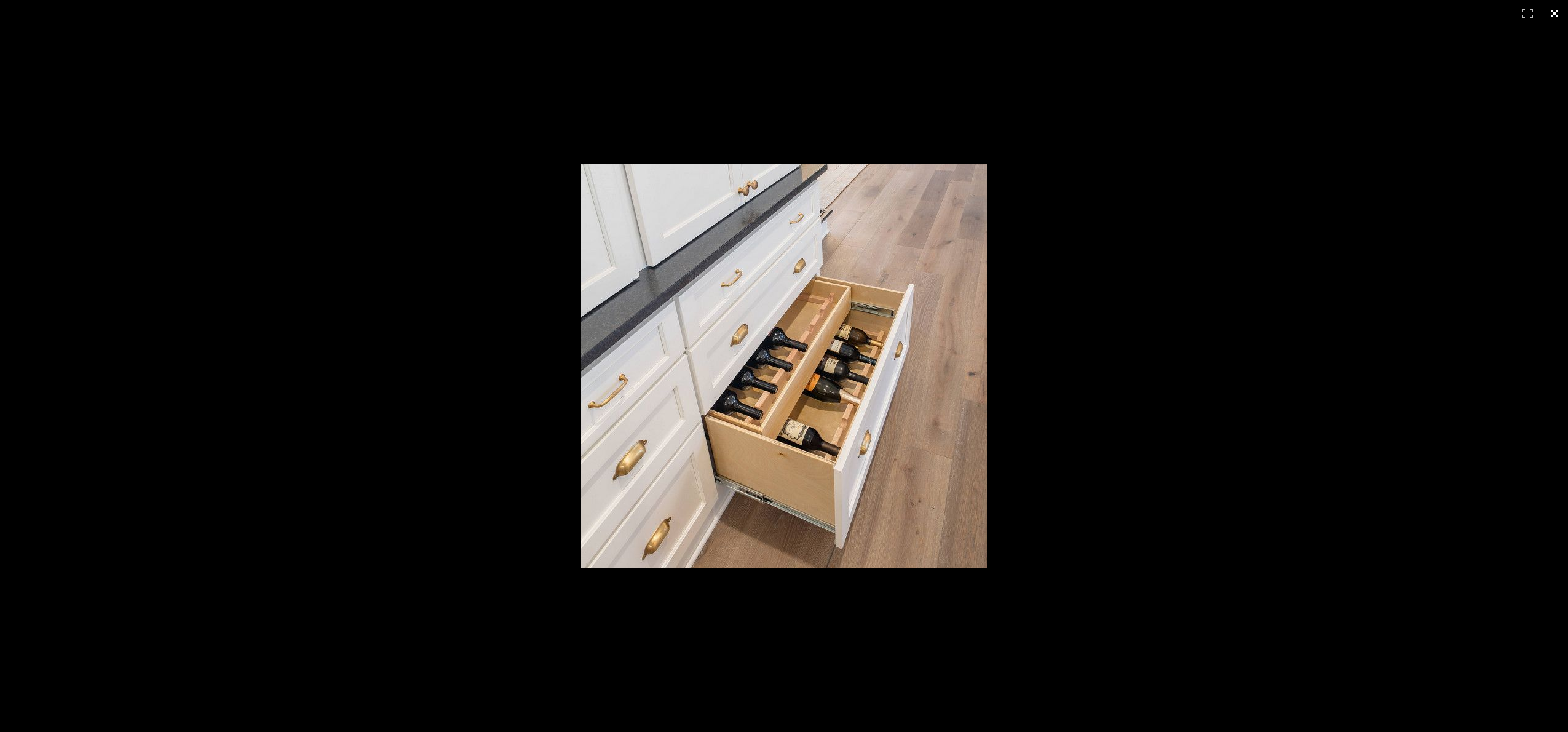
click at [1432, 300] on div at bounding box center [1049, 382] width 934 height 436
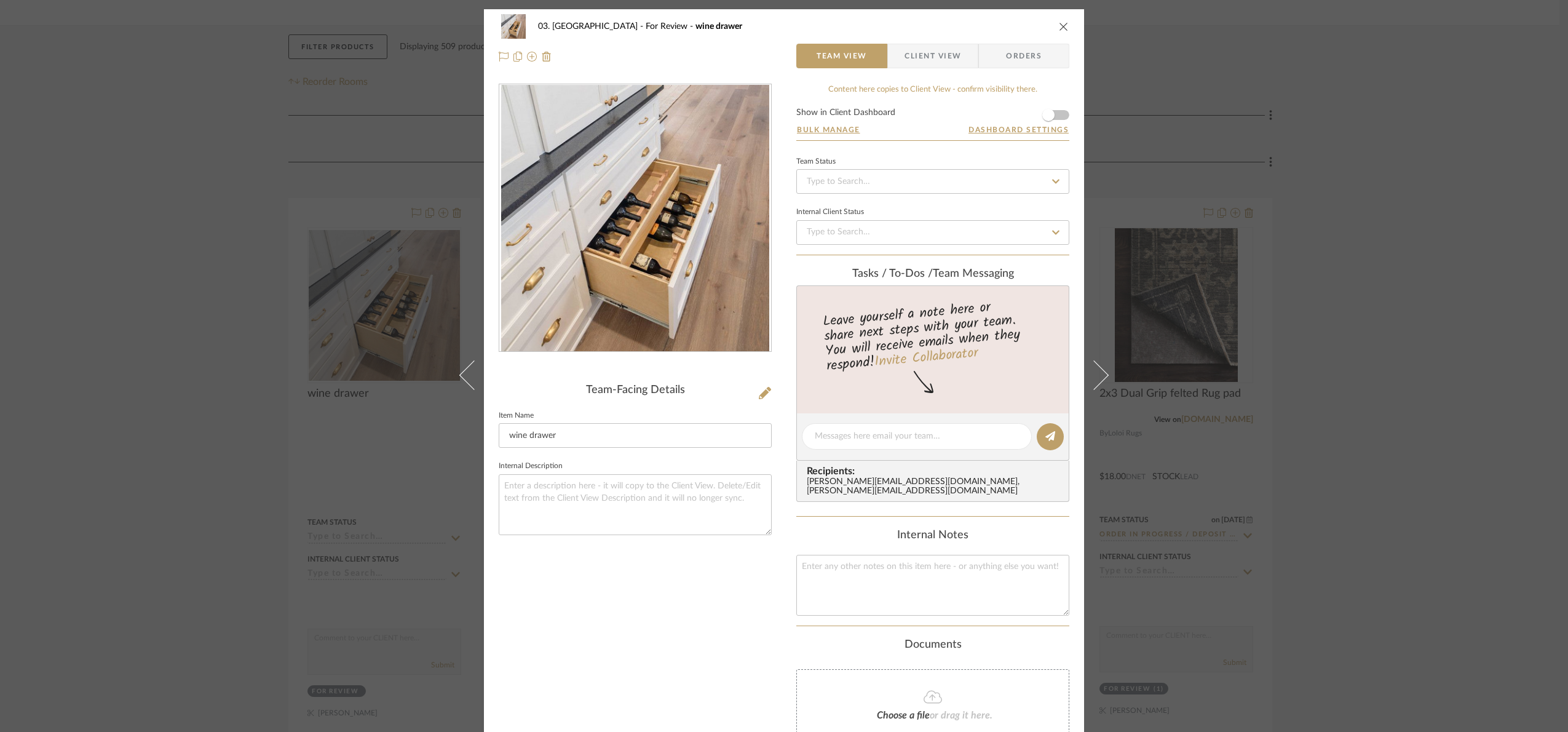
click at [1432, 300] on div "03. [PERSON_NAME] For Review wine drawer Team View Client View Orders Team-Faci…" at bounding box center [784, 366] width 1568 height 732
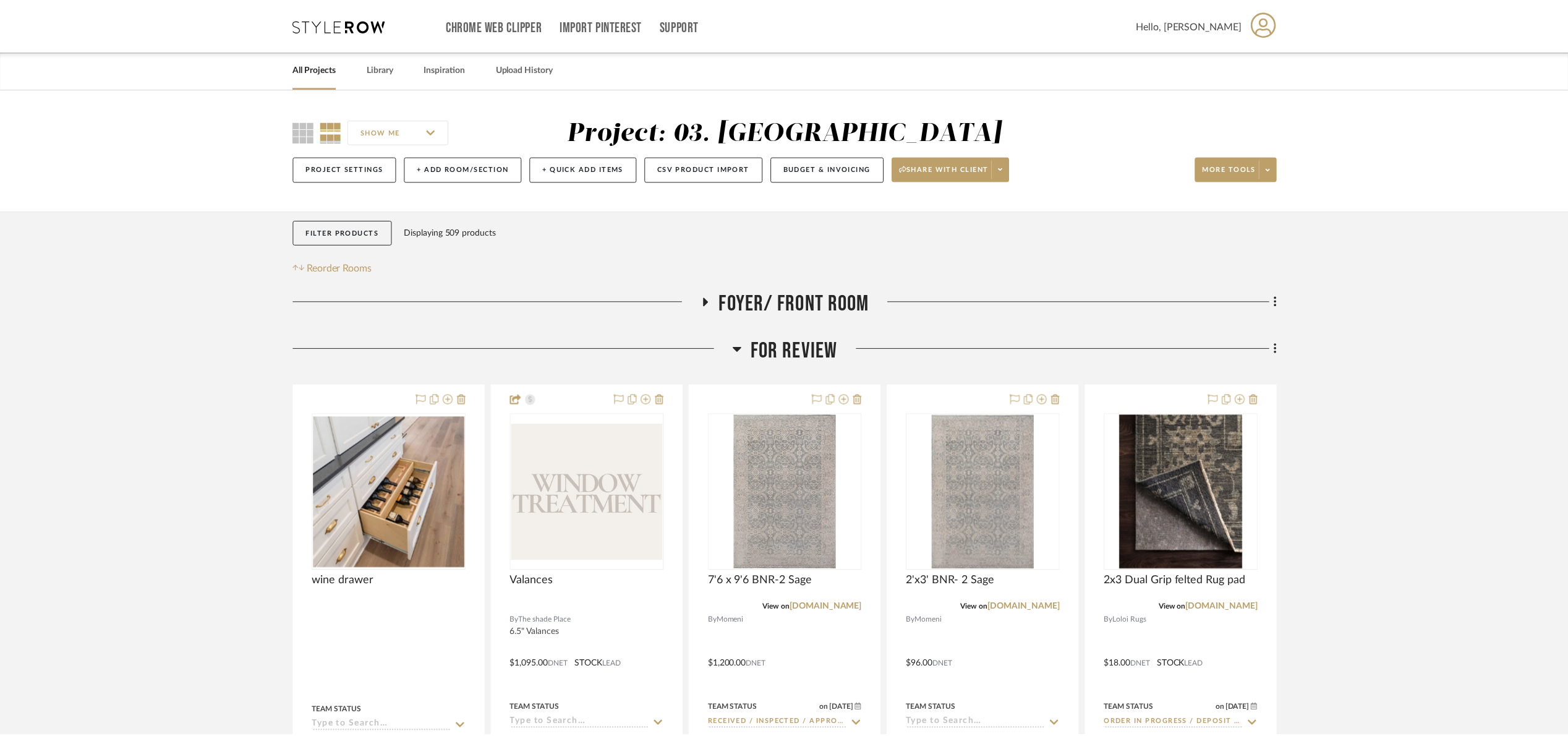
scroll to position [186, 0]
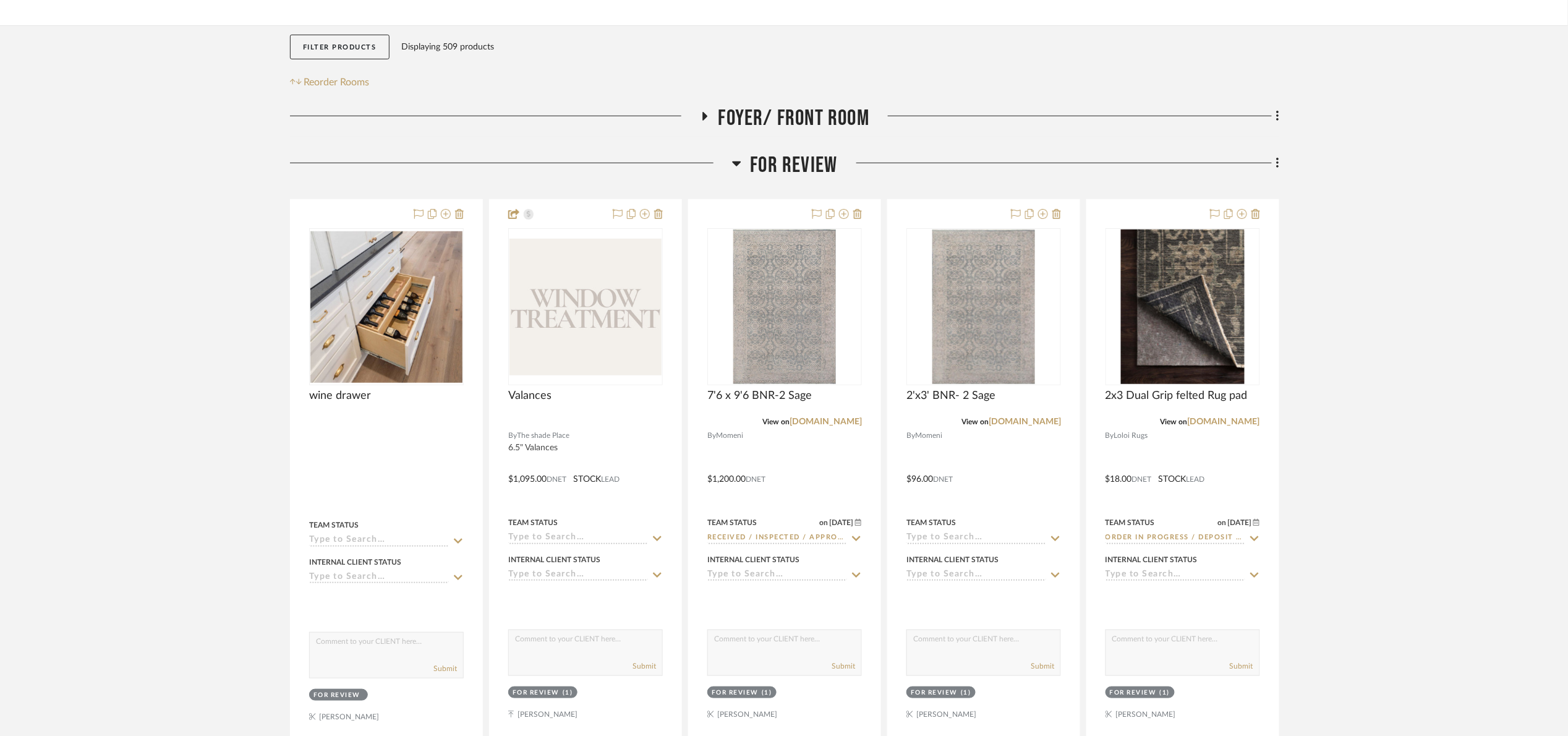
click at [794, 157] on span "For Review" at bounding box center [794, 165] width 87 height 26
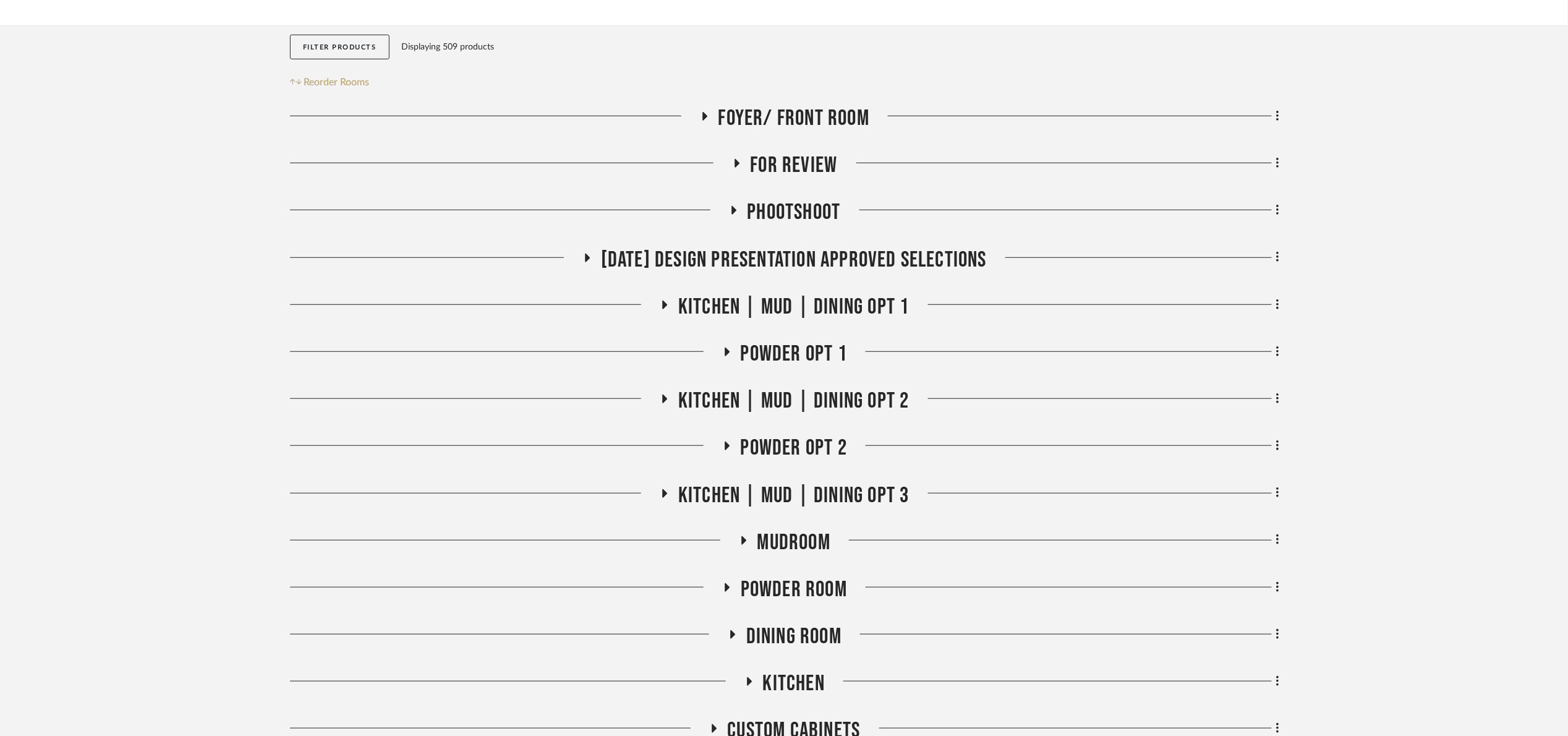
click at [795, 157] on span "For Review" at bounding box center [794, 165] width 87 height 26
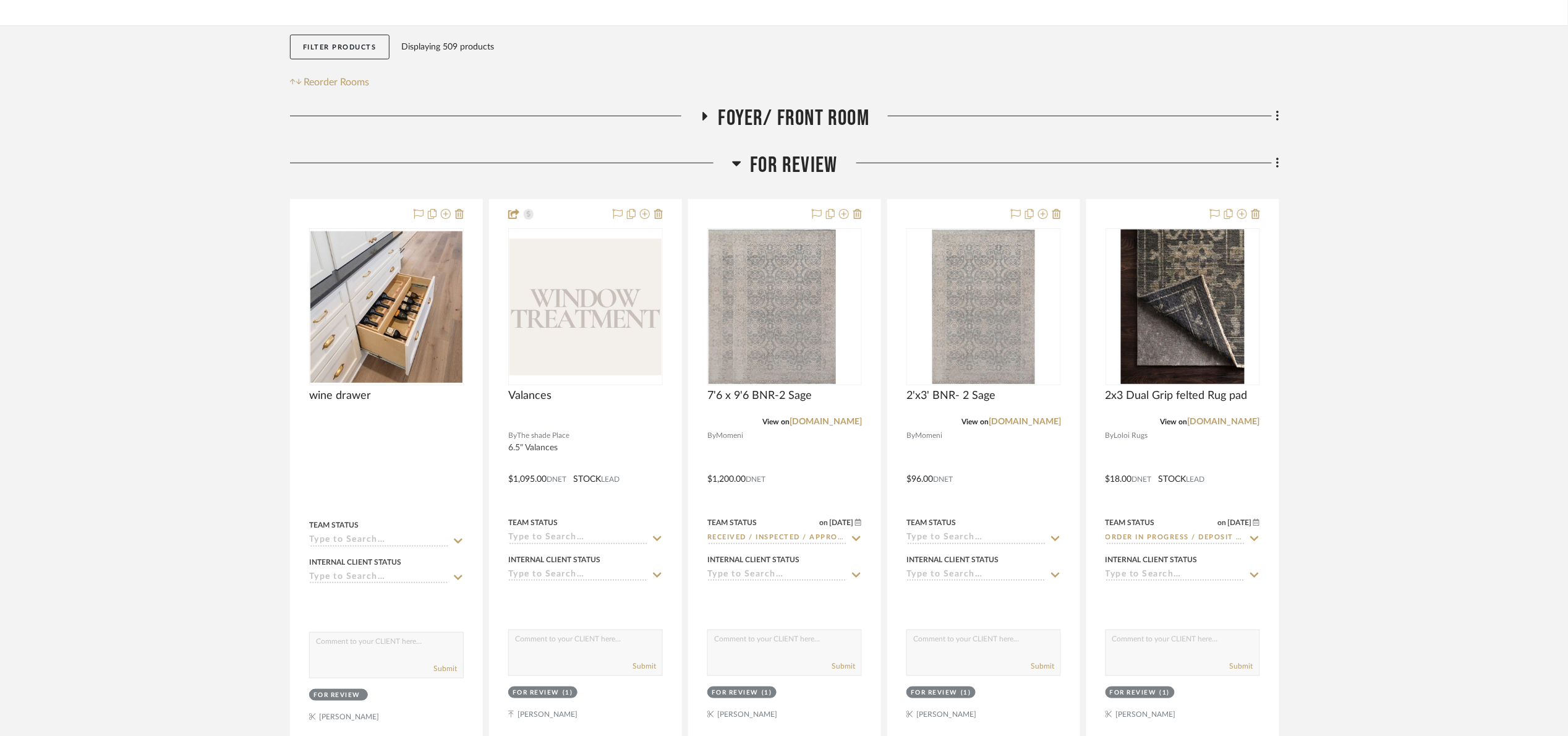
click at [740, 160] on icon at bounding box center [736, 163] width 9 height 15
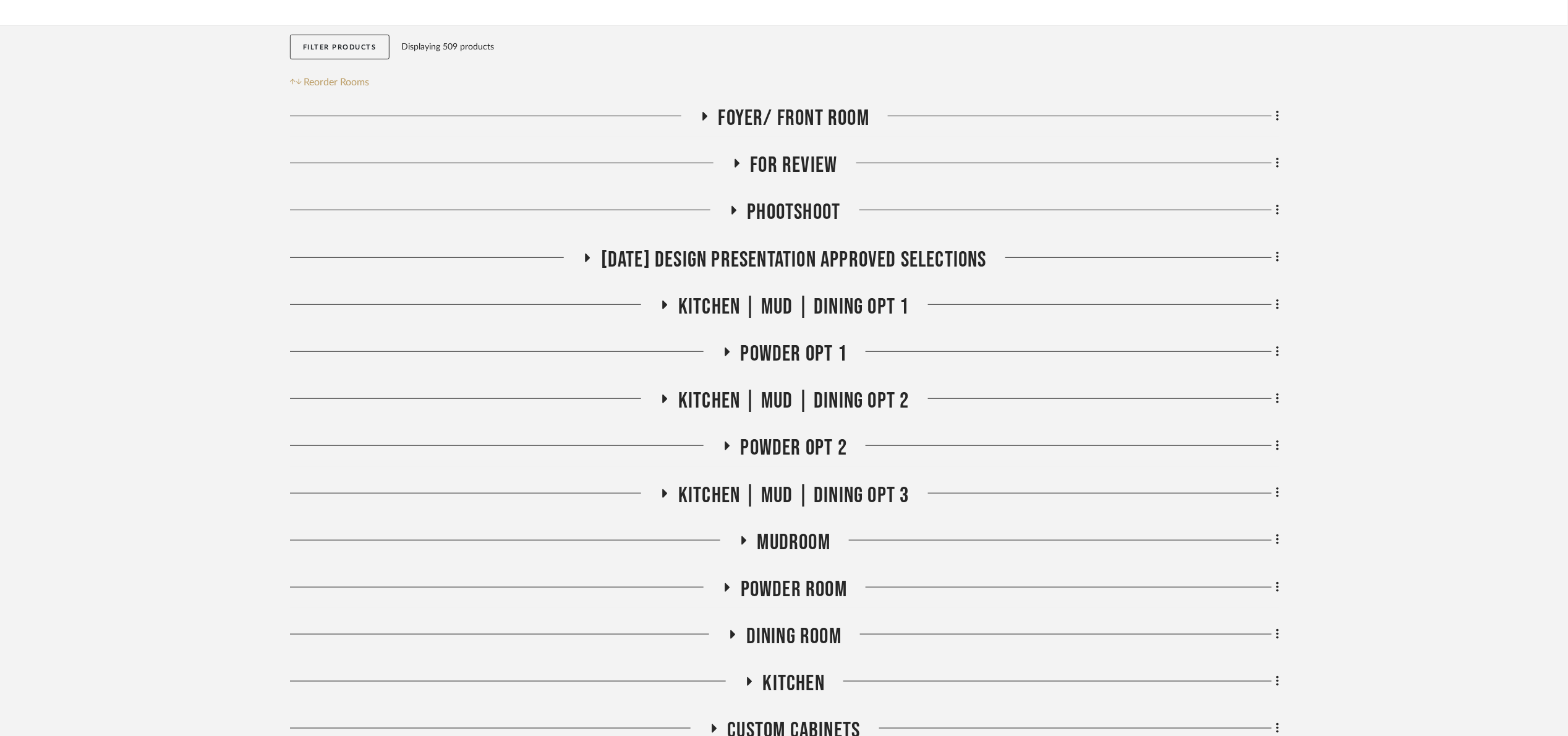
drag, startPoint x: 181, startPoint y: 167, endPoint x: 124, endPoint y: 23, distance: 154.9
click at [139, 66] on project-details-page "SHOW ME Project: 03. [PERSON_NAME] Project Settings + Add Room/Section + Quick …" at bounding box center [784, 450] width 1568 height 1092
click at [770, 122] on span "Foyer/ Front Room" at bounding box center [794, 118] width 151 height 26
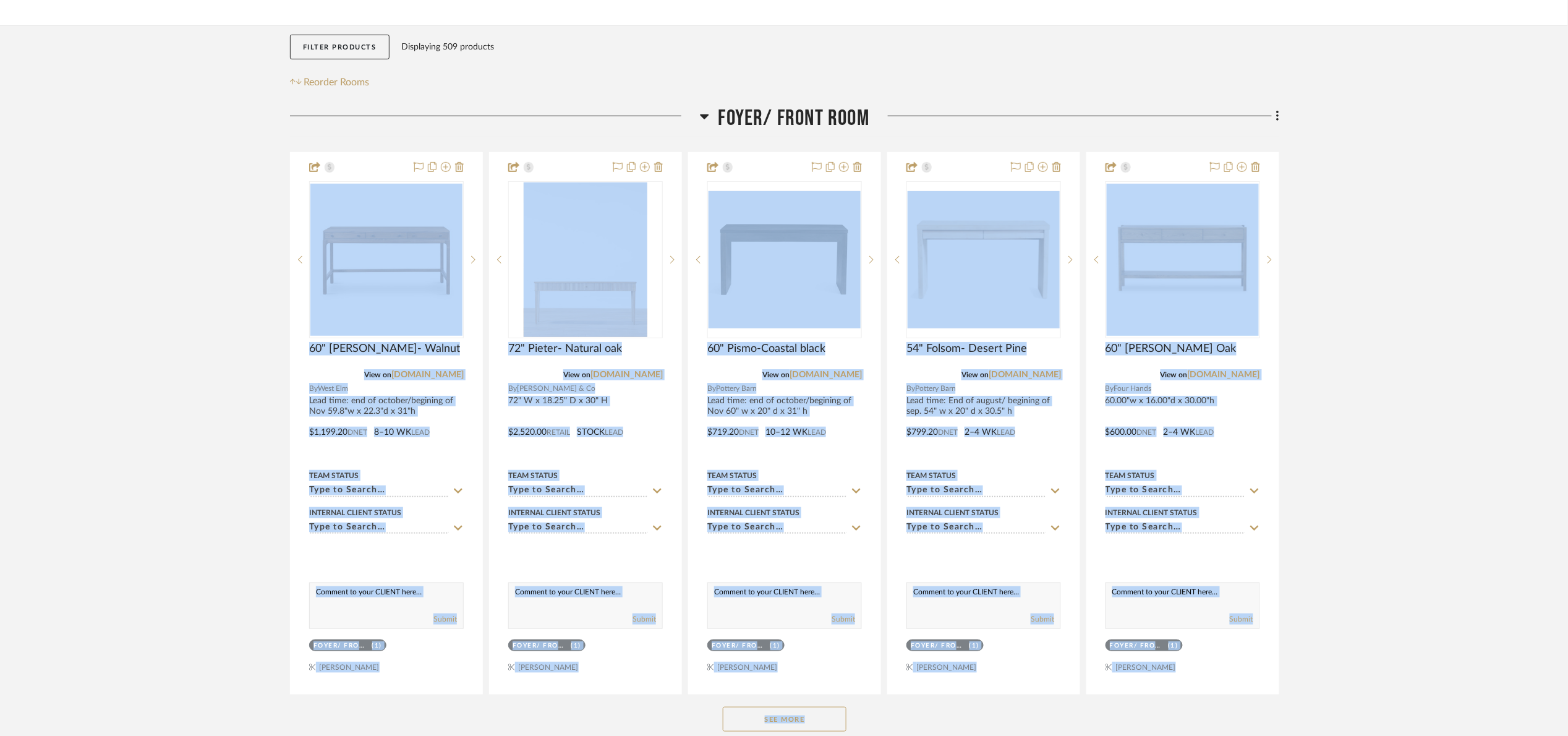
click at [719, 125] on span "Foyer/ Front Room" at bounding box center [794, 118] width 151 height 26
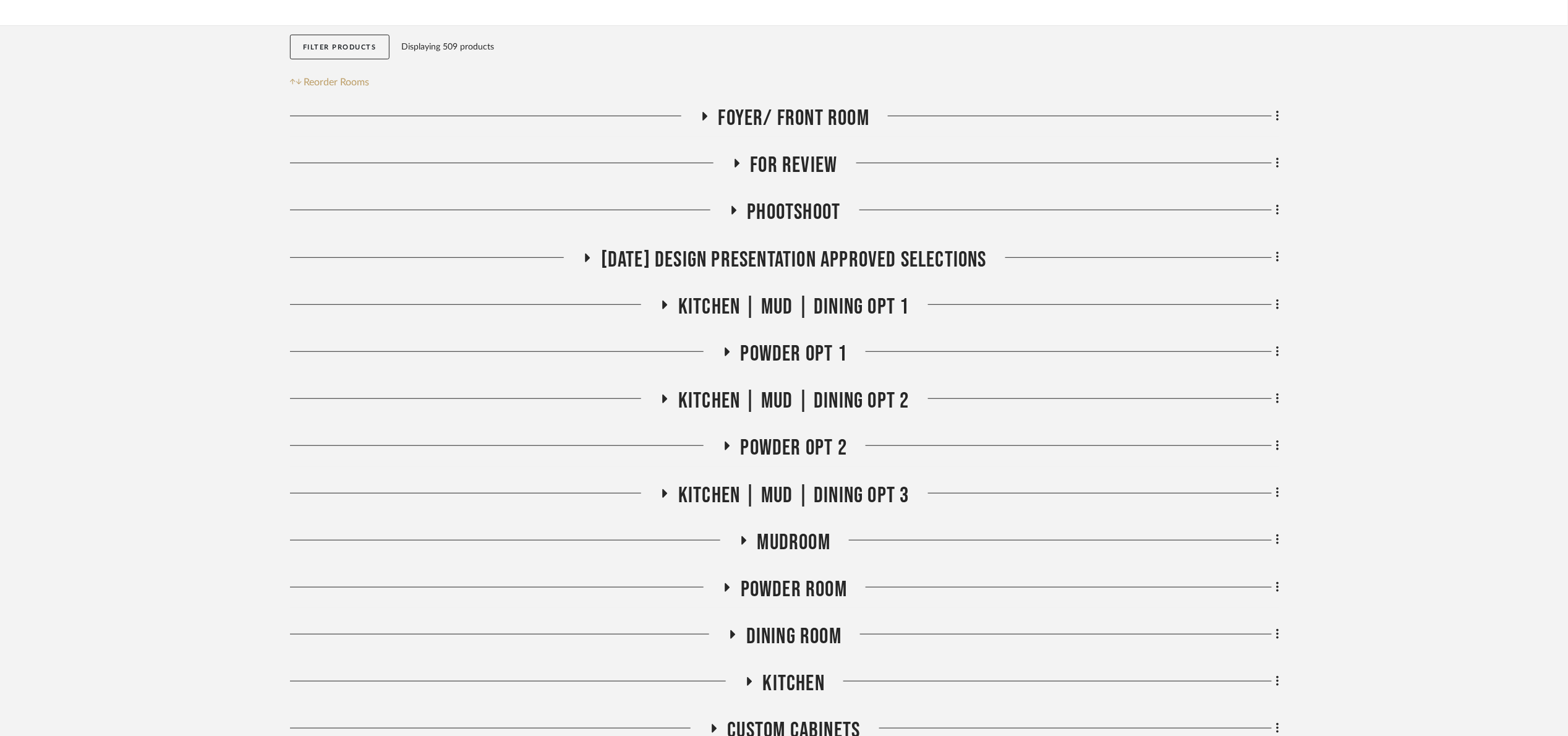
click at [771, 170] on span "For Review" at bounding box center [794, 165] width 87 height 26
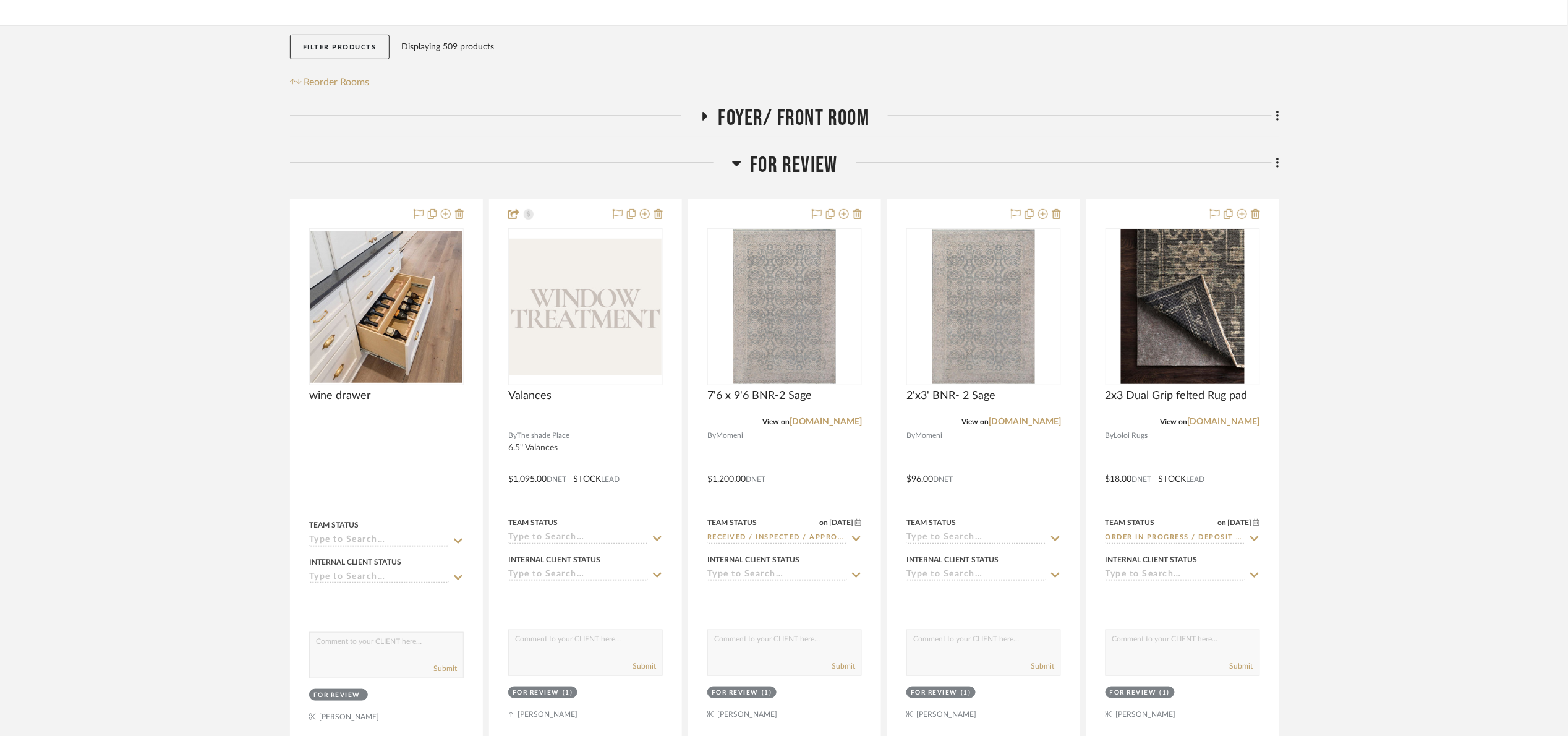
click at [771, 170] on span "For Review" at bounding box center [794, 165] width 87 height 26
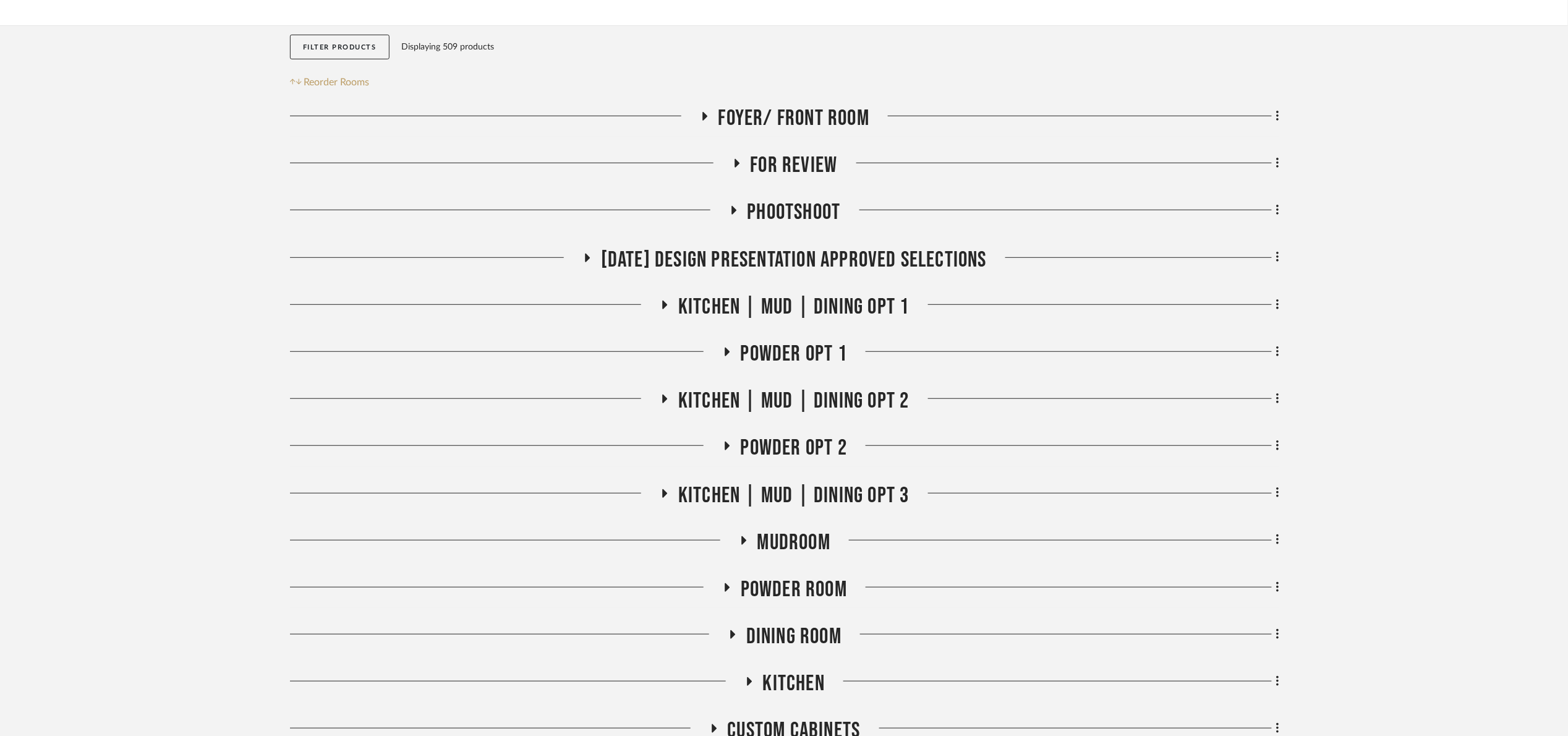
click at [807, 265] on span "[DATE] Design Presentation Approved selections" at bounding box center [794, 260] width 386 height 26
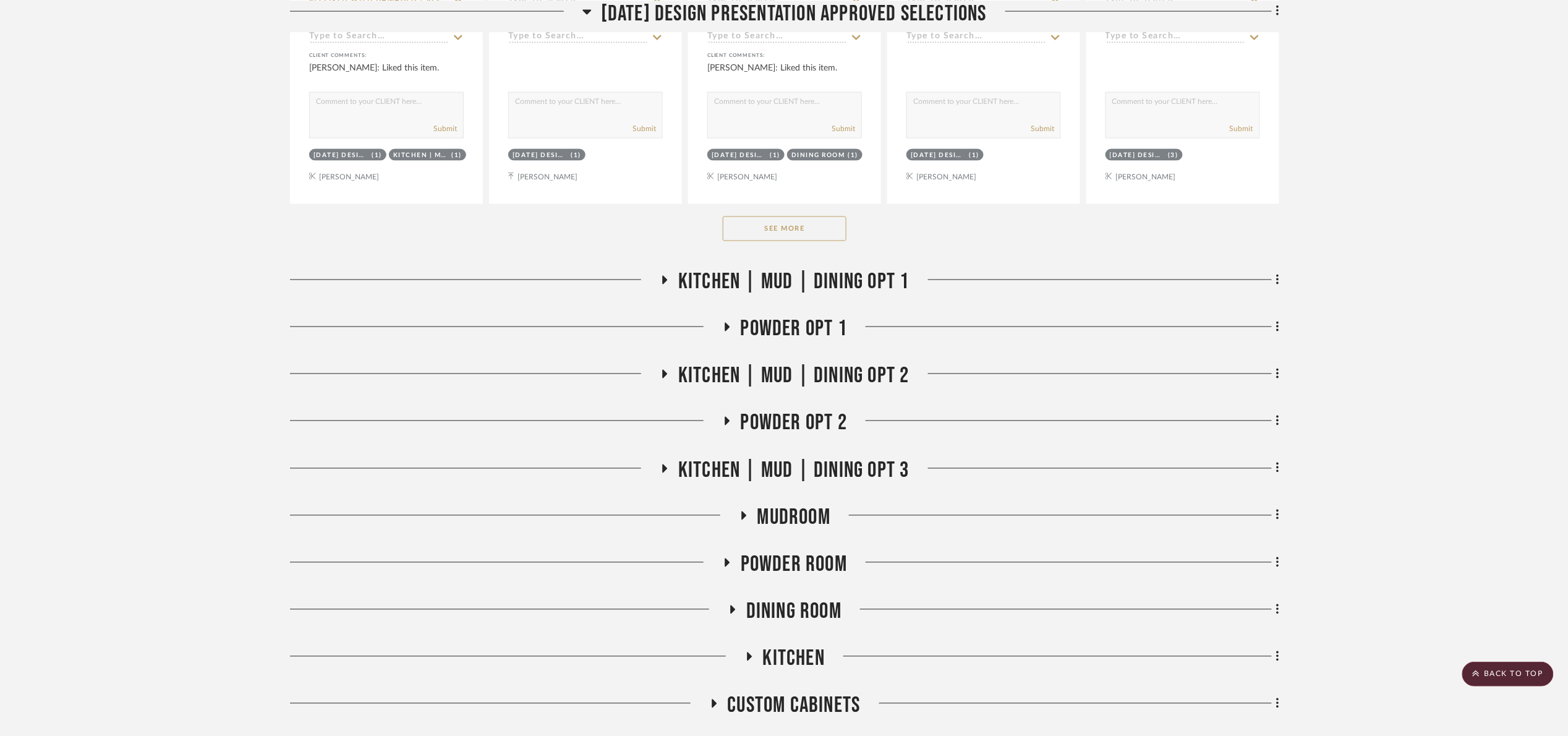
scroll to position [835, 0]
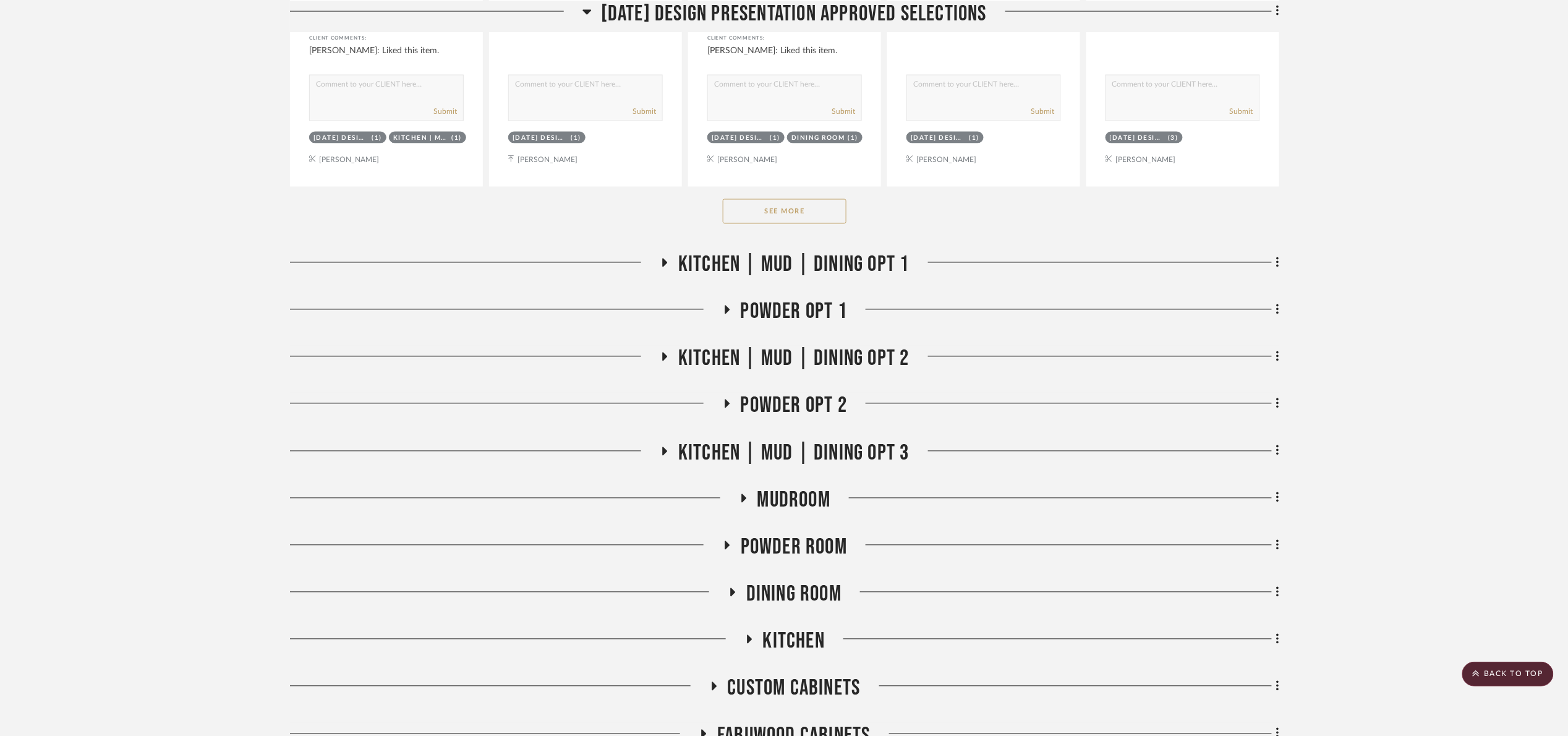
click at [782, 217] on button "See More" at bounding box center [784, 211] width 124 height 25
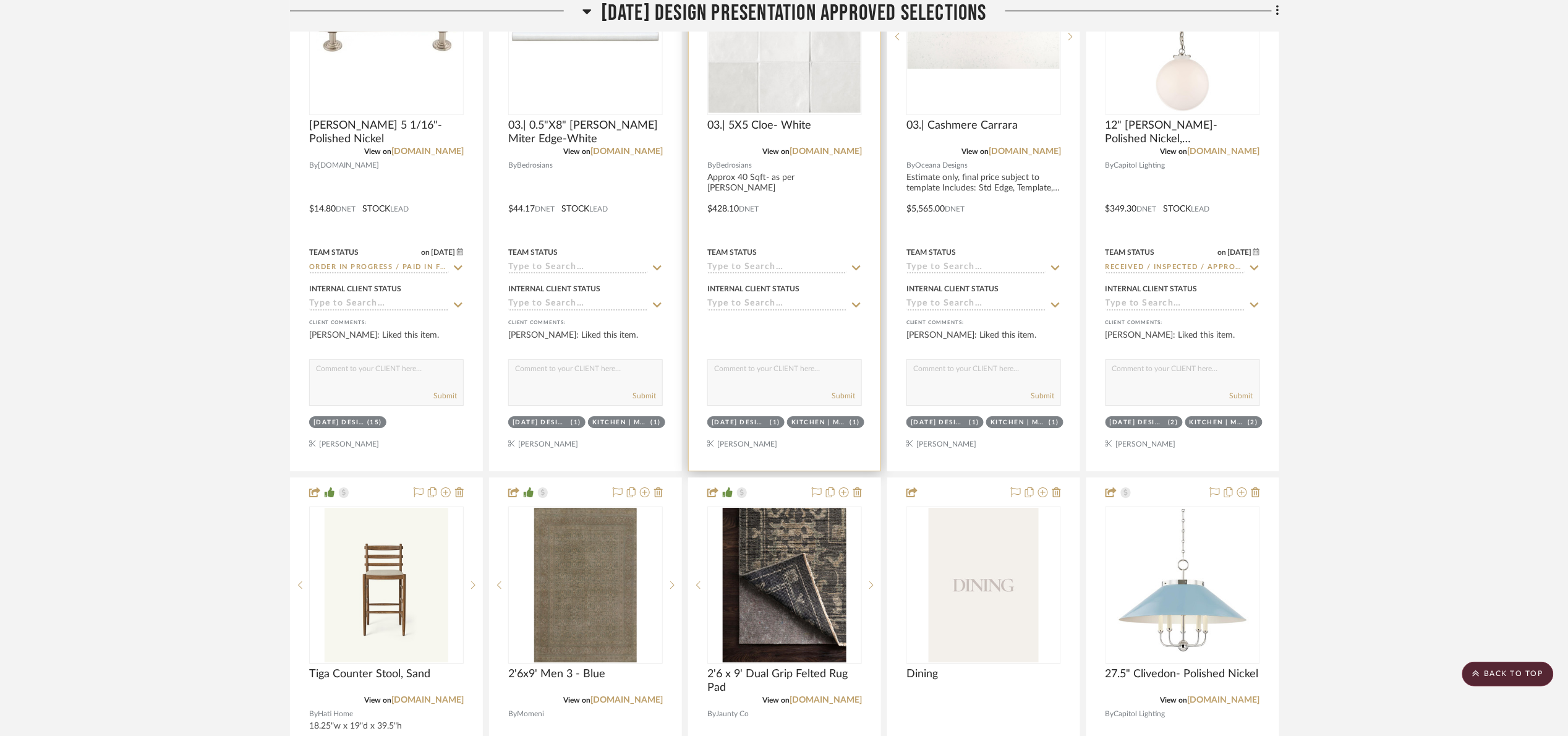
scroll to position [1670, 0]
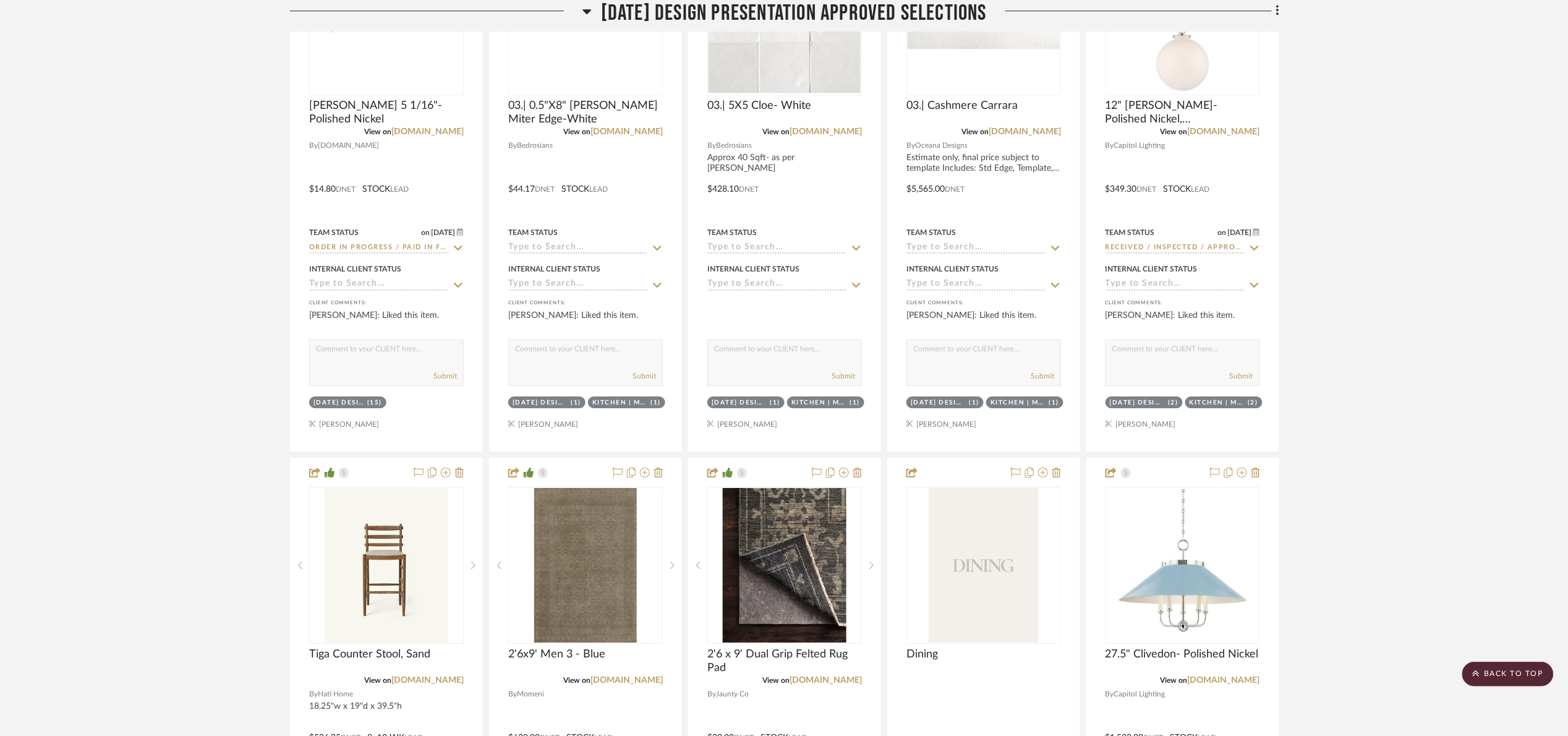
click at [828, 4] on span "[DATE] Design Presentation Approved selections" at bounding box center [794, 13] width 386 height 26
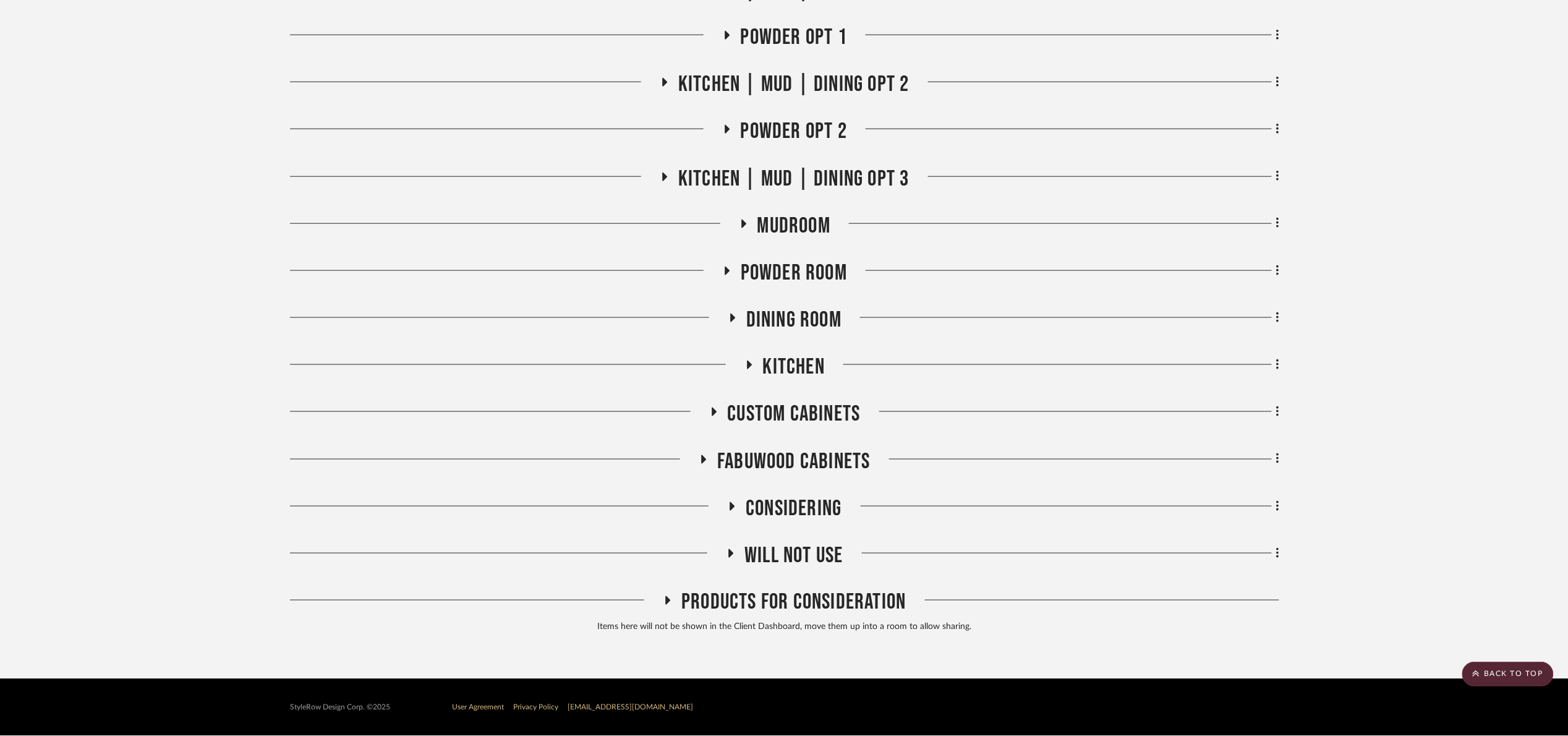
click at [1364, 169] on project-details-page "SHOW ME Project: 03. [PERSON_NAME] Project Settings + Add Room/Section + Quick …" at bounding box center [784, 133] width 1568 height 1092
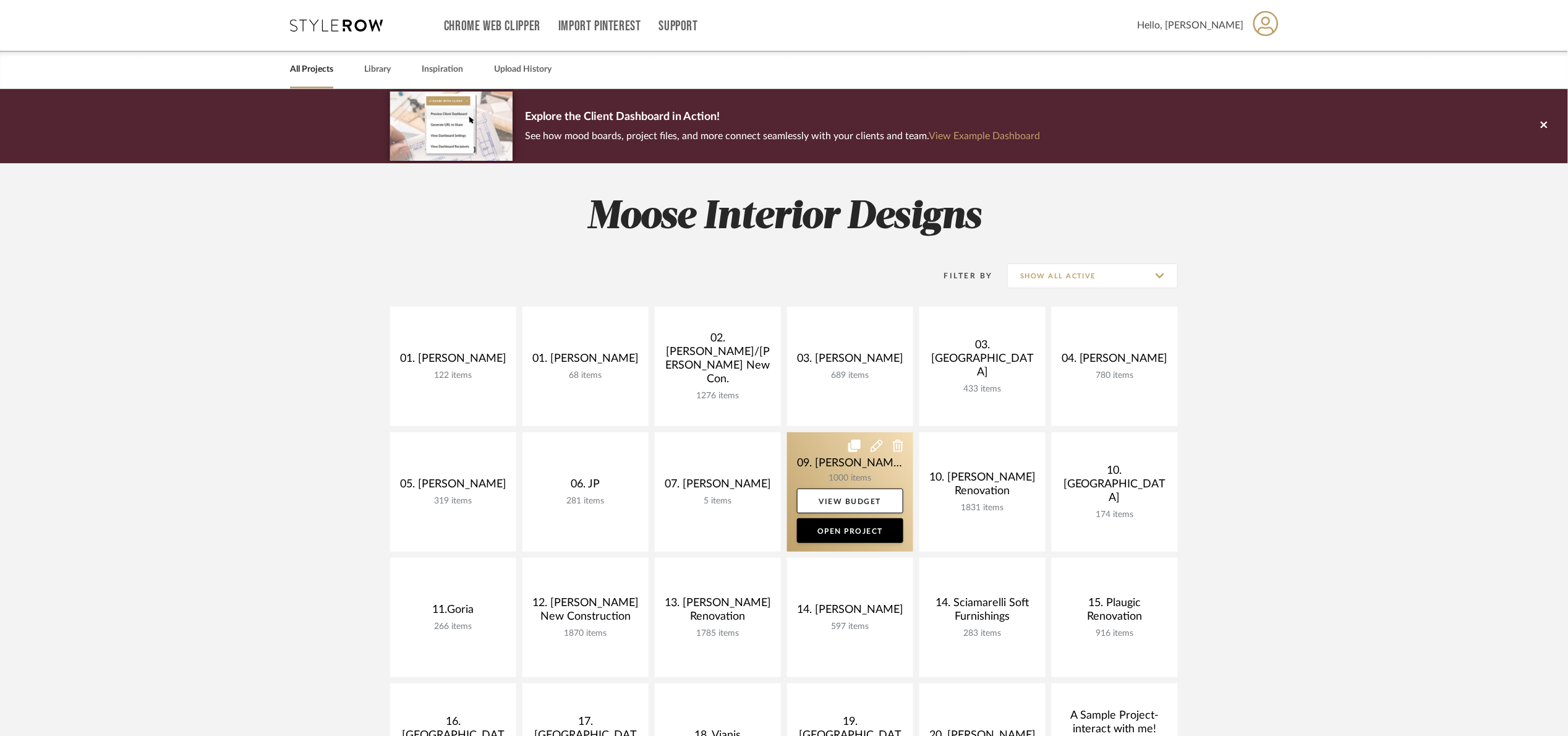
click at [823, 481] on link at bounding box center [850, 491] width 126 height 119
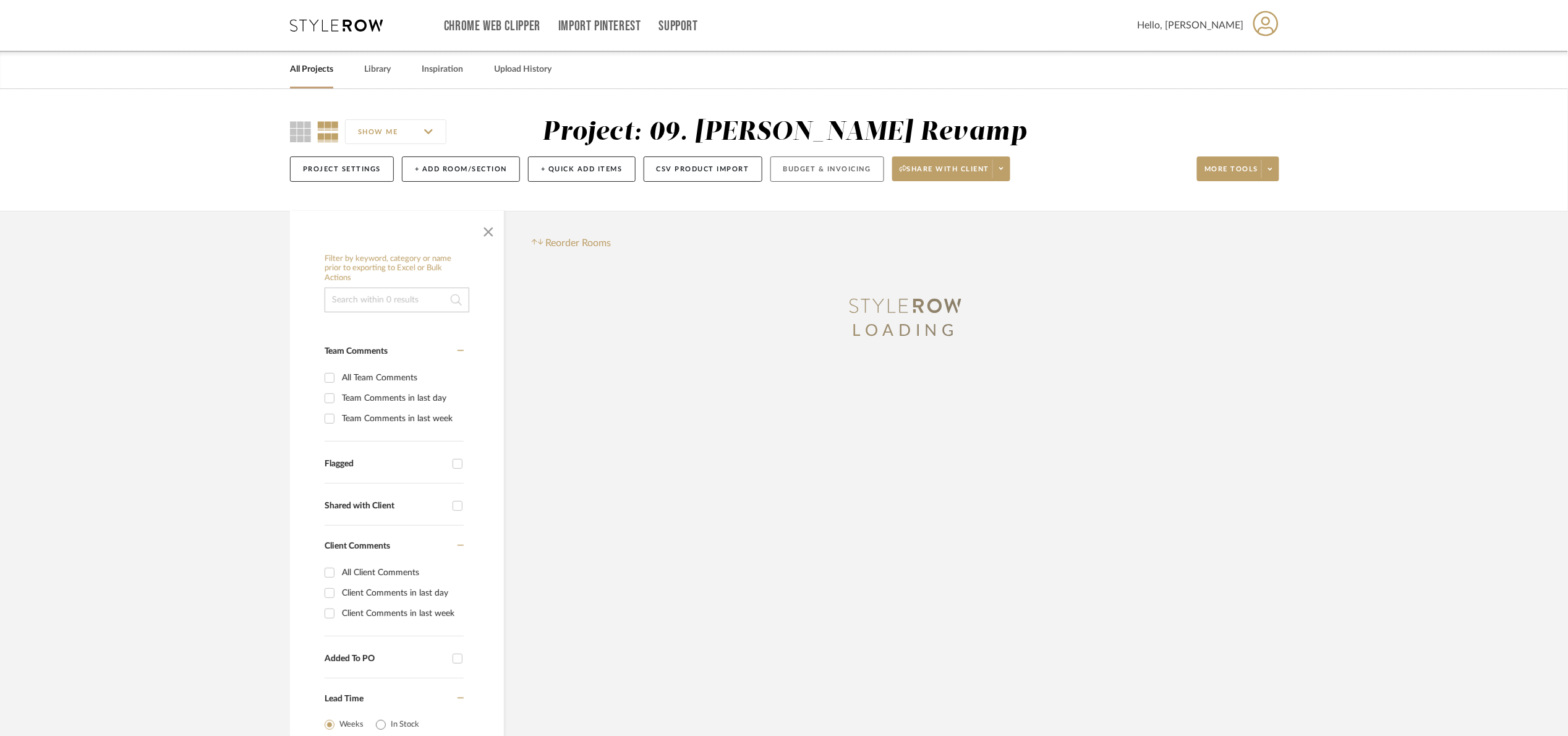
click at [828, 175] on button "Budget & Invoicing" at bounding box center [827, 169] width 114 height 25
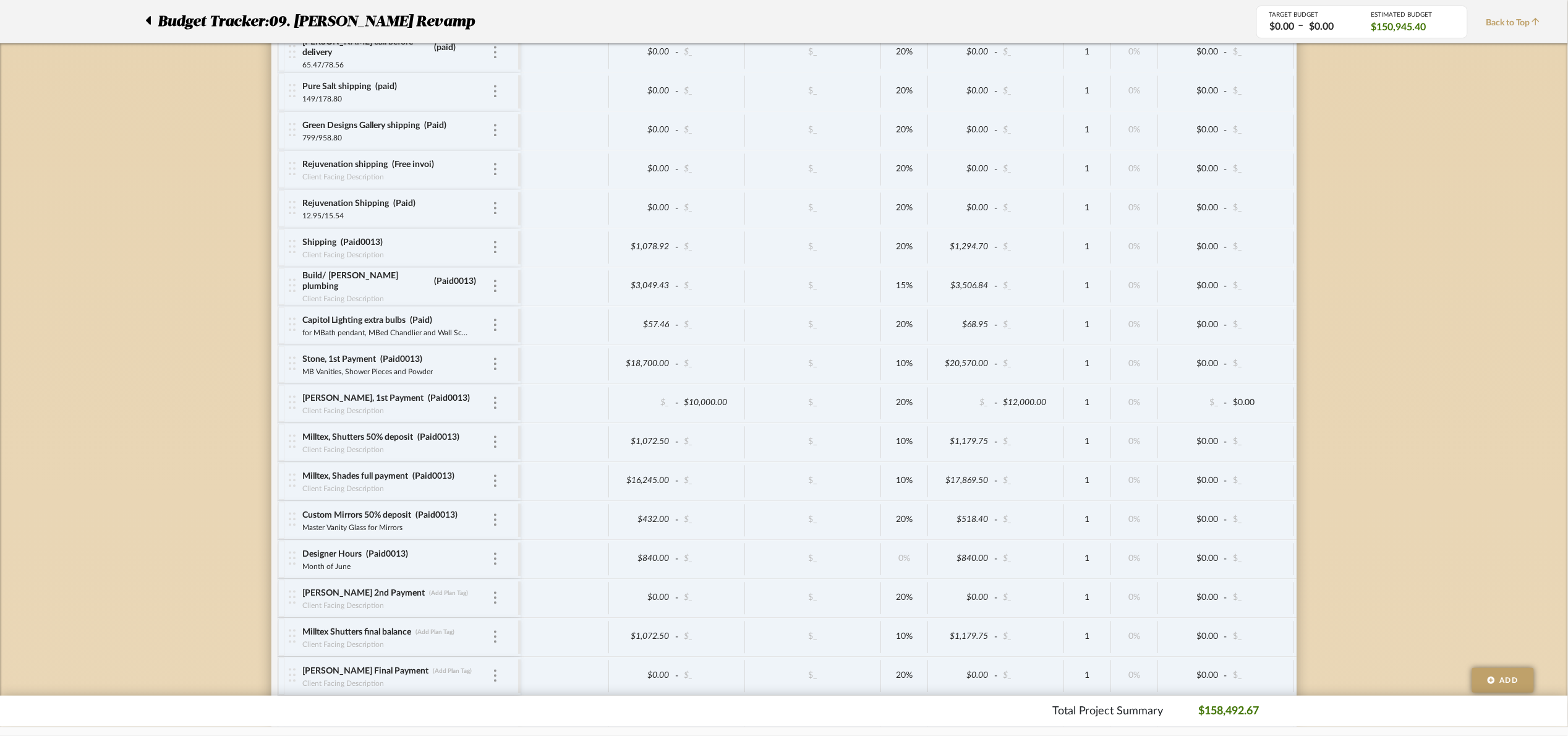
scroll to position [3444, 0]
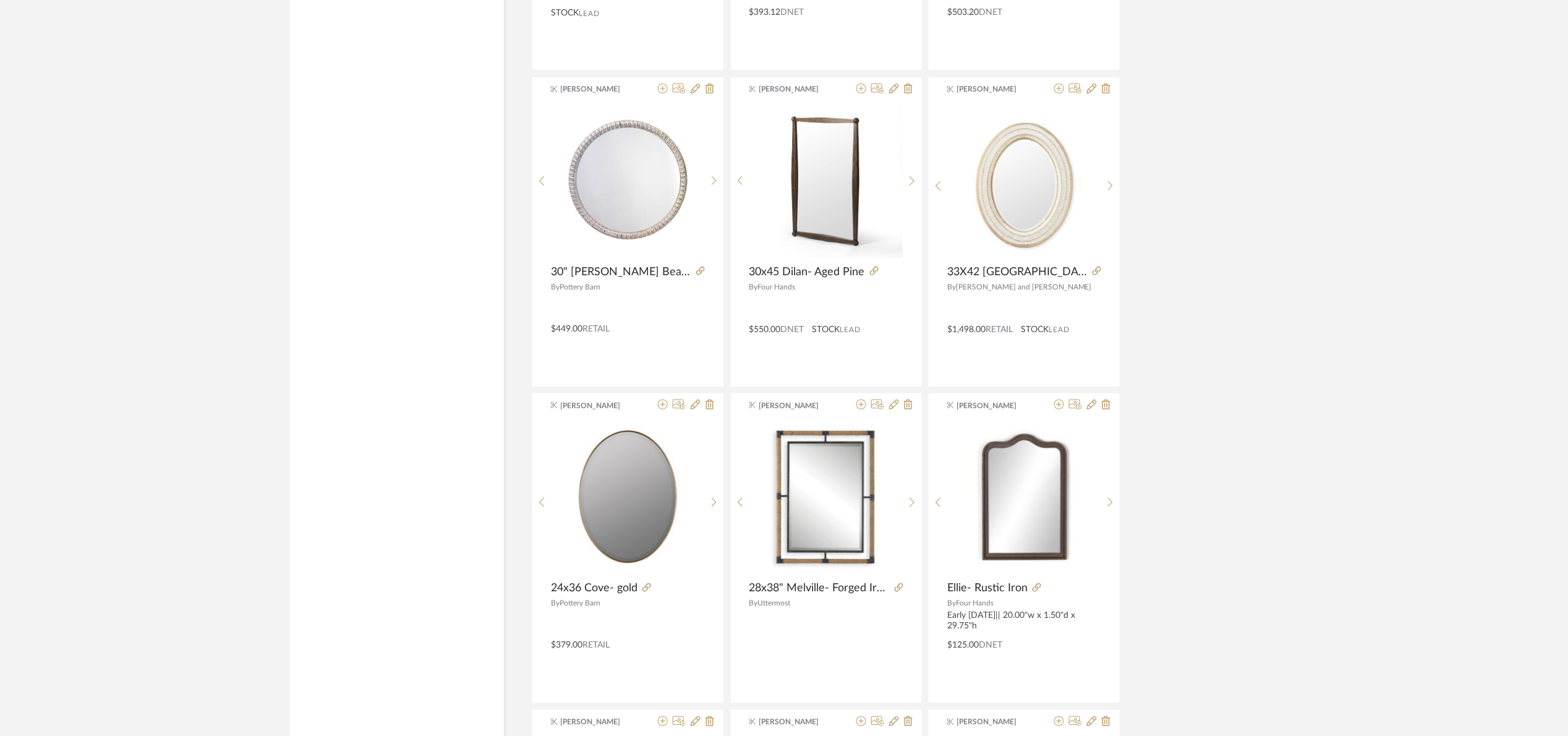
scroll to position [24, 0]
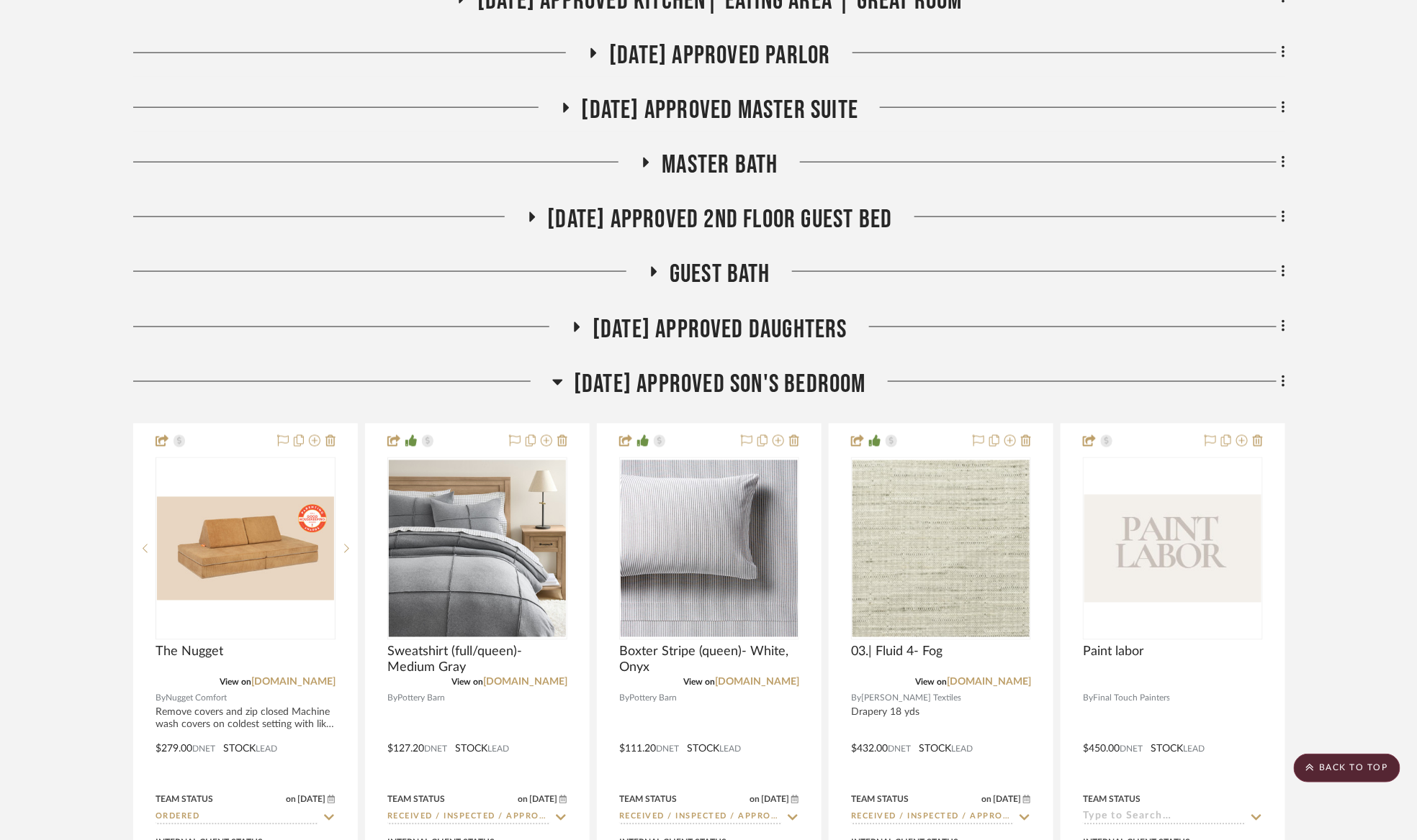
scroll to position [756, 0]
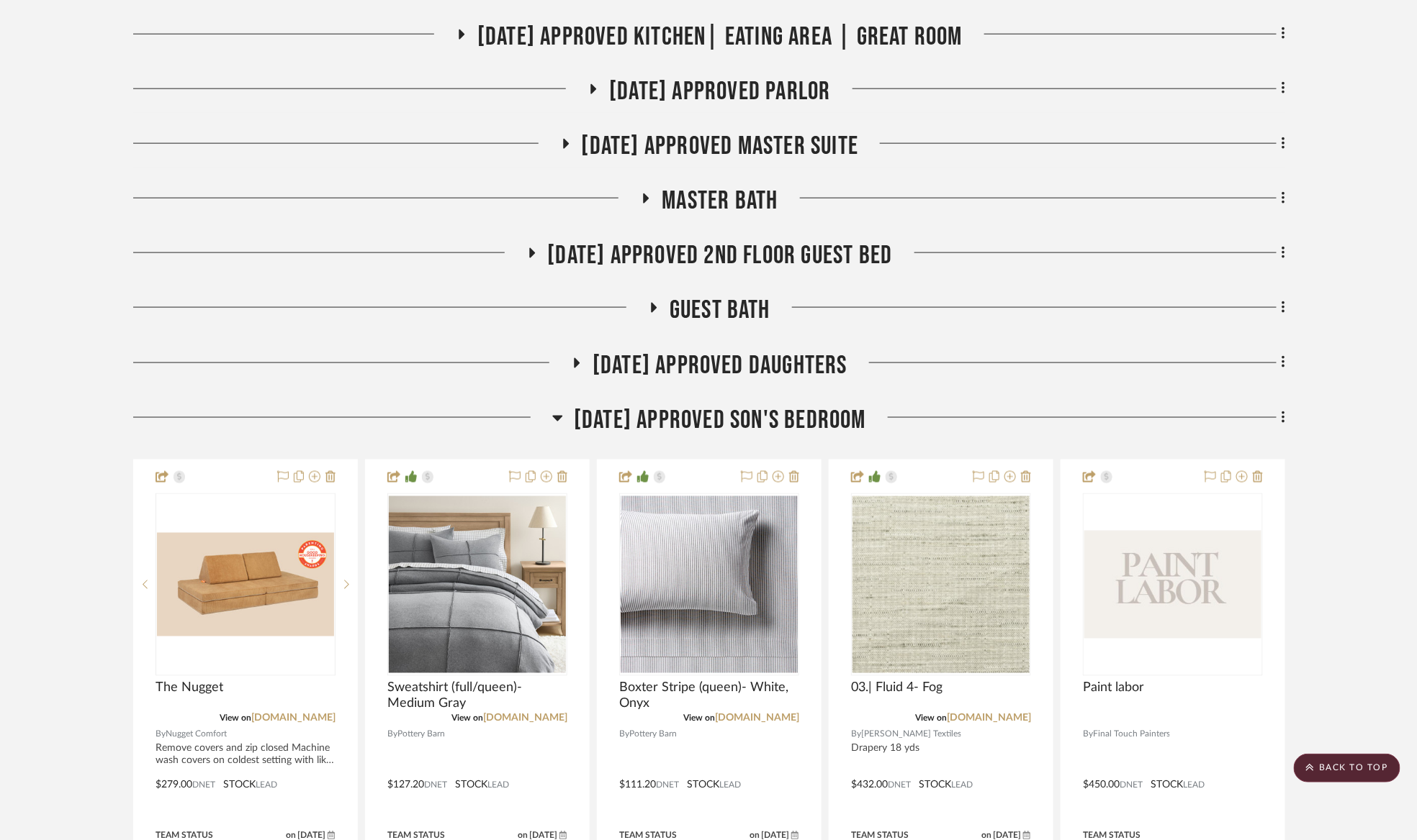
click at [708, 420] on span "[DATE] Approved Son's Bedroom" at bounding box center [720, 420] width 293 height 31
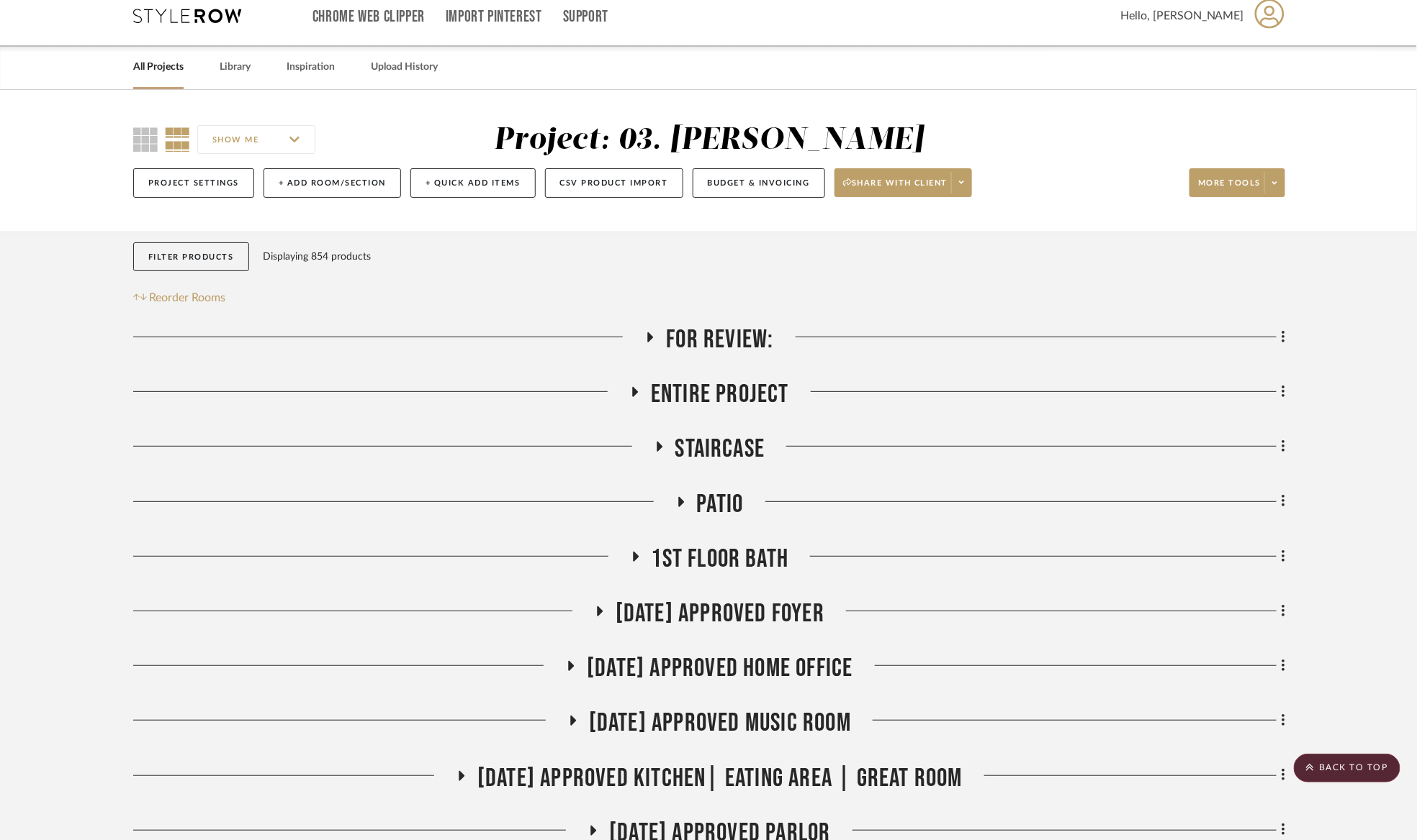
scroll to position [0, 0]
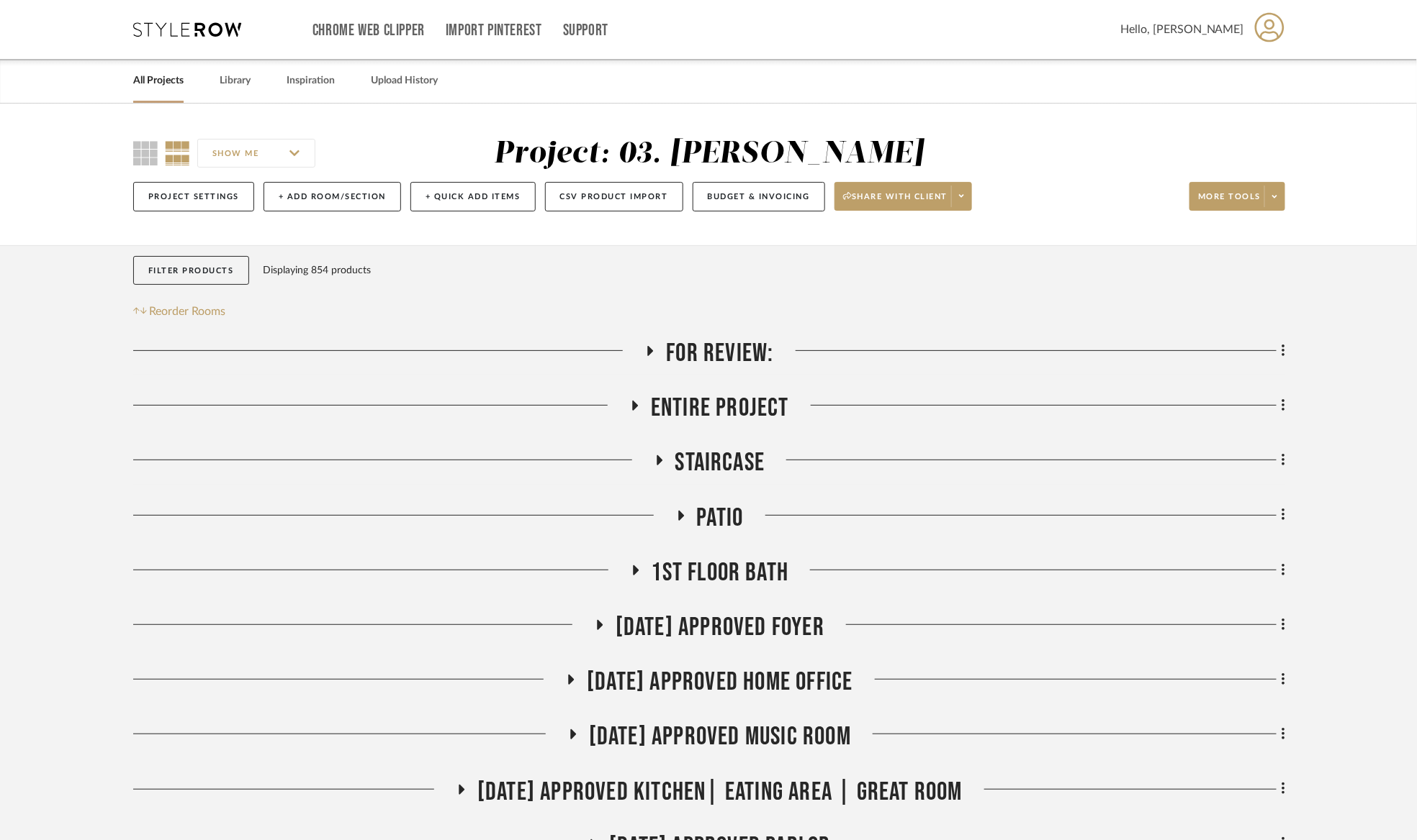
click at [731, 355] on span "For Review:" at bounding box center [720, 354] width 107 height 31
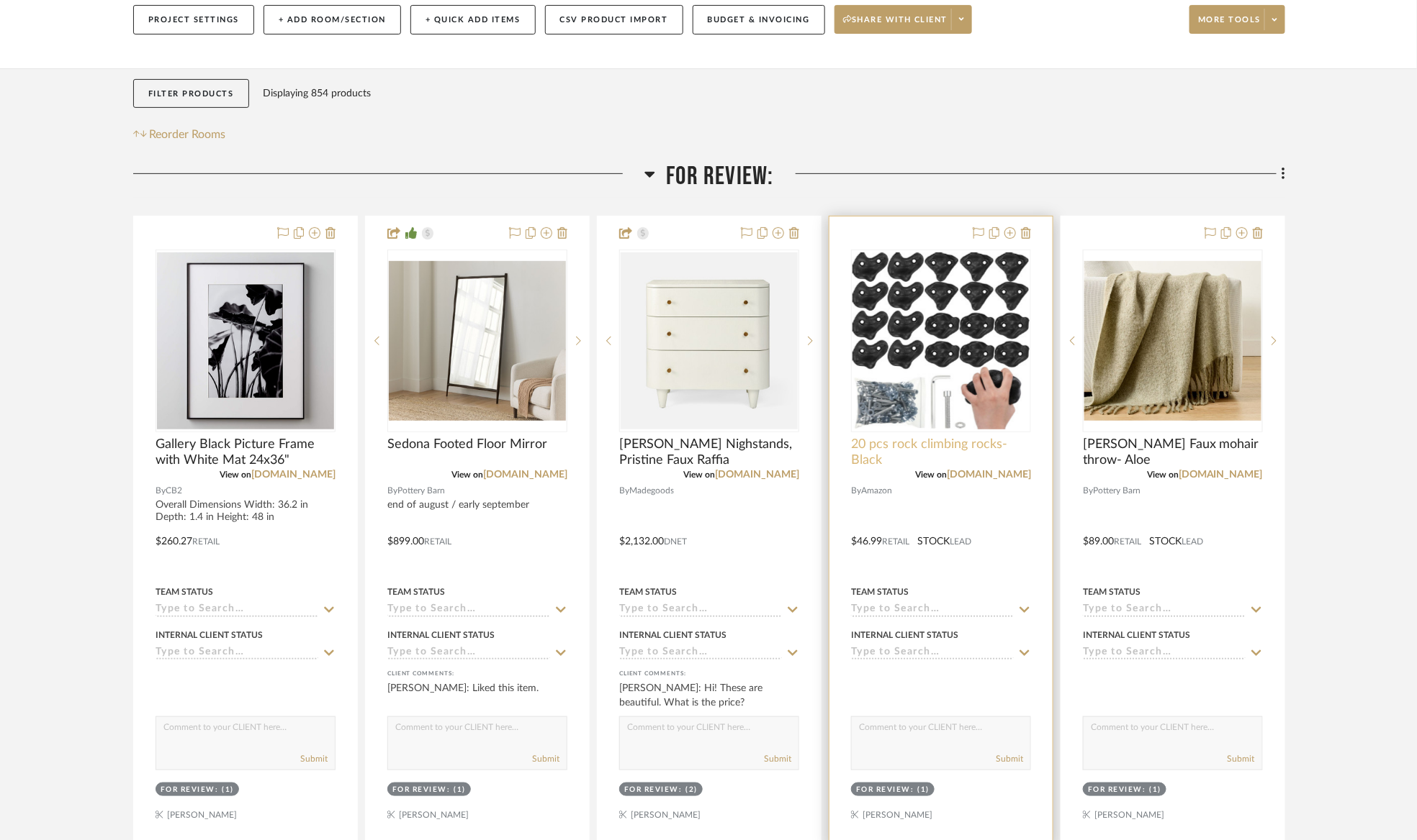
scroll to position [216, 0]
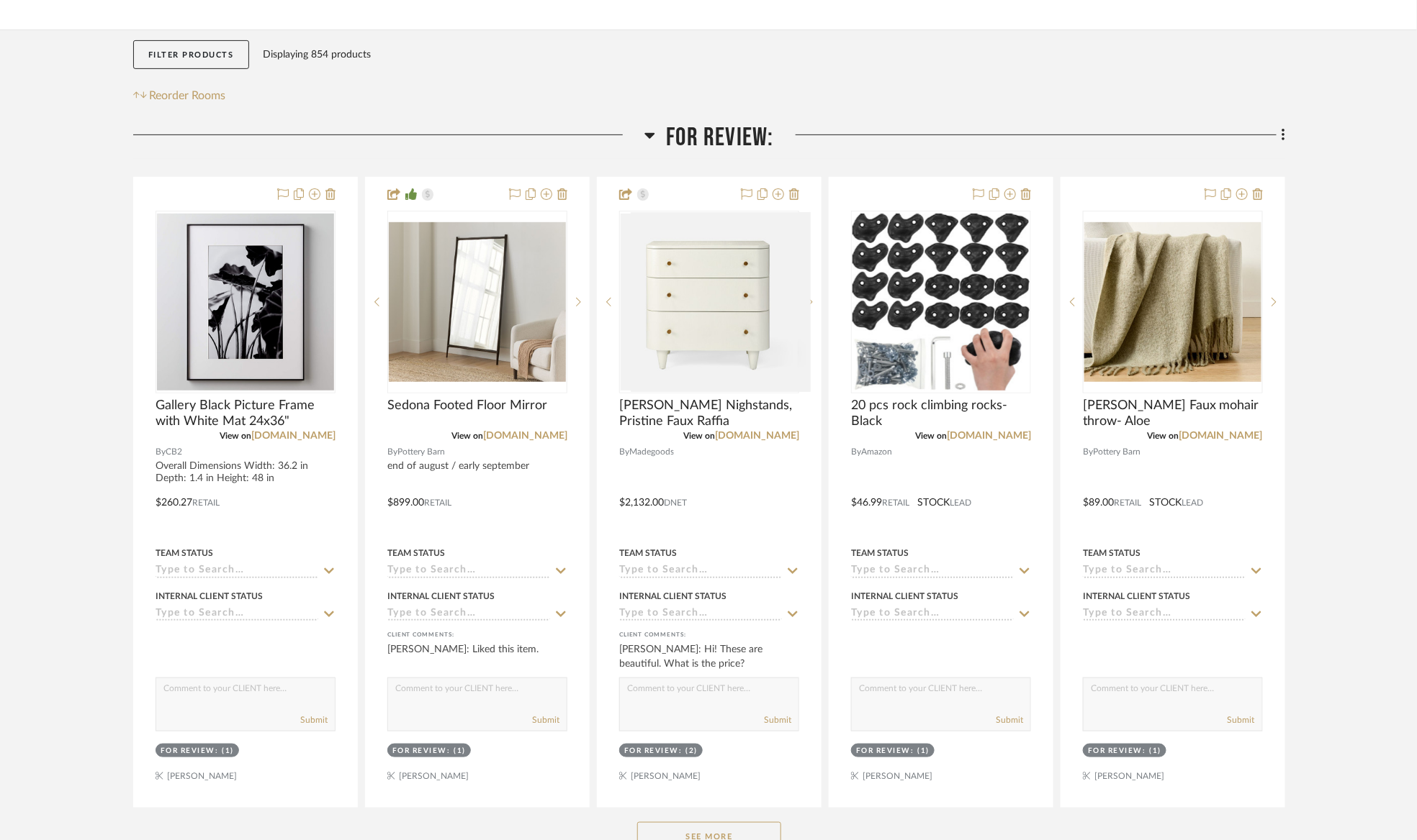
click at [687, 141] on span "For Review:" at bounding box center [720, 138] width 107 height 31
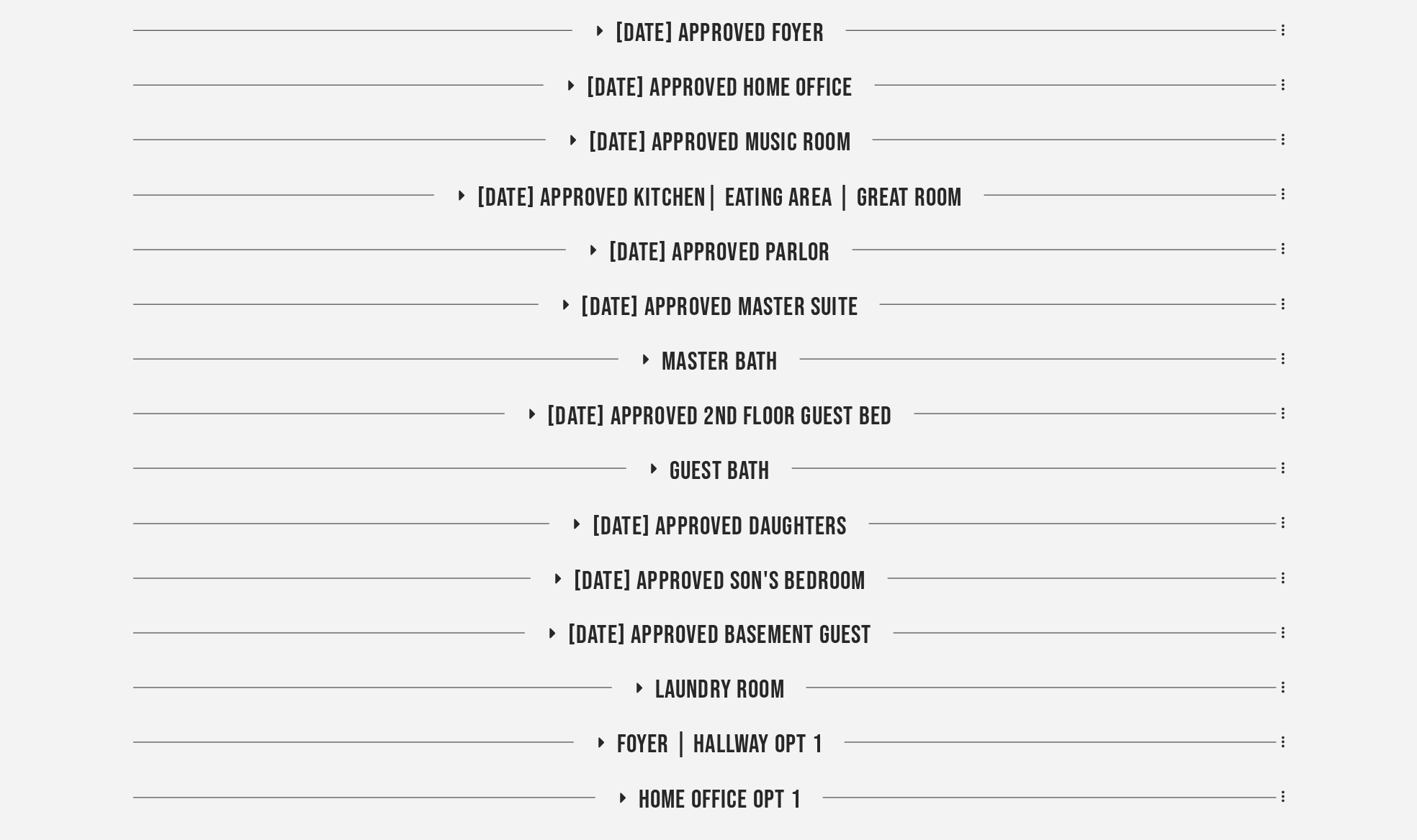
scroll to position [864, 0]
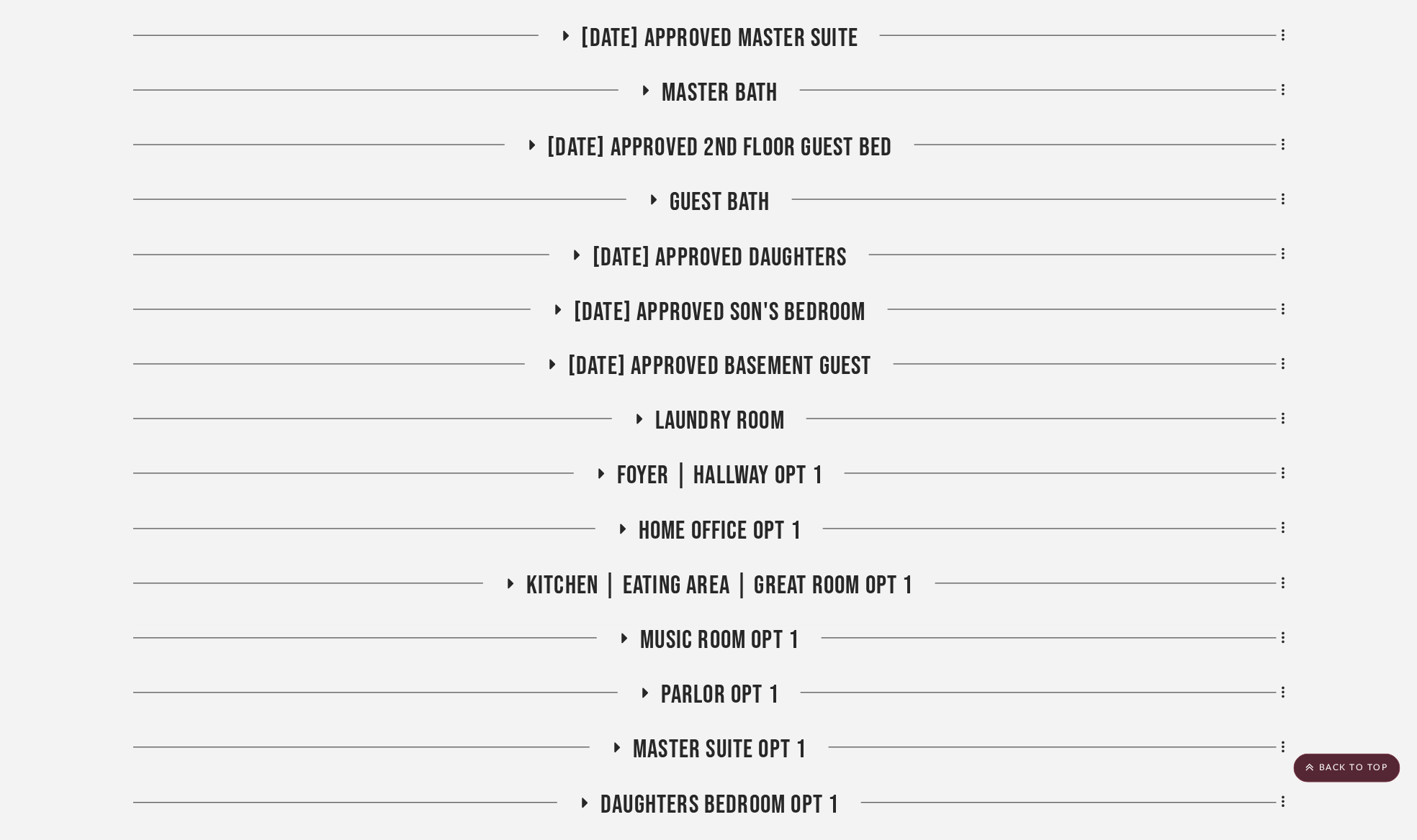
click at [733, 251] on span "[DATE] Approved Daughters" at bounding box center [720, 258] width 255 height 31
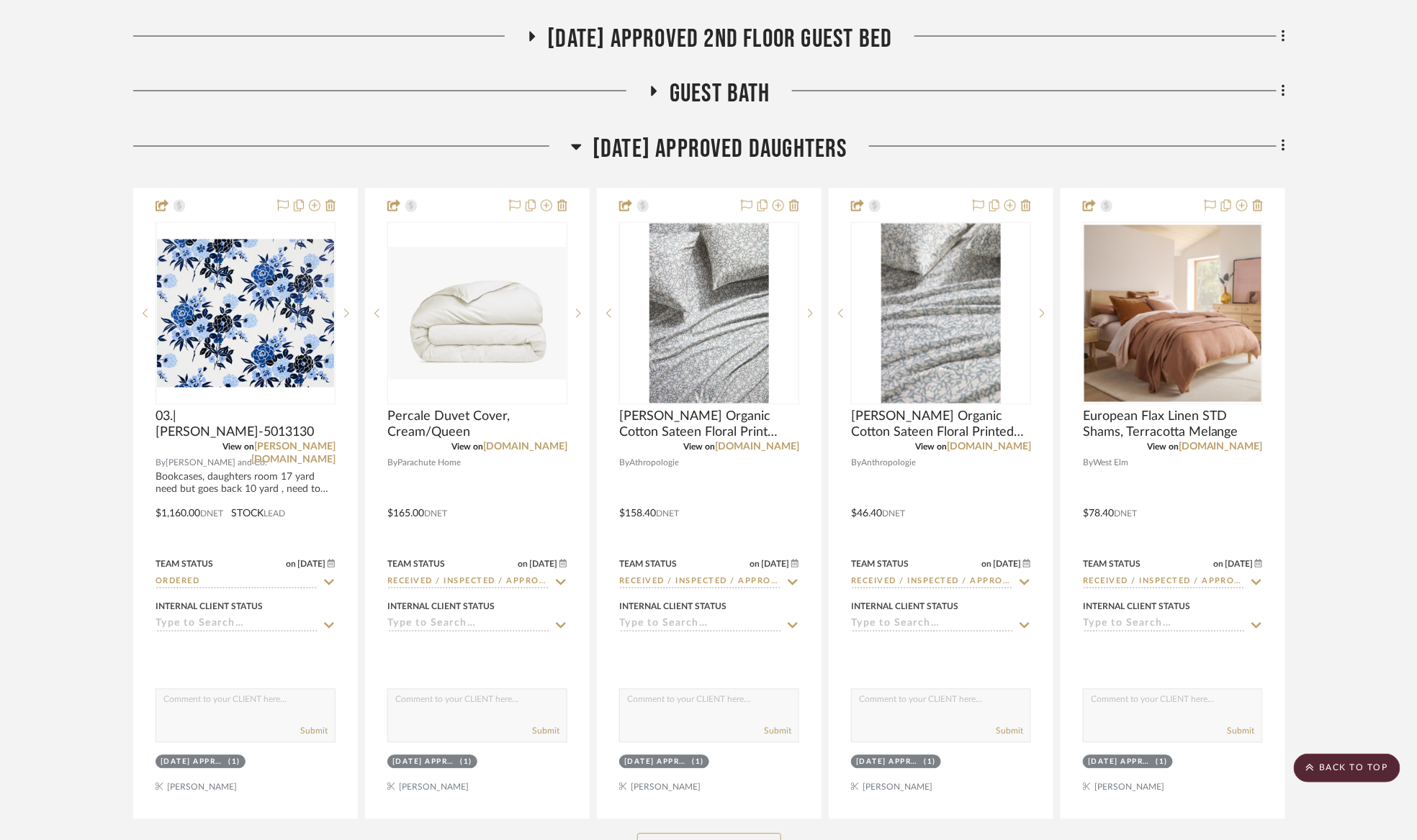
scroll to position [1511, 0]
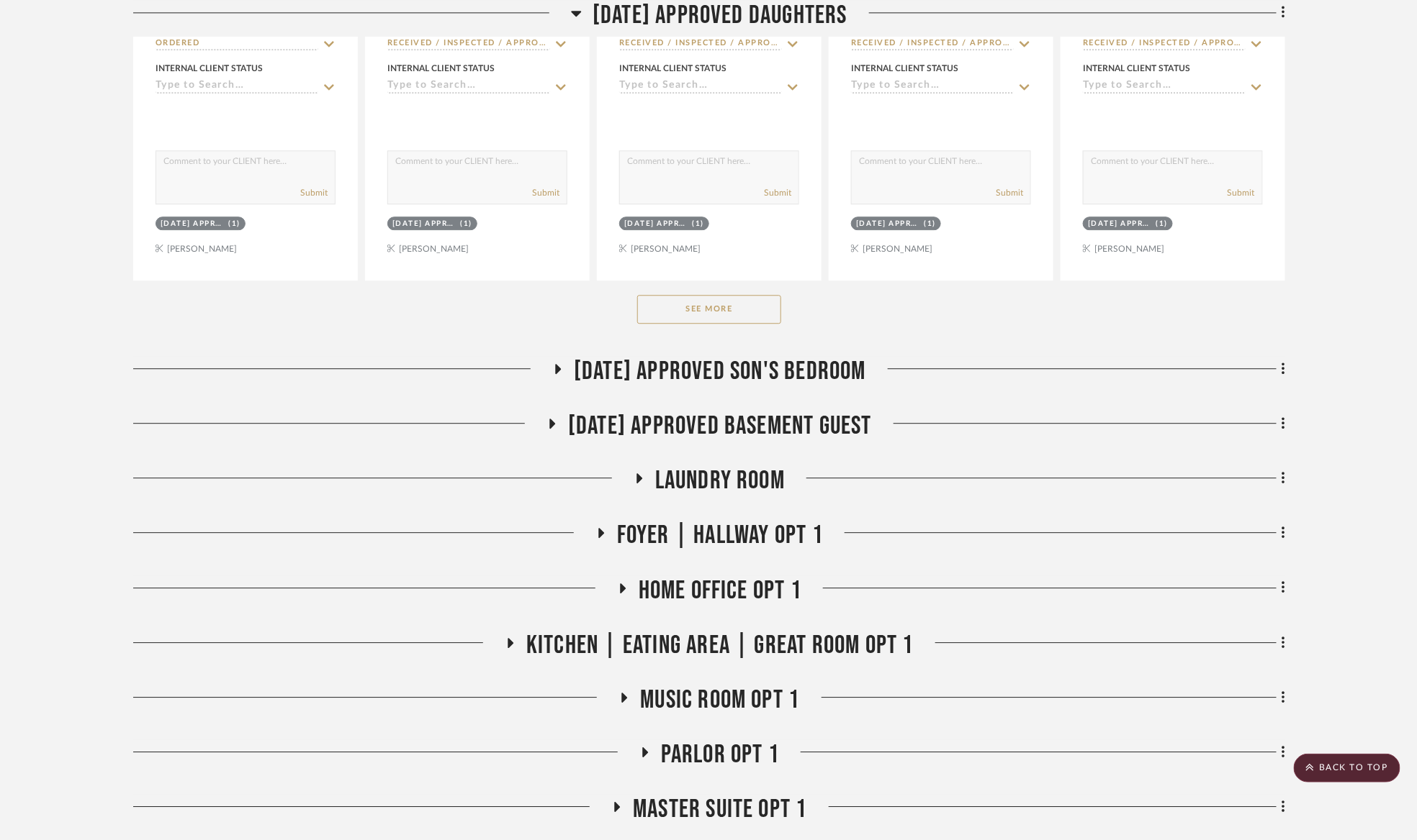
click at [684, 305] on button "See More" at bounding box center [708, 310] width 144 height 29
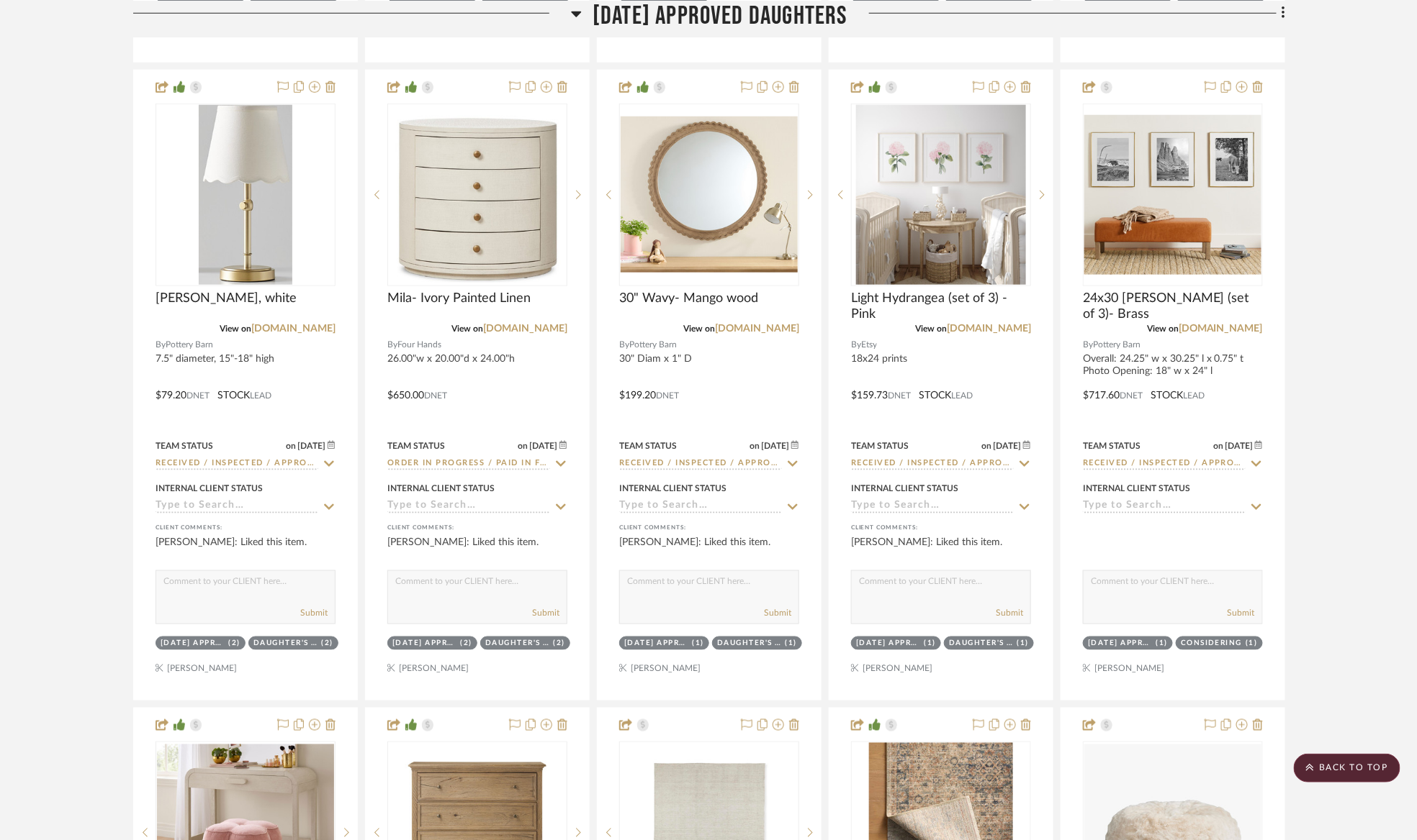
scroll to position [3023, 0]
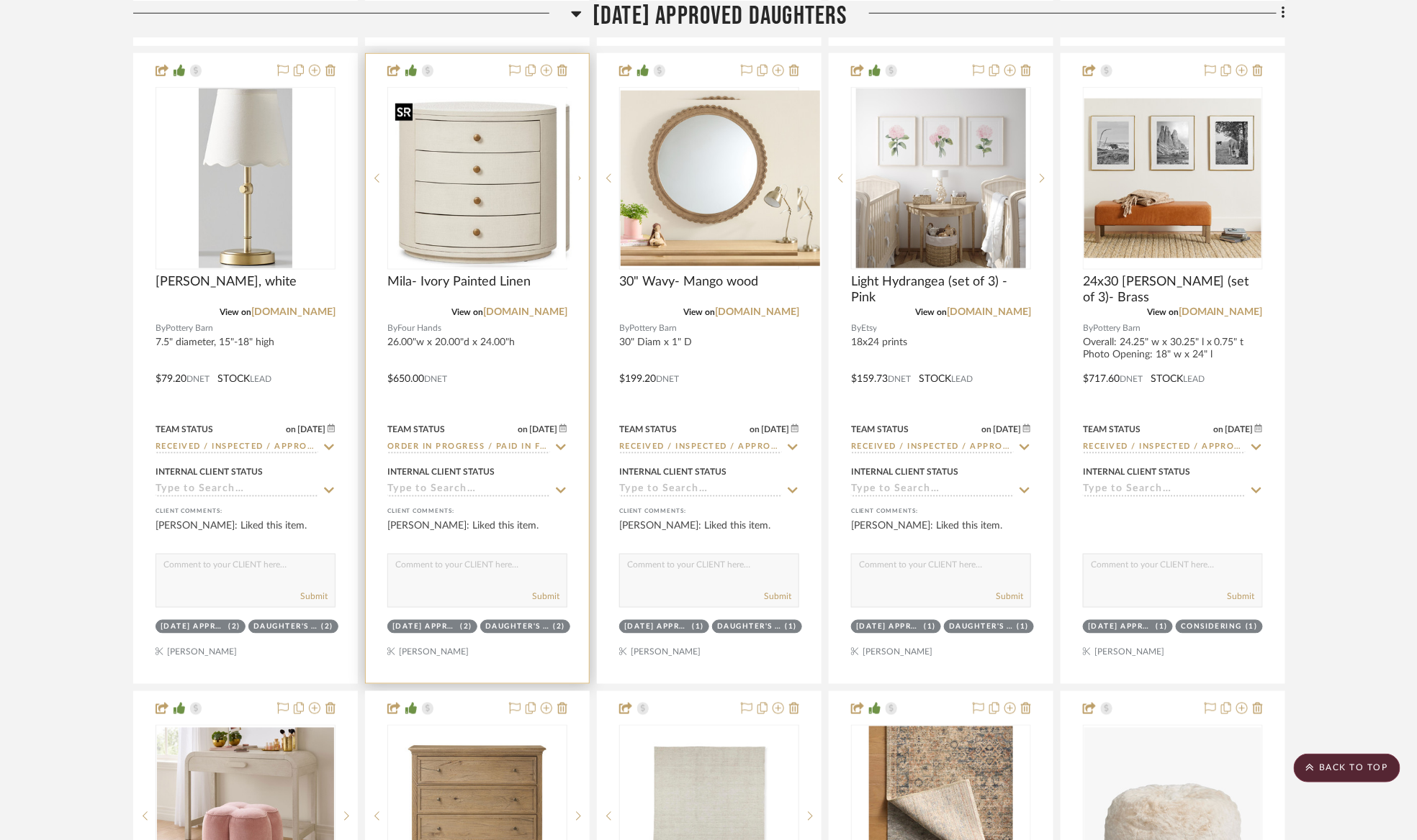
click at [473, 181] on div at bounding box center [477, 178] width 180 height 183
click at [542, 317] on link "fourhands.com" at bounding box center [525, 312] width 84 height 11
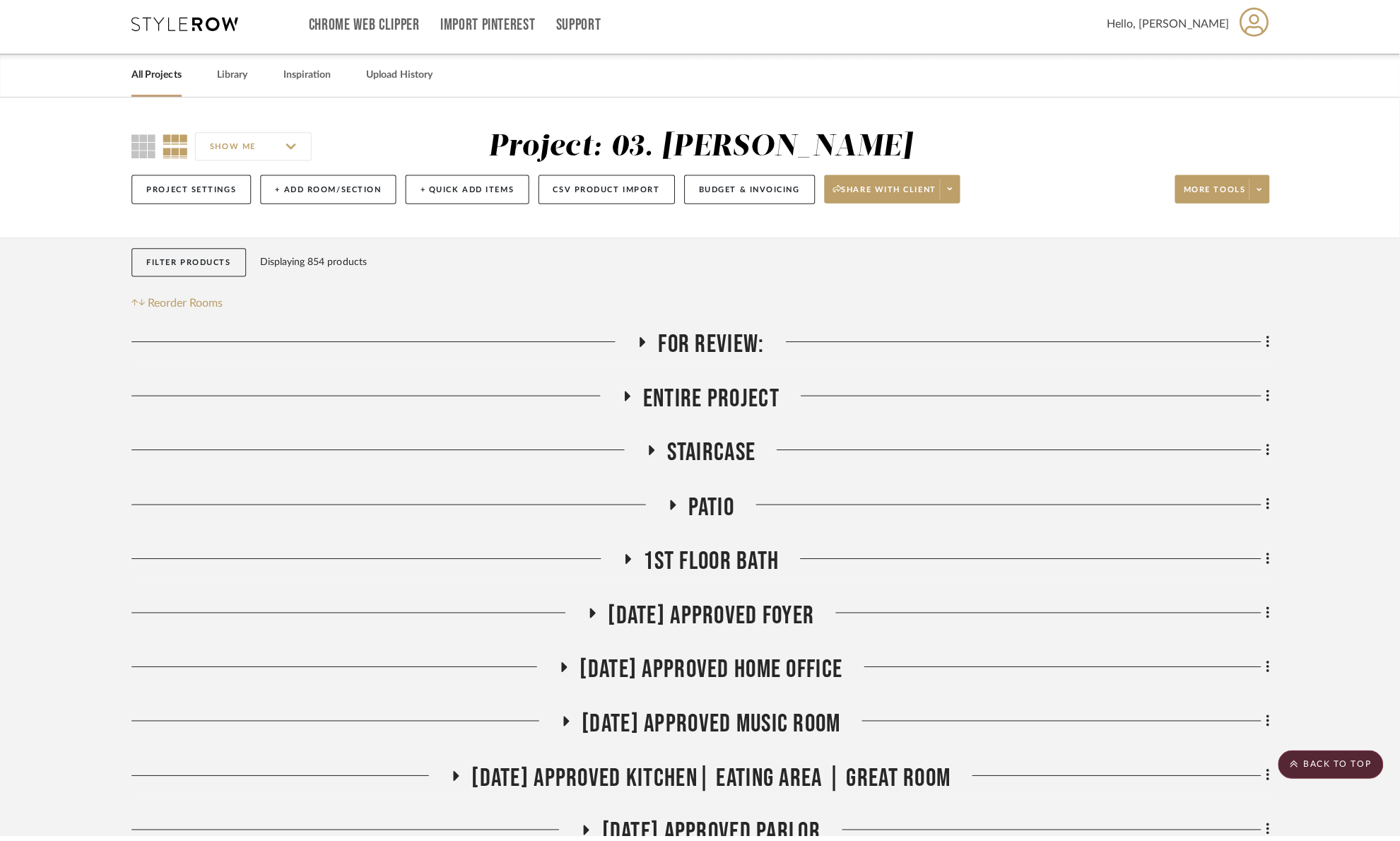
scroll to position [0, 0]
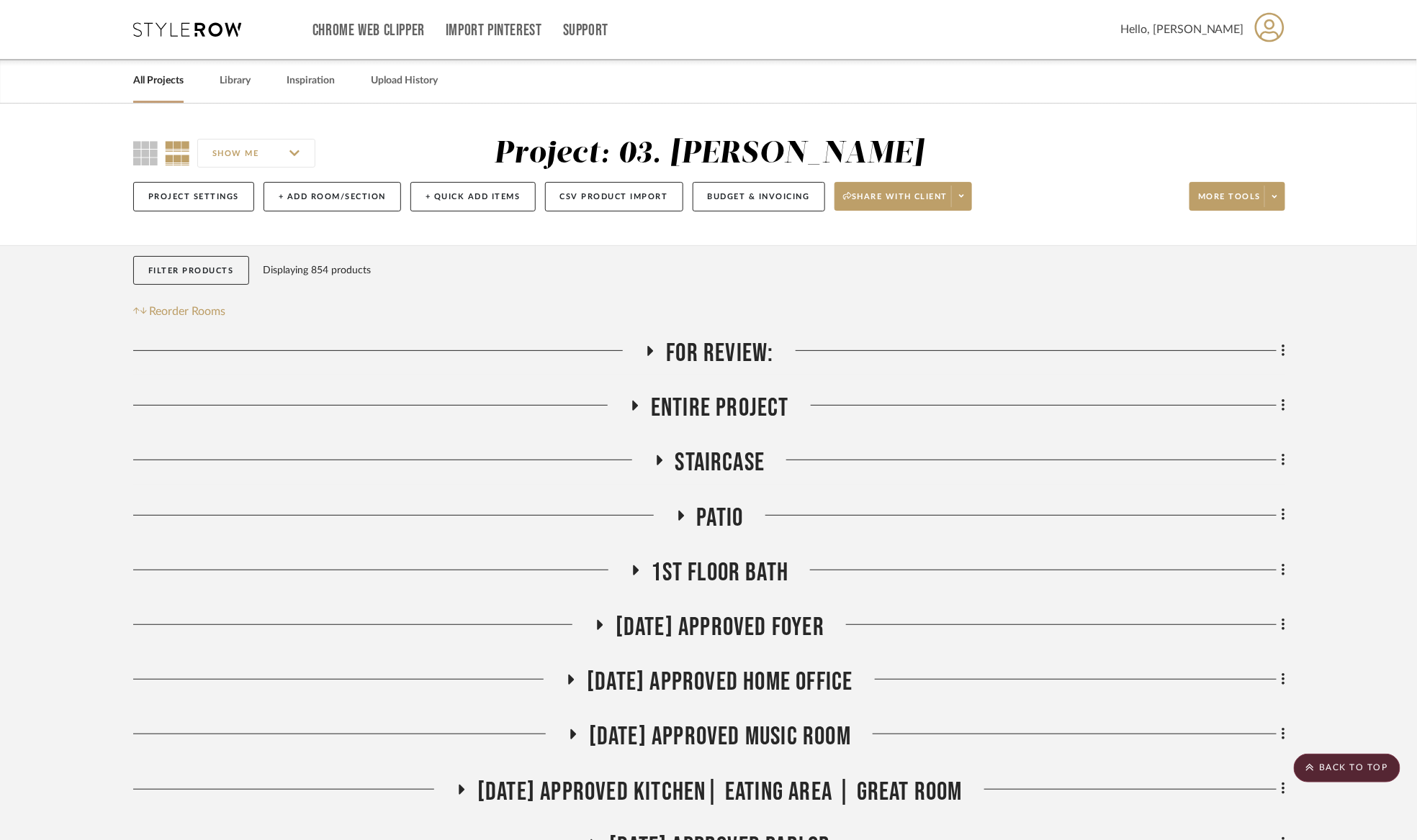
click at [768, 345] on span "For Review:" at bounding box center [720, 354] width 107 height 31
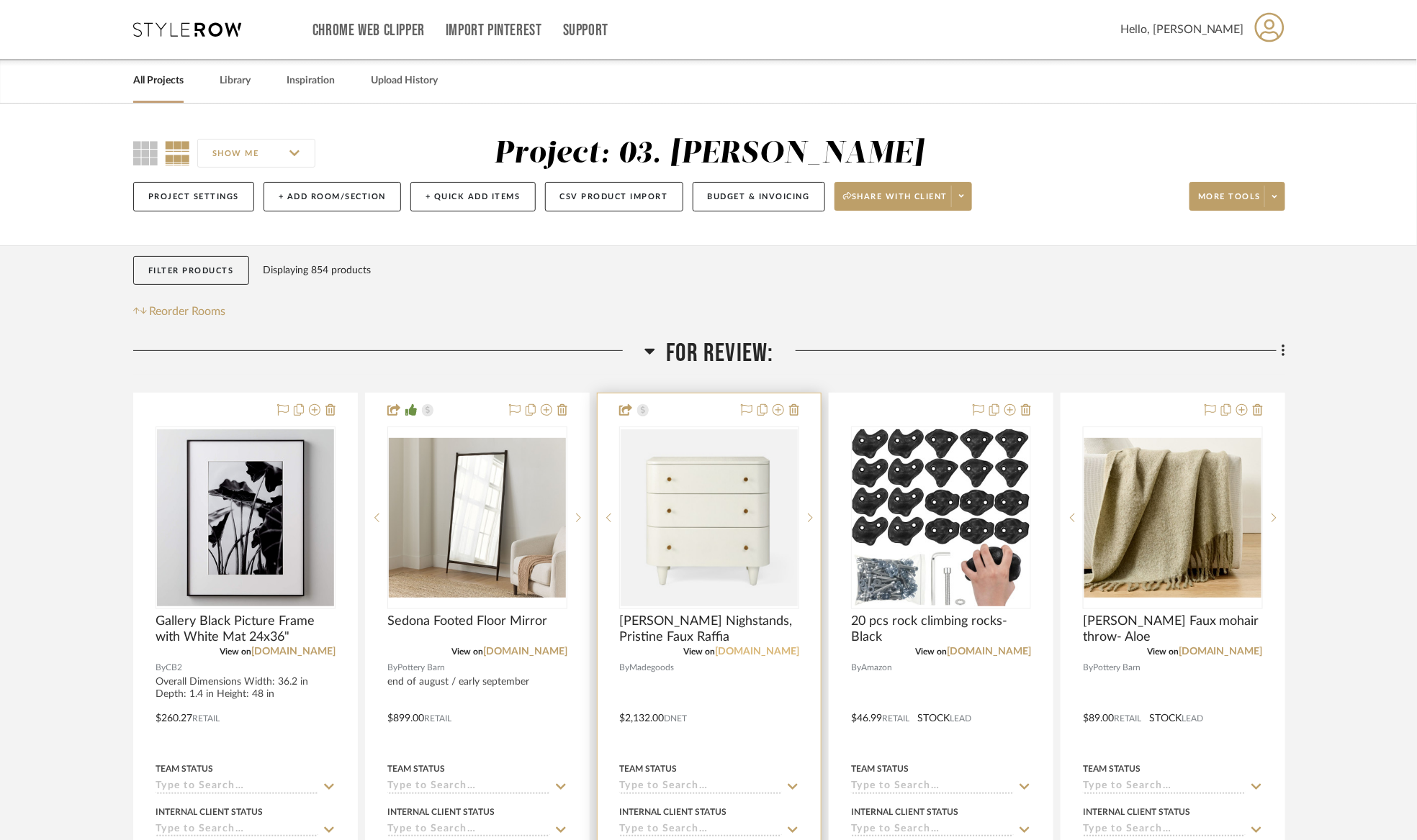
click at [753, 651] on link "madegoods.com" at bounding box center [757, 652] width 84 height 11
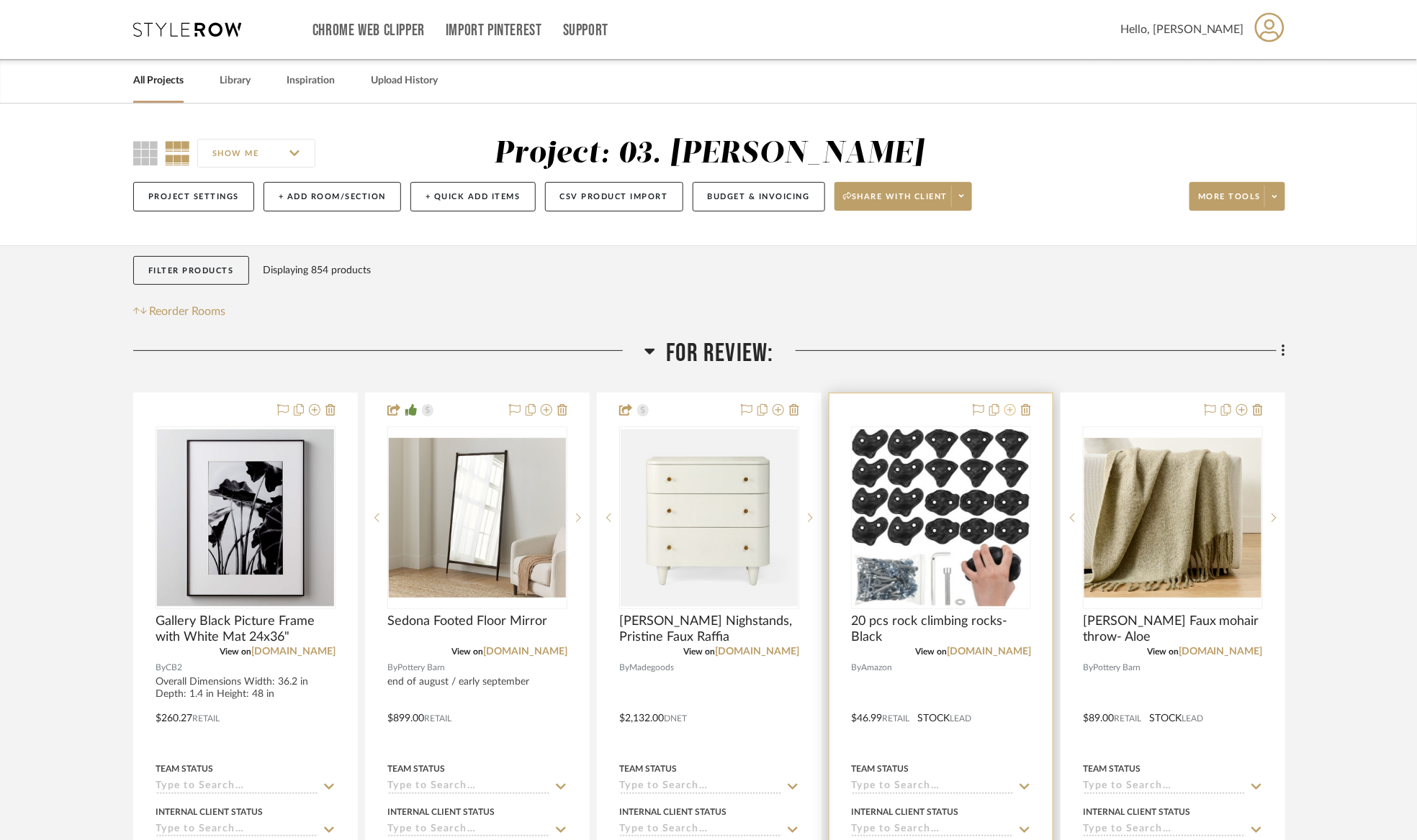
click at [1014, 411] on icon at bounding box center [1010, 410] width 11 height 11
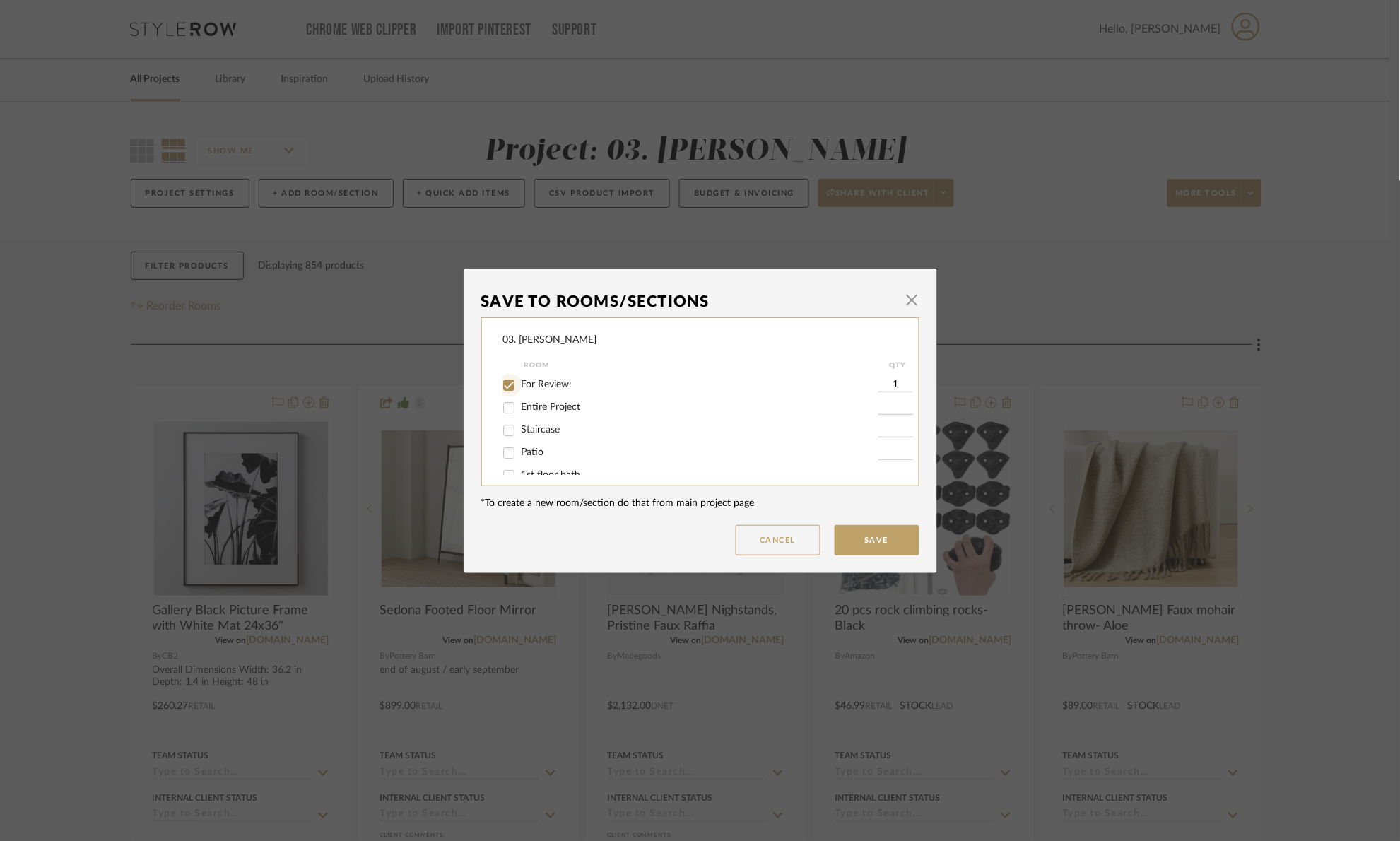
click at [506, 385] on input "For Review:" at bounding box center [509, 385] width 23 height 23
checkbox input "false"
click at [522, 464] on span "Will Not Use" at bounding box center [549, 460] width 55 height 10
click at [525, 459] on span "Will Not Use" at bounding box center [549, 460] width 55 height 10
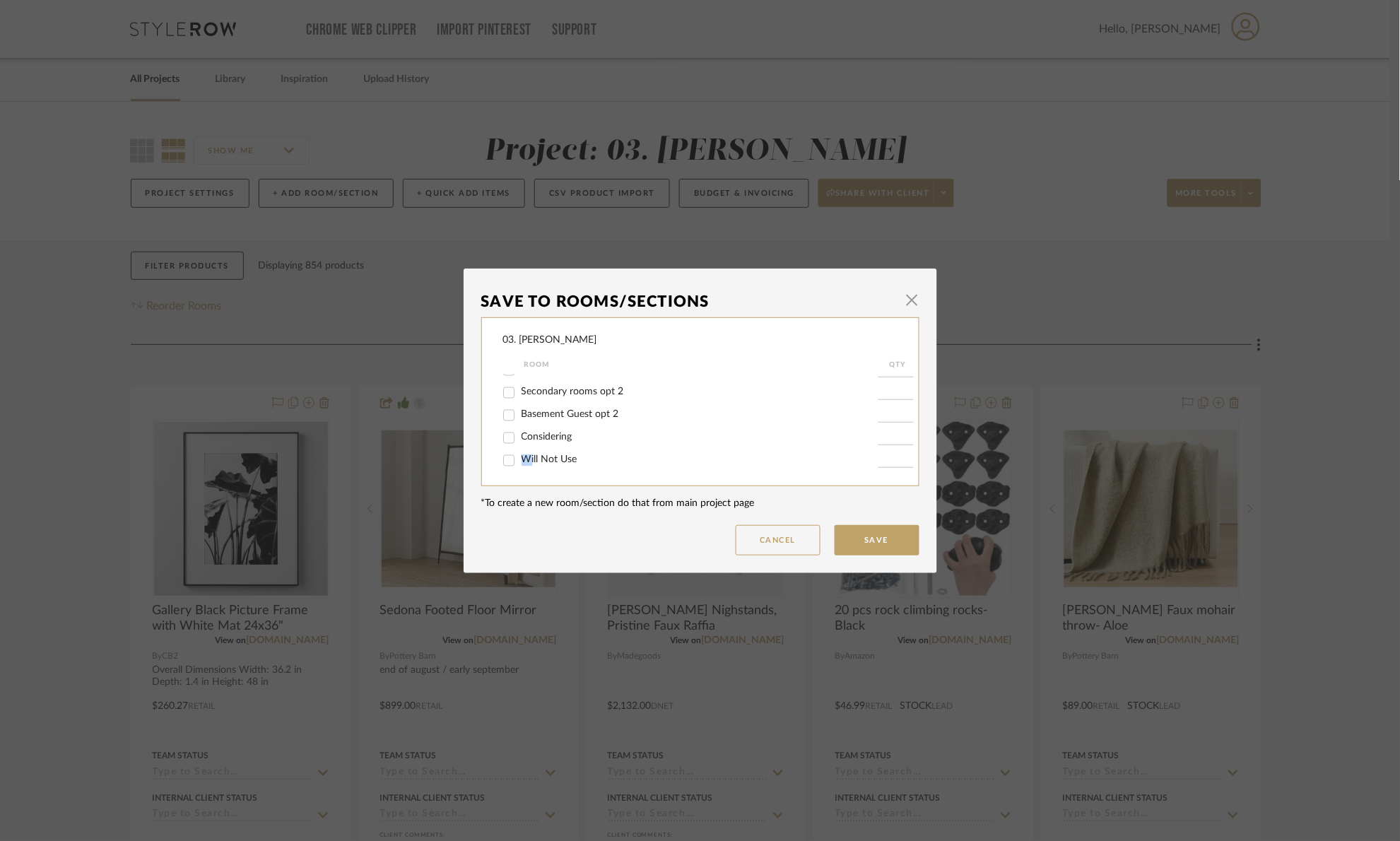
click at [520, 459] on input "Will Not Use" at bounding box center [509, 461] width 23 height 23
checkbox input "true"
type input "1"
drag, startPoint x: 875, startPoint y: 534, endPoint x: 882, endPoint y: 527, distance: 9.9
click at [875, 534] on button "Save" at bounding box center [876, 540] width 84 height 30
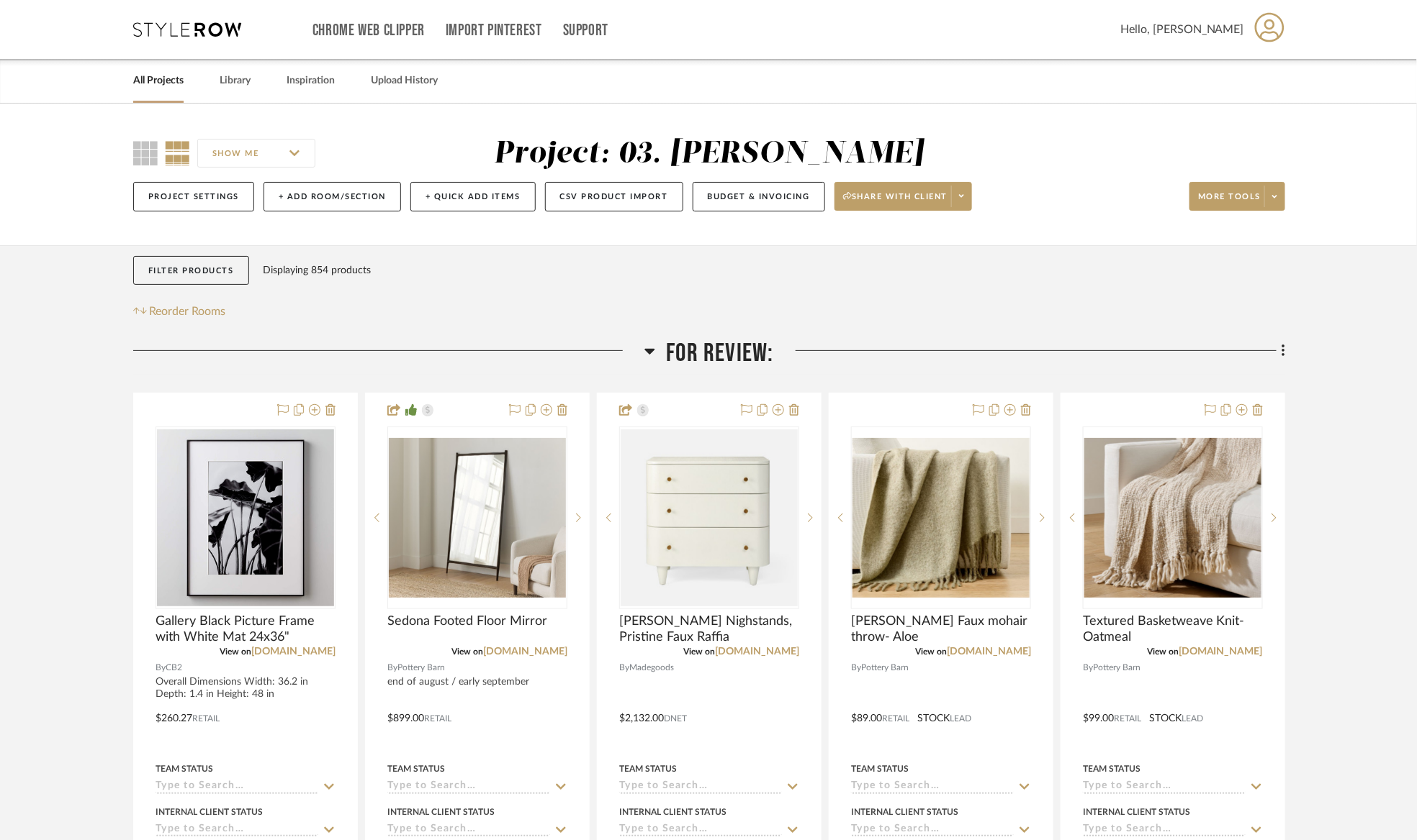
click at [736, 356] on span "For Review:" at bounding box center [720, 354] width 107 height 31
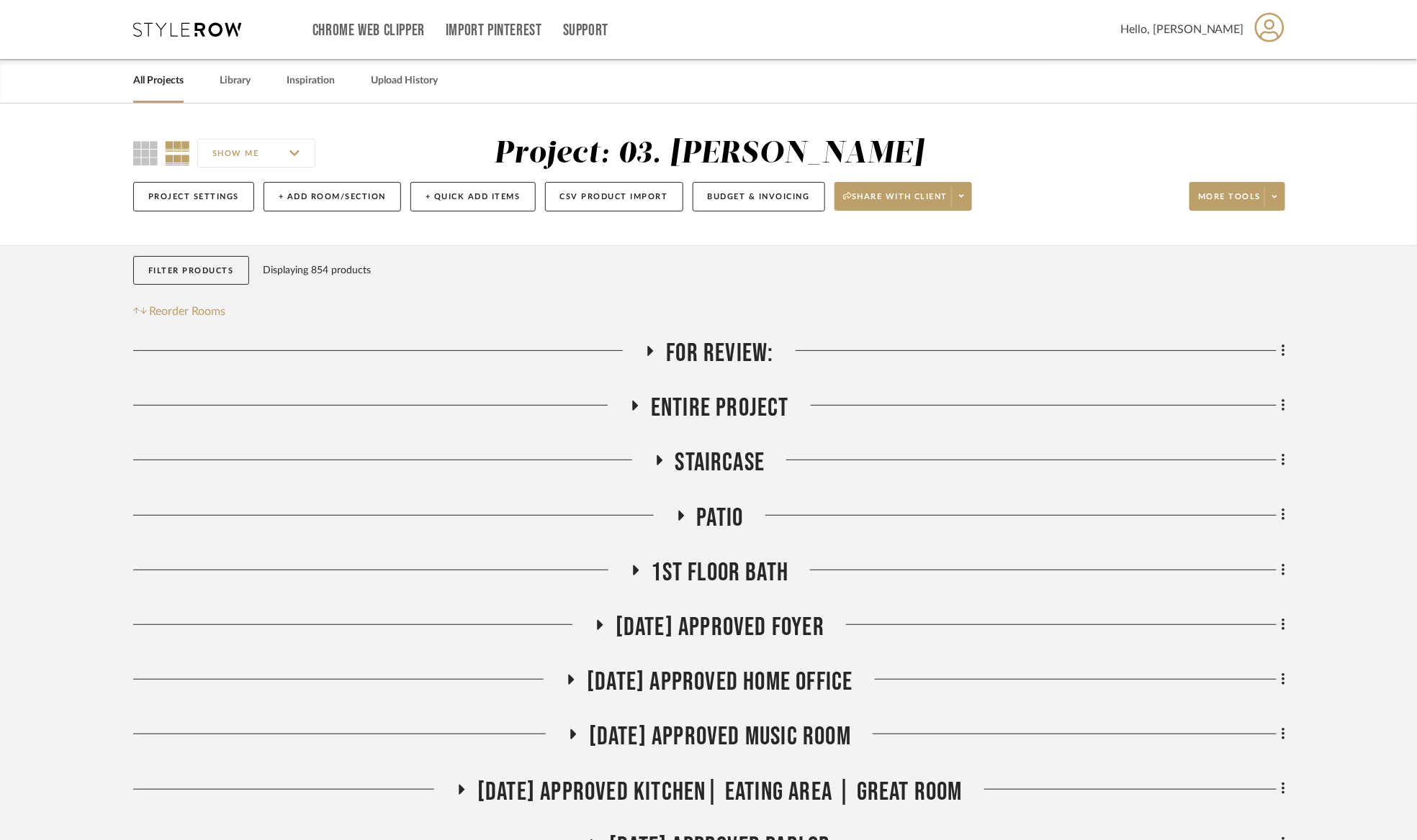
click at [733, 356] on span "For Review:" at bounding box center [720, 354] width 107 height 31
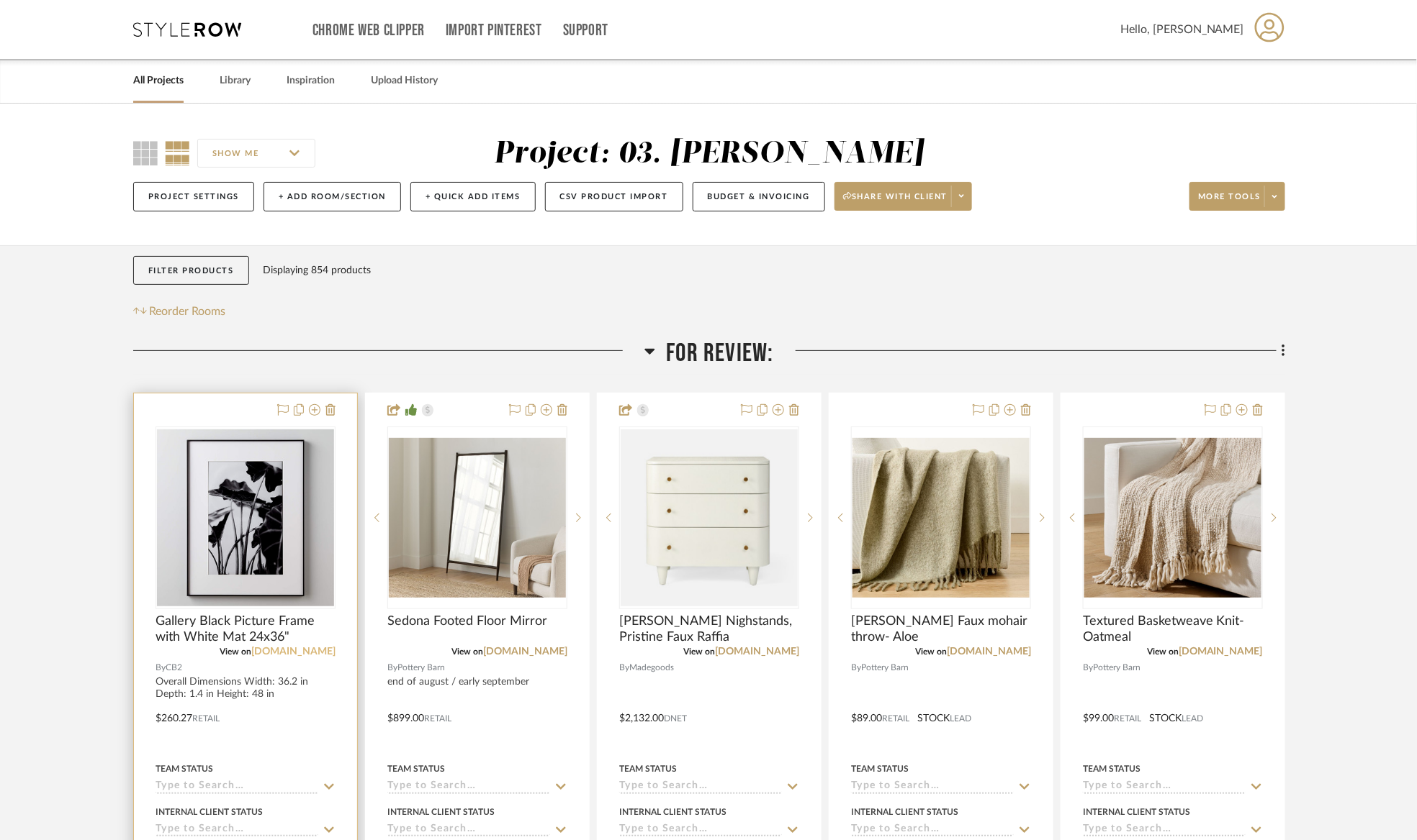
click at [318, 654] on link "[DOMAIN_NAME]" at bounding box center [294, 652] width 84 height 11
click at [0, 0] on img at bounding box center [0, 0] width 0 height 0
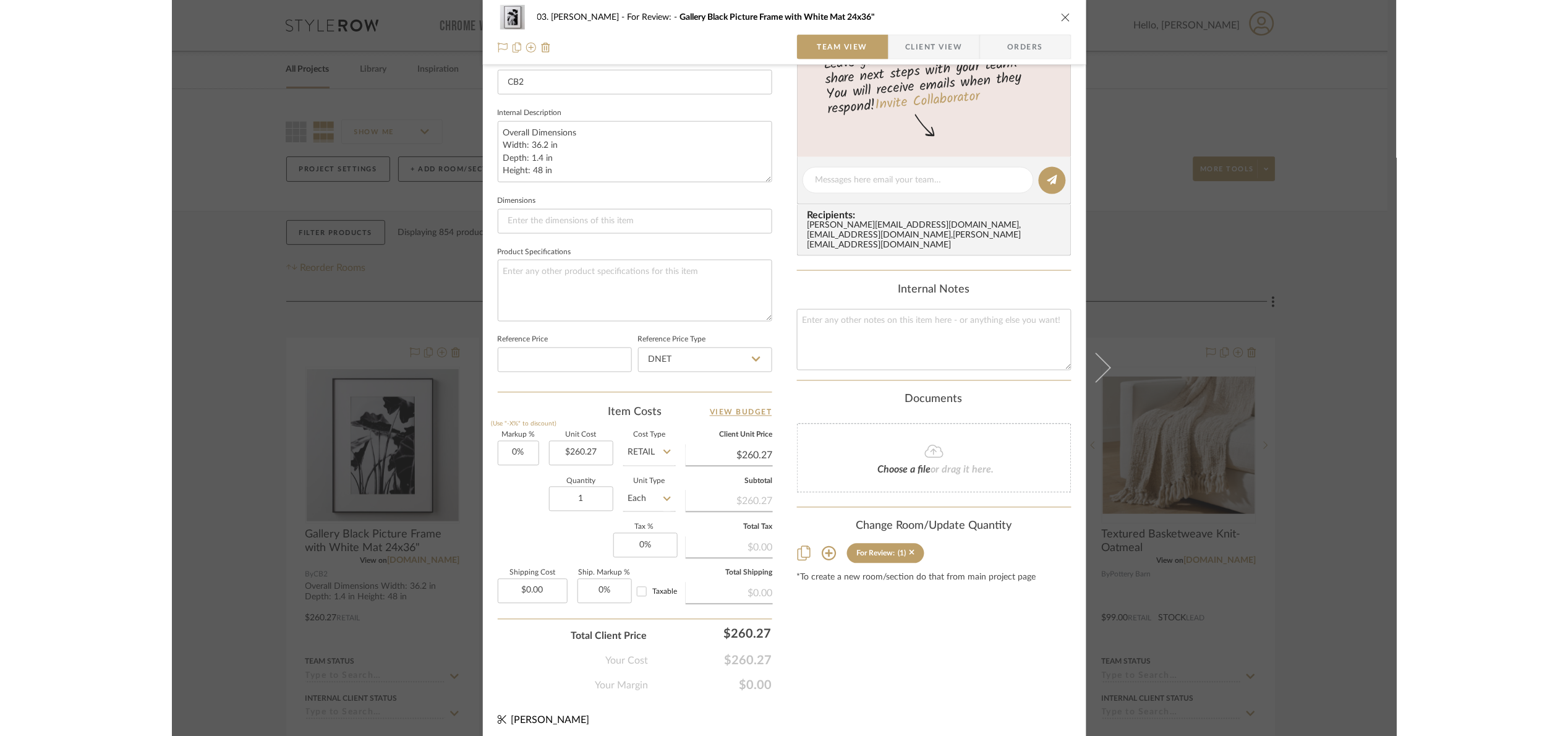
scroll to position [417, 0]
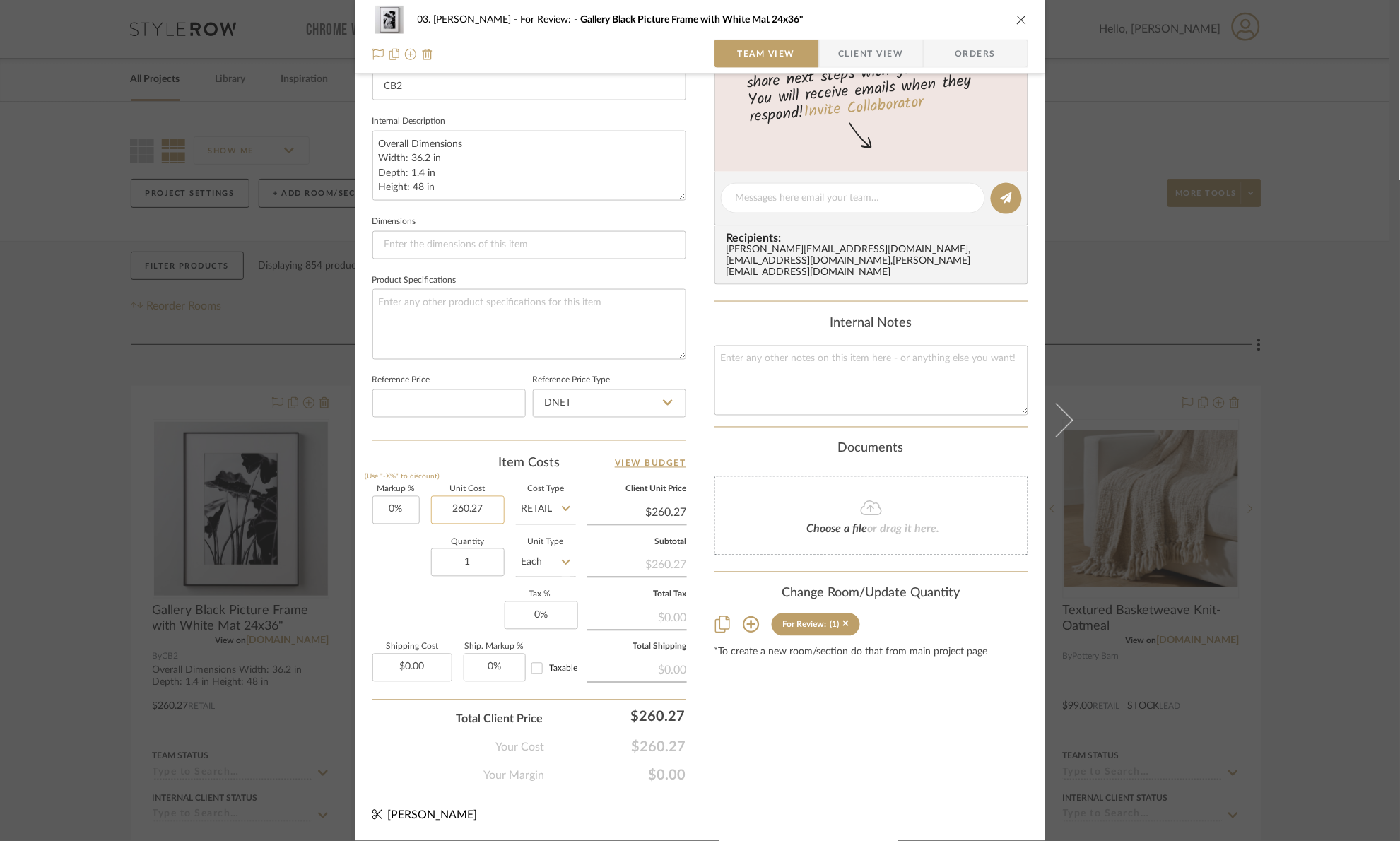
click at [459, 501] on input "260.27" at bounding box center [467, 511] width 73 height 28
type input "$249.00"
click at [778, 751] on div "Content here copies to Client View - confirm visibility there. Show in Client D…" at bounding box center [871, 202] width 313 height 1163
type input "$249.00"
click at [1301, 453] on div "03. Jennifer For Review: Gallery Black Picture Frame with White Mat 24x36" Team…" at bounding box center [700, 420] width 1400 height 841
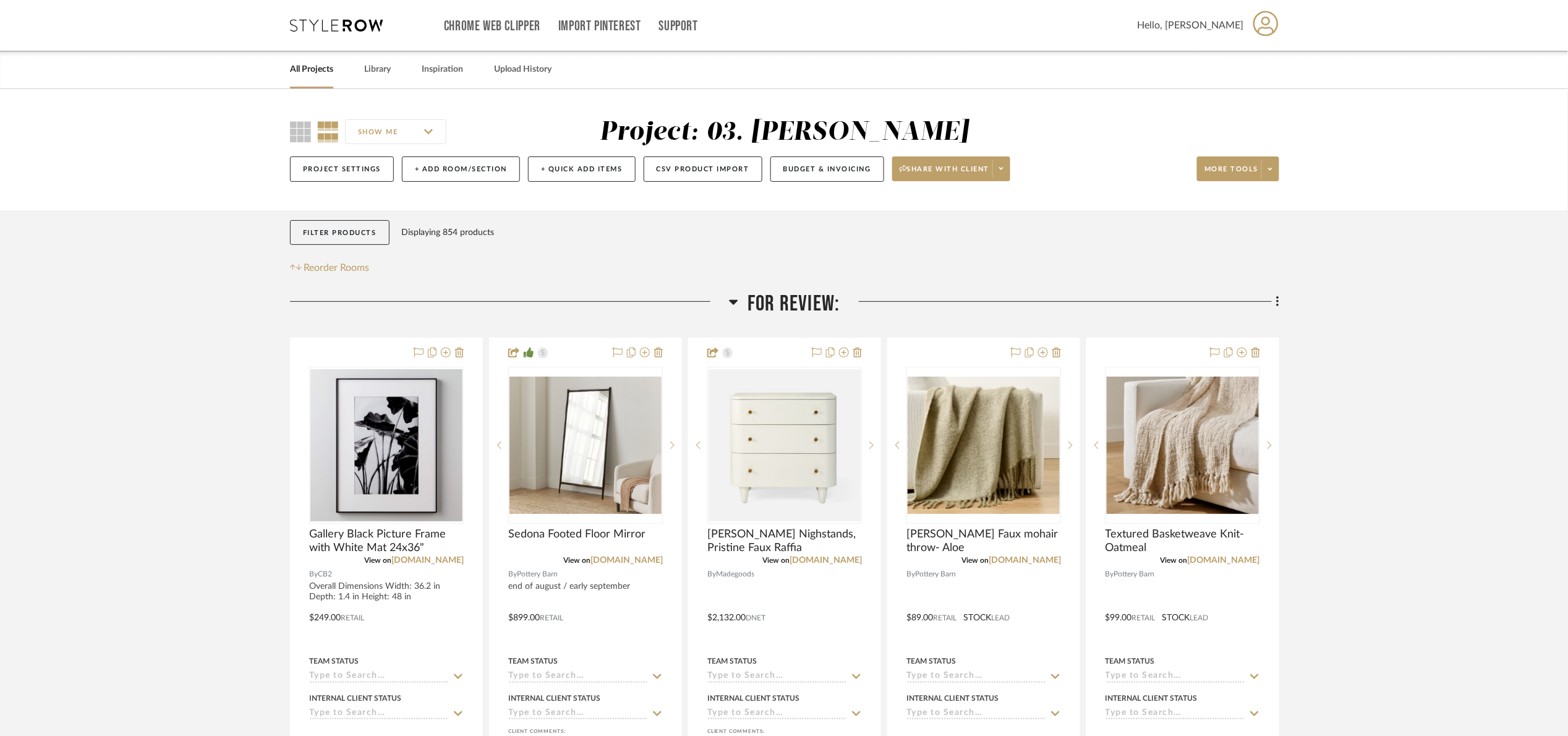
click at [787, 303] on span "For Review:" at bounding box center [793, 304] width 92 height 26
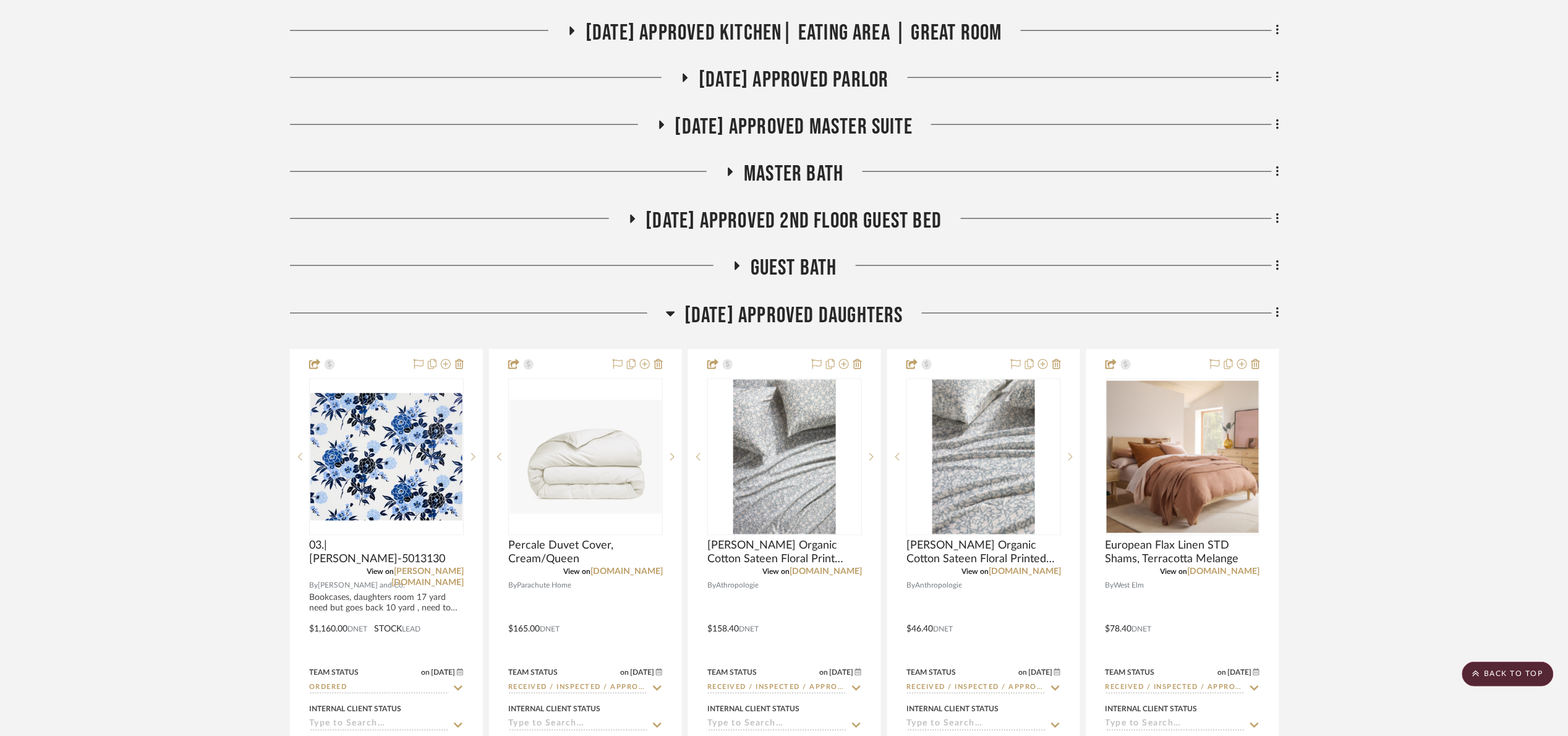
scroll to position [650, 0]
click at [785, 320] on span "[DATE] Approved Daughters" at bounding box center [794, 315] width 219 height 26
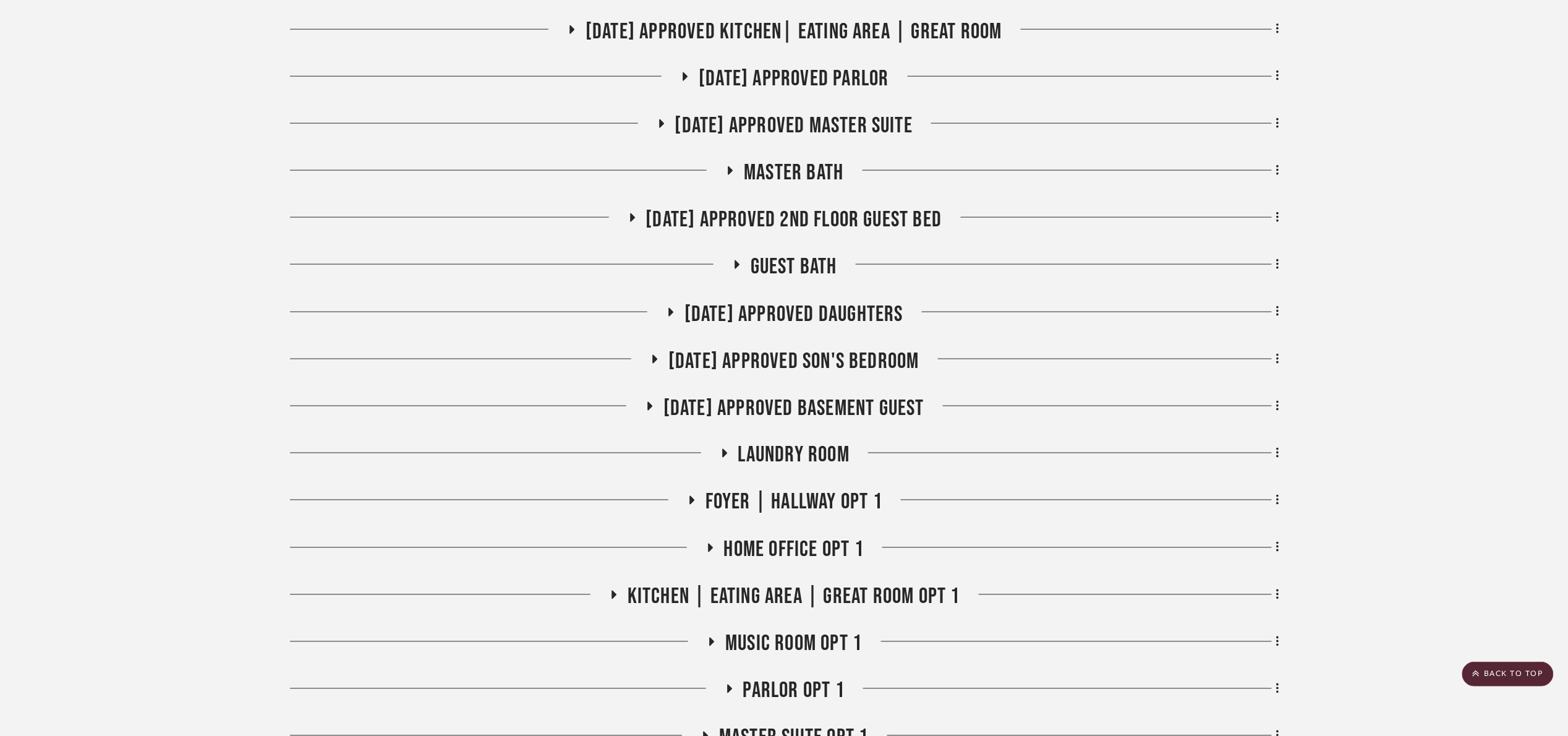
click at [785, 320] on span "[DATE] Approved Daughters" at bounding box center [794, 315] width 219 height 26
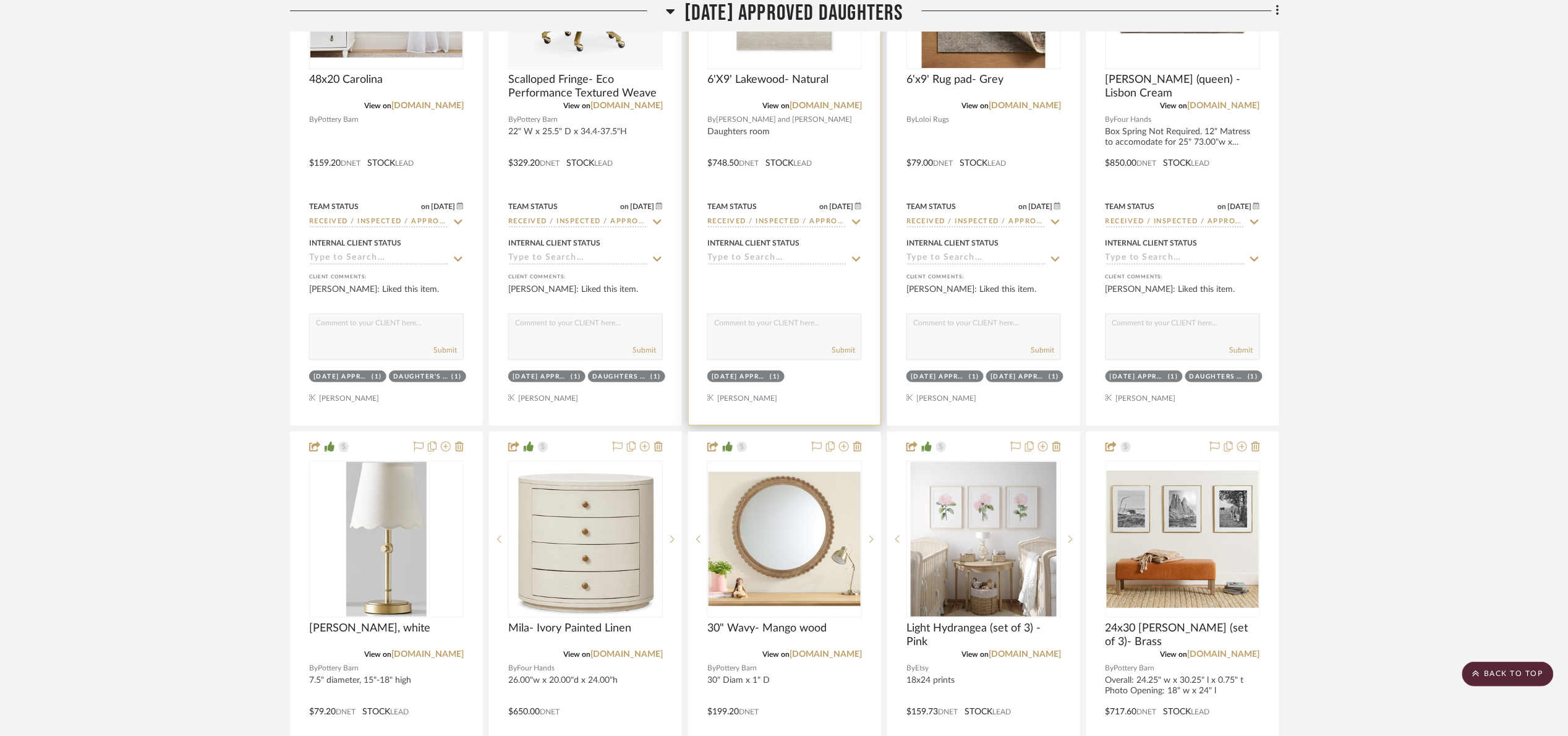
scroll to position [2227, 0]
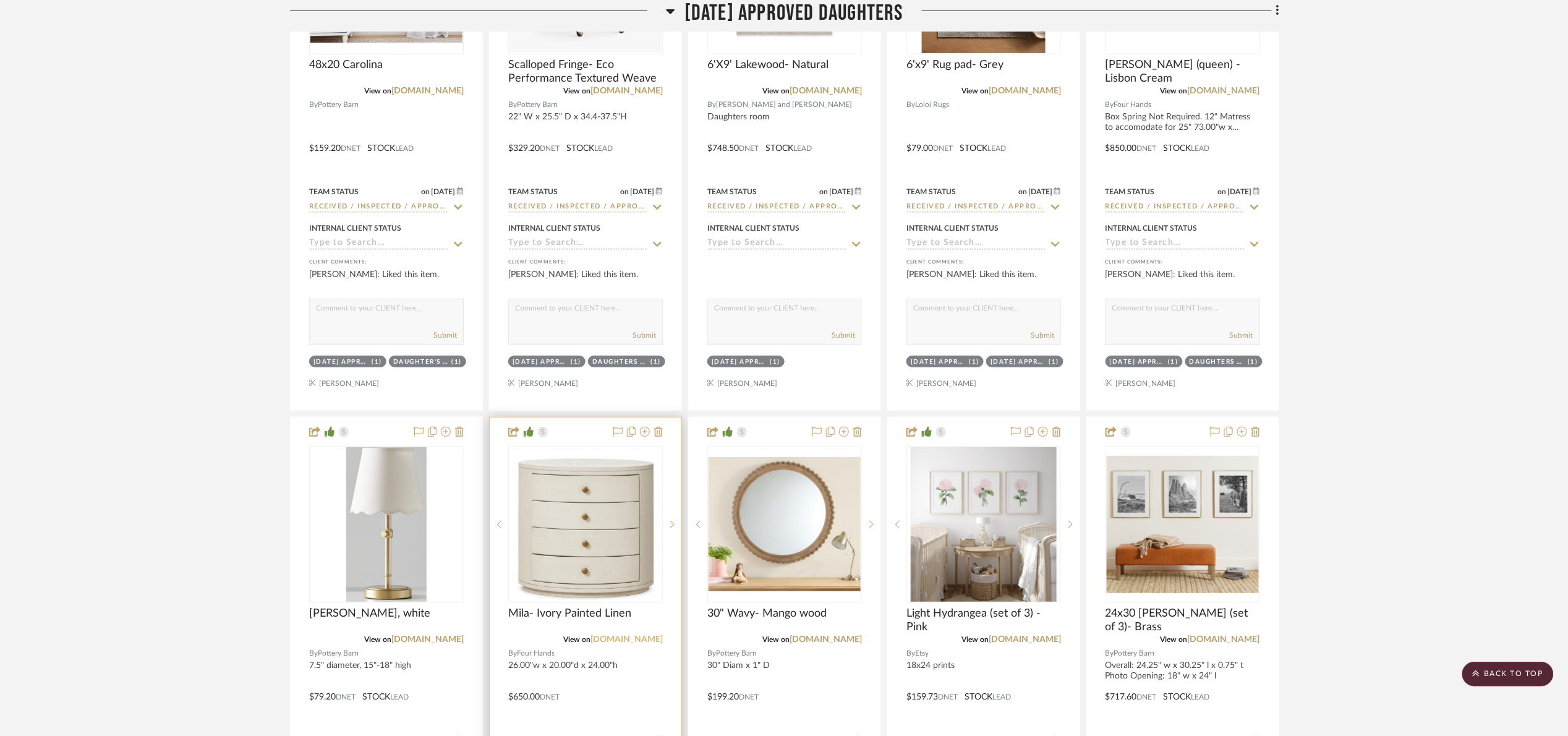
click at [640, 640] on link "[DOMAIN_NAME]" at bounding box center [626, 639] width 72 height 9
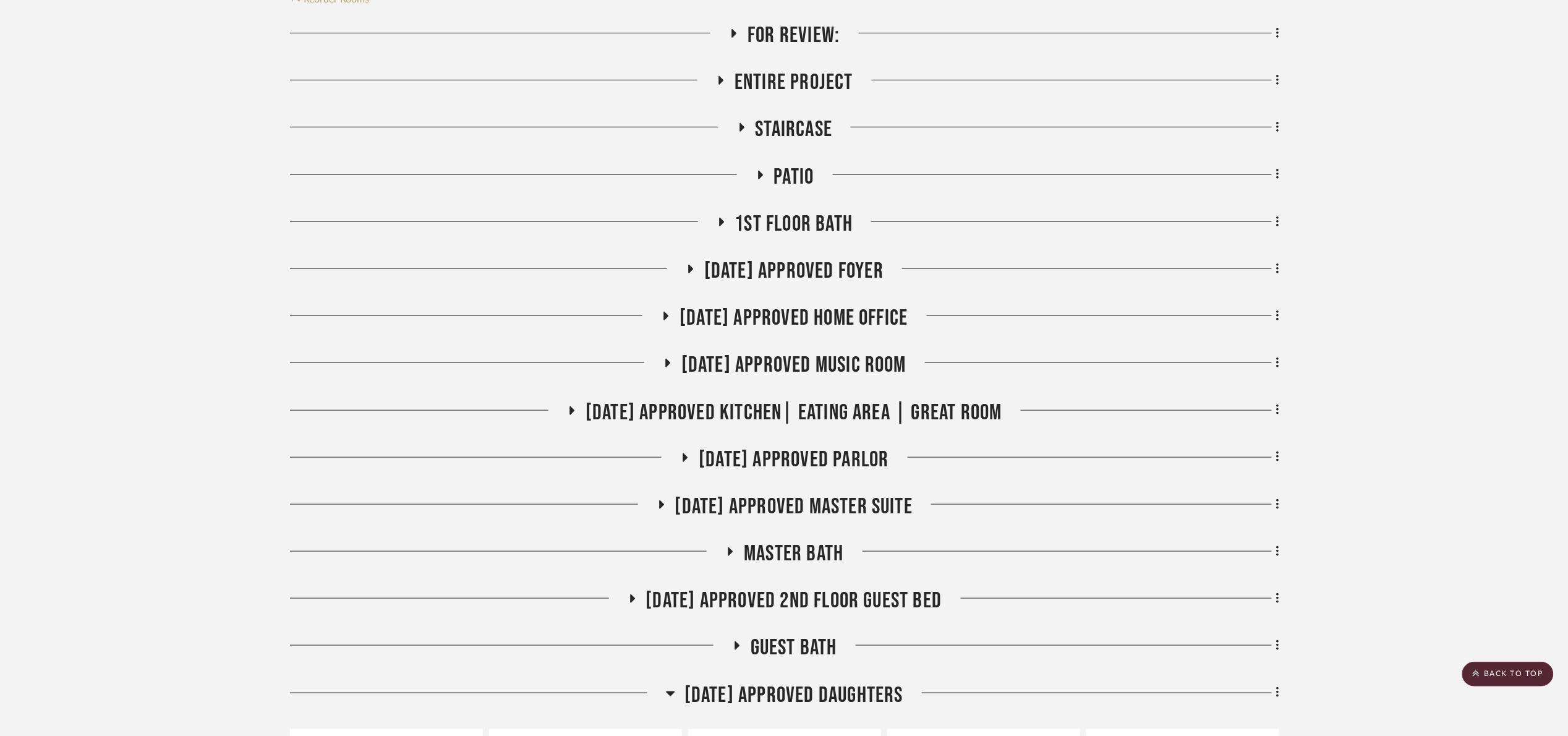
scroll to position [93, 0]
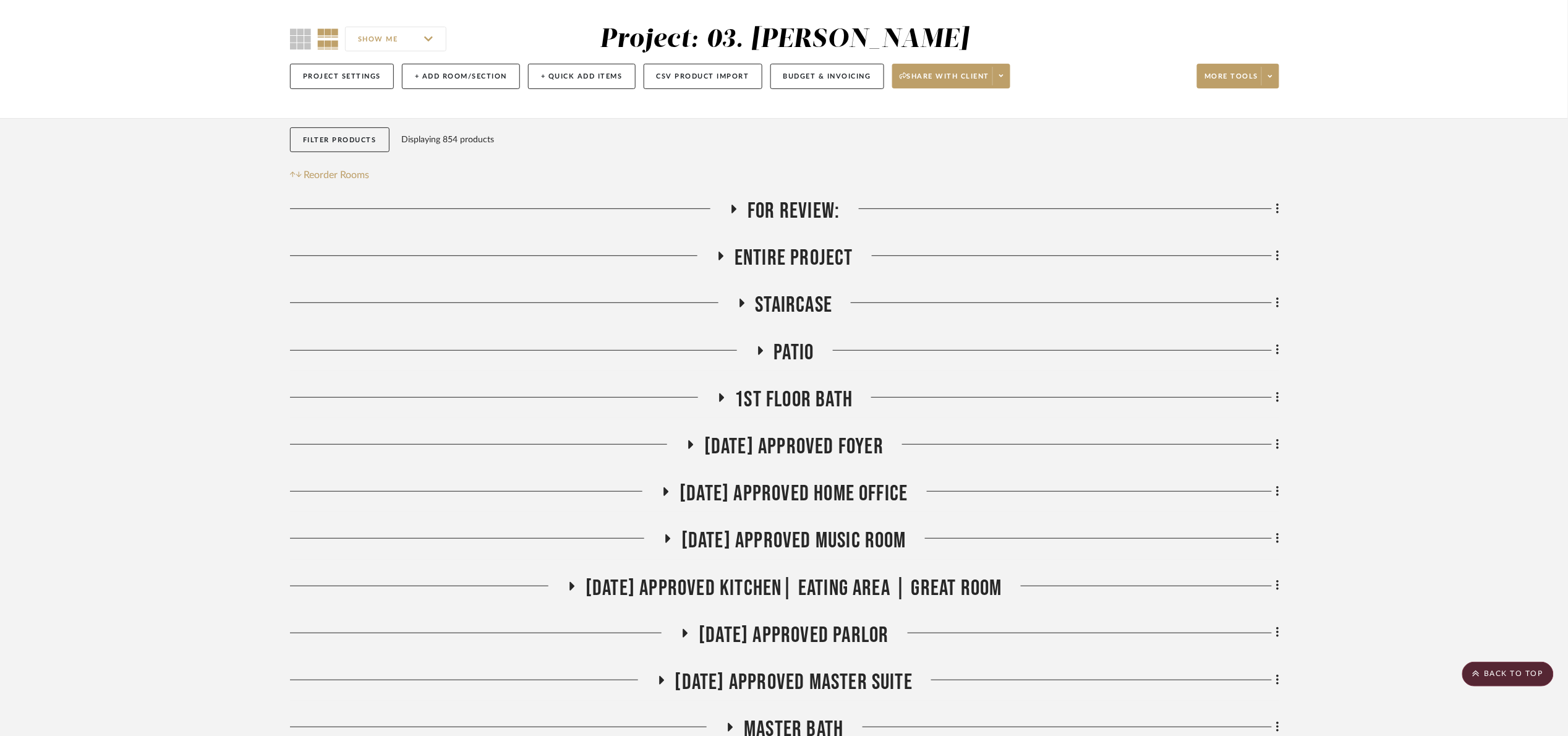
click at [788, 206] on span "For Review:" at bounding box center [793, 211] width 92 height 26
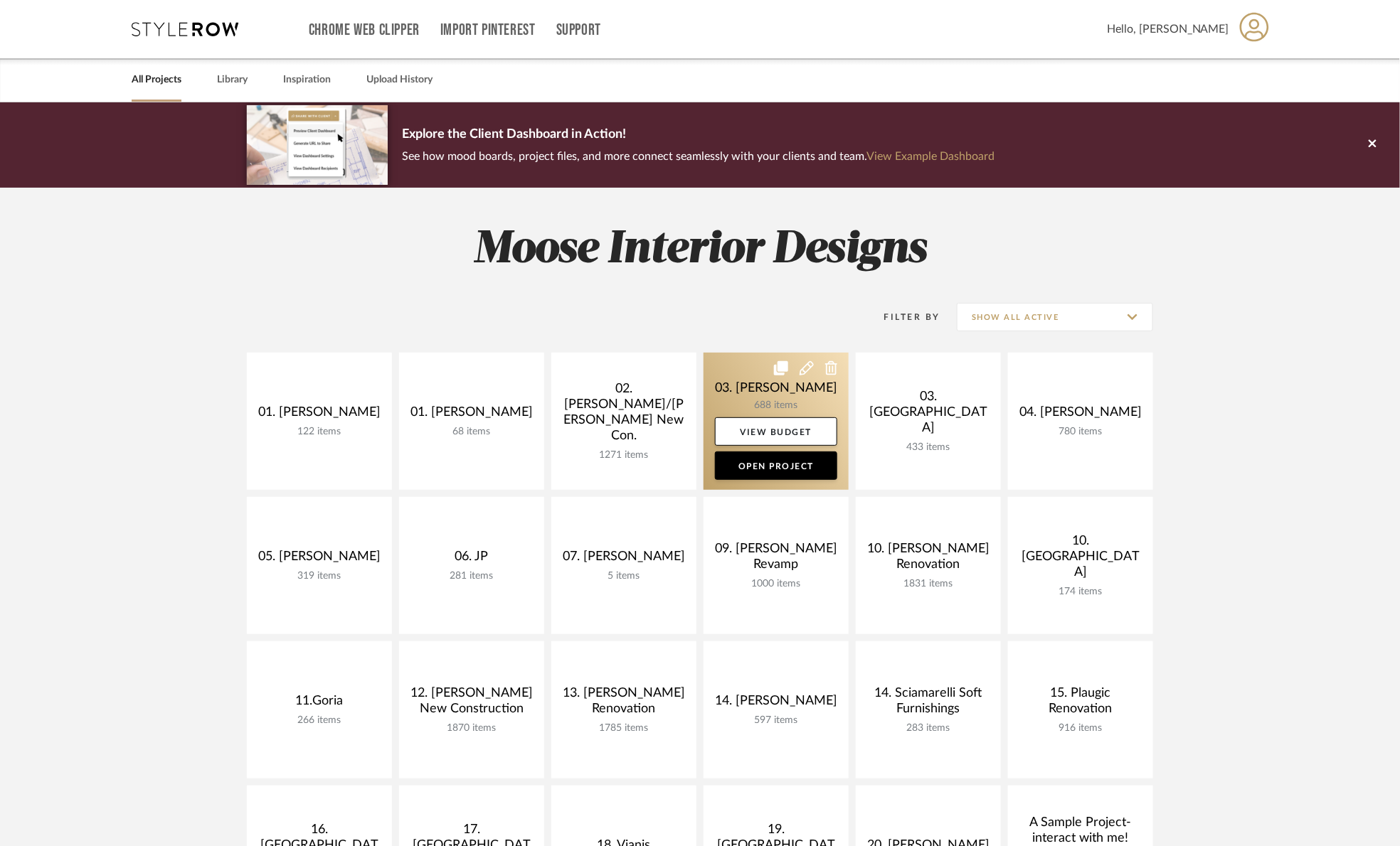
click at [722, 381] on link at bounding box center [777, 420] width 145 height 137
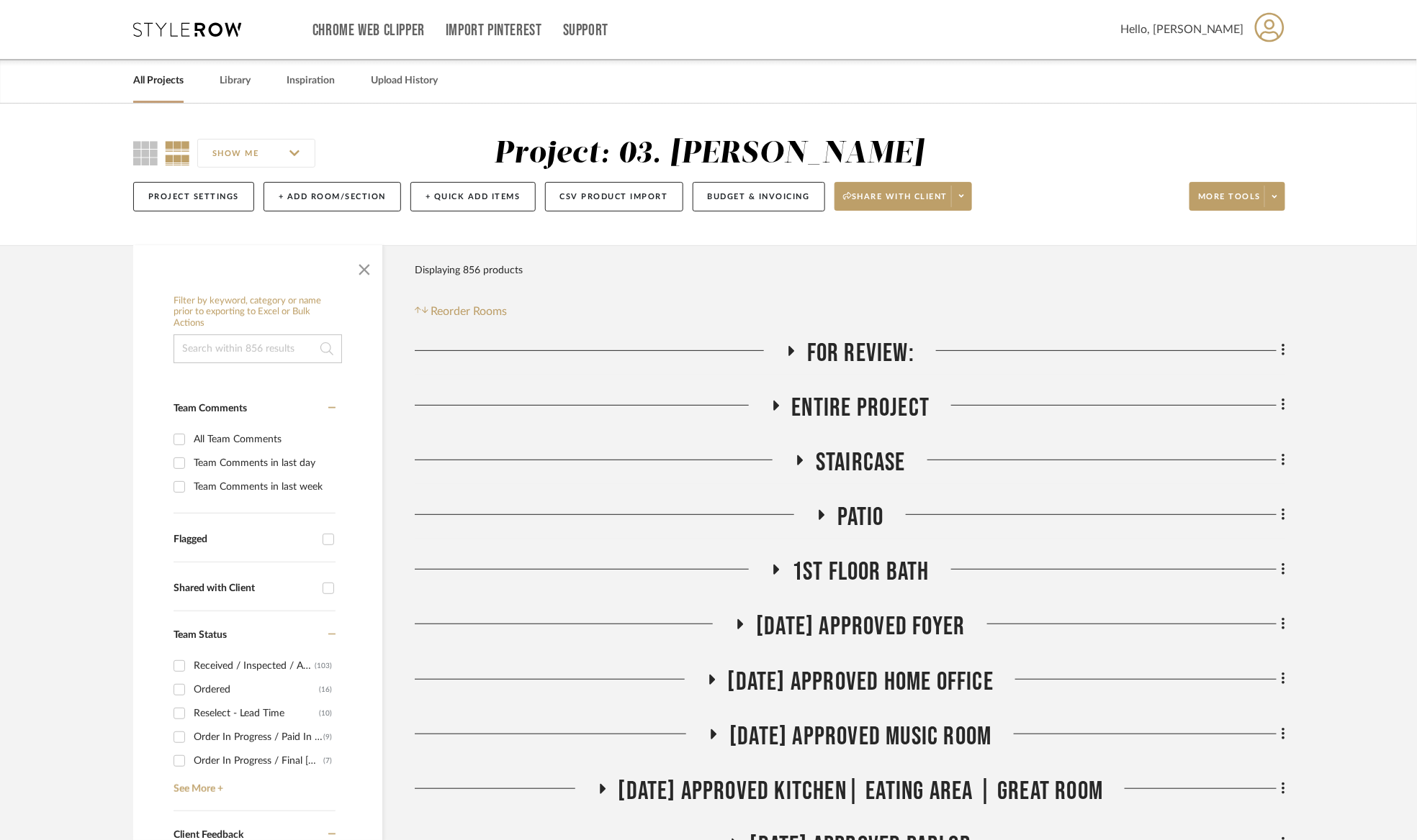
click at [840, 341] on span "For Review:" at bounding box center [861, 354] width 107 height 31
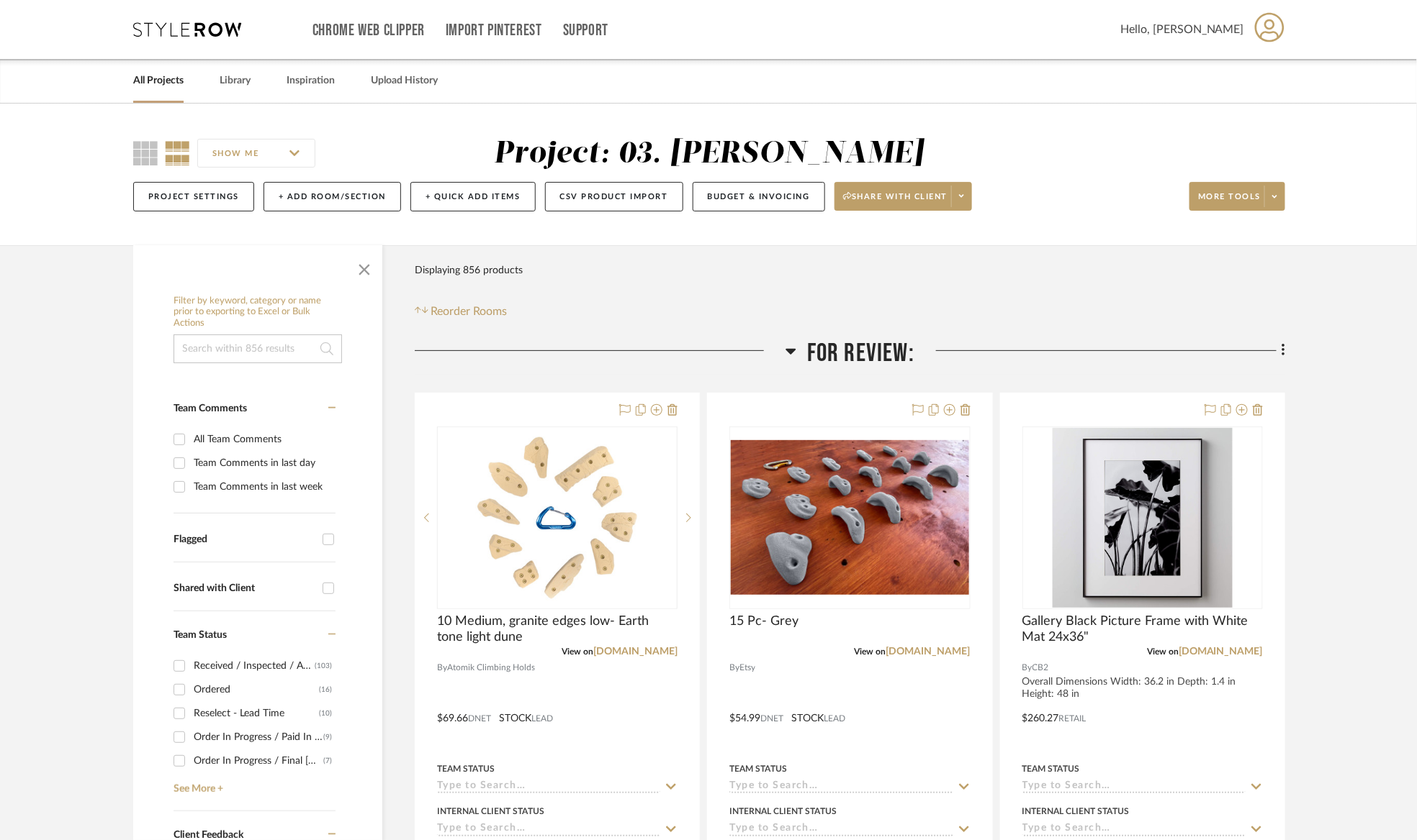
click at [832, 341] on span "For Review:" at bounding box center [861, 354] width 107 height 31
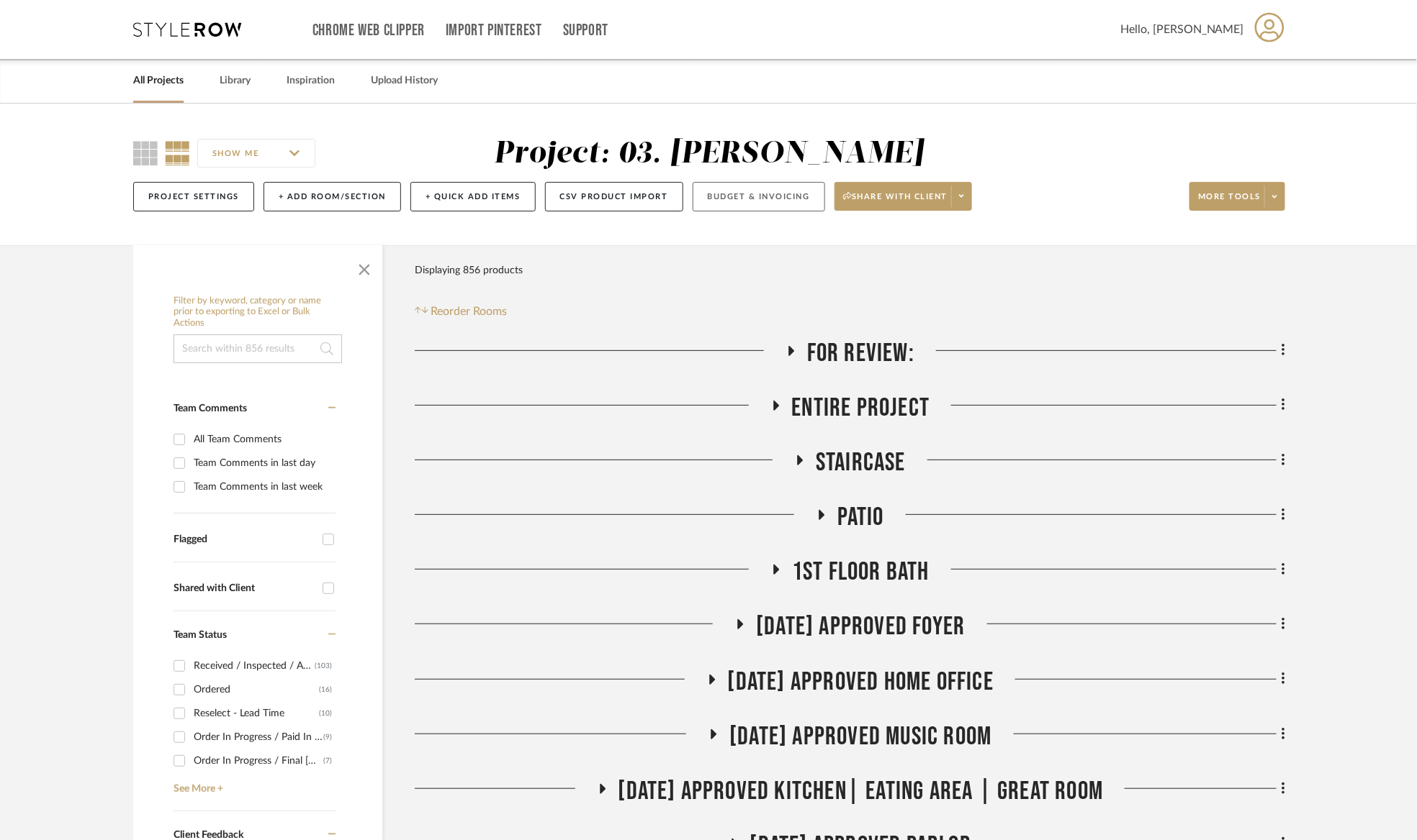
click at [767, 196] on button "Budget & Invoicing" at bounding box center [758, 197] width 133 height 30
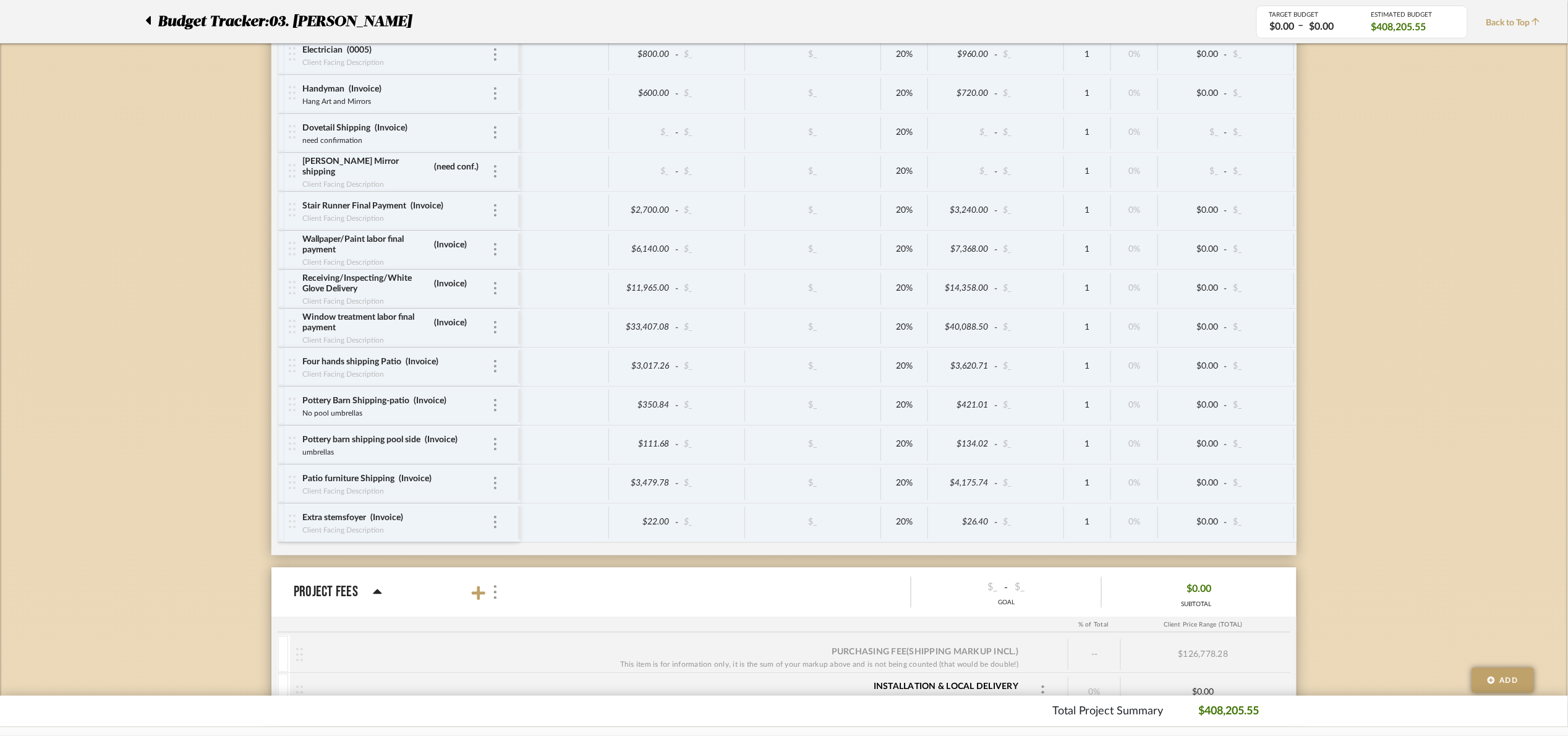
scroll to position [5159, 0]
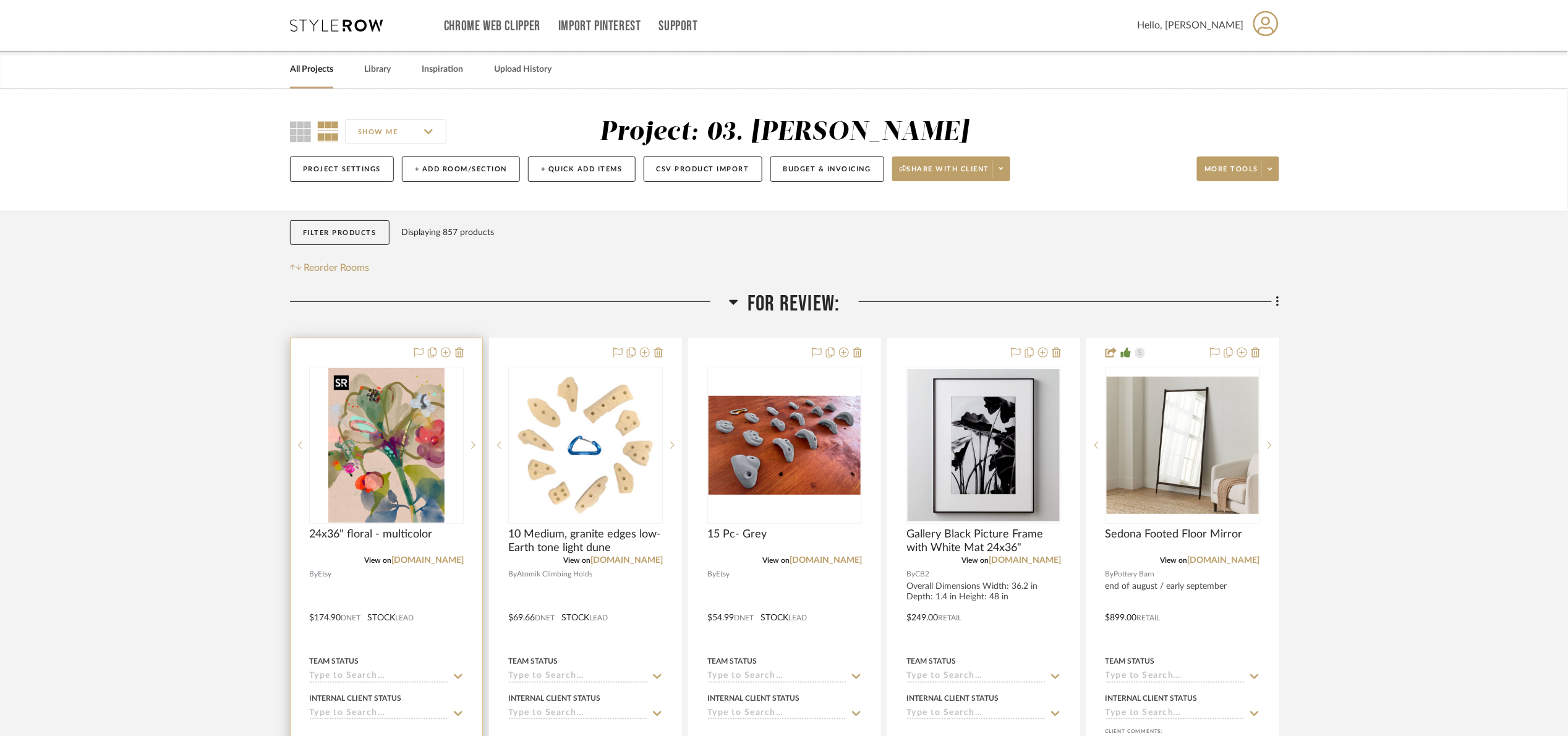
click at [0, 0] on img at bounding box center [0, 0] width 0 height 0
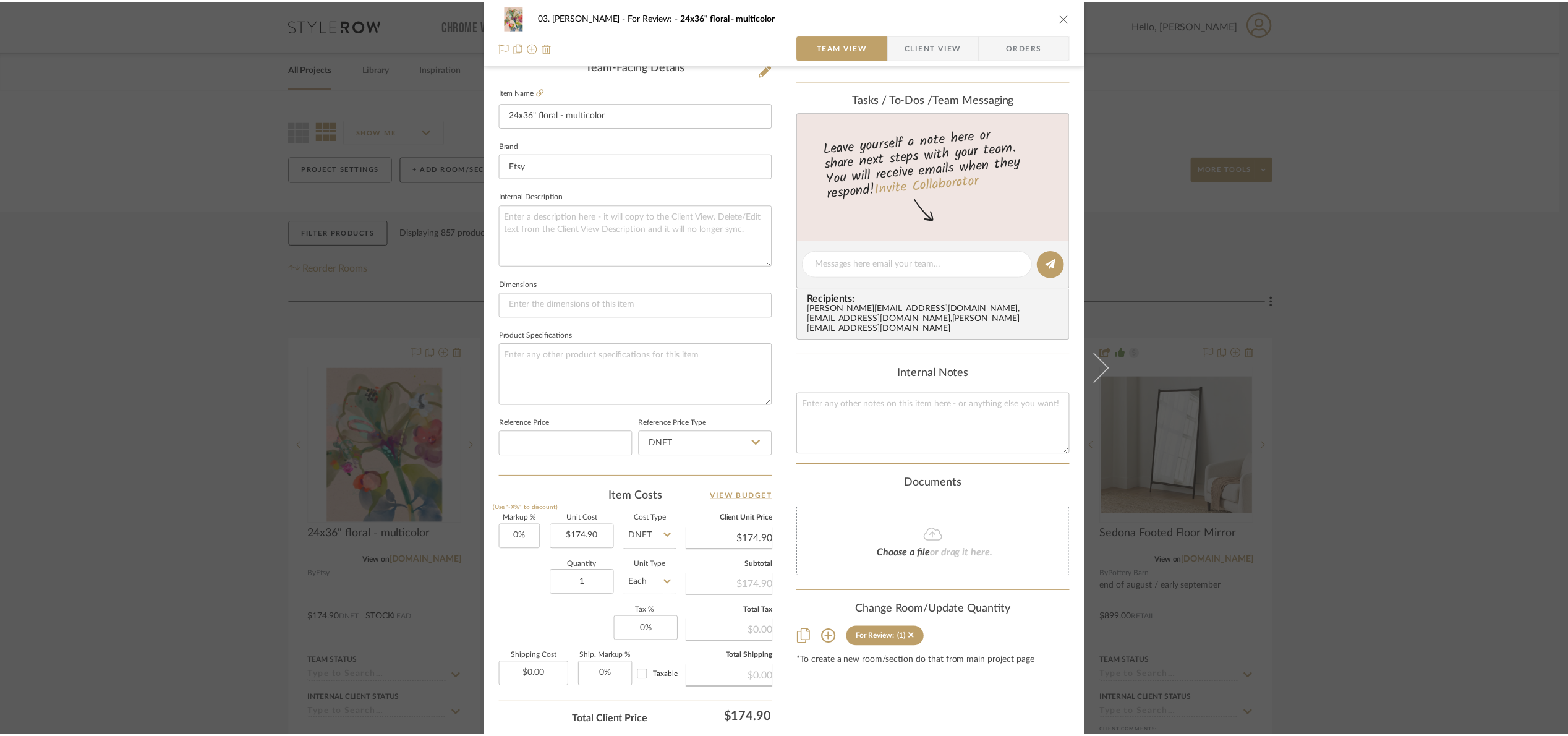
scroll to position [417, 0]
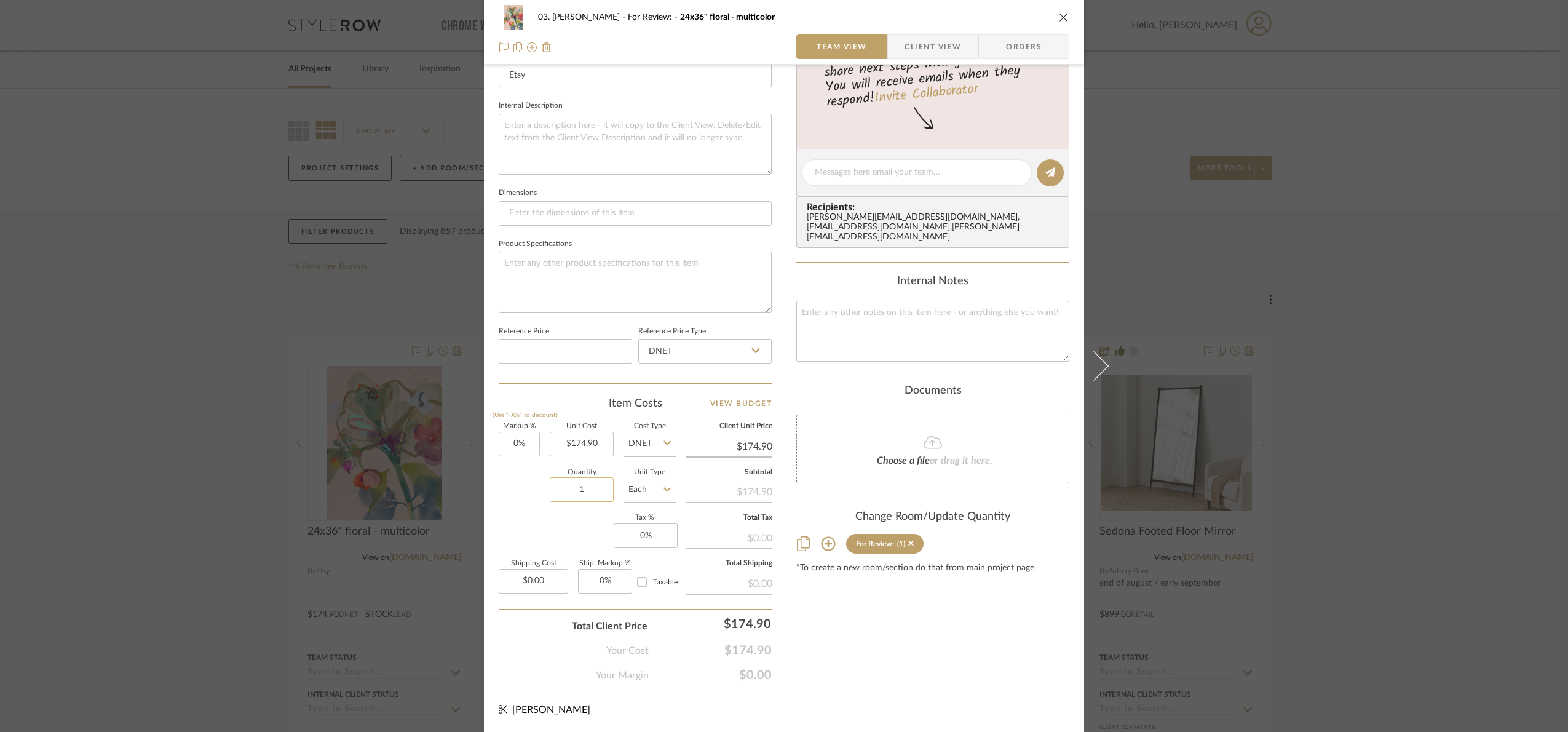
click at [591, 499] on input "1" at bounding box center [581, 489] width 64 height 25
drag, startPoint x: 512, startPoint y: 425, endPoint x: 522, endPoint y: 440, distance: 18.0
click at [520, 434] on fieldset "Markup % (Use "-X%" to discount) 0%" at bounding box center [519, 440] width 41 height 33
click at [524, 440] on input "0" at bounding box center [519, 444] width 41 height 25
type input "15%"
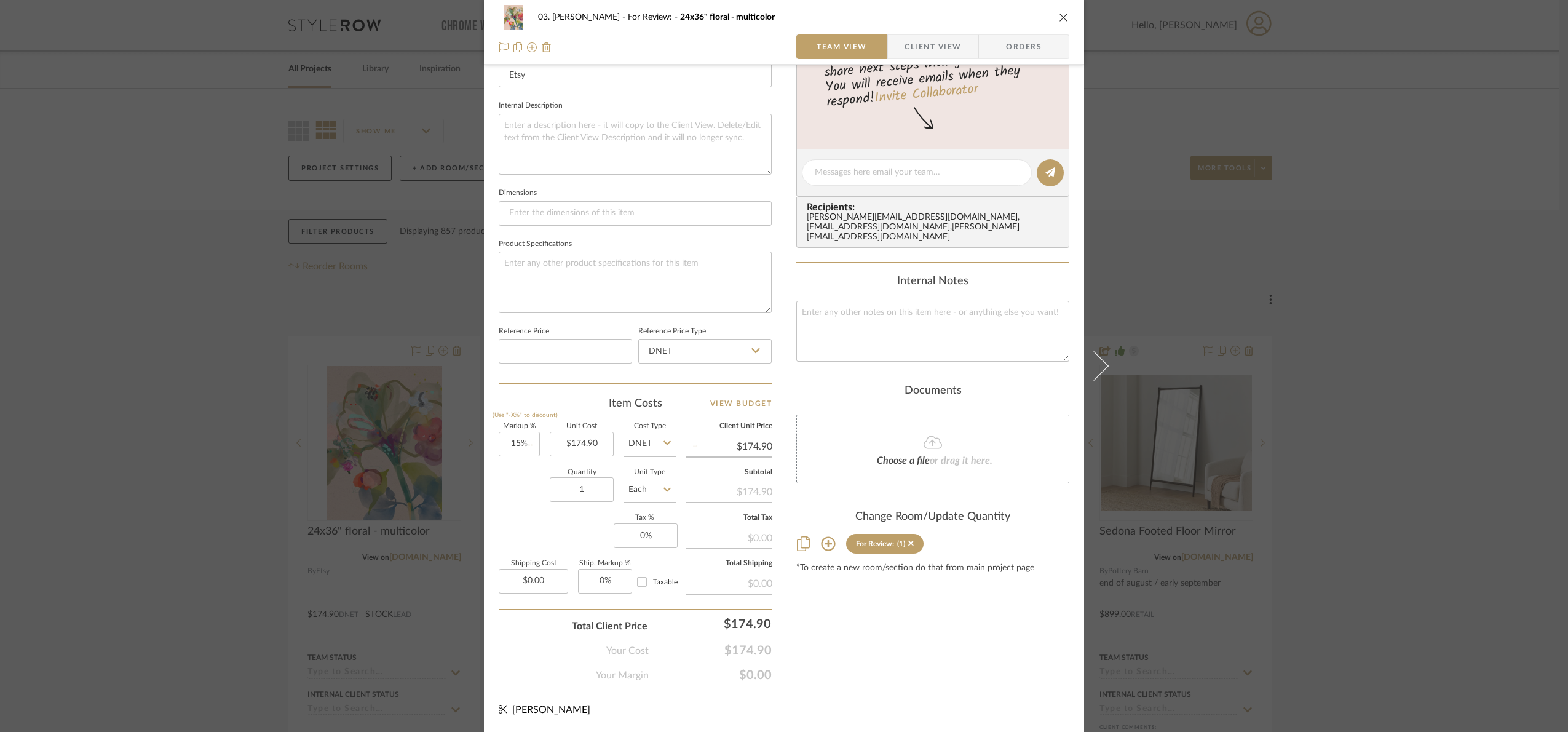
drag, startPoint x: 522, startPoint y: 507, endPoint x: 851, endPoint y: 434, distance: 337.0
click at [523, 507] on div "Quantity 1 Unit Type Each" at bounding box center [587, 491] width 177 height 43
type input "$201.14"
click at [1316, 362] on div "03. [PERSON_NAME] For Review: 24x36" floral - multicolor Team View Client View …" at bounding box center [784, 366] width 1568 height 732
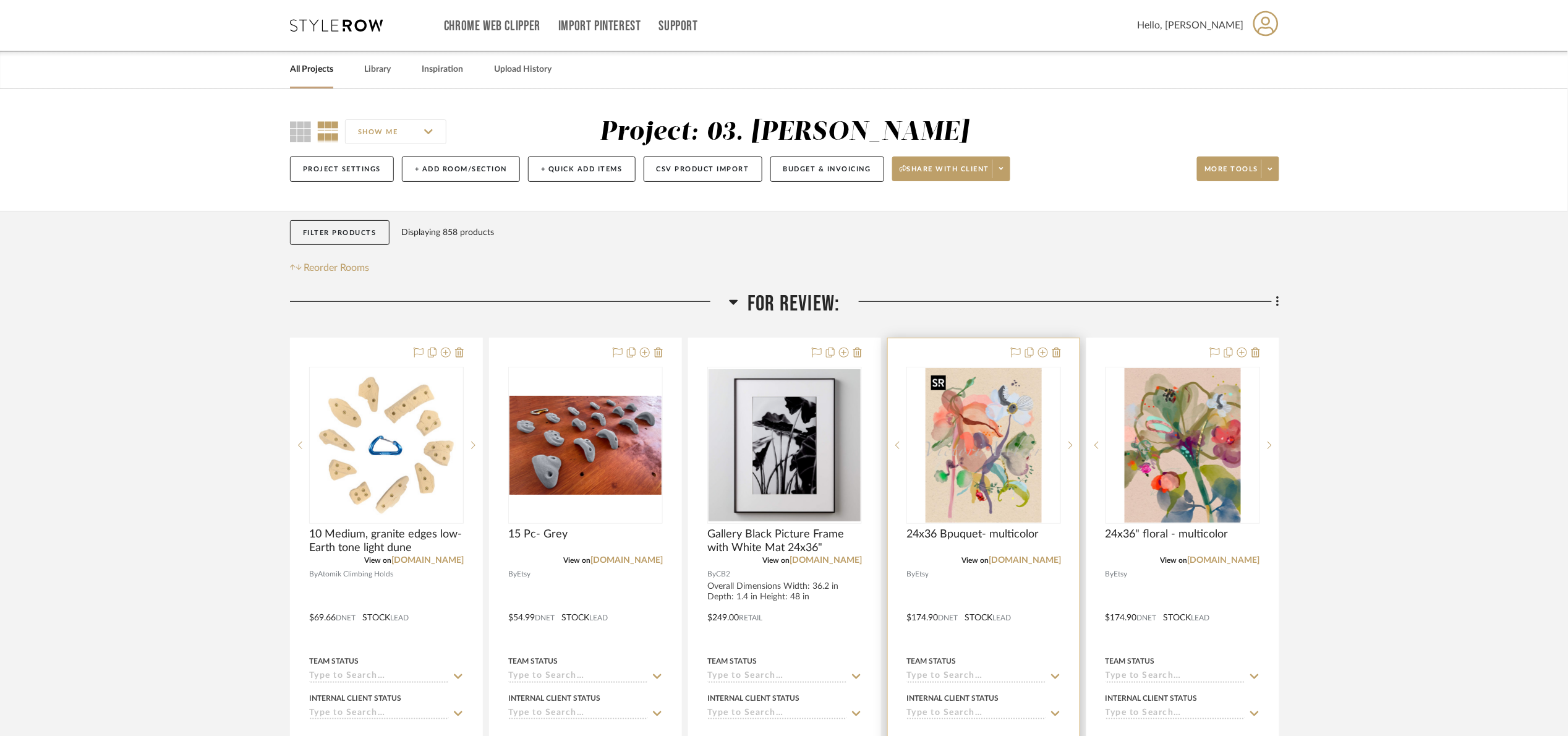
click at [1020, 421] on img "0" at bounding box center [983, 445] width 116 height 154
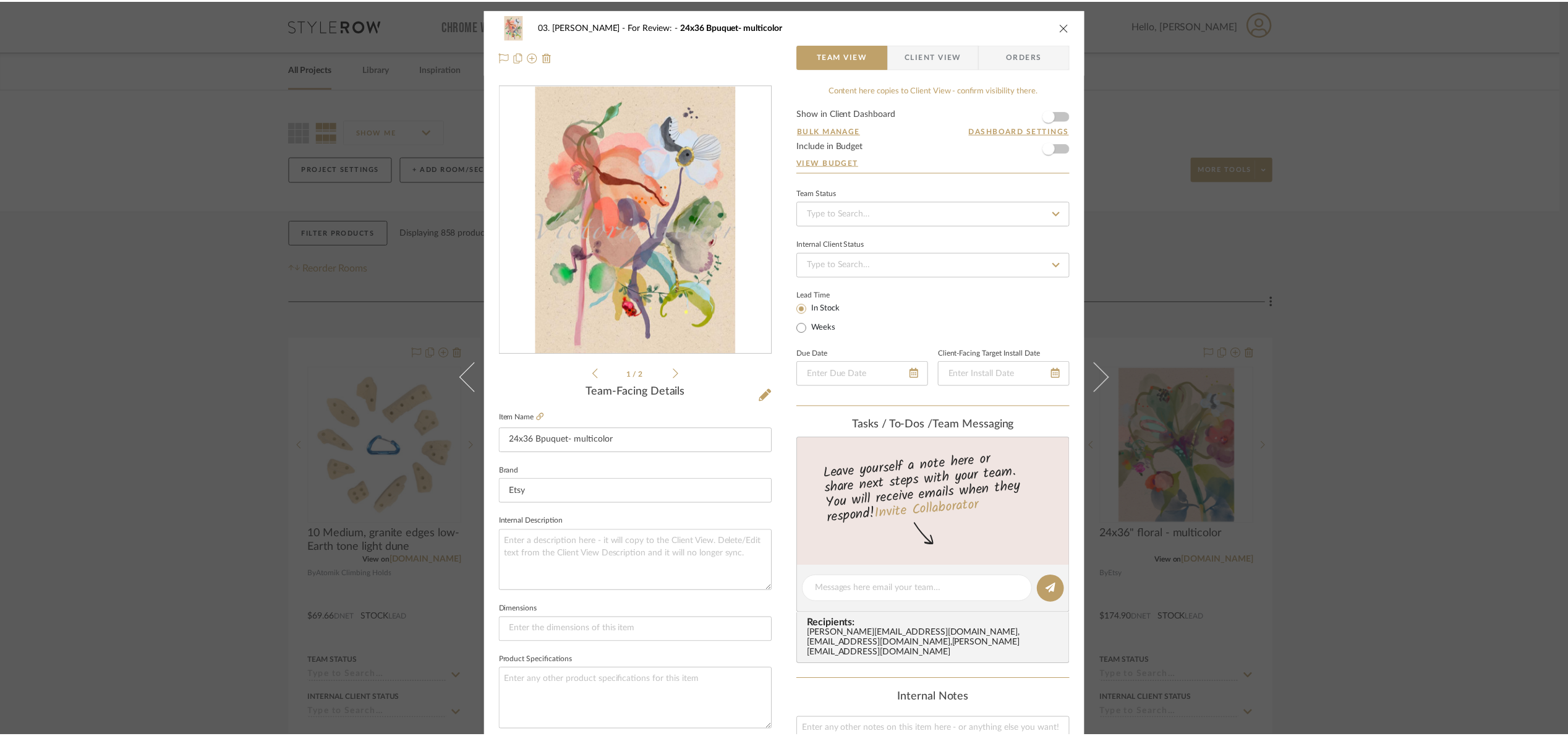
scroll to position [417, 0]
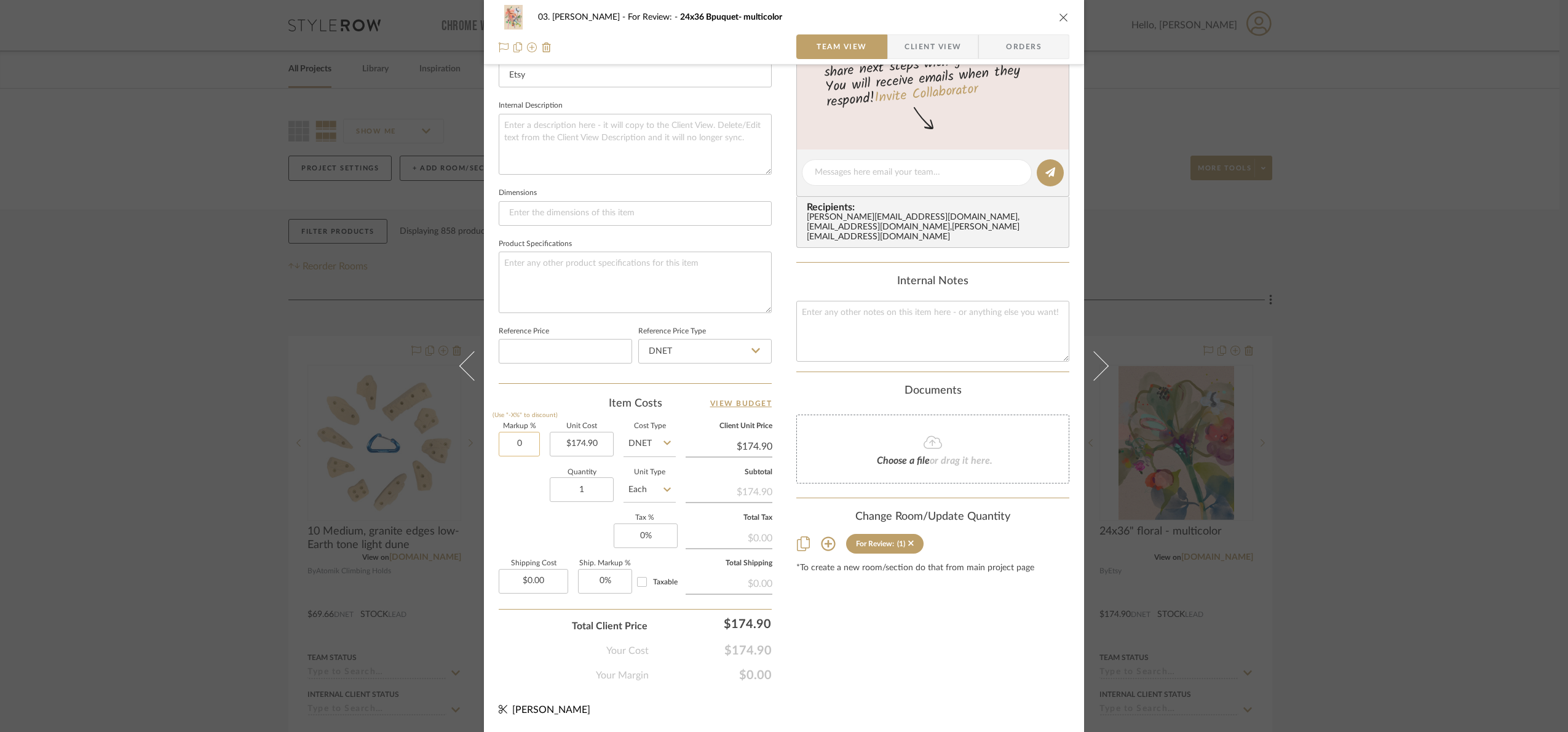
click at [523, 451] on input "0" at bounding box center [519, 444] width 41 height 25
type input "15%"
click at [501, 531] on div "Markup % (Use "-X%" to discount) 15% Unit Cost $174.90 Cost Type DNET Client Un…" at bounding box center [635, 513] width 273 height 180
type input "$201.14"
click at [1405, 404] on div "03. [PERSON_NAME] For Review: 24x36 Bpuquet- multicolor Team View Client View O…" at bounding box center [784, 366] width 1568 height 732
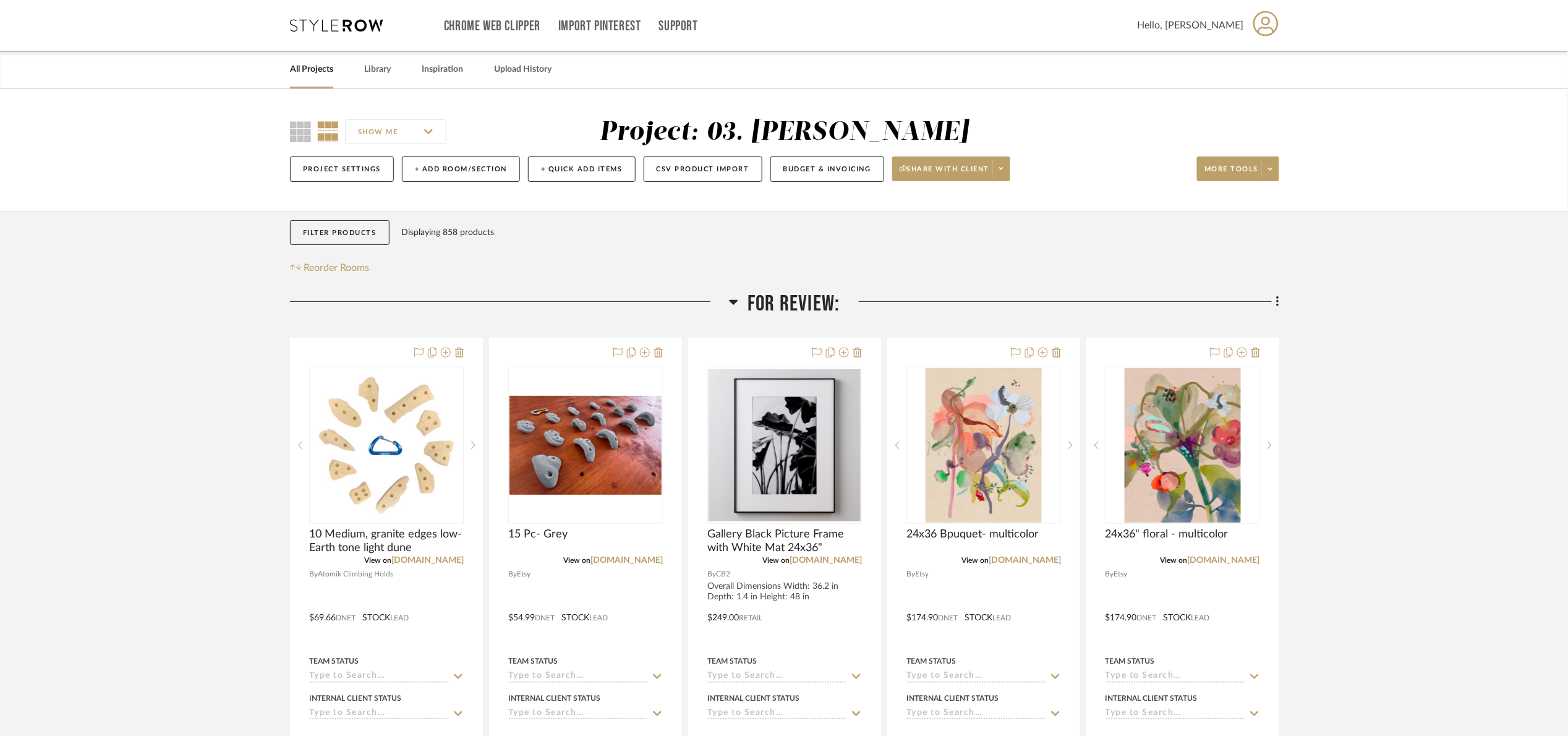
click at [793, 303] on span "For Review:" at bounding box center [793, 304] width 92 height 26
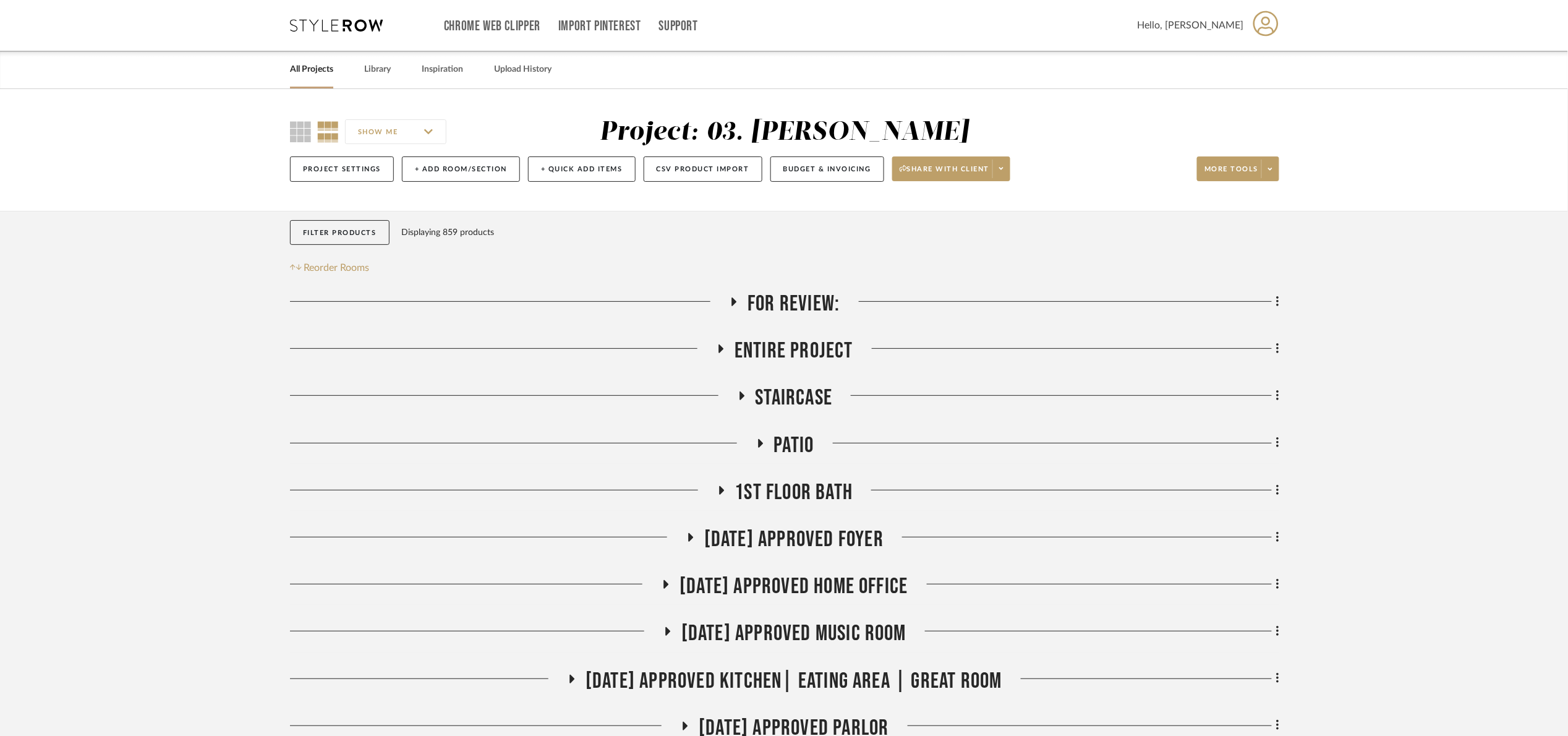
click at [768, 297] on span "For Review:" at bounding box center [793, 304] width 92 height 26
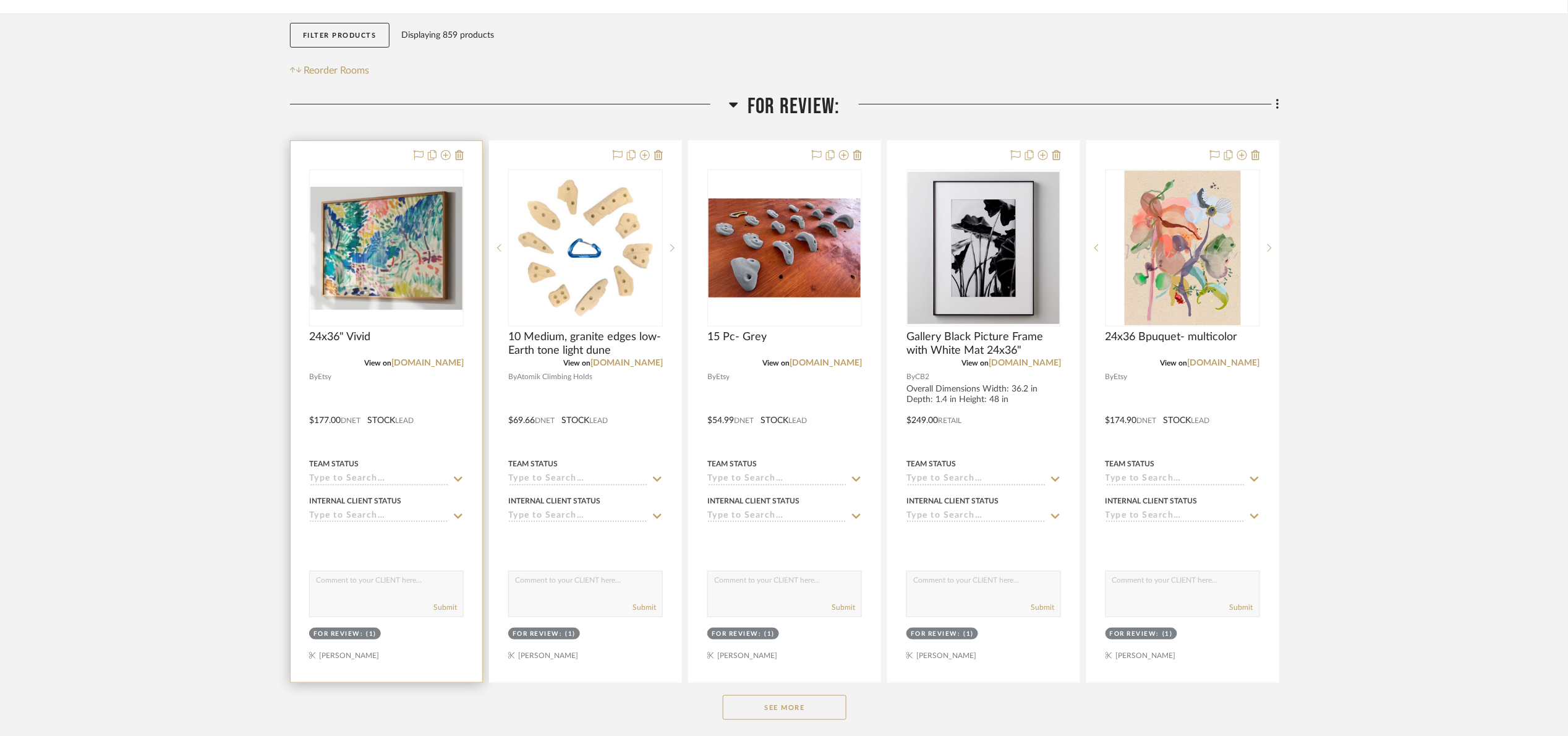
scroll to position [278, 0]
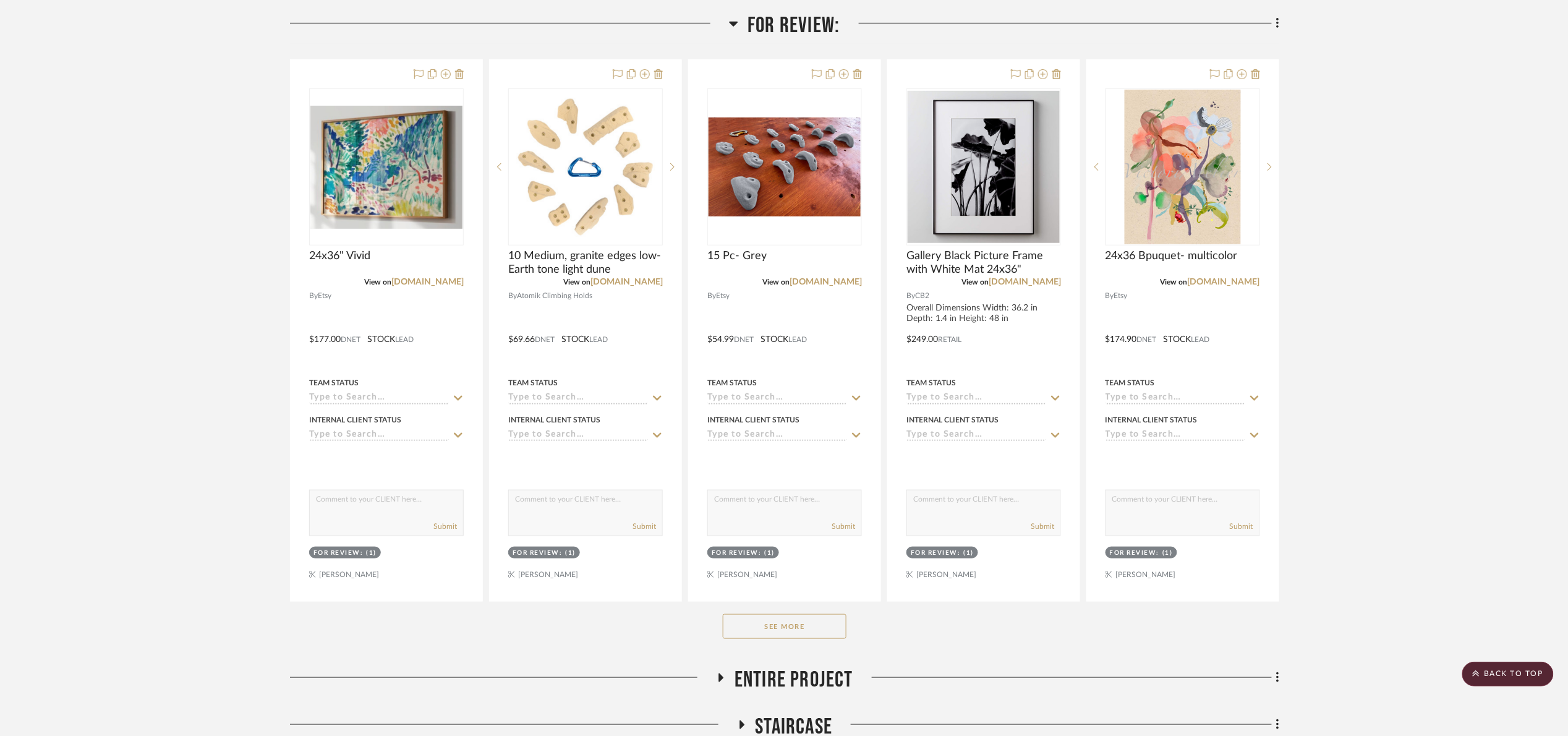
drag, startPoint x: 744, startPoint y: 622, endPoint x: 752, endPoint y: 628, distance: 10.0
click at [748, 623] on button "See More" at bounding box center [784, 627] width 124 height 25
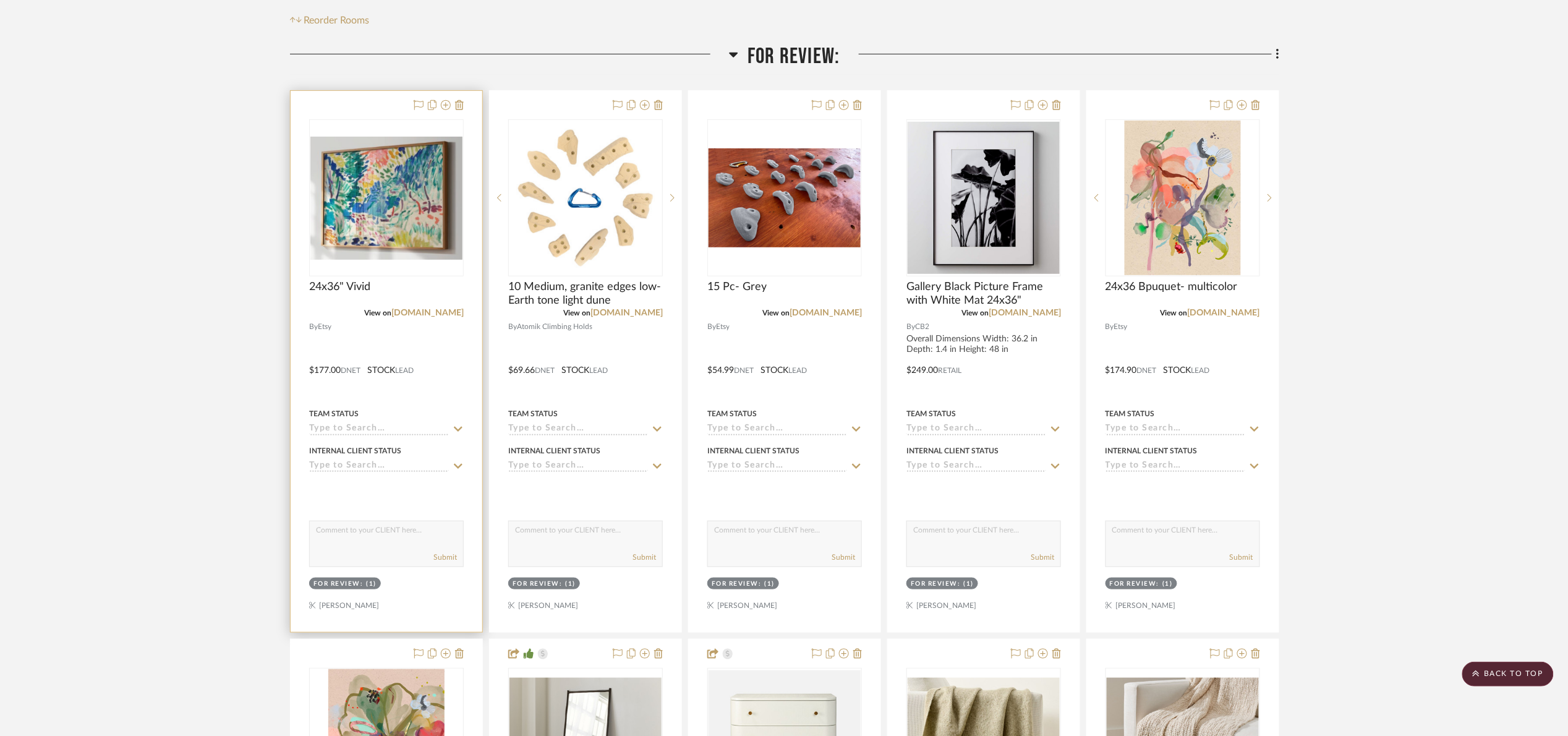
scroll to position [186, 0]
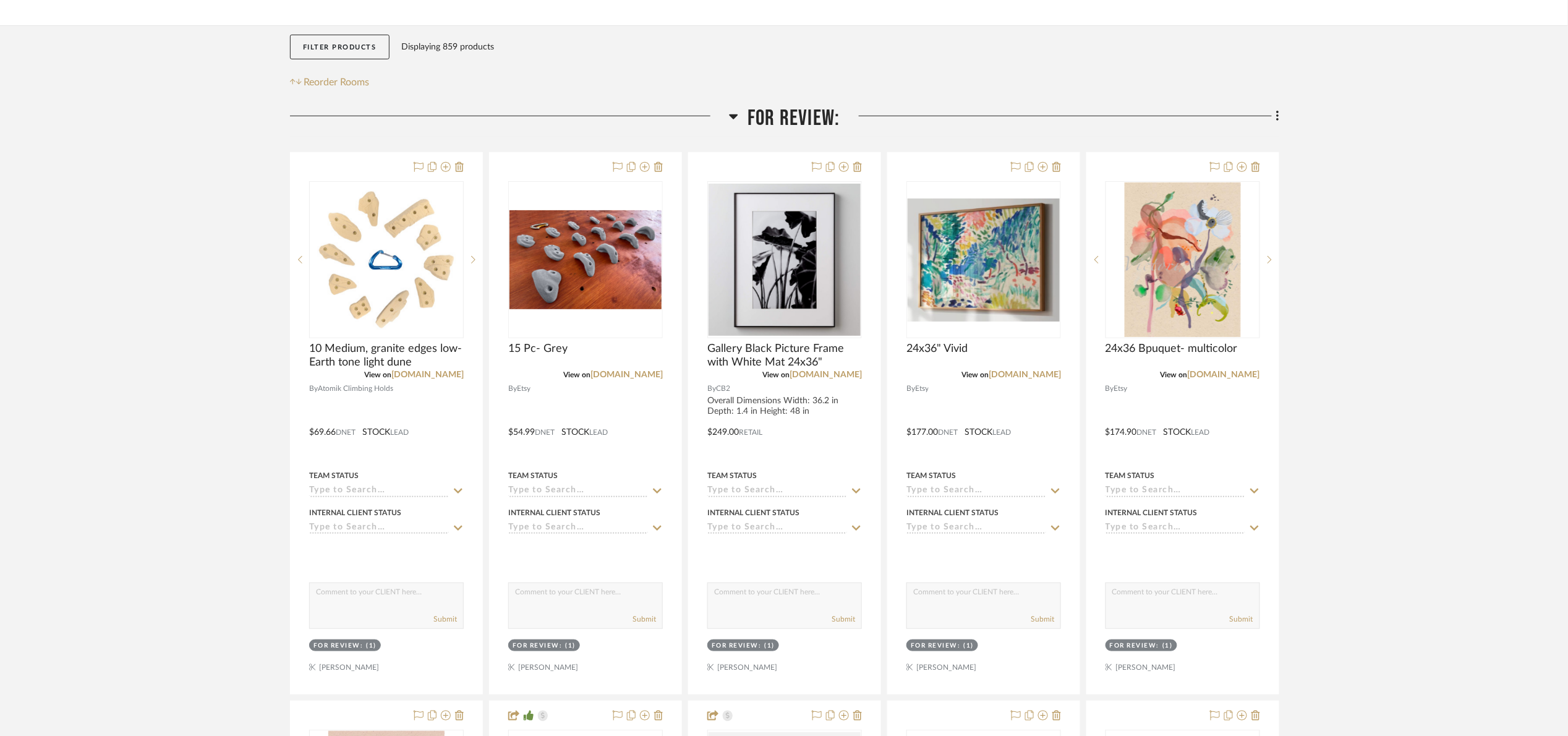
click at [759, 124] on span "For Review:" at bounding box center [793, 118] width 92 height 26
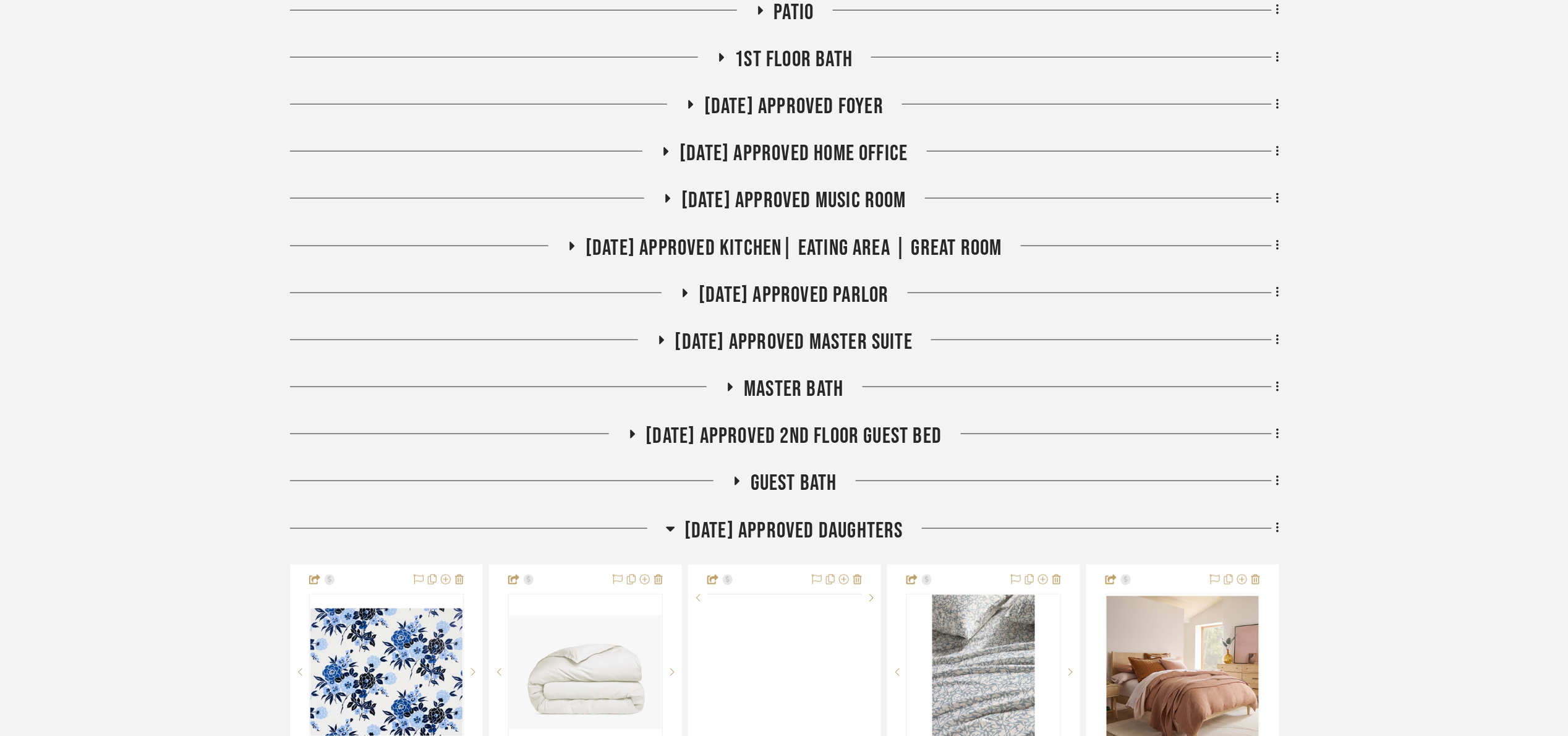
scroll to position [464, 0]
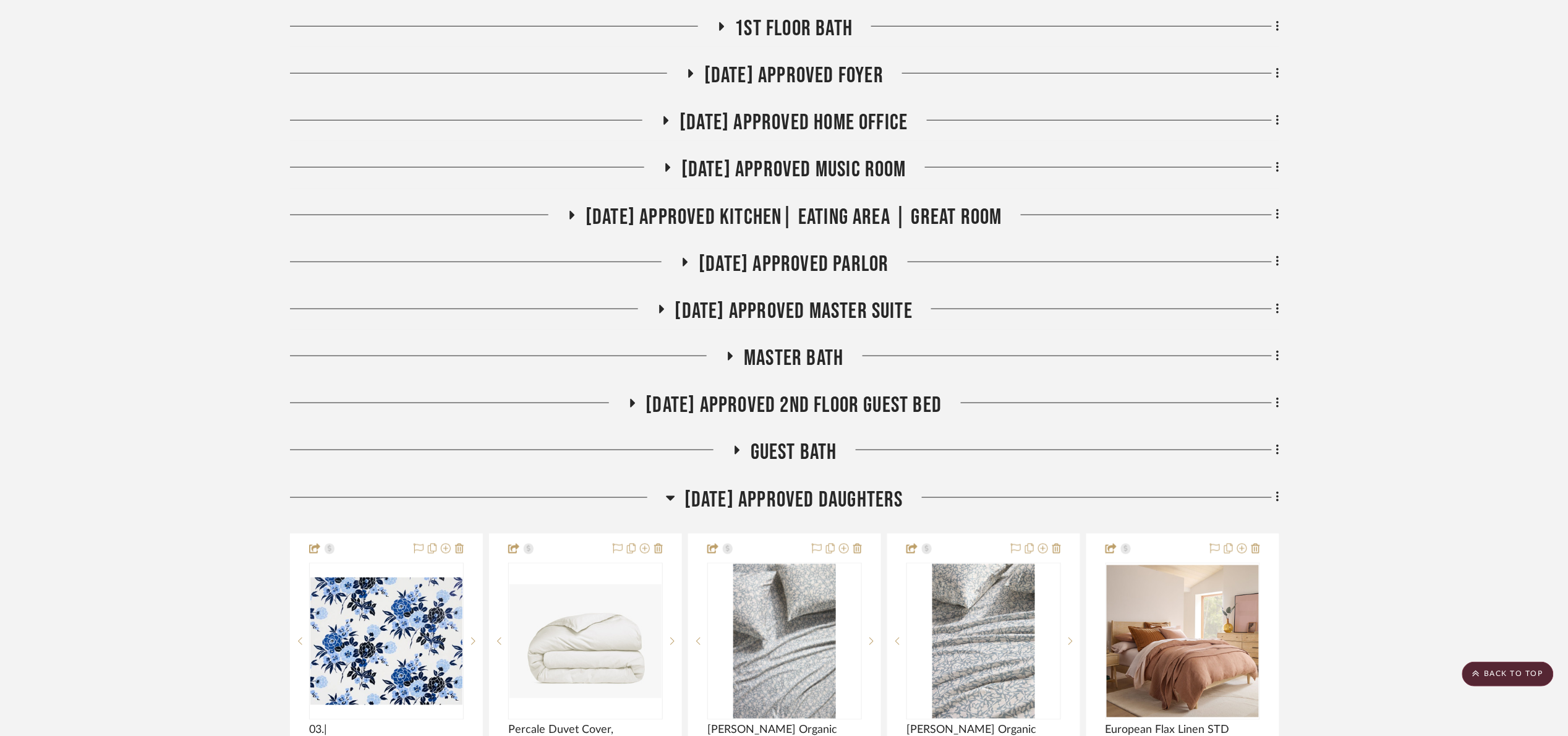
drag, startPoint x: 794, startPoint y: 490, endPoint x: 797, endPoint y: 494, distance: 5.0
click at [794, 489] on span "[DATE] Approved Daughters" at bounding box center [794, 500] width 219 height 26
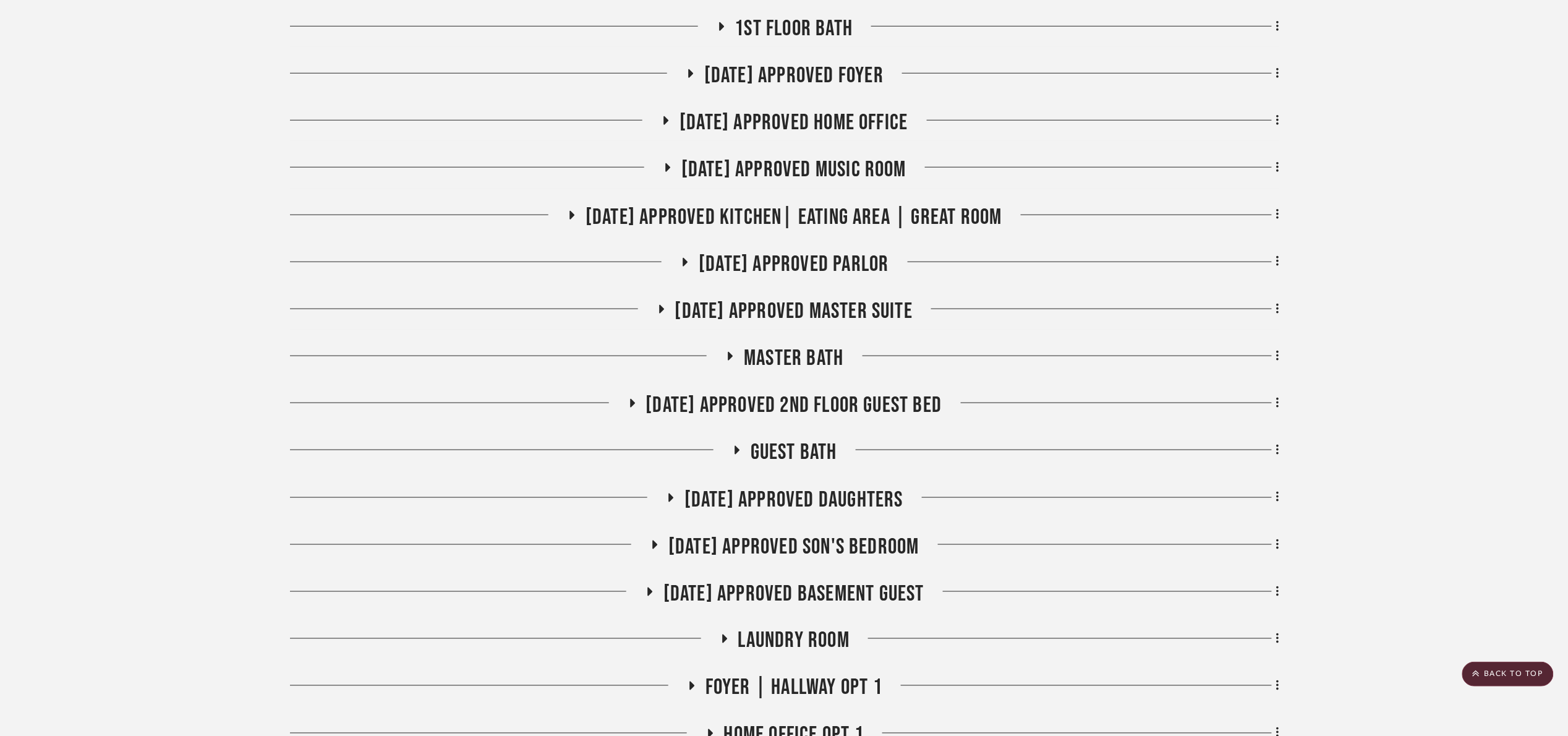
drag, startPoint x: 845, startPoint y: 554, endPoint x: 860, endPoint y: 554, distance: 15.0
click at [844, 554] on span "[DATE] Approved Son's Bedroom" at bounding box center [794, 547] width 251 height 26
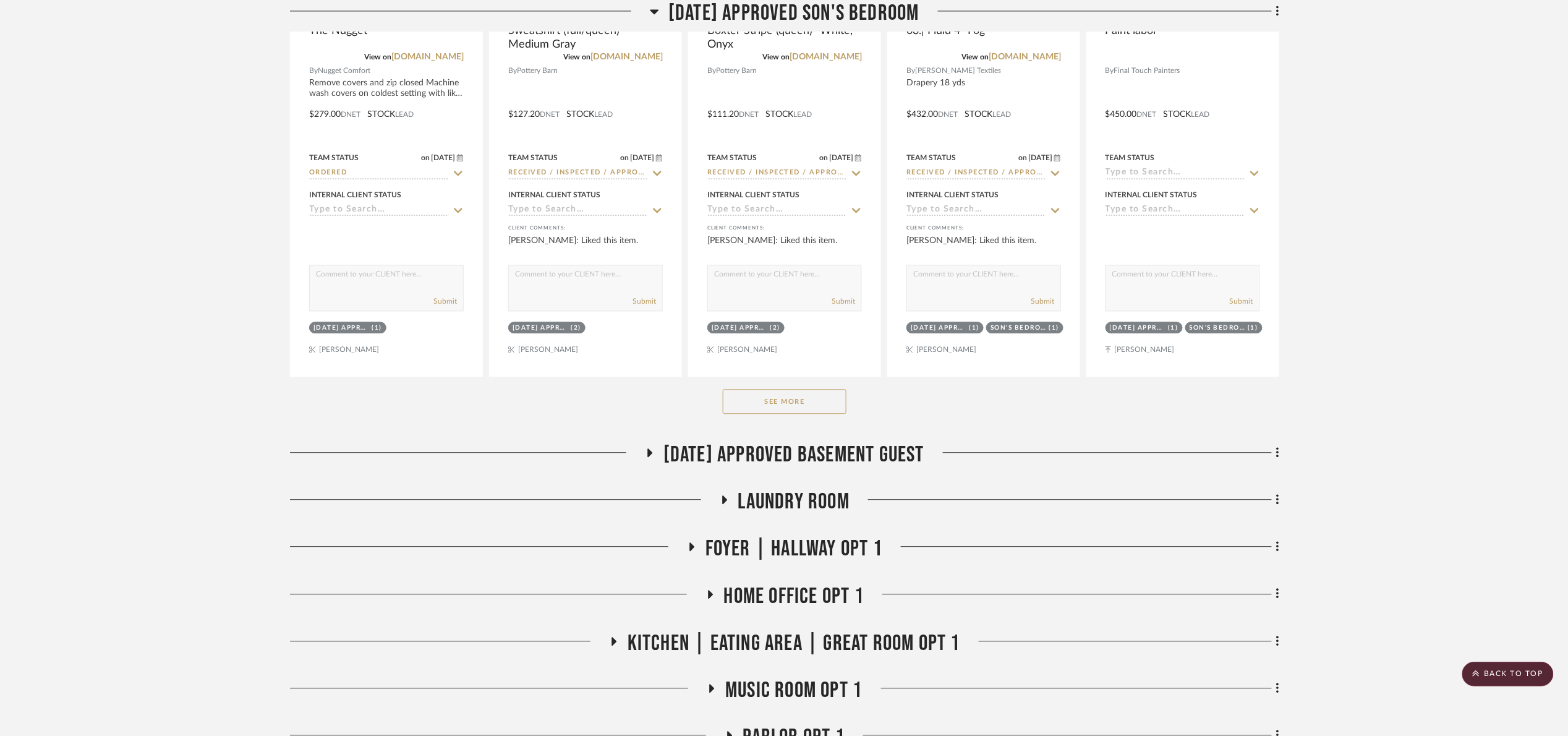
scroll to position [1299, 0]
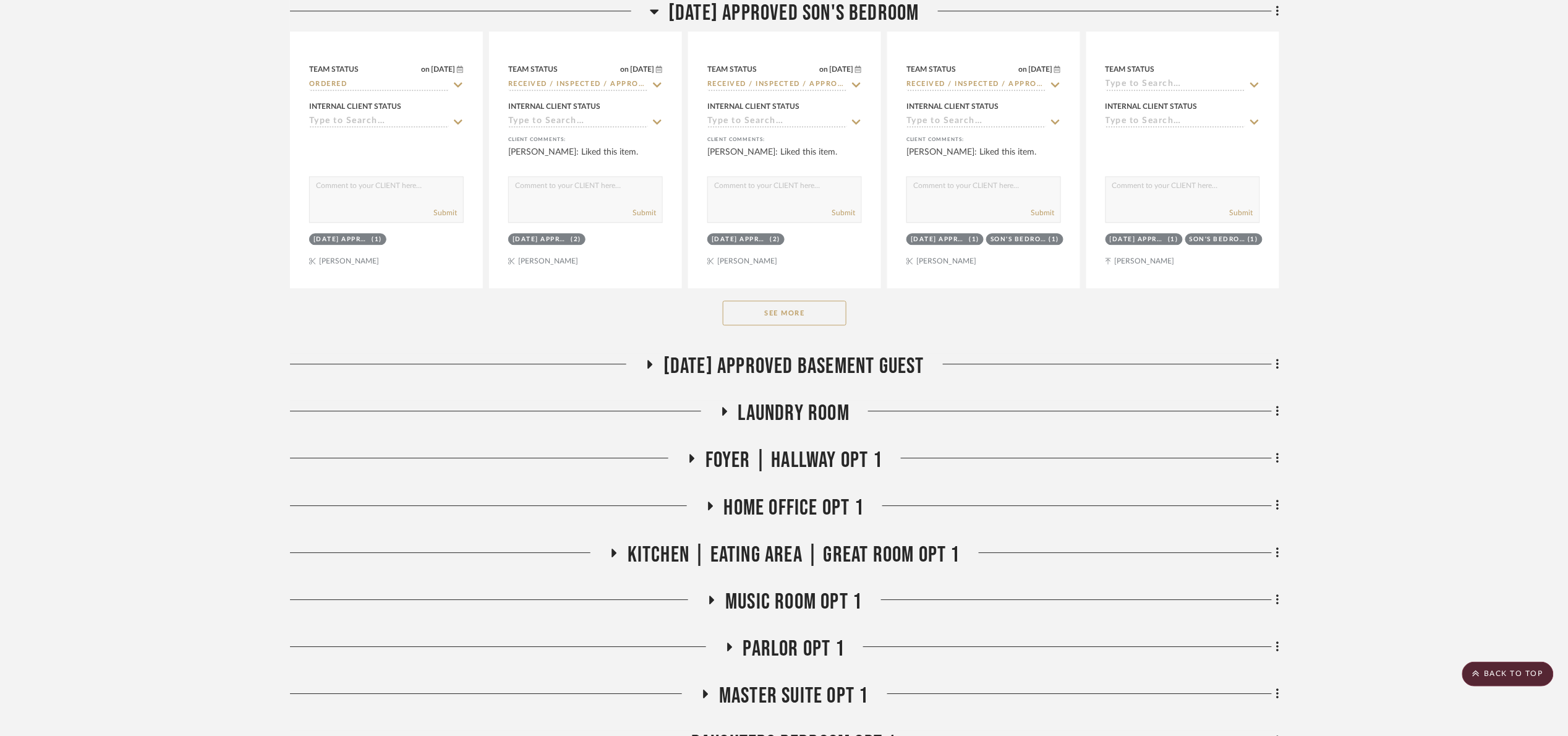
click at [805, 320] on button "See More" at bounding box center [784, 313] width 124 height 25
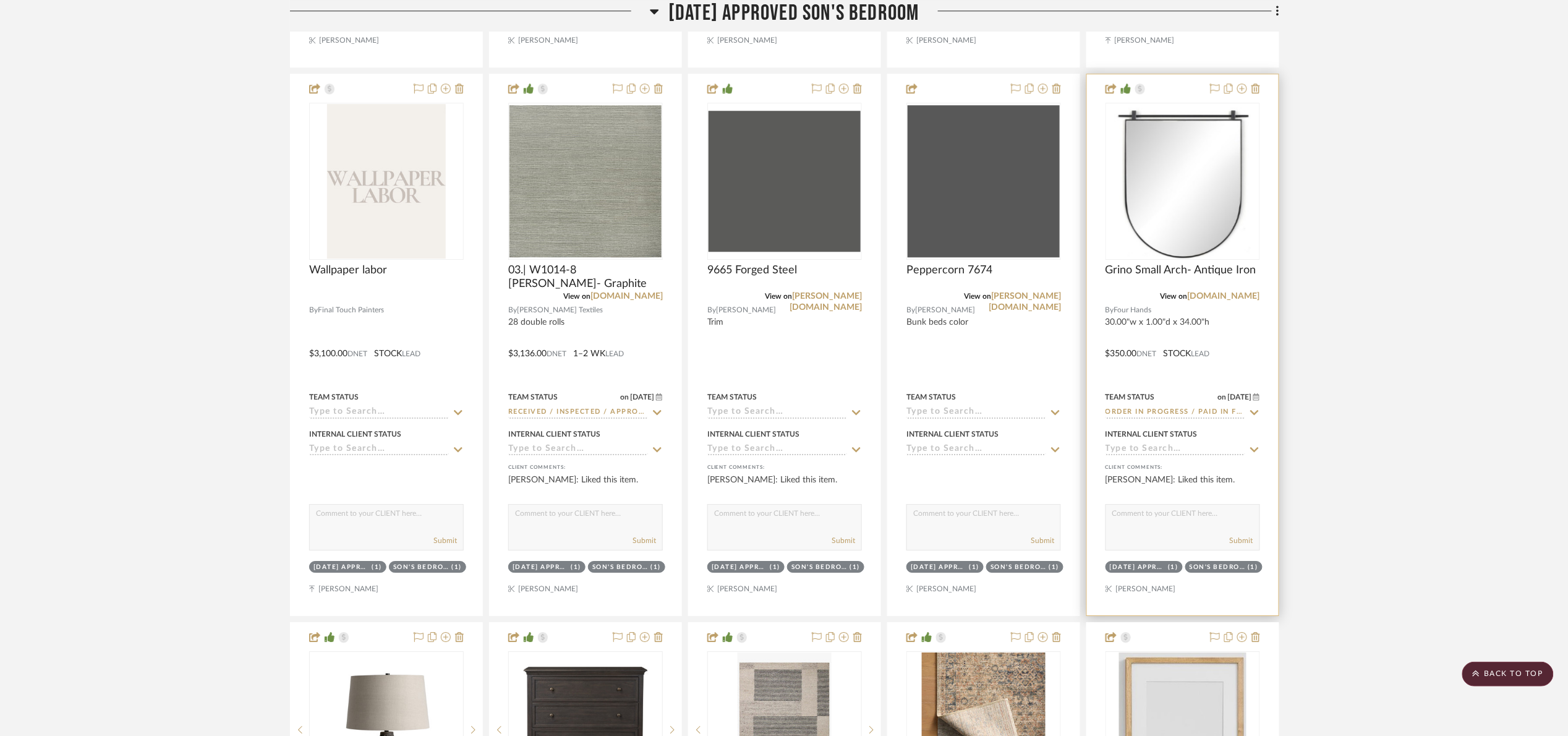
scroll to position [1577, 0]
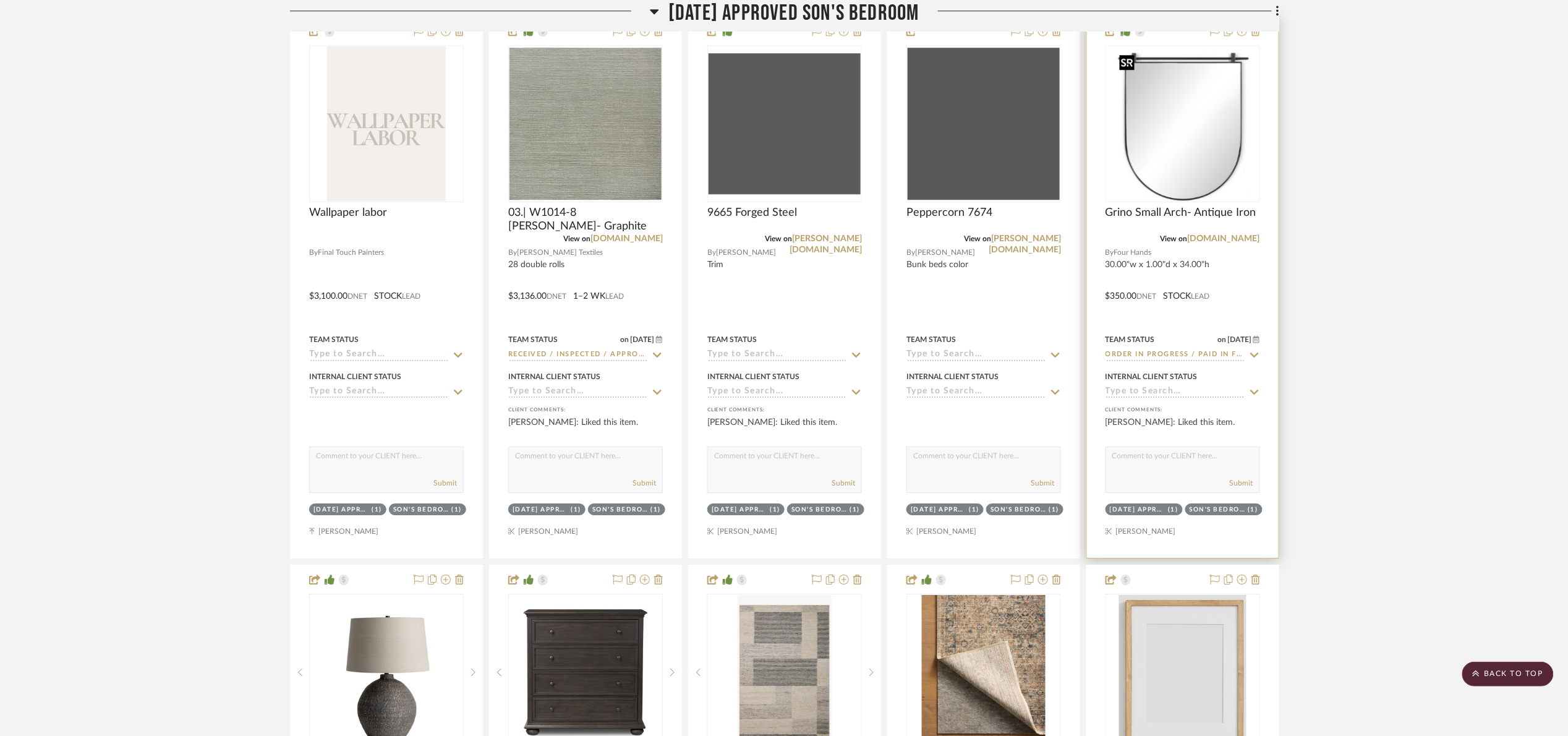
click at [1196, 161] on img "0" at bounding box center [1183, 123] width 136 height 154
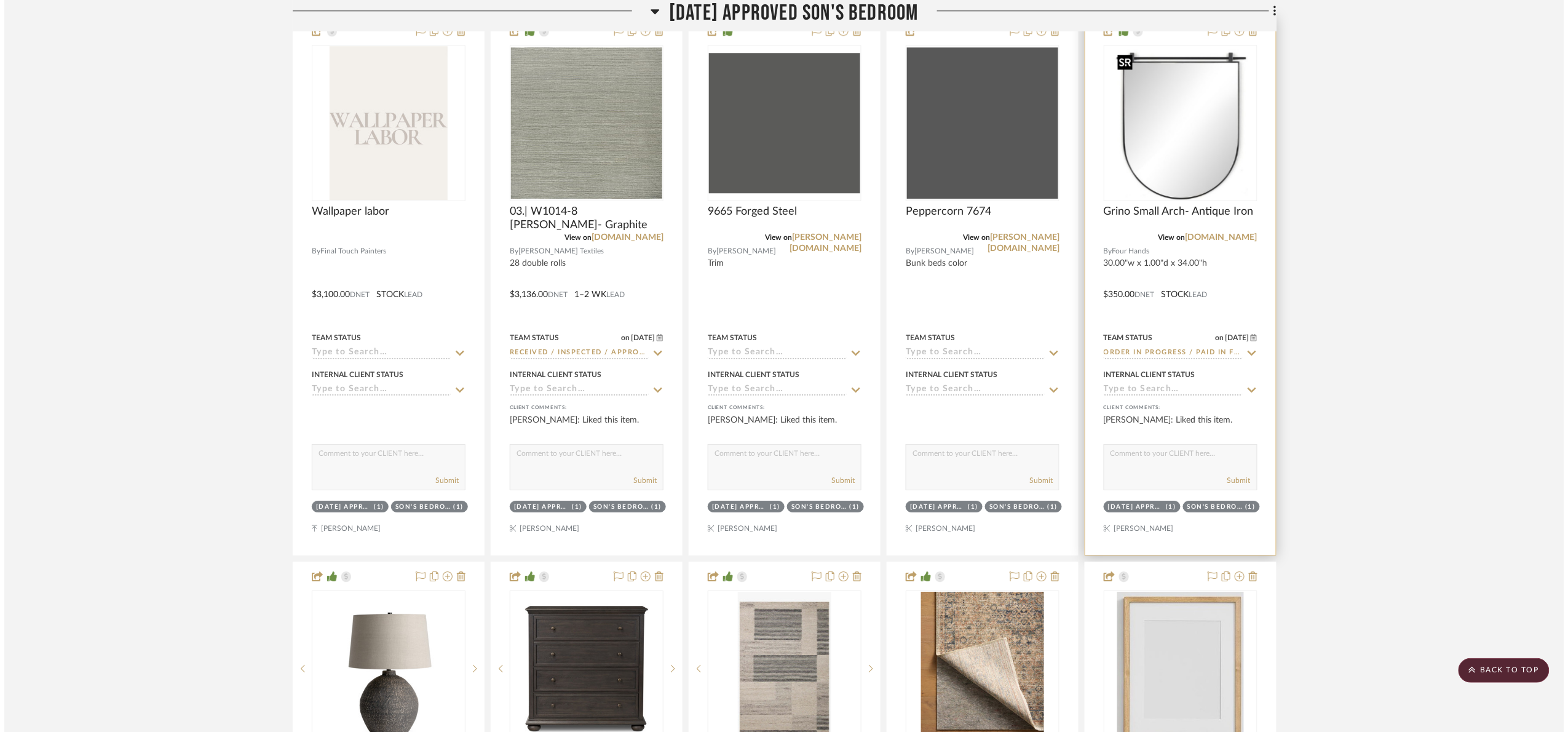
scroll to position [0, 0]
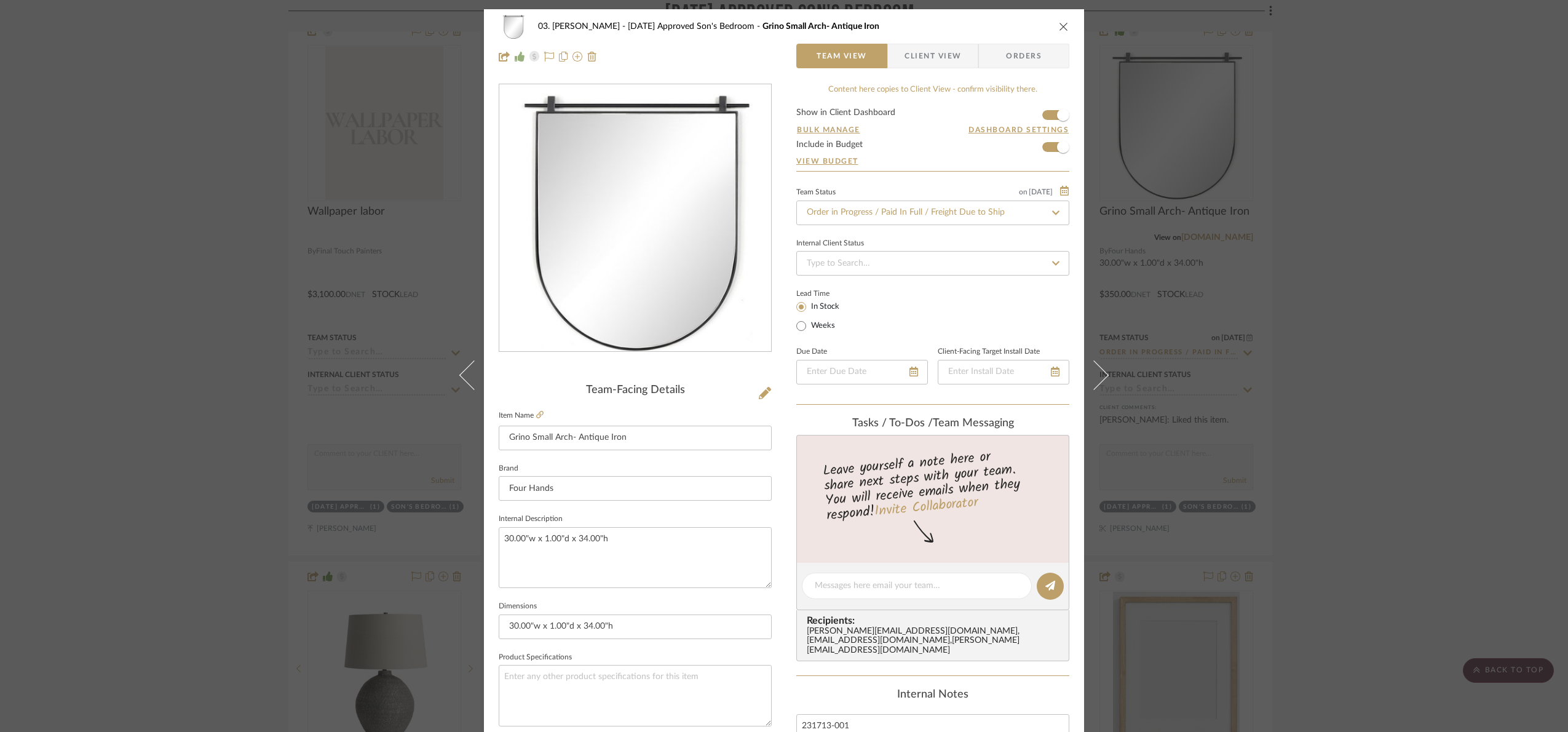
click at [1398, 313] on div "03. Jennifer 07.02.25 Approved Son's Bedroom Grino Small Arch- Antique Iron Tea…" at bounding box center [784, 366] width 1568 height 732
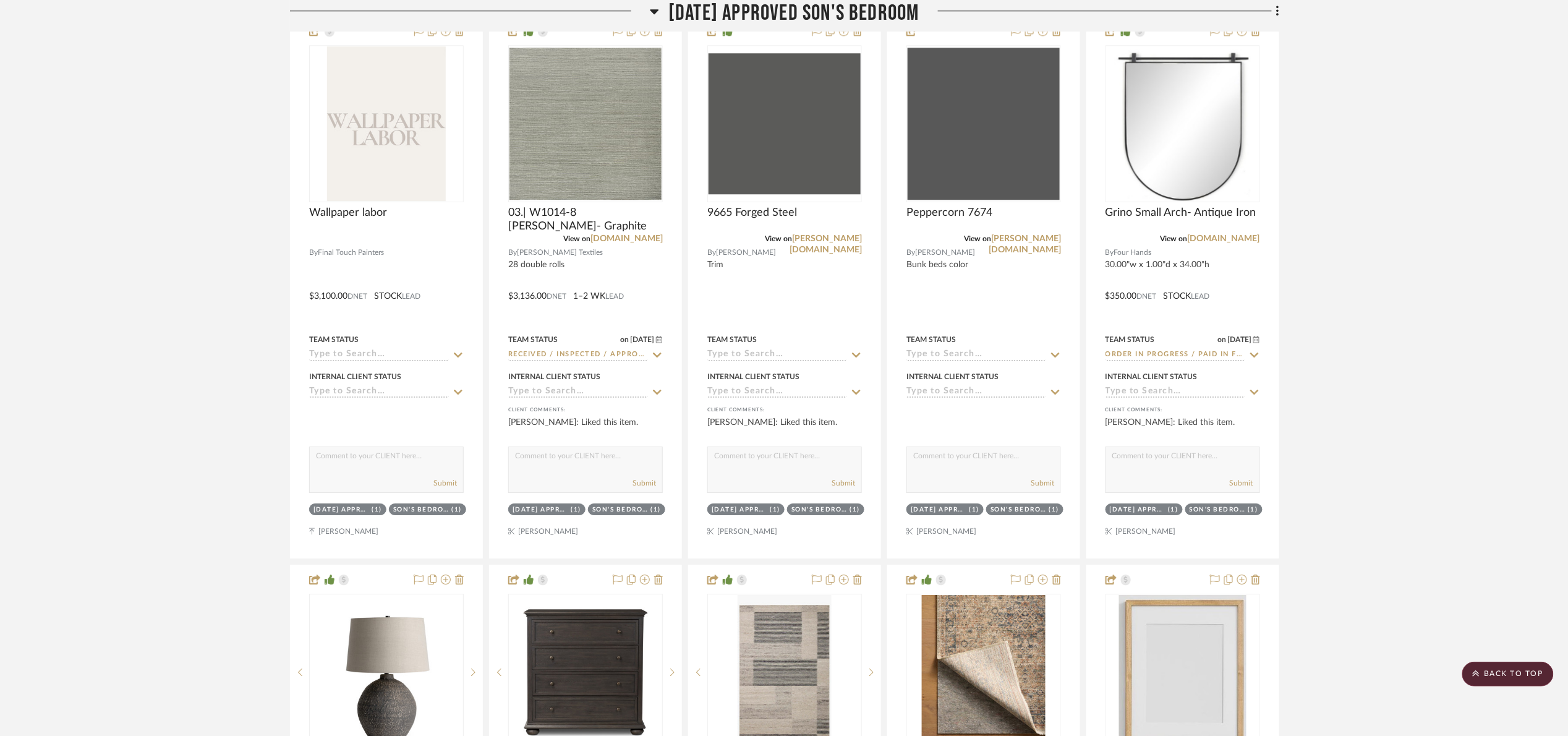
drag, startPoint x: 839, startPoint y: 19, endPoint x: 832, endPoint y: 21, distance: 7.3
click at [838, 18] on span "[DATE] Approved Son's Bedroom" at bounding box center [794, 13] width 251 height 26
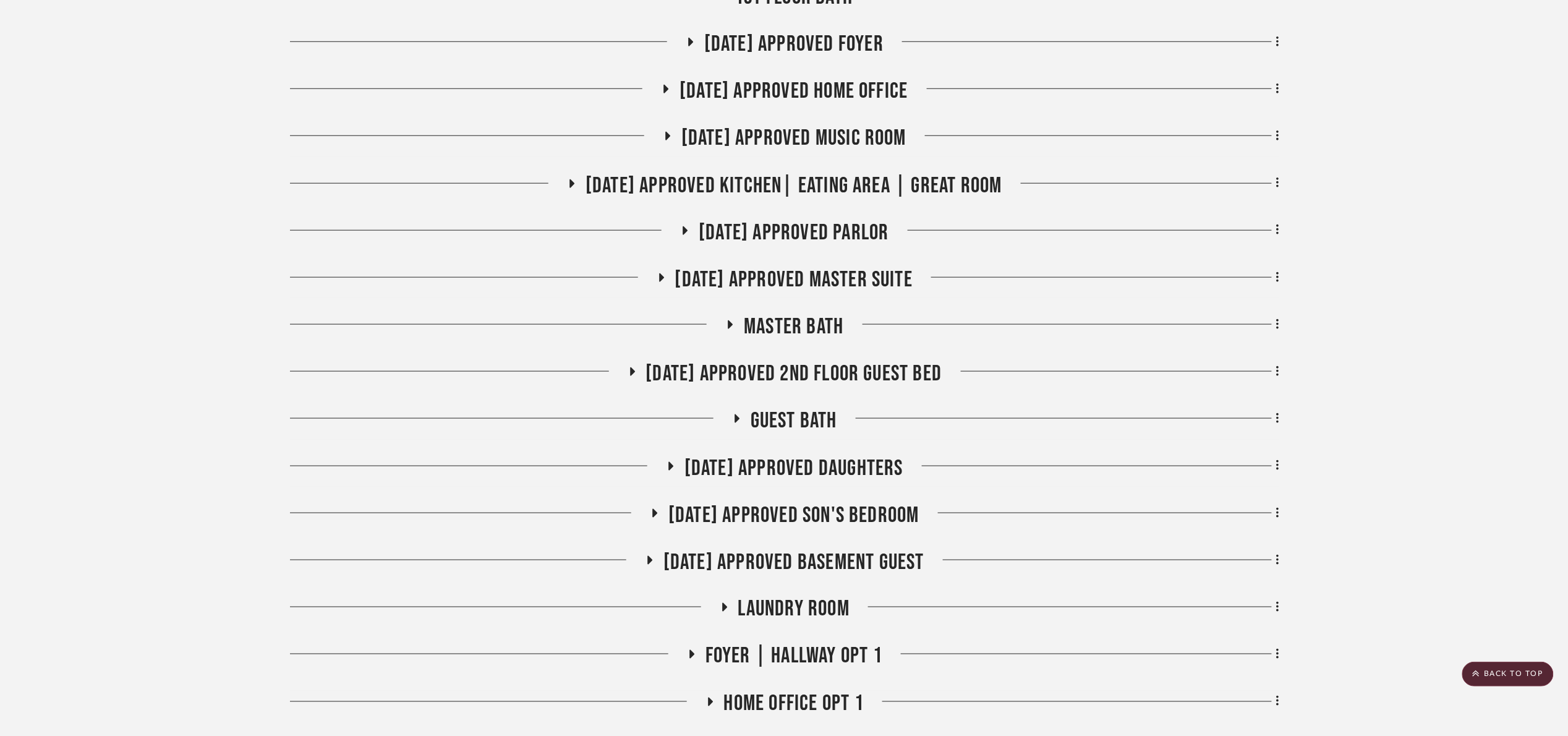
scroll to position [371, 0]
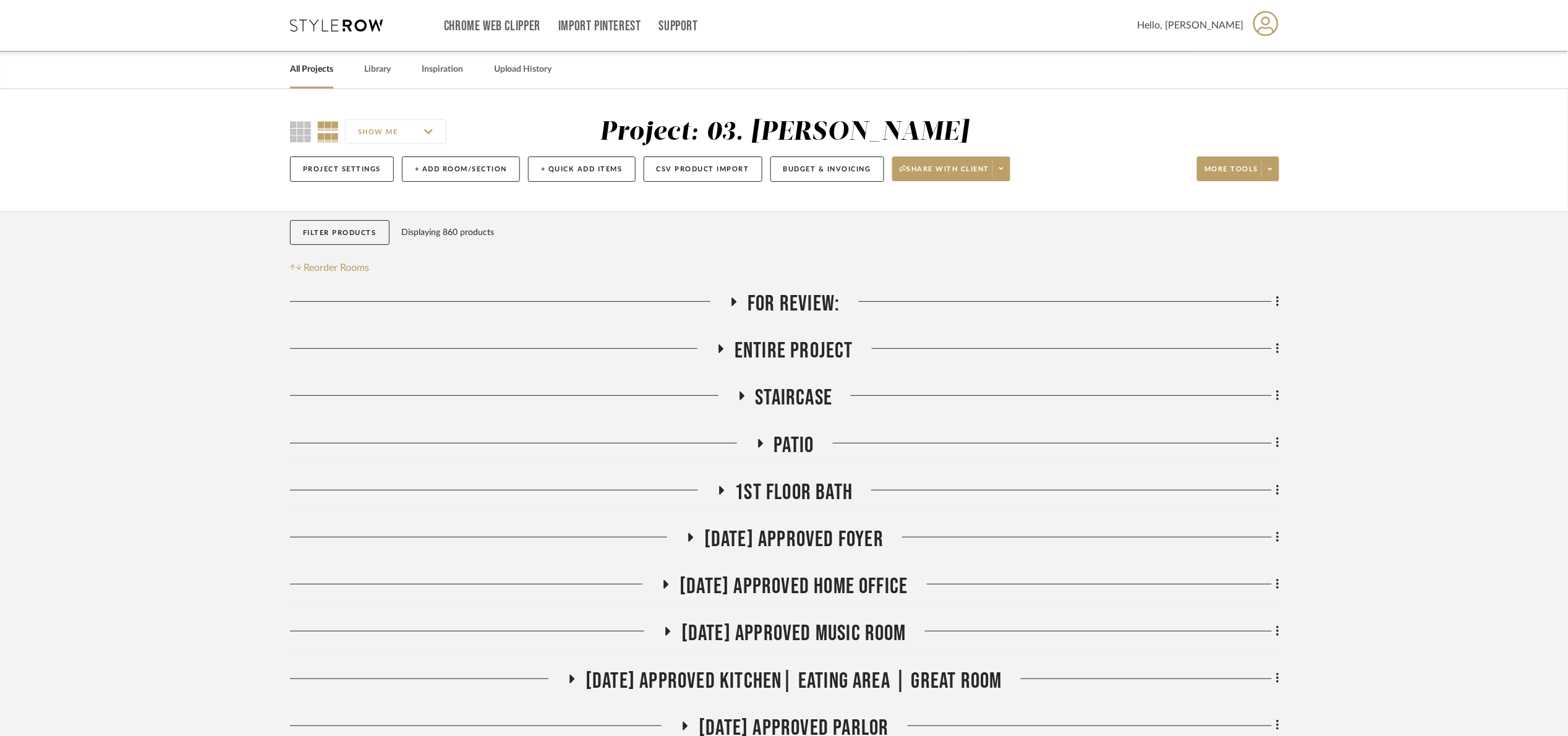
drag, startPoint x: 1412, startPoint y: 399, endPoint x: 988, endPoint y: 309, distance: 433.4
click at [783, 301] on span "For Review:" at bounding box center [793, 304] width 92 height 26
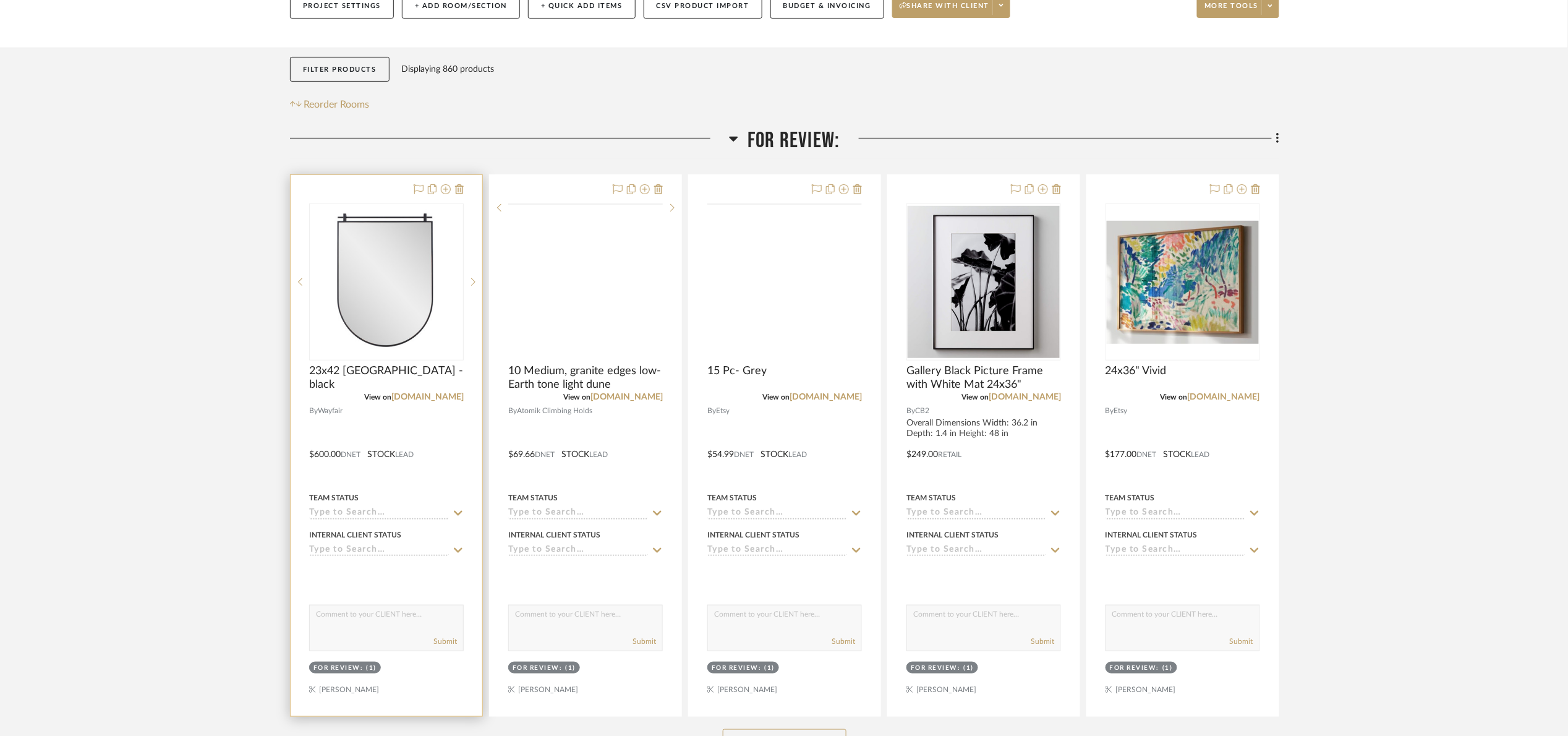
scroll to position [186, 0]
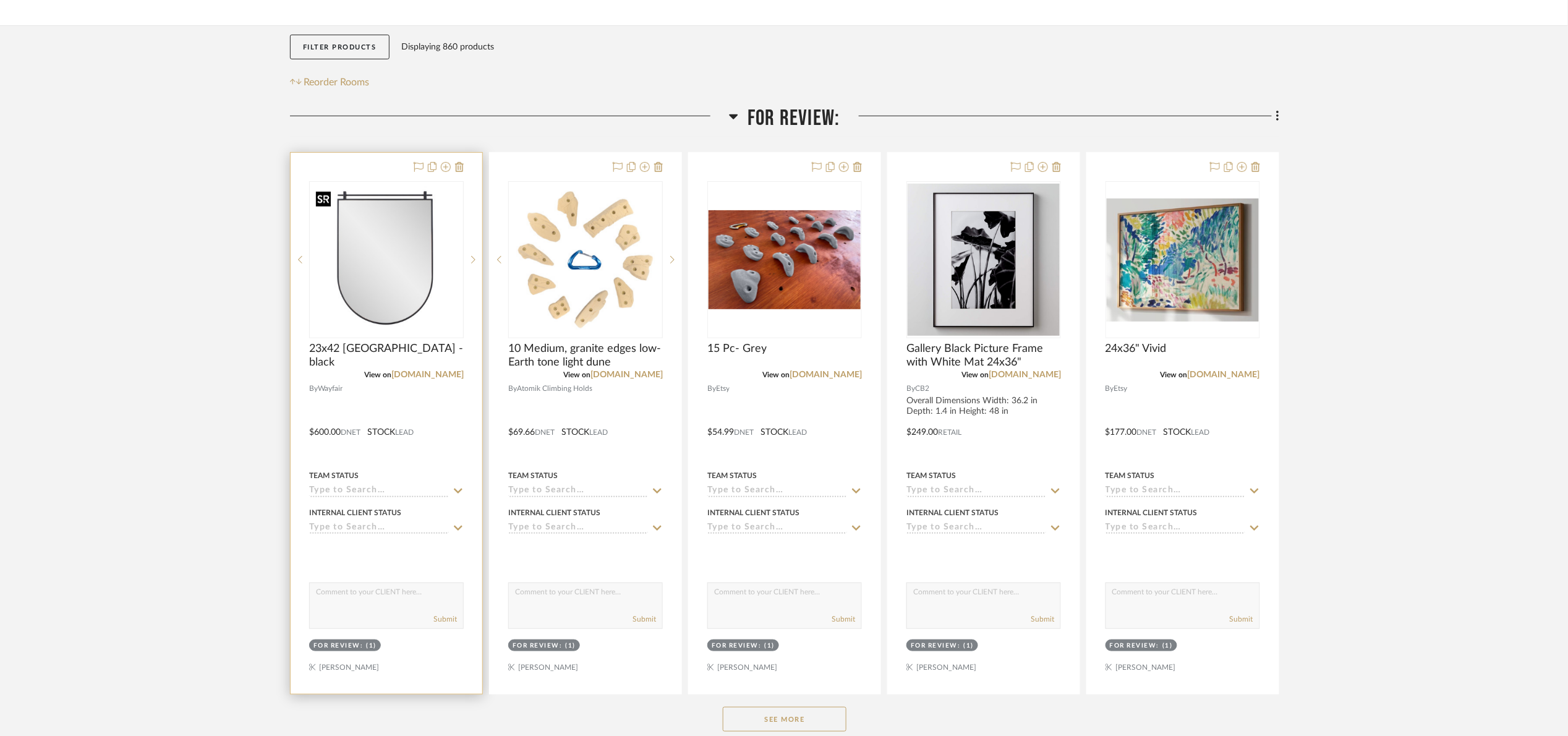
click at [0, 0] on img at bounding box center [0, 0] width 0 height 0
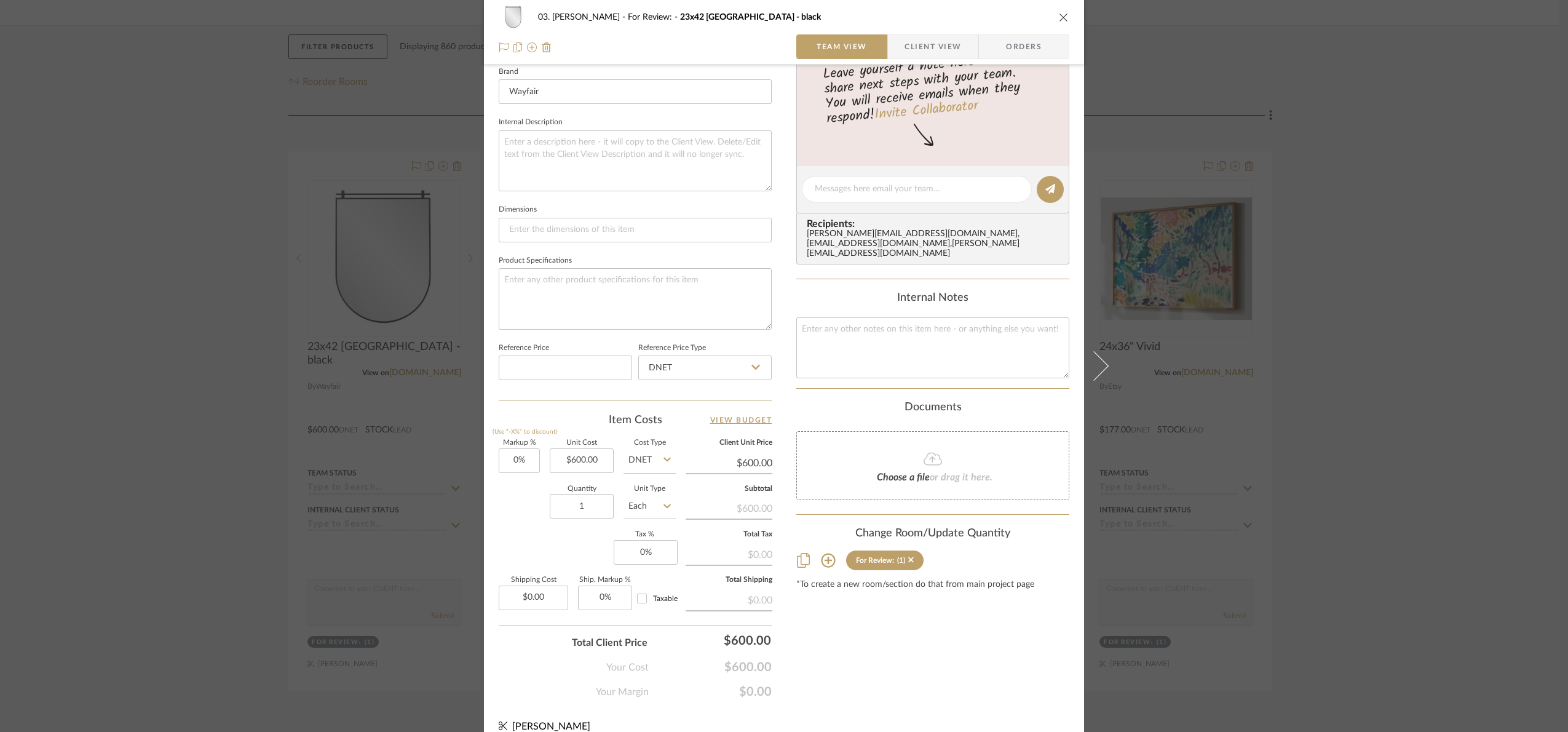
scroll to position [415, 0]
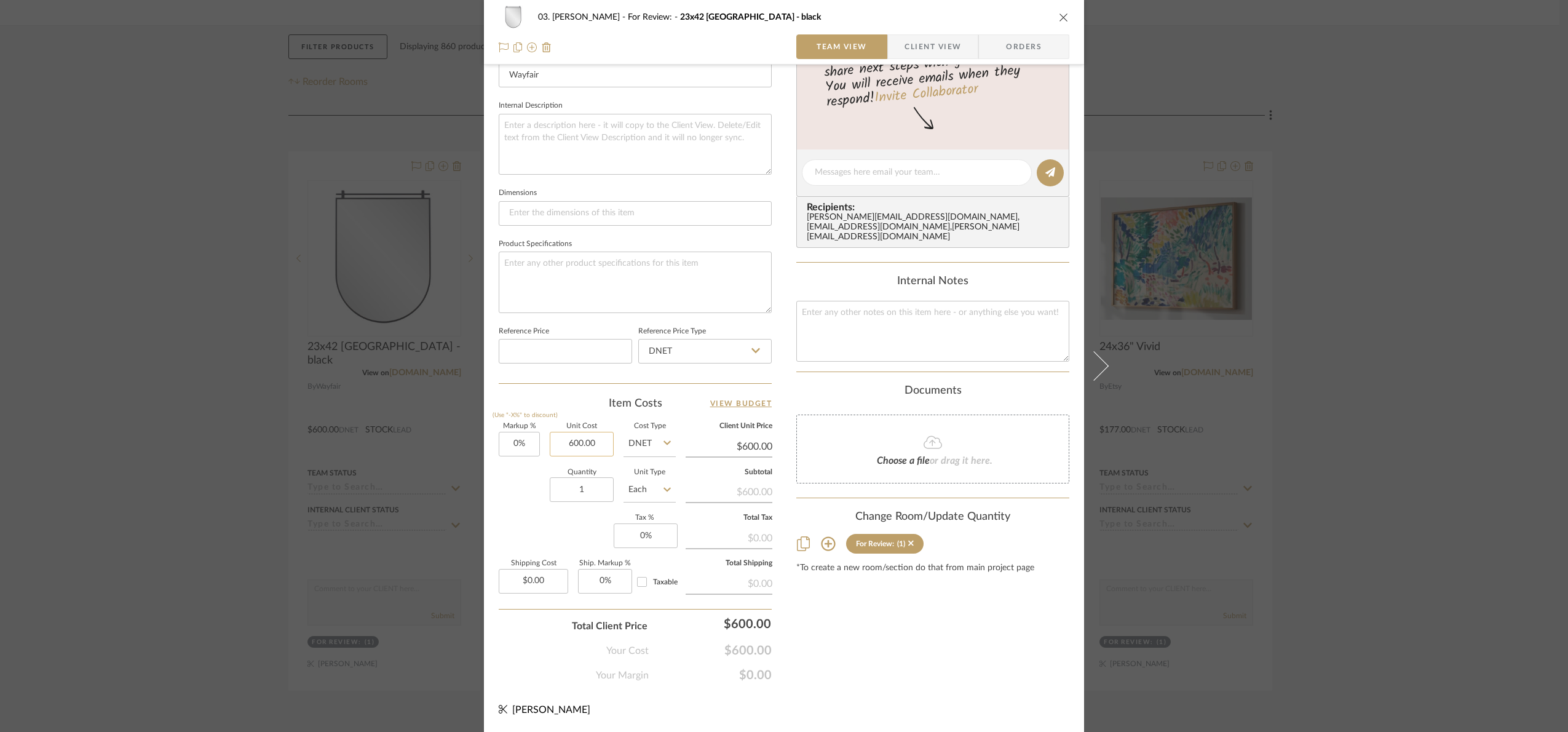
click at [581, 447] on input "600.00" at bounding box center [581, 444] width 64 height 25
type input "$347.77"
click at [875, 673] on div "Content here copies to Client View - confirm visibility there. Show in Client D…" at bounding box center [933, 176] width 273 height 1012
type input "$347.77"
drag, startPoint x: 777, startPoint y: 632, endPoint x: 764, endPoint y: 628, distance: 13.6
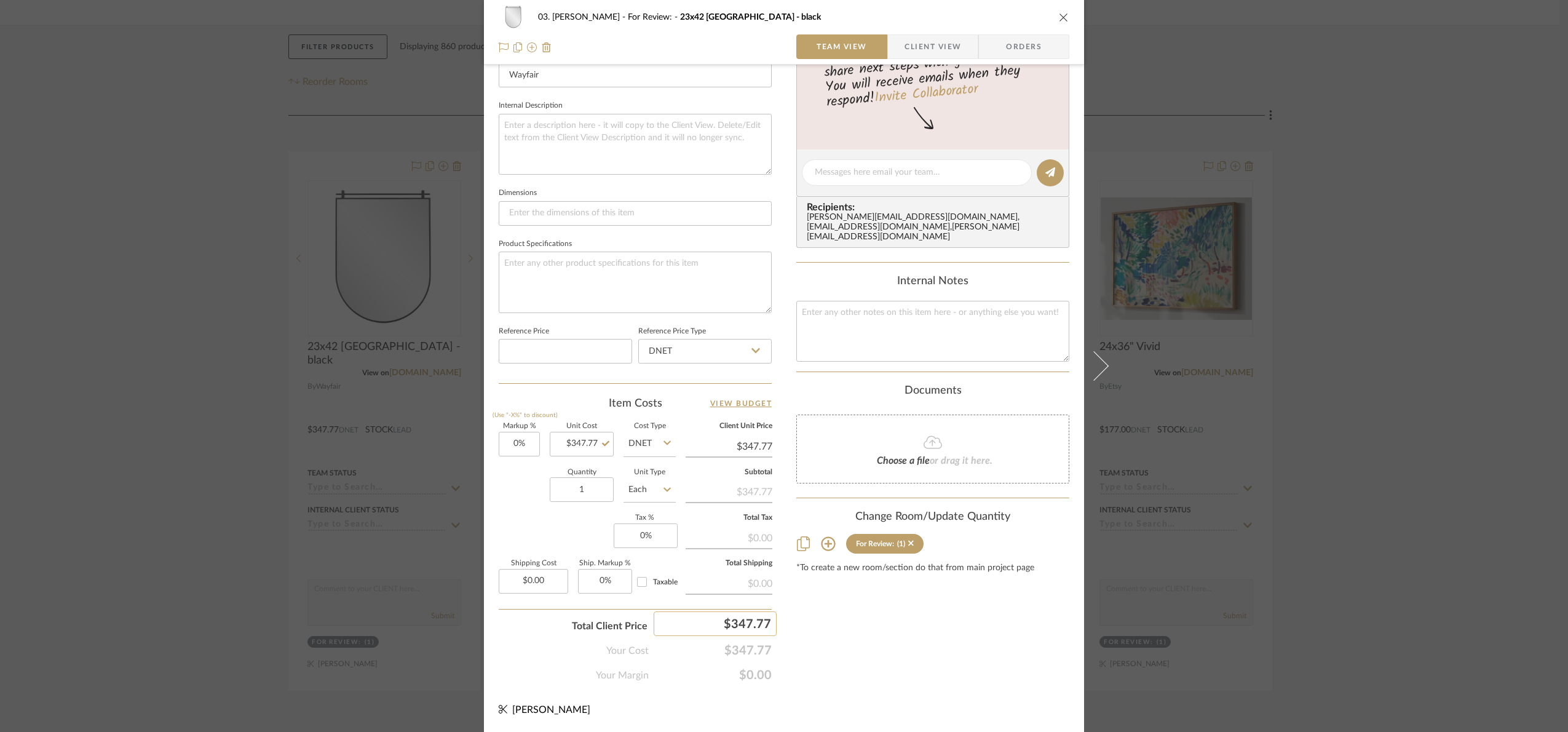
click at [764, 628] on div "03. Jennifer For Review: 23x42 Veneto - black Team View Client View Orders 1 / …" at bounding box center [784, 163] width 600 height 1136
type input "5"
type input "600"
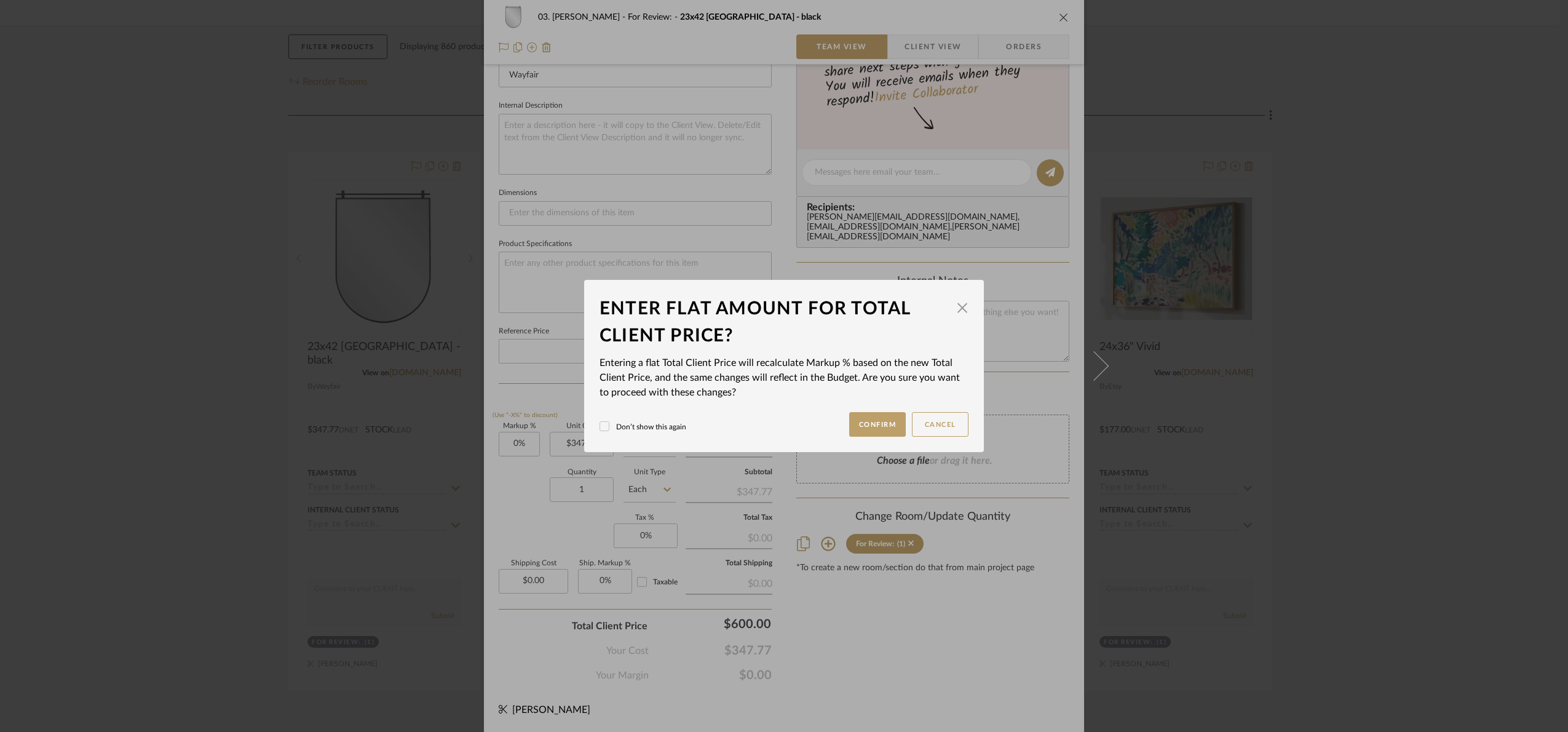
click at [886, 649] on div "03. Jennifer For Review: 23x42 Veneto - black Team View Client View Orders 1 / …" at bounding box center [784, 366] width 1568 height 732
click at [883, 430] on button "Confirm" at bounding box center [878, 425] width 57 height 25
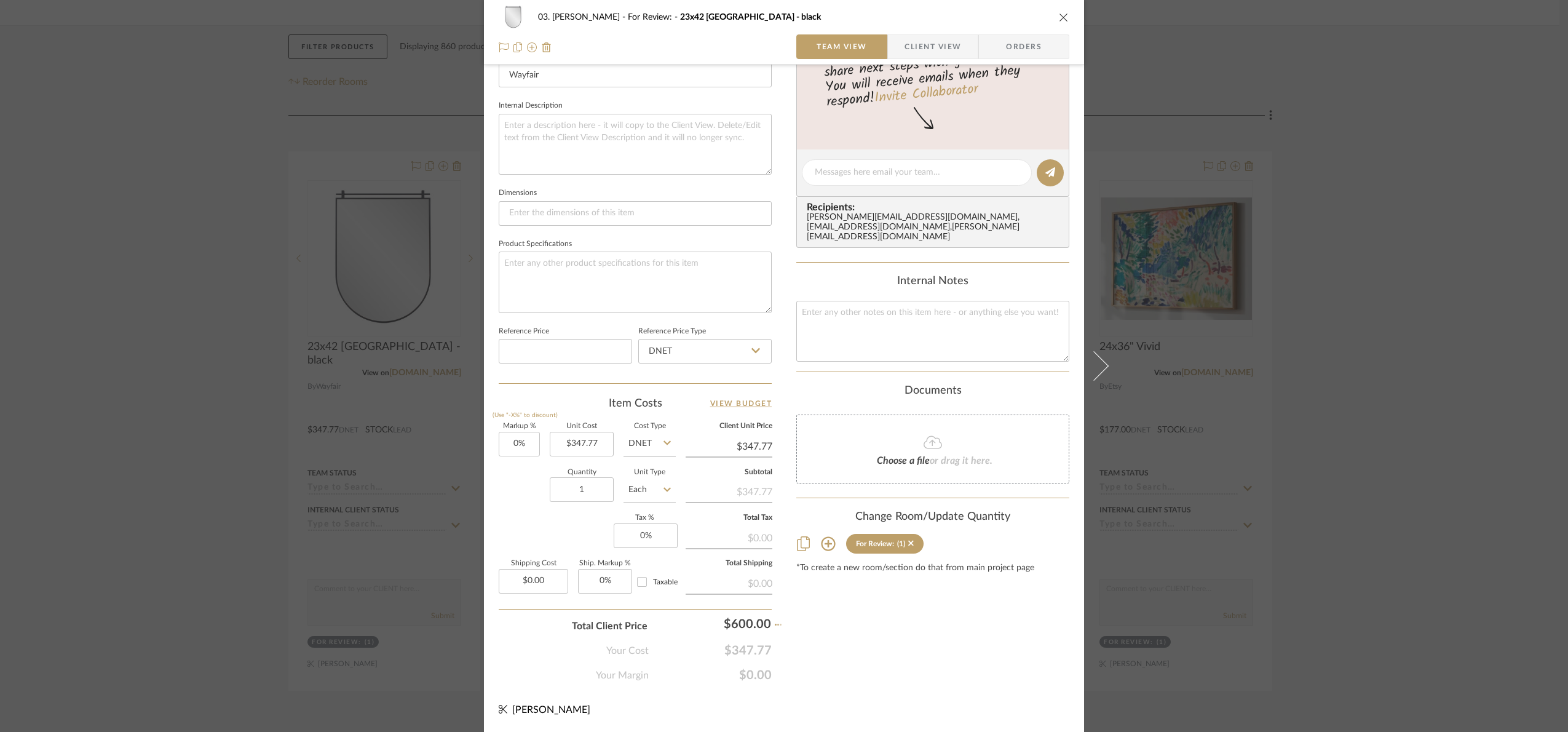
type input "72.52%"
type input "$600.00"
click at [1420, 352] on div "03. Jennifer For Review: 23x42 Veneto - black Team View Client View Orders 1 / …" at bounding box center [784, 366] width 1568 height 732
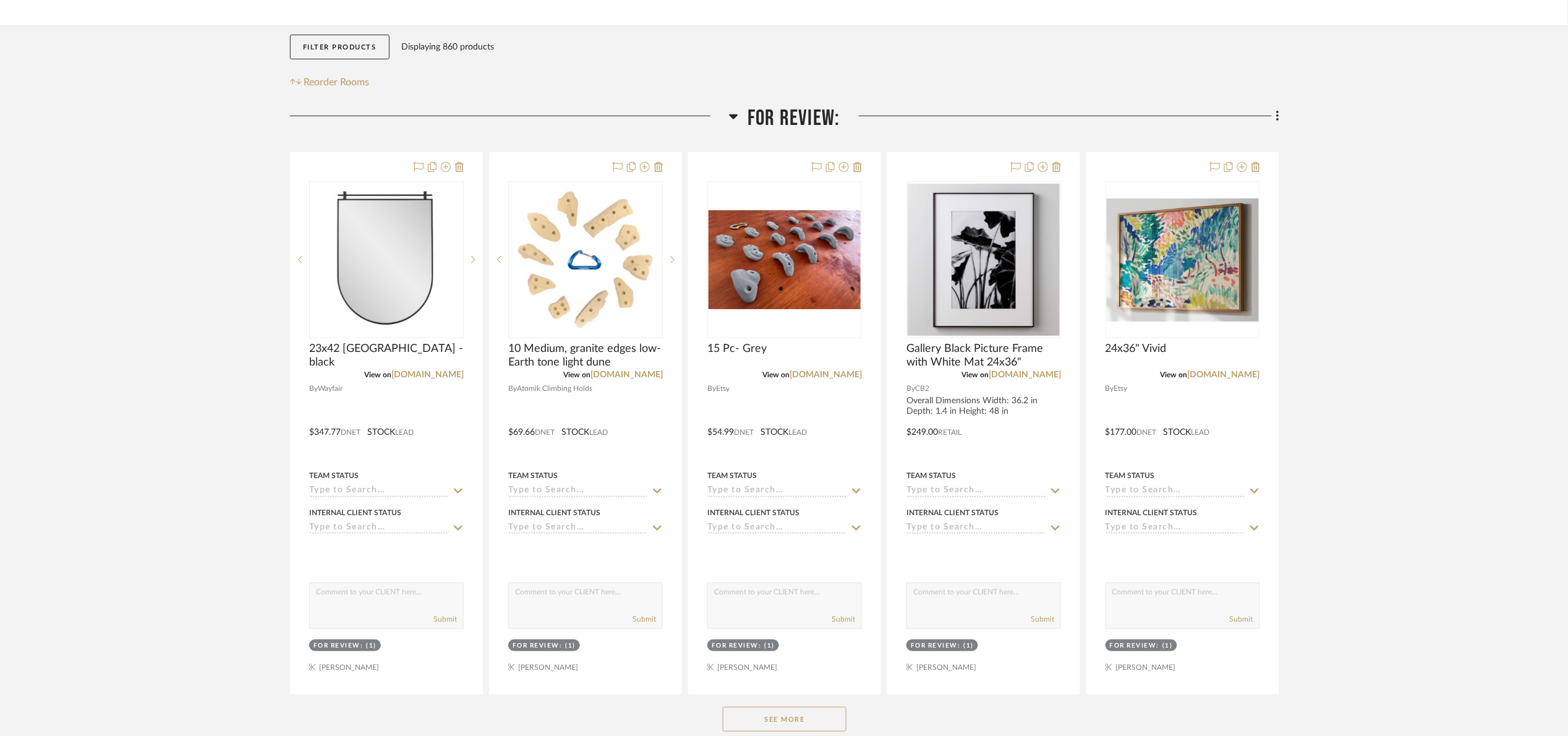
click at [795, 120] on span "For Review:" at bounding box center [793, 118] width 92 height 26
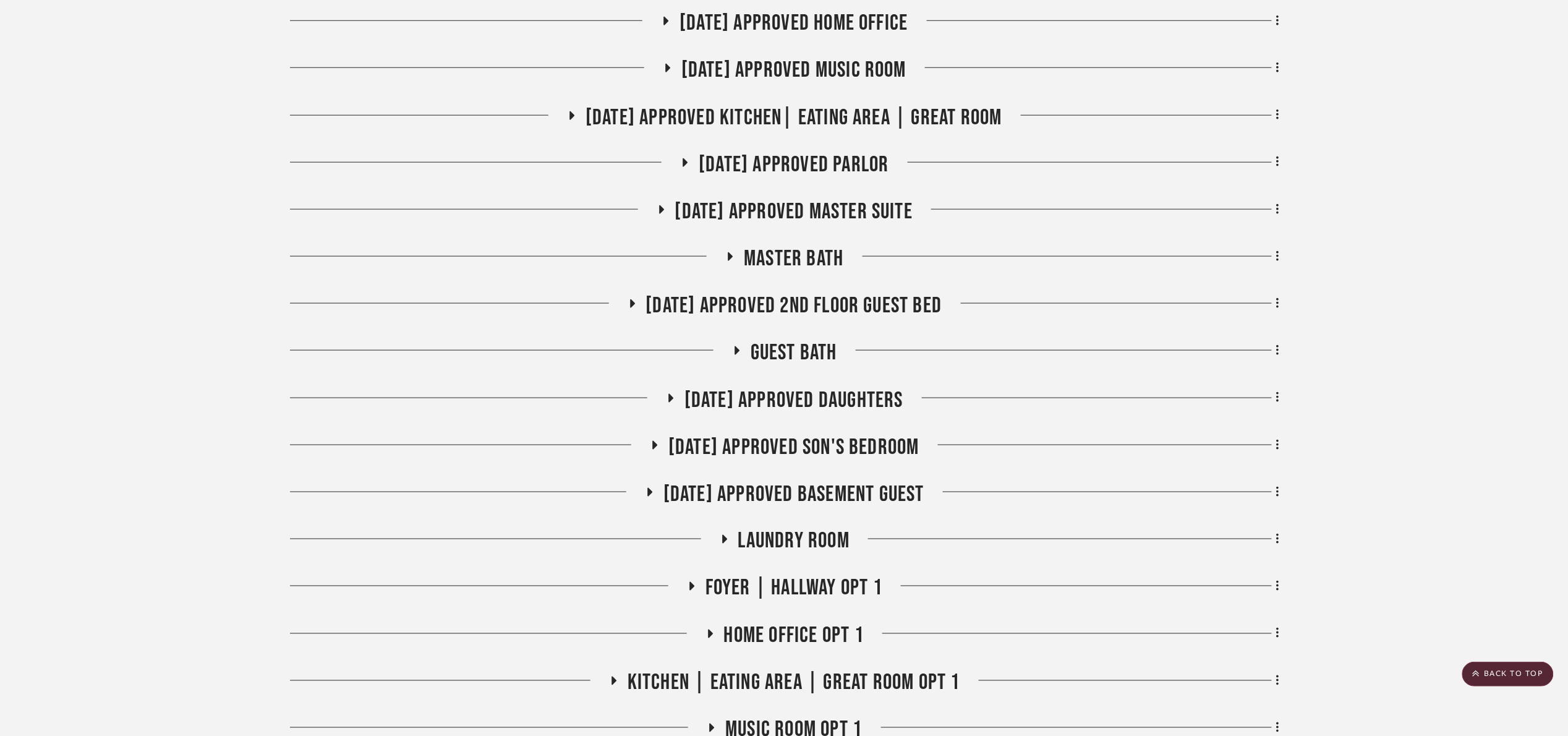
scroll to position [557, 0]
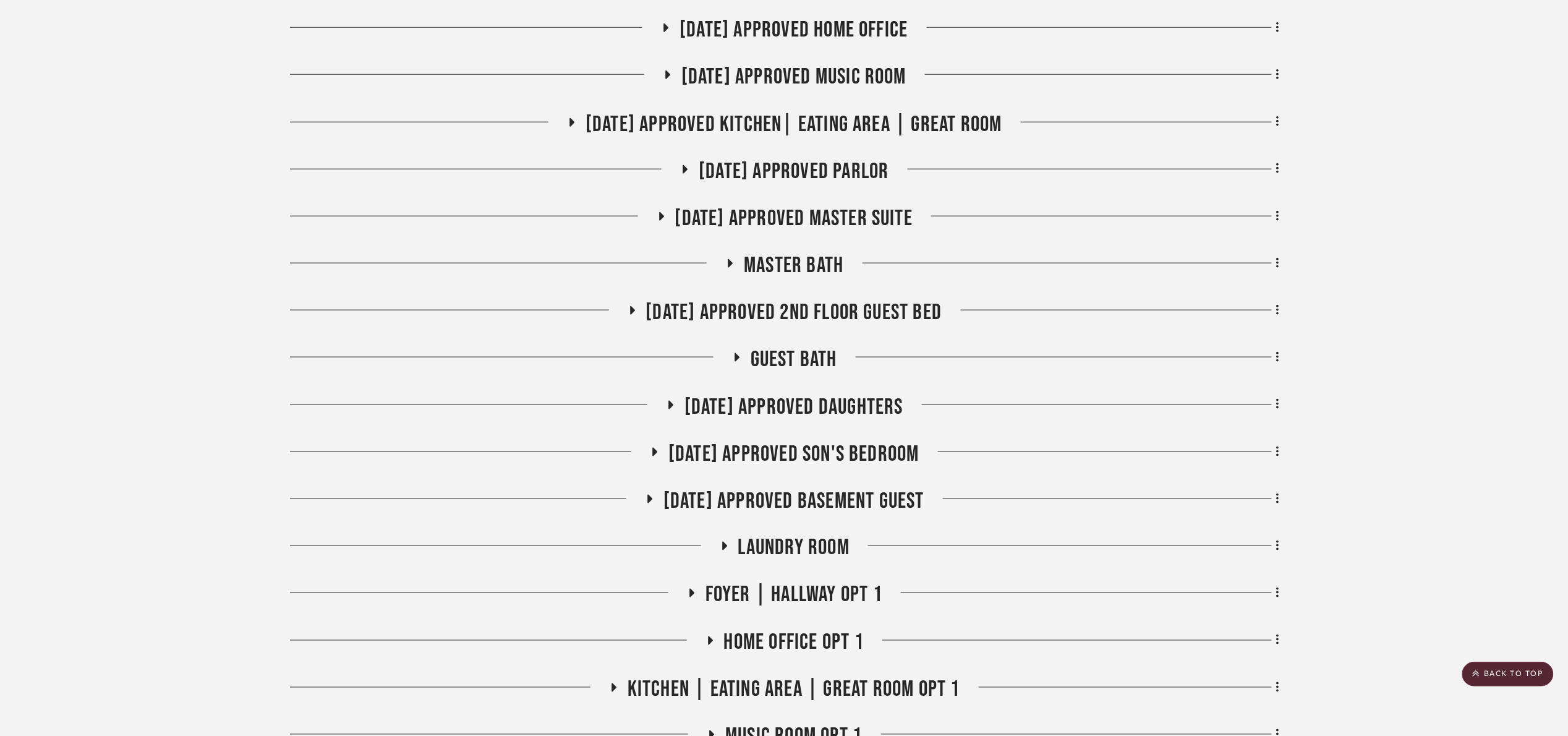
click at [836, 453] on span "[DATE] Approved Son's Bedroom" at bounding box center [794, 454] width 251 height 26
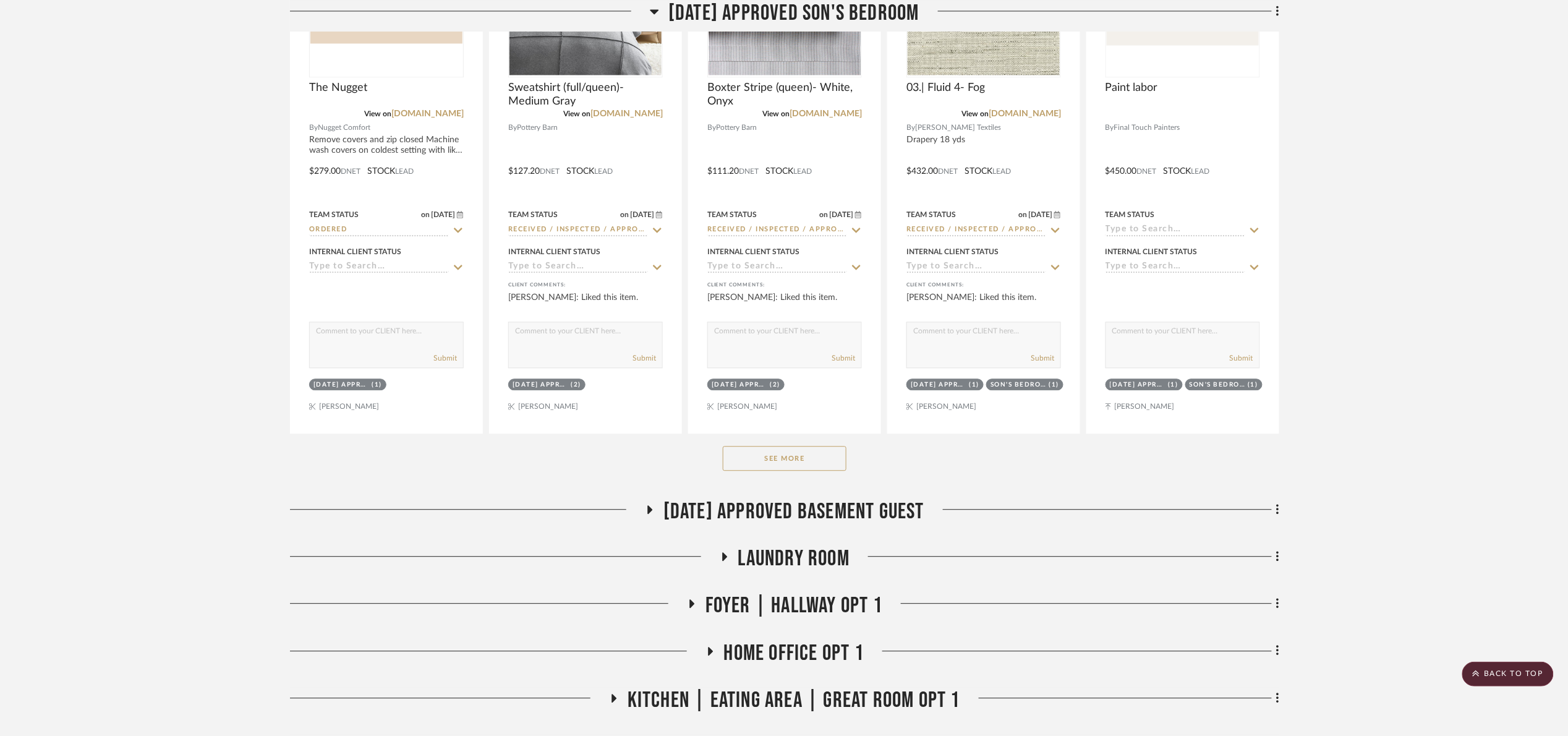
scroll to position [1299, 0]
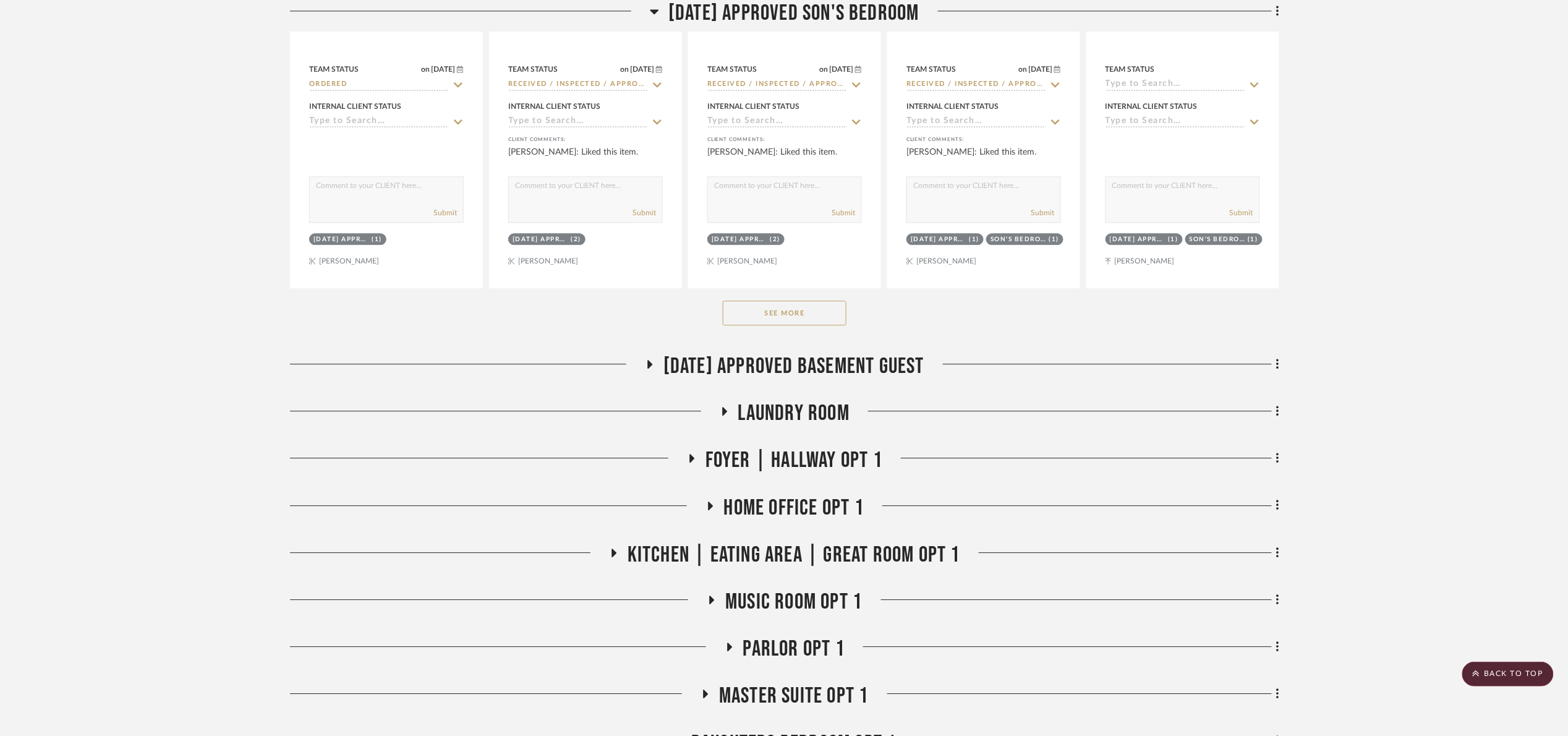
click at [797, 309] on button "See More" at bounding box center [784, 313] width 124 height 25
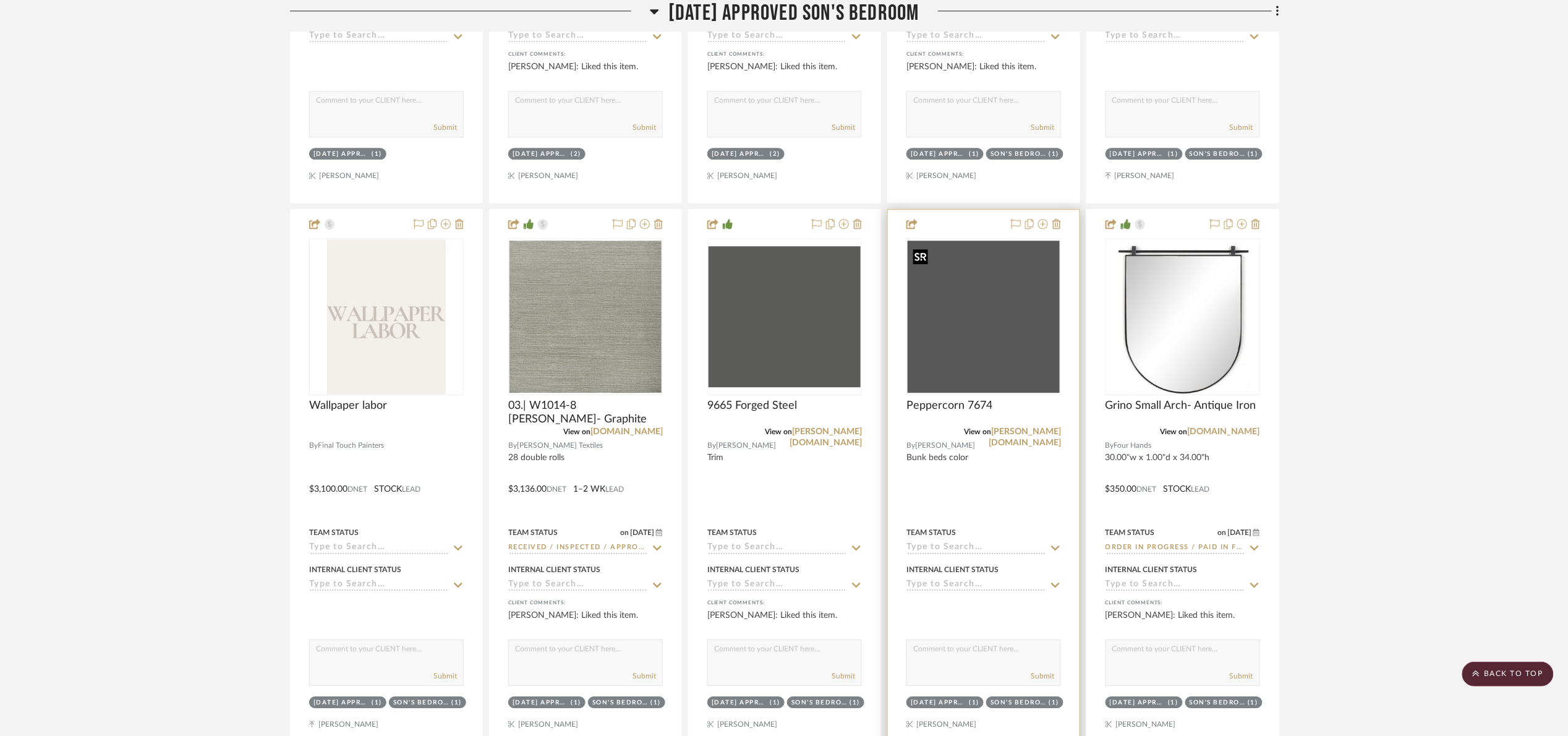
scroll to position [1392, 0]
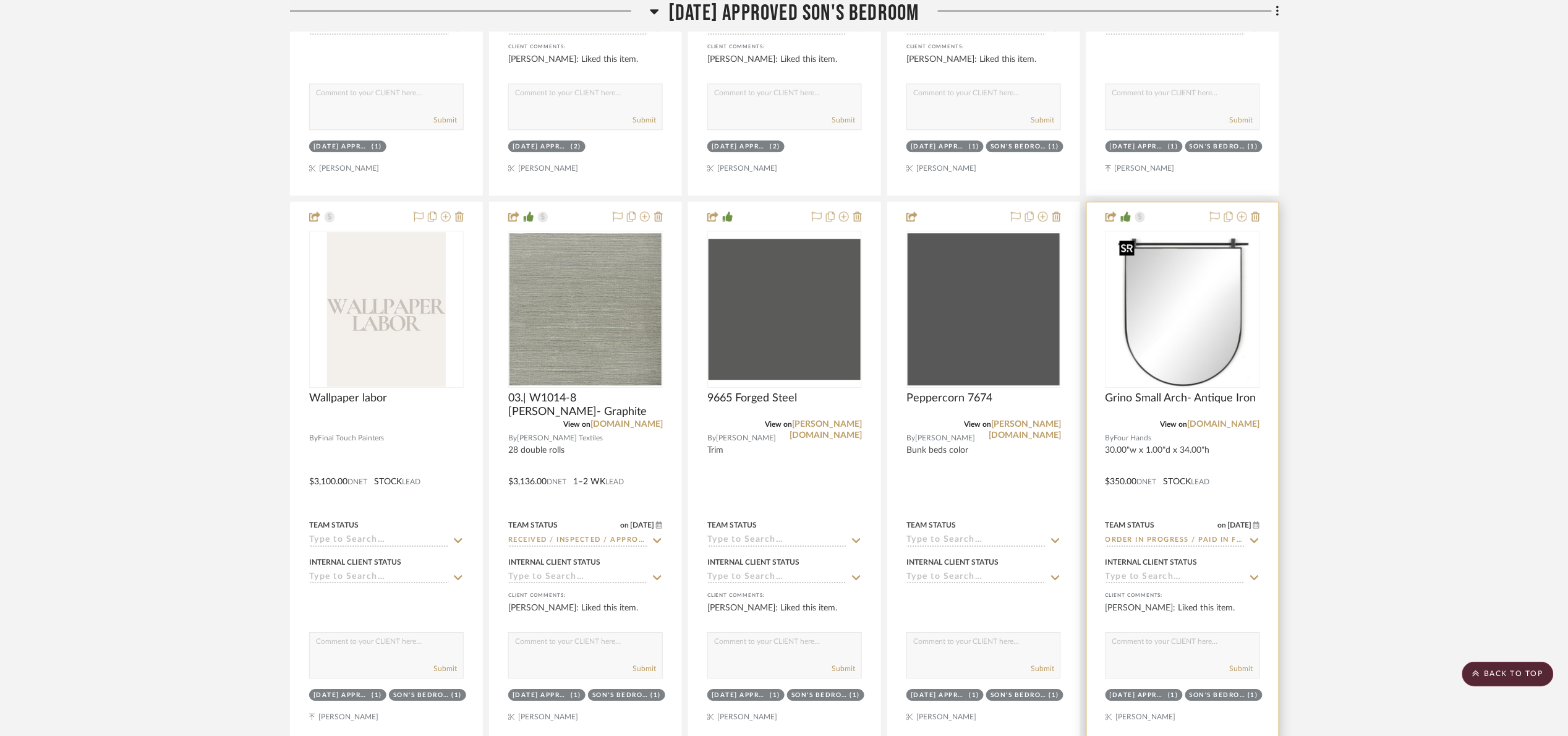
click at [0, 0] on img at bounding box center [0, 0] width 0 height 0
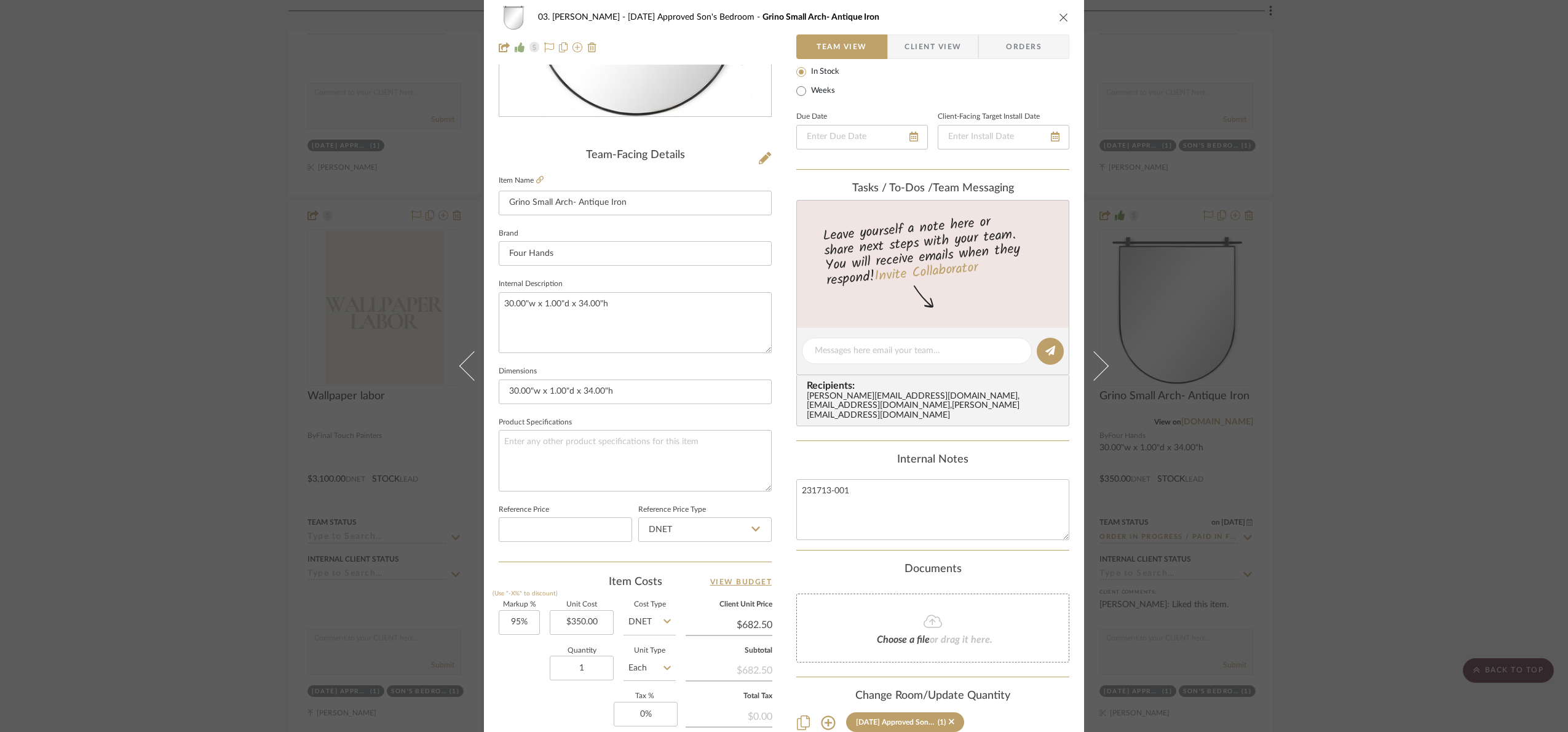
scroll to position [415, 0]
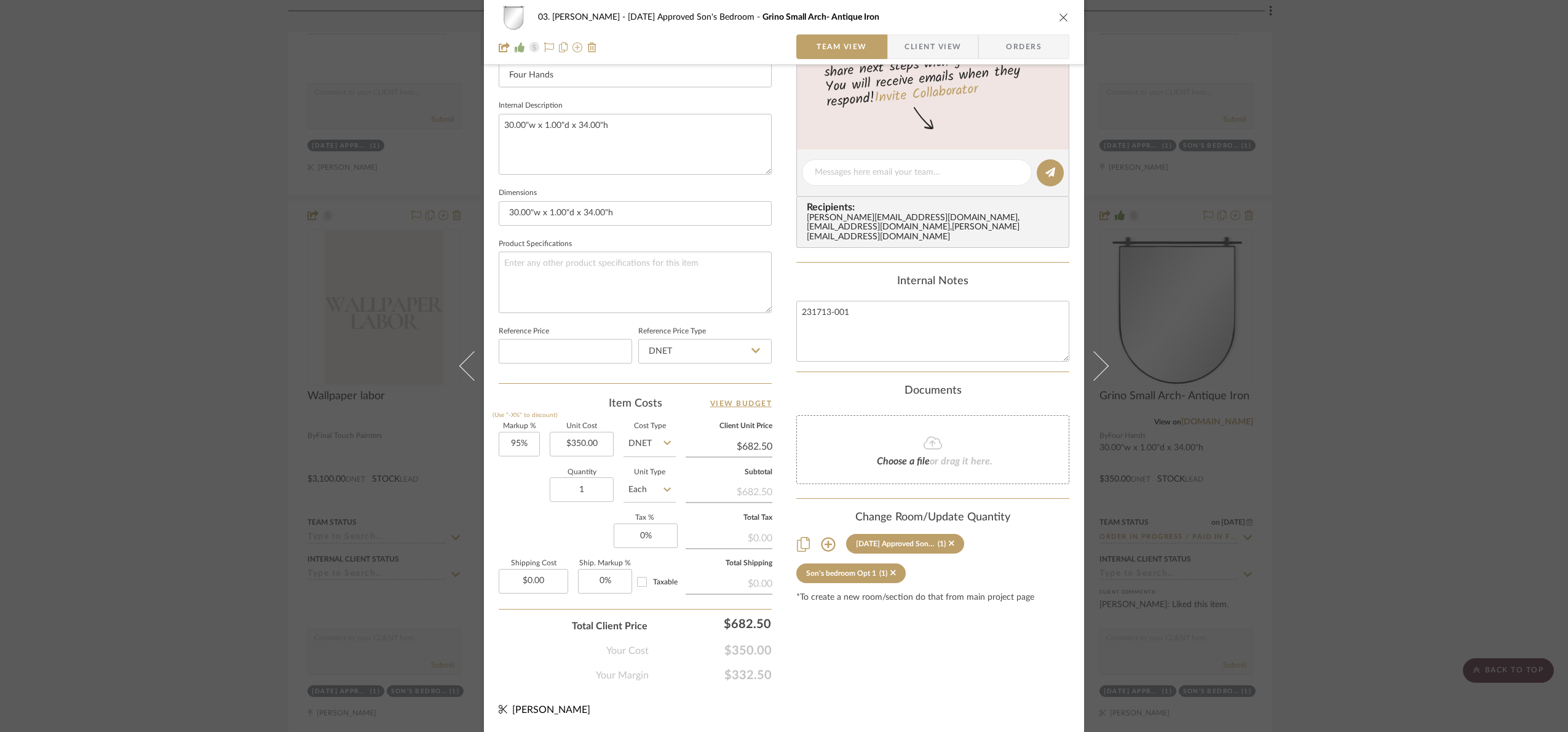
drag, startPoint x: 1321, startPoint y: 507, endPoint x: 987, endPoint y: 141, distance: 495.5
click at [1321, 502] on div "03. Jennifer 07.02.25 Approved Son's Bedroom Grino Small Arch- Antique Iron Tea…" at bounding box center [784, 366] width 1568 height 732
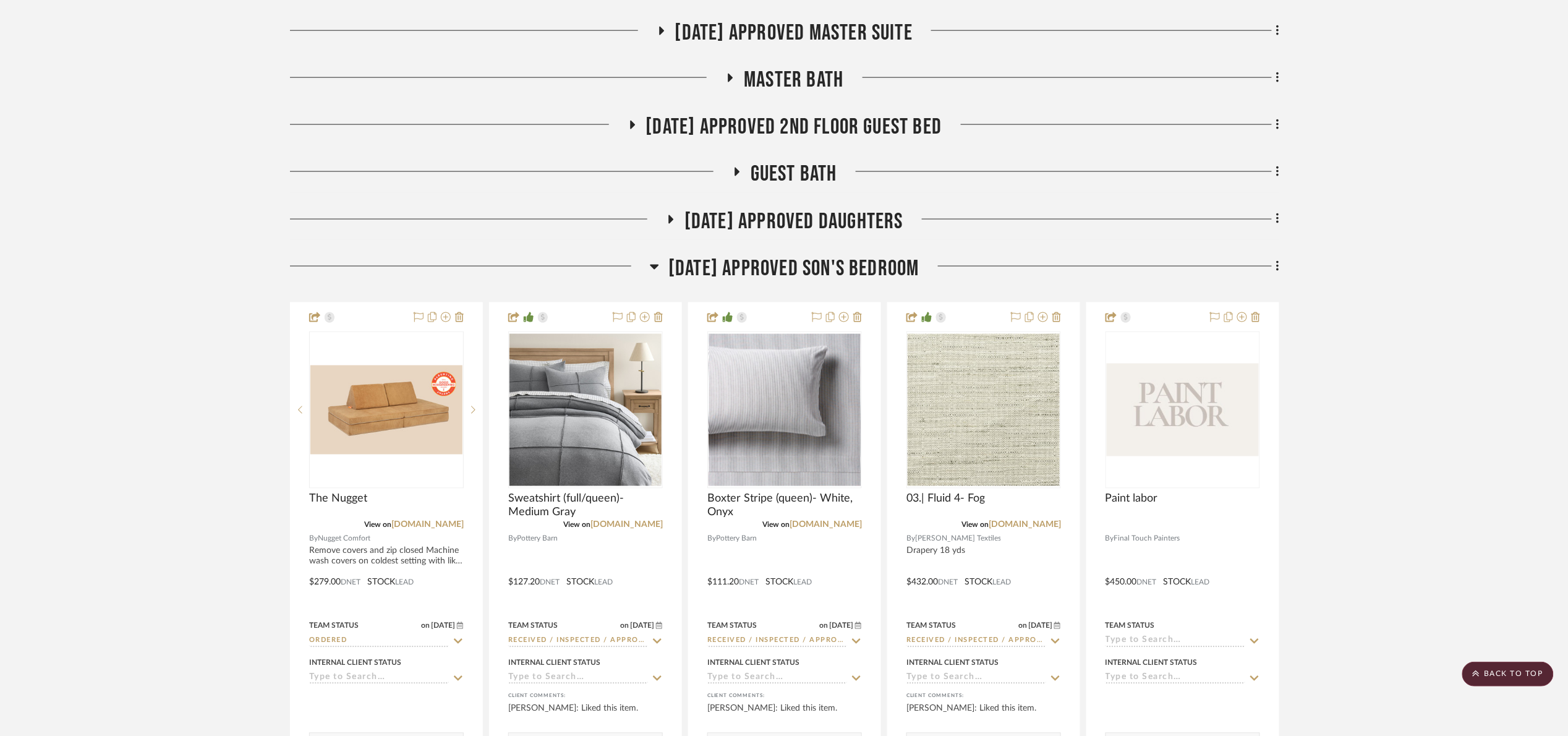
click at [759, 276] on span "[DATE] Approved Son's Bedroom" at bounding box center [794, 269] width 251 height 26
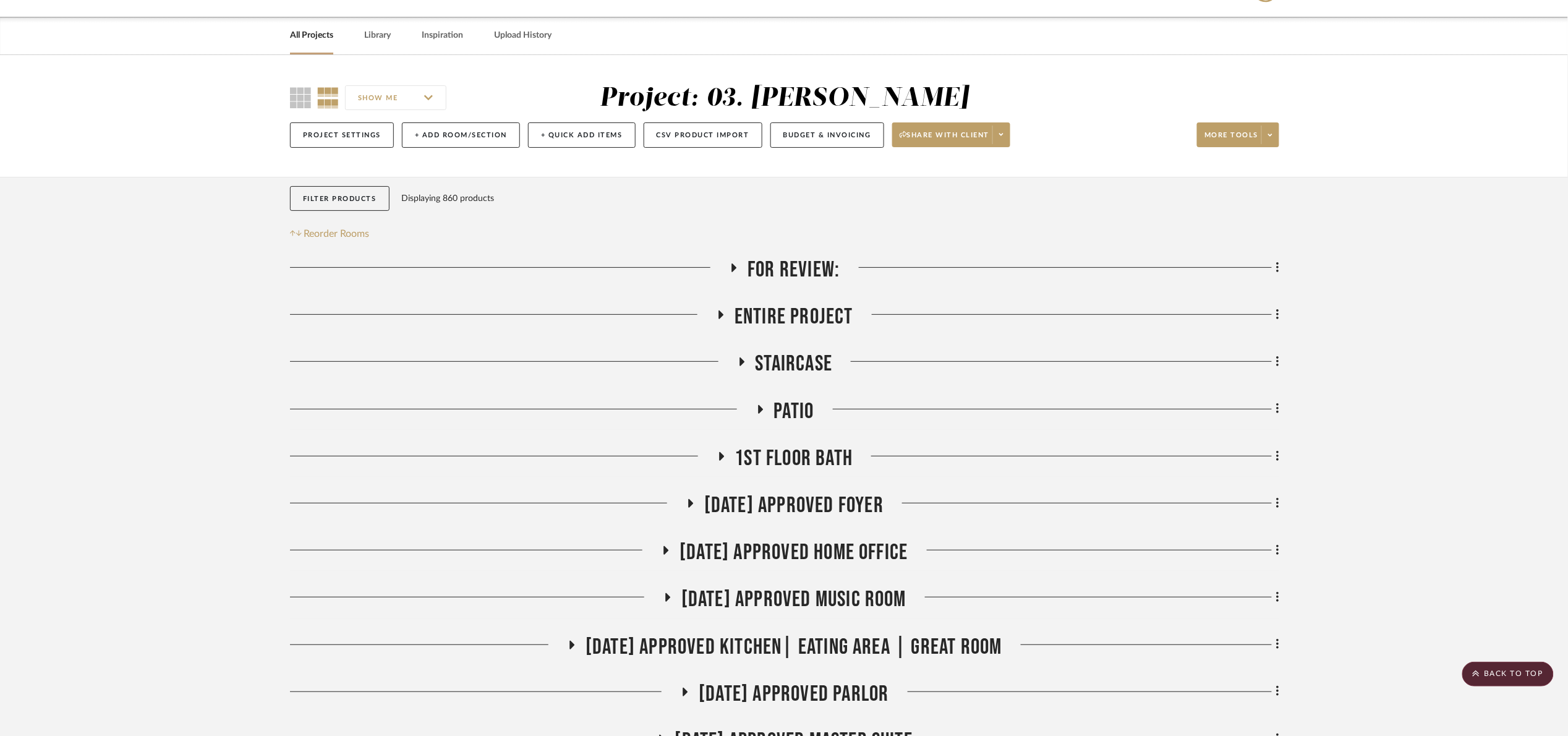
scroll to position [0, 0]
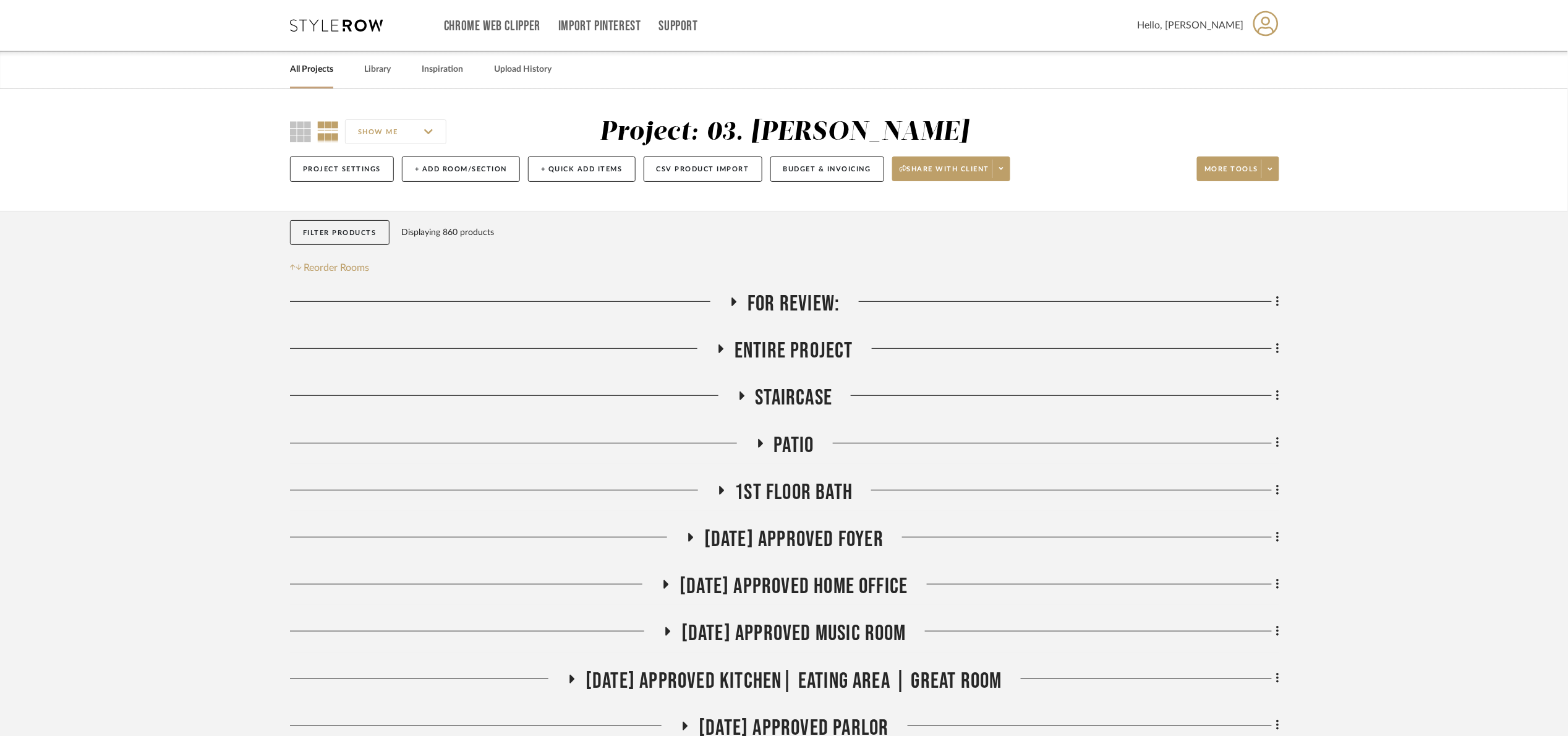
drag, startPoint x: 773, startPoint y: 294, endPoint x: 783, endPoint y: 297, distance: 10.4
click at [775, 294] on span "For Review:" at bounding box center [793, 304] width 92 height 26
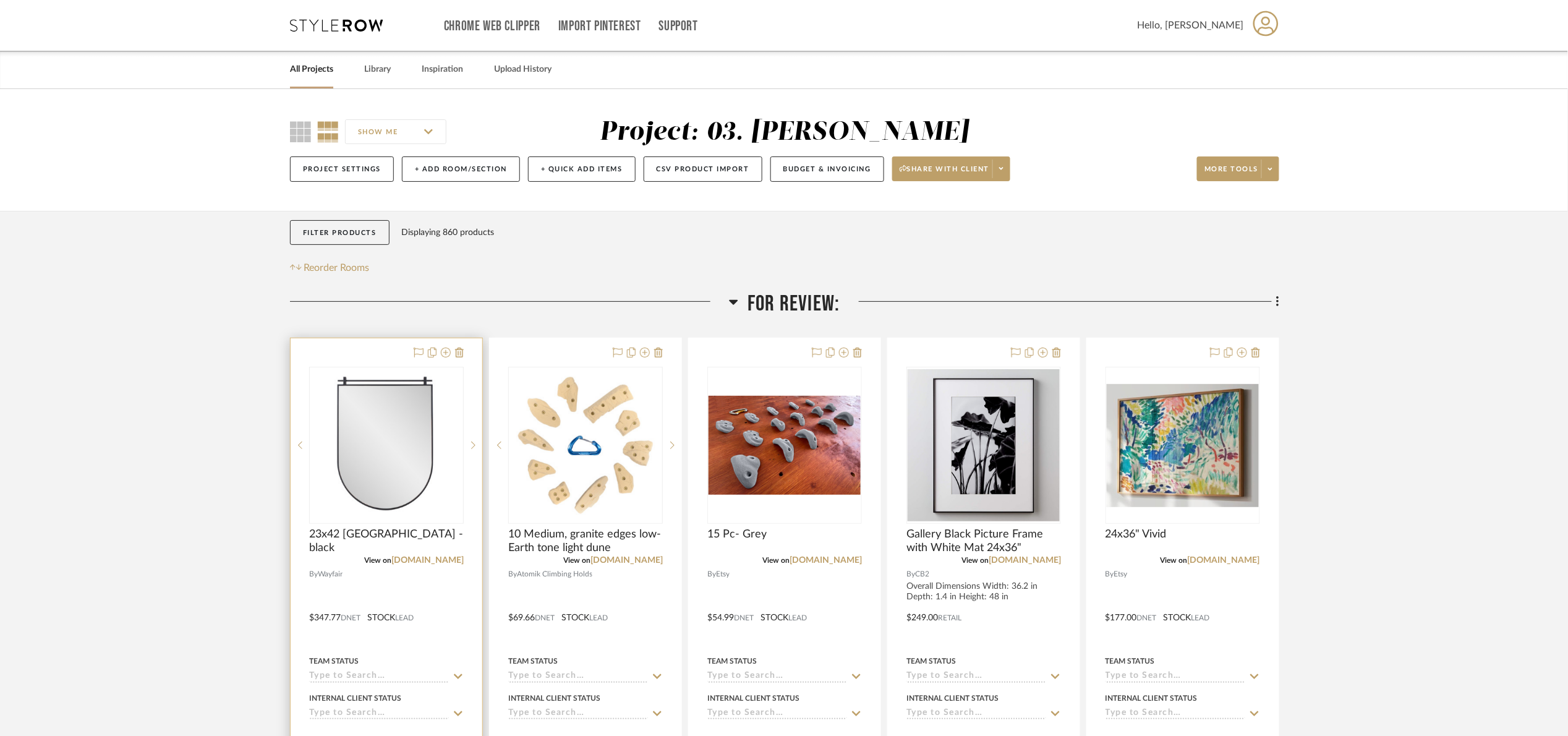
click at [314, 546] on div "23x42 [GEOGRAPHIC_DATA] - black" at bounding box center [386, 540] width 154 height 27
click at [369, 477] on img "0" at bounding box center [386, 445] width 152 height 152
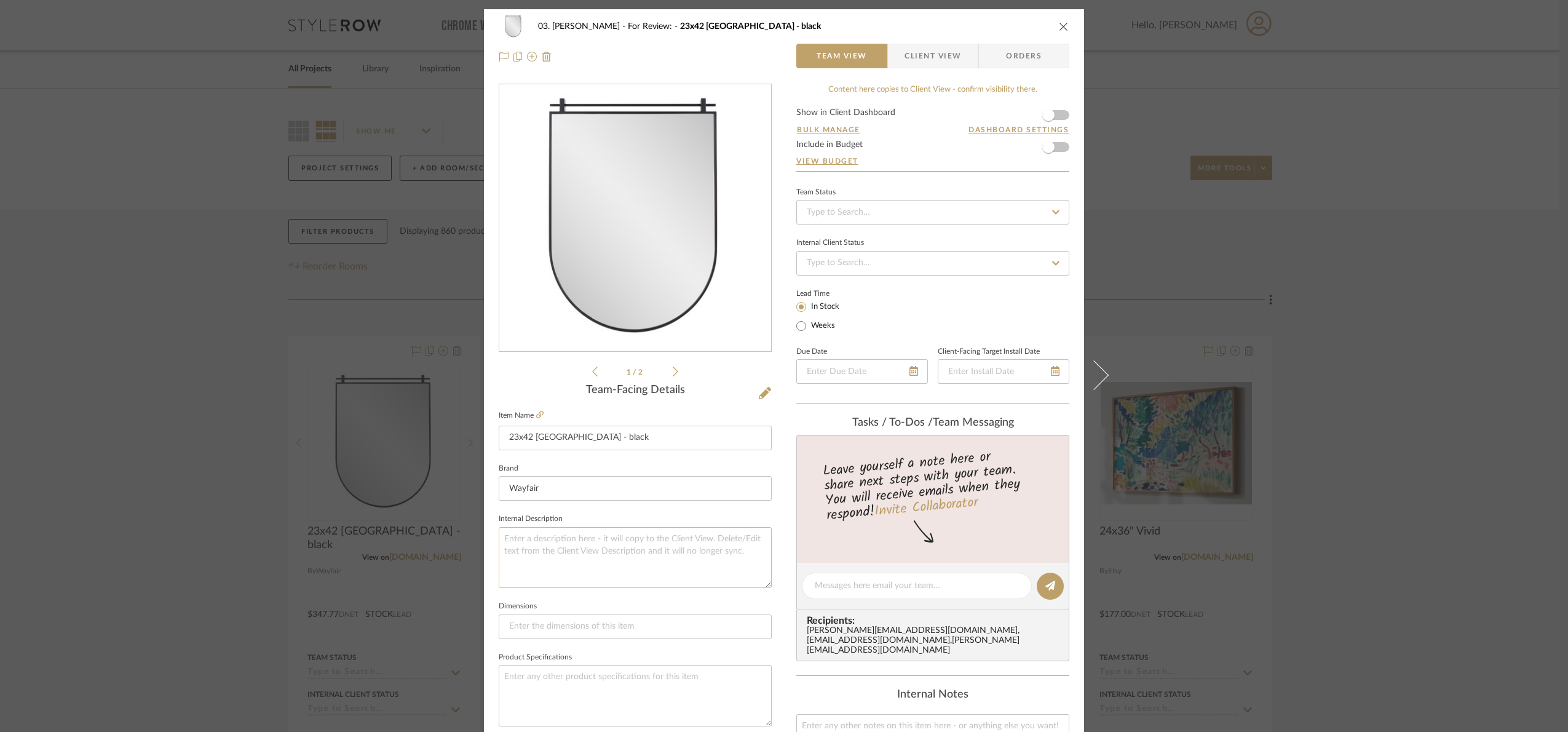
click at [605, 571] on textarea at bounding box center [635, 557] width 273 height 61
click at [895, 305] on div "Lead Time In Stock Weeks" at bounding box center [933, 309] width 273 height 48
click at [619, 569] on textarea at bounding box center [635, 557] width 273 height 61
paste textarea "42'' H X 30'' W X 2'' D"
drag, startPoint x: 532, startPoint y: 537, endPoint x: 477, endPoint y: 534, distance: 55.1
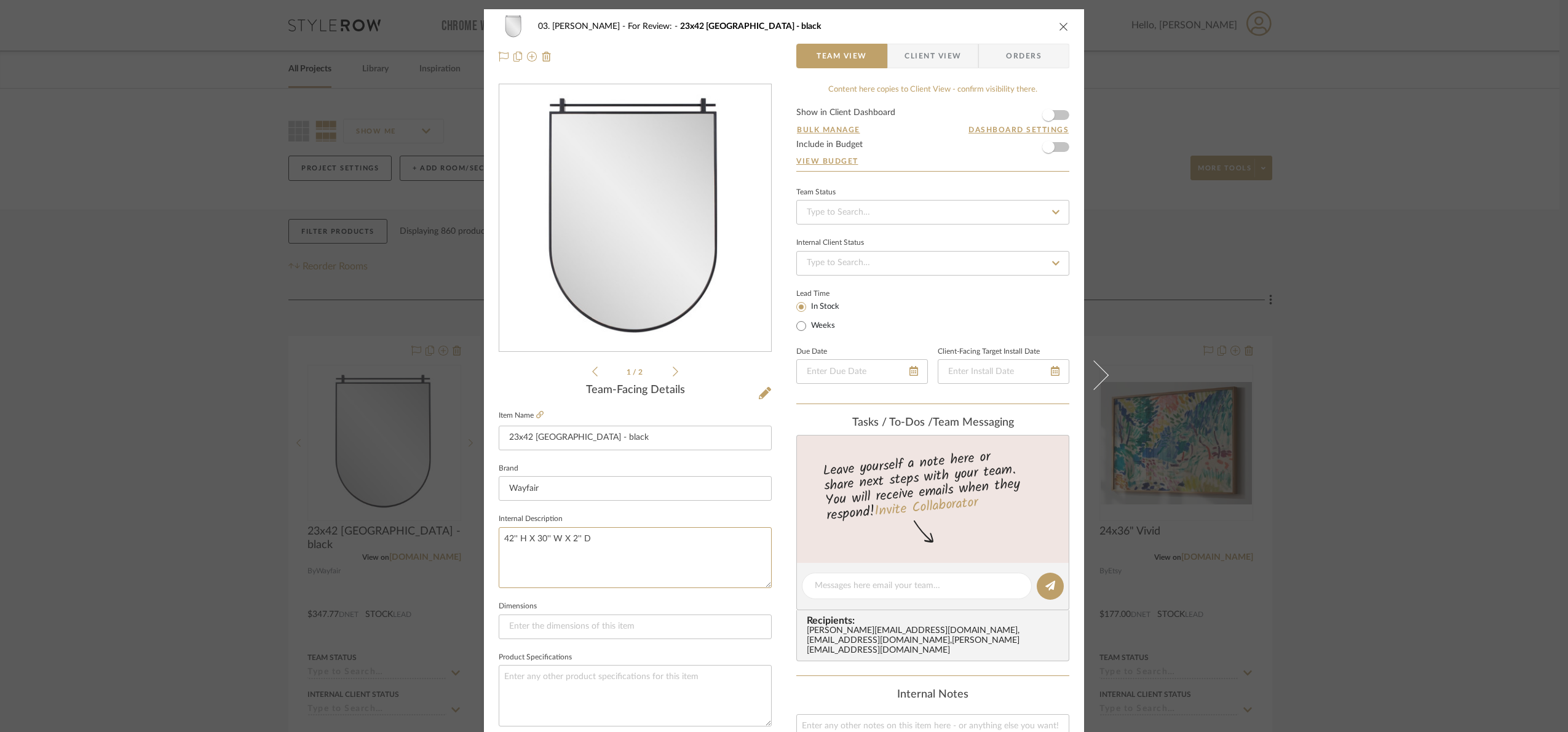
click at [477, 534] on mat-dialog-content "03. Jennifer For Review: 23x42 Veneto - black Team View Client View Orders 1 / …" at bounding box center [783, 577] width 669 height 1136
click at [528, 539] on textarea "30'' W X 2'' D" at bounding box center [635, 557] width 273 height 61
click at [534, 537] on textarea "30'' W X 2'' D" at bounding box center [635, 557] width 273 height 61
paste textarea "42'' H X"
type textarea "30'' W X 42'' H X 2'' D"
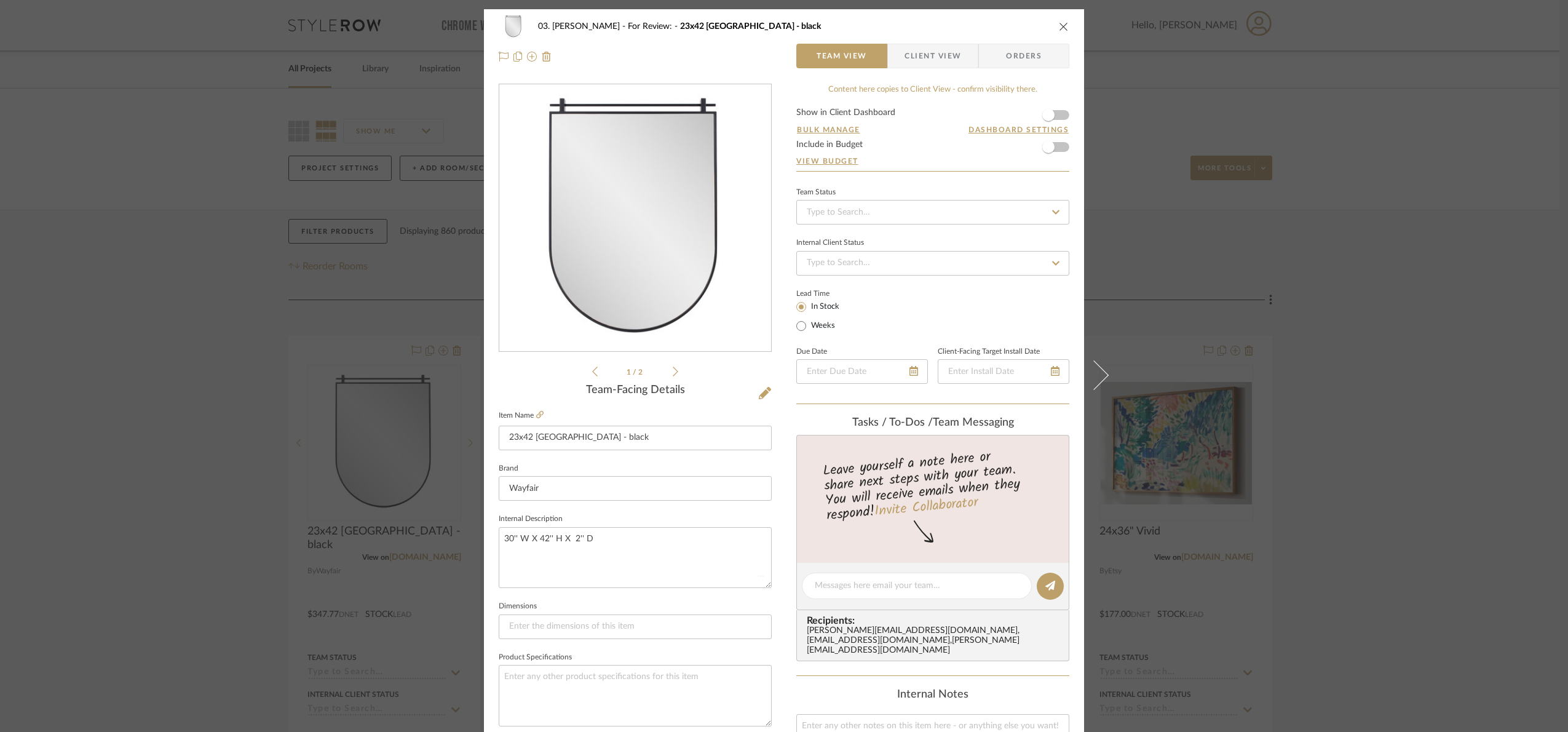
click at [610, 520] on fieldset "Internal Description 30'' W X 42'' H X 2'' D" at bounding box center [635, 549] width 273 height 78
click at [1432, 313] on div "03. Jennifer For Review: 23x42 Veneto - black Team View Client View Orders 1 / …" at bounding box center [784, 366] width 1568 height 732
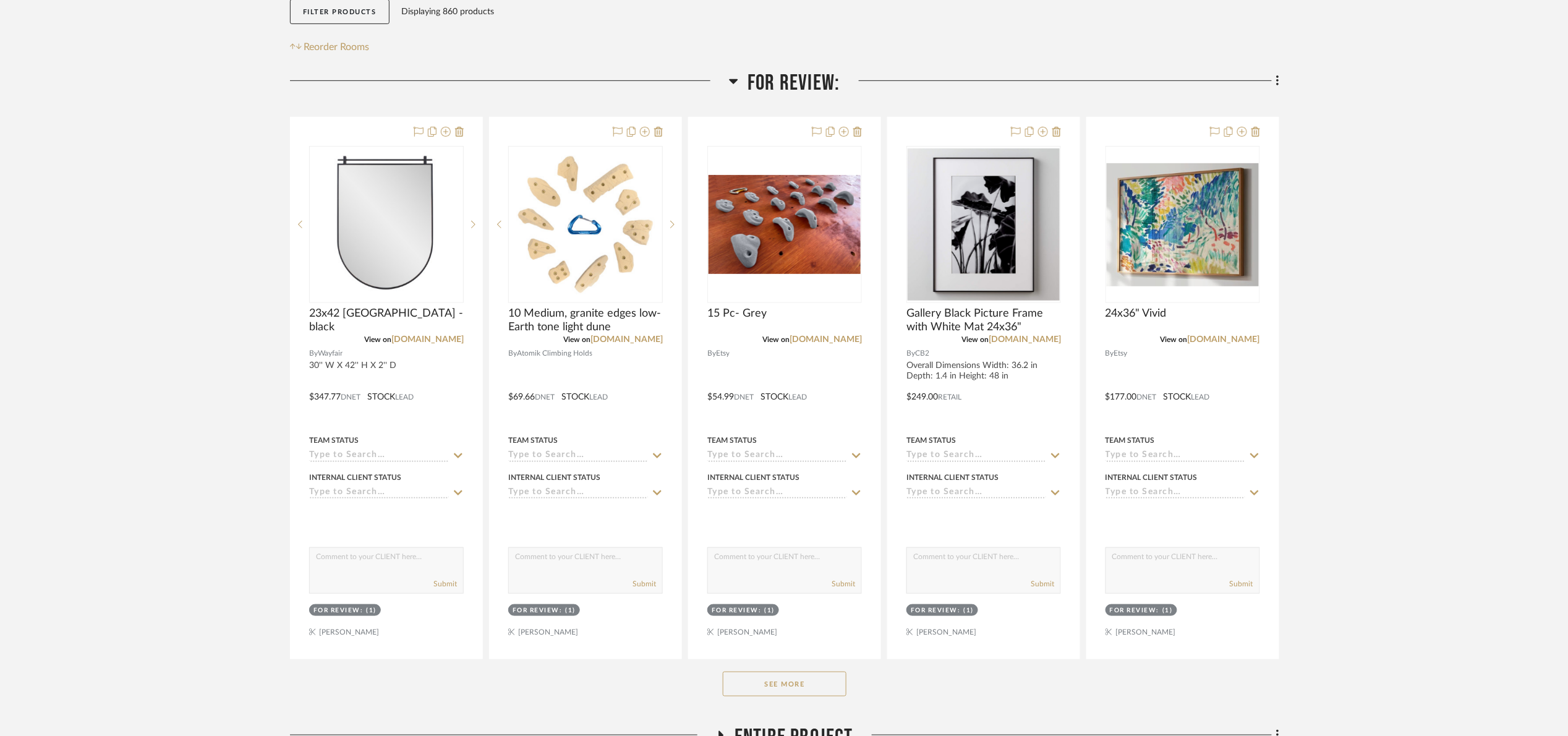
scroll to position [186, 0]
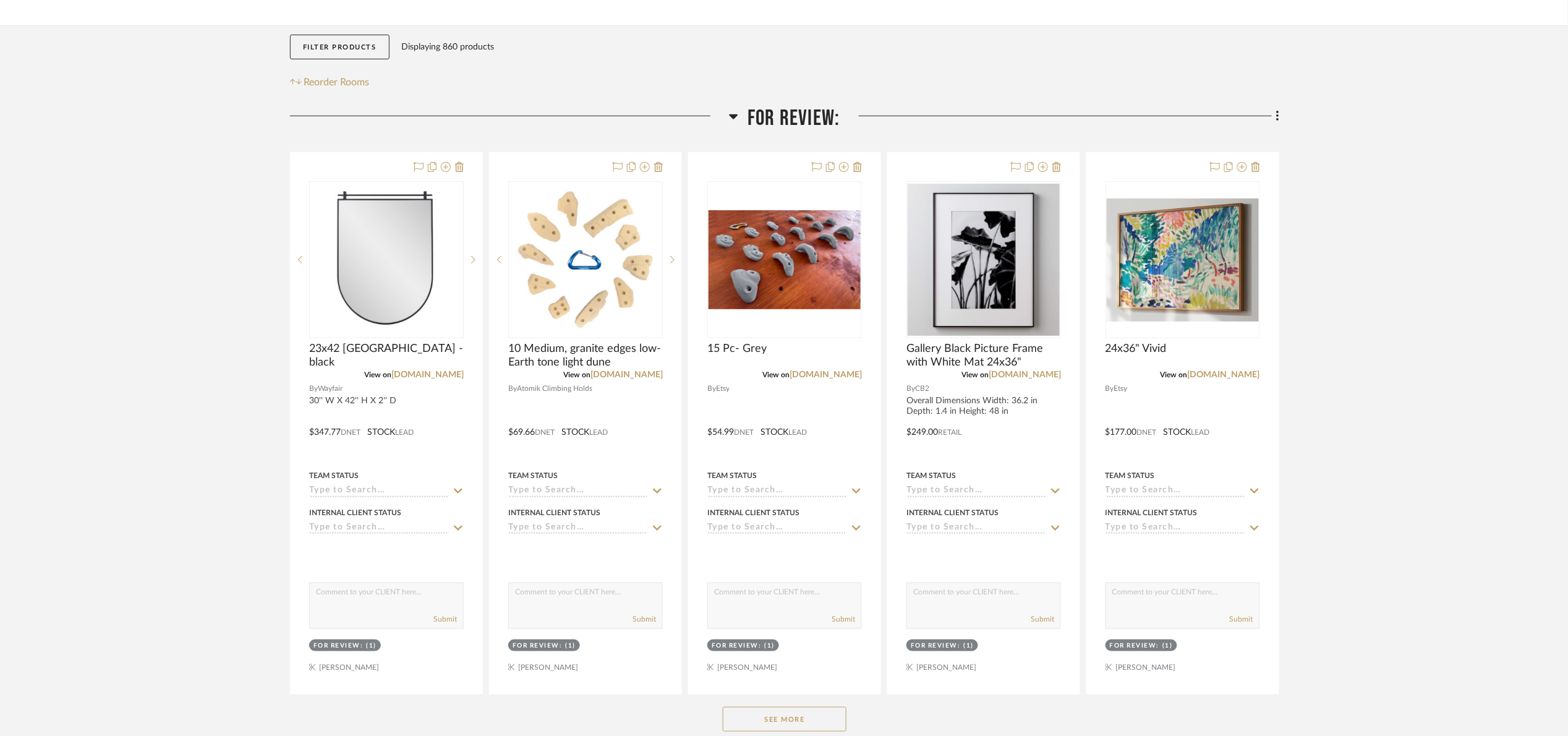
click at [775, 126] on span "For Review:" at bounding box center [793, 118] width 92 height 26
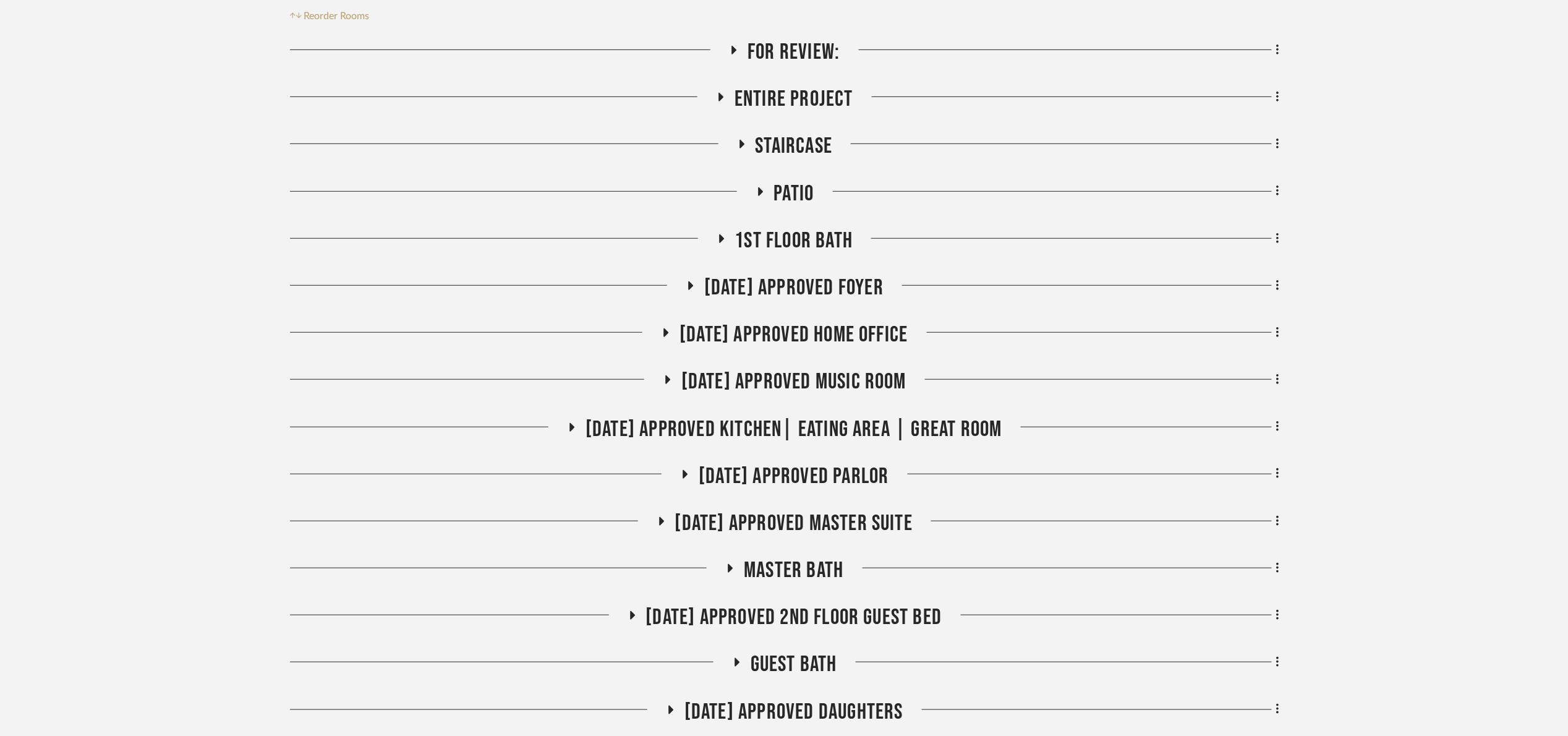
scroll to position [464, 0]
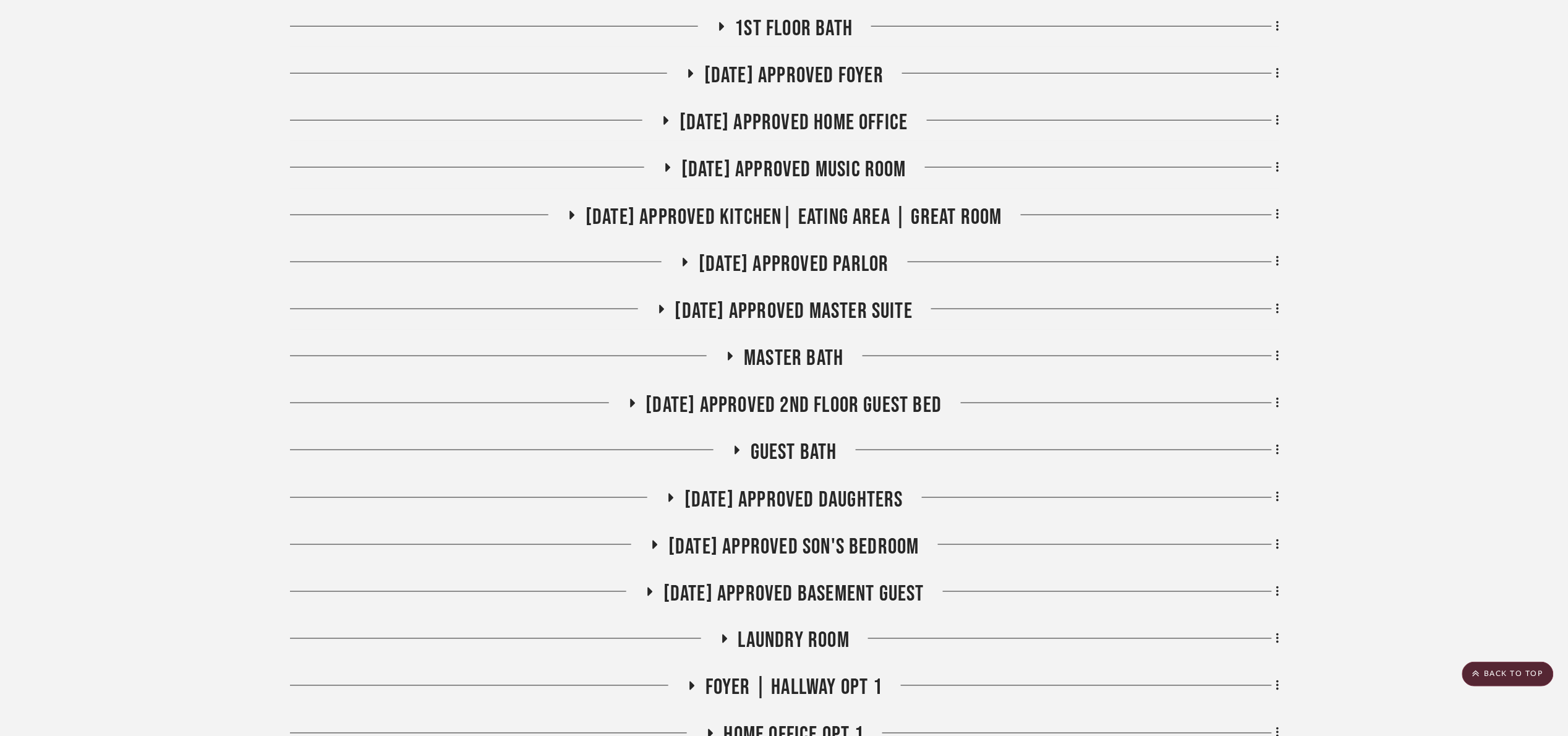
click at [830, 113] on span "[DATE] Approved Home Office" at bounding box center [794, 122] width 228 height 26
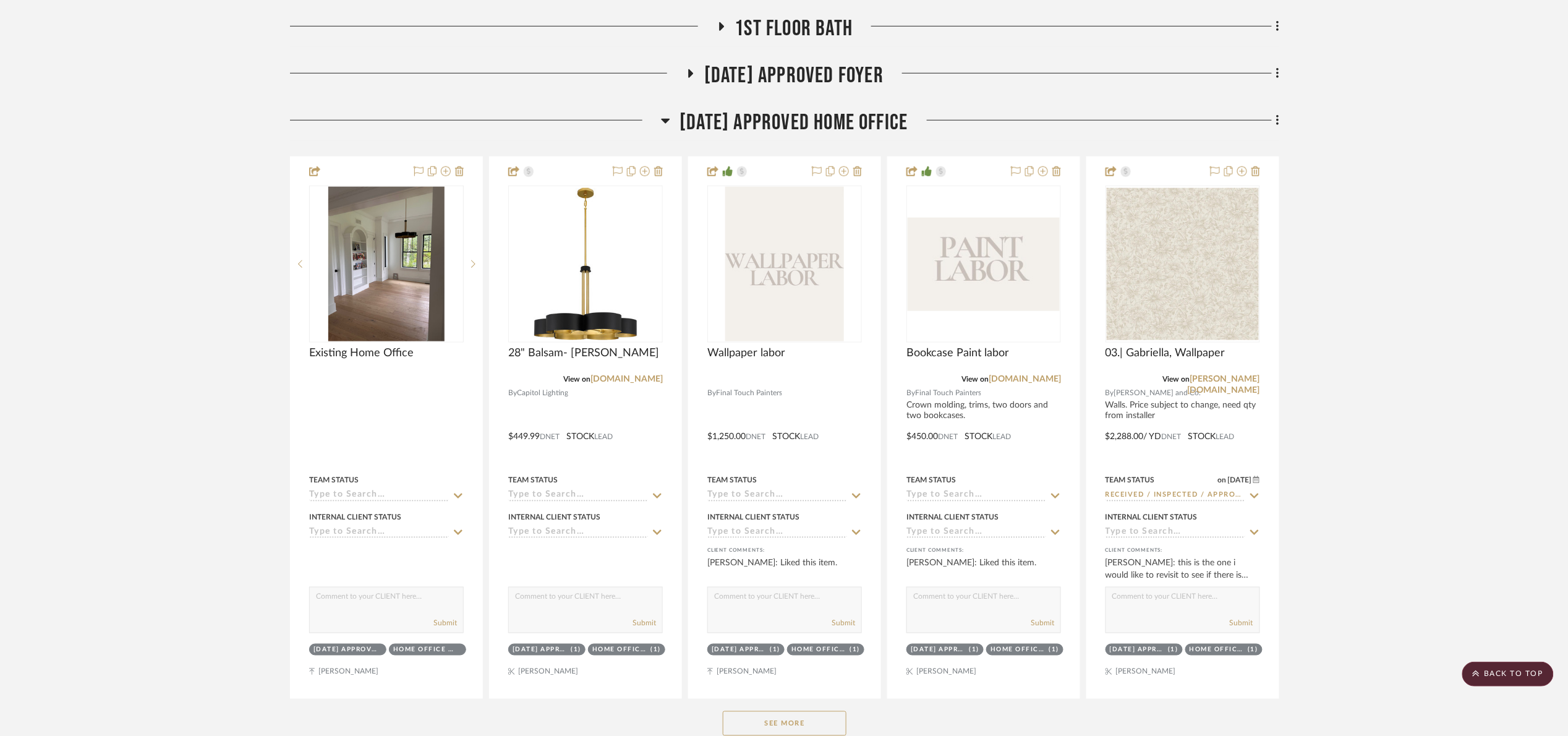
drag, startPoint x: 839, startPoint y: 124, endPoint x: 846, endPoint y: 180, distance: 56.4
click at [840, 124] on span "[DATE] Approved Home Office" at bounding box center [794, 122] width 228 height 26
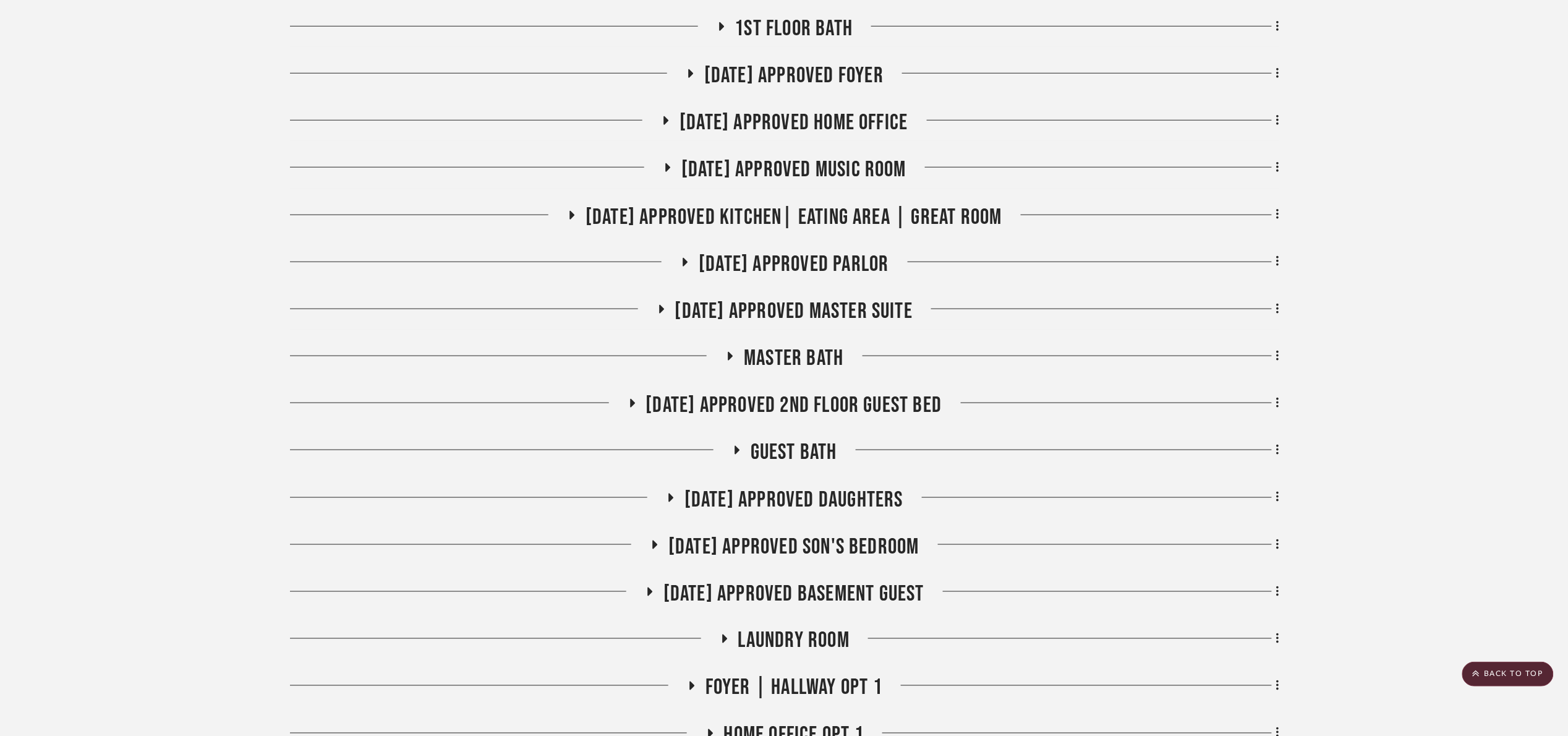
click at [839, 175] on span "[DATE] Approved Music Room" at bounding box center [794, 170] width 225 height 26
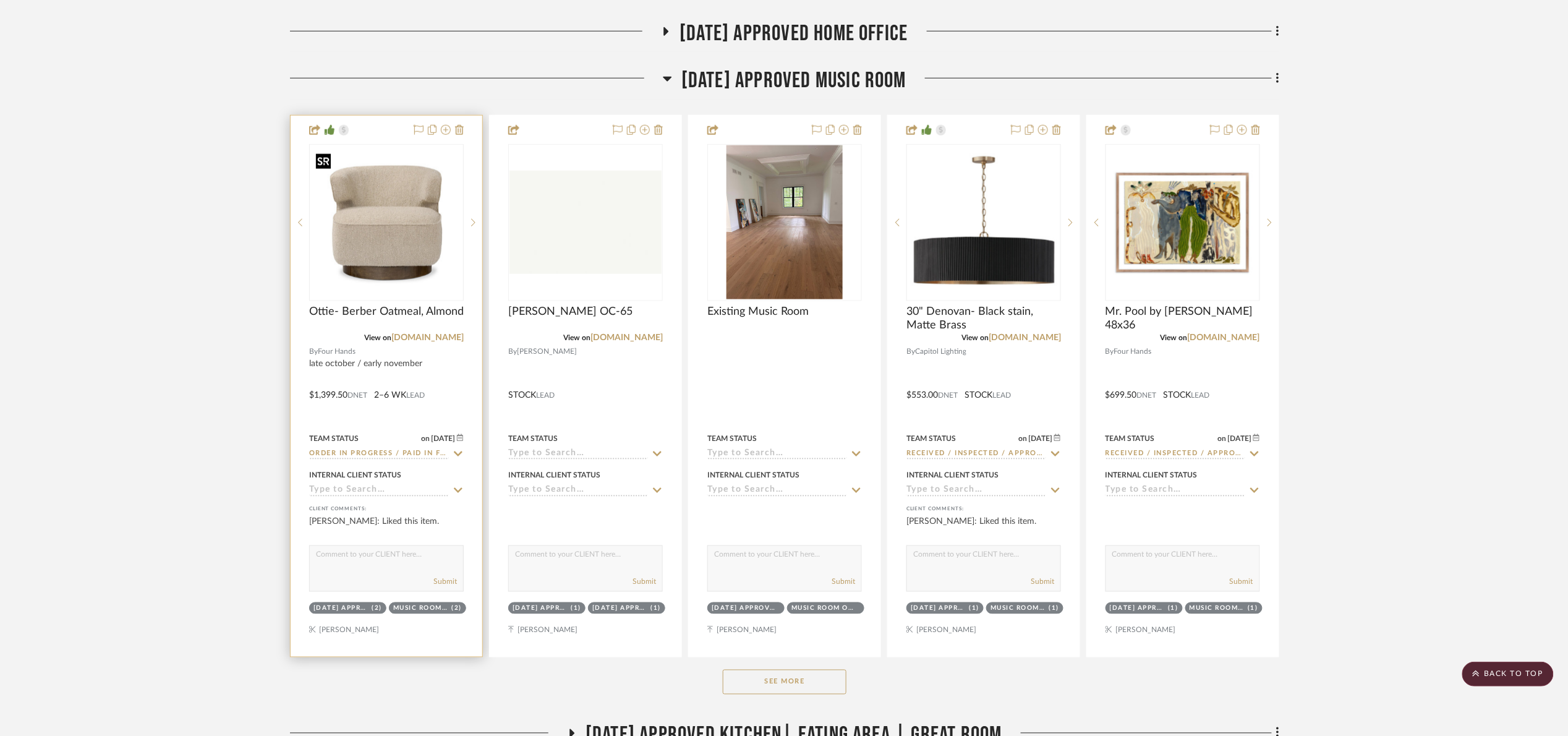
scroll to position [557, 0]
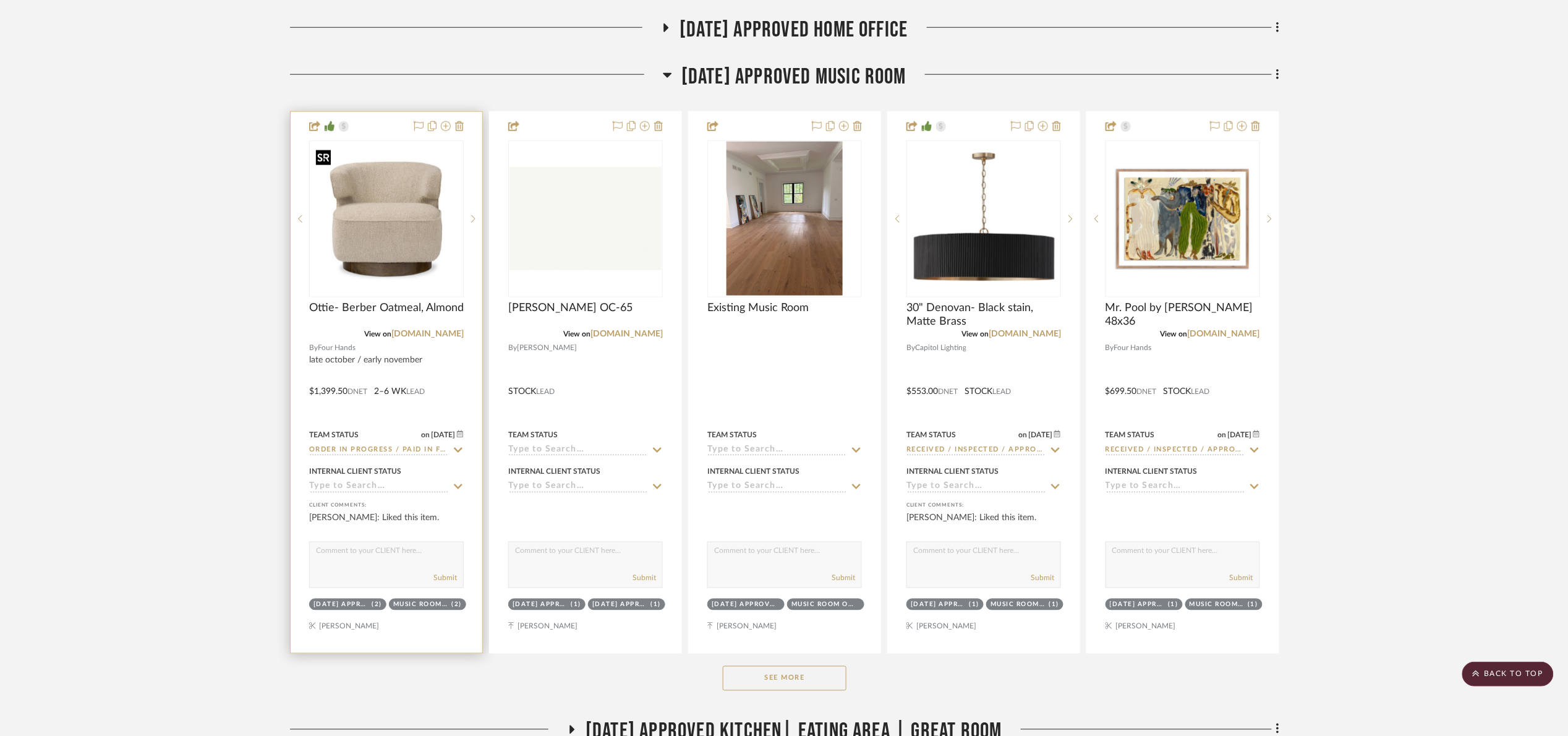
click at [423, 272] on img "0" at bounding box center [386, 218] width 152 height 152
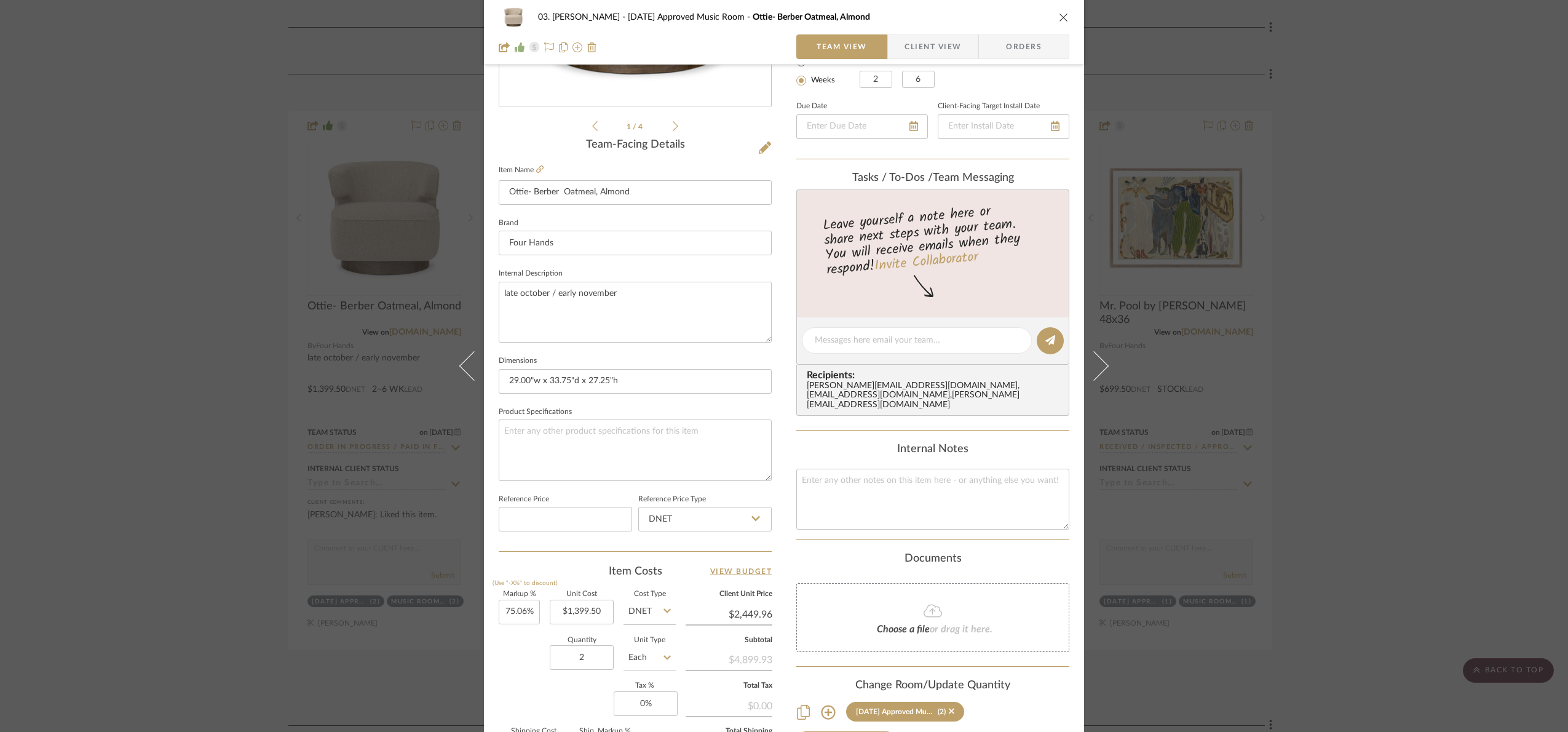
scroll to position [230, 0]
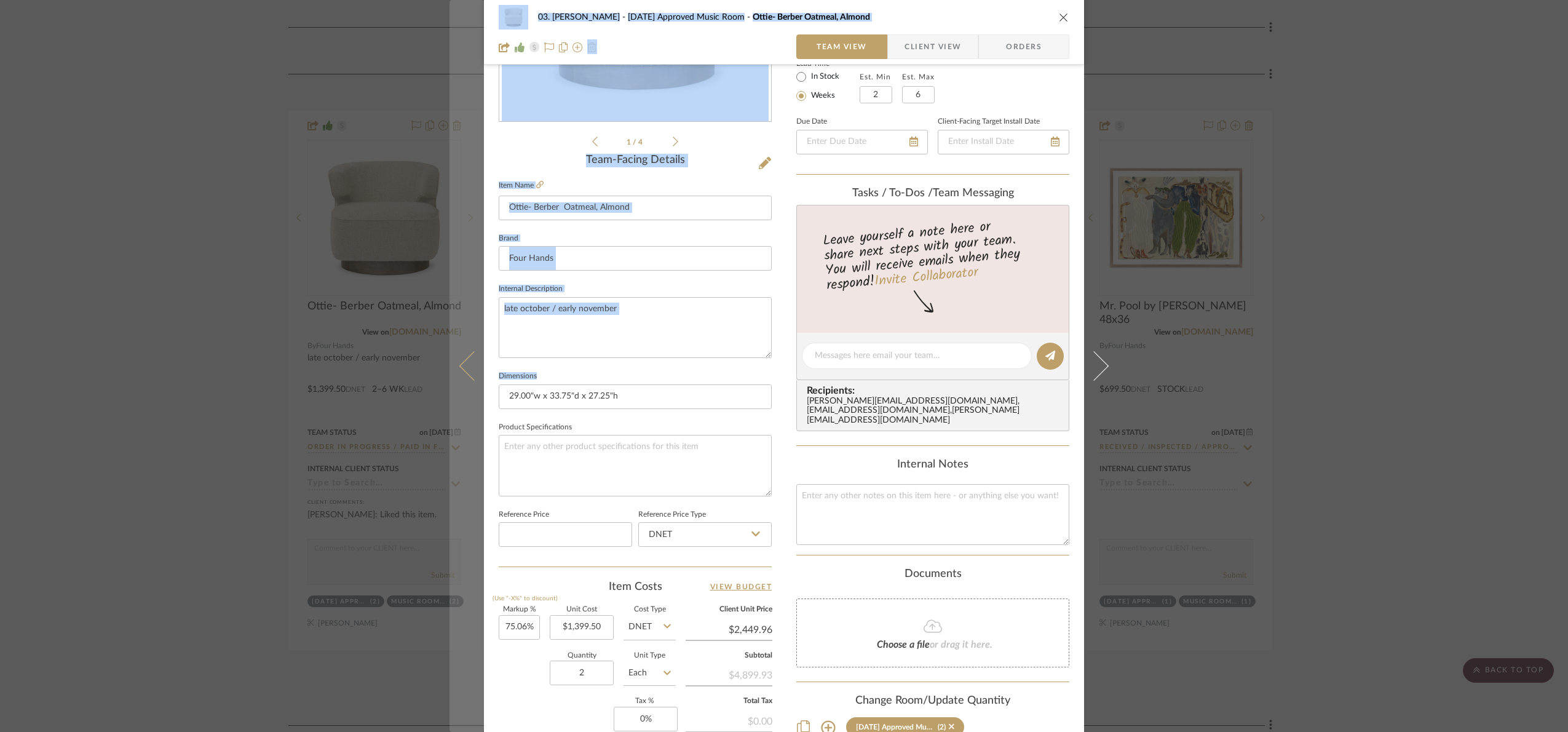
drag, startPoint x: 652, startPoint y: 413, endPoint x: 459, endPoint y: 402, distance: 193.3
click at [459, 402] on mat-dialog-content "03. Jennifer 07.02.25 Approved Music Room Ottie- Berber Oatmeal, Almond Team Vi…" at bounding box center [783, 347] width 669 height 1136
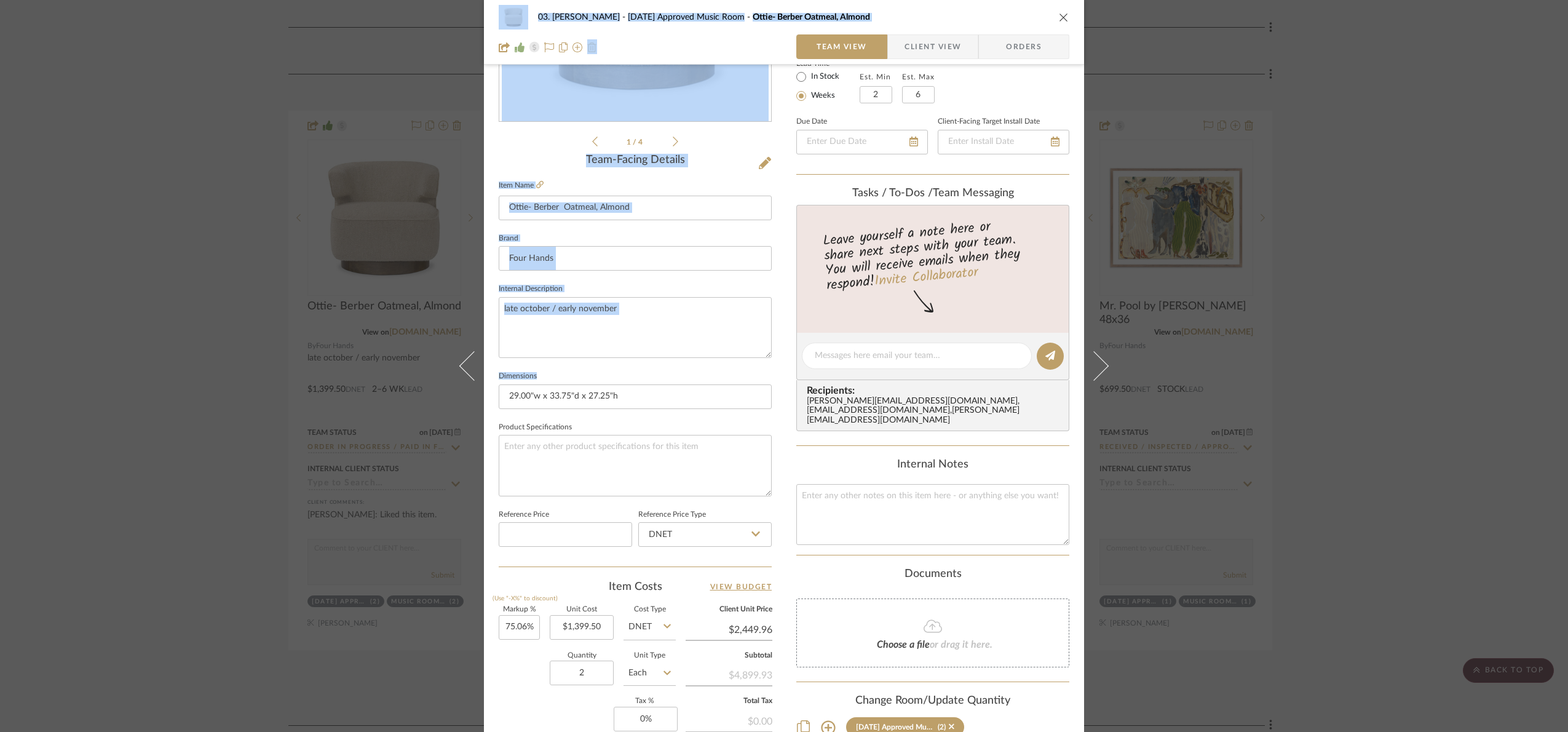
click at [577, 417] on sr-form-field "Dimensions 29.00"w x 33.75"d x 27.25"h" at bounding box center [635, 393] width 273 height 51
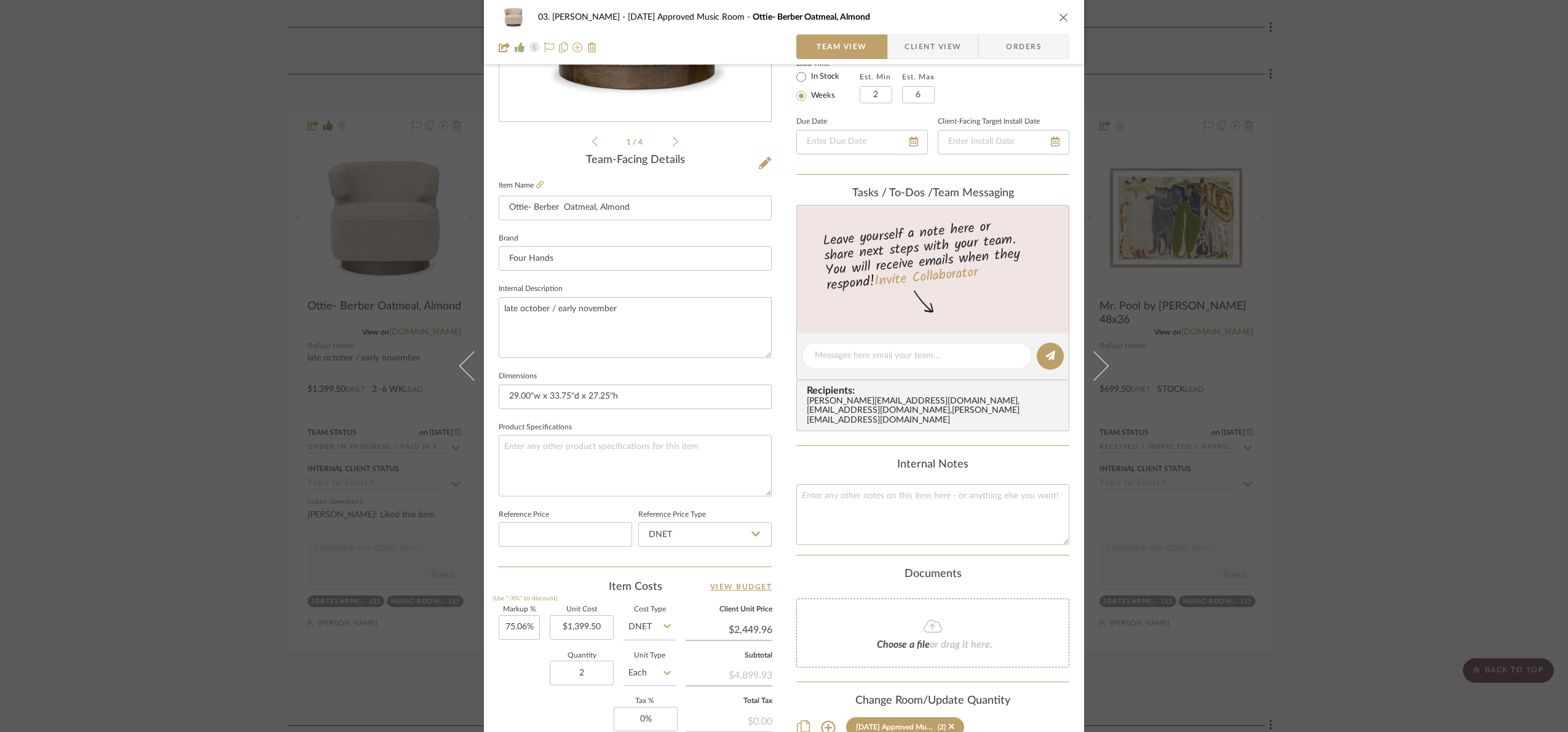
click at [1453, 432] on div "03. Jennifer 07.02.25 Approved Music Room Ottie- Berber Oatmeal, Almond Team Vi…" at bounding box center [784, 366] width 1568 height 732
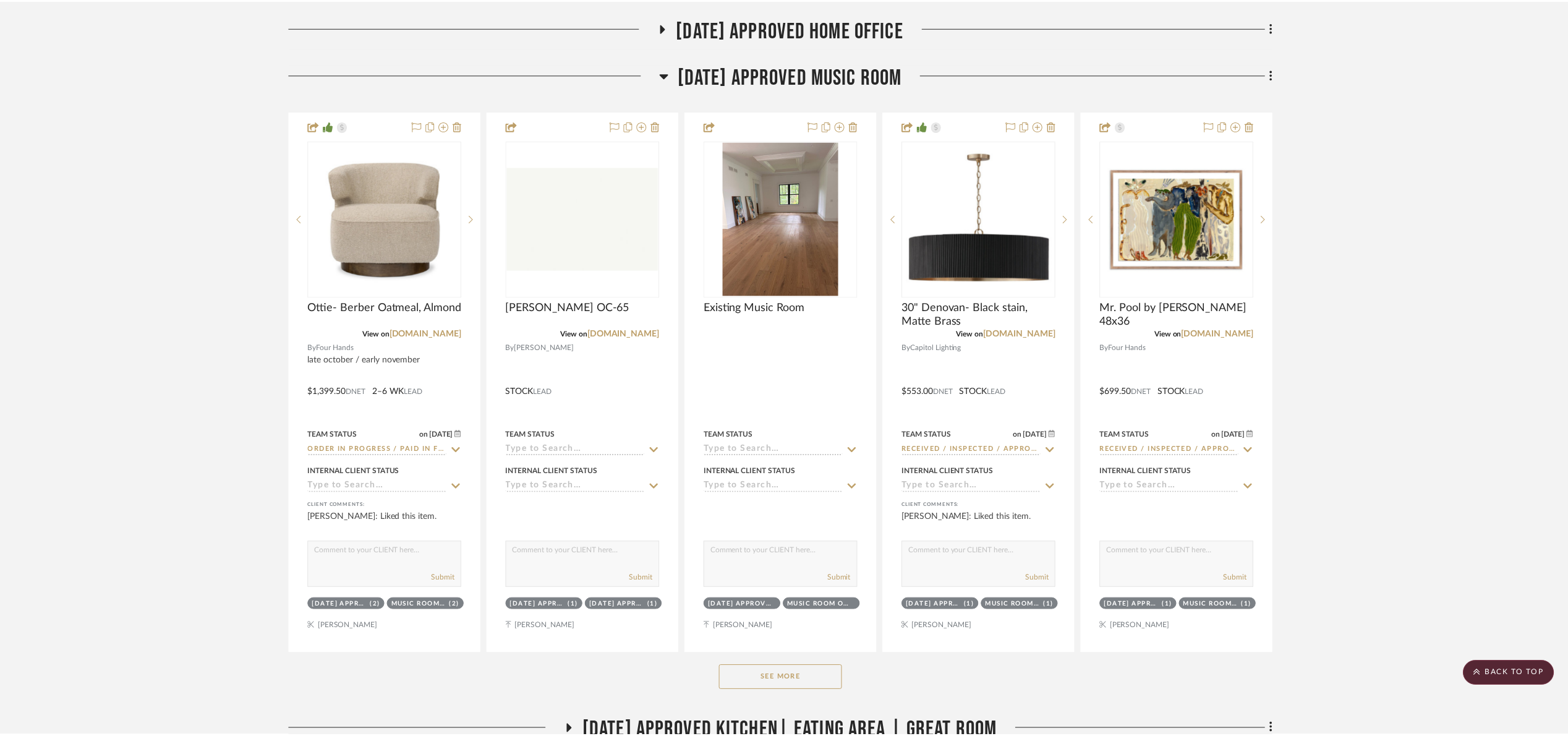
scroll to position [557, 0]
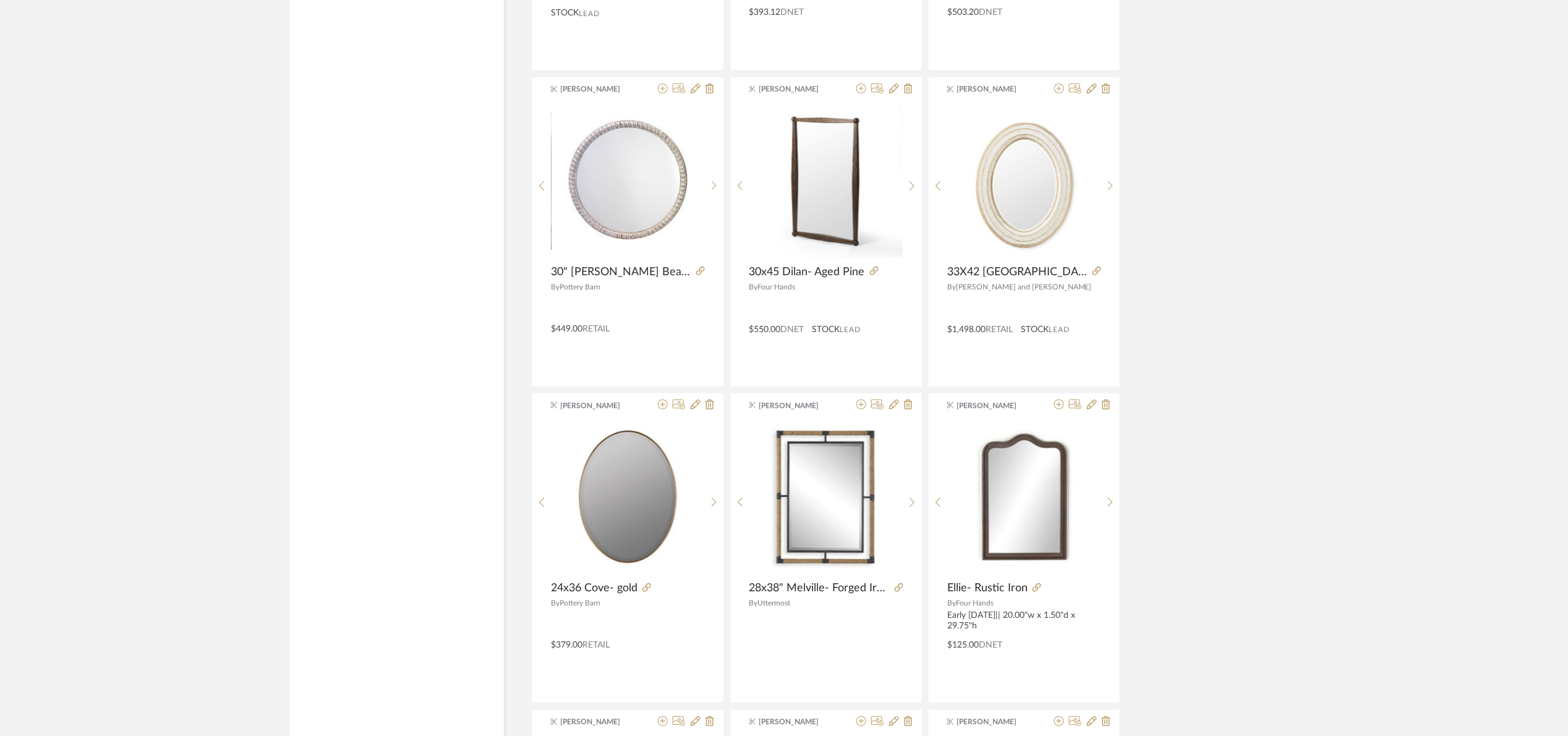
scroll to position [24, 0]
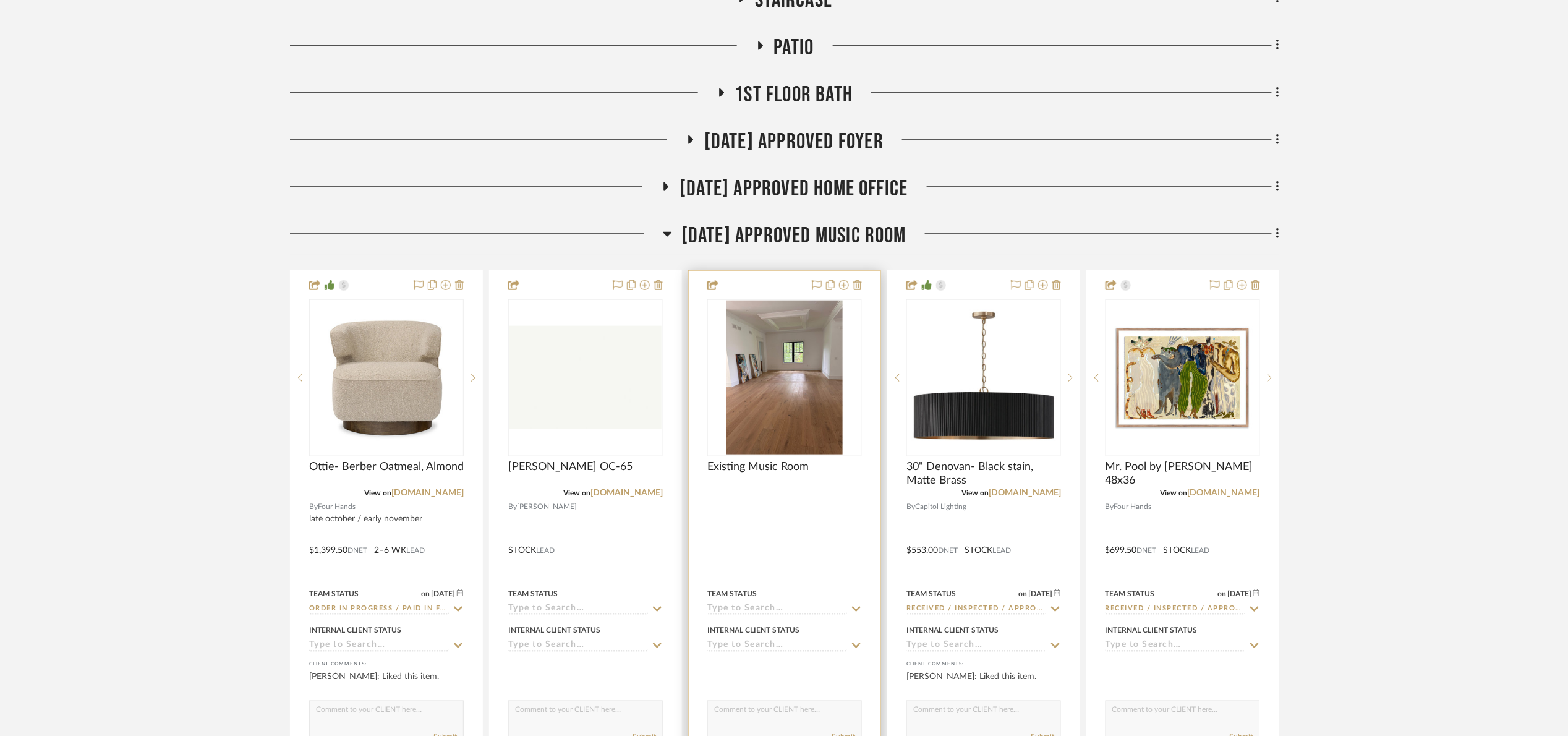
scroll to position [464, 0]
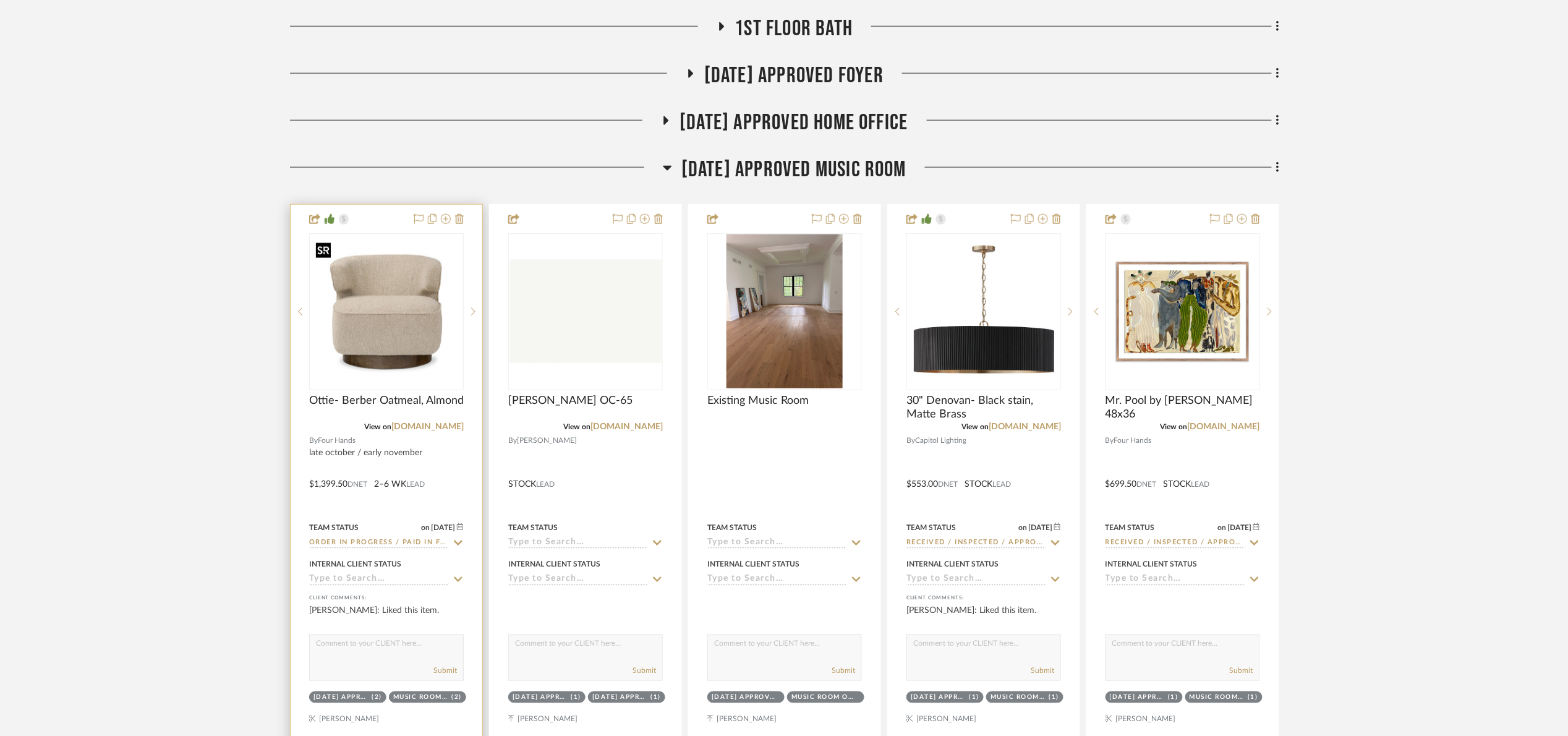
click at [0, 0] on img at bounding box center [0, 0] width 0 height 0
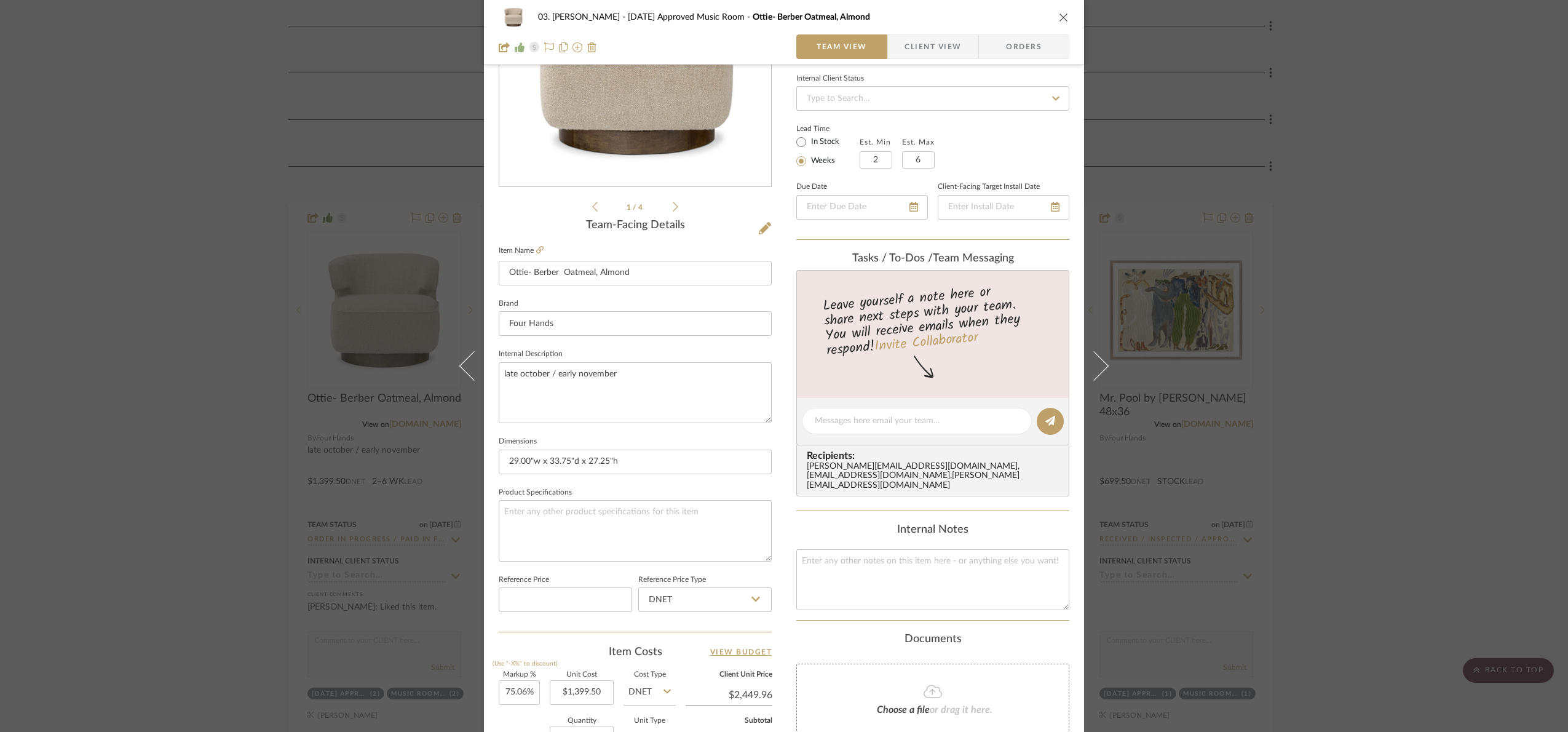
scroll to position [415, 0]
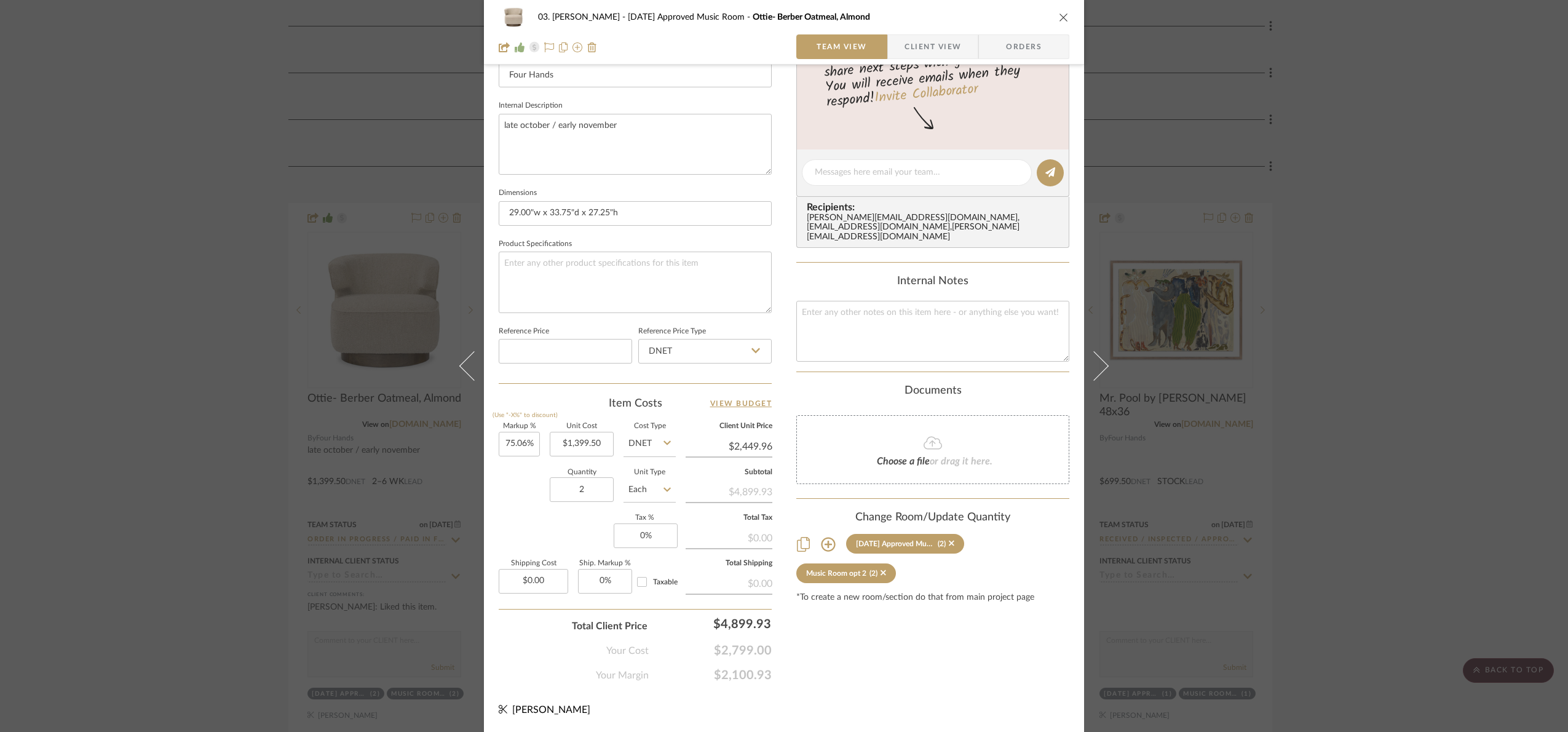
click at [1374, 328] on div "03. Jennifer 07.02.25 Approved Music Room Ottie- Berber Oatmeal, Almond Team Vi…" at bounding box center [784, 366] width 1568 height 732
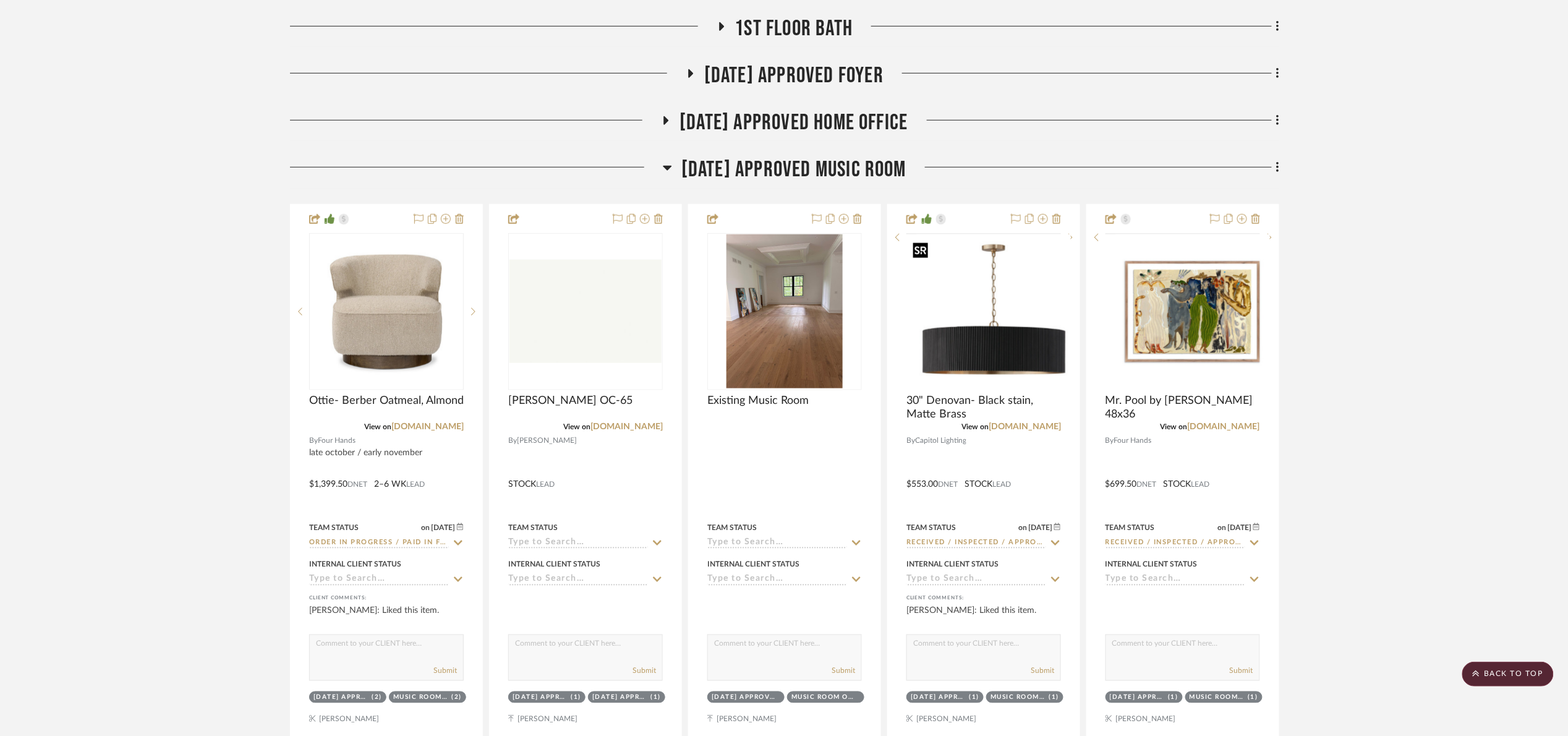
scroll to position [0, 0]
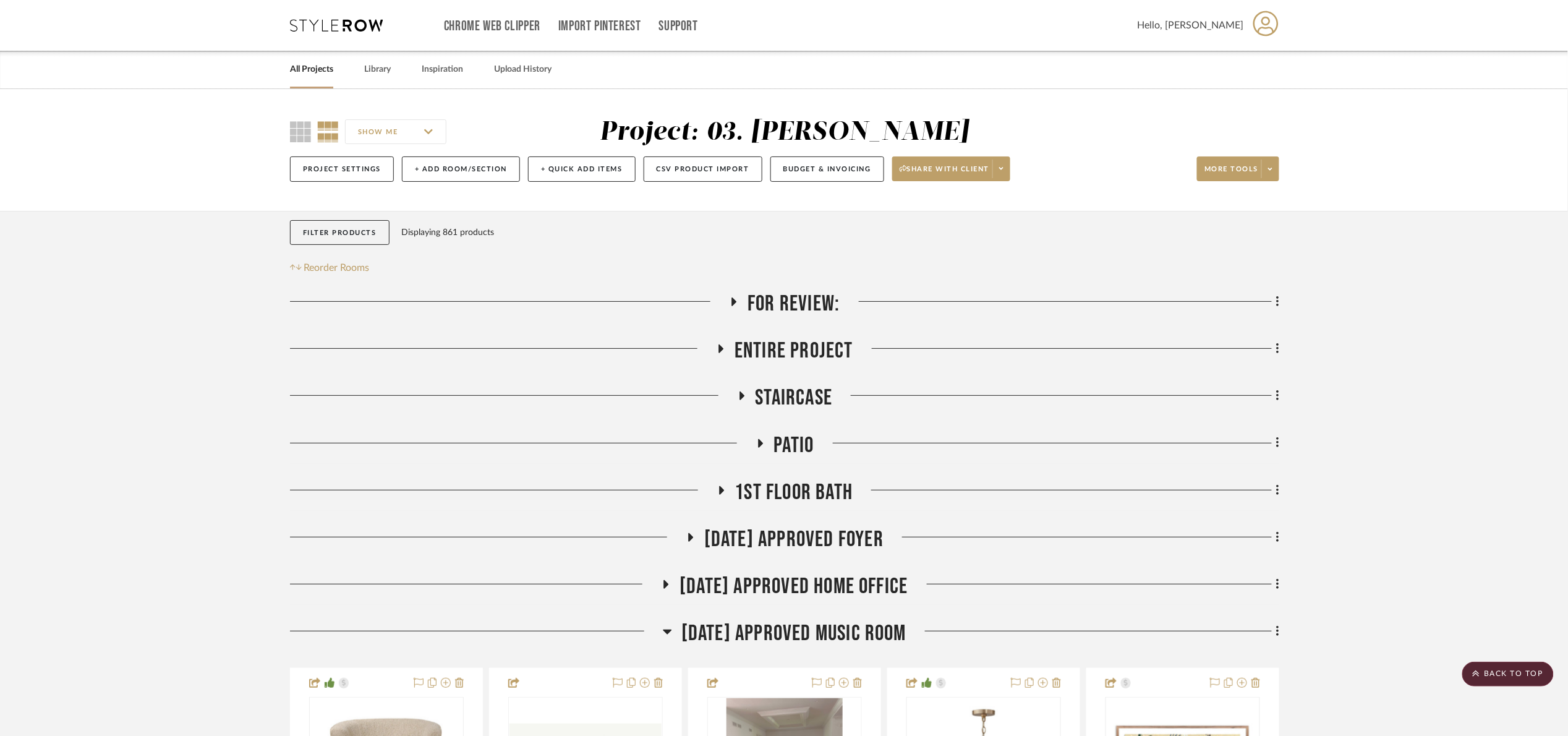
click at [774, 309] on span "For Review:" at bounding box center [793, 304] width 92 height 26
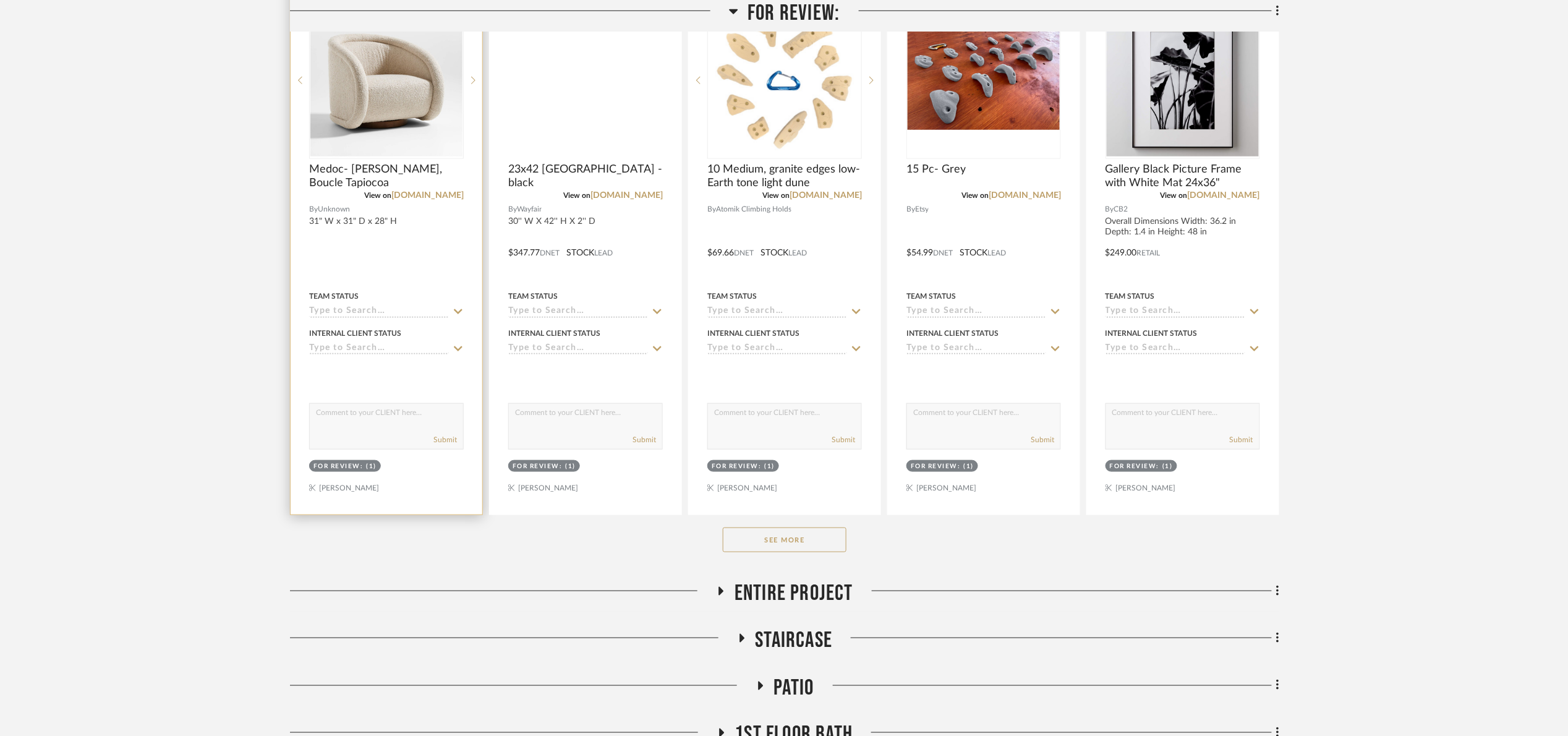
scroll to position [93, 0]
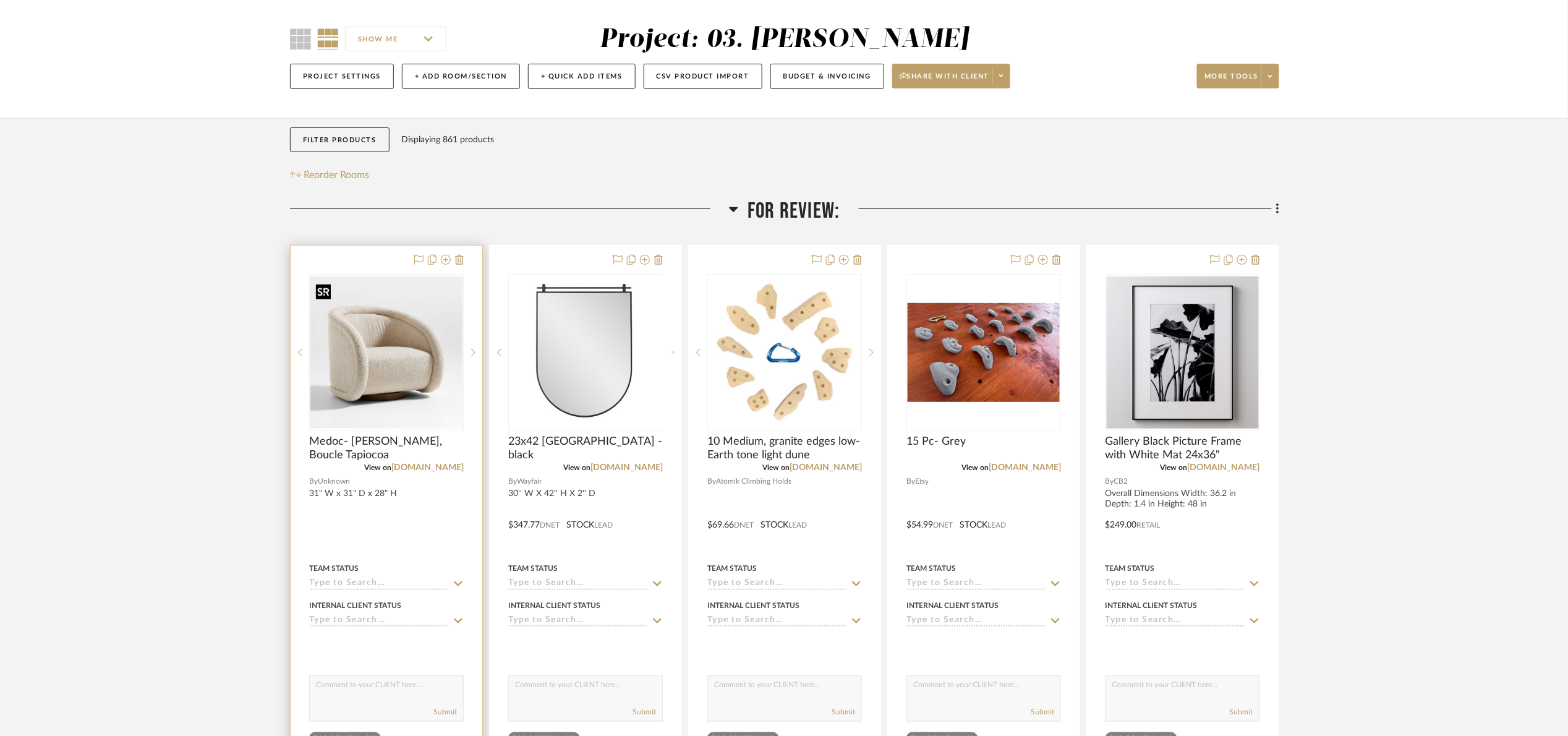
click at [0, 0] on img at bounding box center [0, 0] width 0 height 0
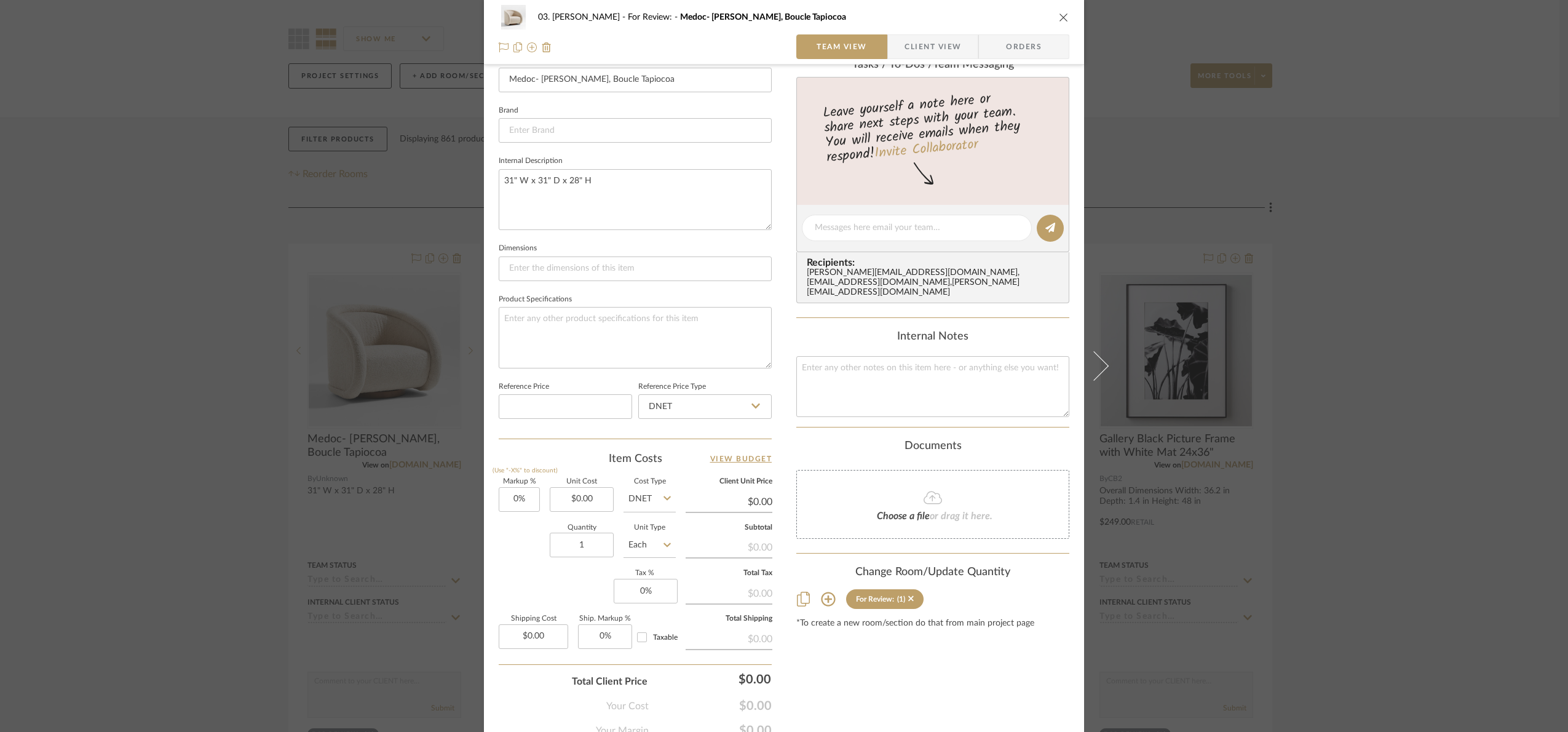
scroll to position [415, 0]
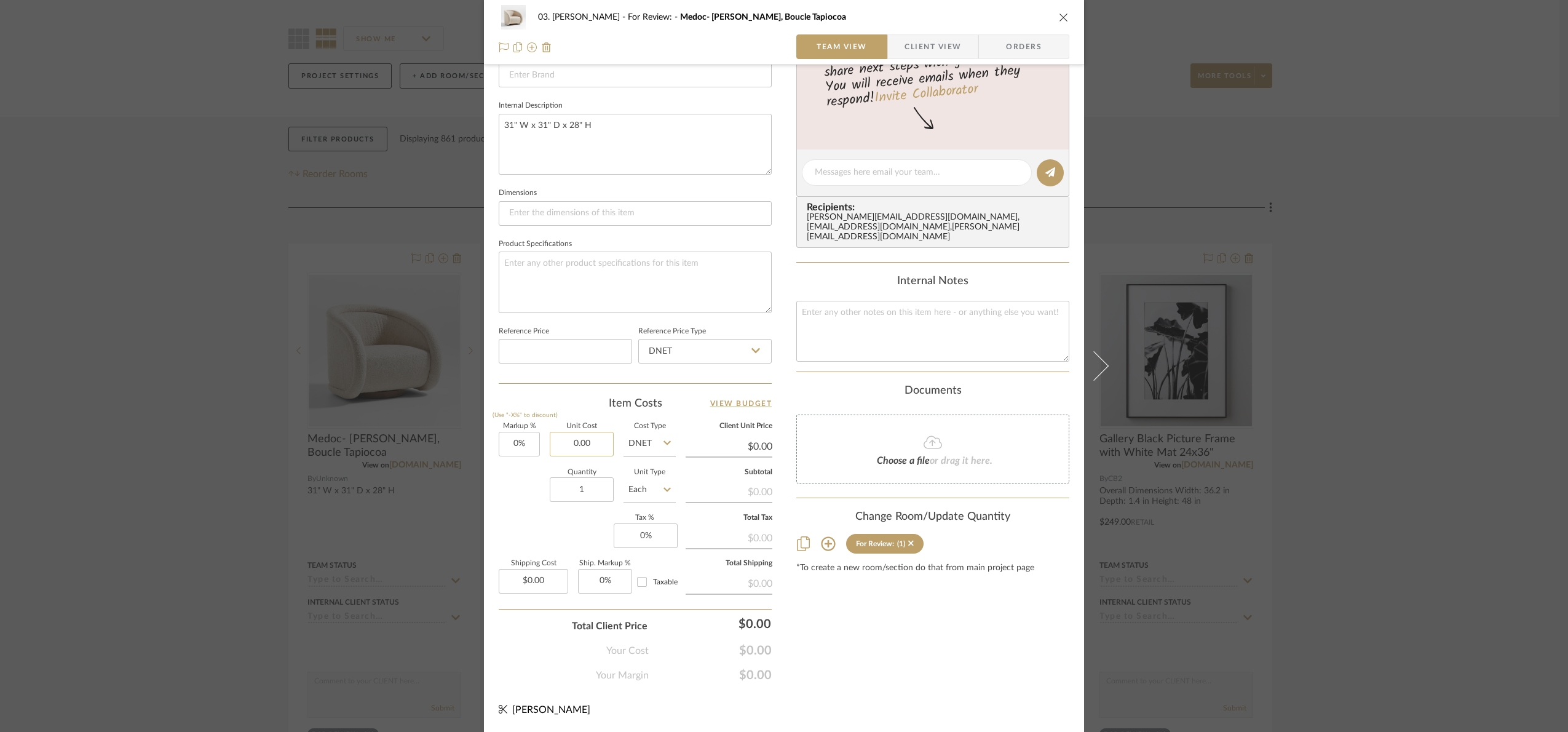
click at [603, 452] on input "0.00" at bounding box center [581, 444] width 64 height 25
type input "$1,199.00"
click at [931, 683] on div "Content here copies to Client View - confirm visibility there. Show in Client D…" at bounding box center [933, 176] width 273 height 1012
type input "$1,199.00"
click at [599, 498] on input "1" at bounding box center [581, 489] width 64 height 25
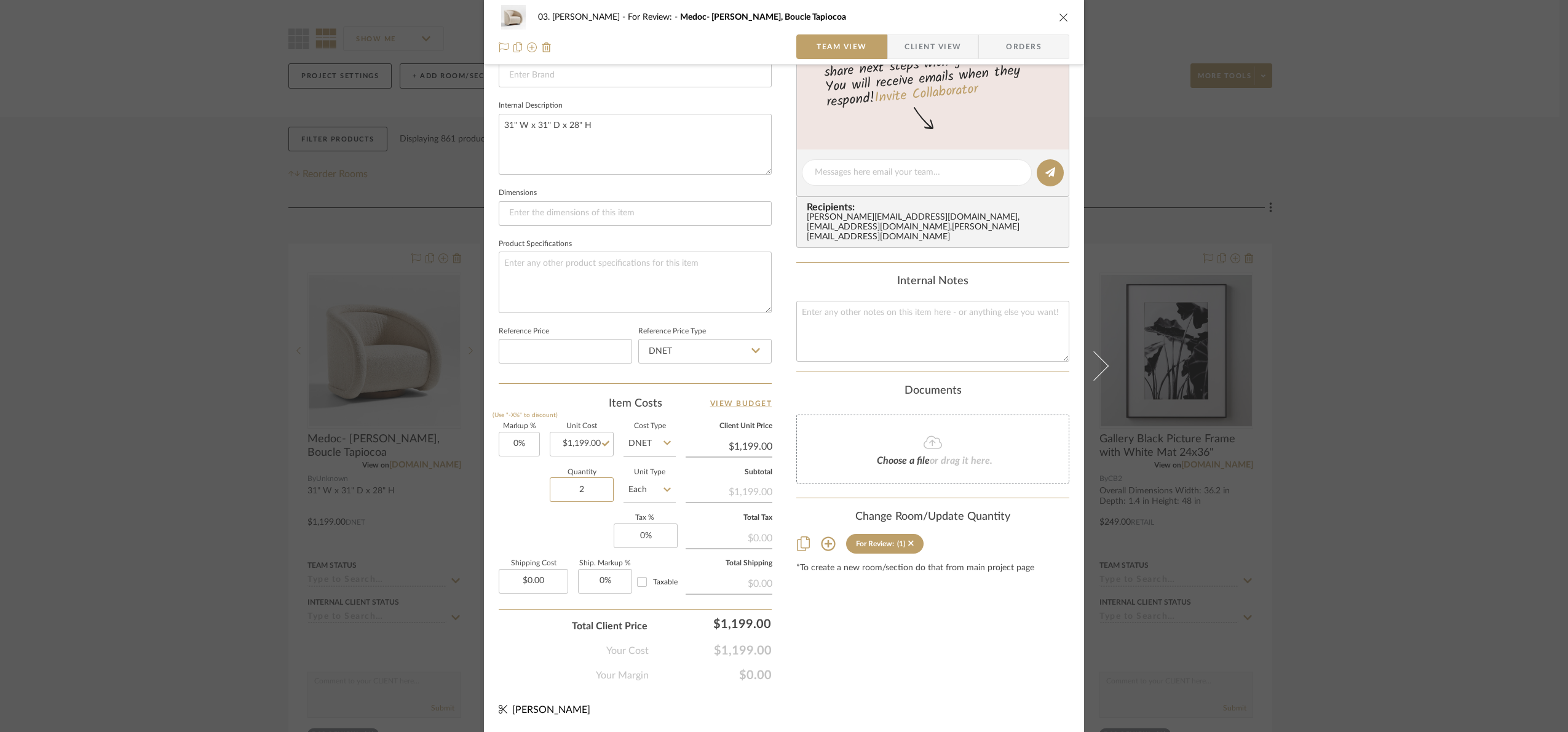
type input "2"
click at [880, 646] on div "Content here copies to Client View - confirm visibility there. Show in Client D…" at bounding box center [933, 176] width 273 height 1012
click at [646, 437] on input "DNET" at bounding box center [650, 444] width 52 height 25
click at [670, 501] on div "Retail" at bounding box center [696, 507] width 152 height 31
type input "Retail"
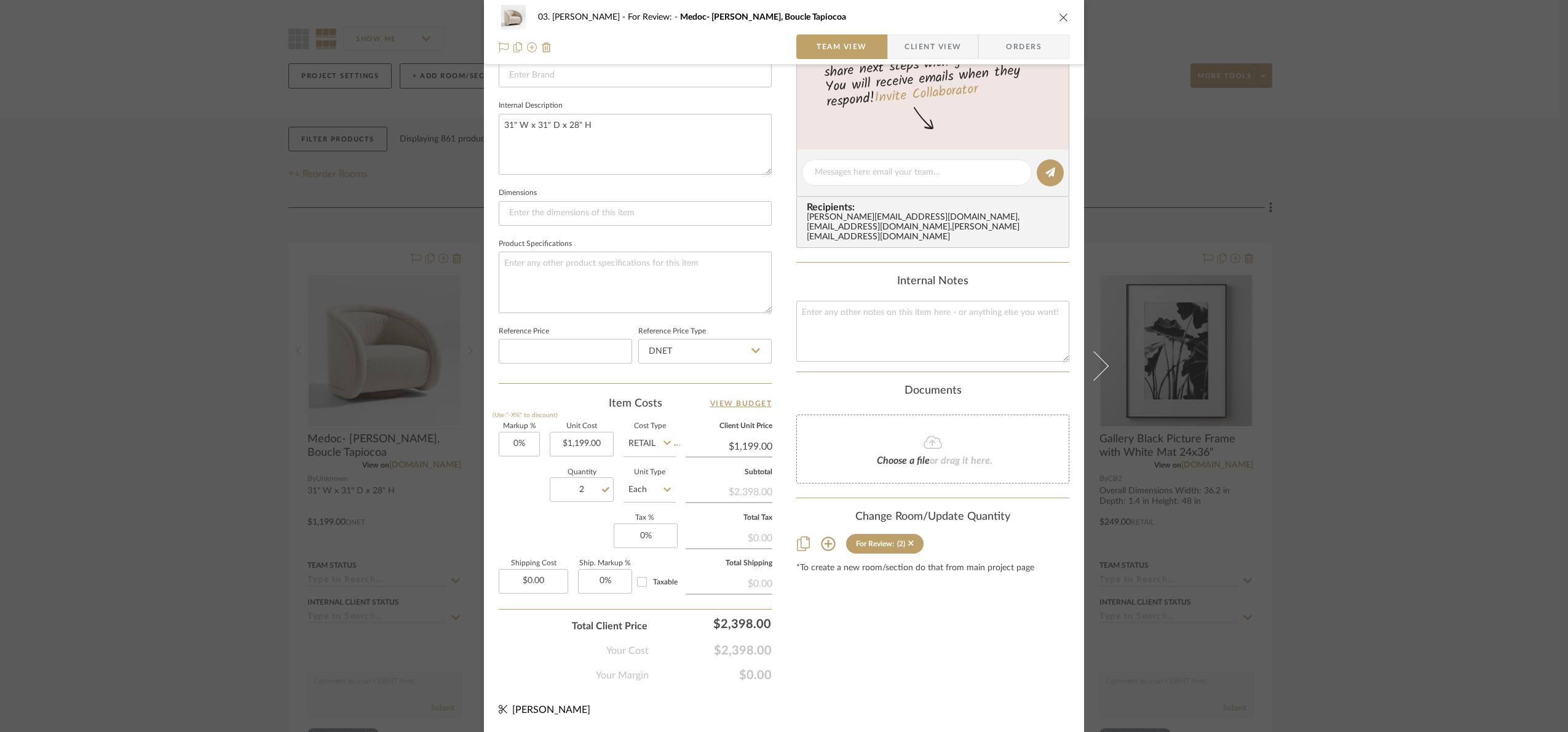
click at [925, 694] on div "03. Jennifer For Review: Medoc- Lucie, Boucle Tapiocoa Team View Client View Or…" at bounding box center [784, 163] width 600 height 1136
click at [1324, 559] on div "03. Jennifer For Review: Medoc- Lucie, Boucle Tapiocoa Team View Client View Or…" at bounding box center [784, 366] width 1568 height 732
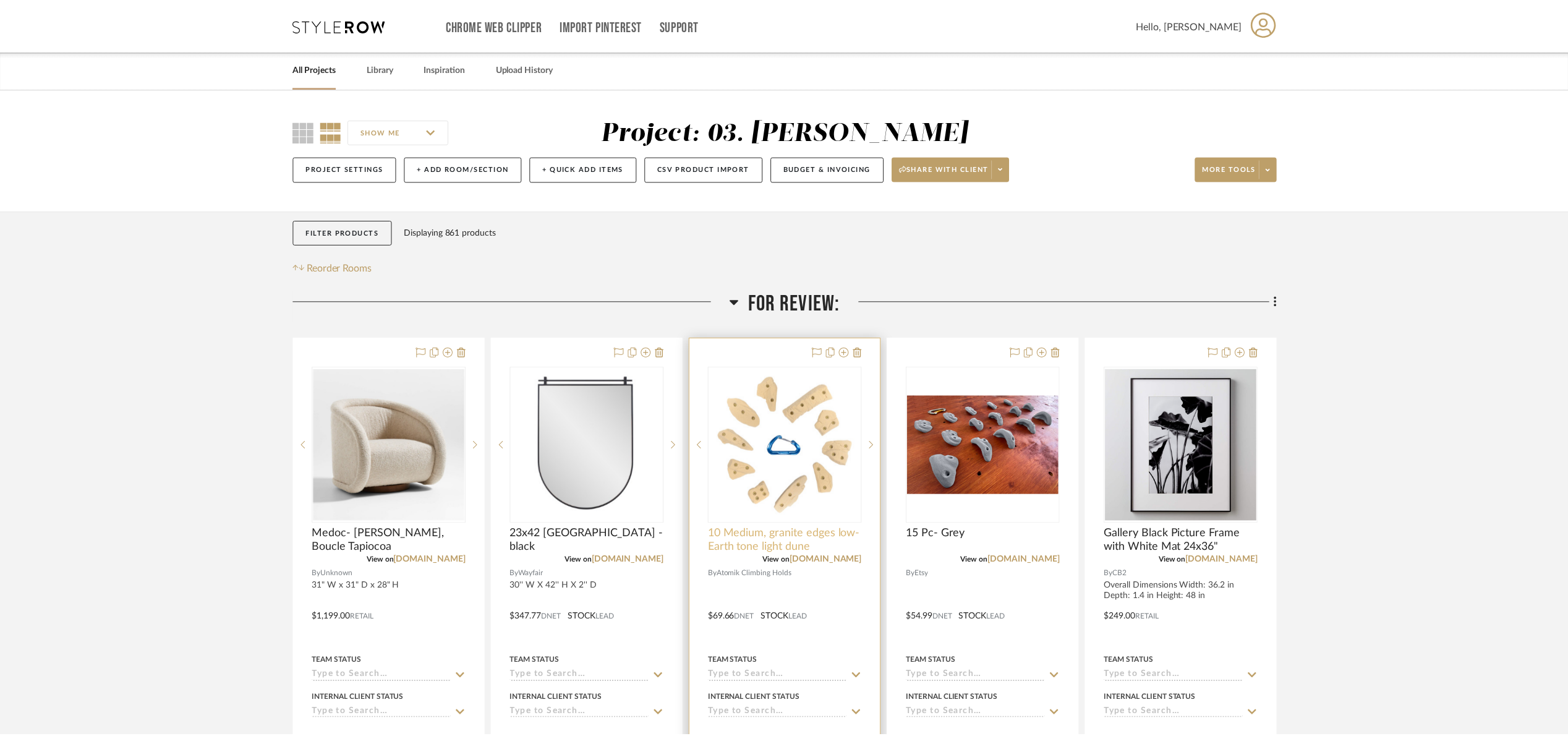
scroll to position [93, 0]
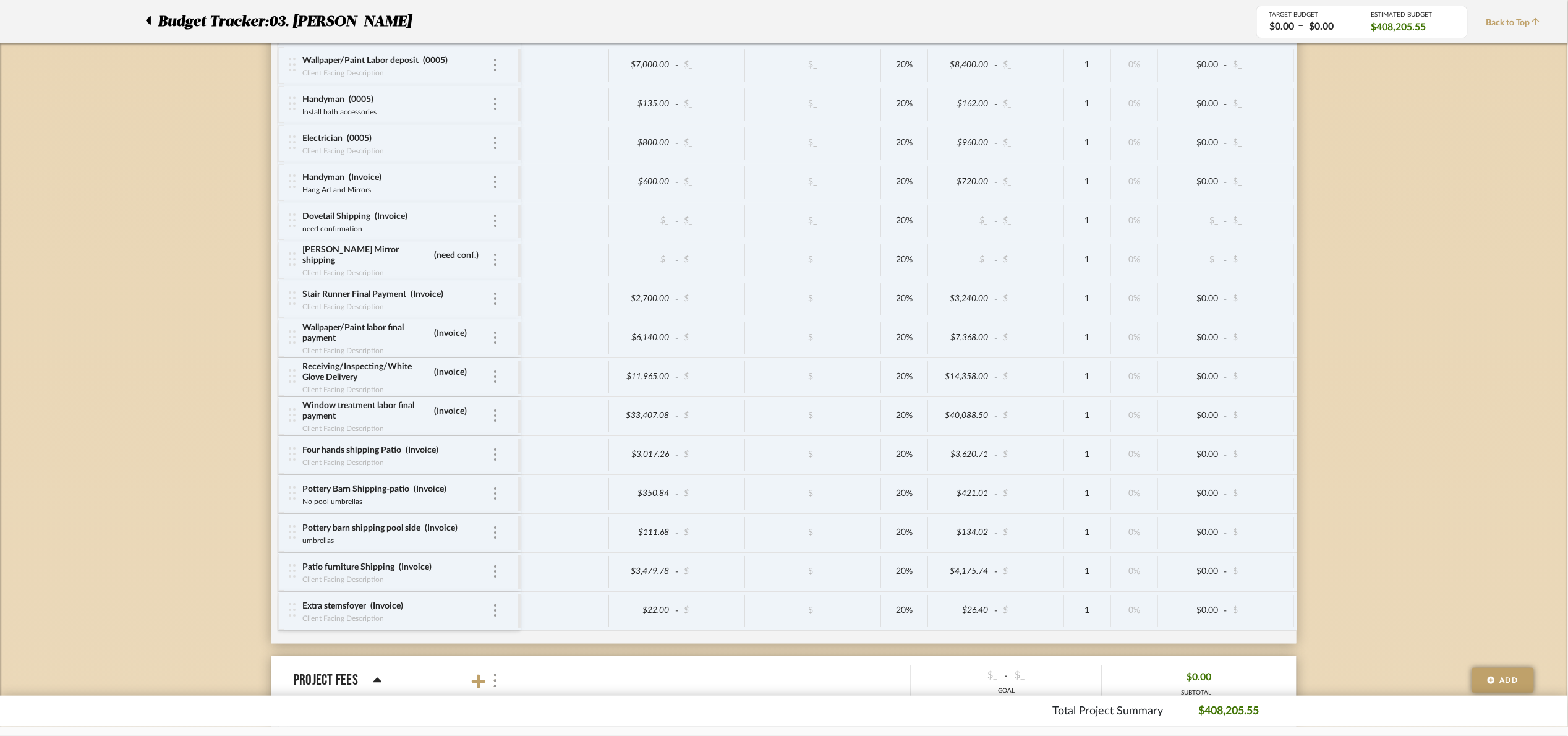
scroll to position [5159, 0]
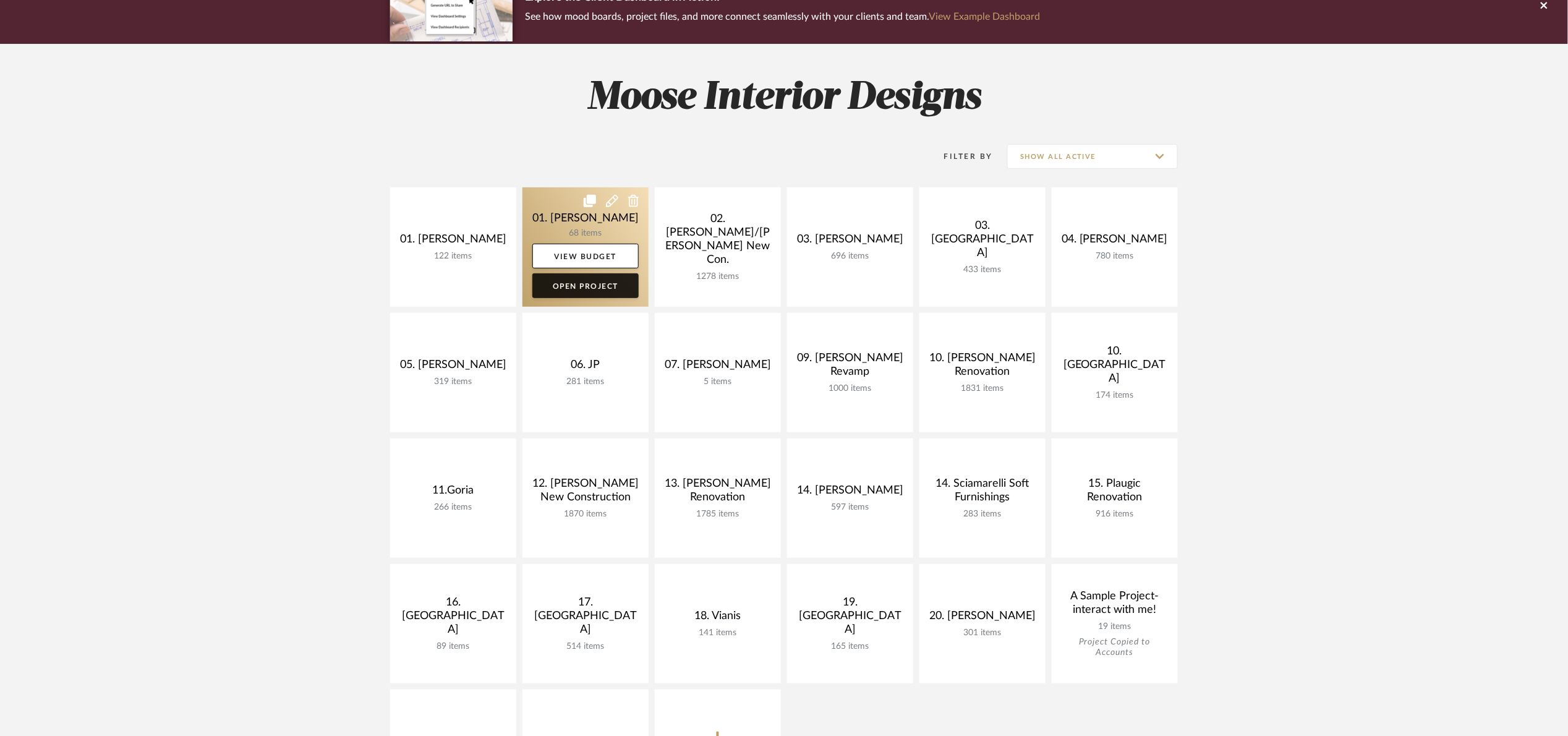
scroll to position [186, 0]
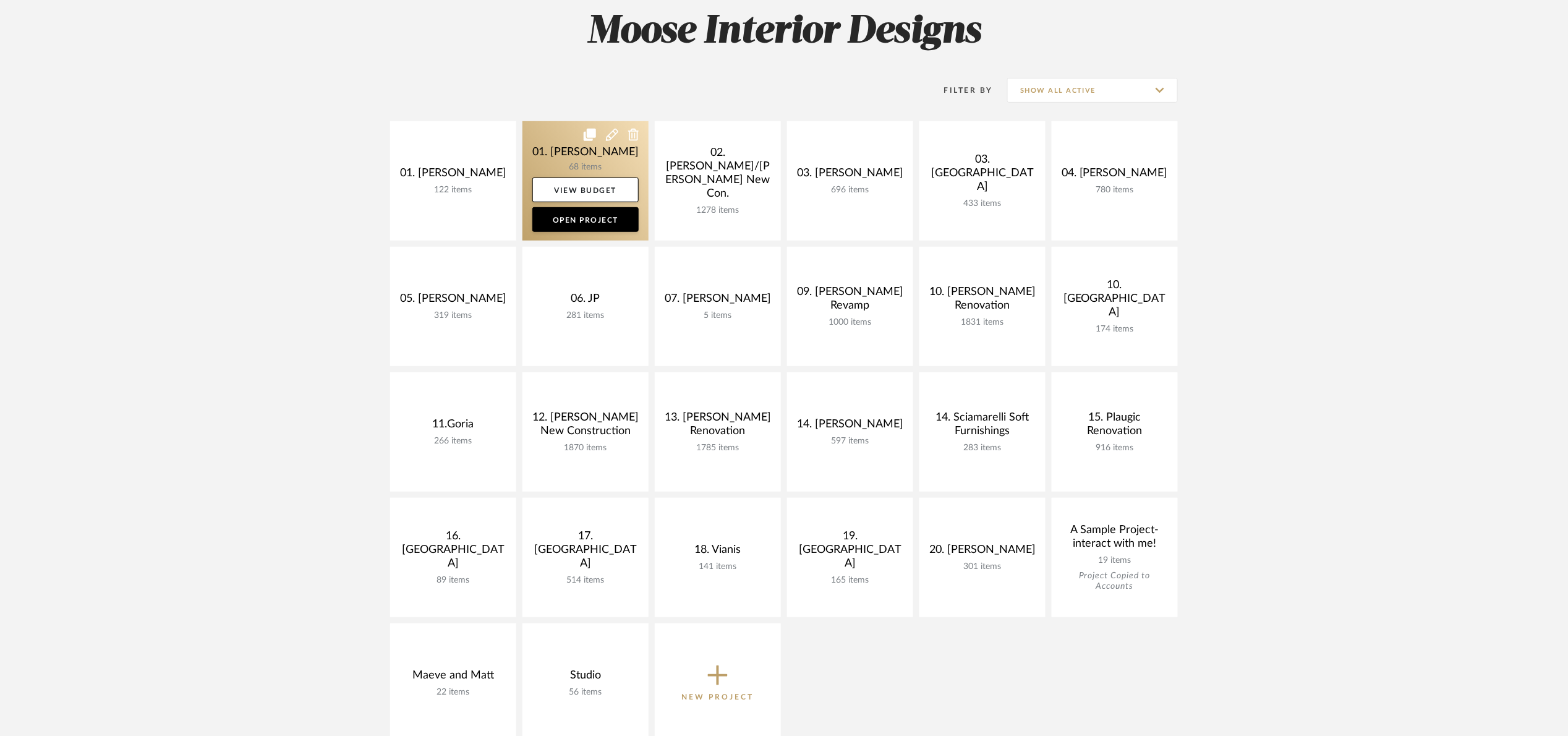
click at [539, 157] on link at bounding box center [585, 181] width 126 height 119
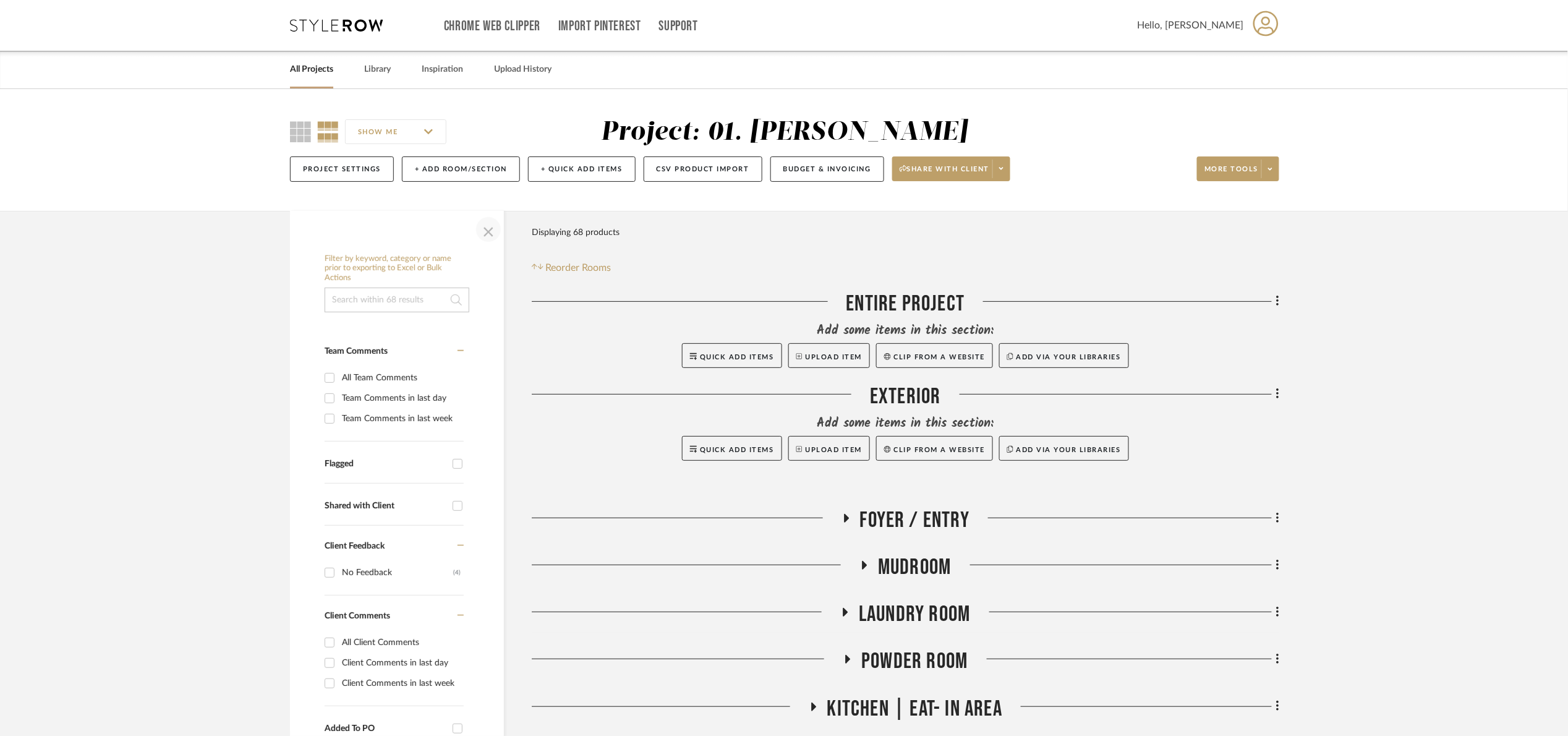
click at [480, 239] on span "button" at bounding box center [488, 229] width 30 height 30
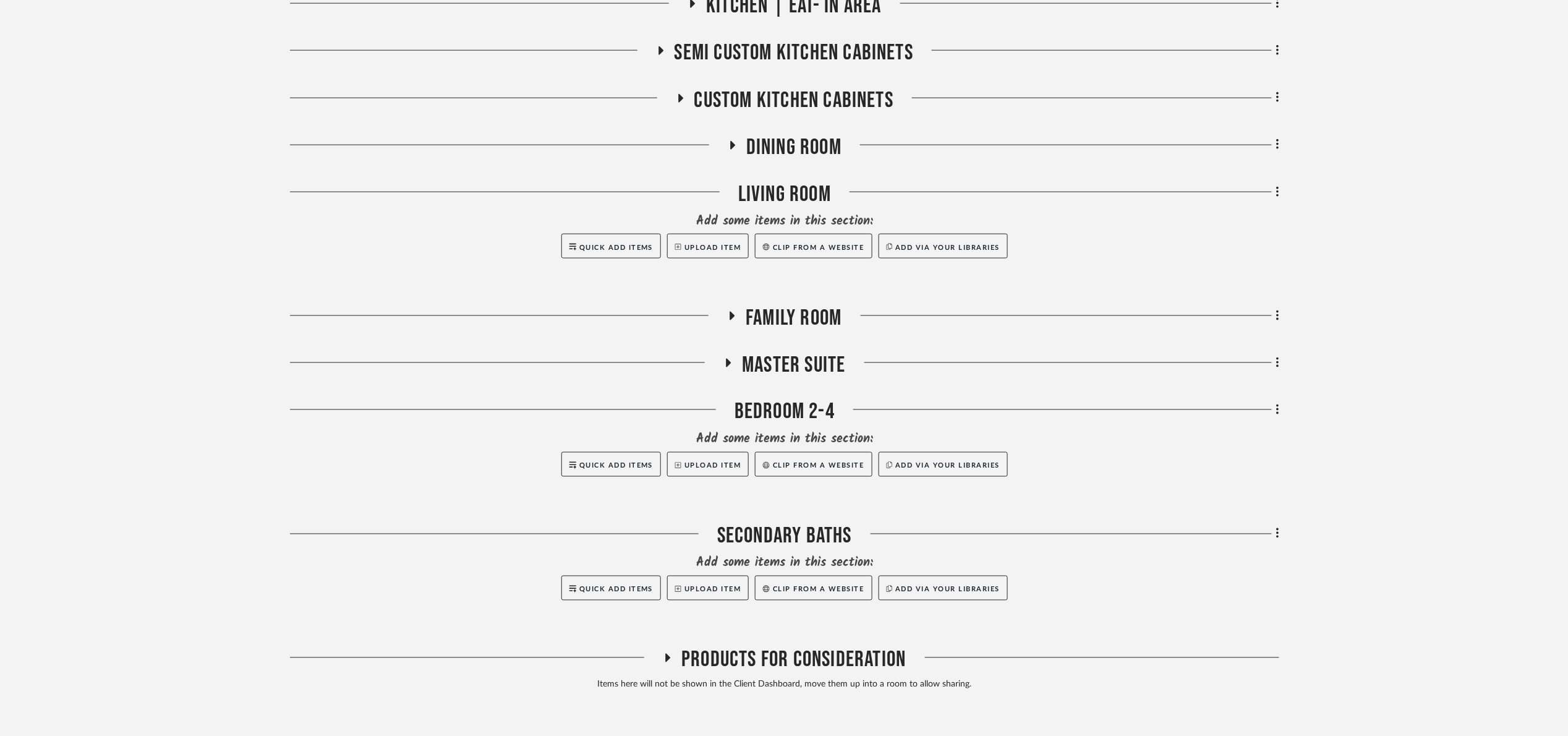
scroll to position [743, 0]
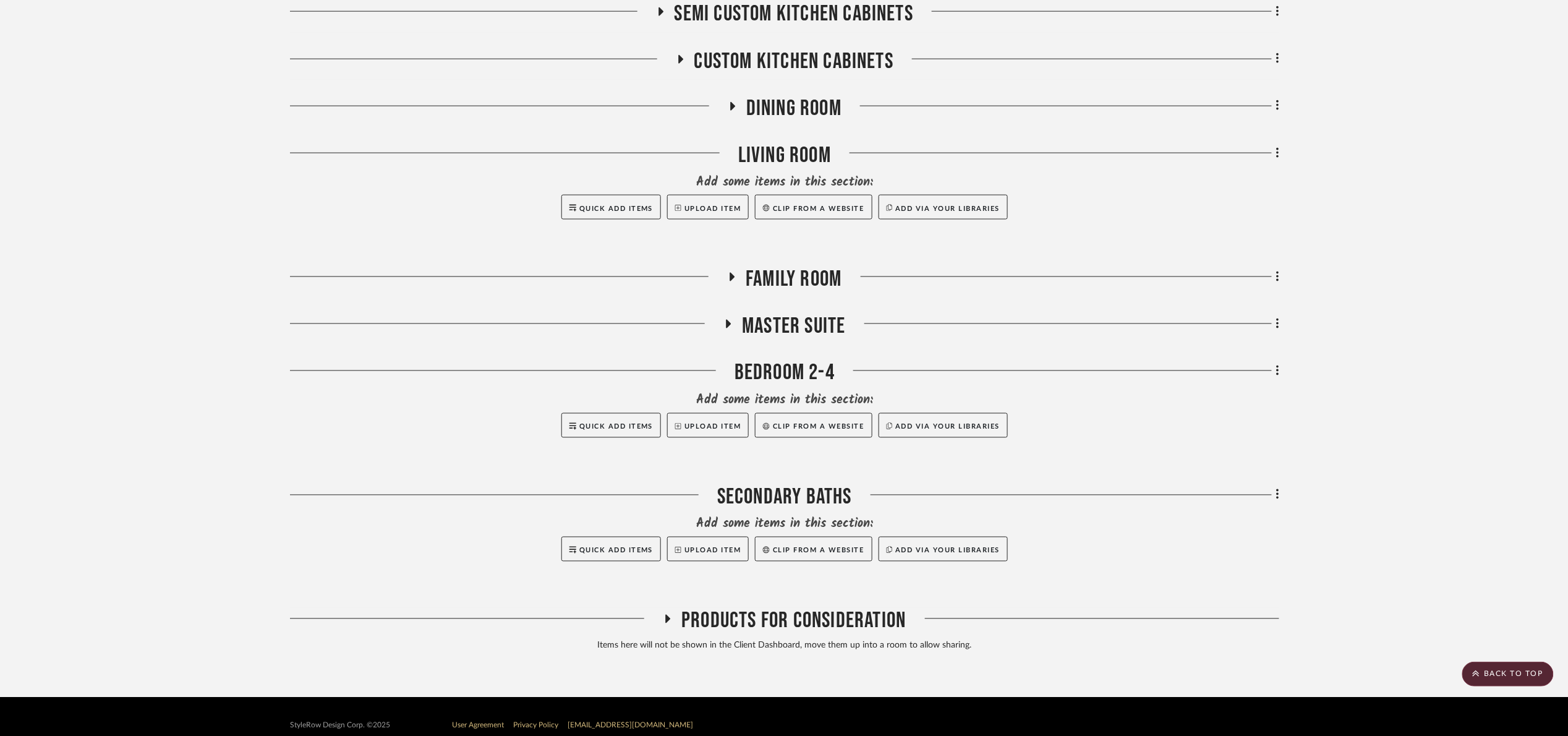
click at [785, 317] on span "Master Suite" at bounding box center [794, 326] width 103 height 26
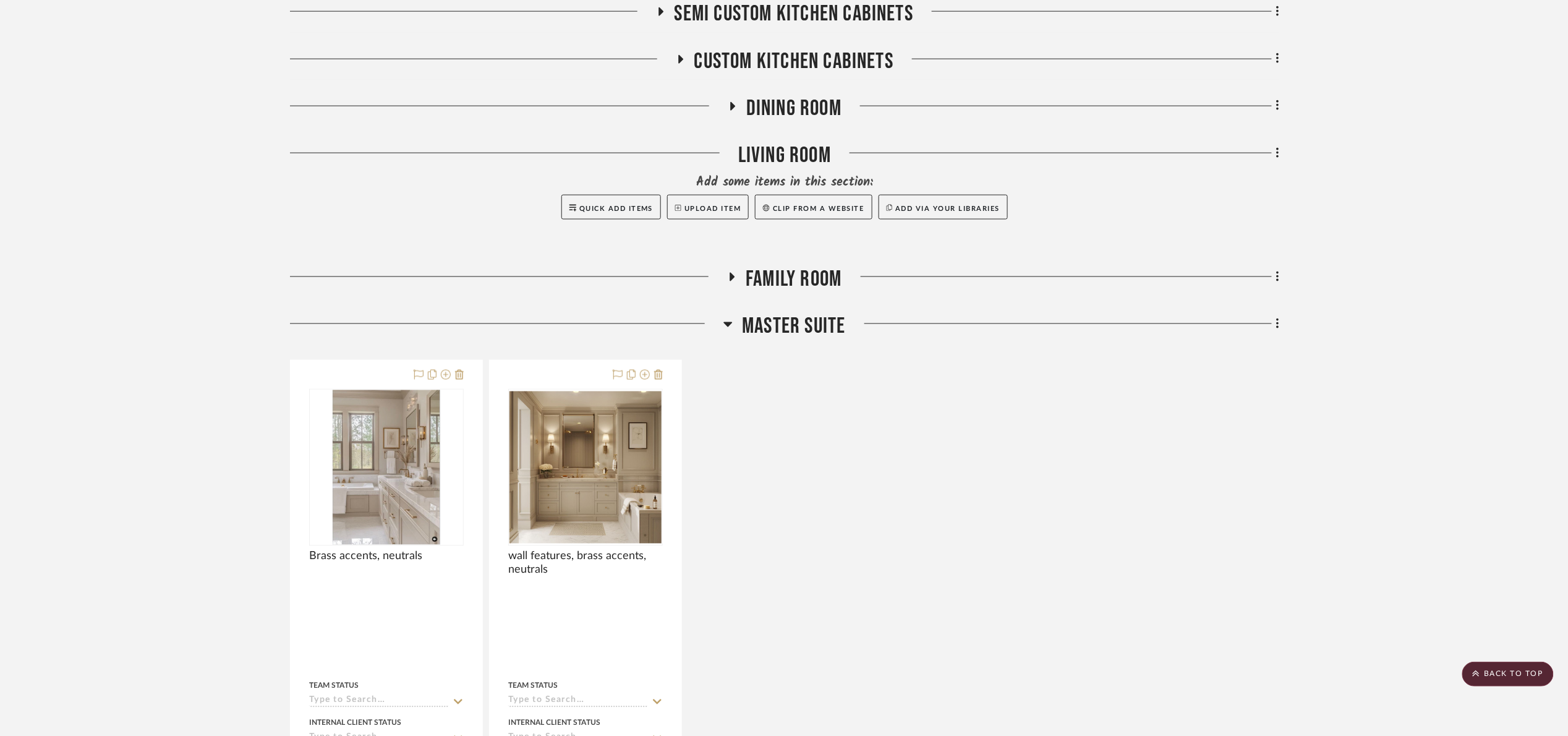
click at [785, 320] on span "Master Suite" at bounding box center [794, 326] width 103 height 26
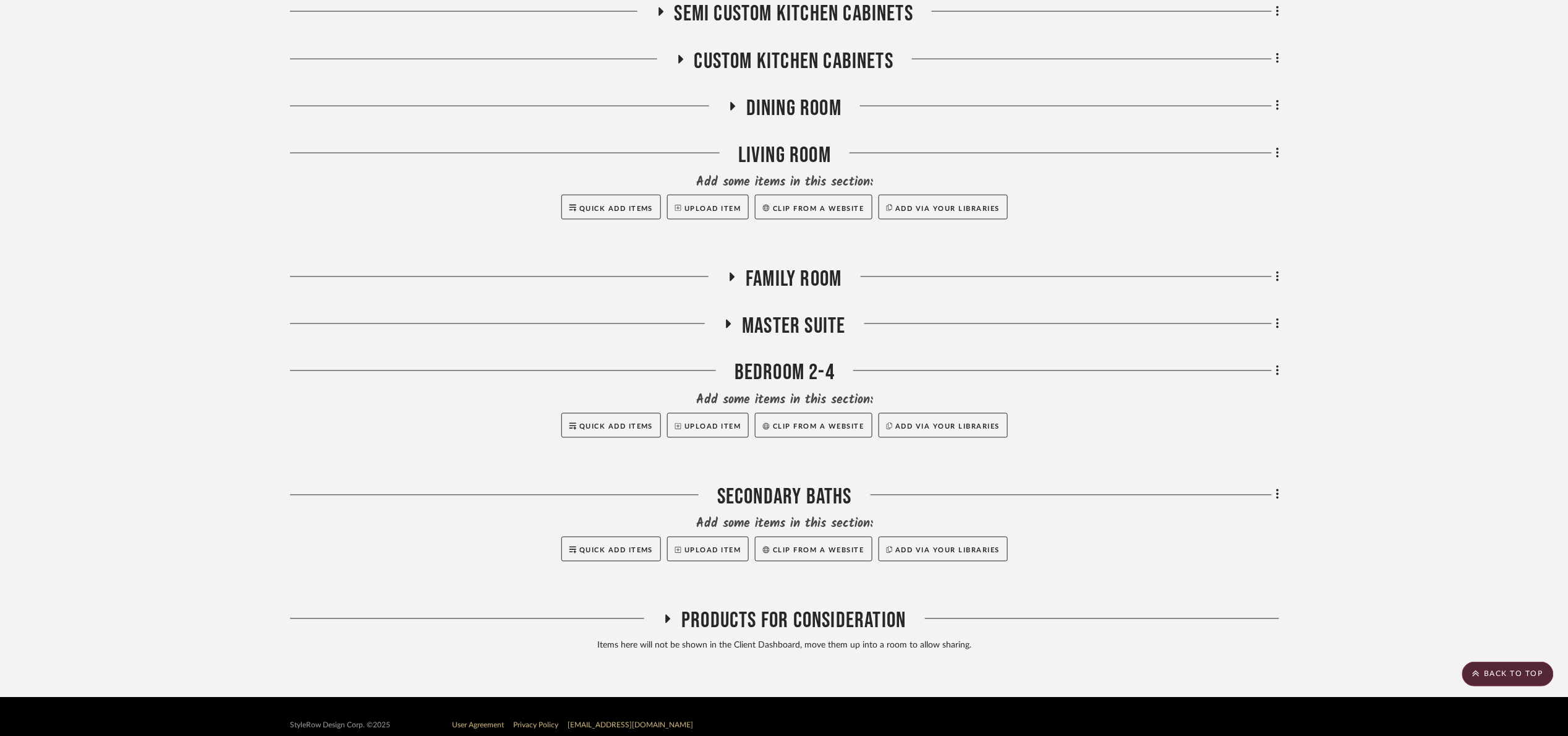
click at [786, 325] on span "Master Suite" at bounding box center [794, 326] width 103 height 26
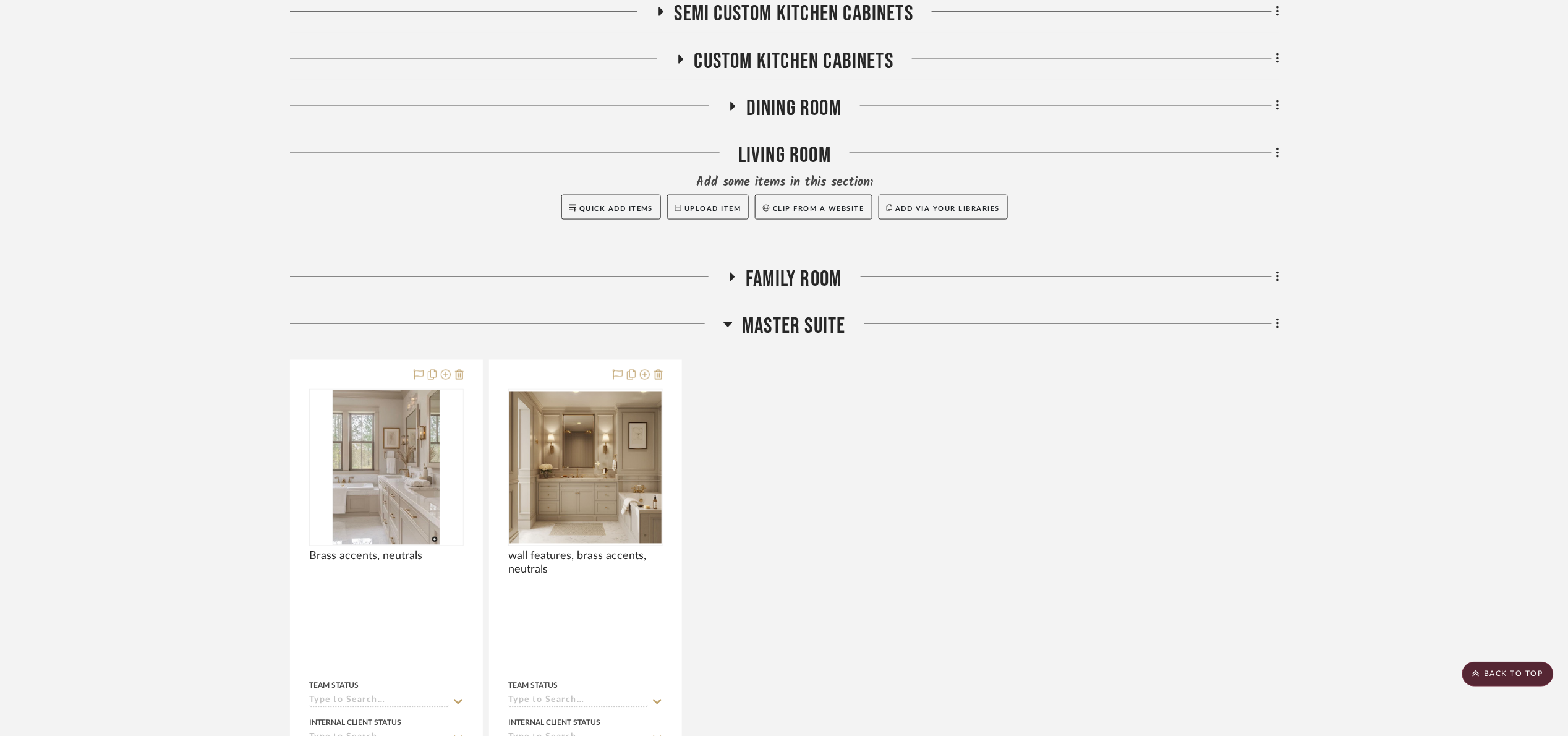
click at [786, 325] on span "Master Suite" at bounding box center [794, 326] width 103 height 26
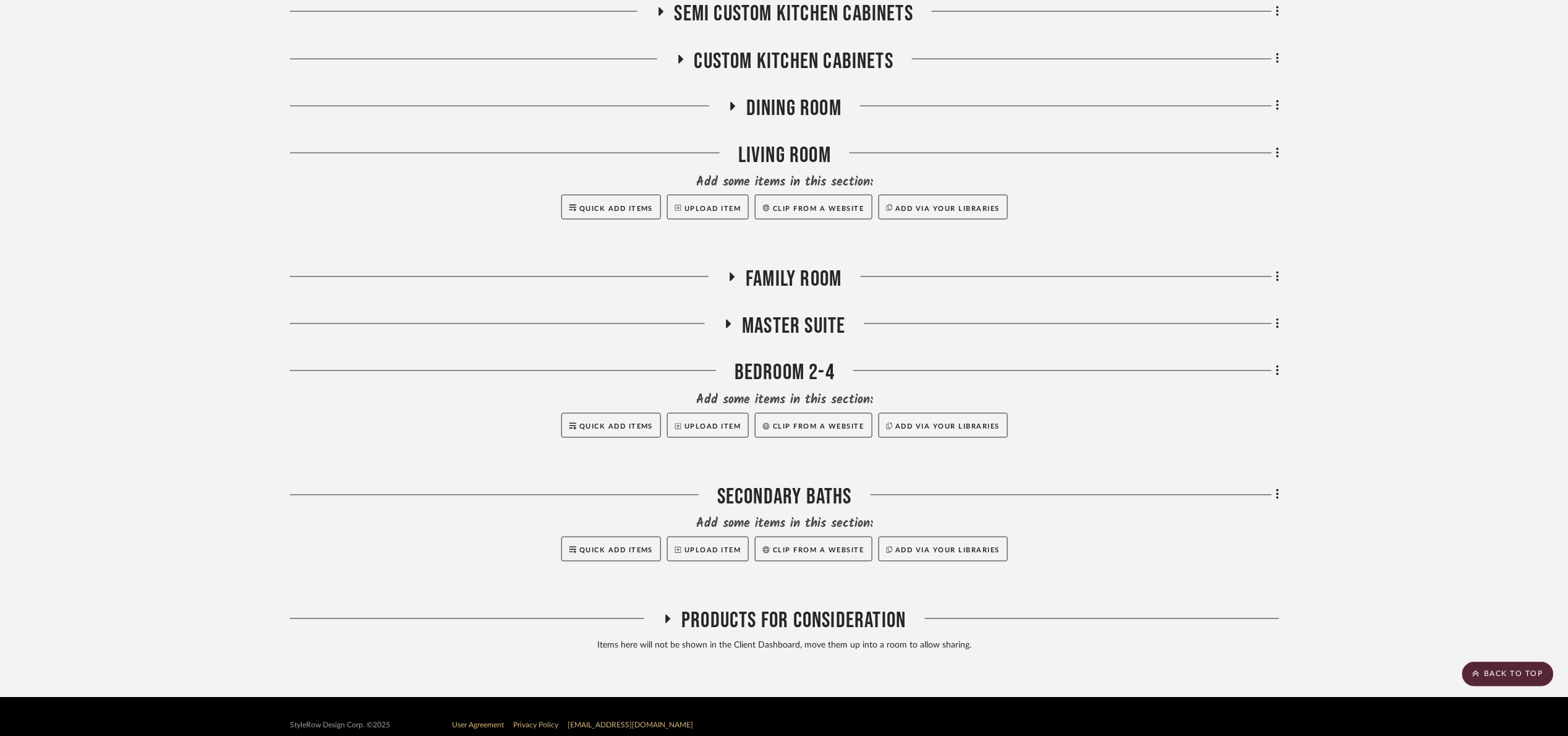
click at [1382, 199] on project-details-page "SHOW ME Project: 01. [PERSON_NAME] Project Settings + Add Room/Section + Quick …" at bounding box center [784, 22] width 1568 height 1351
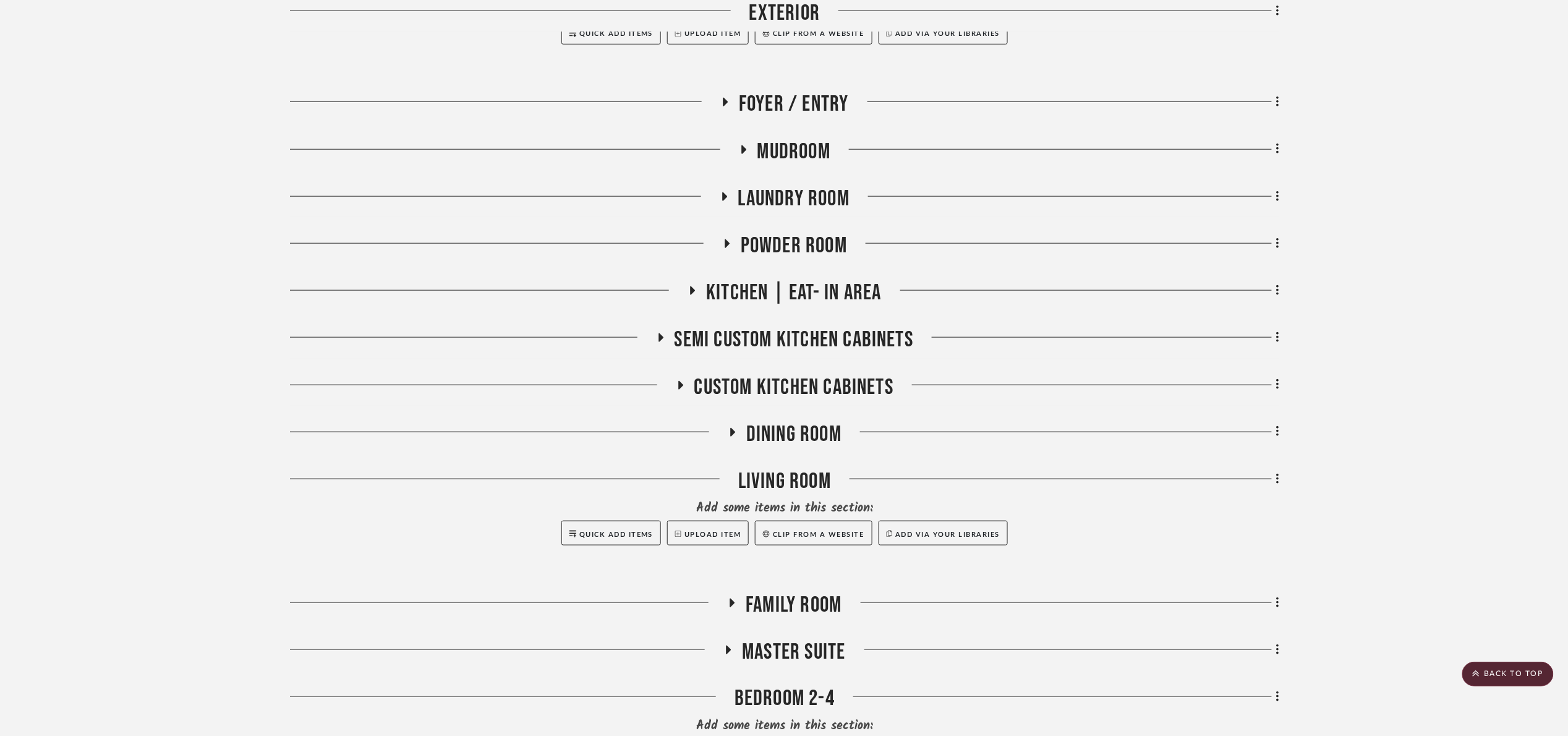
scroll to position [371, 0]
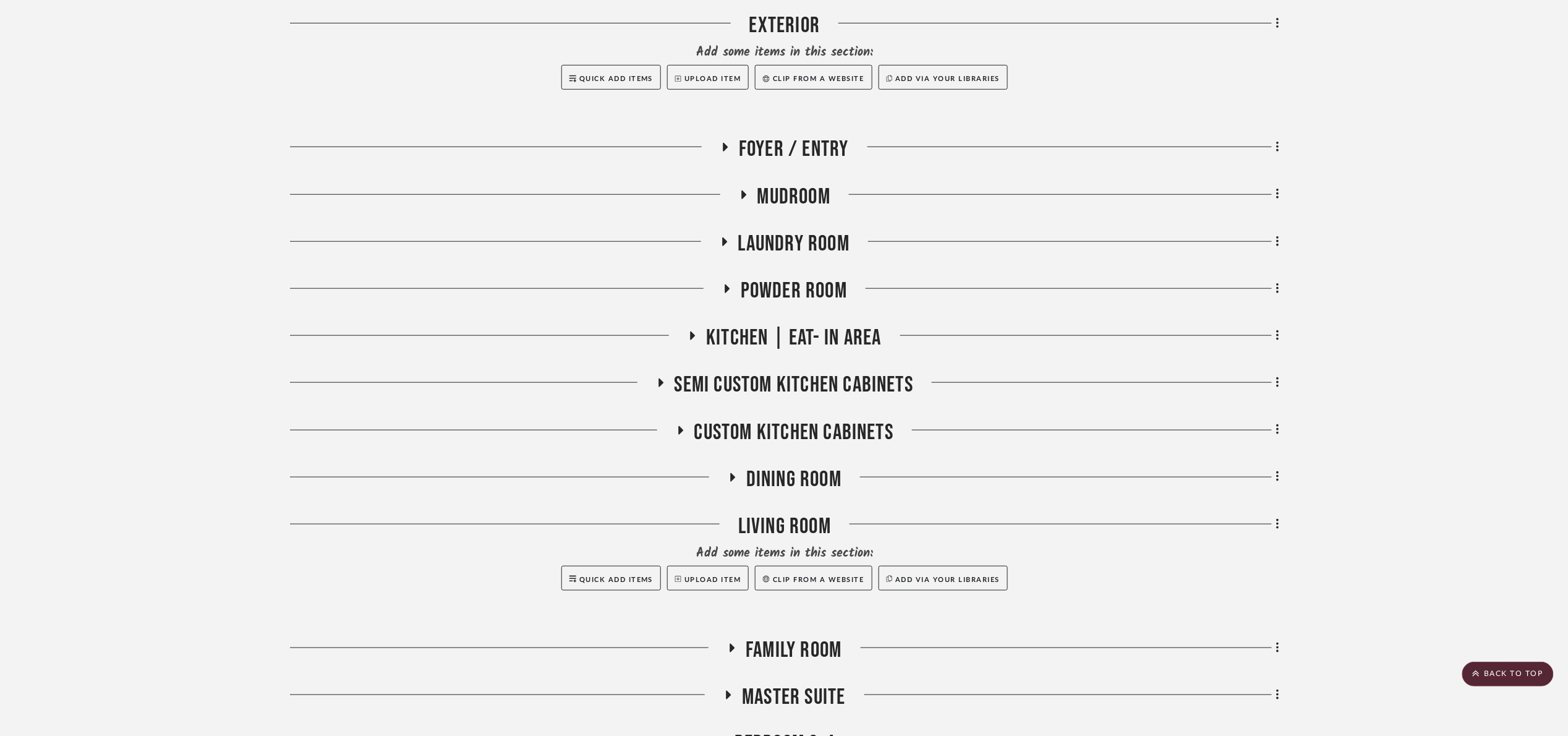
click at [1468, 217] on project-details-page "SHOW ME Project: 01. [PERSON_NAME] Project Settings + Add Room/Section + Quick …" at bounding box center [784, 393] width 1568 height 1351
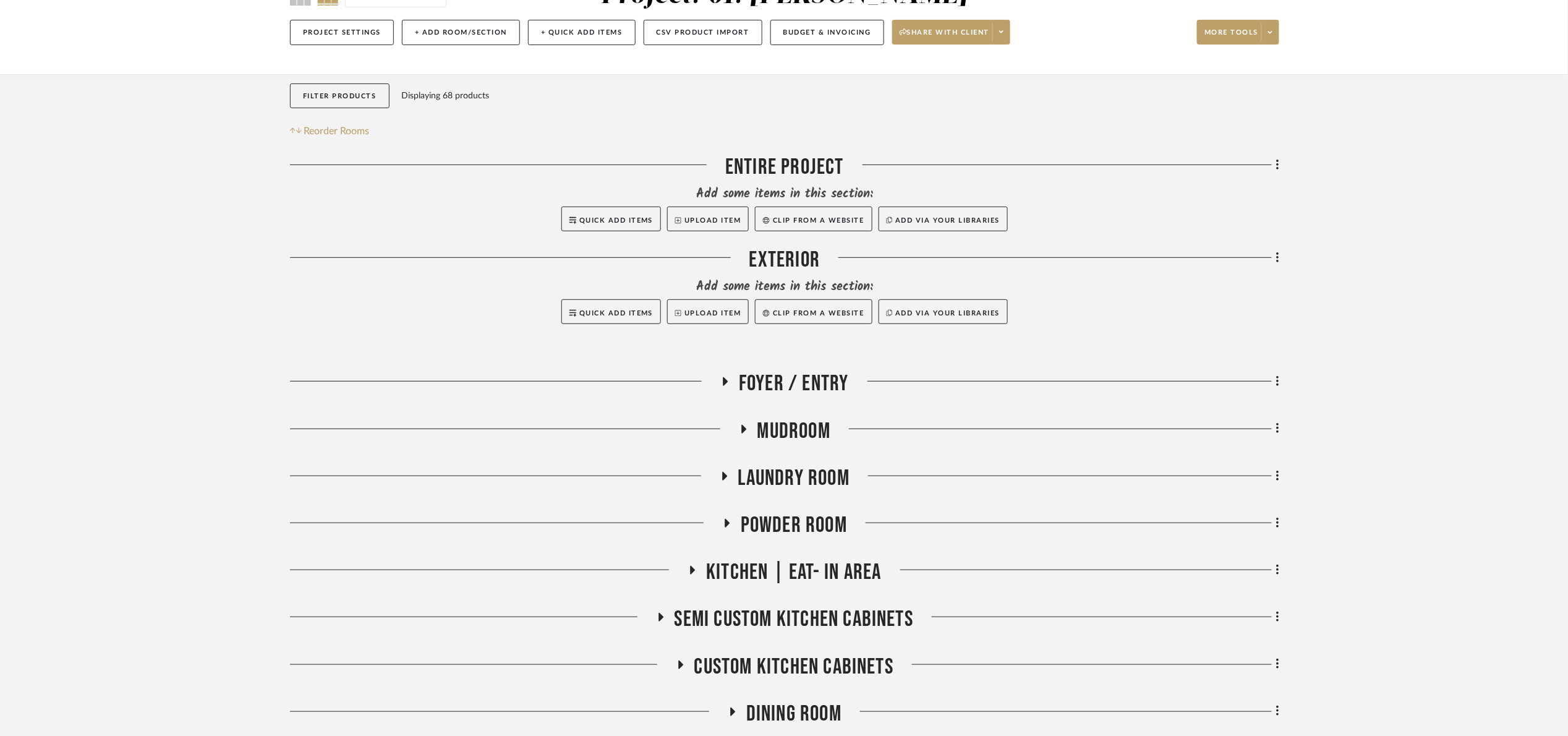
scroll to position [186, 0]
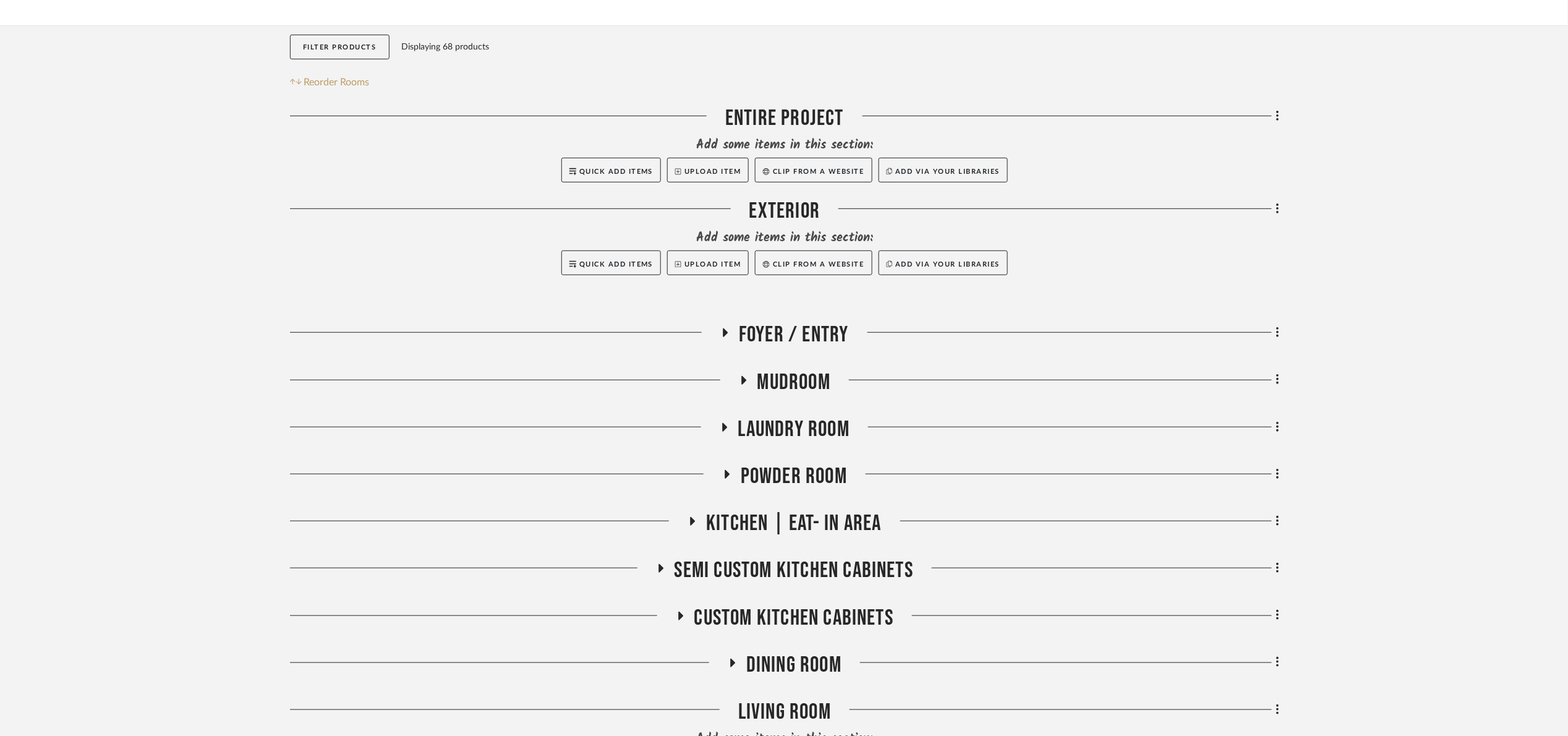
click at [1349, 191] on project-details-page "SHOW ME Project: 01. [PERSON_NAME] Project Settings + Add Room/Section + Quick …" at bounding box center [784, 579] width 1568 height 1351
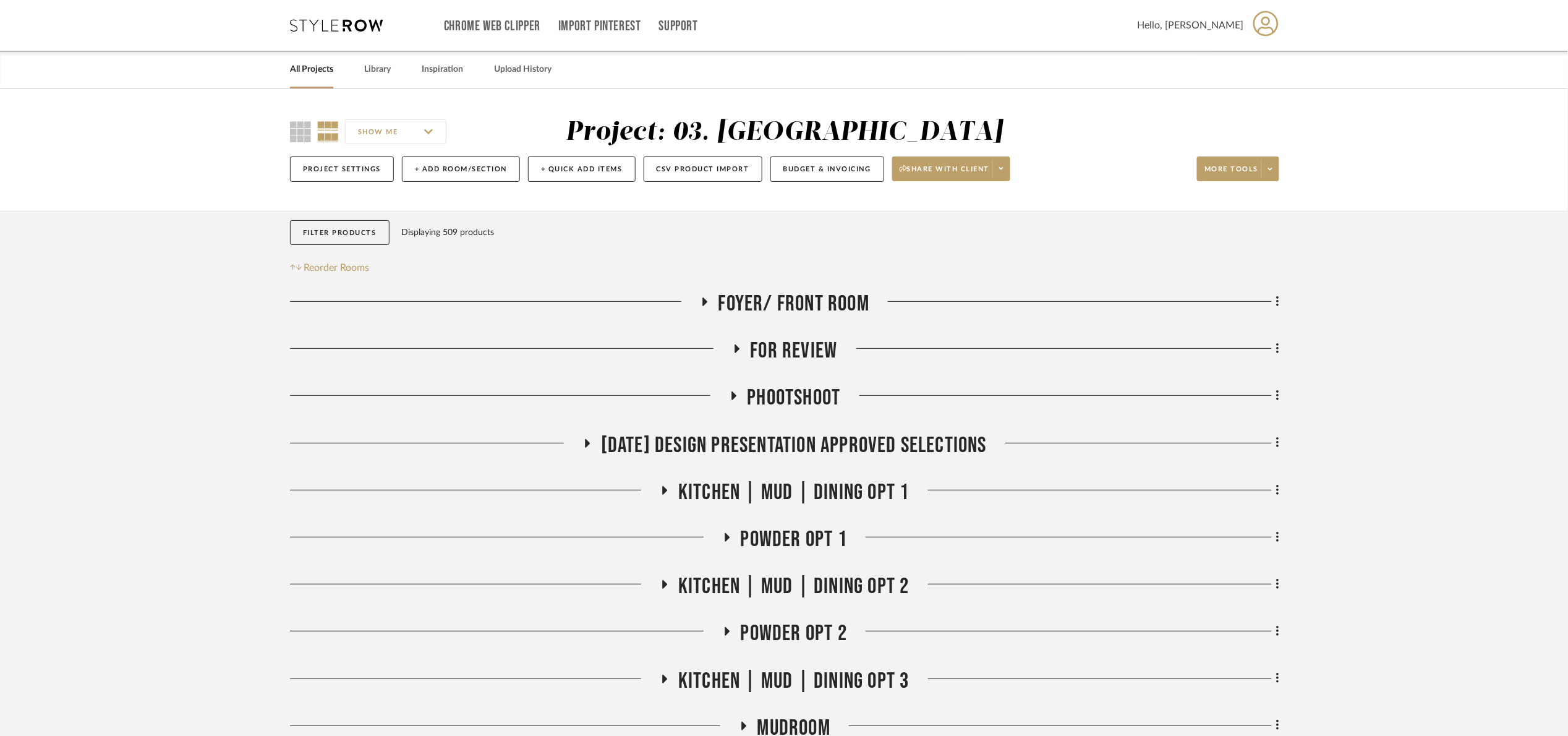
click at [327, 74] on link "All Projects" at bounding box center [311, 70] width 44 height 16
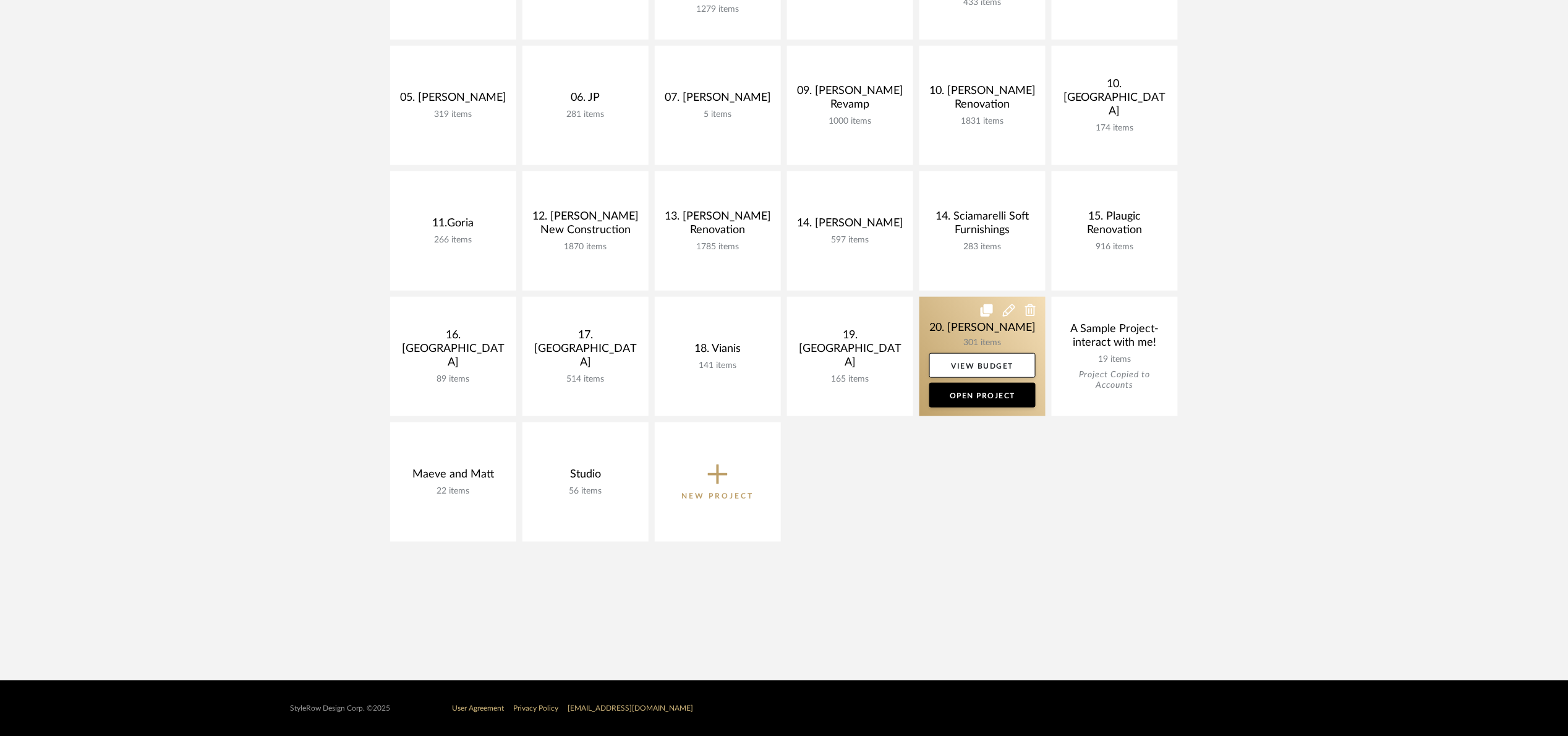
scroll to position [387, 0]
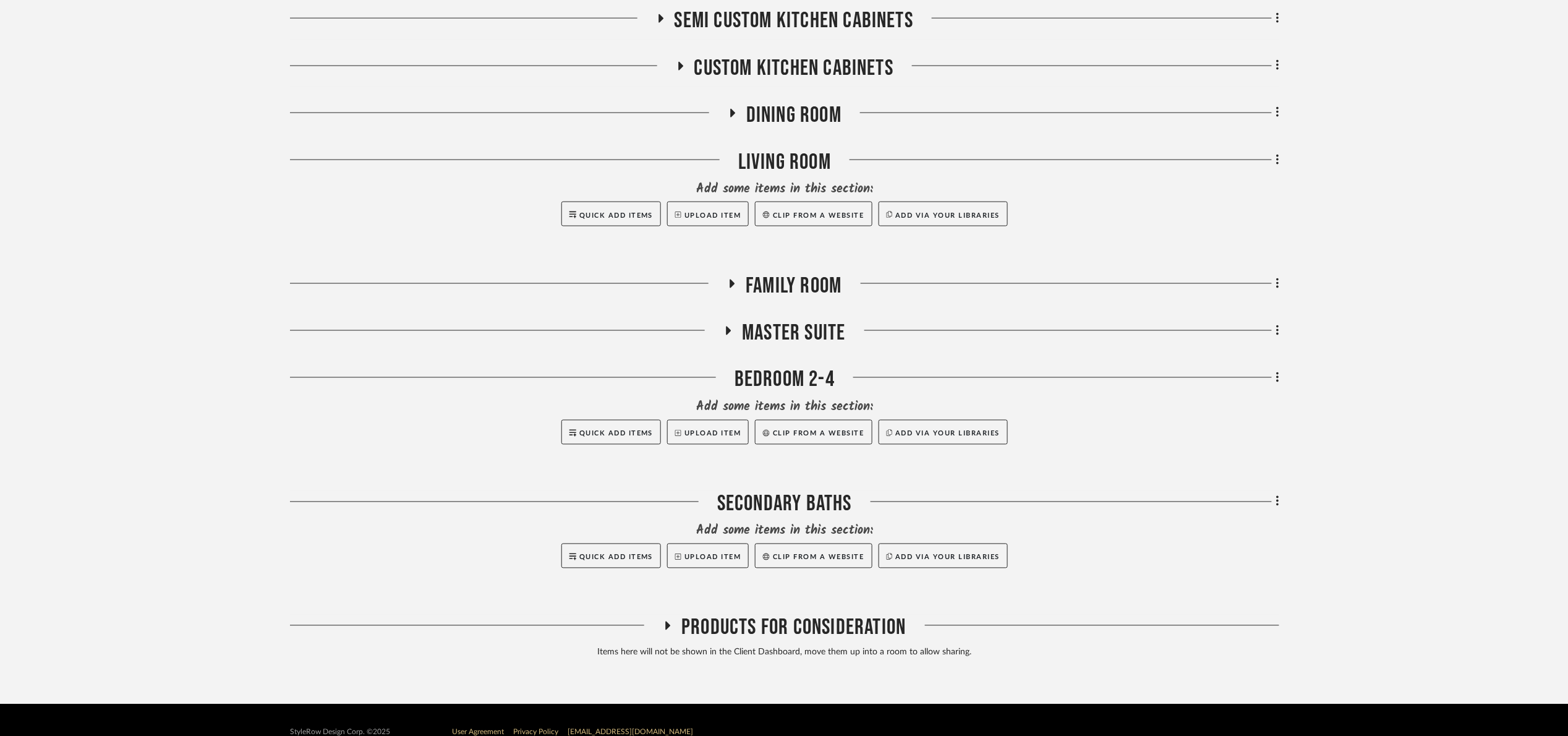
scroll to position [743, 0]
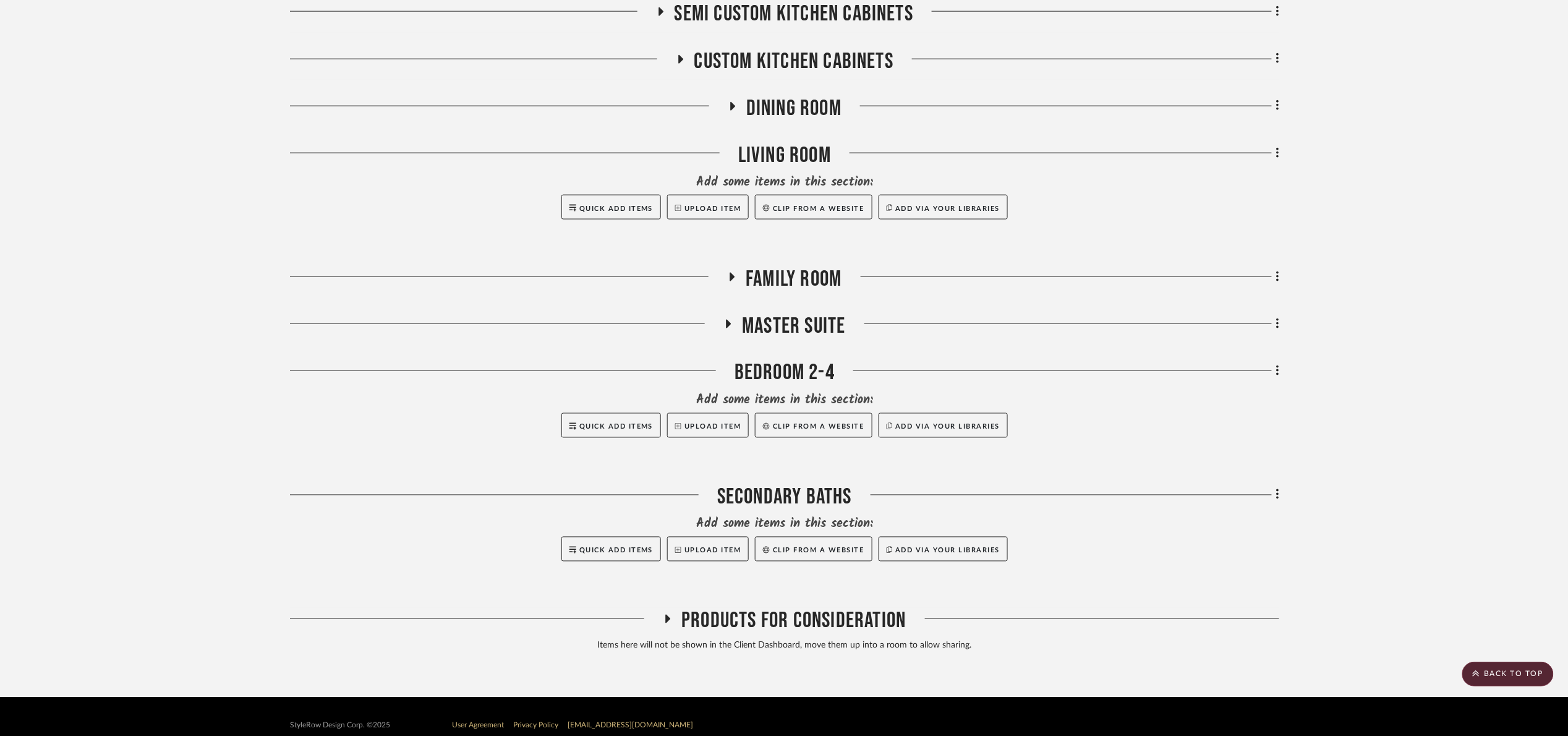
click at [799, 337] on span "Master Suite" at bounding box center [794, 326] width 103 height 26
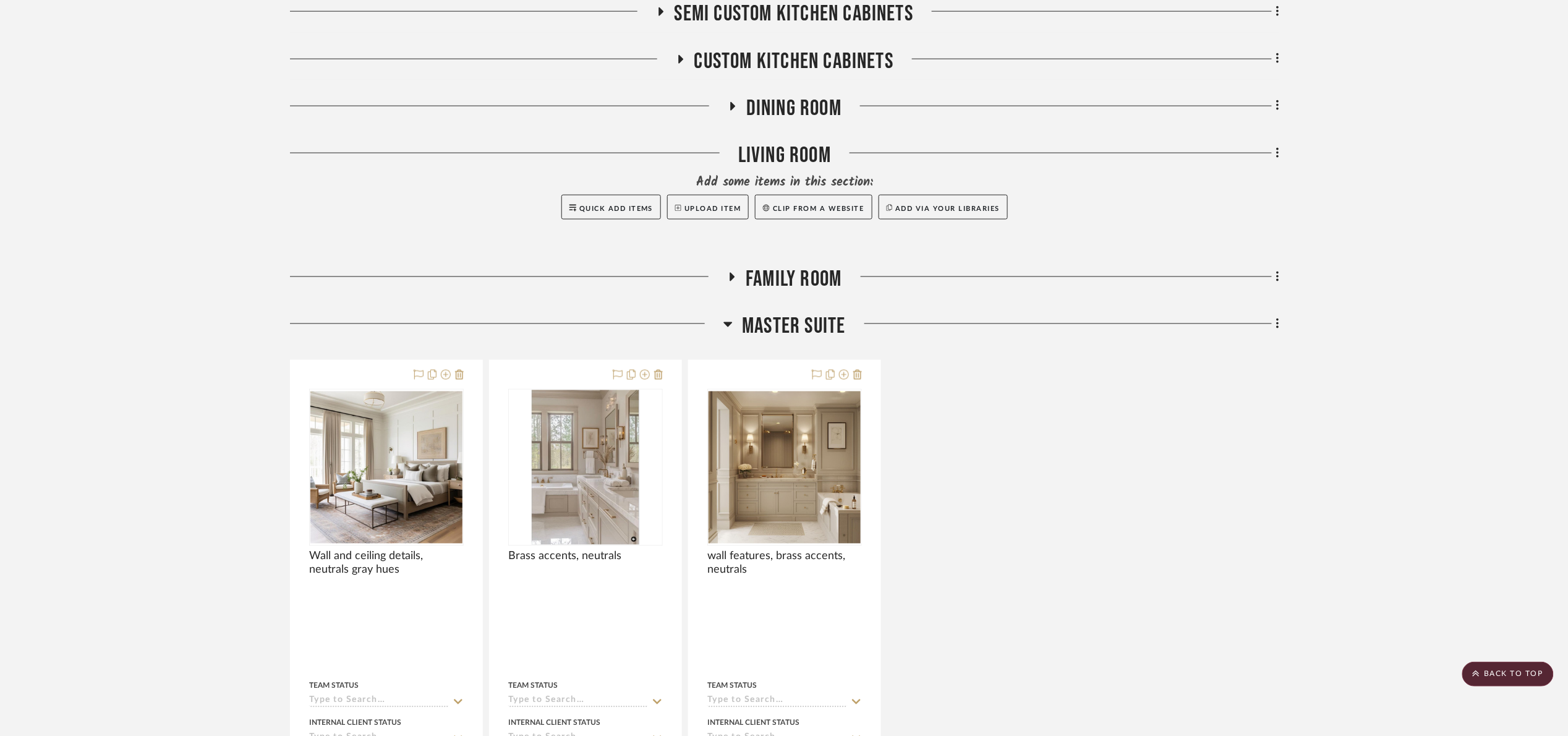
click at [799, 329] on span "Master Suite" at bounding box center [794, 326] width 103 height 26
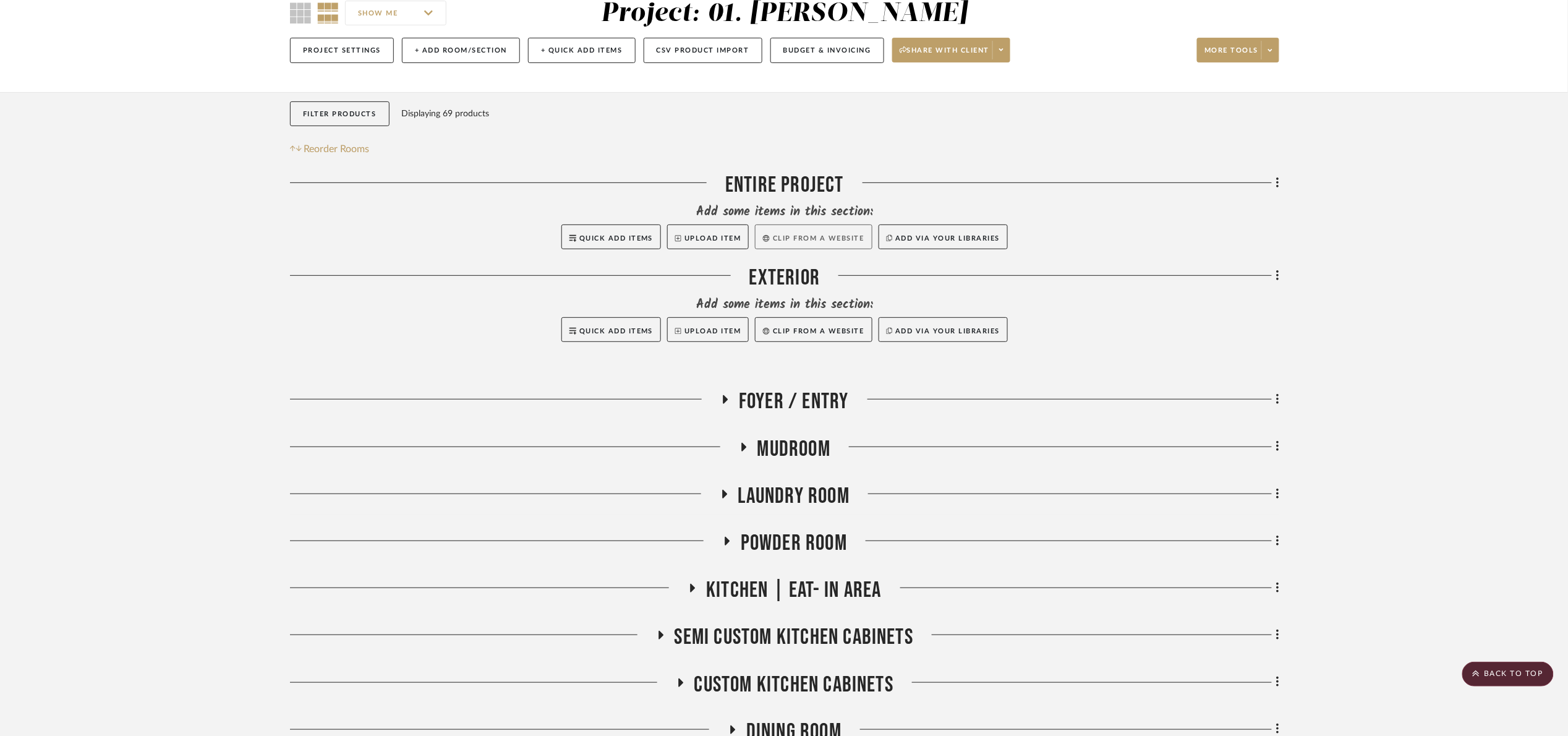
scroll to position [112, 0]
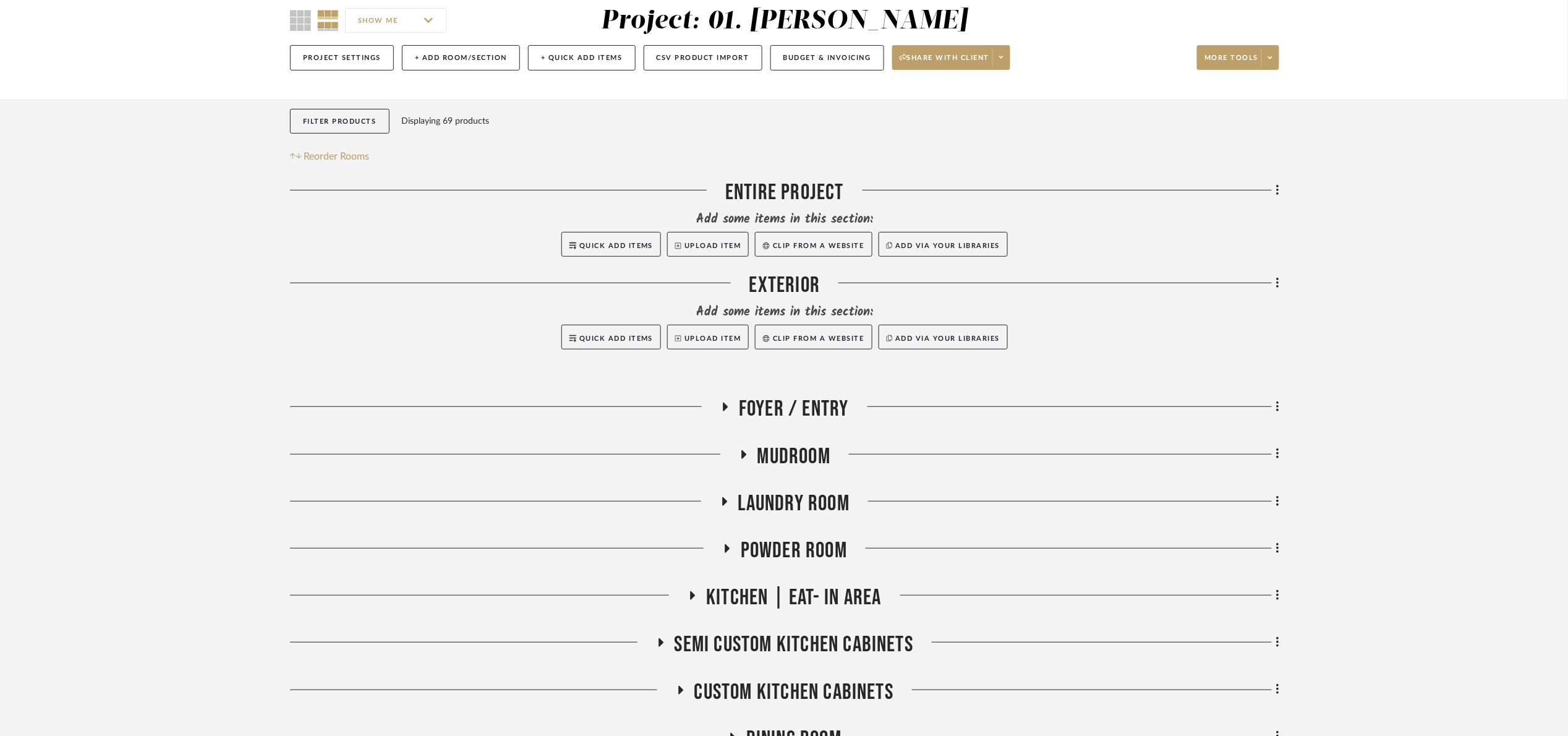
click at [789, 411] on span "Foyer / Entry" at bounding box center [794, 409] width 110 height 26
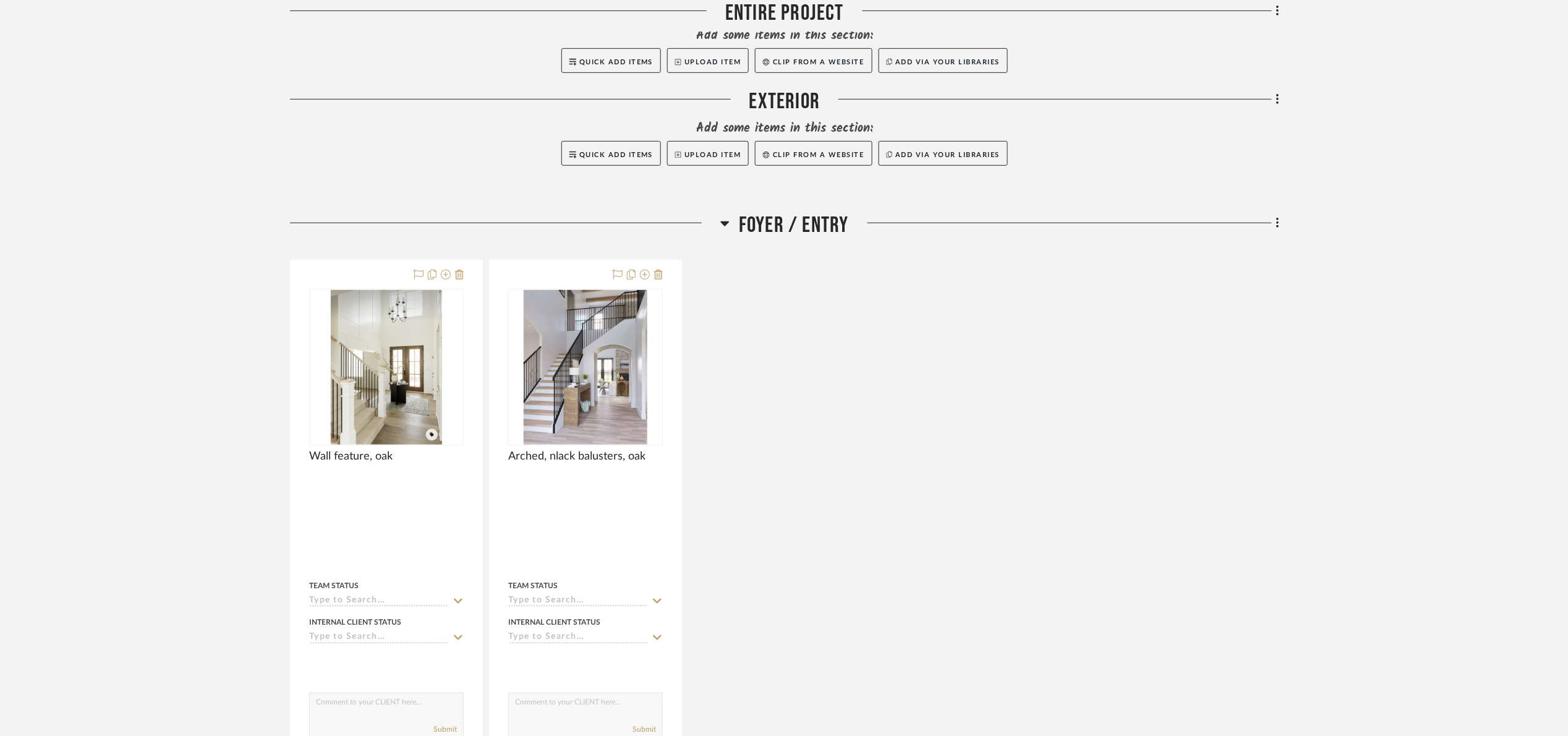
scroll to position [297, 0]
click at [780, 228] on span "Foyer / Entry" at bounding box center [794, 223] width 110 height 26
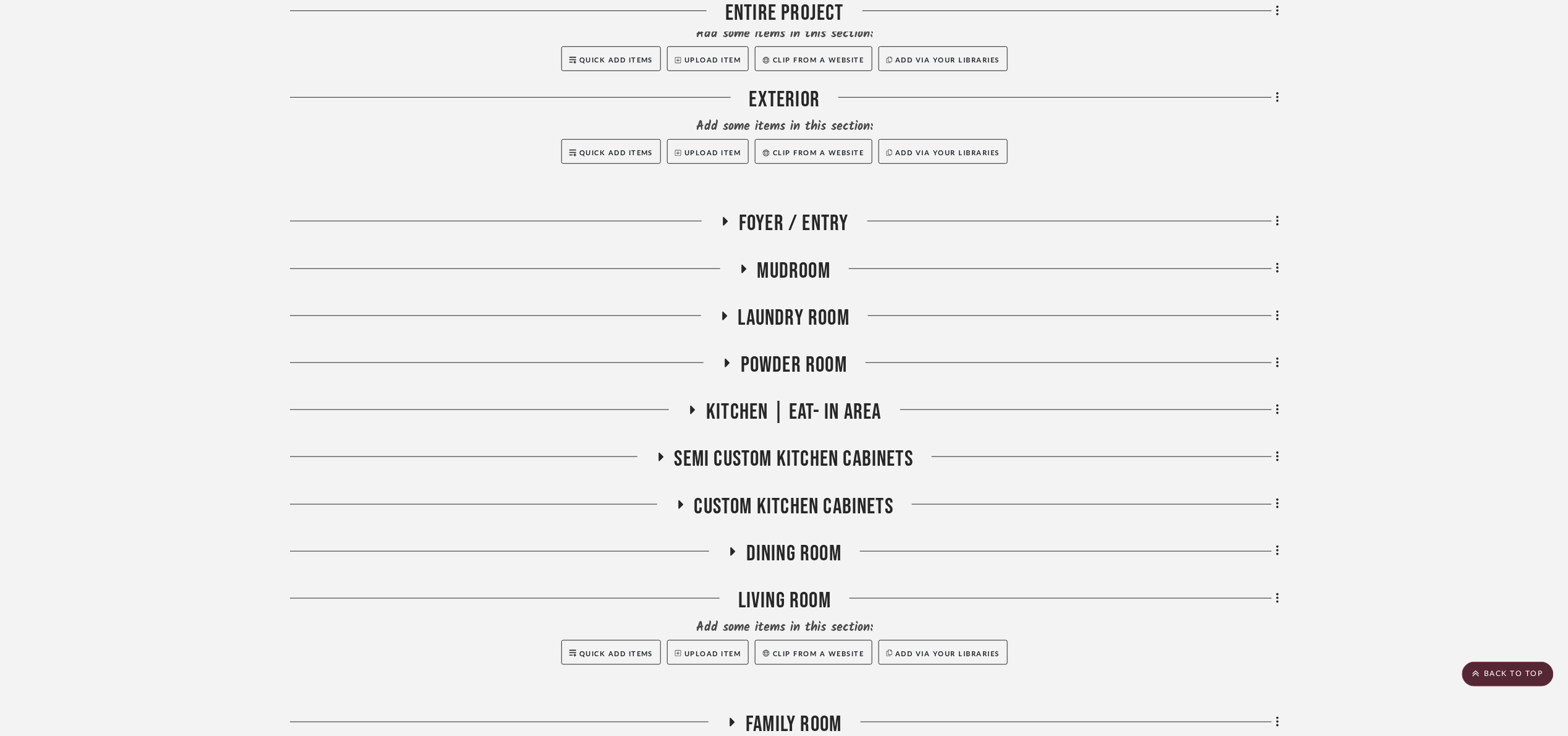
click at [830, 316] on span "Laundry Room" at bounding box center [794, 318] width 112 height 26
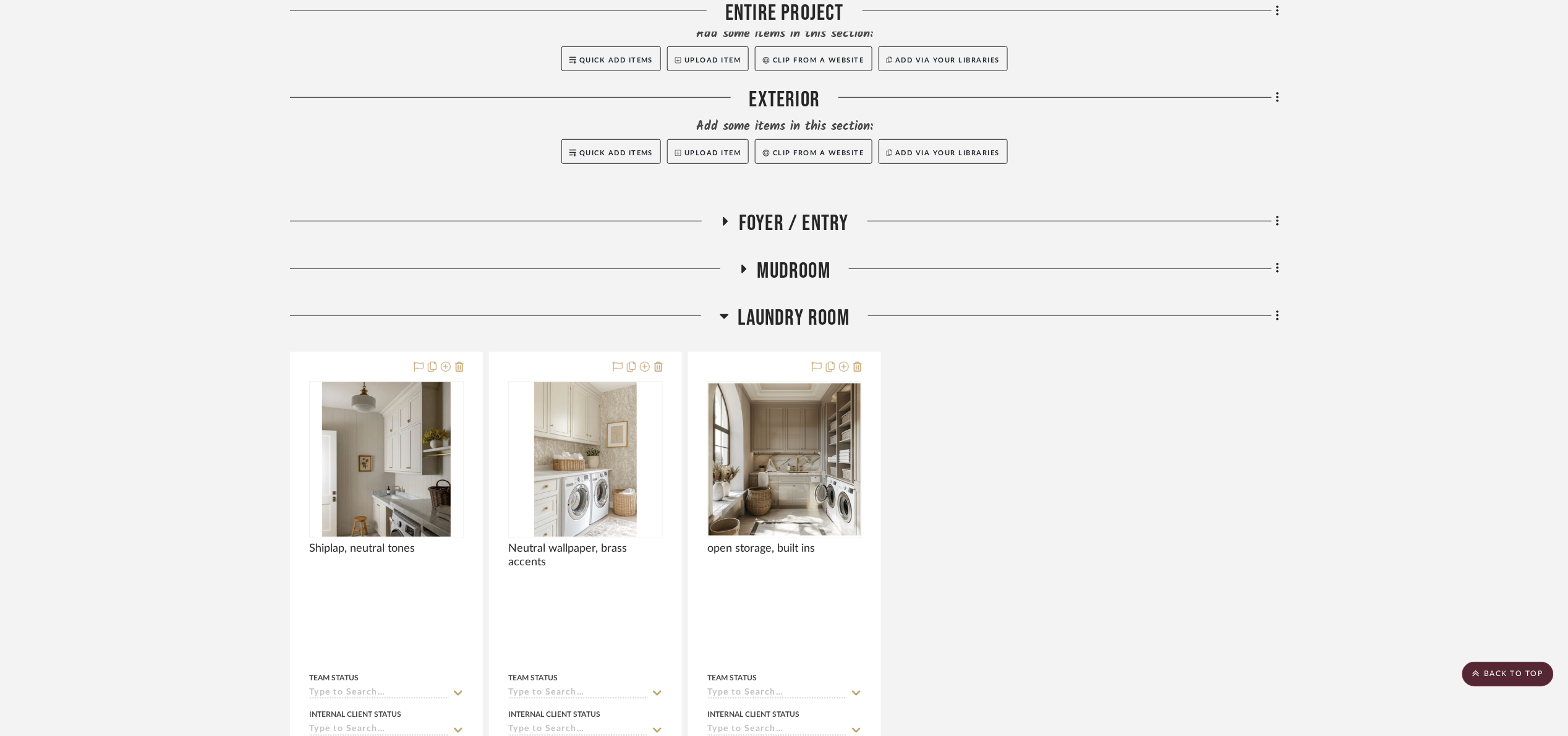
drag, startPoint x: 830, startPoint y: 316, endPoint x: 810, endPoint y: 366, distance: 53.9
click at [828, 318] on span "Laundry Room" at bounding box center [794, 318] width 112 height 26
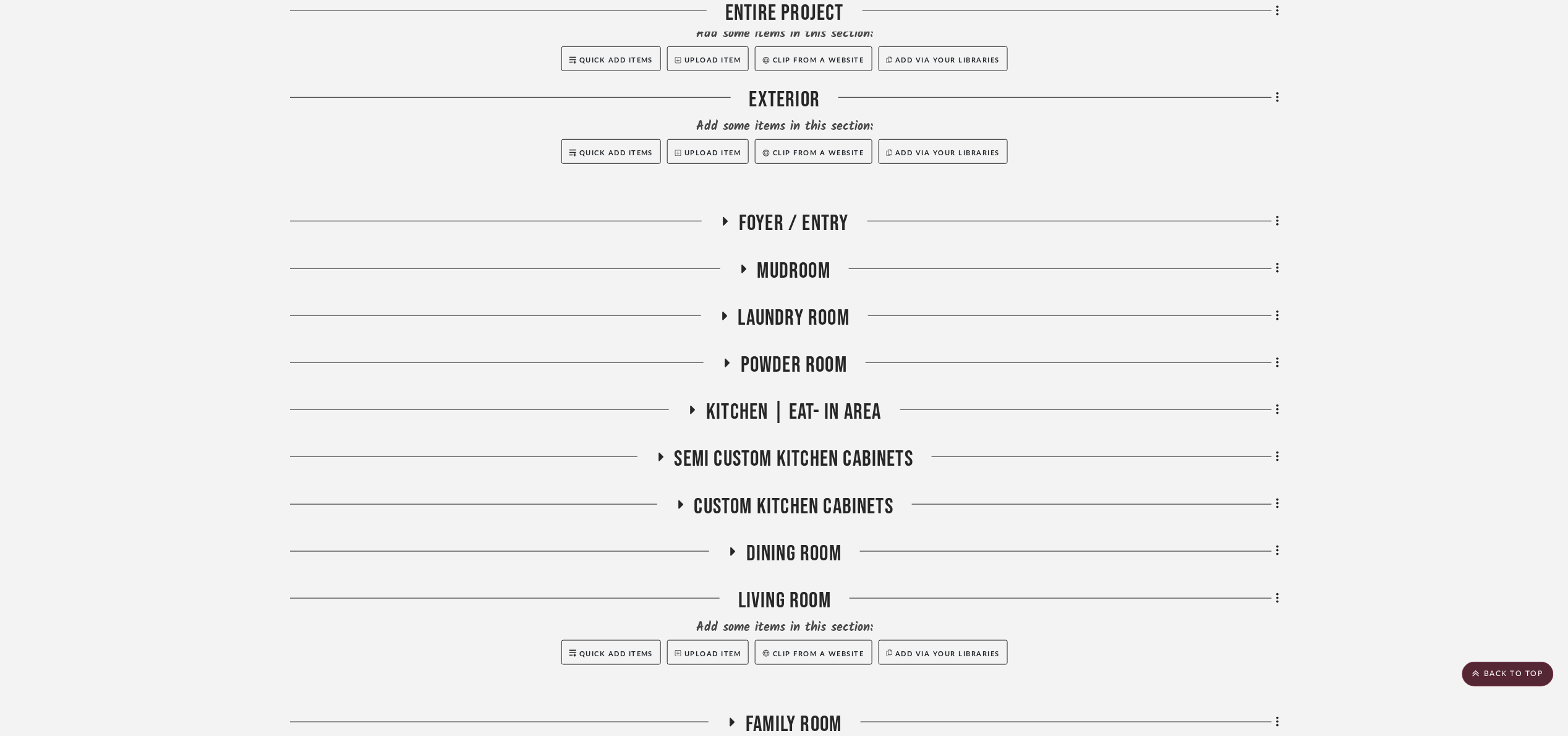
click at [809, 368] on span "Powder Room" at bounding box center [794, 365] width 107 height 26
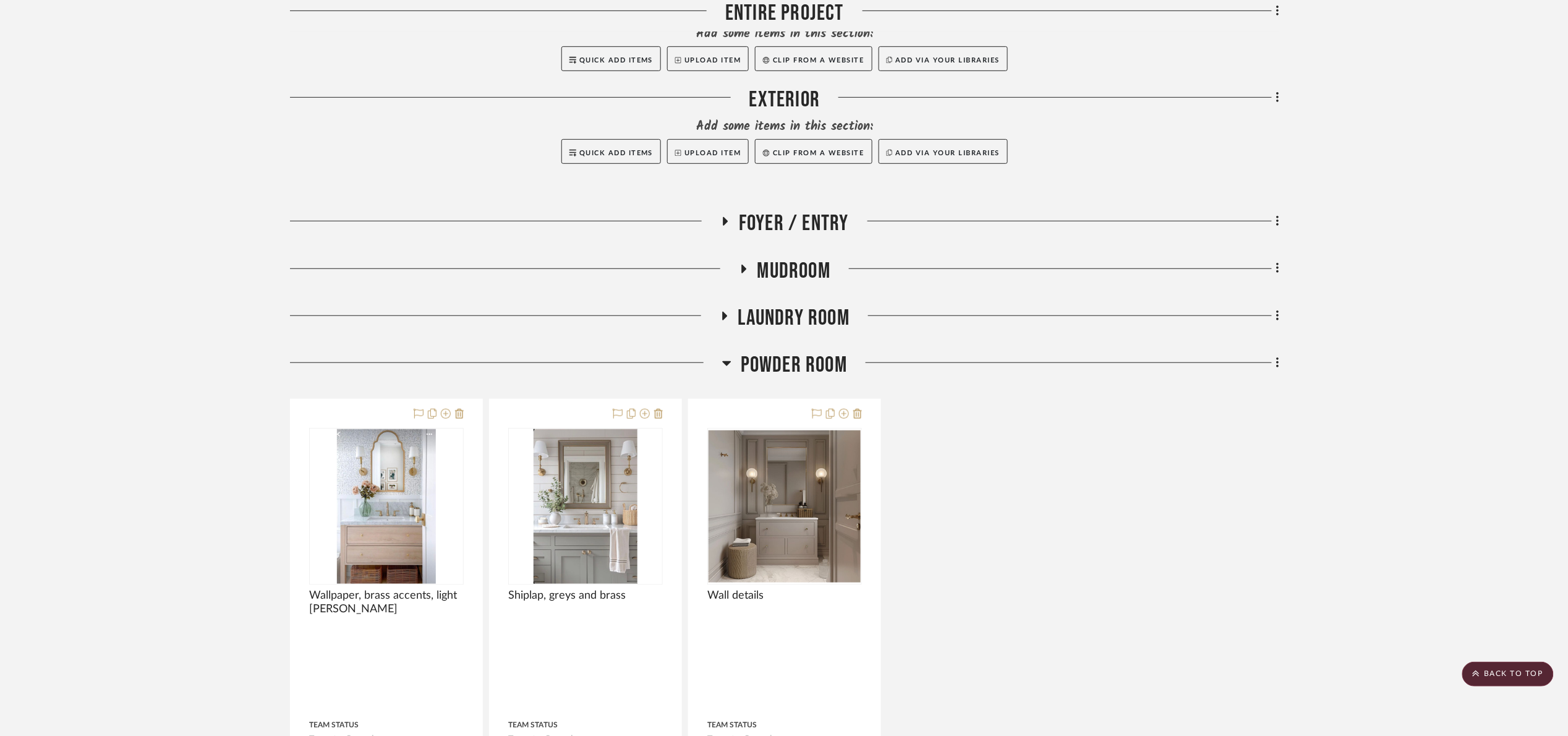
click at [807, 366] on span "Powder Room" at bounding box center [794, 365] width 107 height 26
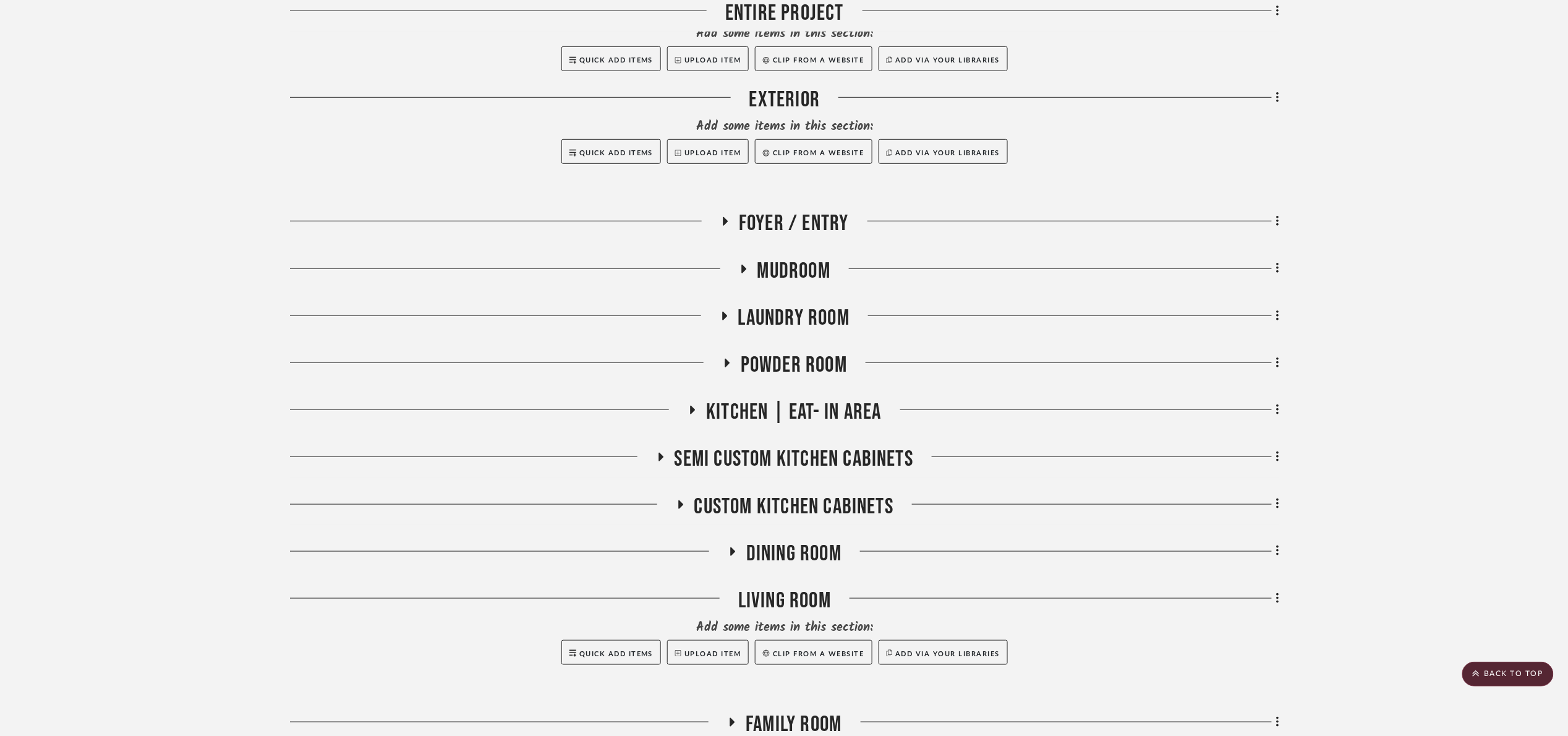
click at [826, 412] on span "Kitchen | Eat- In Area" at bounding box center [793, 412] width 175 height 26
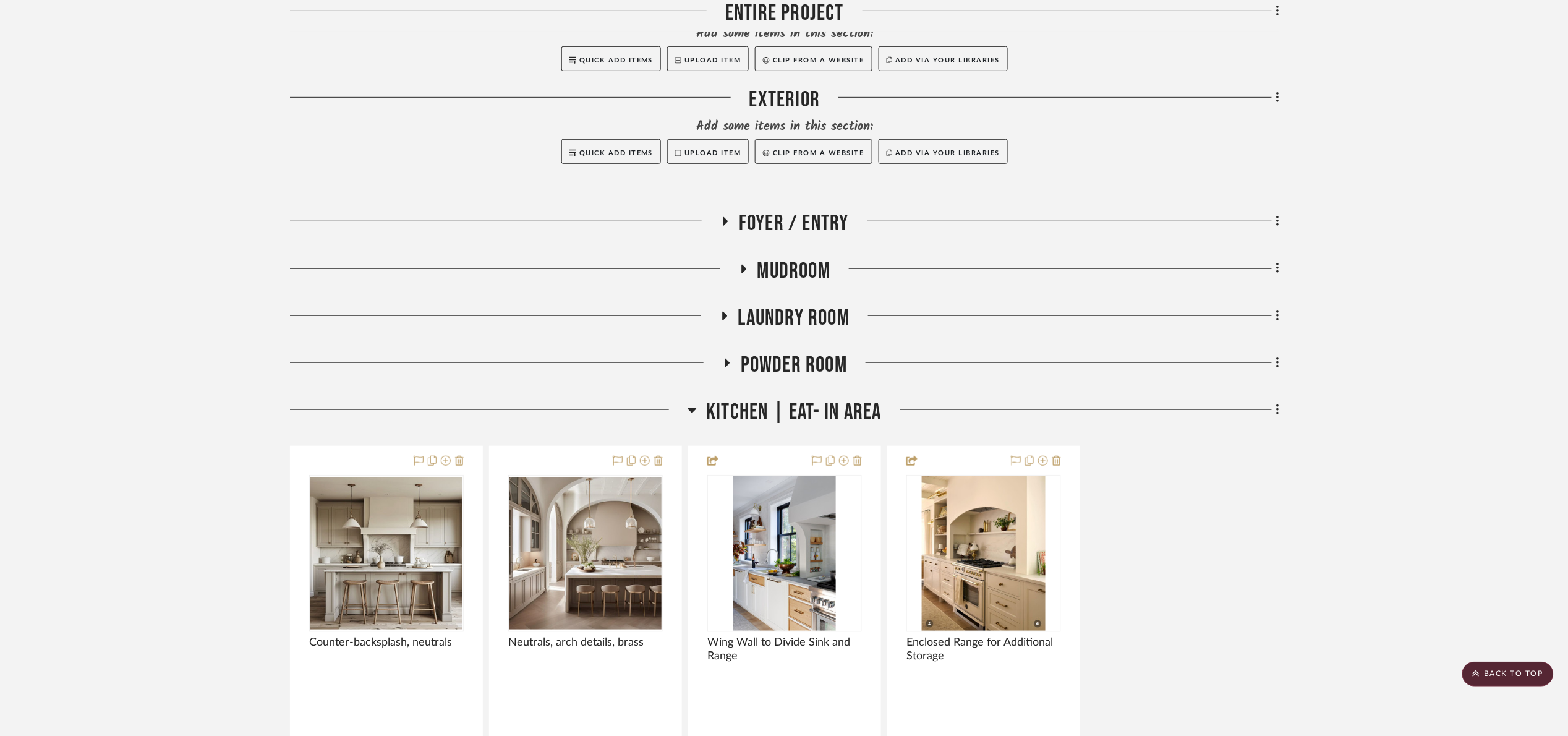
click at [824, 412] on span "Kitchen | Eat- In Area" at bounding box center [793, 412] width 175 height 26
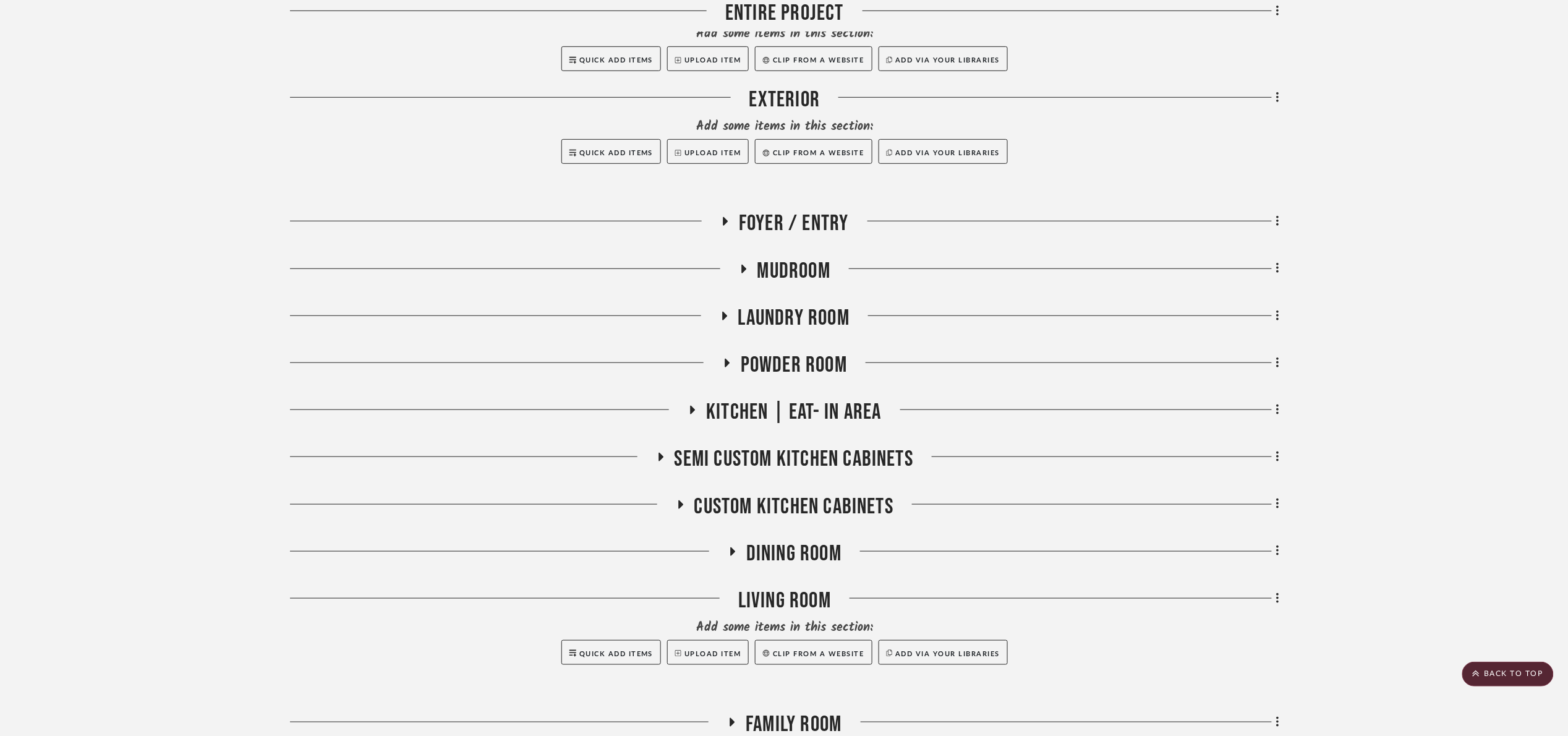
click at [794, 448] on span "Semi custom kitchen Cabinets" at bounding box center [794, 459] width 239 height 26
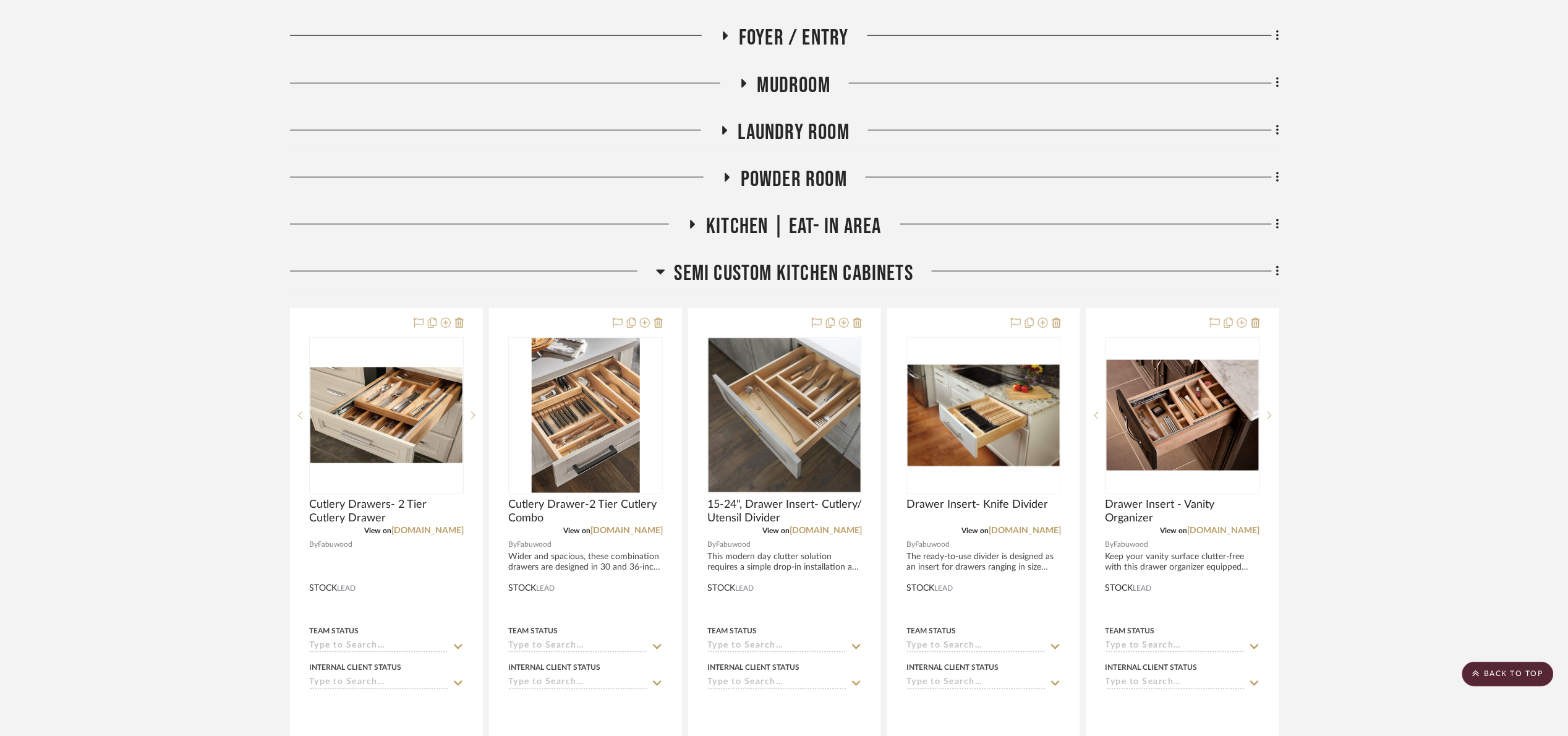
drag, startPoint x: 803, startPoint y: 279, endPoint x: 797, endPoint y: 276, distance: 6.7
click at [801, 278] on span "Semi custom kitchen Cabinets" at bounding box center [794, 274] width 239 height 26
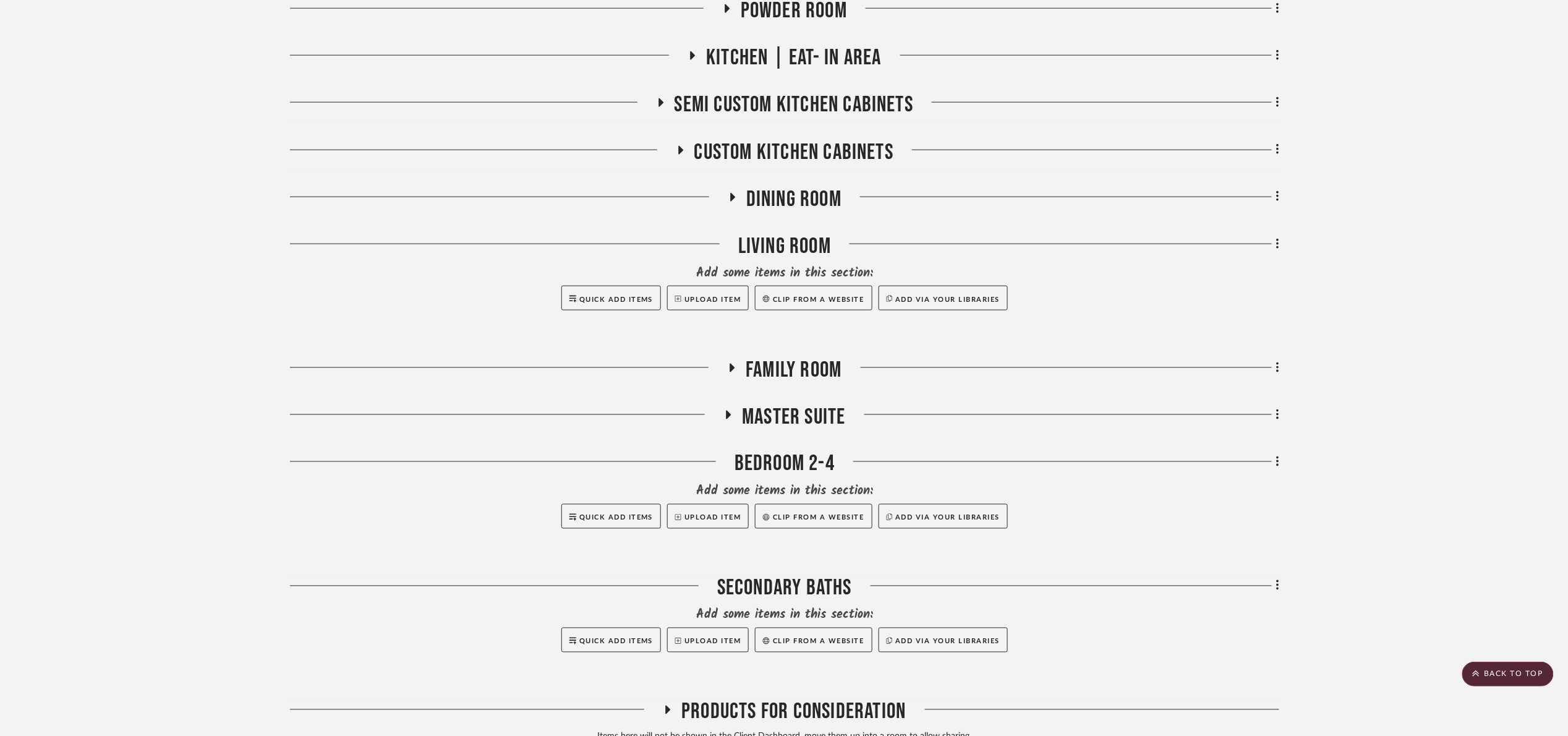
scroll to position [668, 0]
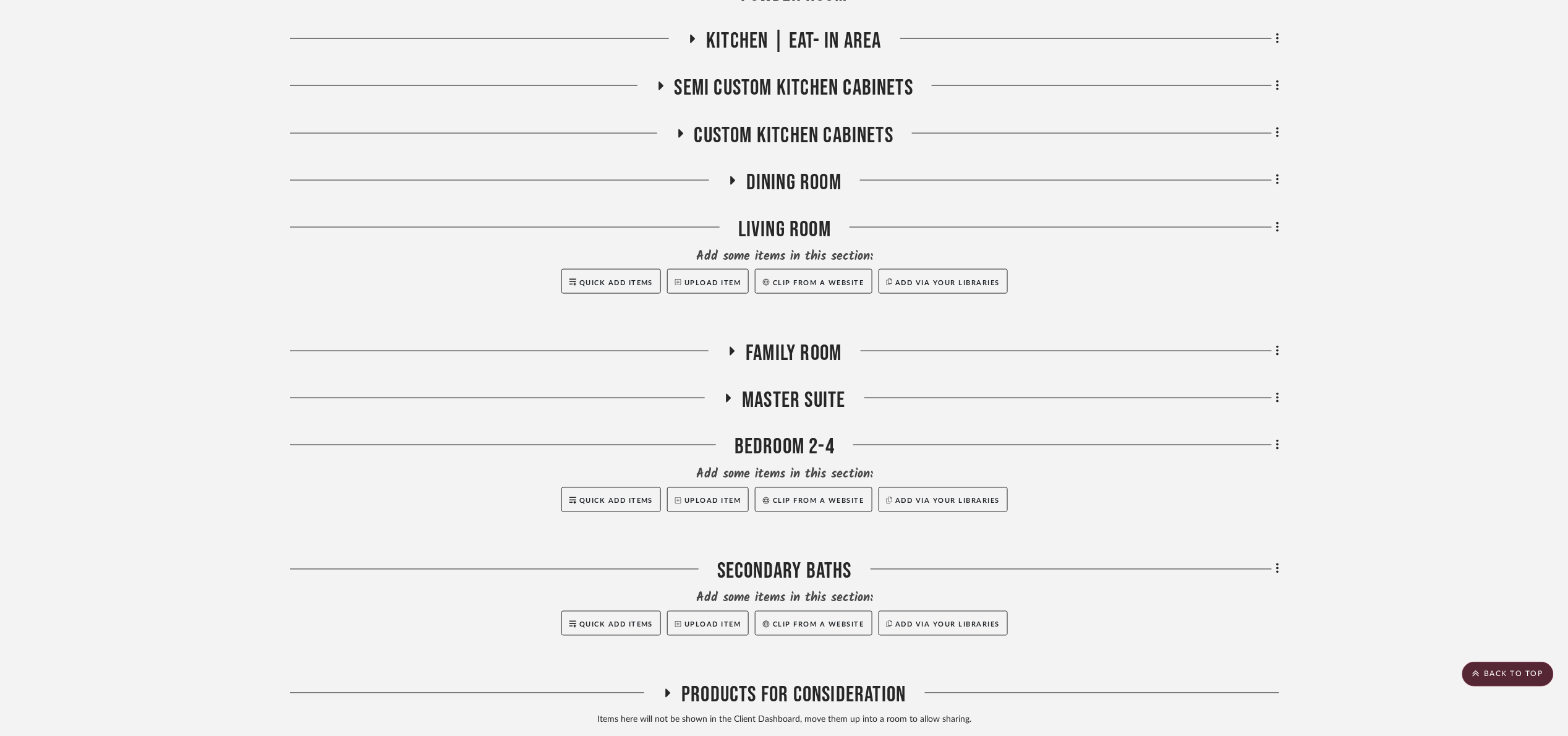
click at [763, 191] on span "Dining Room" at bounding box center [794, 182] width 95 height 26
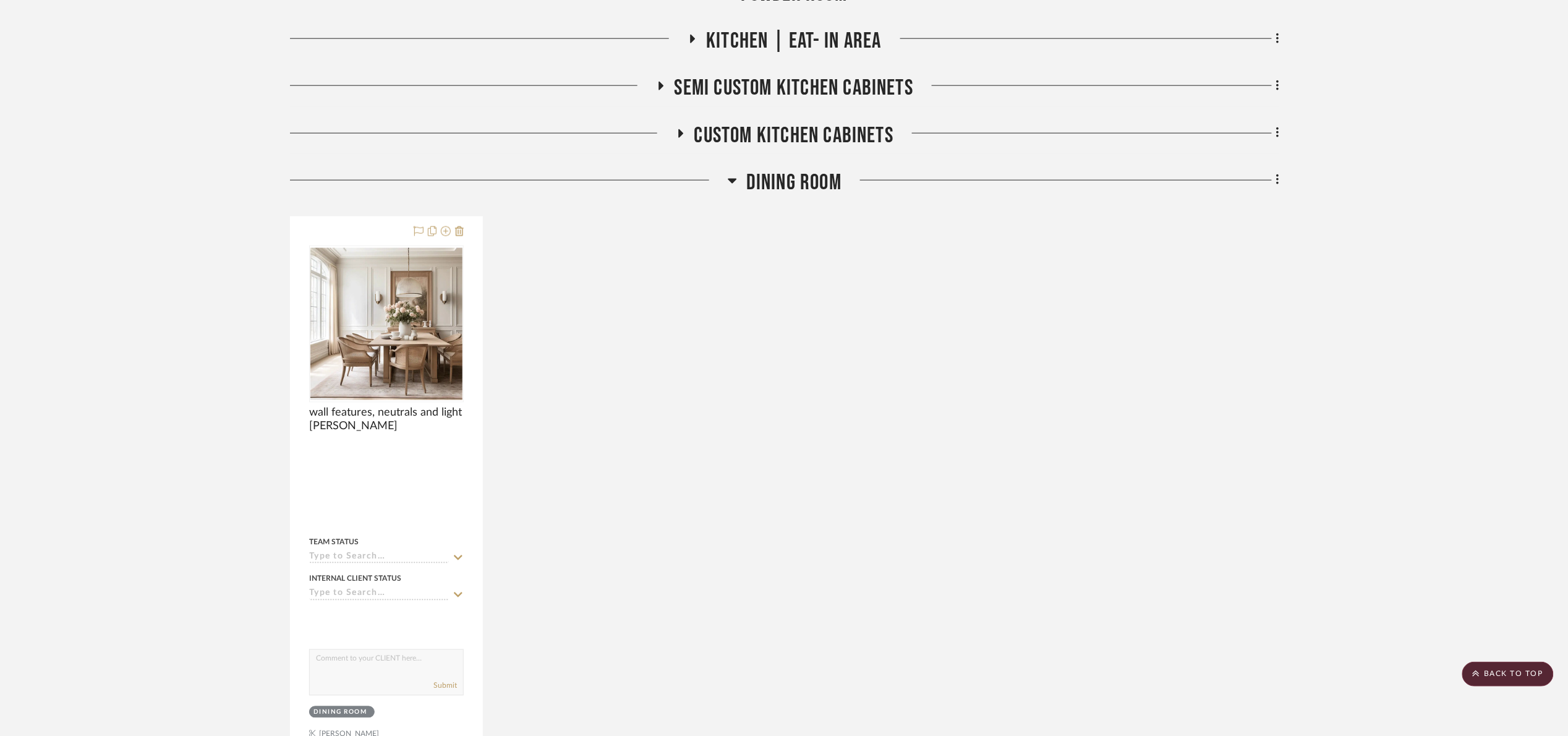
click at [1445, 427] on project-details-page "SHOW ME Project: 01. Merker Project Settings + Add Room/Section + Quick Add Ite…" at bounding box center [784, 376] width 1568 height 1911
click at [1323, 407] on project-details-page "SHOW ME Project: 01. Merker Project Settings + Add Room/Section + Quick Add Ite…" at bounding box center [784, 376] width 1568 height 1911
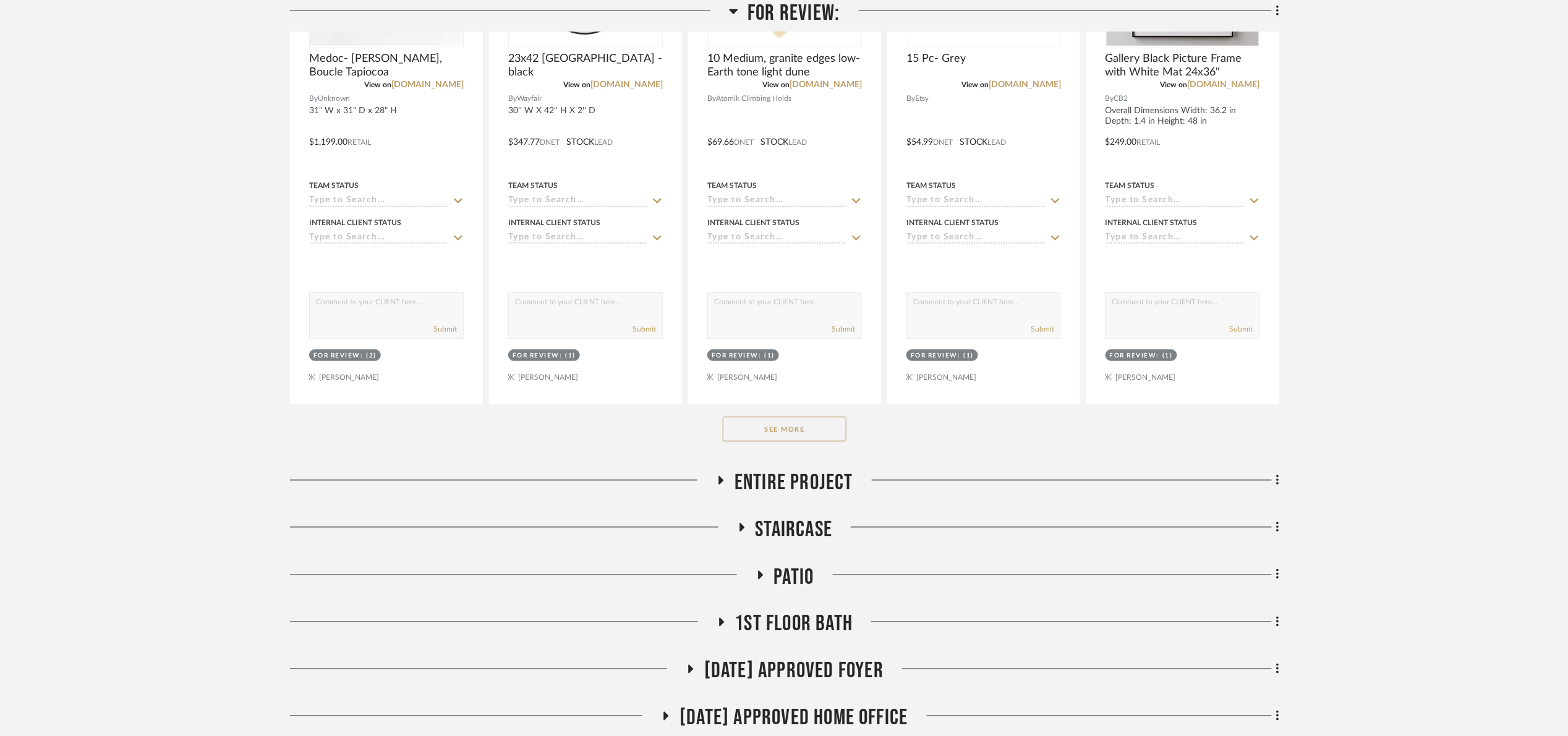
scroll to position [650, 0]
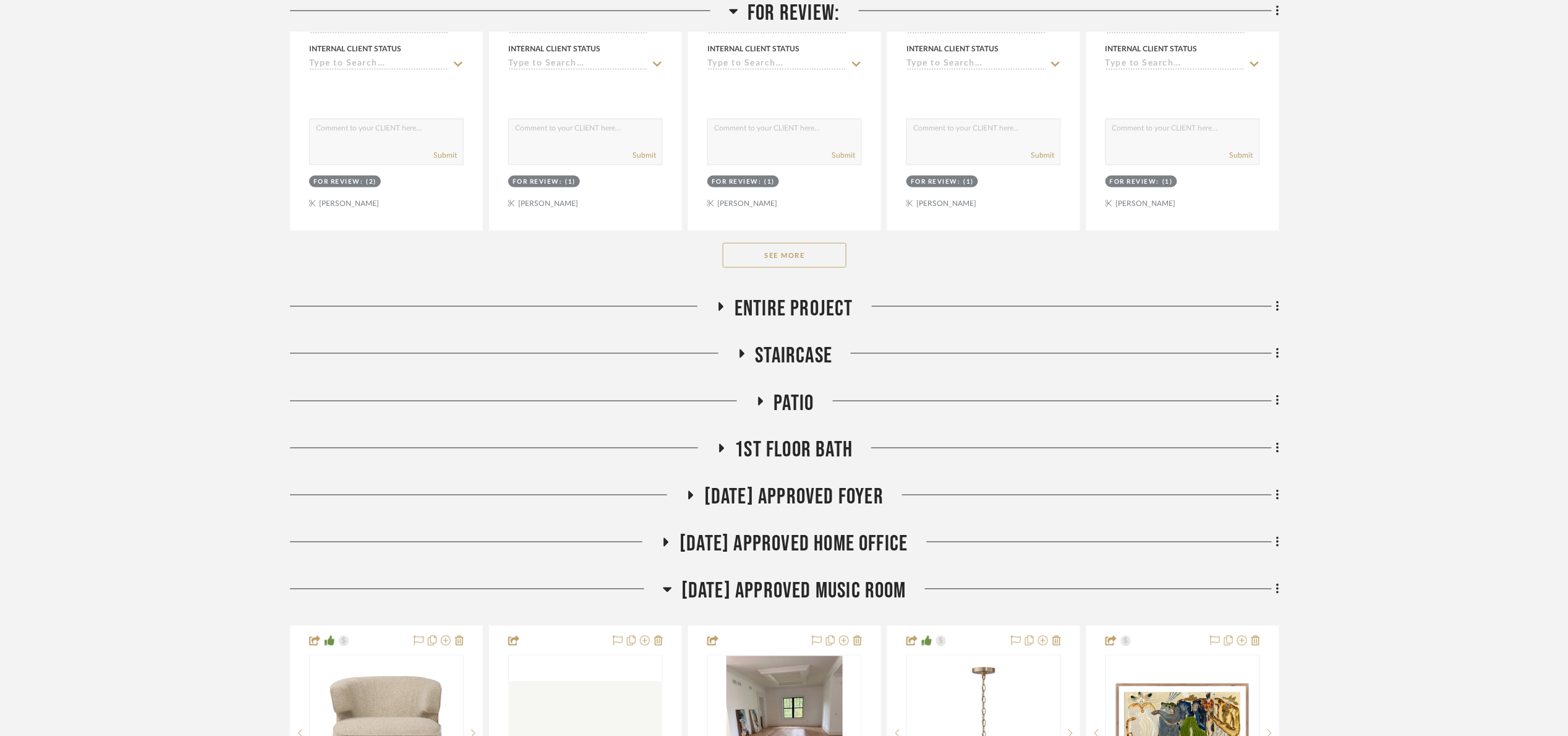
drag, startPoint x: 785, startPoint y: 244, endPoint x: 786, endPoint y: 262, distance: 18.0
click at [786, 246] on button "See More" at bounding box center [784, 255] width 124 height 25
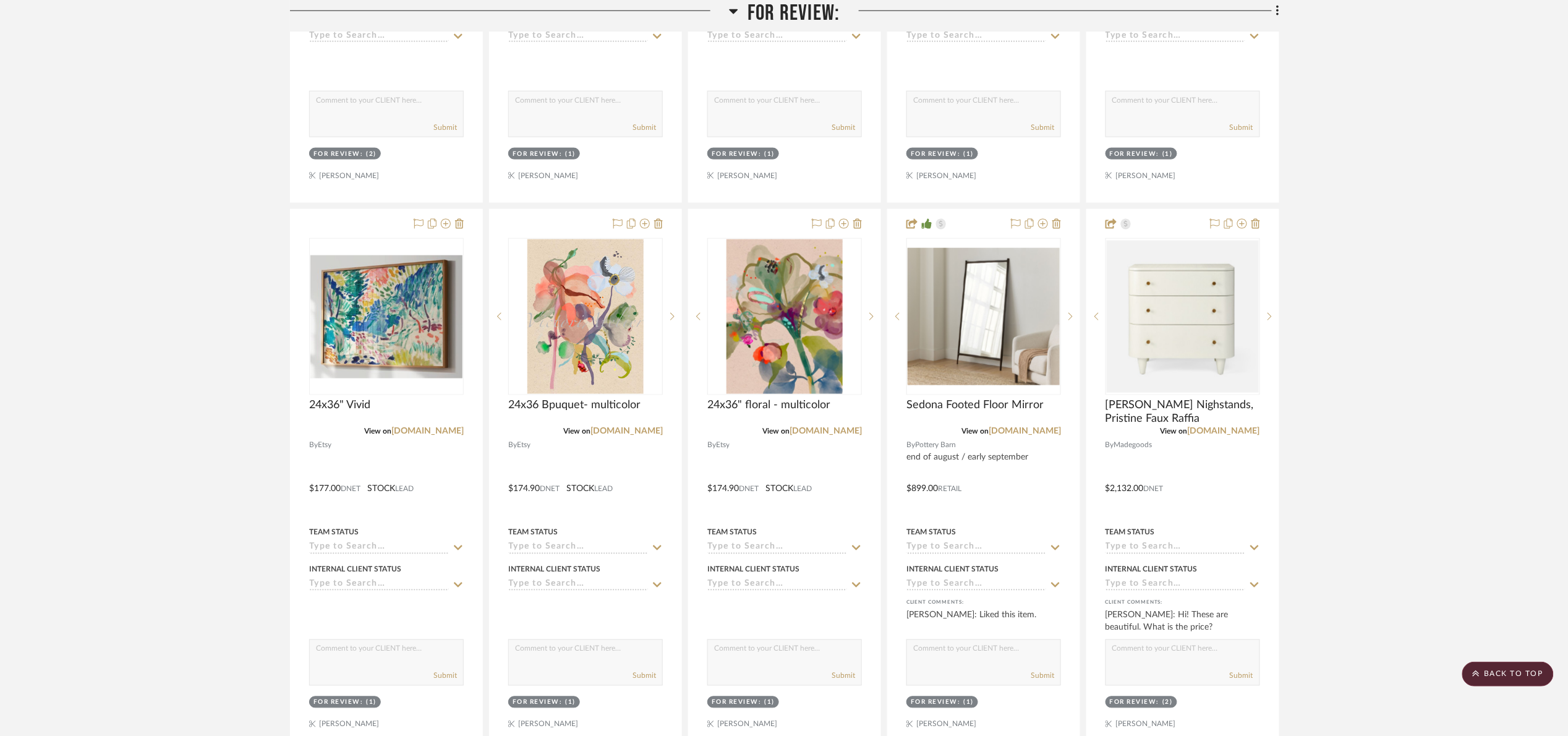
scroll to position [1206, 0]
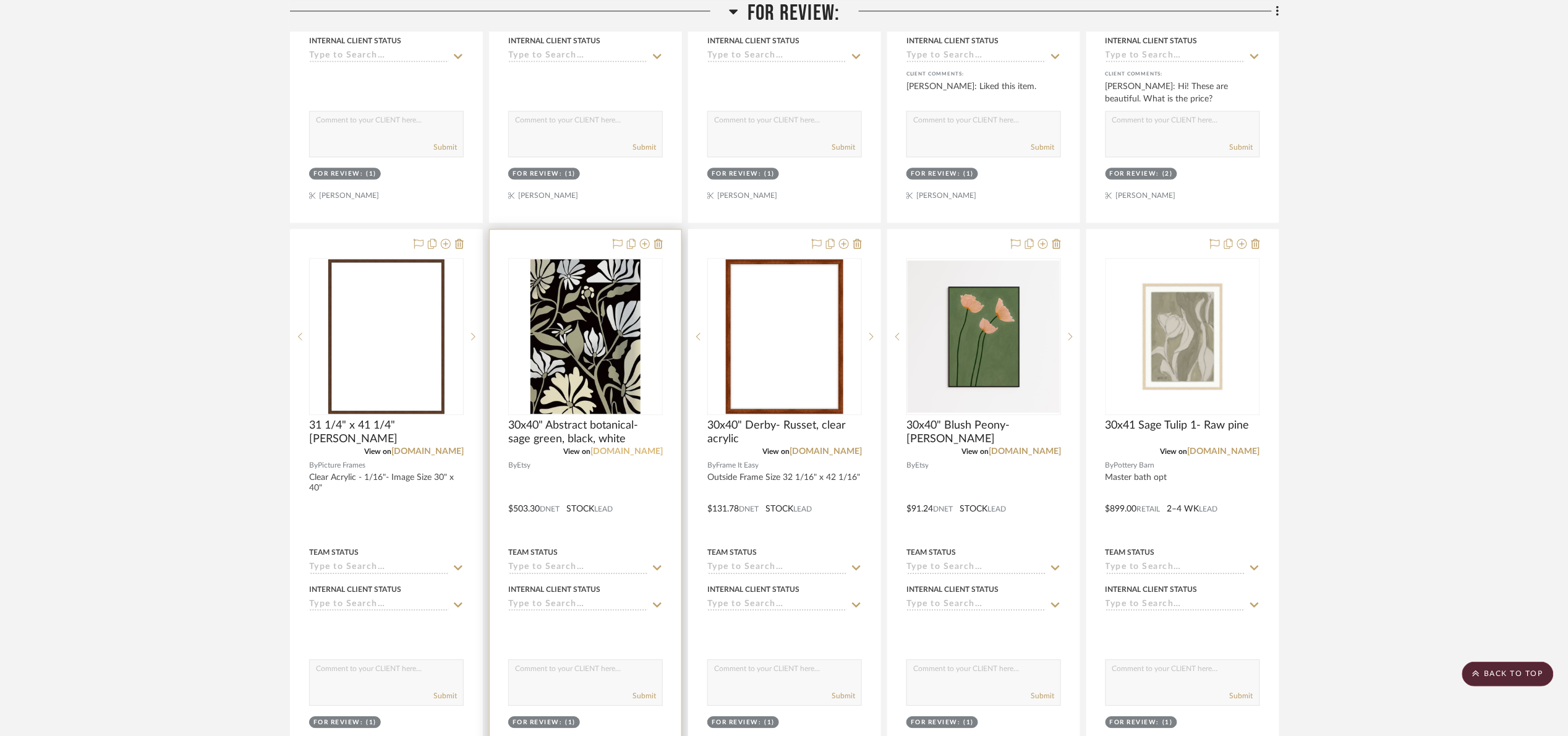
click at [650, 456] on link "[DOMAIN_NAME]" at bounding box center [626, 451] width 72 height 9
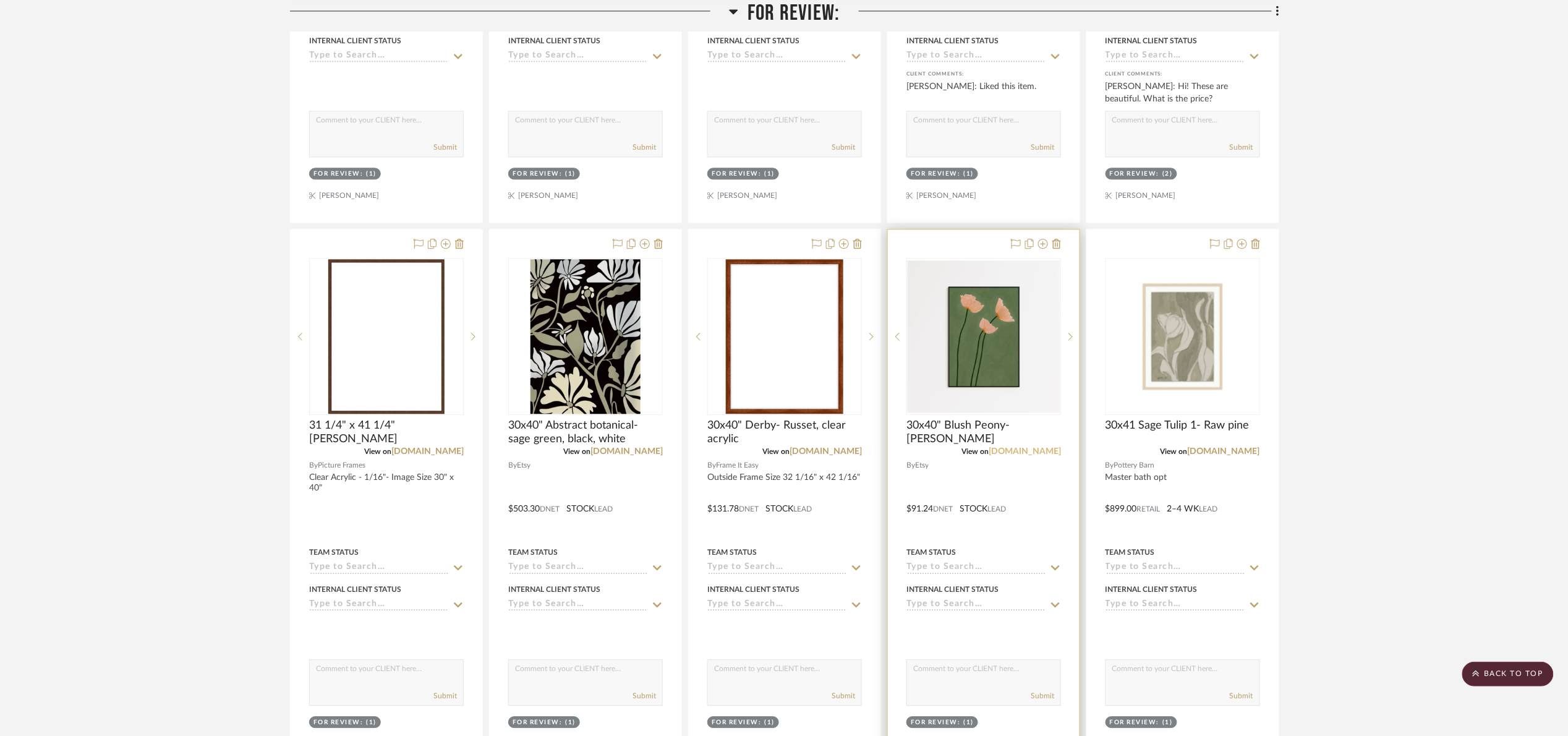
click at [1043, 454] on link "[DOMAIN_NAME]" at bounding box center [1025, 451] width 72 height 9
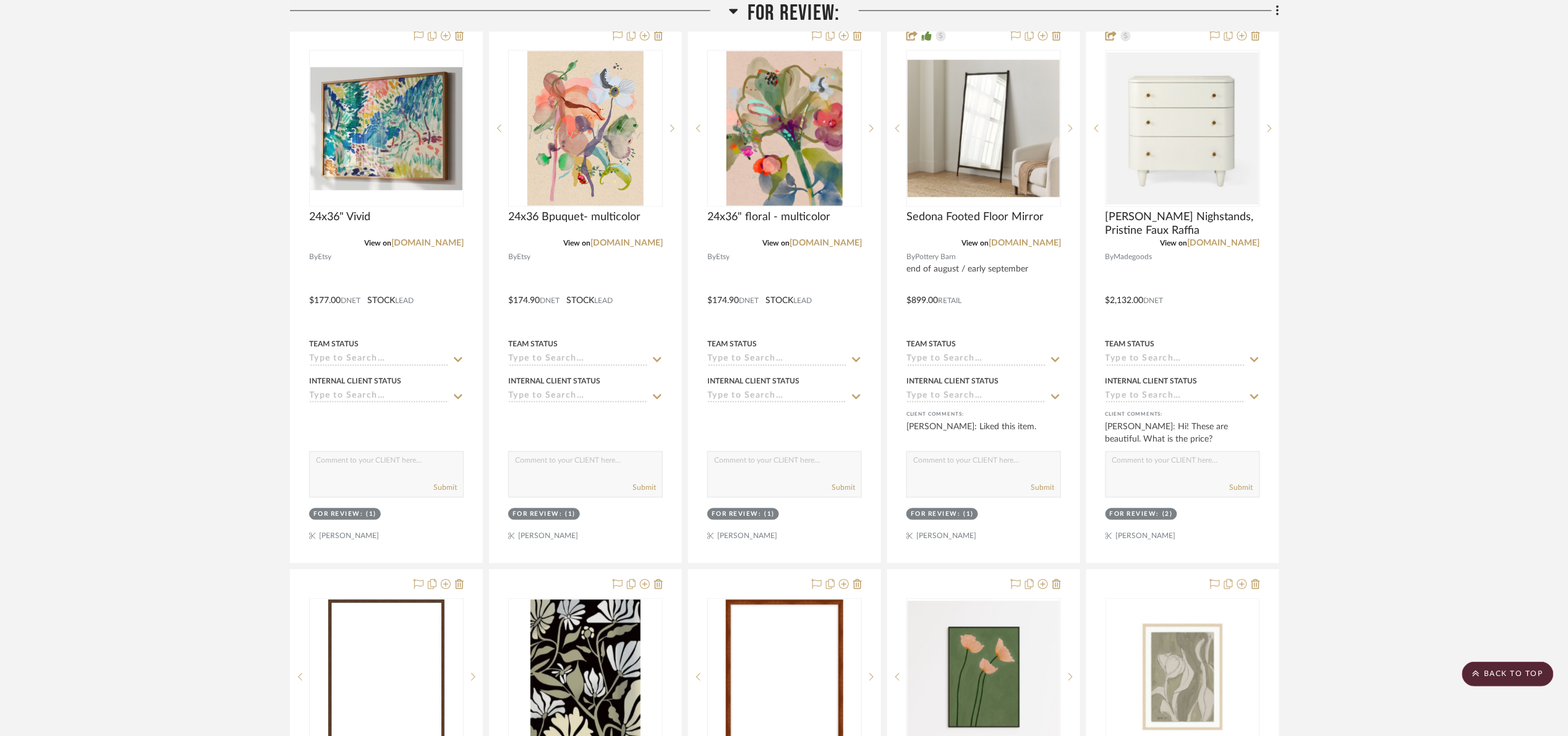
scroll to position [1020, 0]
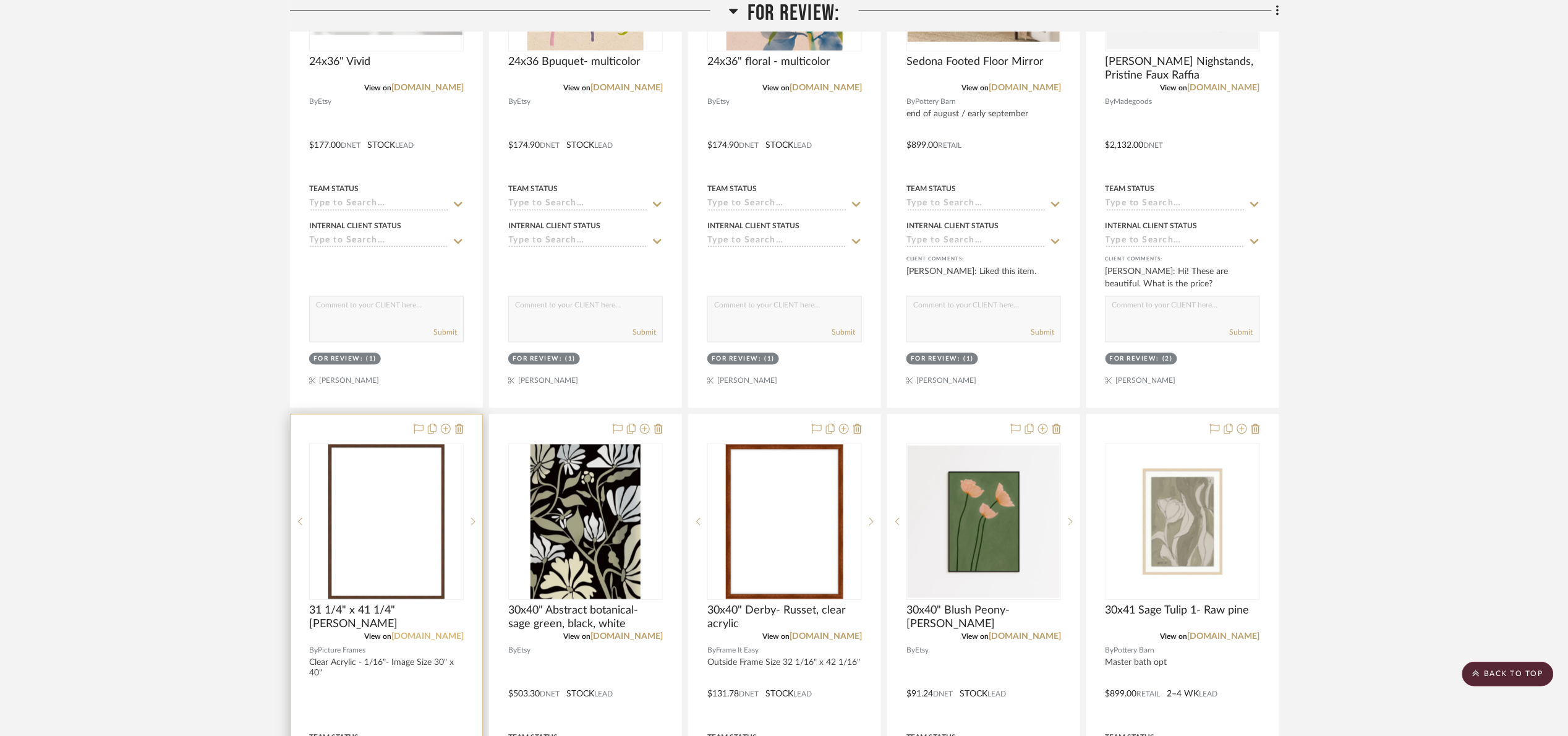
click at [423, 639] on link "[DOMAIN_NAME]" at bounding box center [428, 637] width 72 height 9
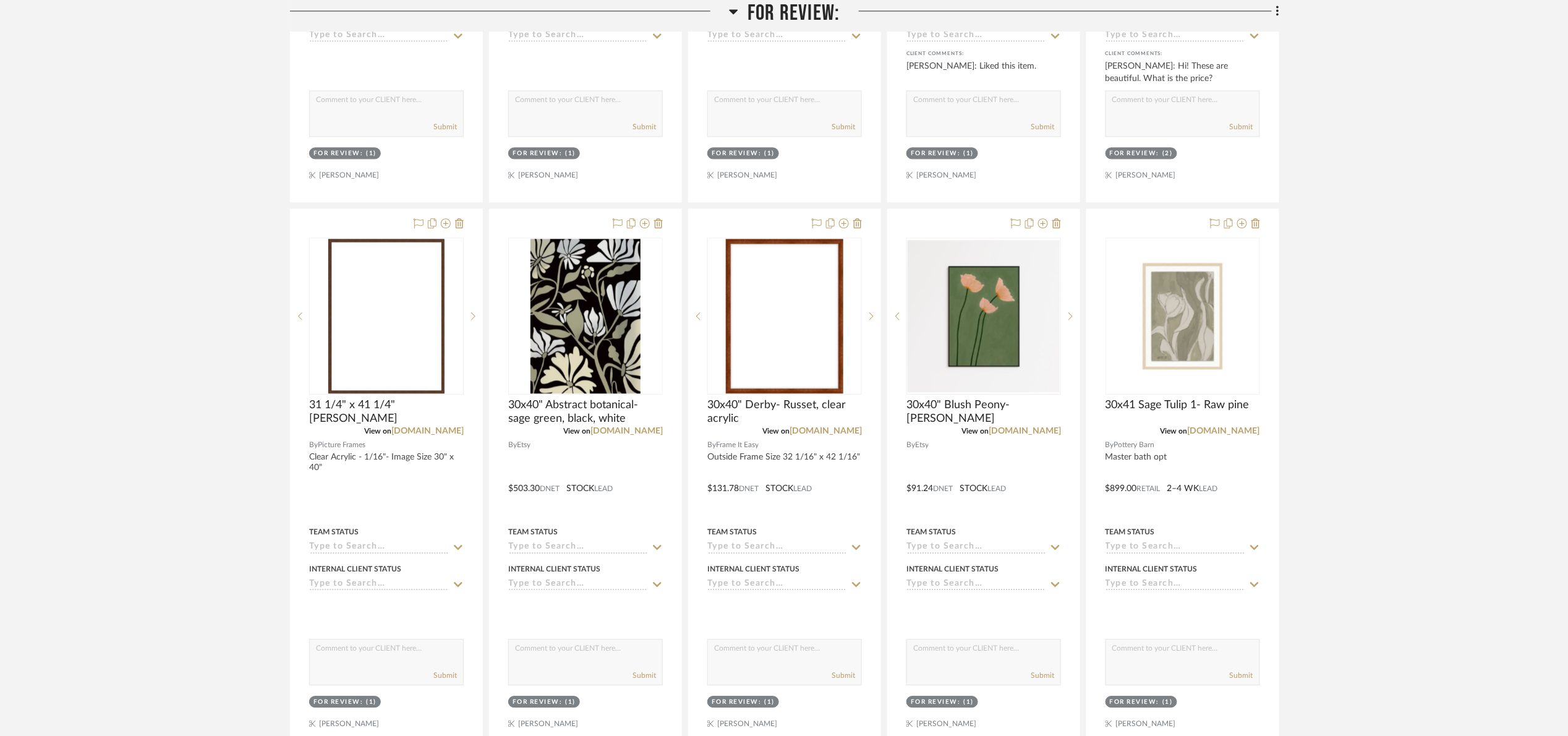
scroll to position [1392, 0]
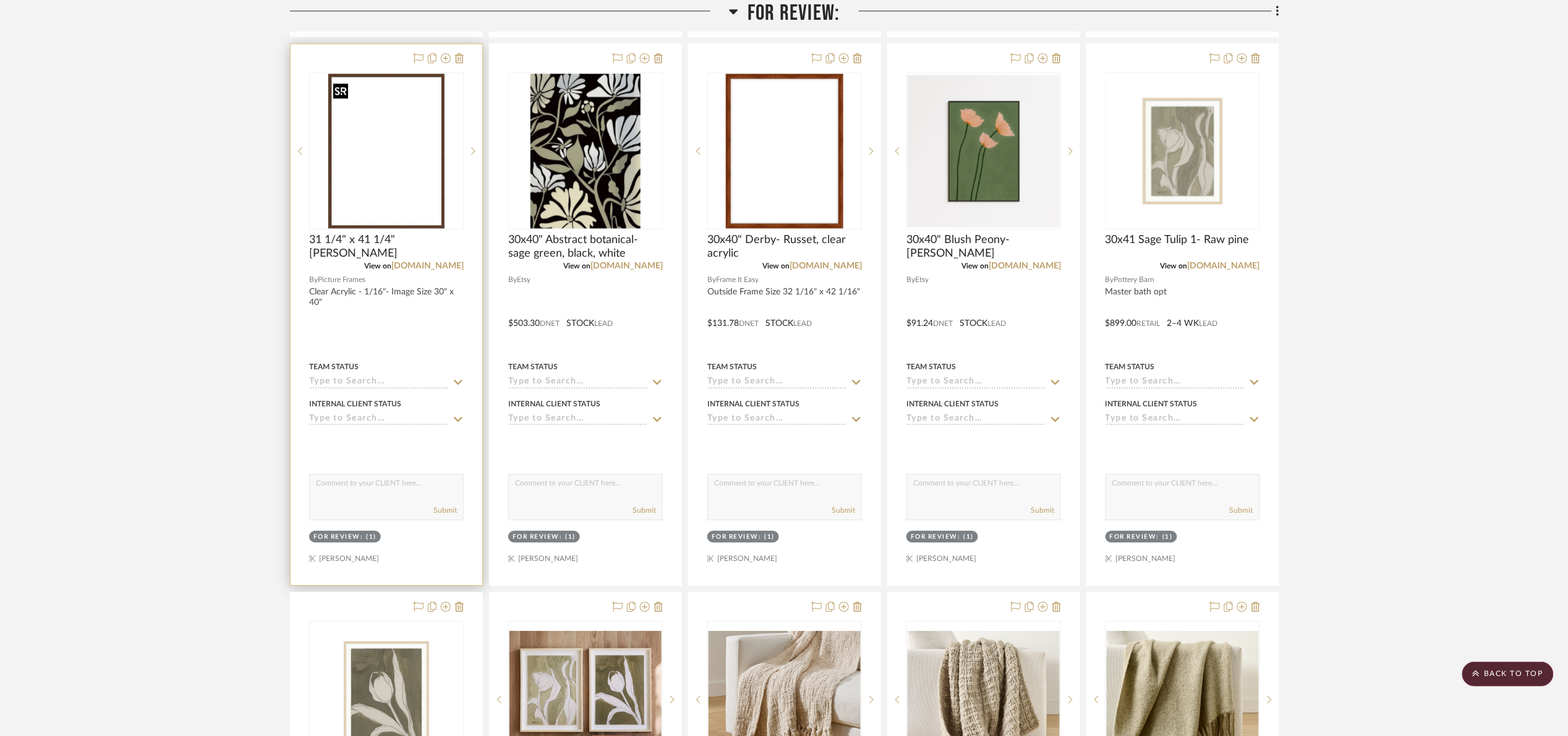
click at [418, 177] on img "0" at bounding box center [387, 151] width 117 height 154
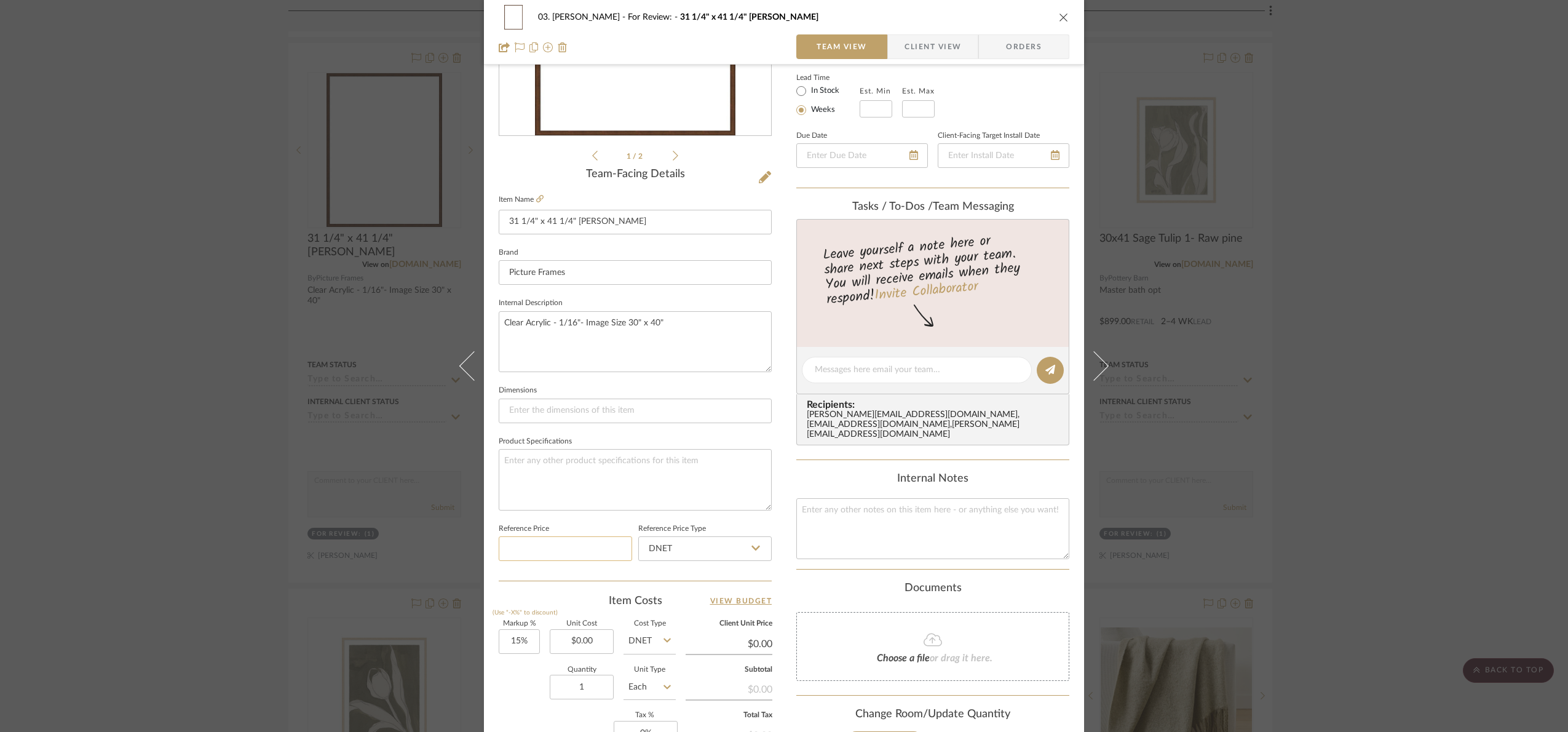
scroll to position [415, 0]
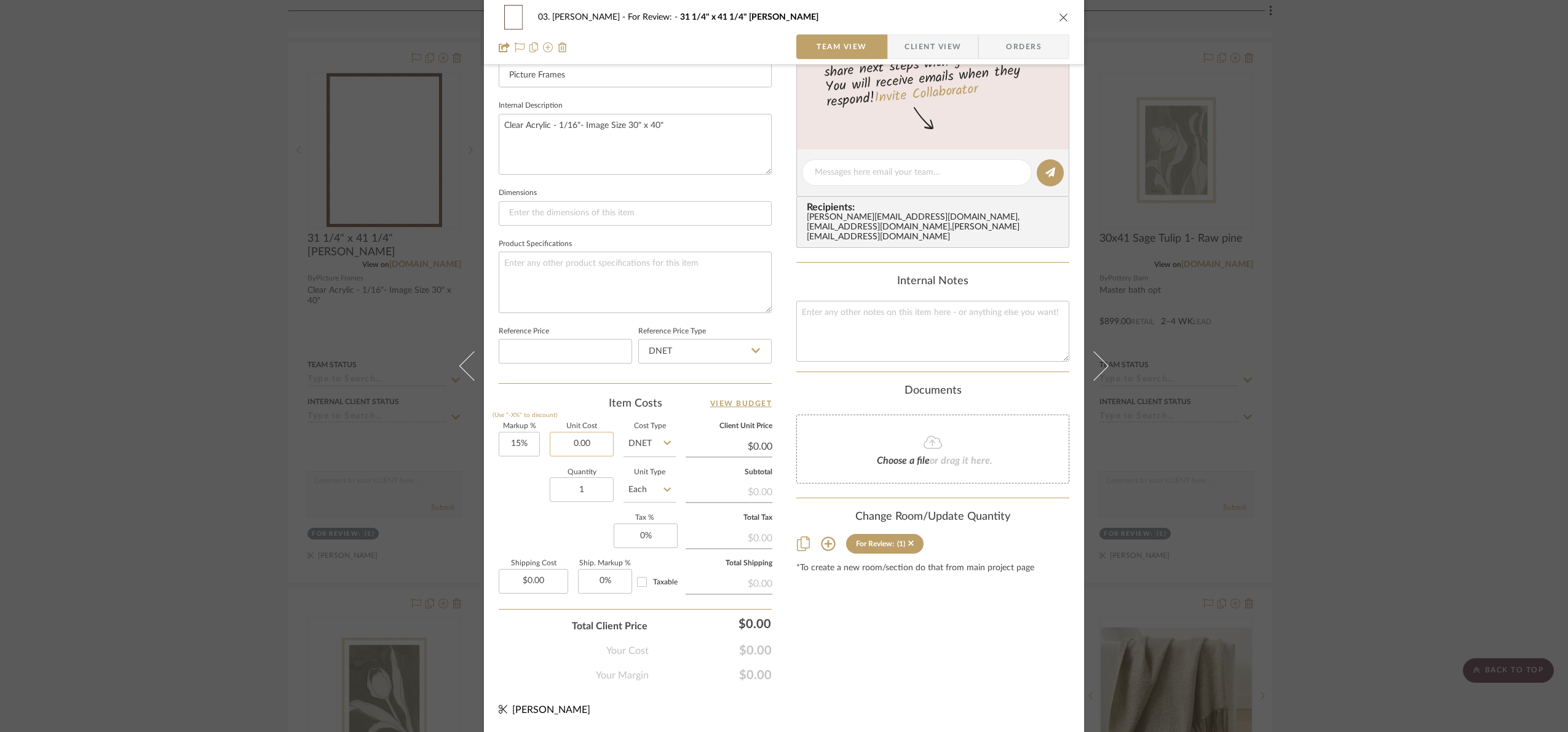
click at [581, 451] on input "0.00" at bounding box center [581, 444] width 64 height 25
type input "$262.58"
click at [851, 654] on div "Content here copies to Client View - confirm visibility there. Show in Client D…" at bounding box center [933, 176] width 273 height 1012
type input "$301.97"
click at [1427, 419] on div "03. Jennifer For Review: 31 1/4" x 41 1/4" Caterina- Walnut Team View Client Vi…" at bounding box center [784, 366] width 1568 height 732
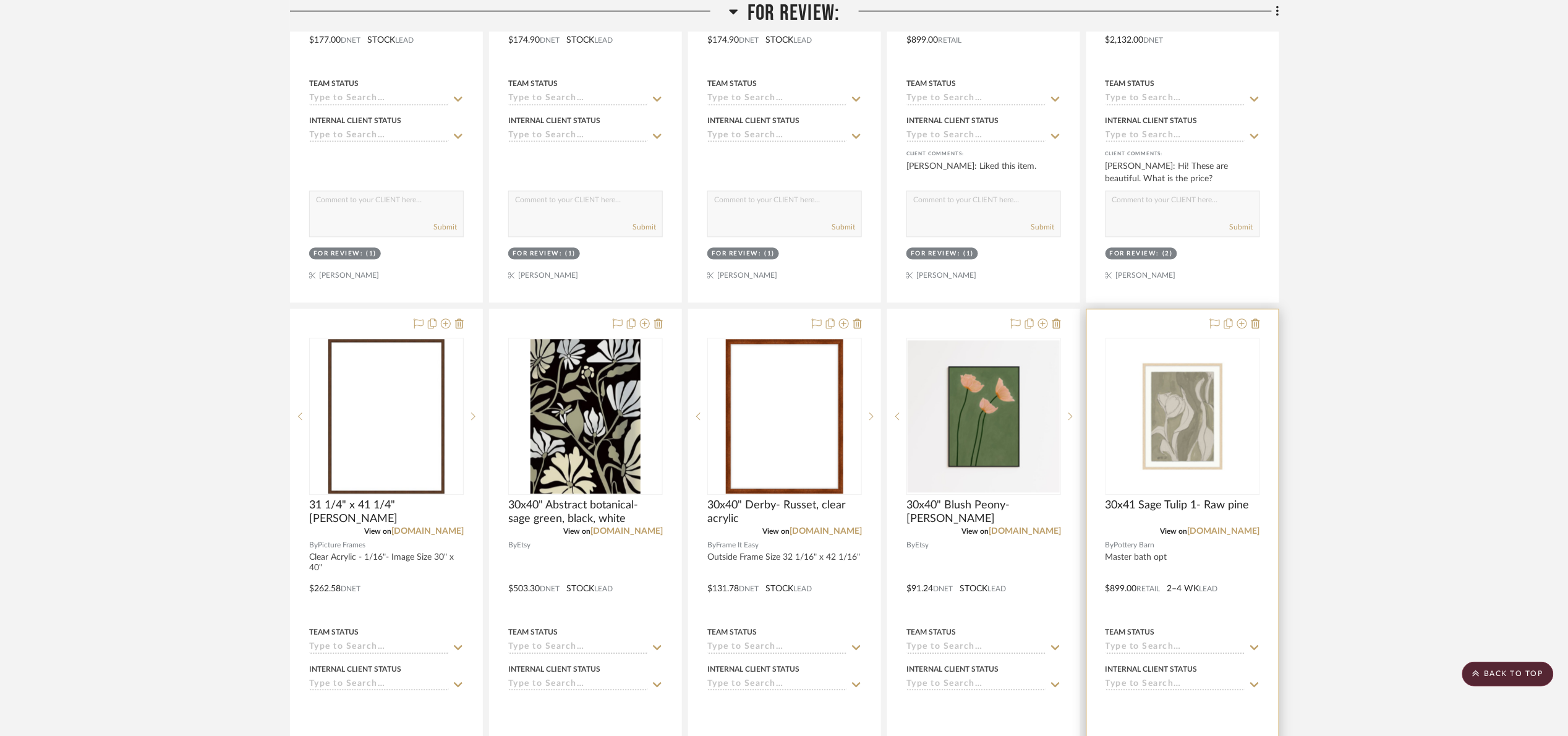
scroll to position [1206, 0]
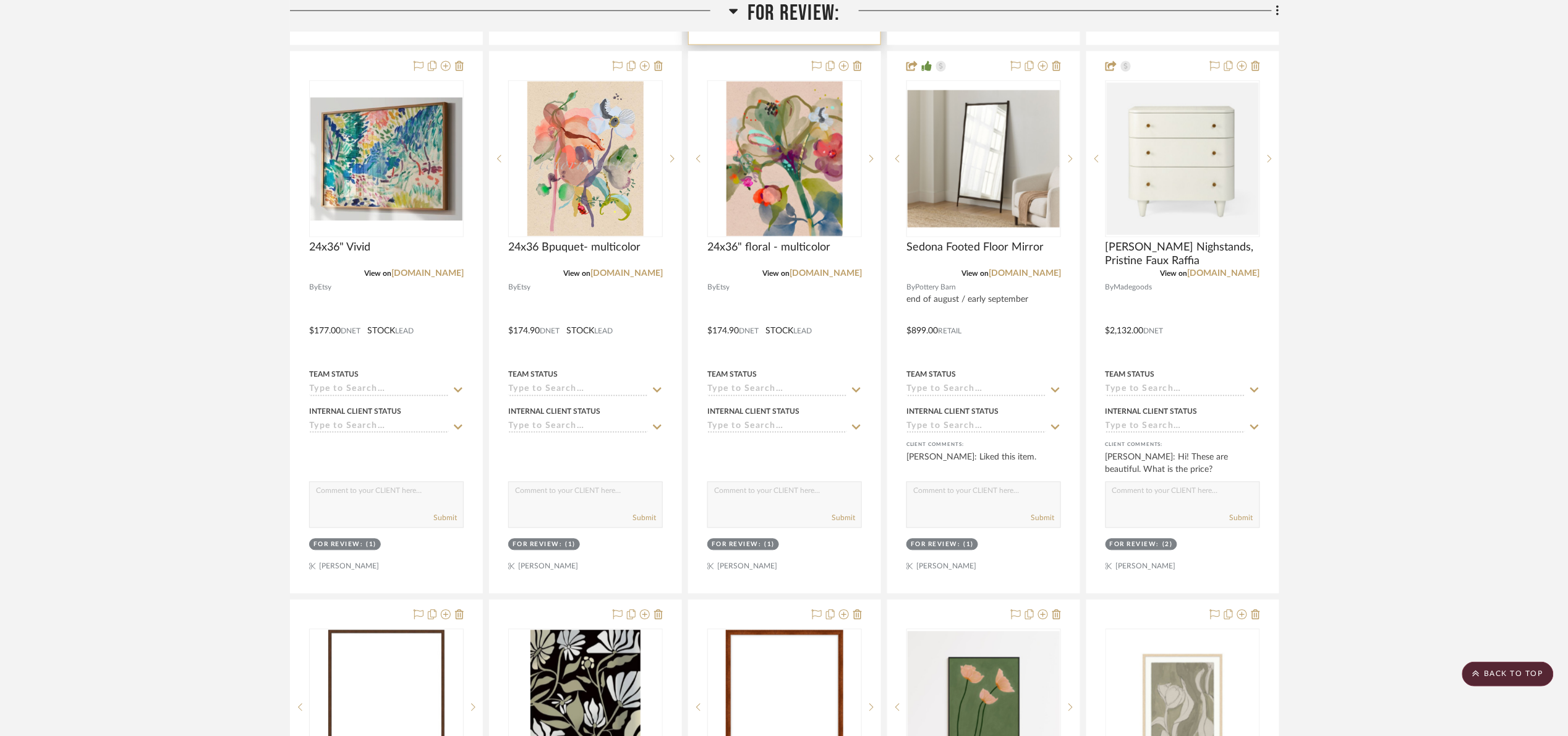
scroll to position [464, 0]
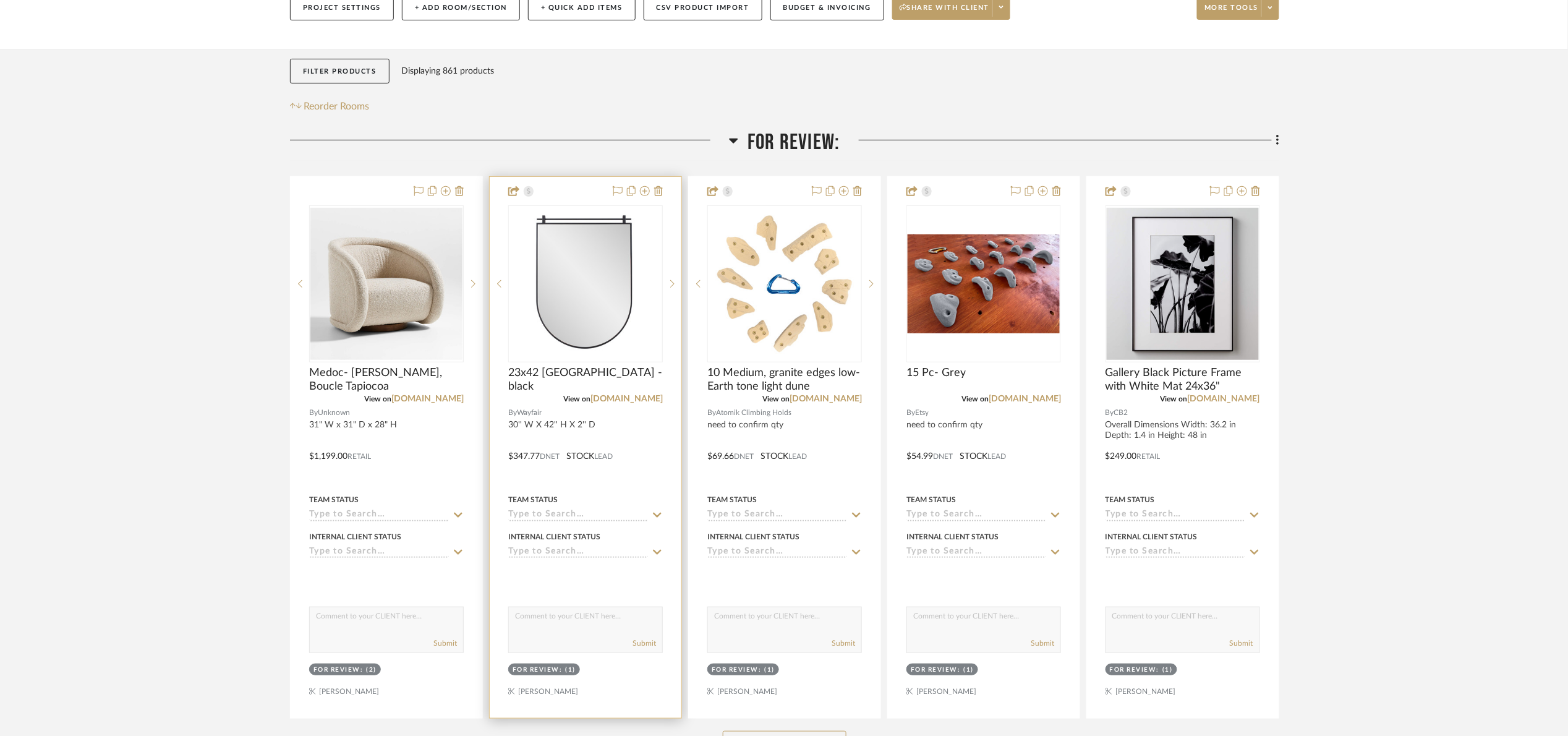
scroll to position [278, 0]
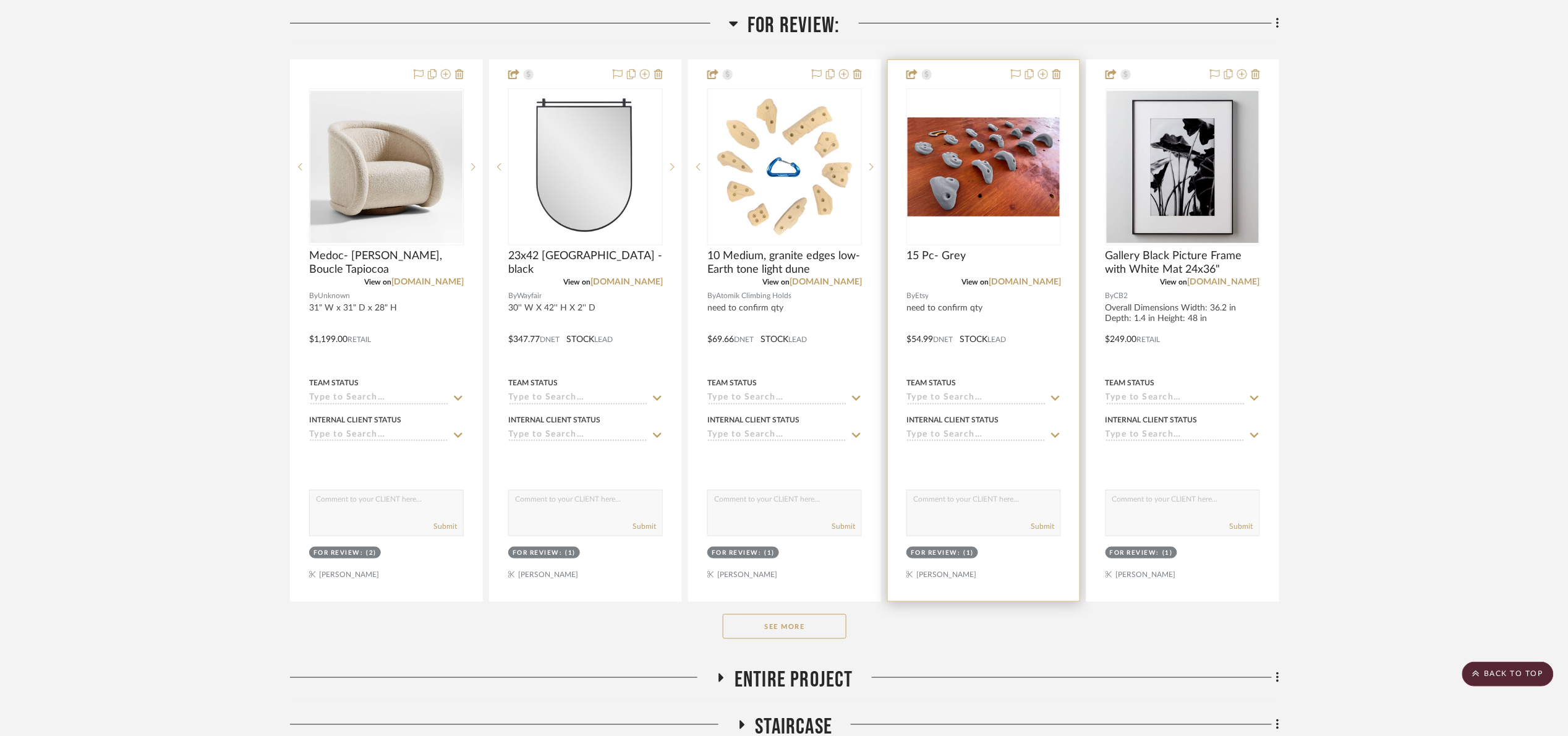
drag, startPoint x: 782, startPoint y: 630, endPoint x: 999, endPoint y: 575, distance: 223.9
click at [783, 630] on button "See More" at bounding box center [784, 627] width 124 height 25
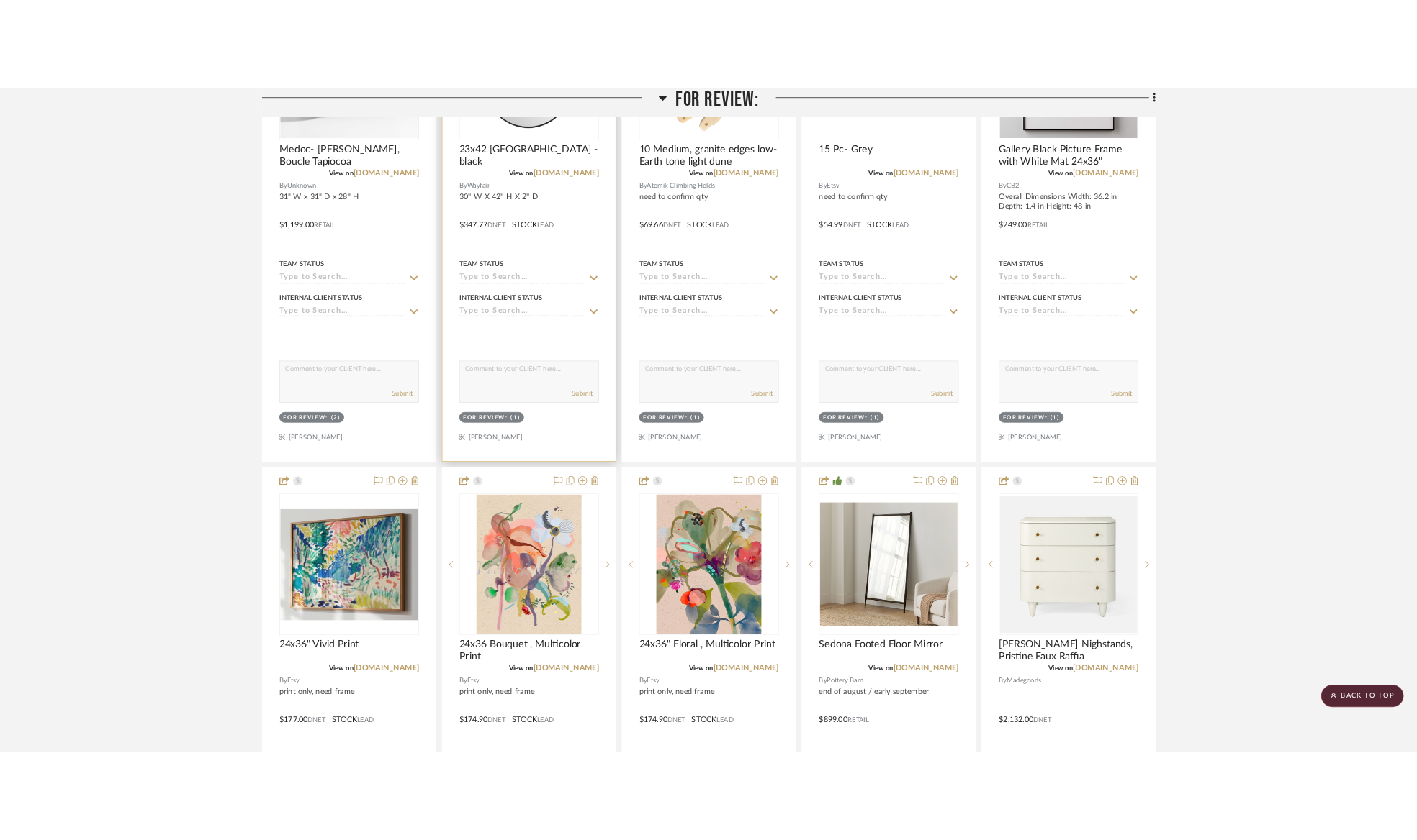
scroll to position [216, 0]
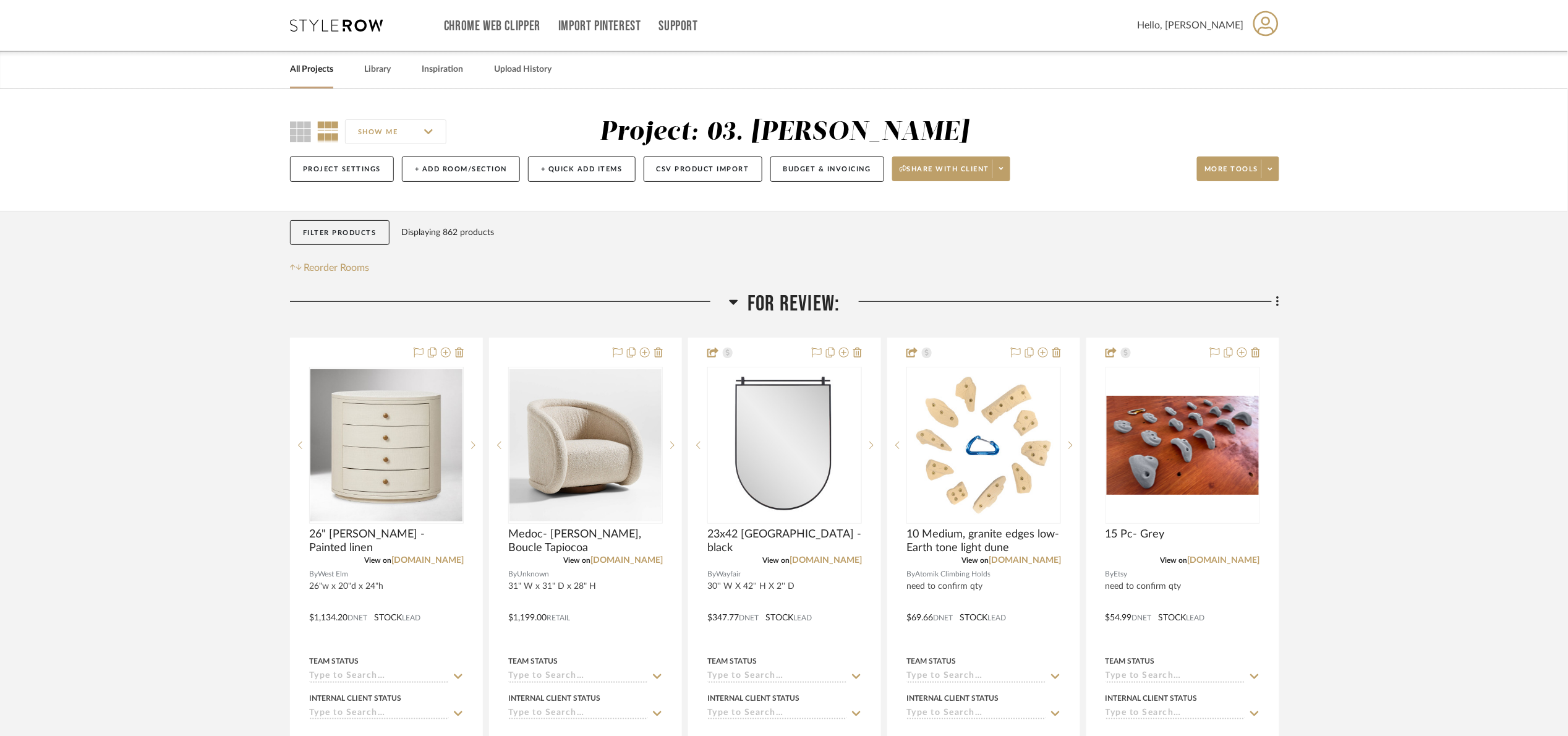
click at [0, 0] on img at bounding box center [0, 0] width 0 height 0
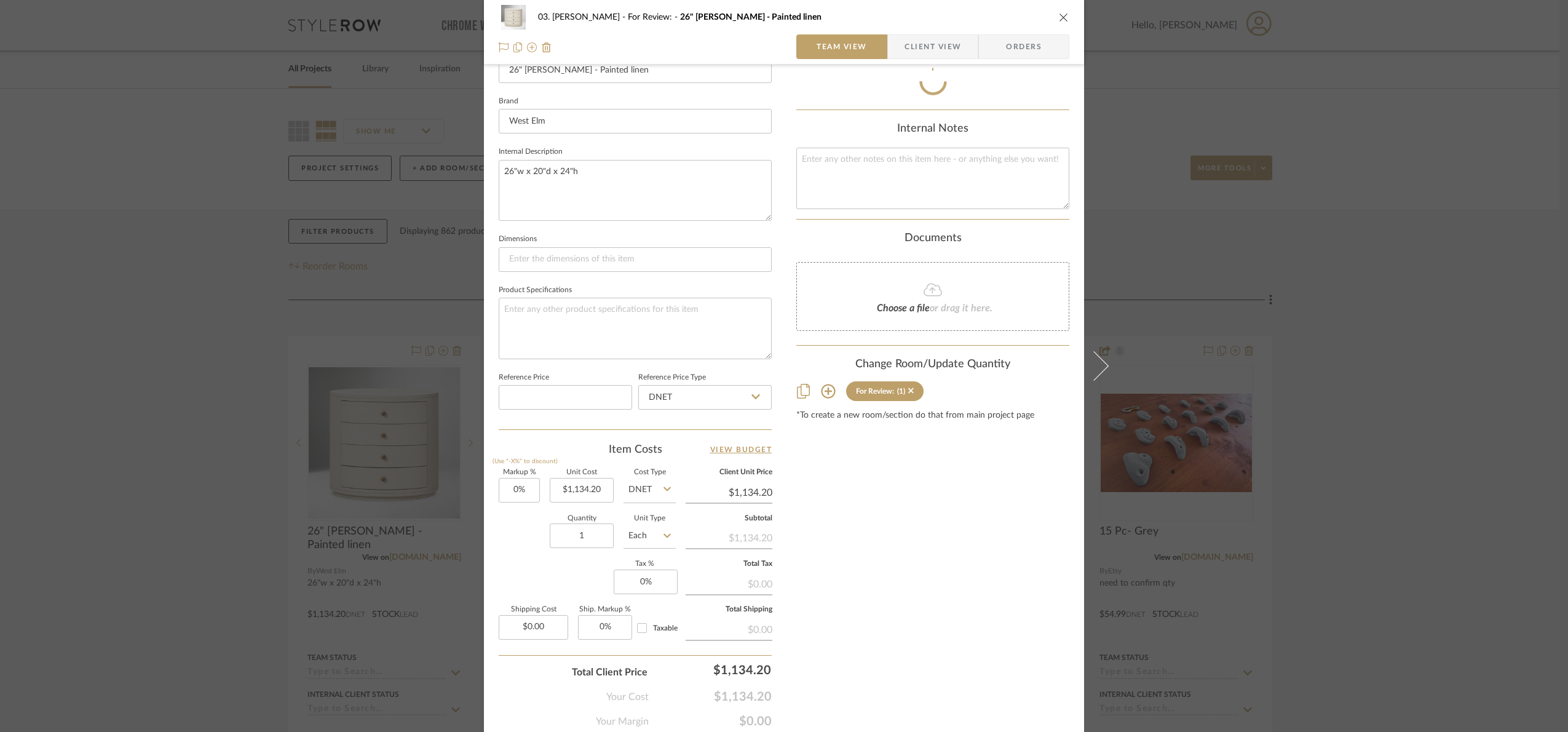
scroll to position [415, 0]
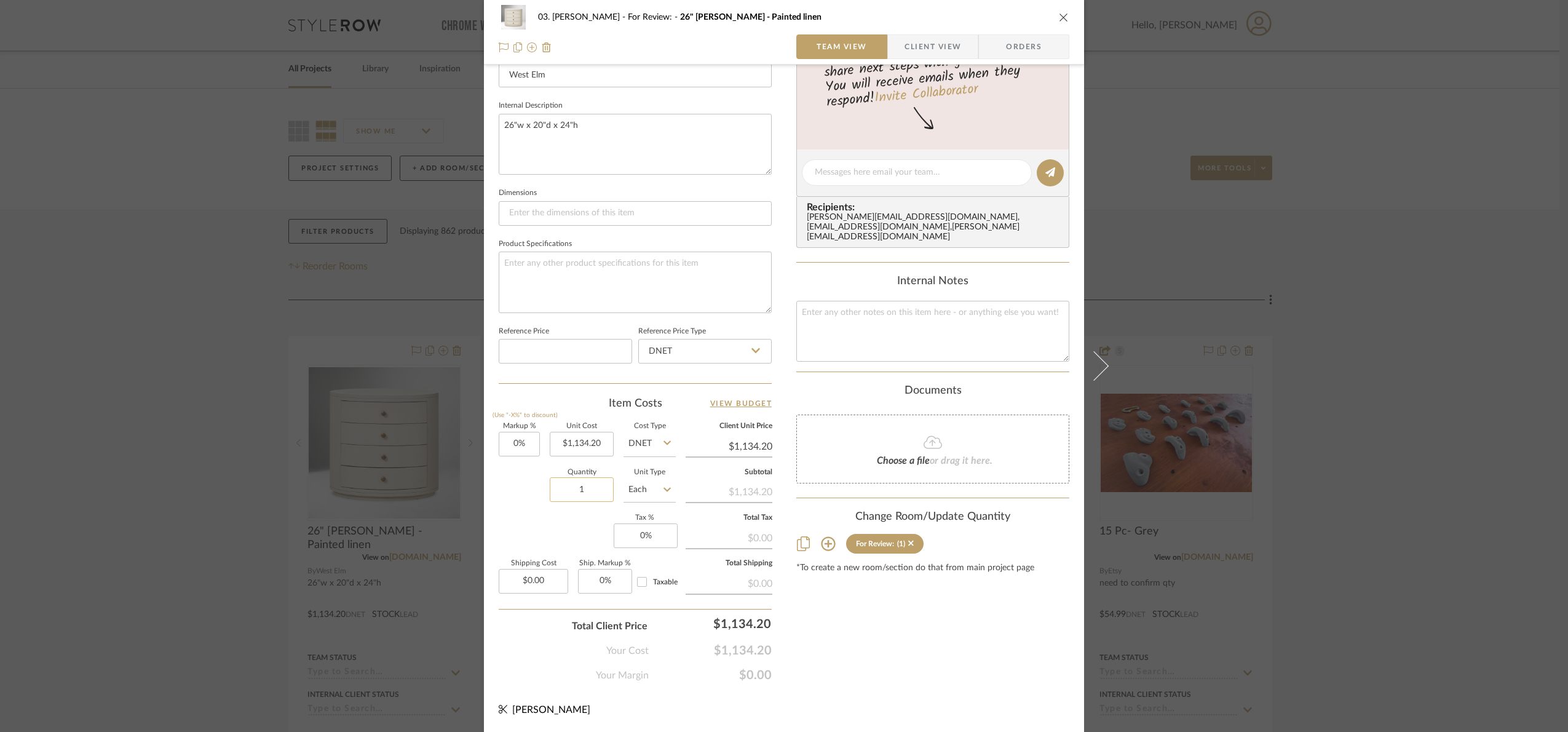
click at [579, 491] on input "1" at bounding box center [581, 489] width 64 height 25
click at [512, 446] on input "0" at bounding box center [519, 444] width 41 height 25
type input "25%"
click at [539, 494] on div "Quantity 1 Unit Type Each" at bounding box center [587, 491] width 177 height 43
type input "$1,417.75"
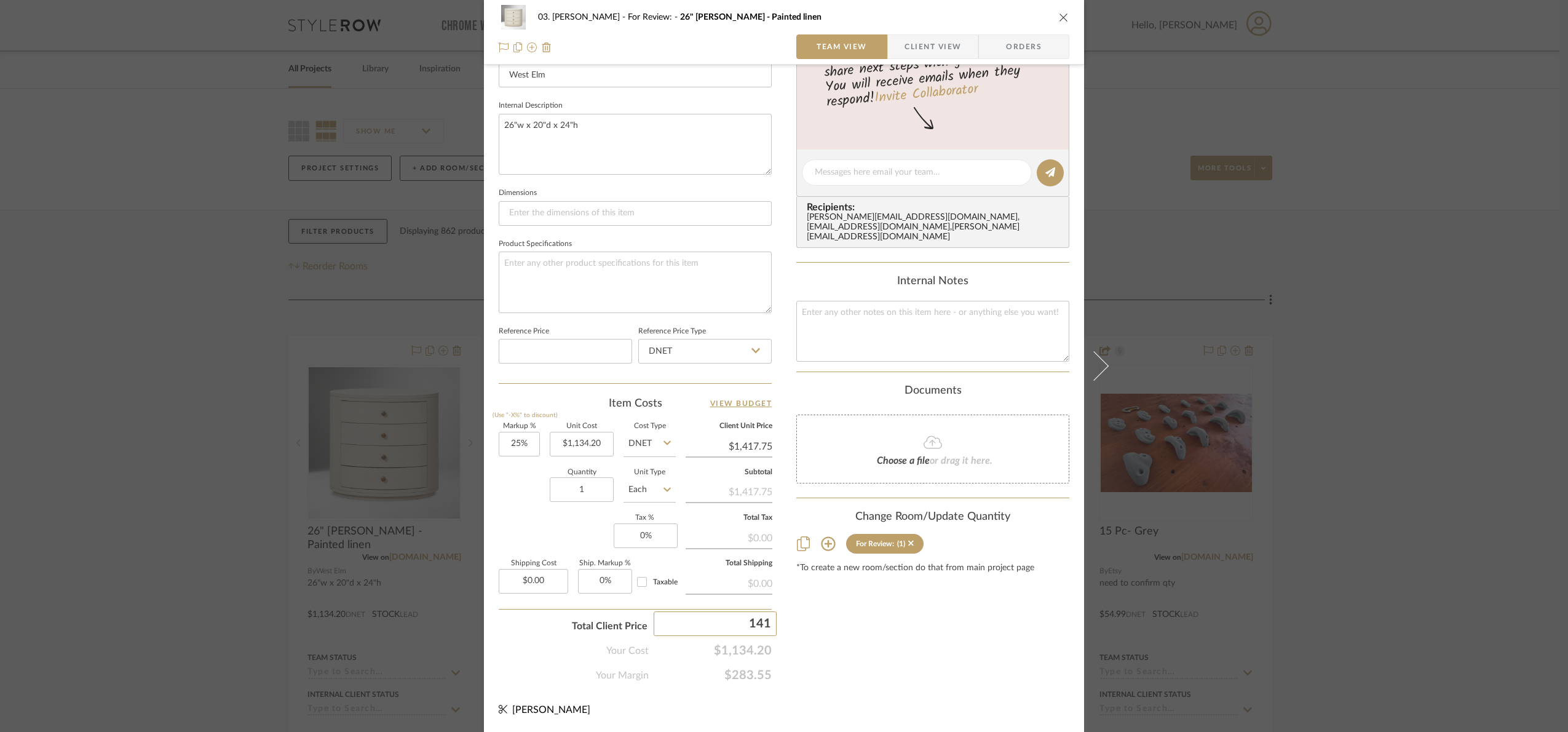
type input "1414"
click at [849, 652] on div "03. [PERSON_NAME] For Review: 26" Sarafina Oval - Painted linen Team View Clien…" at bounding box center [784, 366] width 1568 height 732
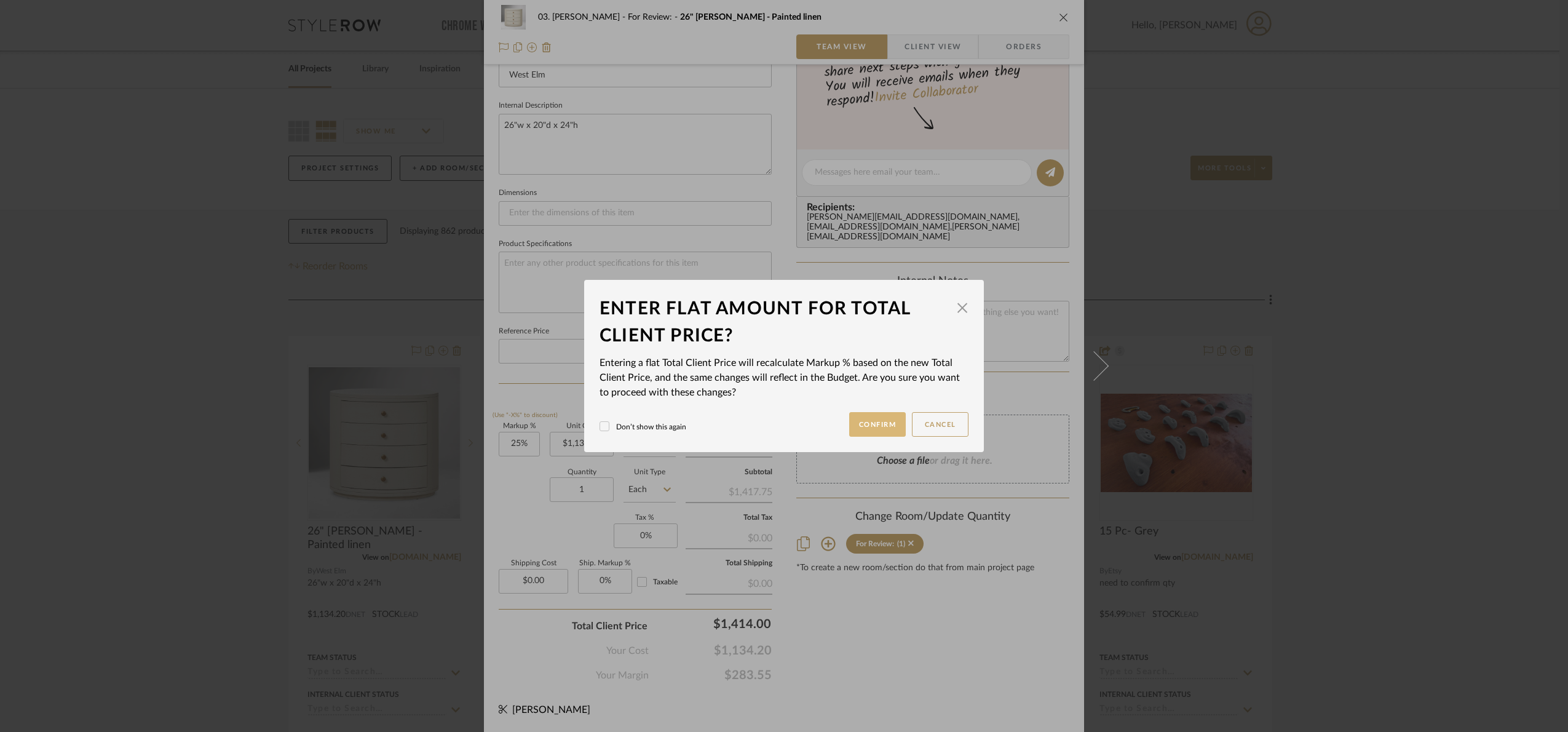
click at [869, 425] on button "Confirm" at bounding box center [878, 425] width 57 height 25
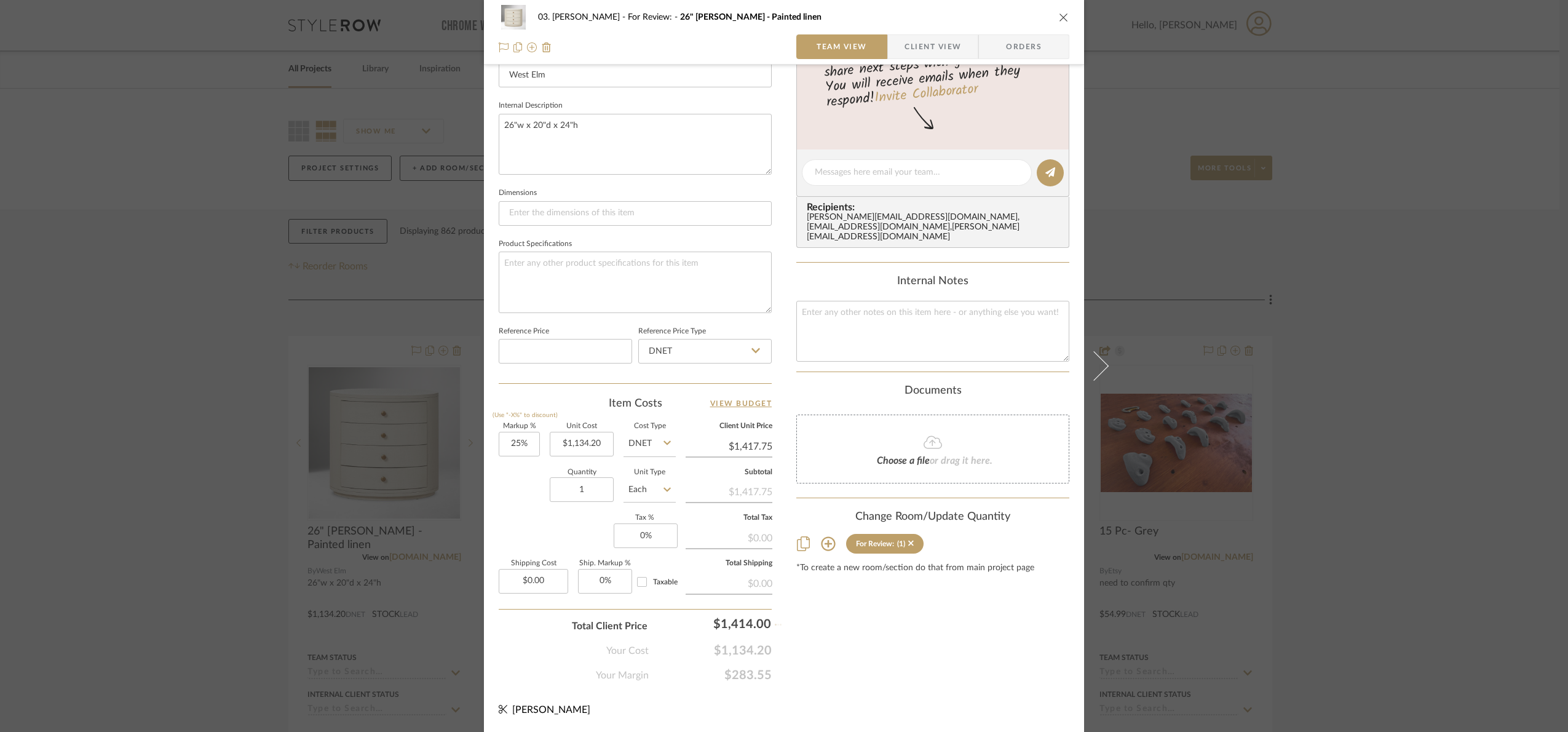
type input "24.66%"
type input "$1,414.00"
click at [1363, 464] on div "03. [PERSON_NAME] For Review: 26" Sarafina Oval - Painted linen Team View Clien…" at bounding box center [784, 366] width 1568 height 732
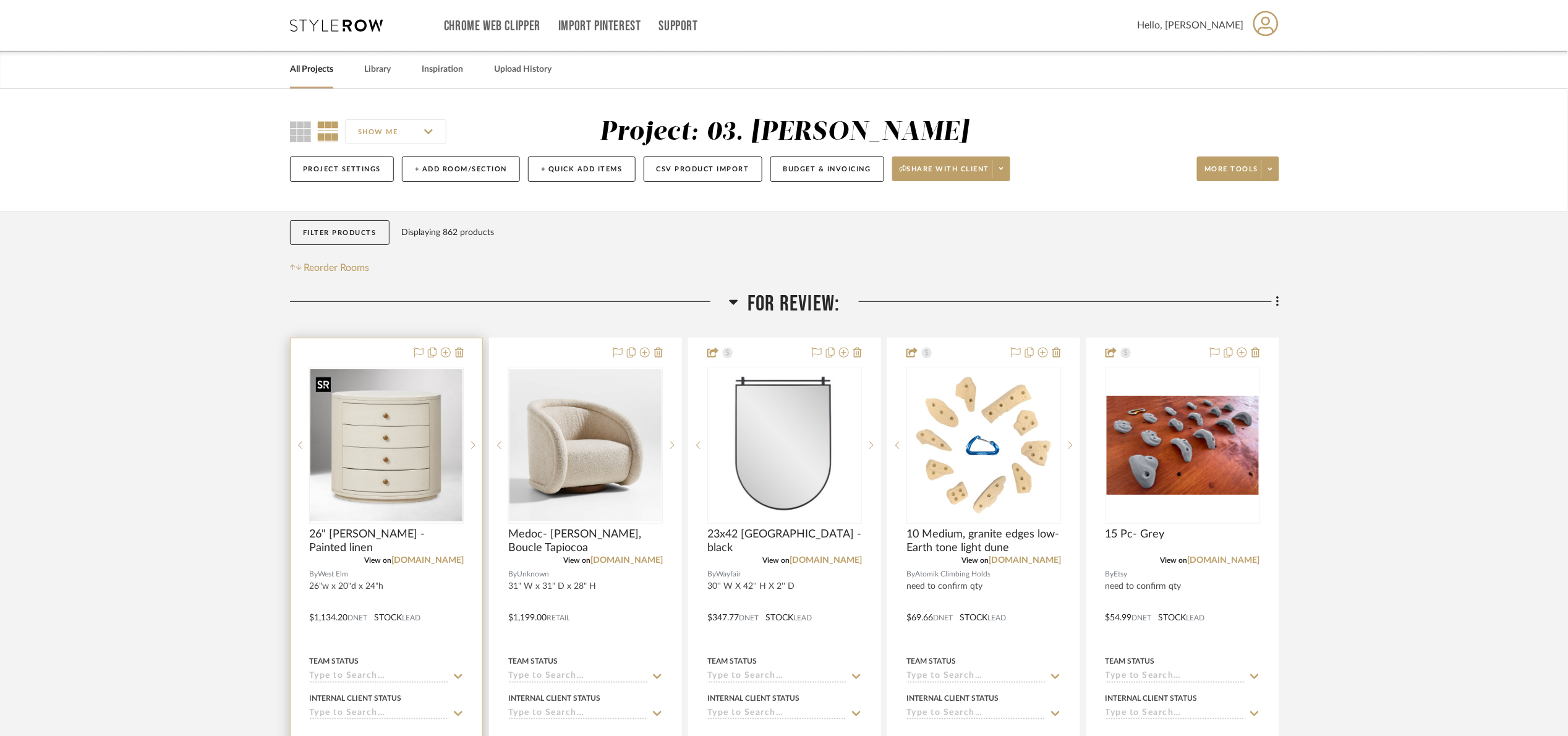
click at [397, 434] on img "0" at bounding box center [386, 445] width 152 height 152
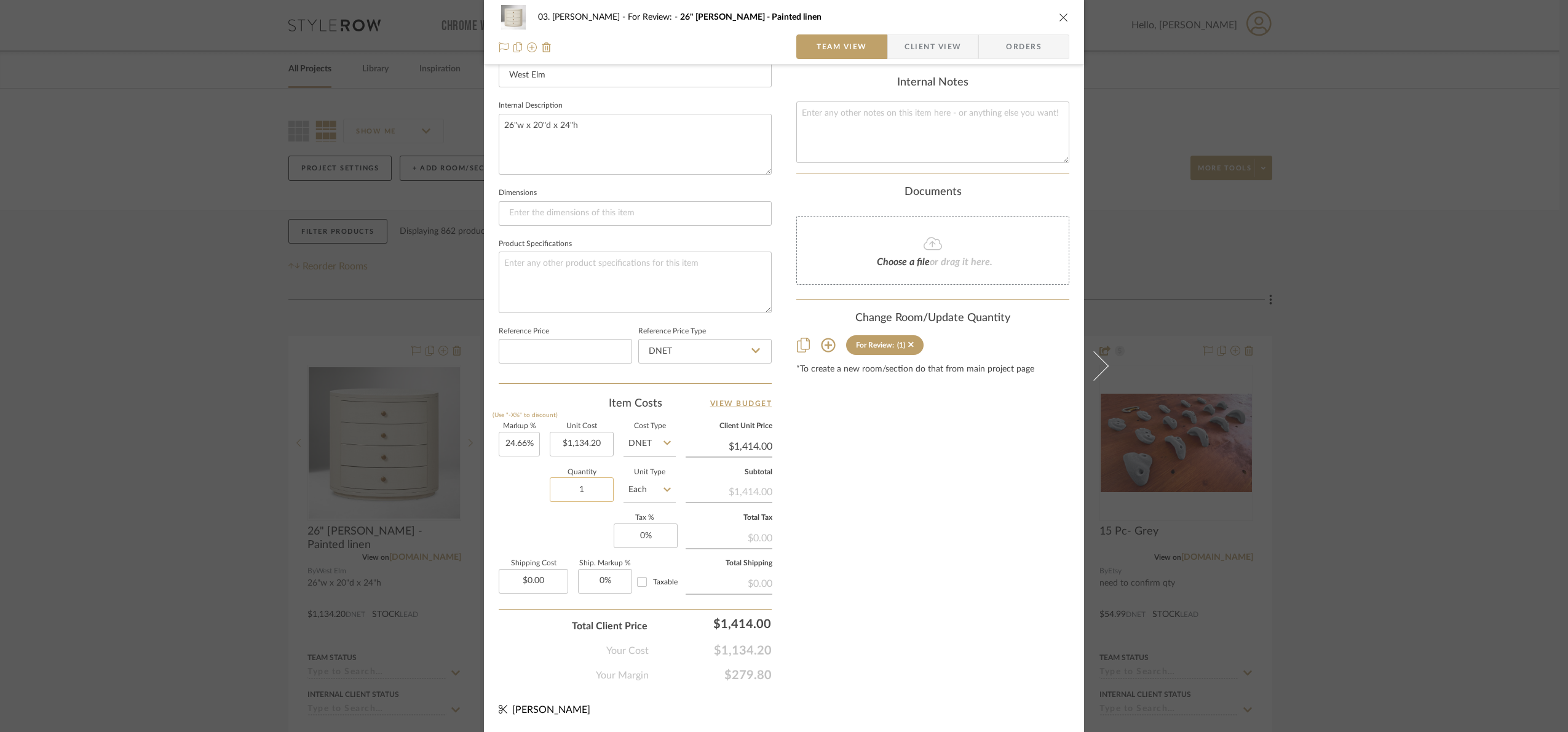
click at [595, 498] on input "1" at bounding box center [581, 489] width 64 height 25
type input "2"
click at [947, 511] on div "Content here copies to Client View - confirm visibility there. Show in Client D…" at bounding box center [933, 176] width 273 height 1012
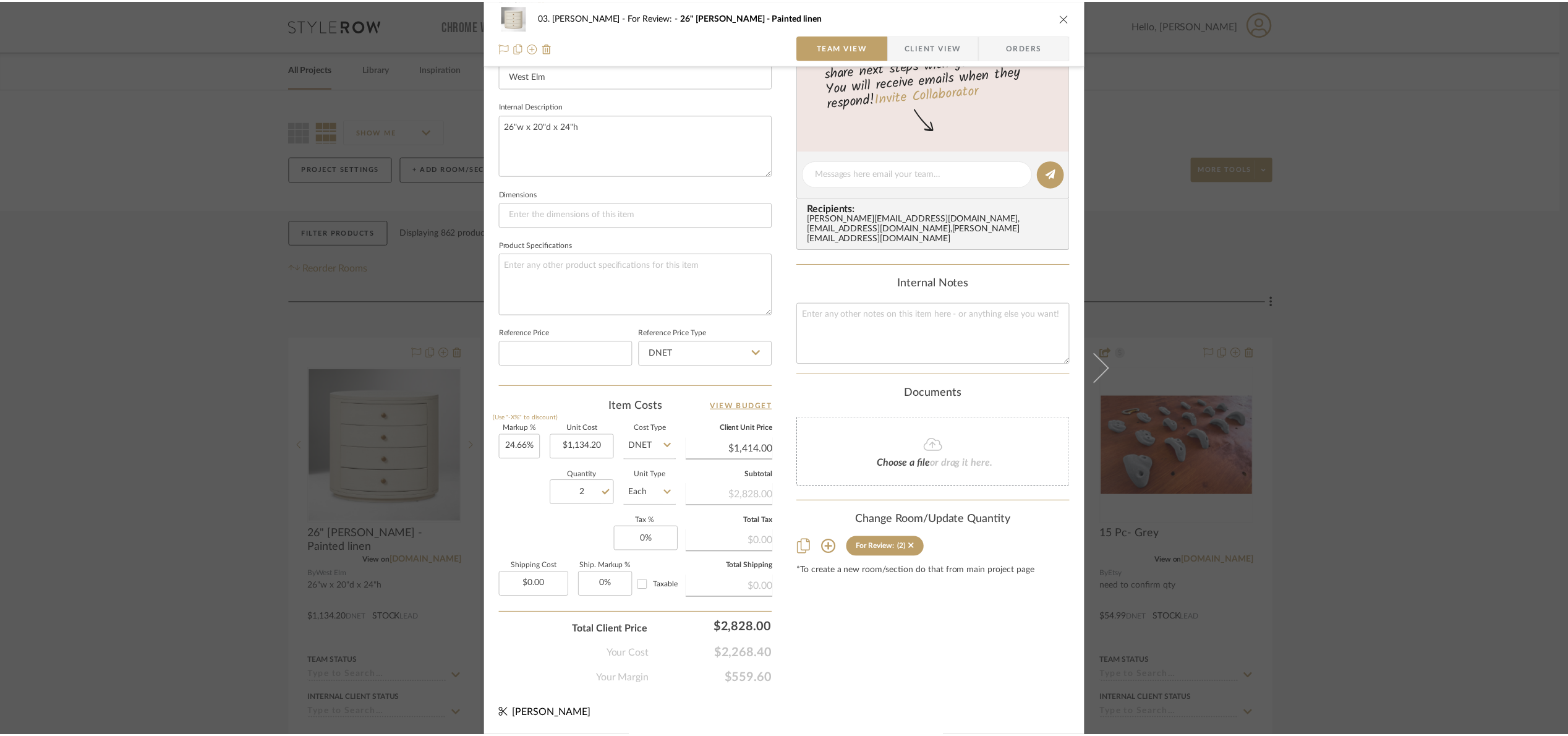
scroll to position [415, 0]
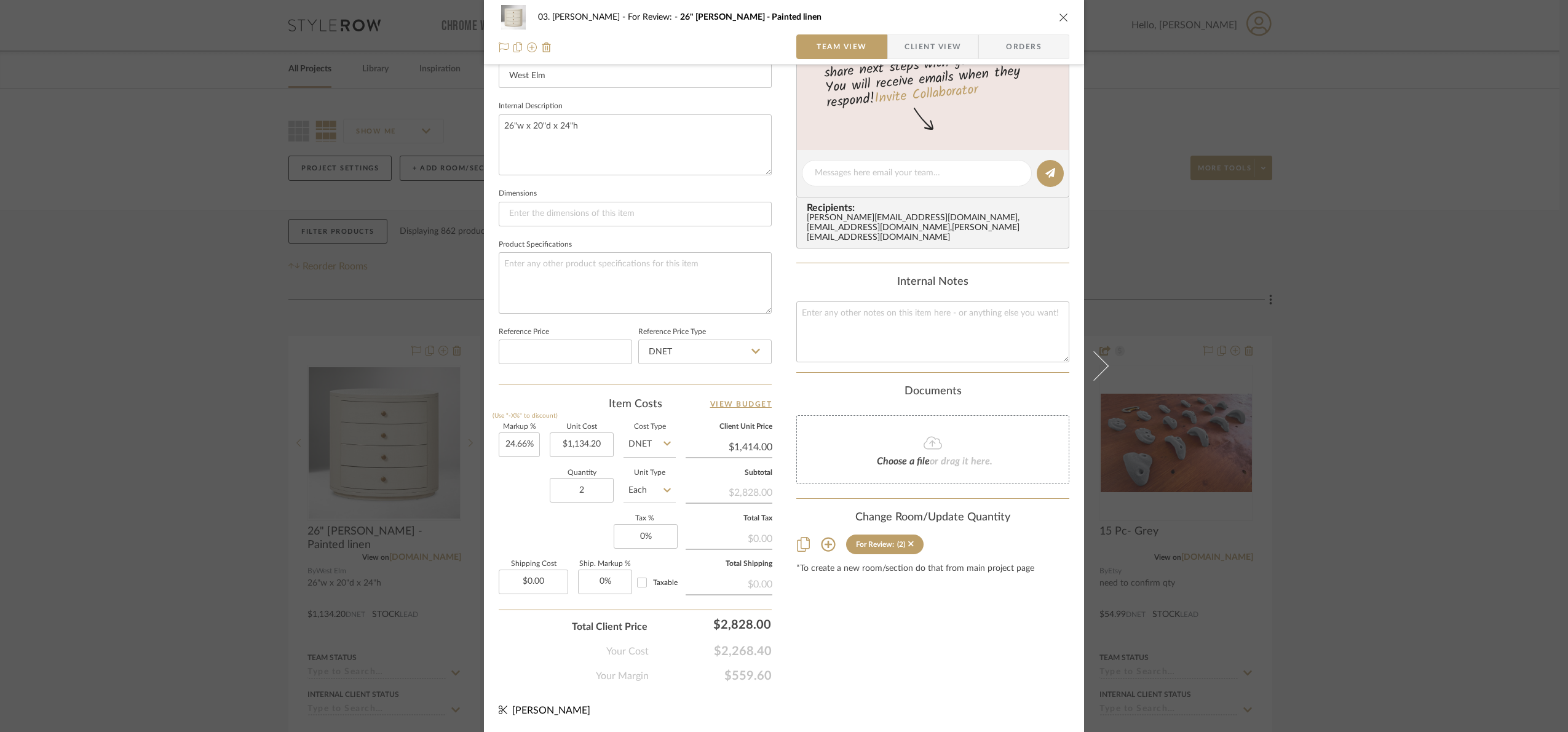
click at [1343, 203] on div "03. [PERSON_NAME] For Review: 26" Sarafina Oval - Painted linen Team View Clien…" at bounding box center [784, 366] width 1568 height 732
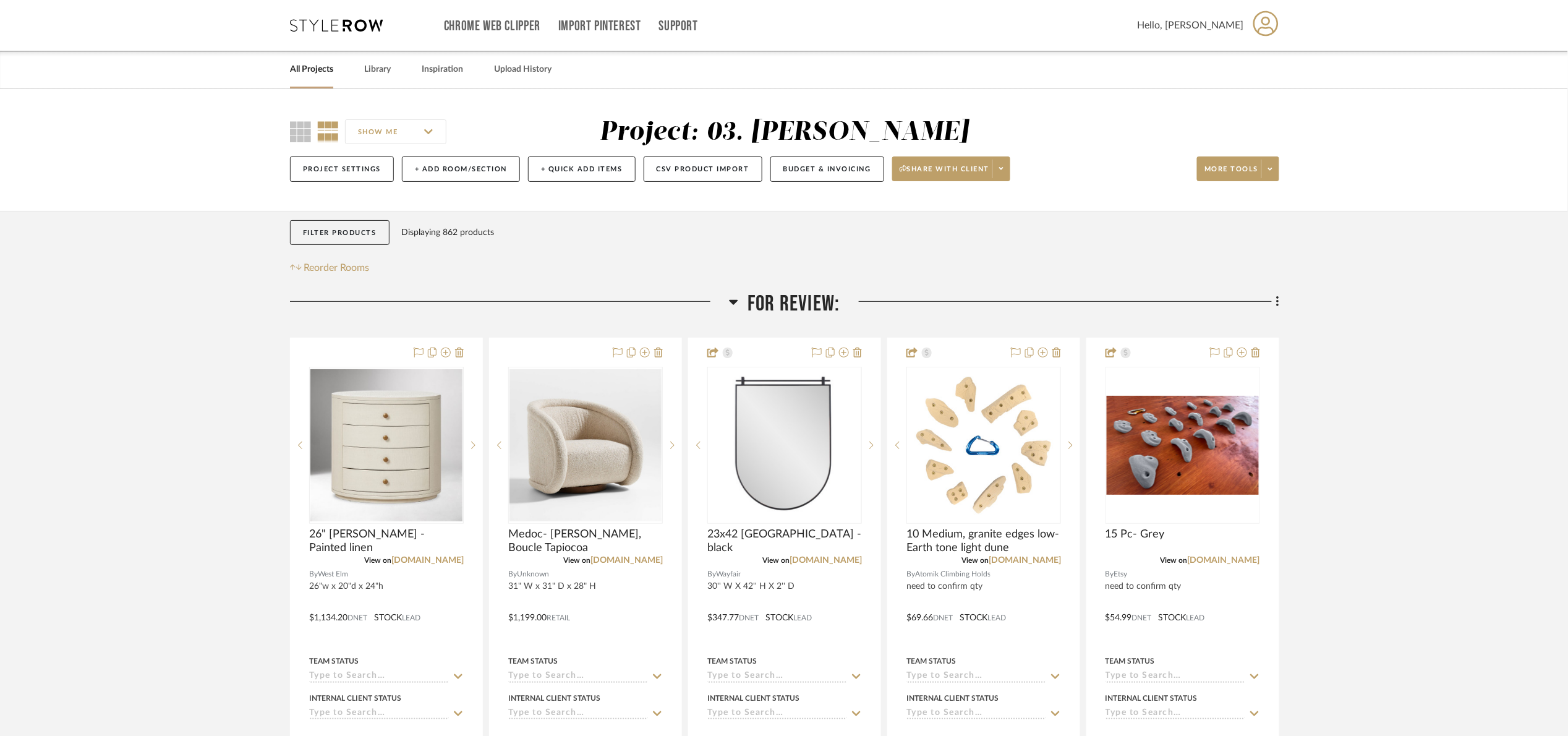
click at [1048, 559] on link "[DOMAIN_NAME]" at bounding box center [1025, 560] width 72 height 9
